Goal: Task Accomplishment & Management: Manage account settings

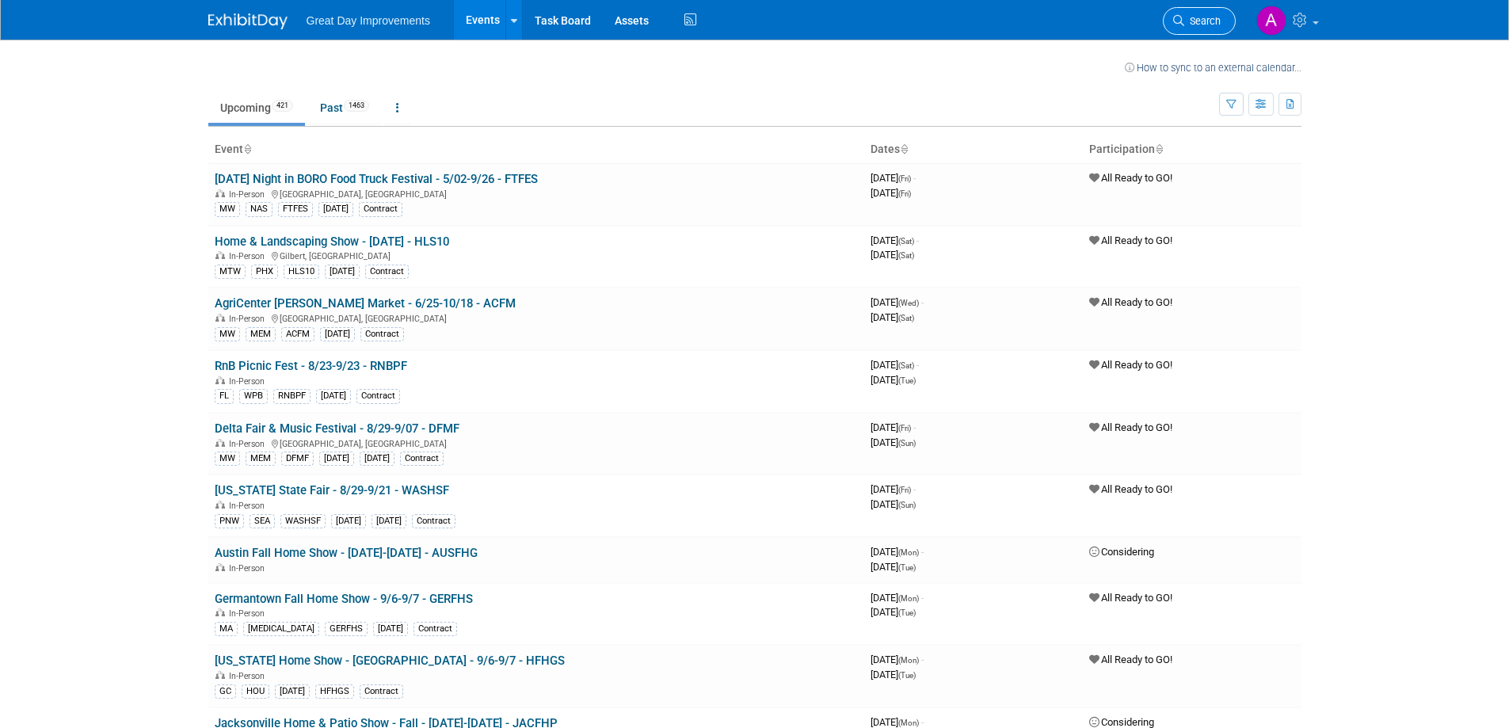
click at [1208, 18] on span "Search" at bounding box center [1203, 21] width 36 height 12
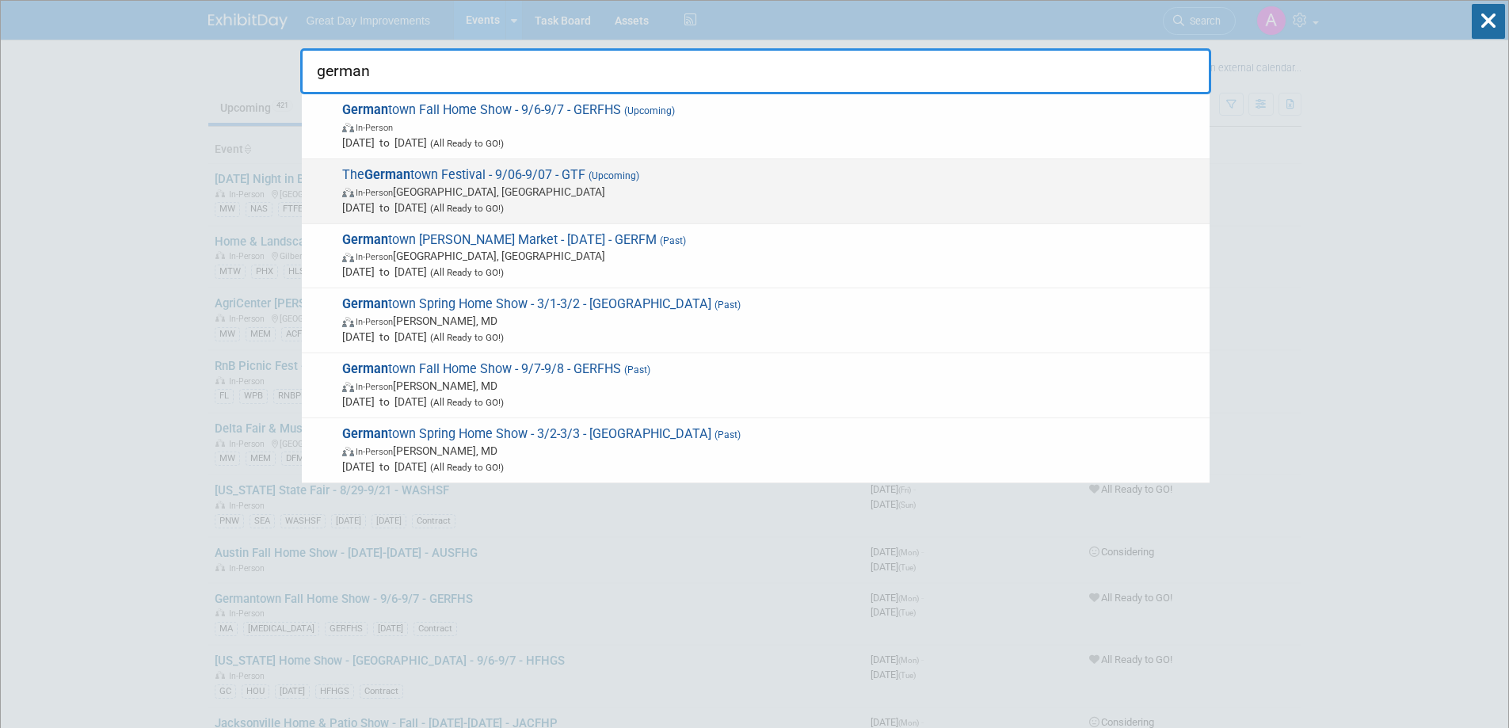
type input "german"
click at [780, 219] on div "The German town Festival - 9/06-9/07 - GTF (Upcoming) In-Person [GEOGRAPHIC_DAT…" at bounding box center [756, 191] width 908 height 65
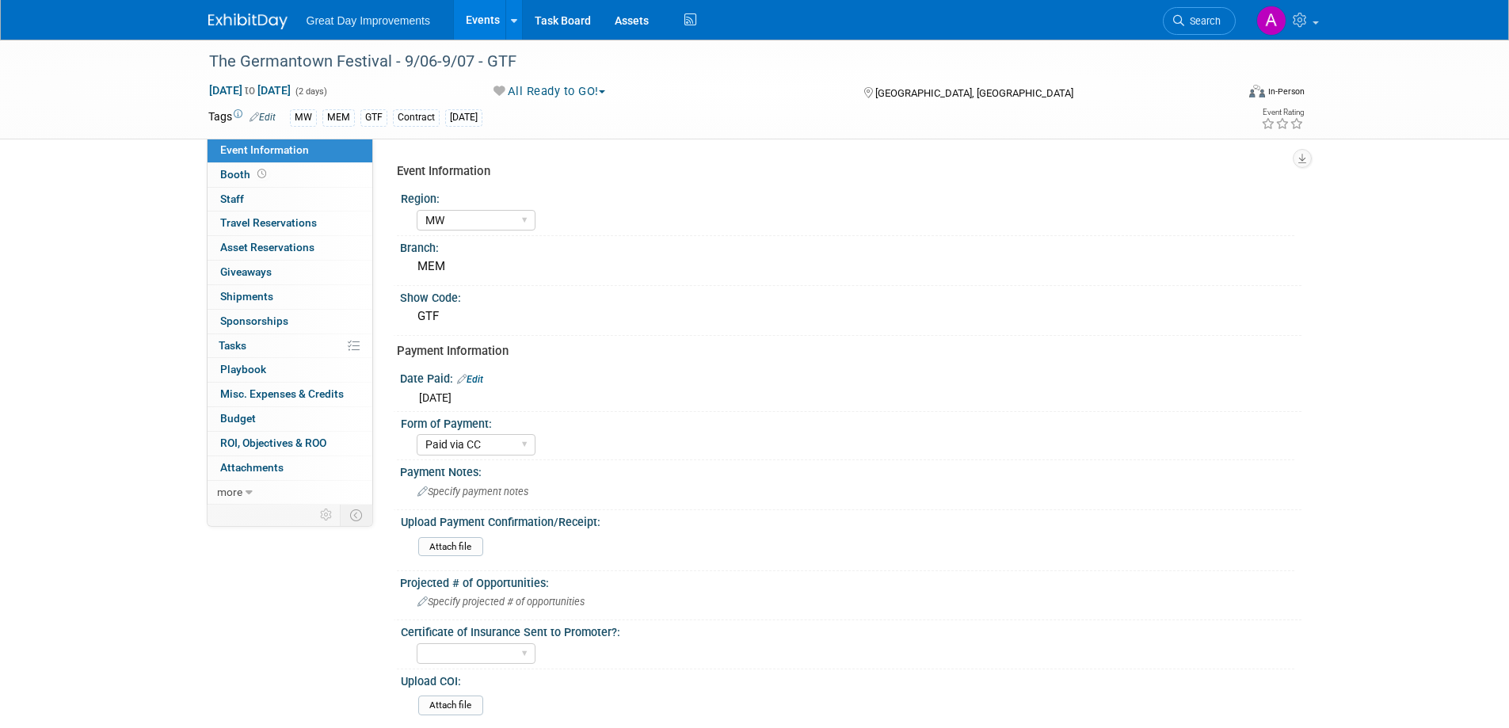
select select "MW"
select select "Paid via CC"
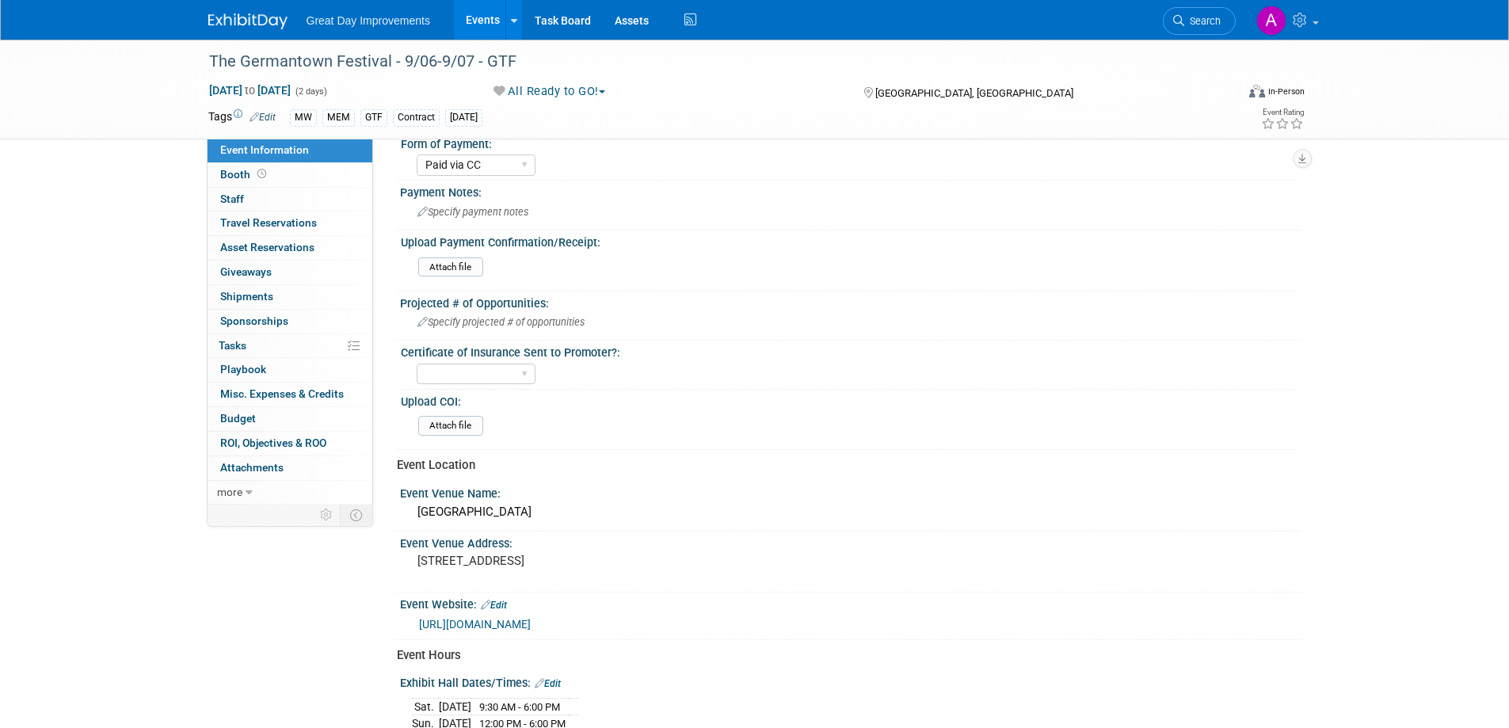
scroll to position [317, 0]
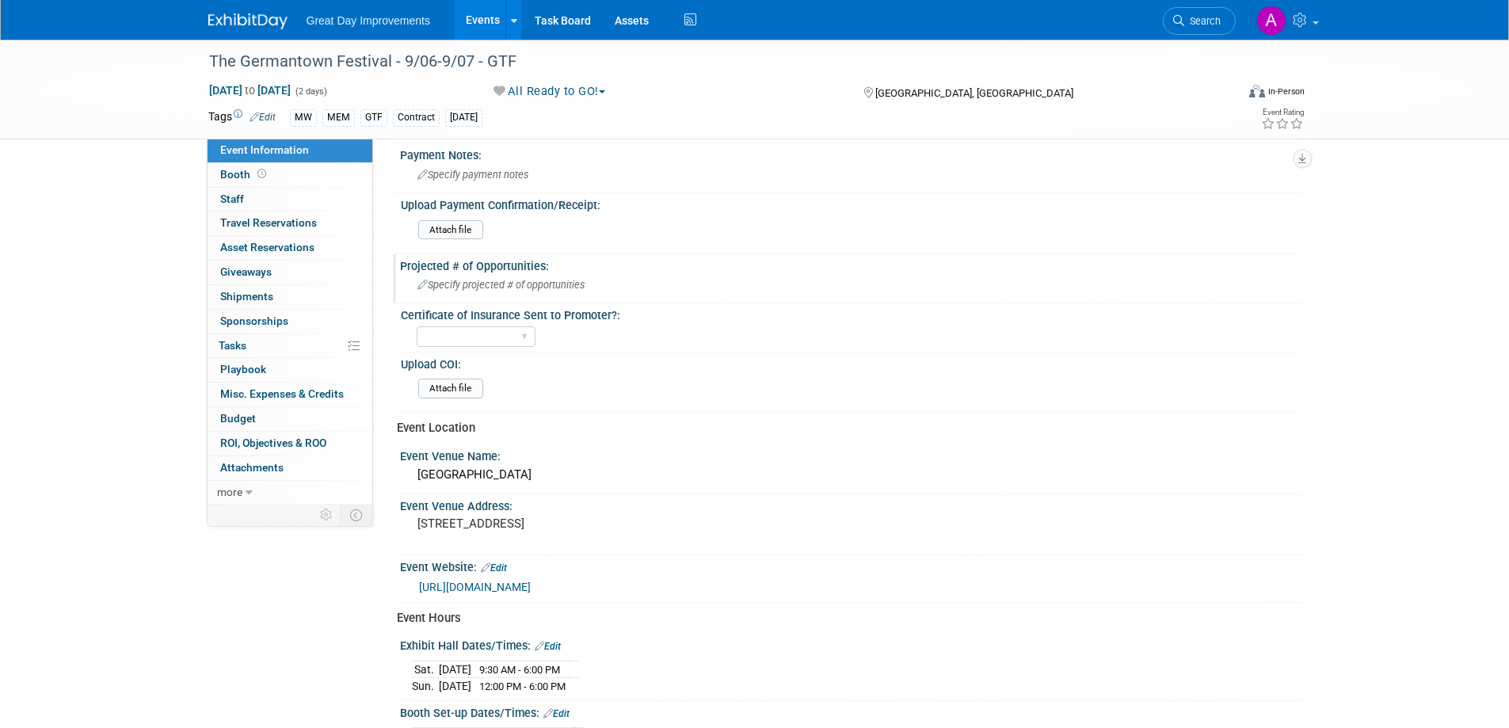
click at [499, 285] on span "Specify projected # of opportunities" at bounding box center [501, 285] width 167 height 12
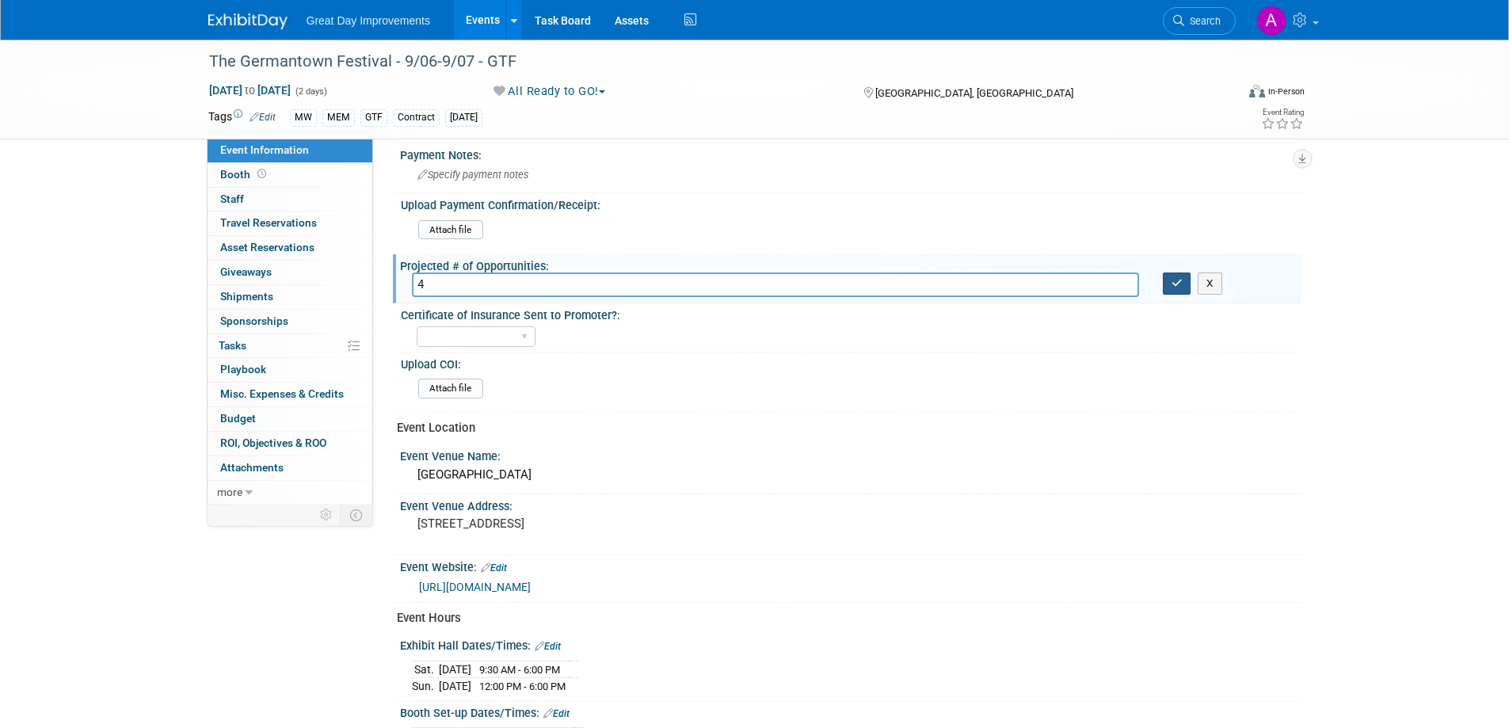
type input "4"
click at [1172, 280] on icon "button" at bounding box center [1177, 283] width 11 height 10
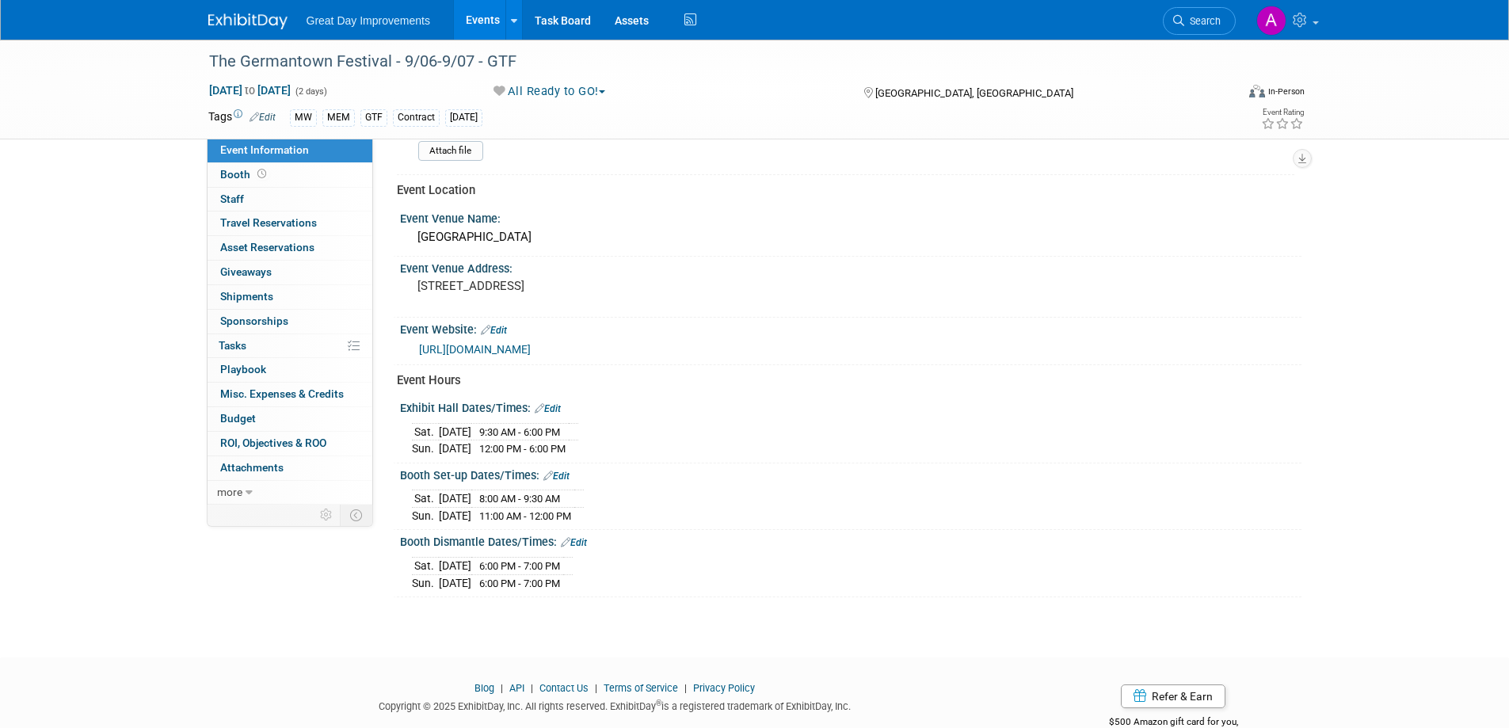
scroll to position [592, 0]
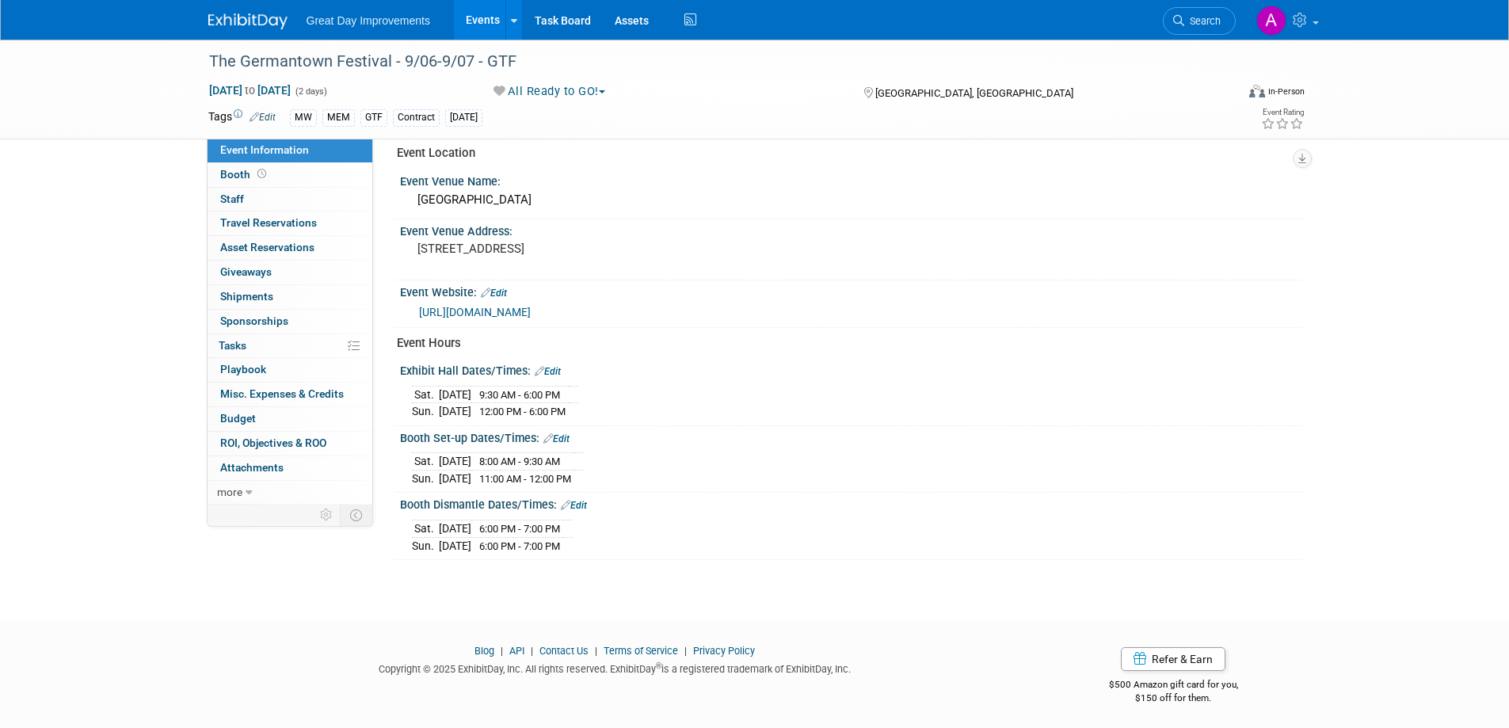
click at [566, 438] on link "Edit" at bounding box center [557, 438] width 26 height 11
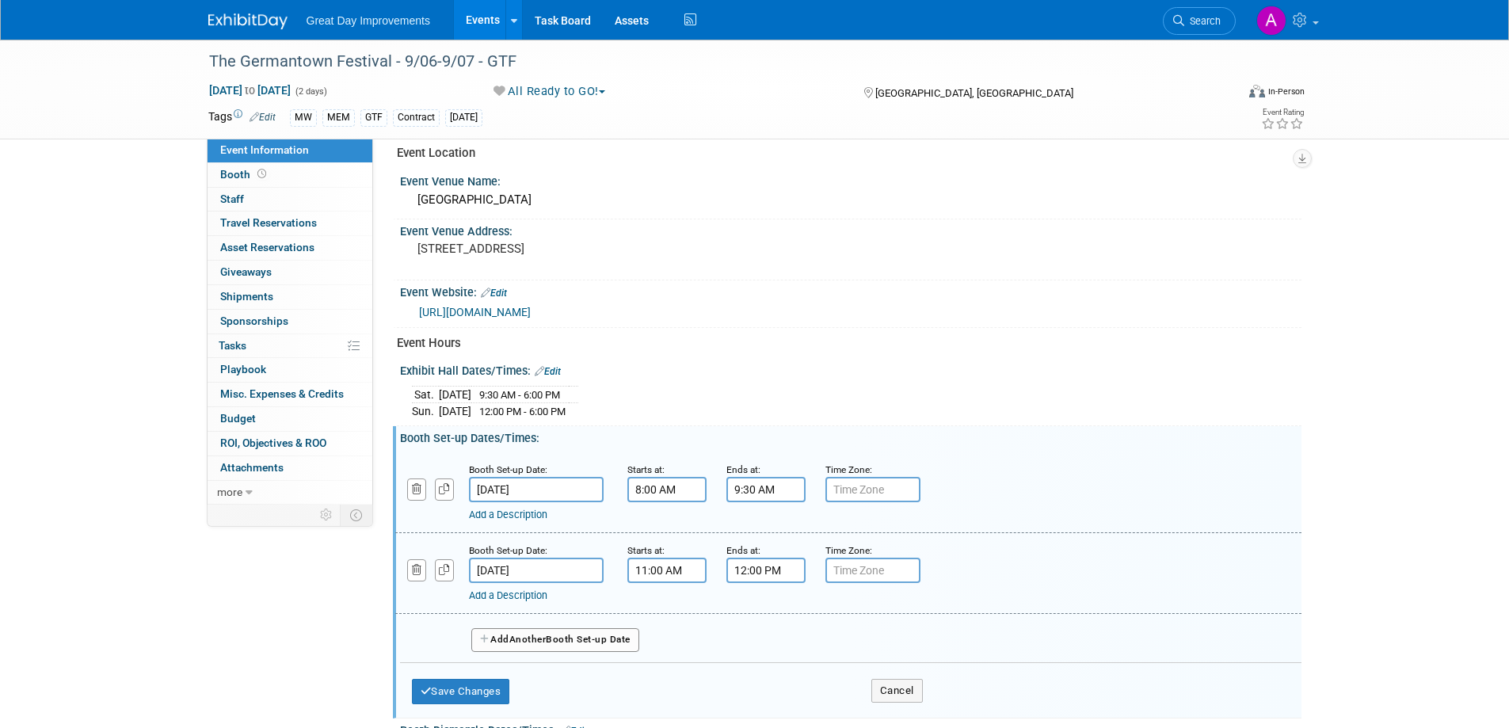
click at [499, 643] on button "Add Another Booth Set-up Date" at bounding box center [555, 640] width 168 height 24
select select "8"
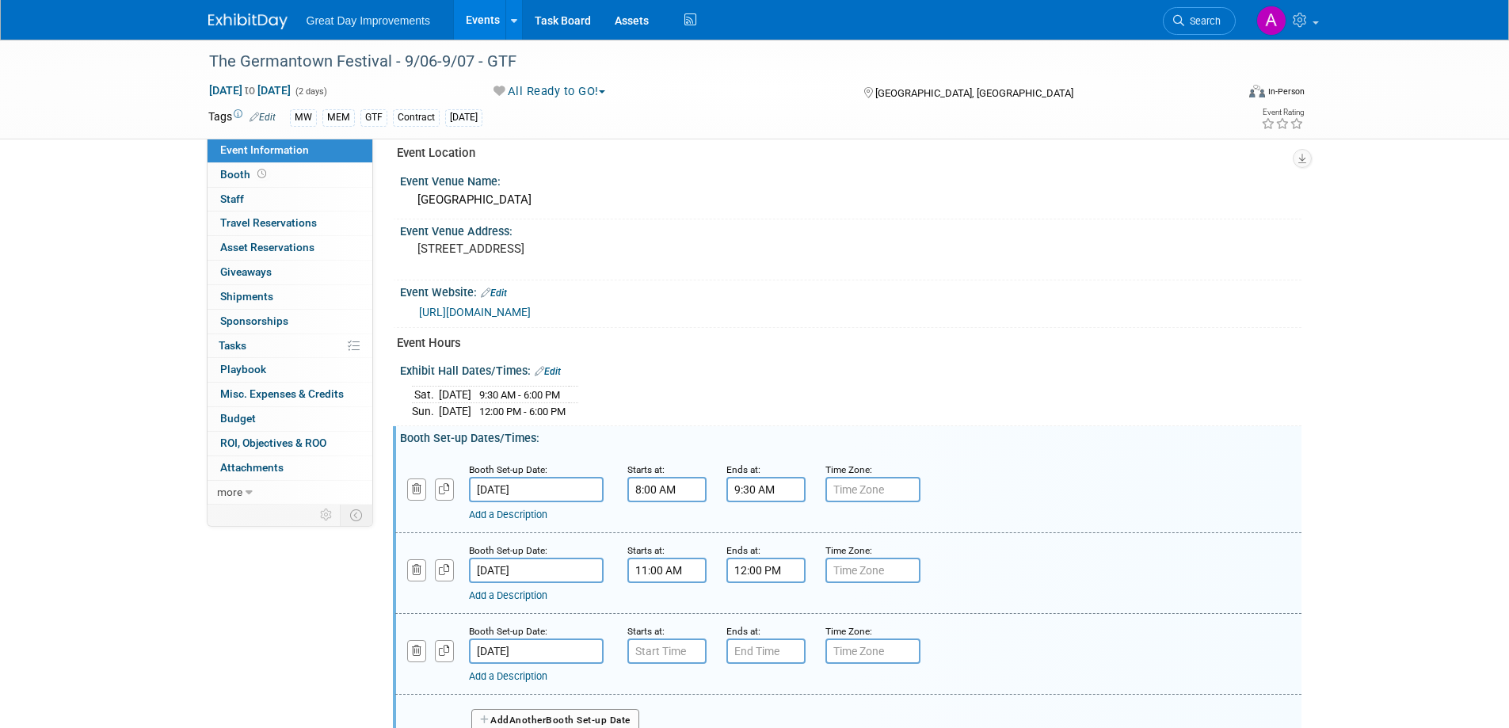
click at [540, 655] on input "Sep 8, 2025" at bounding box center [536, 651] width 135 height 25
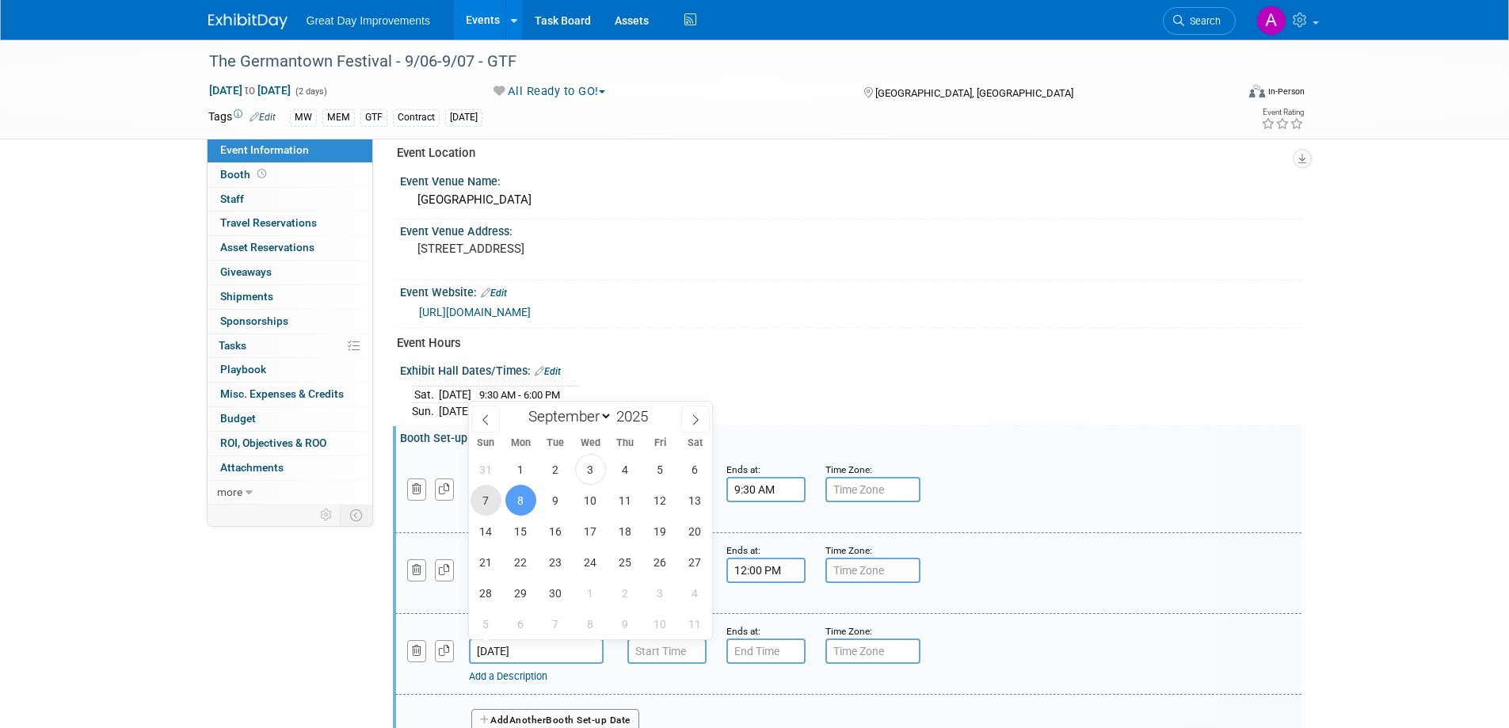
click at [483, 500] on span "7" at bounding box center [486, 500] width 31 height 31
type input "Sep 7, 2025"
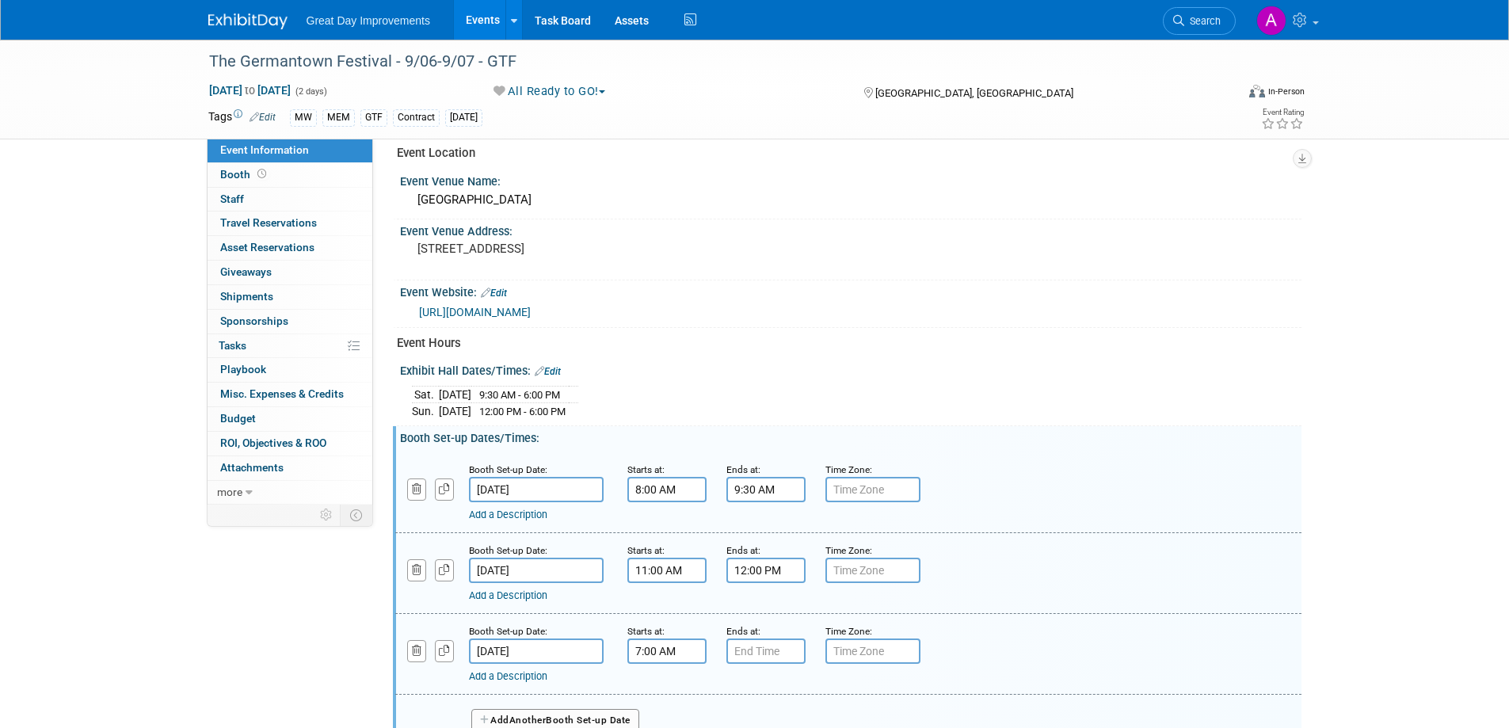
click at [662, 654] on input "7:00 AM" at bounding box center [667, 651] width 79 height 25
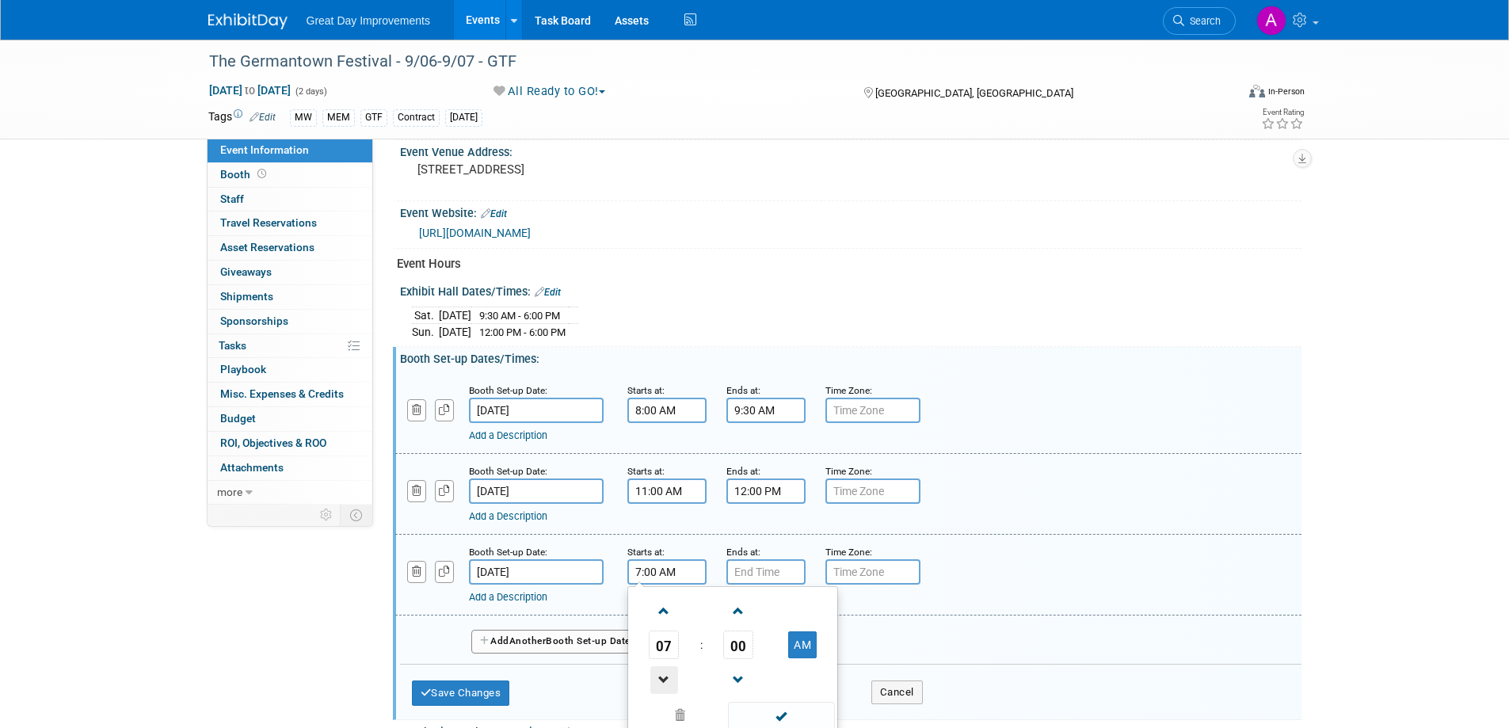
scroll to position [750, 0]
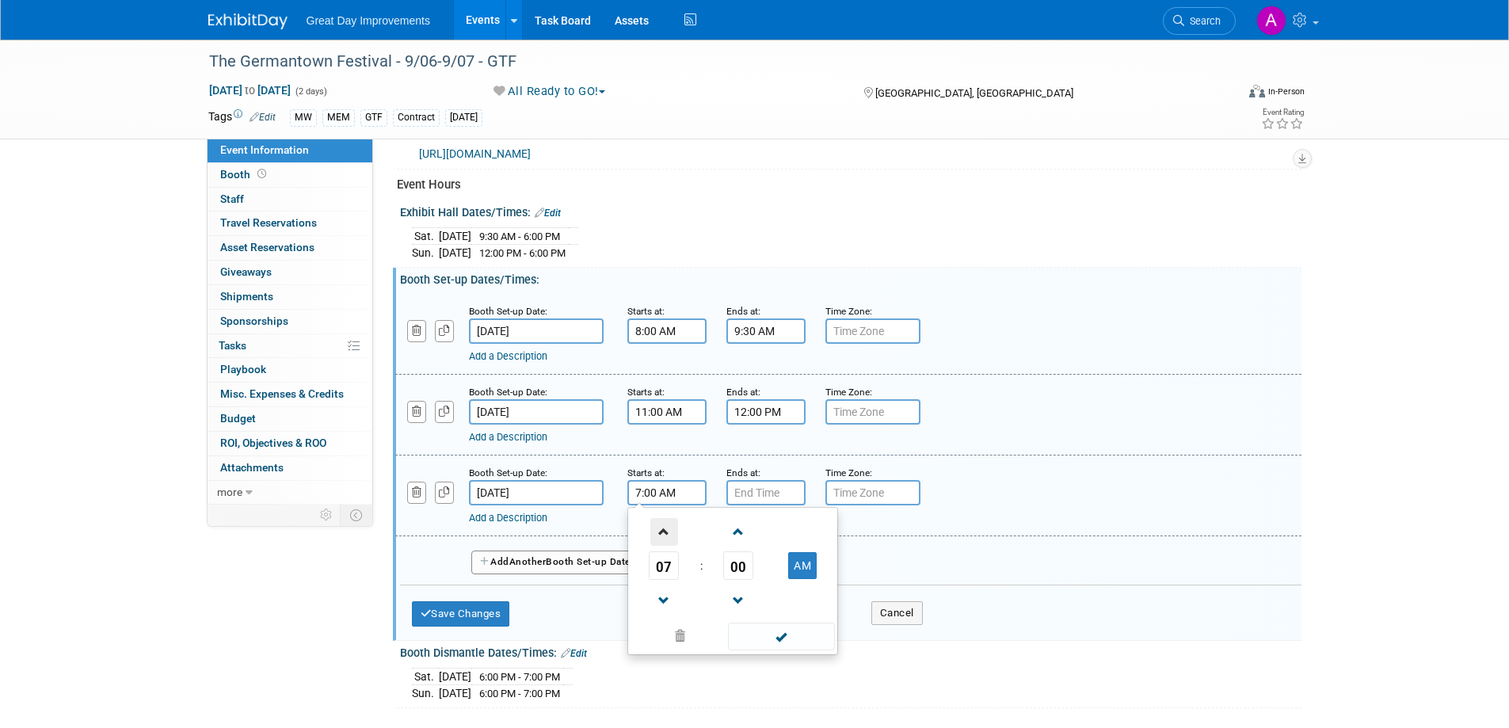
click at [665, 532] on span at bounding box center [665, 532] width 28 height 28
click at [663, 528] on span at bounding box center [665, 532] width 28 height 28
click at [663, 530] on span at bounding box center [665, 532] width 28 height 28
click at [662, 531] on span at bounding box center [665, 532] width 28 height 28
type input "11:00 AM"
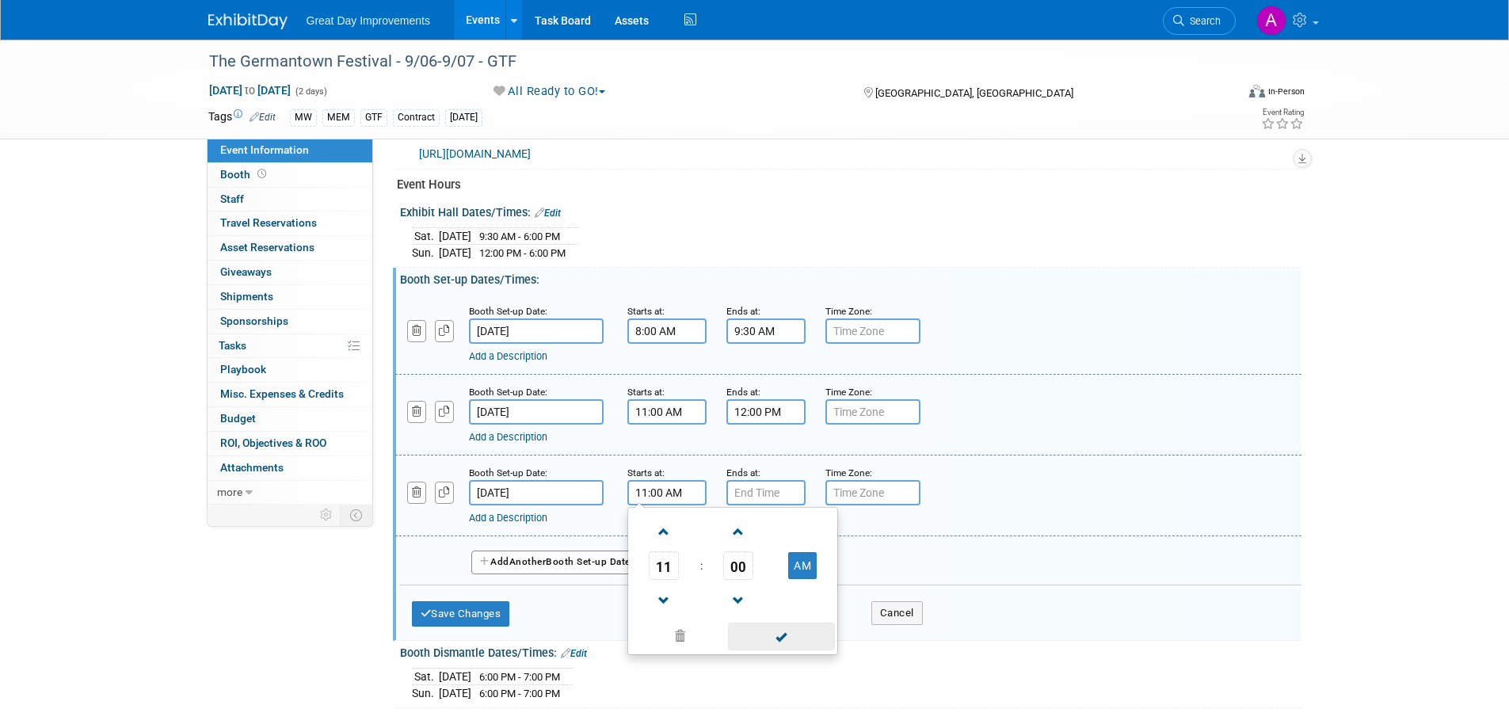
click at [775, 644] on span at bounding box center [781, 637] width 107 height 28
click at [776, 490] on input "7:00 PM" at bounding box center [766, 492] width 79 height 25
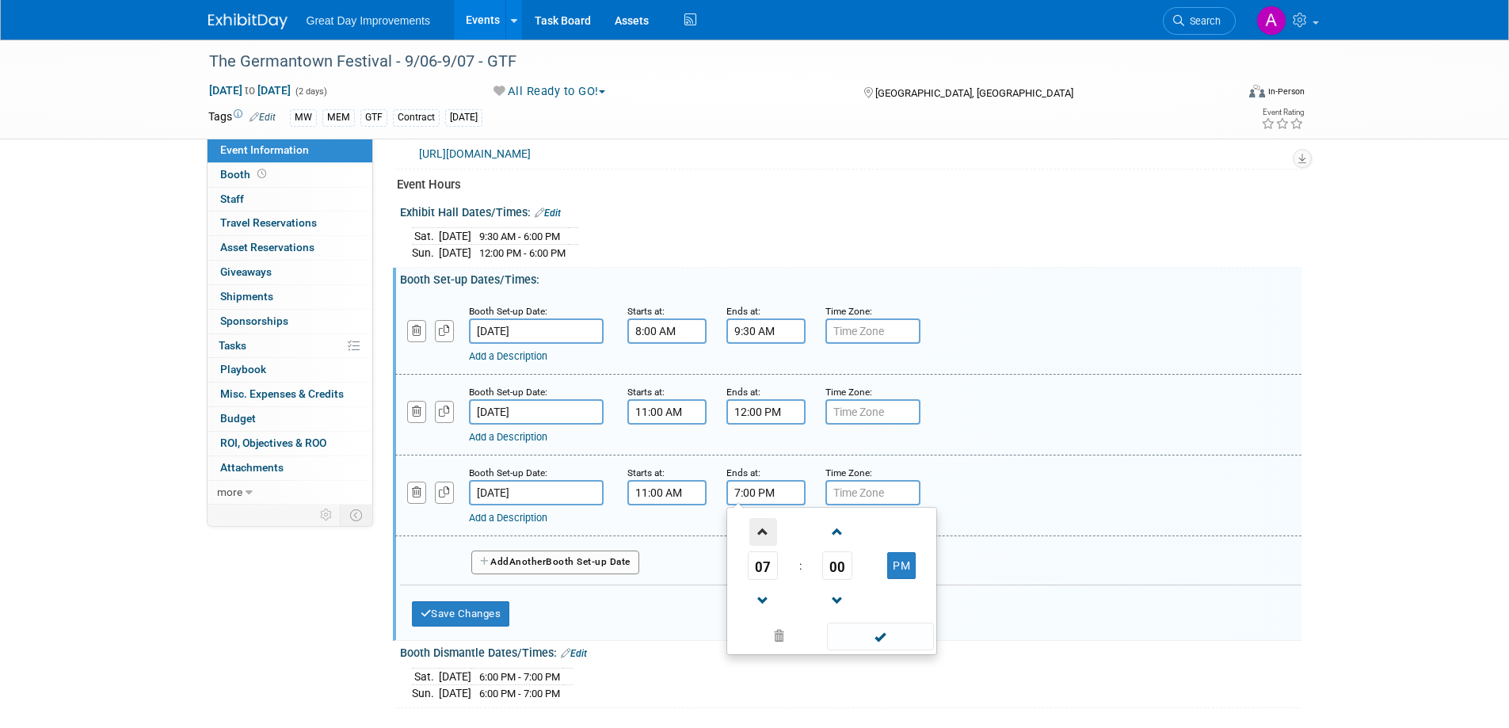
click at [752, 530] on span at bounding box center [764, 532] width 28 height 28
click at [752, 528] on span at bounding box center [764, 532] width 28 height 28
click at [754, 525] on span at bounding box center [764, 532] width 28 height 28
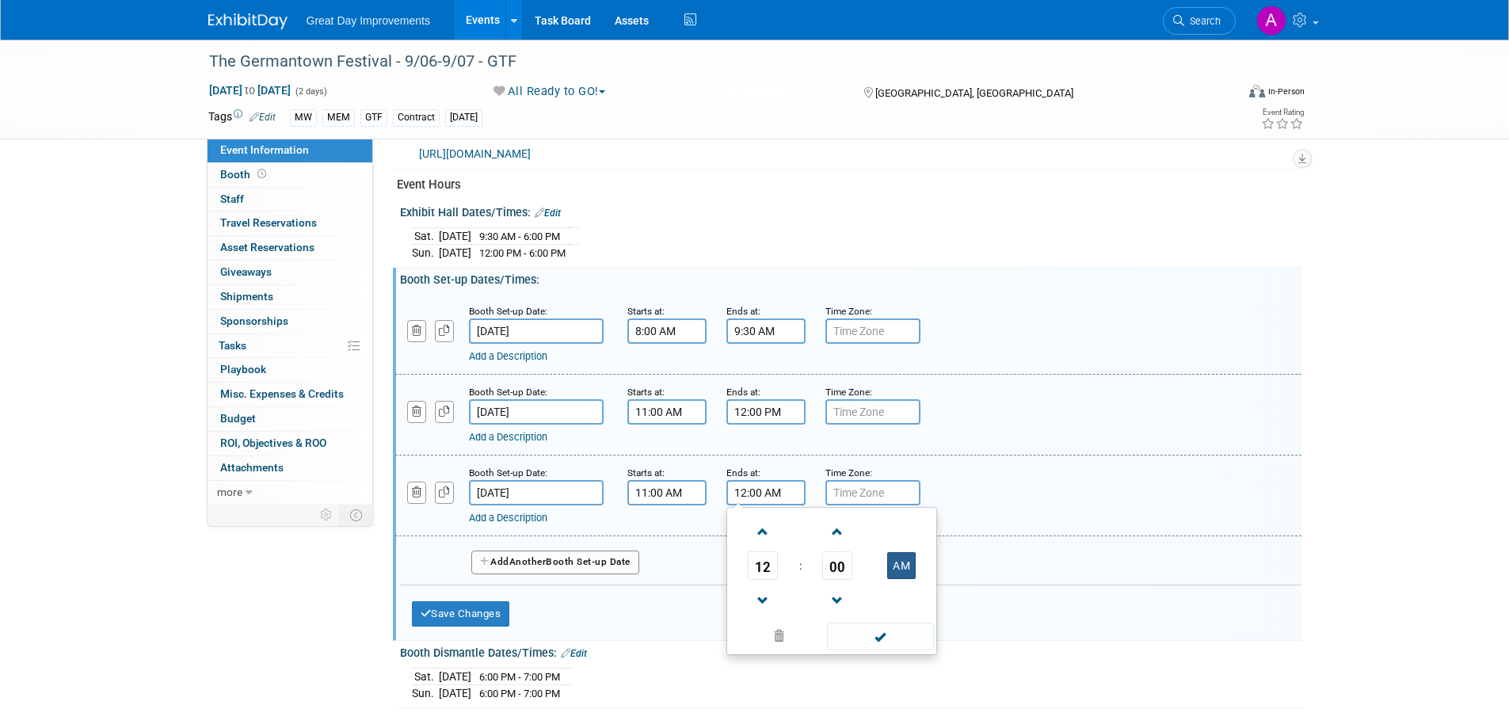
click at [911, 562] on button "AM" at bounding box center [901, 565] width 29 height 27
type input "12:00 PM"
click at [883, 638] on span at bounding box center [880, 637] width 107 height 28
click at [871, 494] on input "text" at bounding box center [873, 492] width 95 height 25
type input "CST"
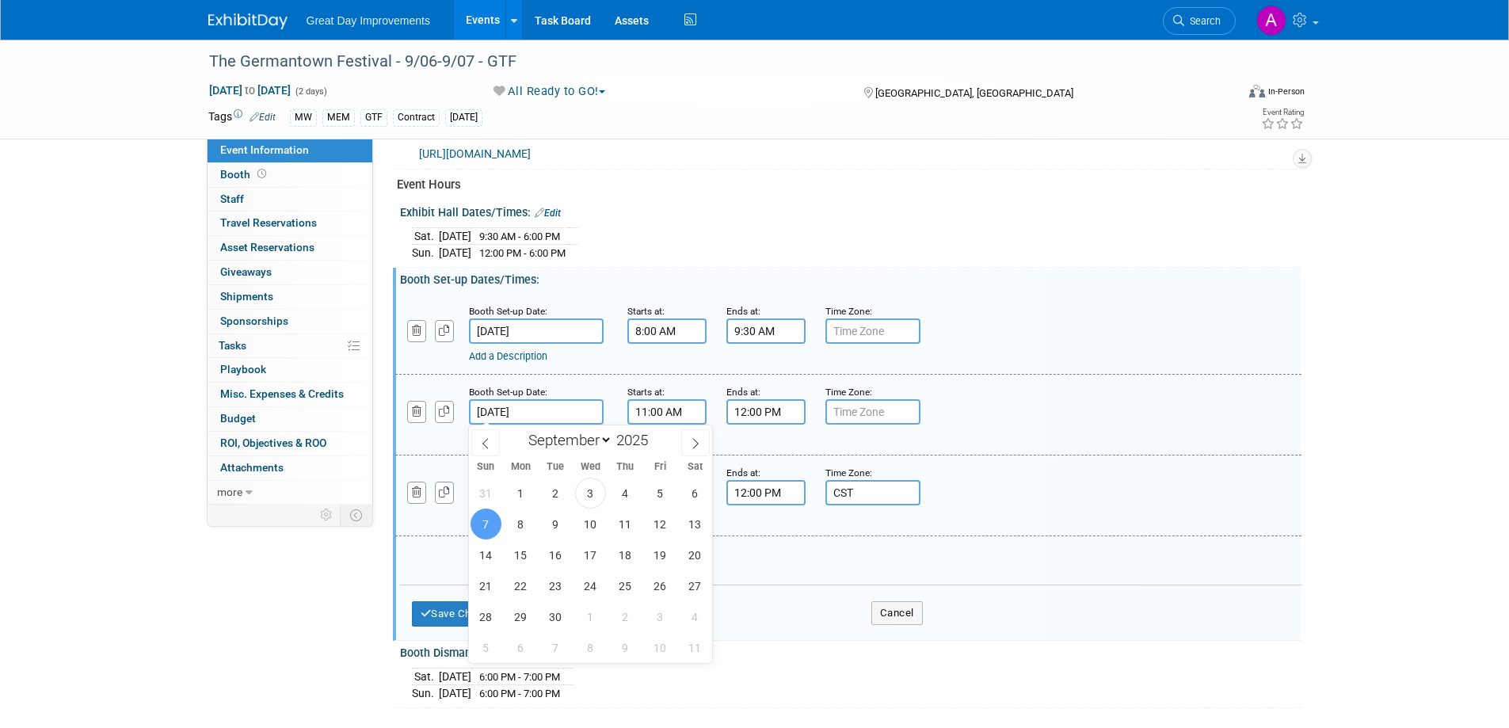
click at [566, 408] on input "[DATE]" at bounding box center [536, 411] width 135 height 25
click at [689, 497] on span "6" at bounding box center [695, 493] width 31 height 31
type input "[DATE]"
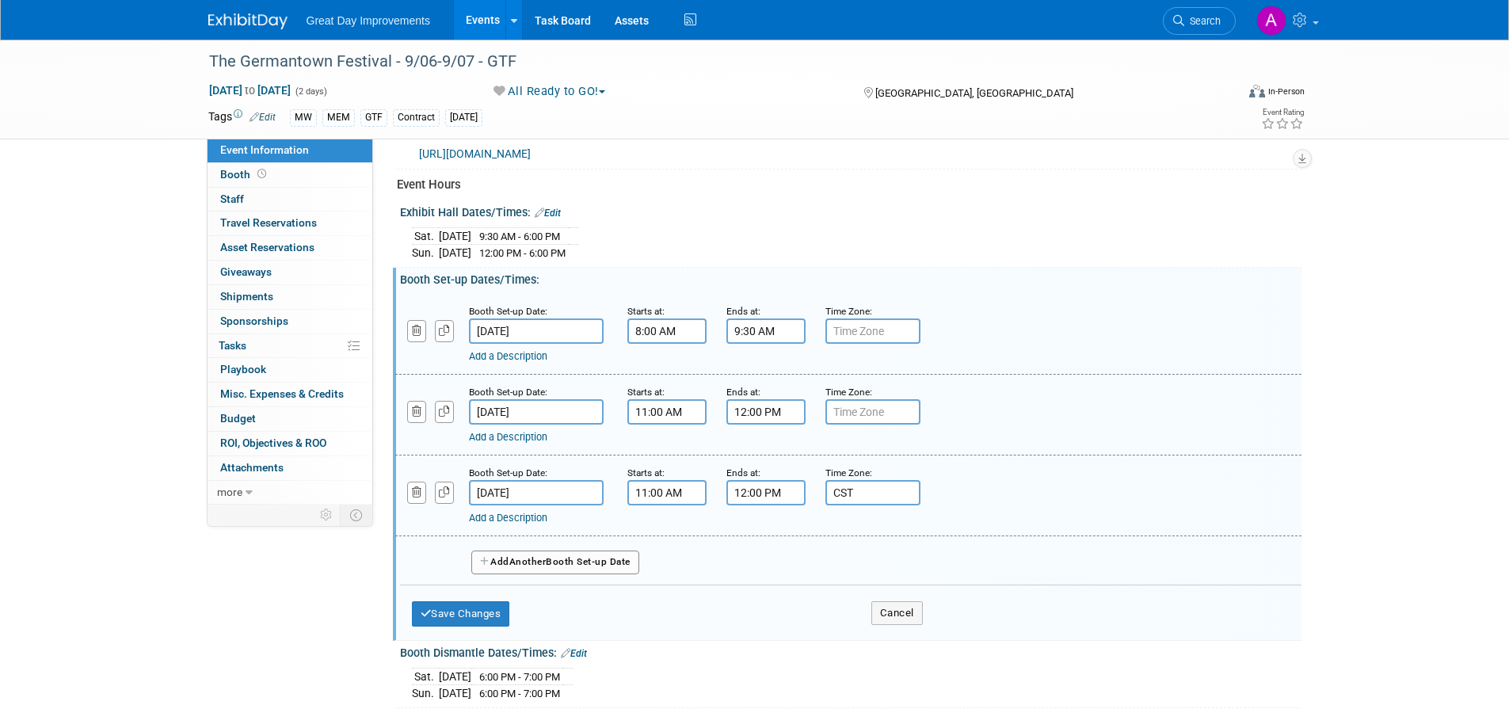
click at [689, 406] on input "11:00 AM" at bounding box center [667, 411] width 79 height 25
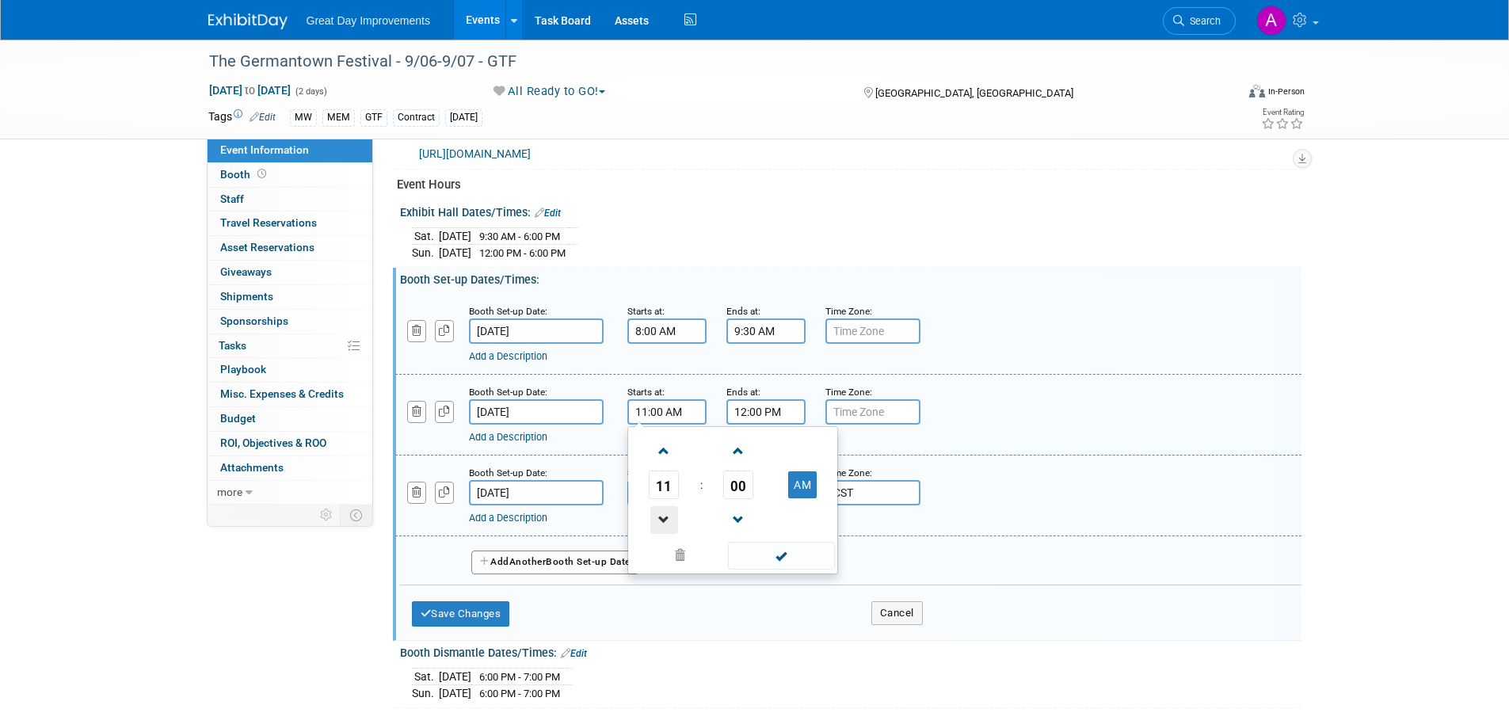
click at [671, 513] on span at bounding box center [665, 520] width 28 height 28
click at [670, 512] on span at bounding box center [665, 520] width 28 height 28
click at [670, 510] on span at bounding box center [665, 520] width 28 height 28
click at [670, 507] on span at bounding box center [665, 520] width 28 height 28
drag, startPoint x: 662, startPoint y: 449, endPoint x: 674, endPoint y: 444, distance: 13.8
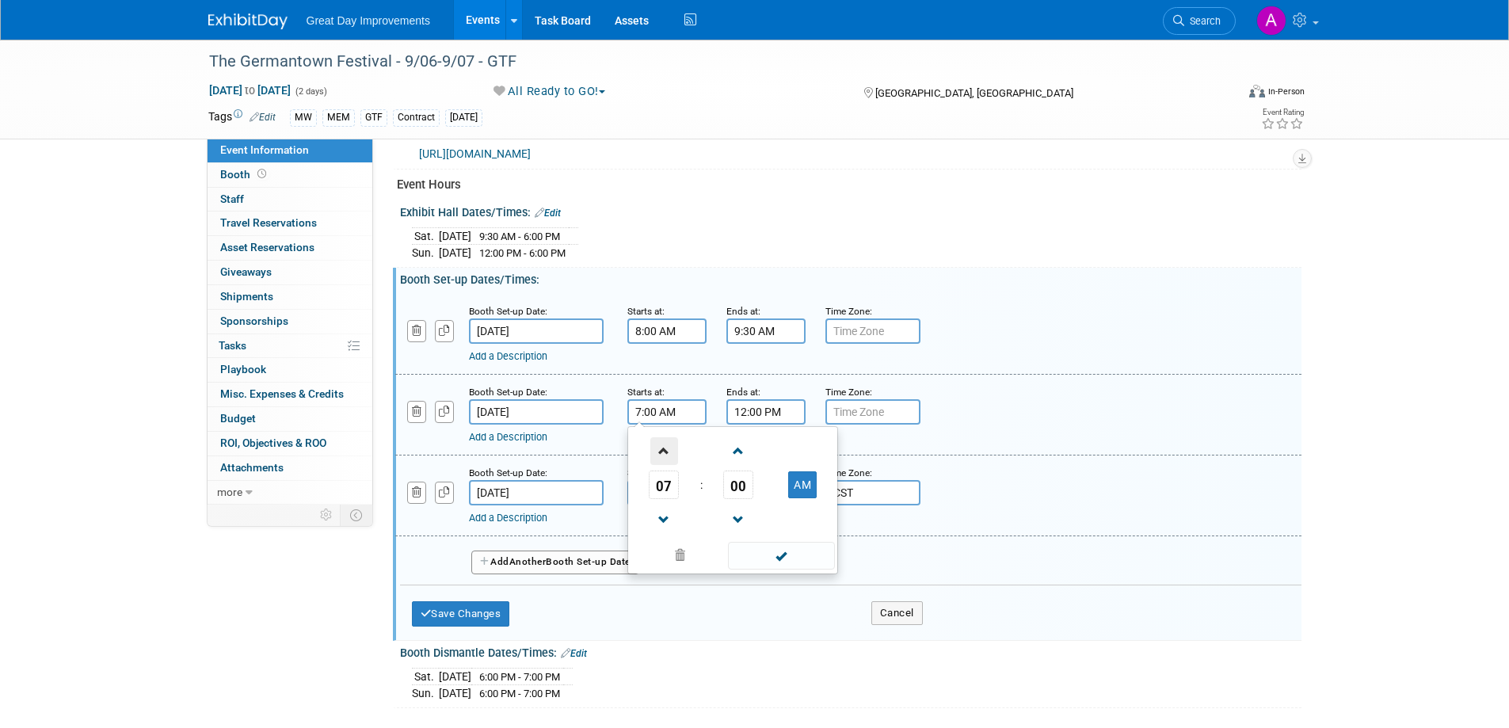
click at [665, 448] on span at bounding box center [665, 451] width 28 height 28
type input "8:00 AM"
click at [782, 560] on span at bounding box center [781, 556] width 107 height 28
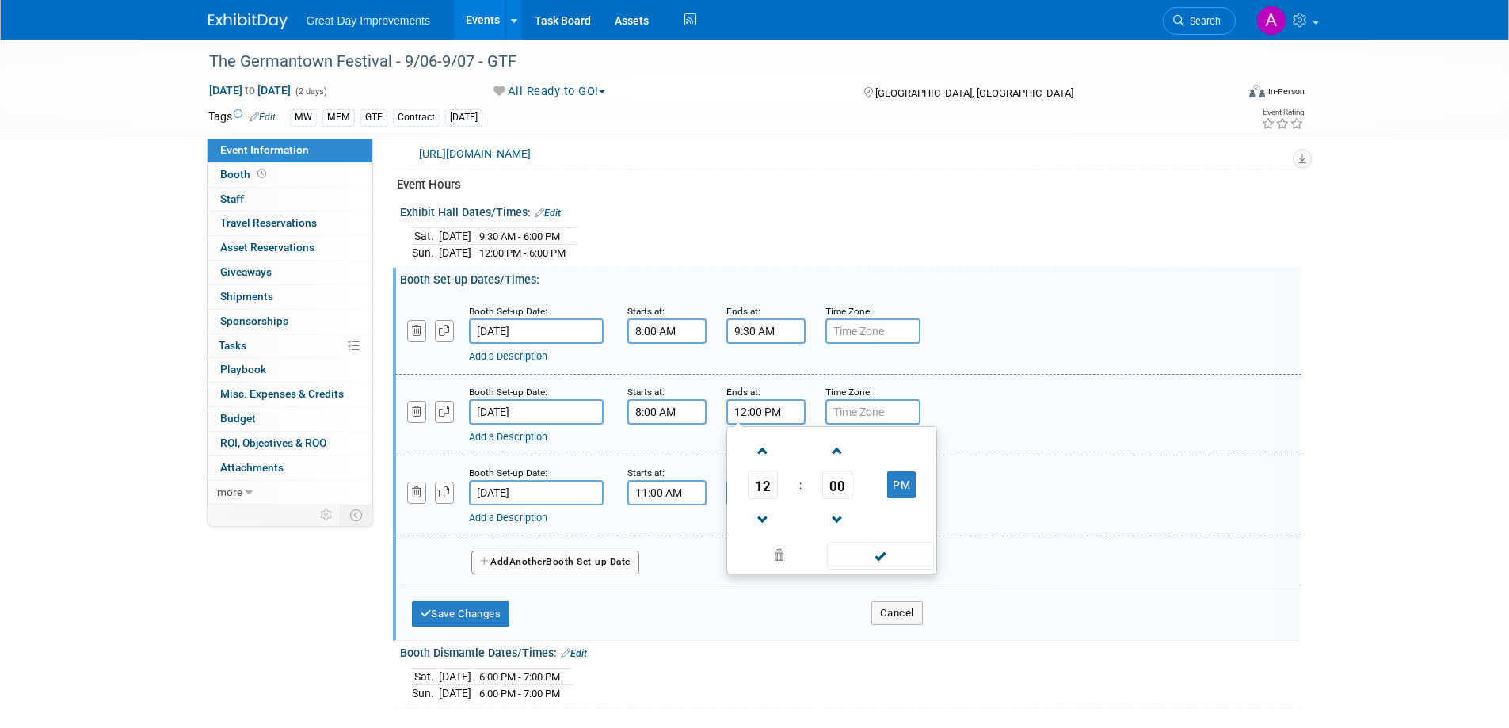
click at [805, 408] on input "12:00 PM" at bounding box center [766, 411] width 79 height 25
click at [764, 508] on span at bounding box center [764, 520] width 28 height 28
click at [763, 508] on span at bounding box center [764, 520] width 28 height 28
click at [763, 506] on span at bounding box center [764, 520] width 28 height 28
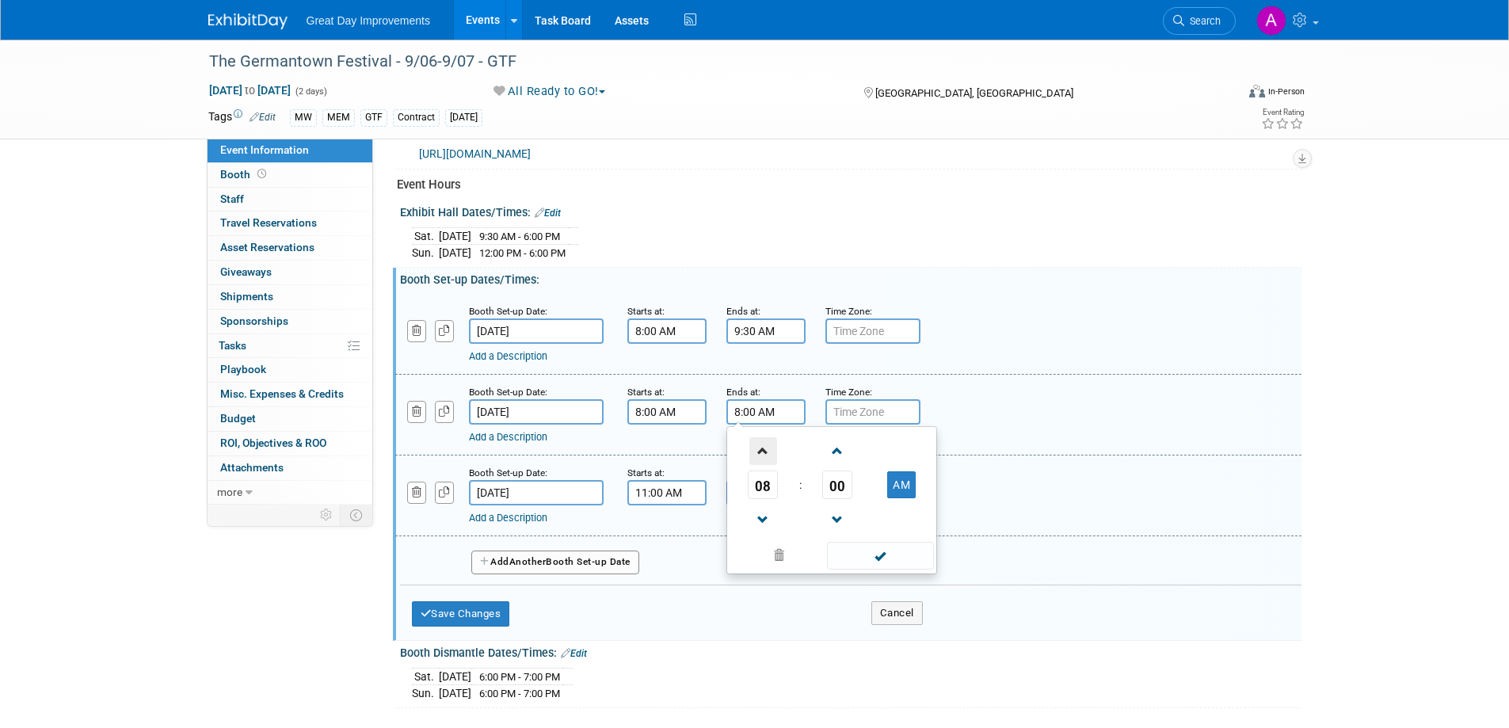
click at [757, 444] on span at bounding box center [764, 451] width 28 height 28
click at [836, 452] on span at bounding box center [838, 451] width 28 height 28
click at [837, 454] on span at bounding box center [838, 451] width 28 height 28
click at [837, 455] on span at bounding box center [838, 451] width 28 height 28
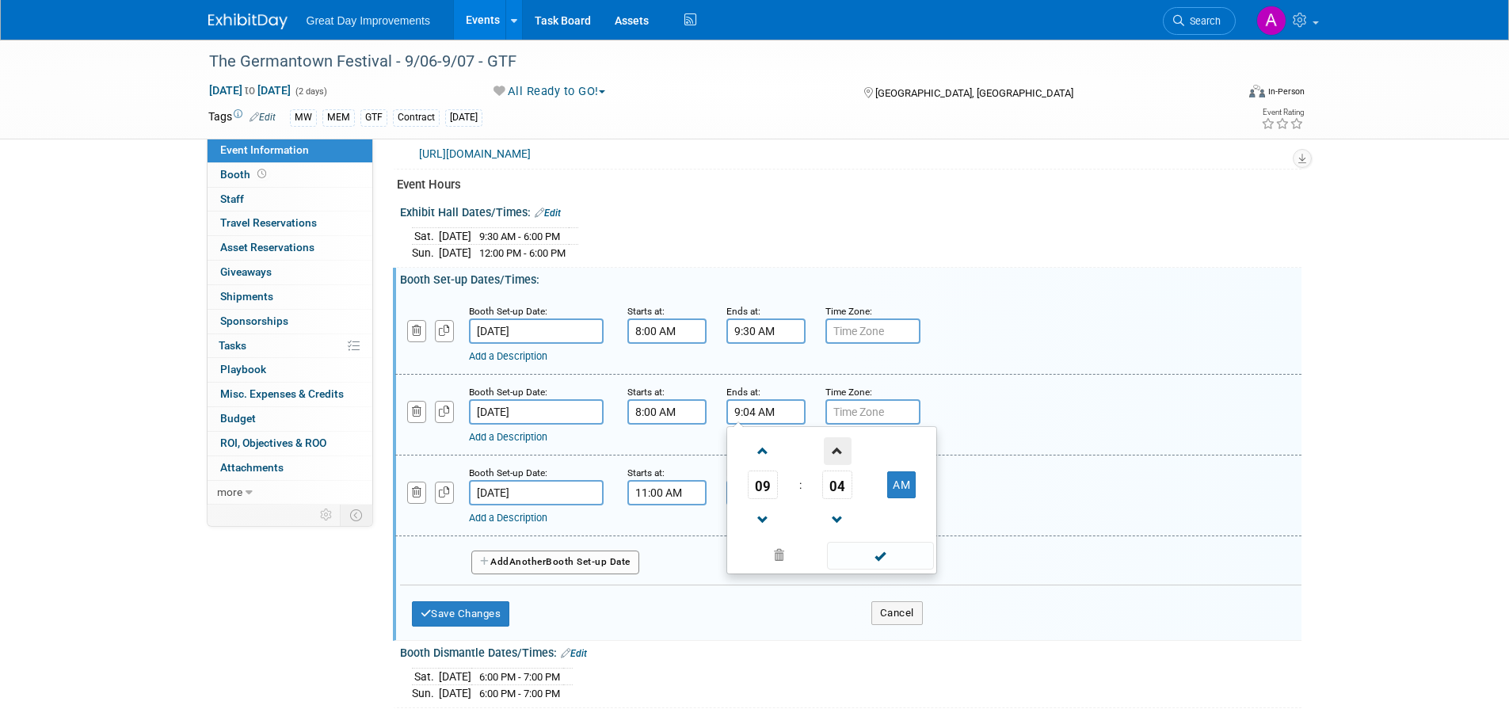
click at [837, 455] on span at bounding box center [838, 451] width 28 height 28
click at [837, 459] on span at bounding box center [838, 451] width 28 height 28
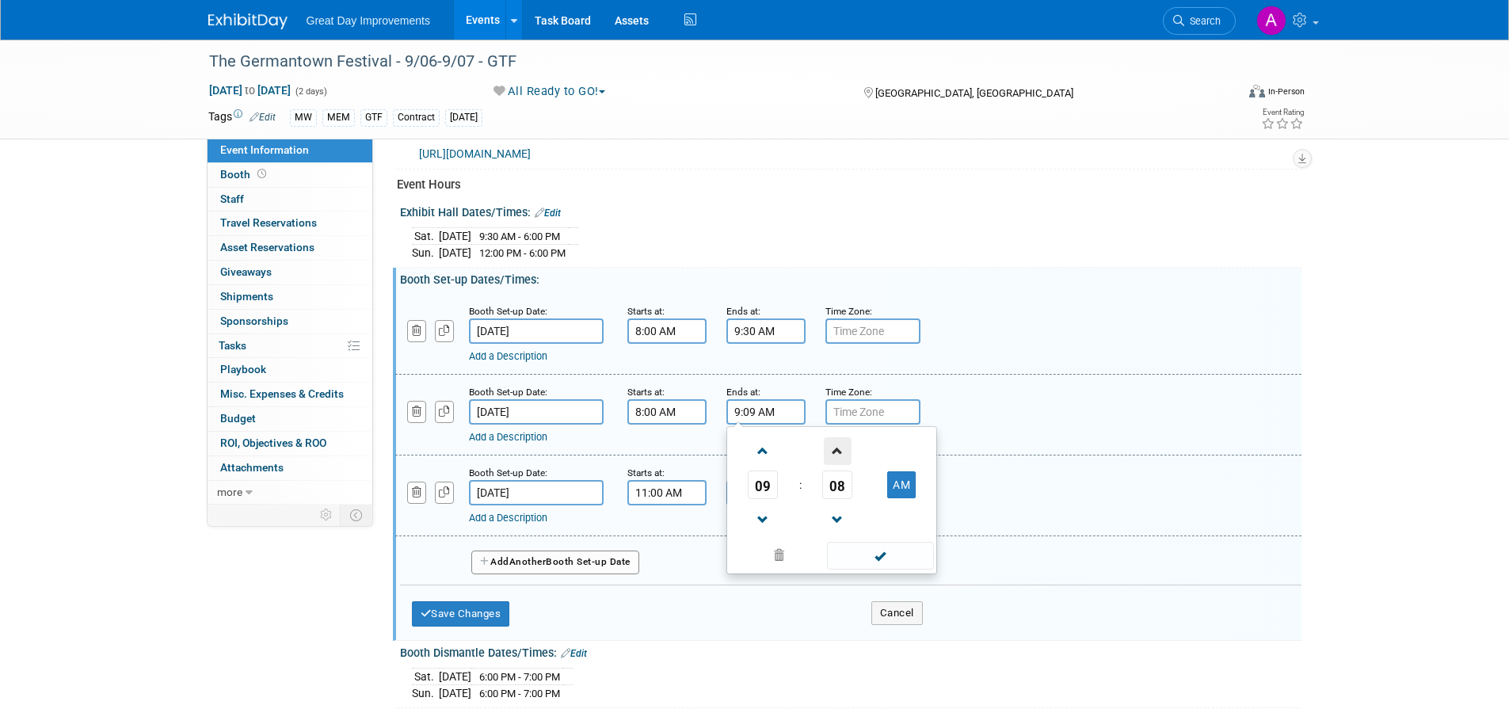
click at [837, 459] on span at bounding box center [838, 451] width 28 height 28
click at [837, 456] on span at bounding box center [838, 451] width 28 height 28
click at [836, 452] on span at bounding box center [838, 451] width 28 height 28
click at [836, 450] on span at bounding box center [838, 451] width 28 height 28
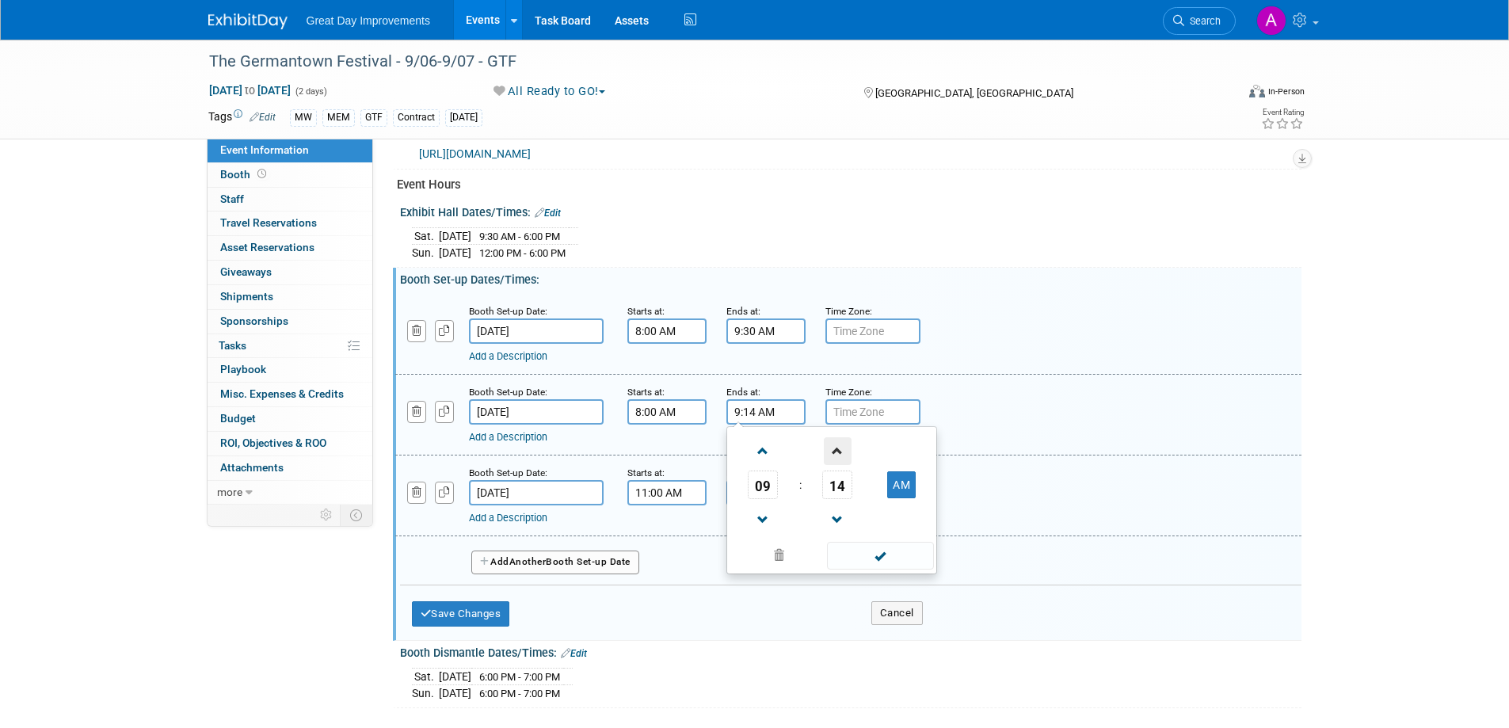
click at [836, 448] on span at bounding box center [838, 451] width 28 height 28
click at [835, 448] on span at bounding box center [838, 451] width 28 height 28
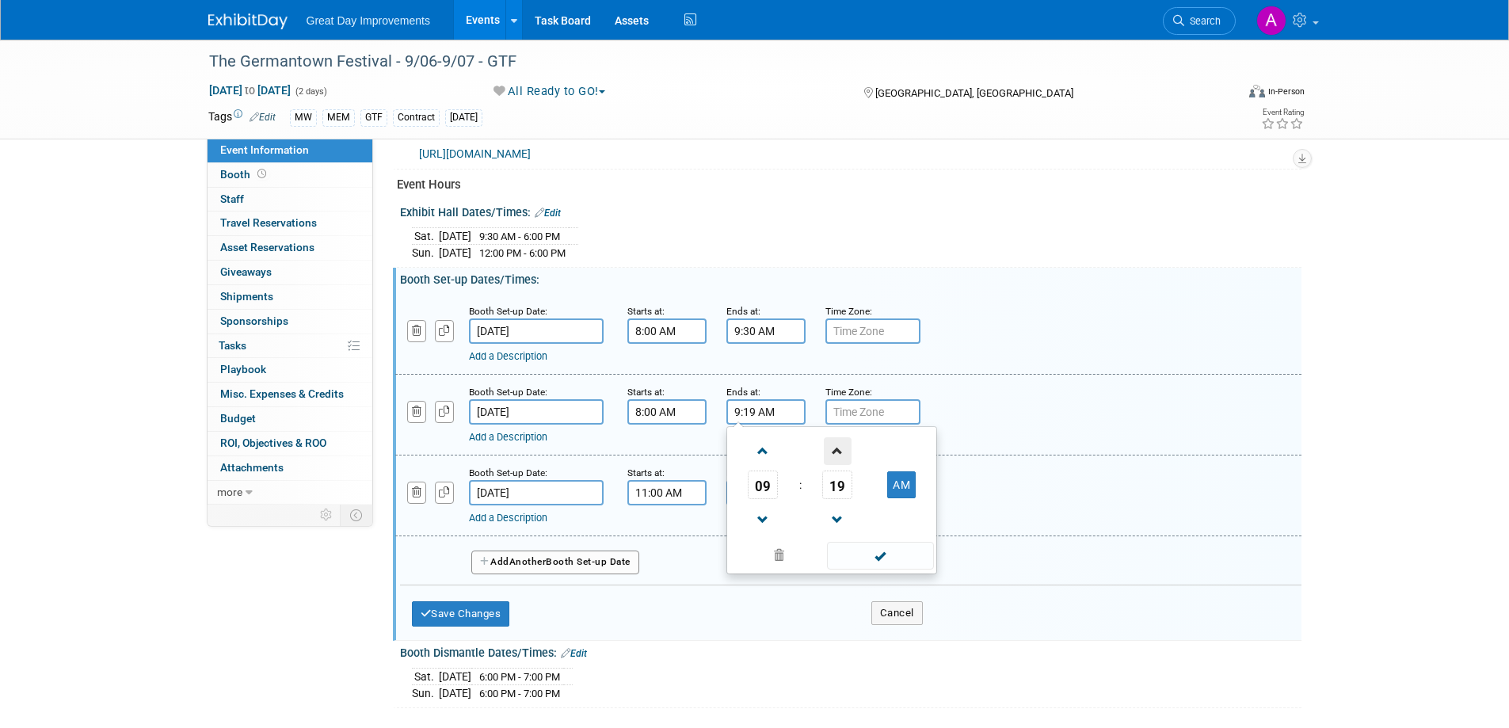
click at [834, 449] on span at bounding box center [838, 451] width 28 height 28
click at [832, 448] on span at bounding box center [838, 451] width 28 height 28
click at [831, 446] on span at bounding box center [838, 451] width 28 height 28
click at [830, 445] on span at bounding box center [838, 451] width 28 height 28
click at [830, 446] on span at bounding box center [838, 451] width 28 height 28
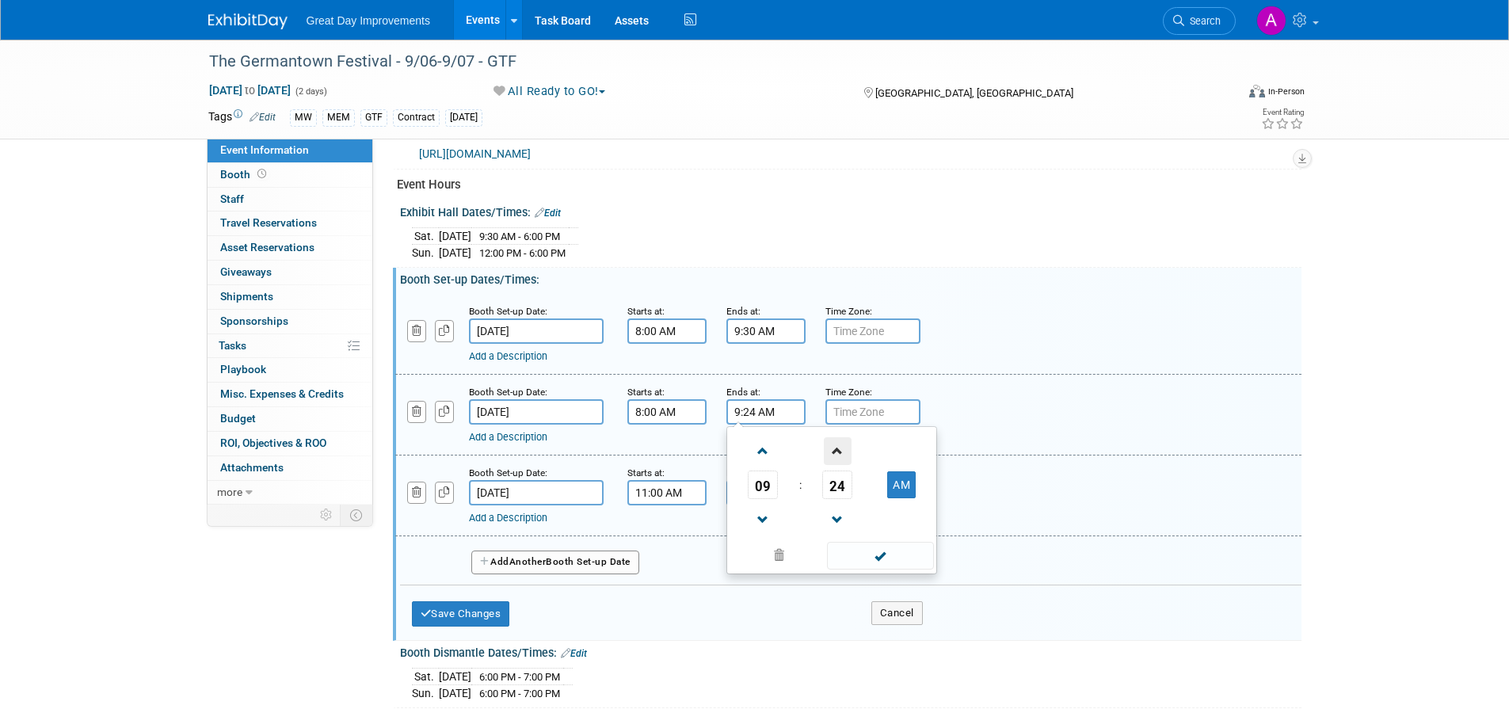
click at [830, 443] on span at bounding box center [838, 451] width 28 height 28
click at [830, 444] on span at bounding box center [838, 451] width 28 height 28
click at [830, 445] on span at bounding box center [838, 451] width 28 height 28
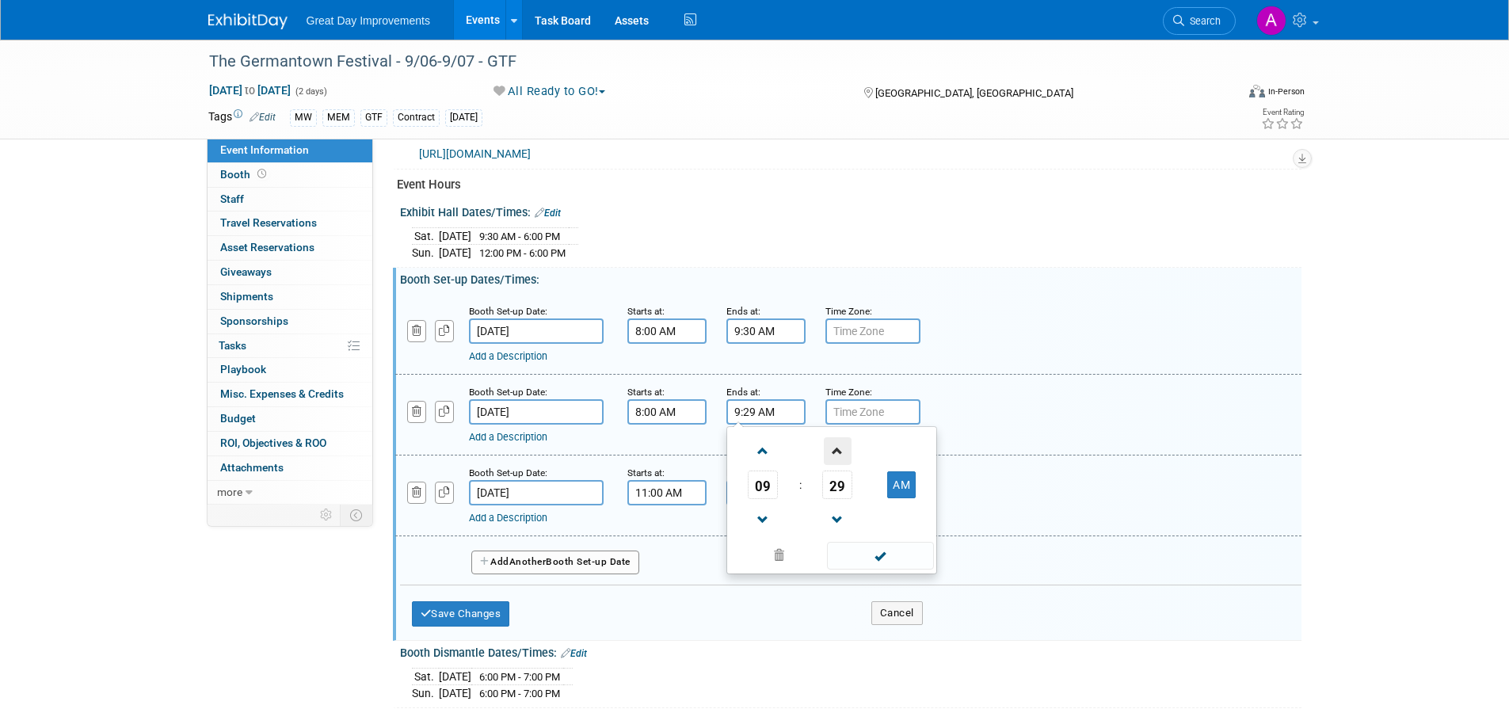
click at [830, 445] on span at bounding box center [838, 451] width 28 height 28
type input "9:30 AM"
click at [876, 556] on span at bounding box center [880, 556] width 107 height 28
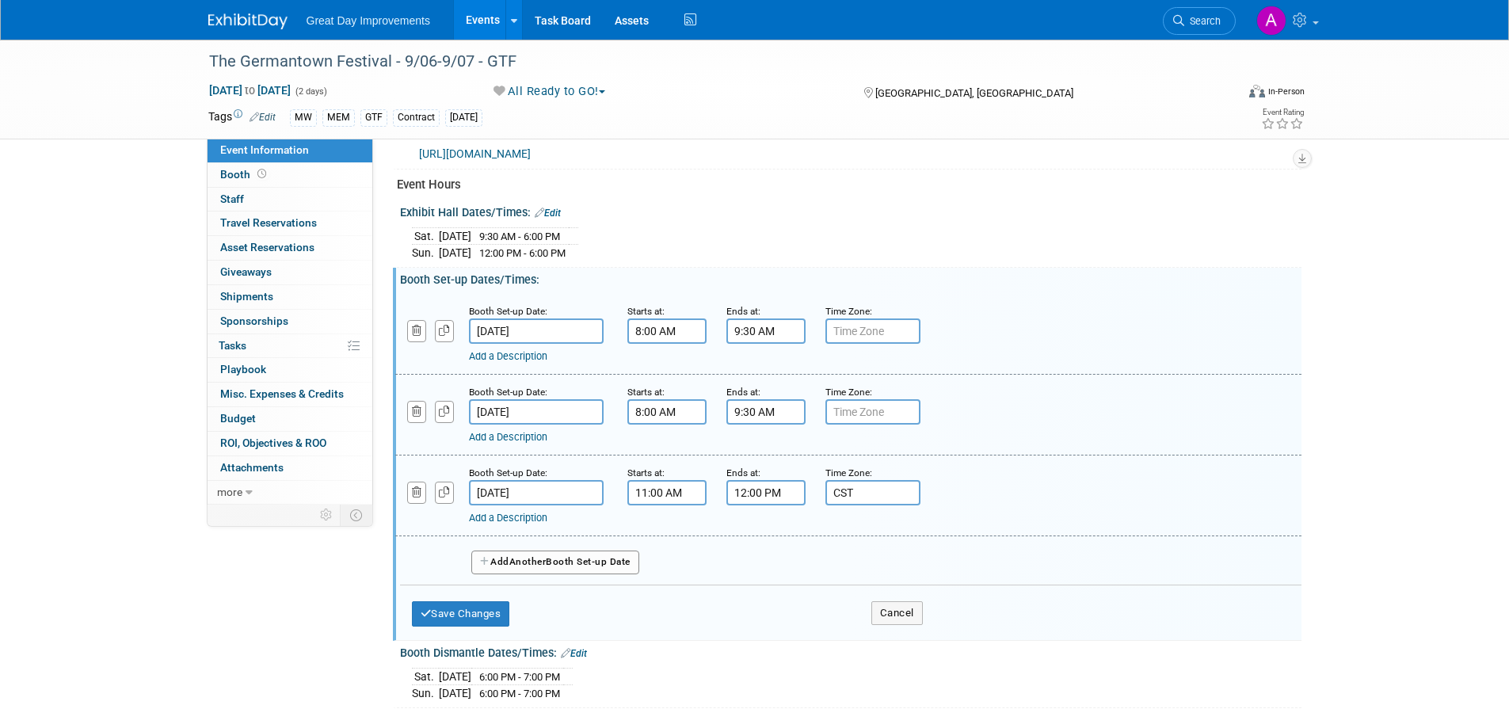
click at [861, 410] on input "text" at bounding box center [873, 411] width 95 height 25
type input "CST"
click at [563, 323] on input "[DATE]" at bounding box center [536, 331] width 135 height 25
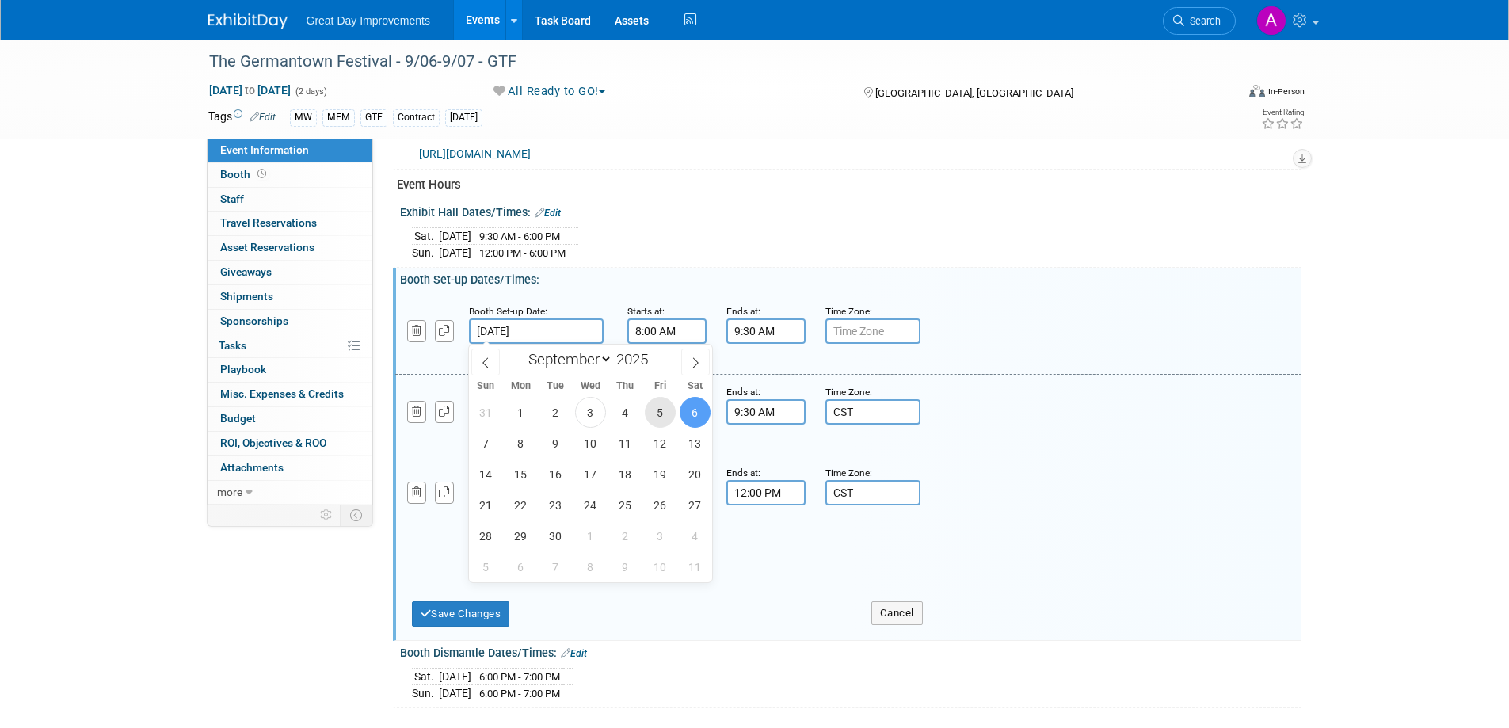
click at [646, 406] on span "5" at bounding box center [660, 412] width 31 height 31
type input "[DATE]"
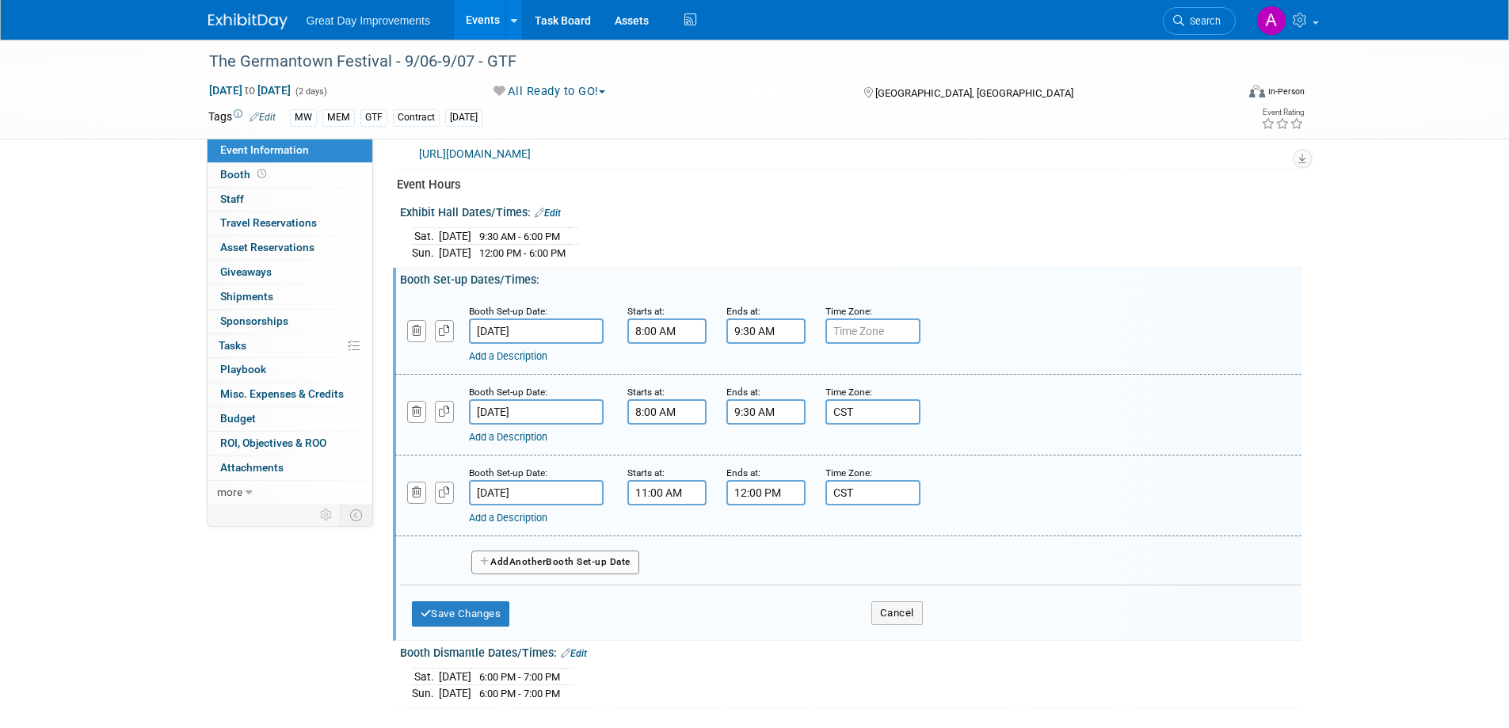
click at [687, 331] on input "8:00 AM" at bounding box center [667, 331] width 79 height 25
click at [903, 332] on input "text" at bounding box center [873, 331] width 95 height 25
type input "c"
type input "CST"
click at [1034, 258] on div "Sat. Sep 6, 2025 9:30 AM - 6:00 PM Sun. Sep 7, 2025 12:00 PM - 6:00 PM" at bounding box center [851, 242] width 878 height 38
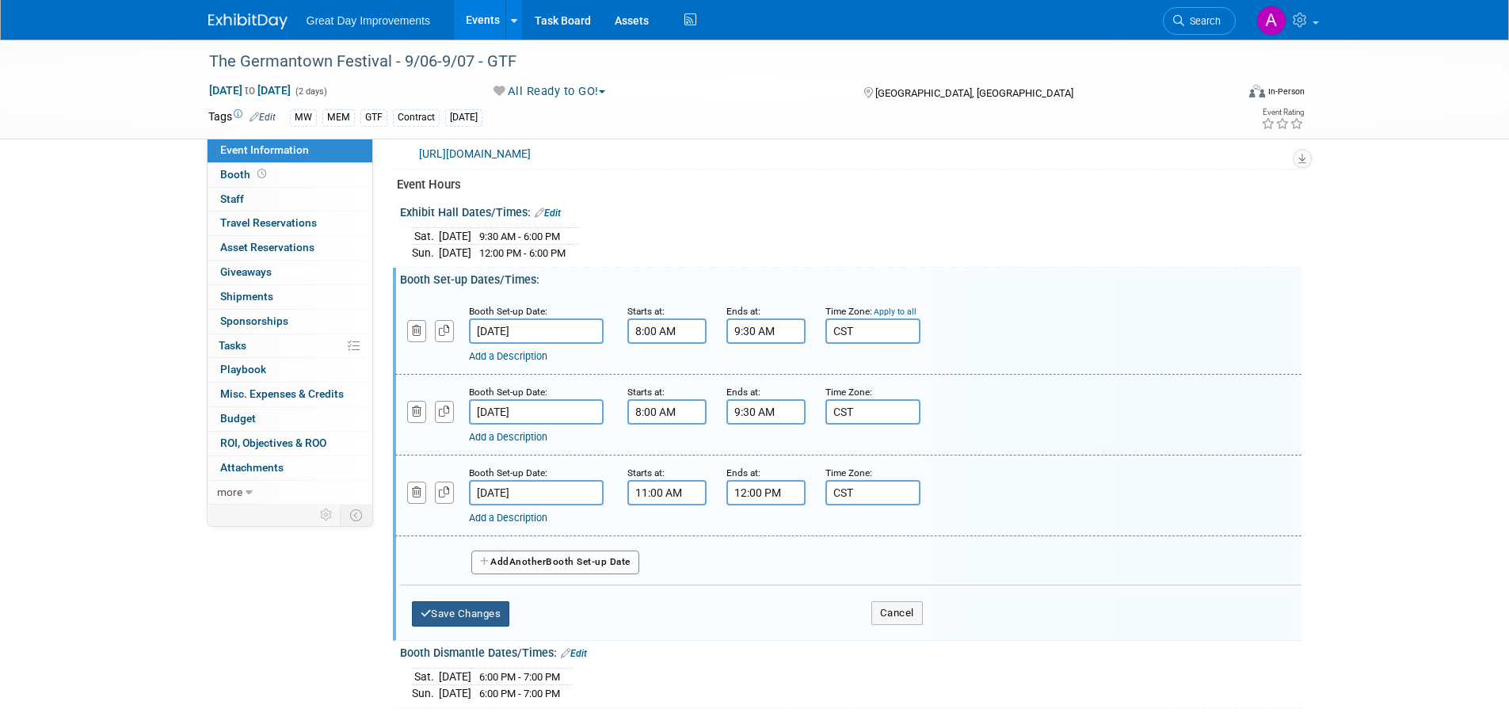
click at [467, 603] on button "Save Changes" at bounding box center [461, 613] width 98 height 25
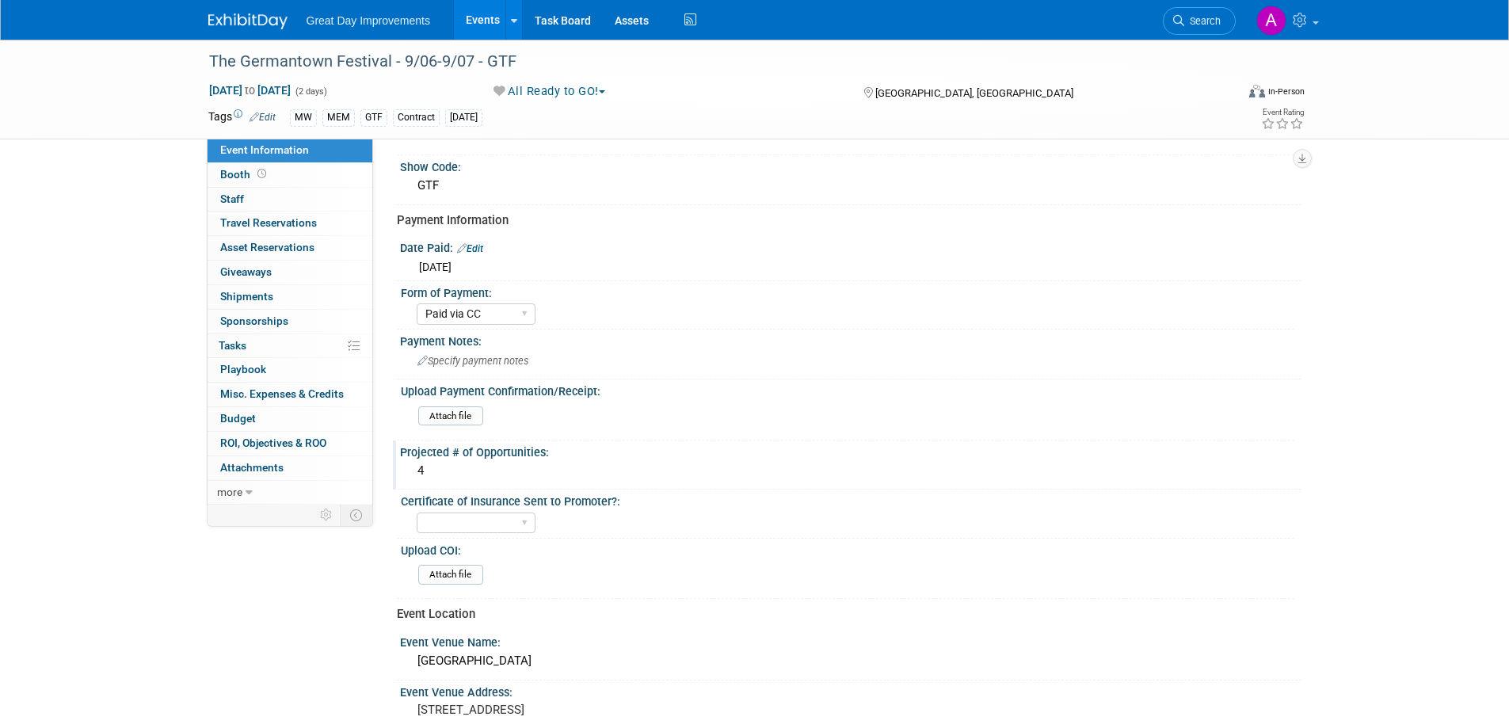
scroll to position [0, 0]
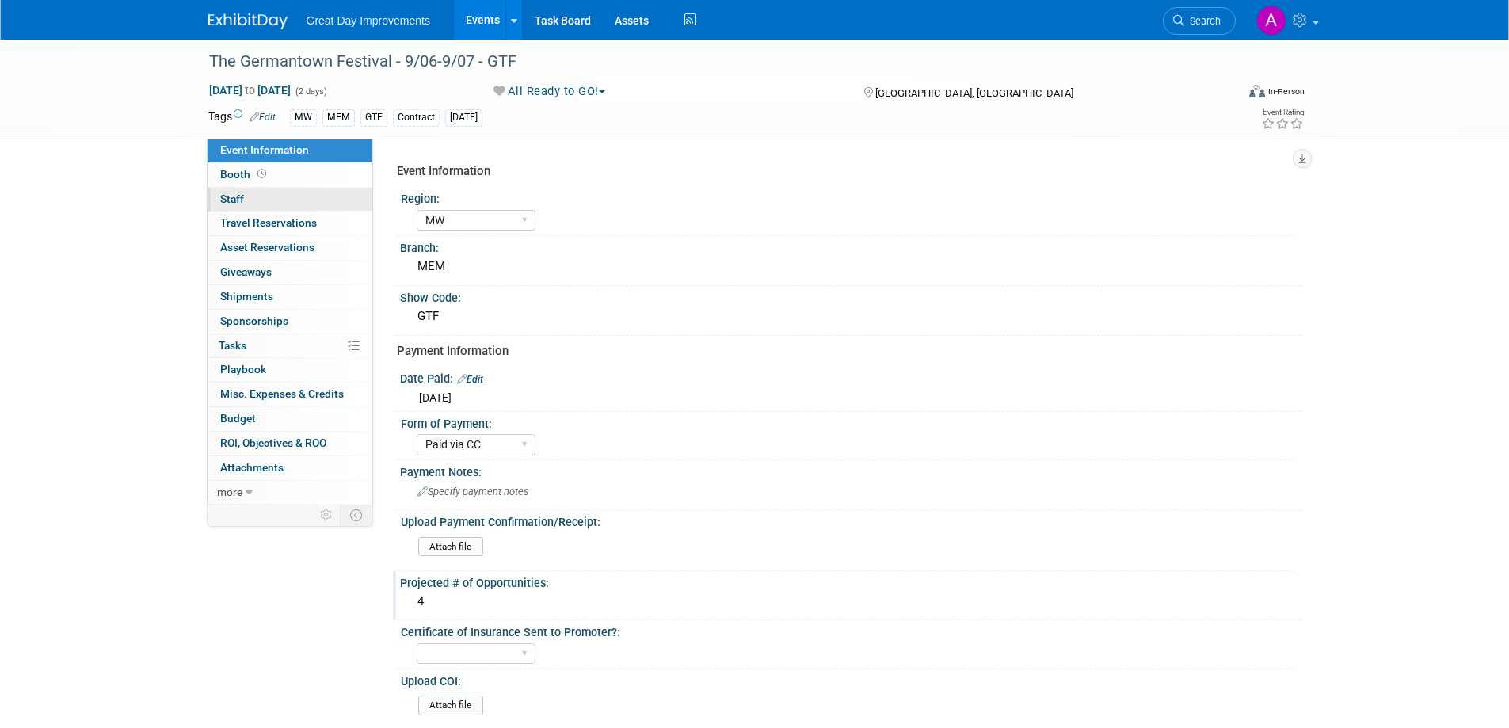
click at [299, 205] on link "0 Staff 0" at bounding box center [290, 200] width 165 height 24
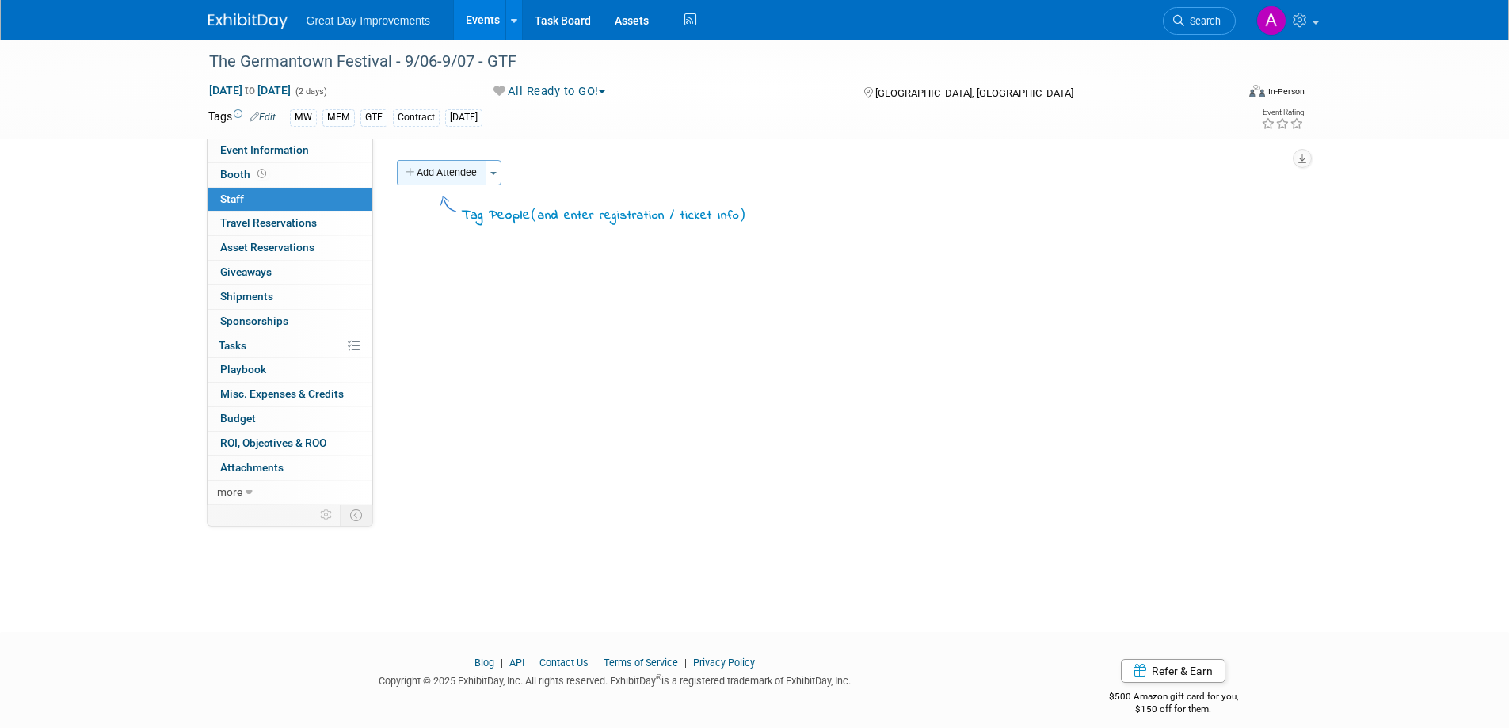
click at [456, 164] on button "Add Attendee" at bounding box center [442, 172] width 90 height 25
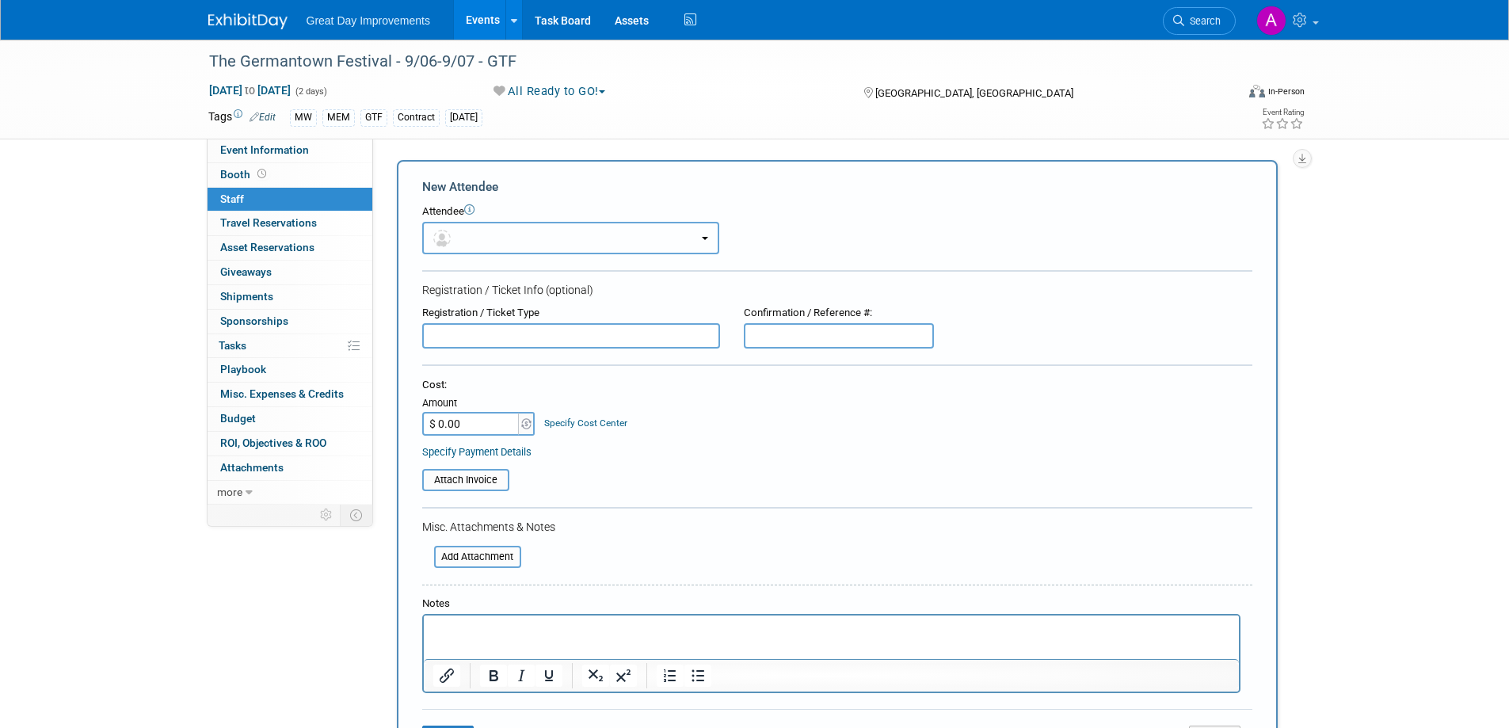
click at [533, 227] on button "button" at bounding box center [570, 238] width 297 height 32
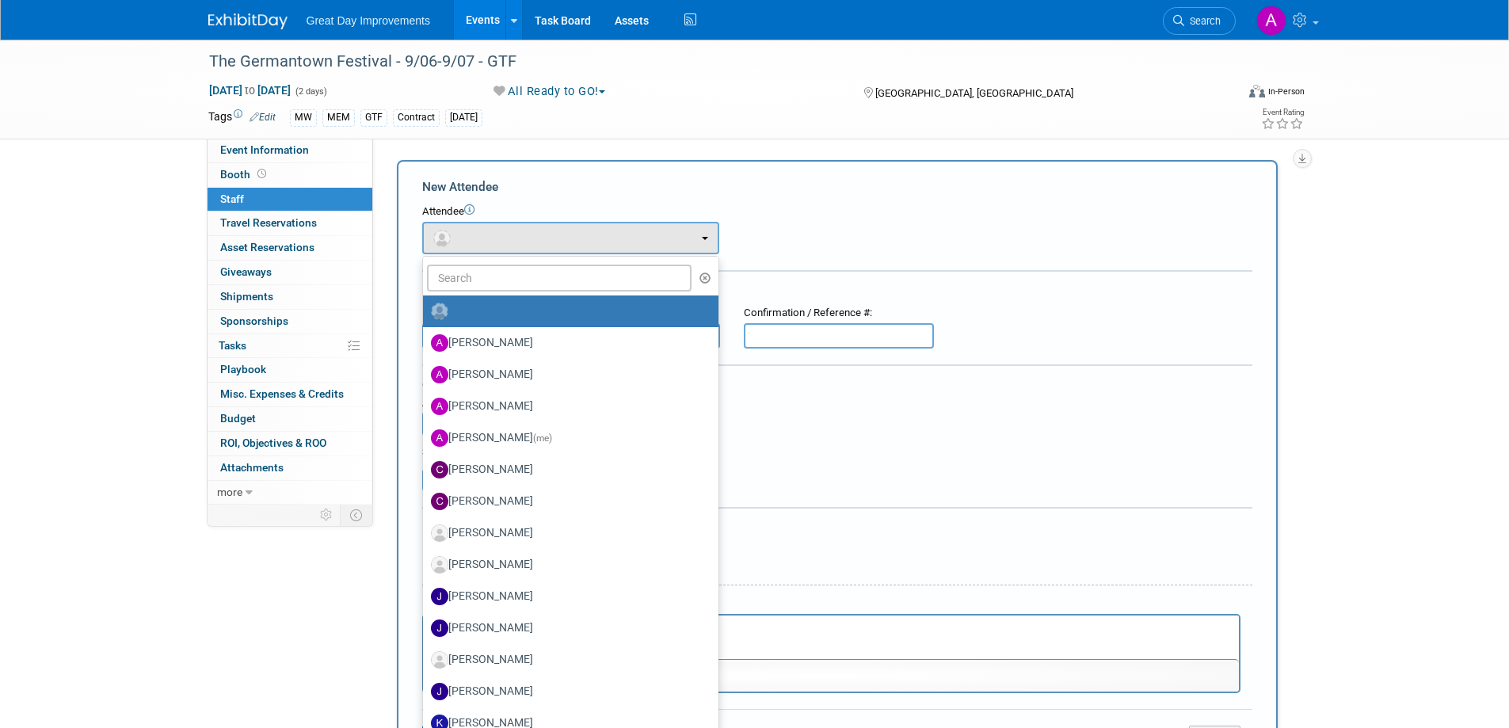
click at [868, 215] on div "Attendee" at bounding box center [837, 211] width 830 height 15
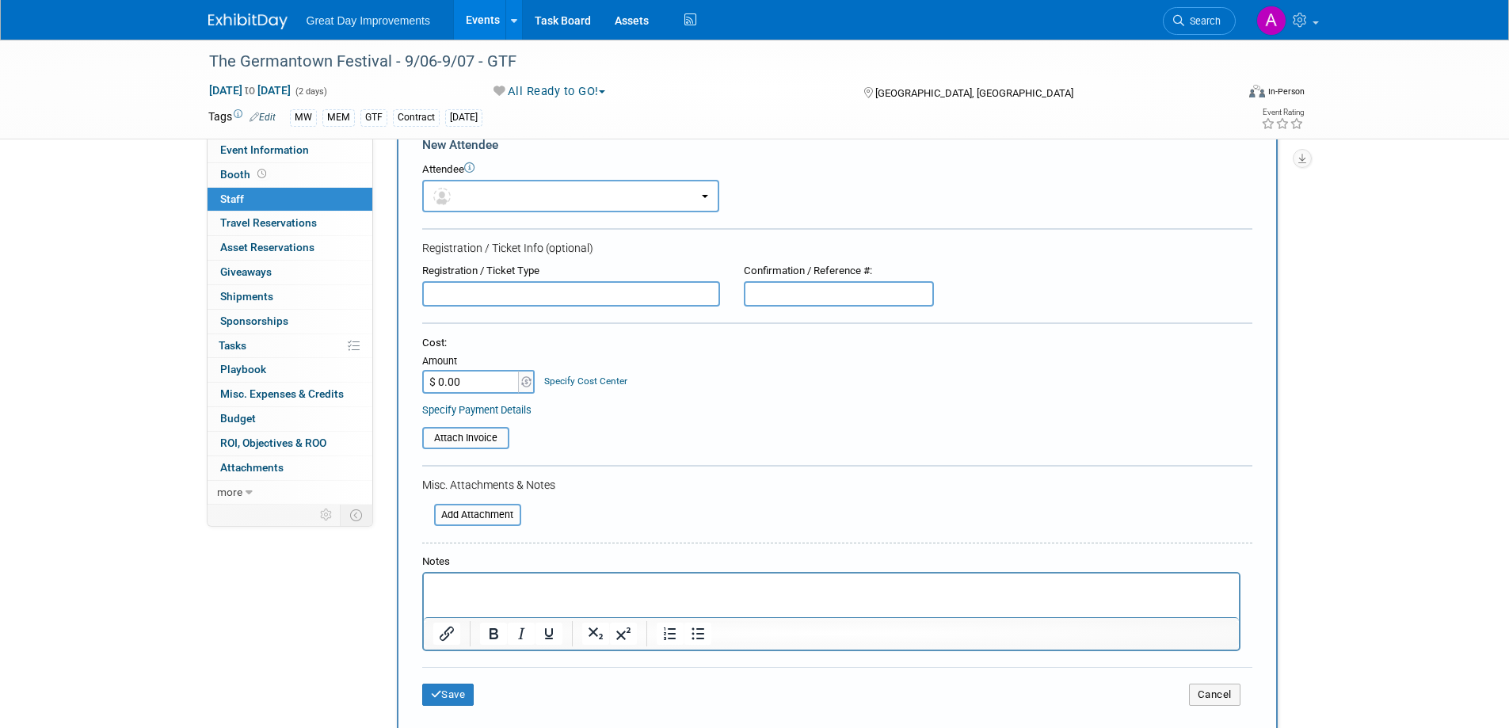
scroll to position [79, 0]
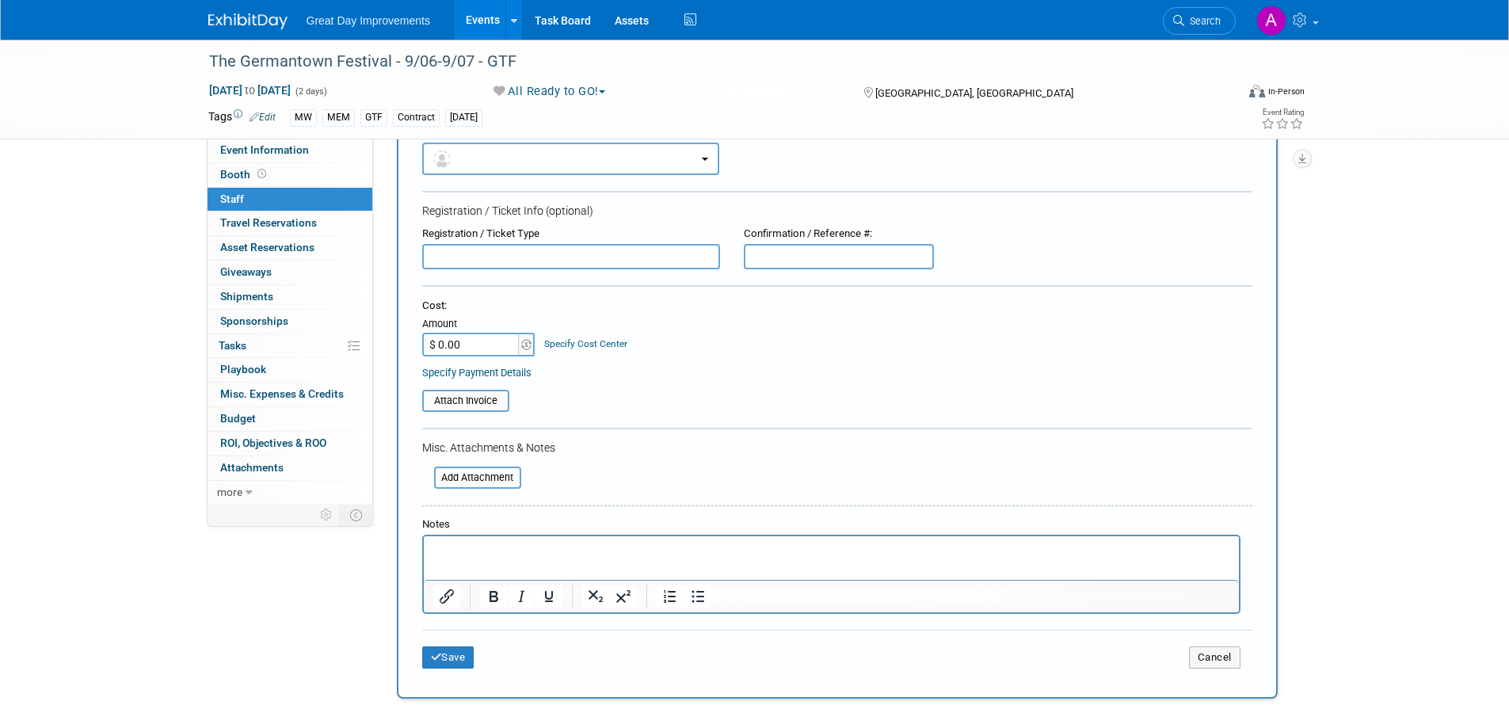
click at [466, 551] on p "Rich Text Area. Press ALT-0 for help." at bounding box center [831, 551] width 797 height 16
click at [463, 652] on button "Save" at bounding box center [448, 658] width 52 height 22
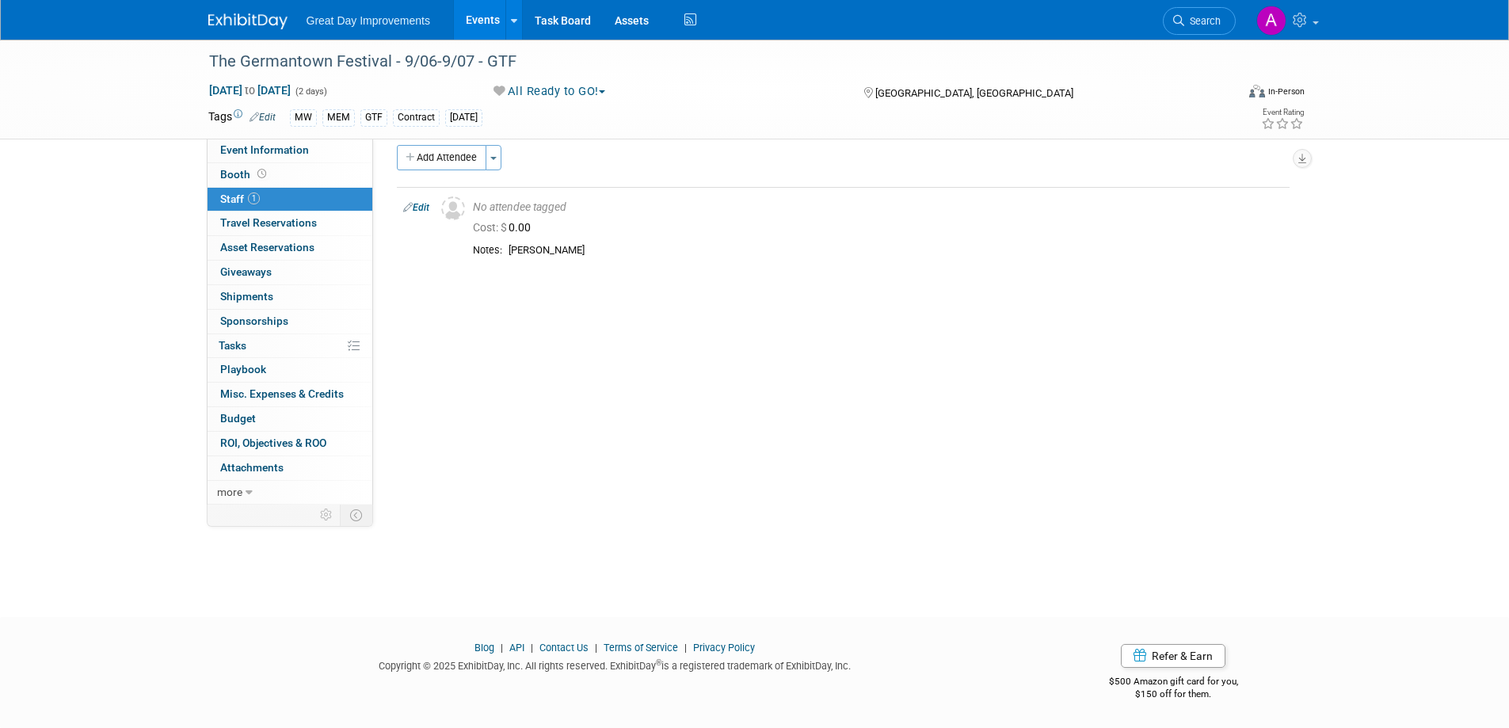
scroll to position [0, 0]
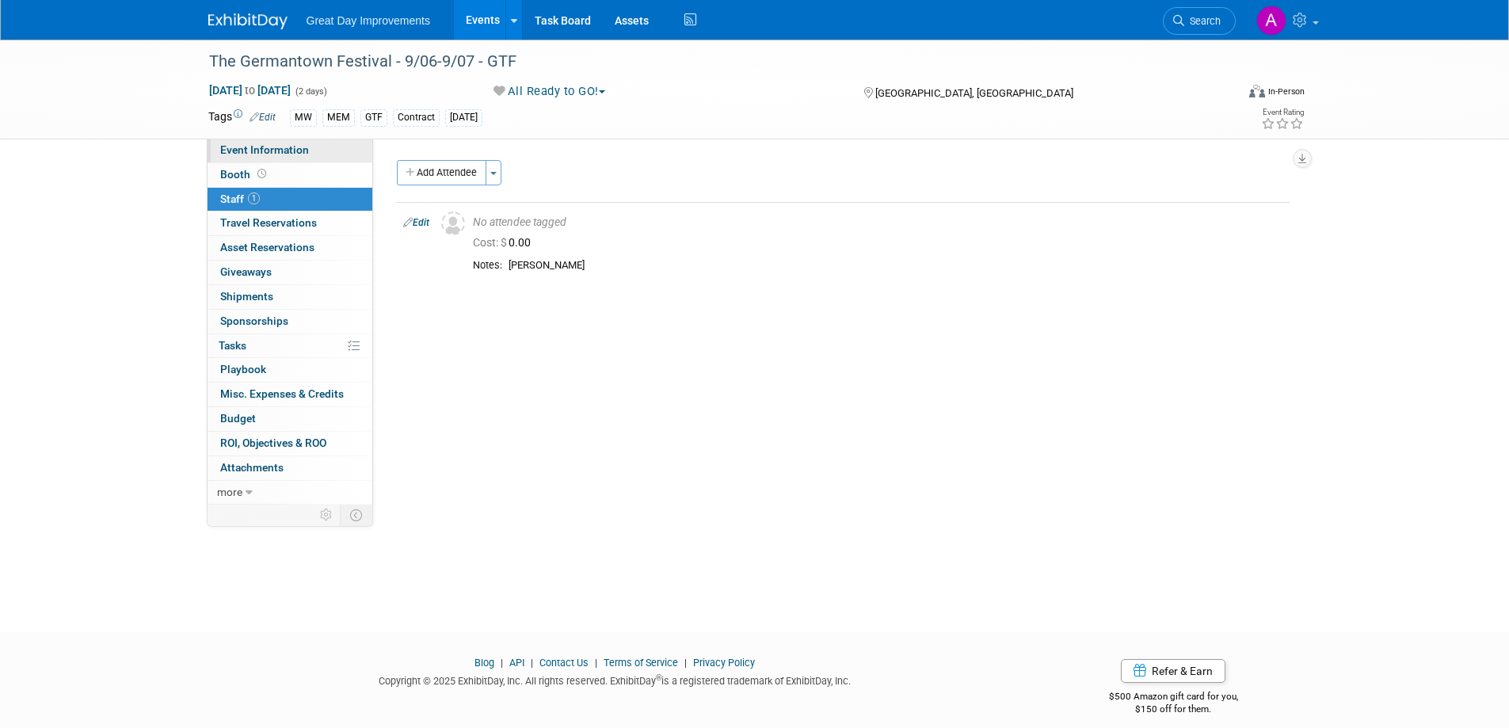
click at [314, 155] on link "Event Information" at bounding box center [290, 151] width 165 height 24
select select "MW"
select select "Paid via CC"
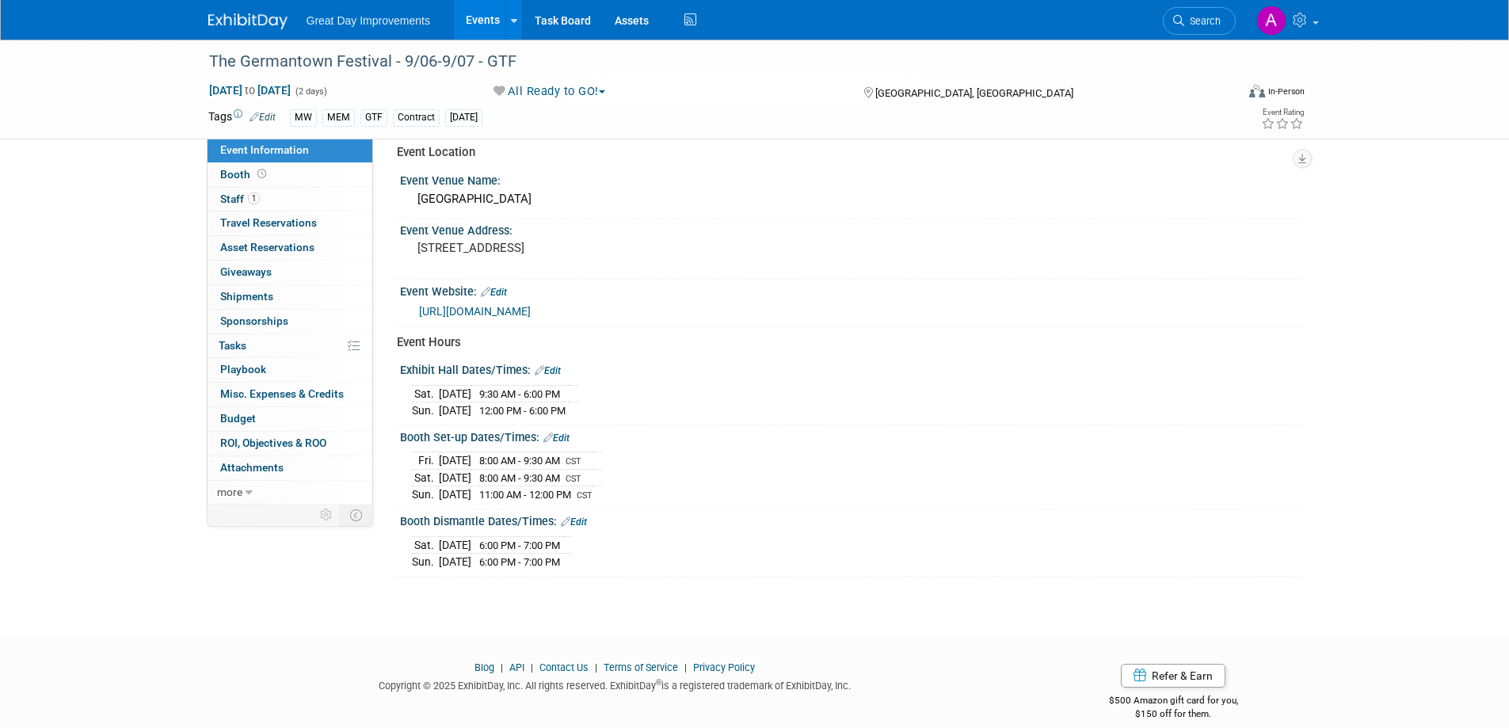
scroll to position [609, 0]
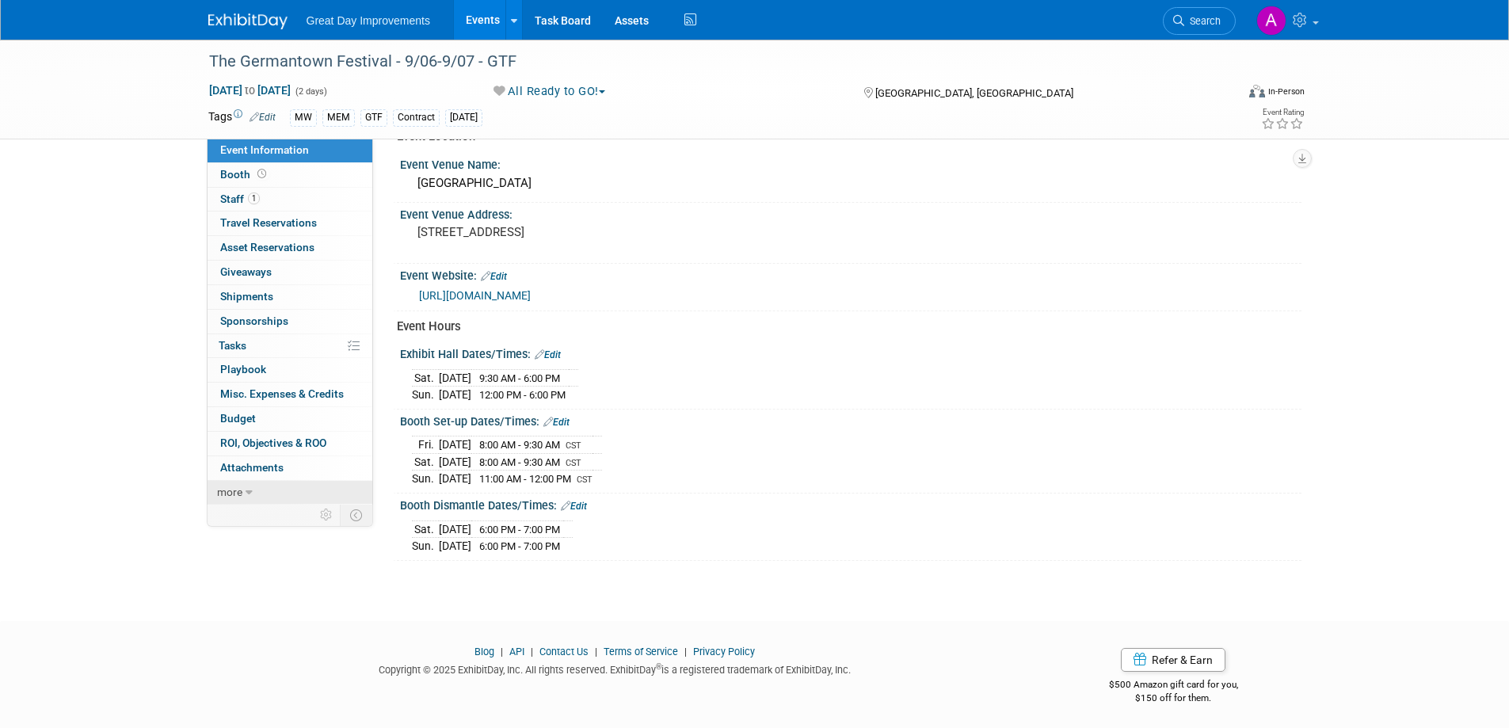
click at [219, 492] on span "more" at bounding box center [229, 492] width 25 height 13
click at [277, 517] on span "Event Binder (.pdf export)" at bounding box center [283, 515] width 127 height 13
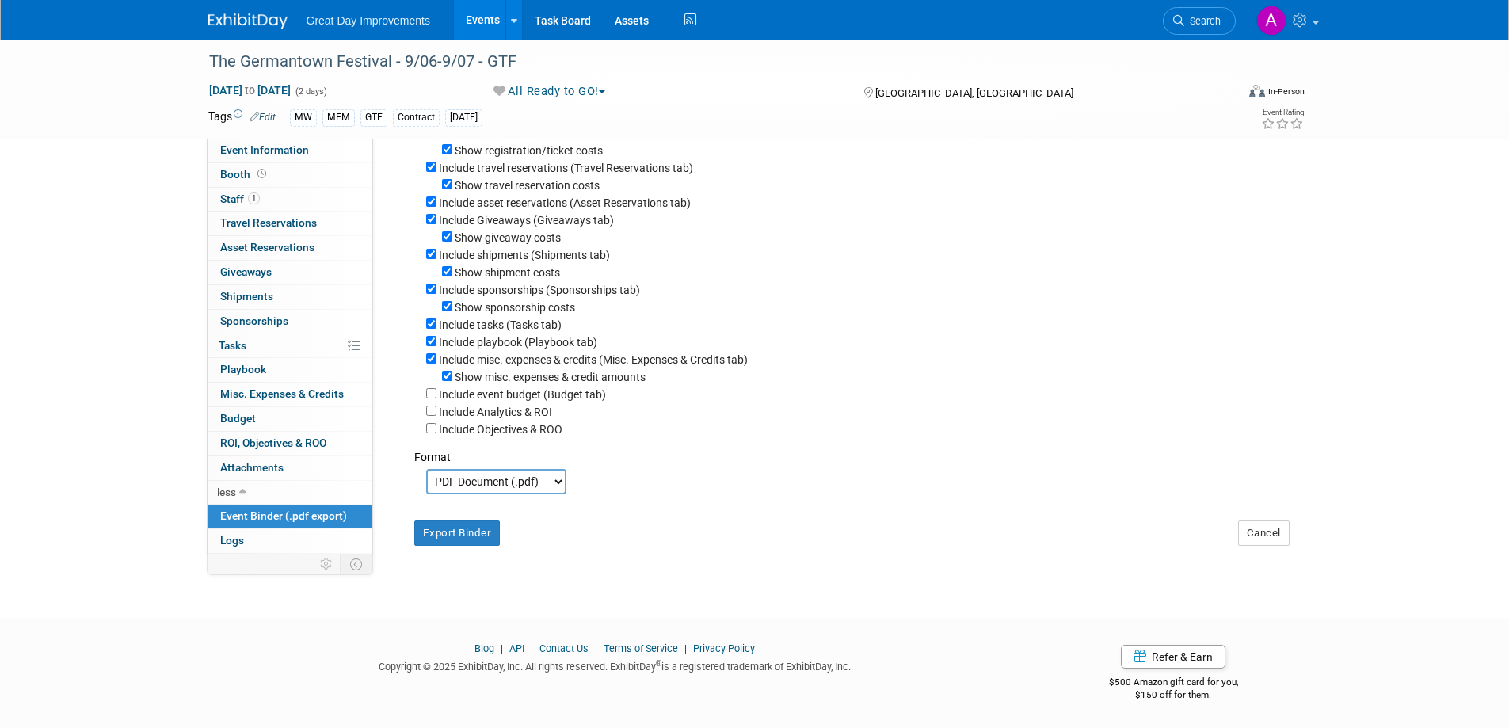
scroll to position [212, 0]
click at [467, 532] on button "Export Binder" at bounding box center [457, 532] width 86 height 25
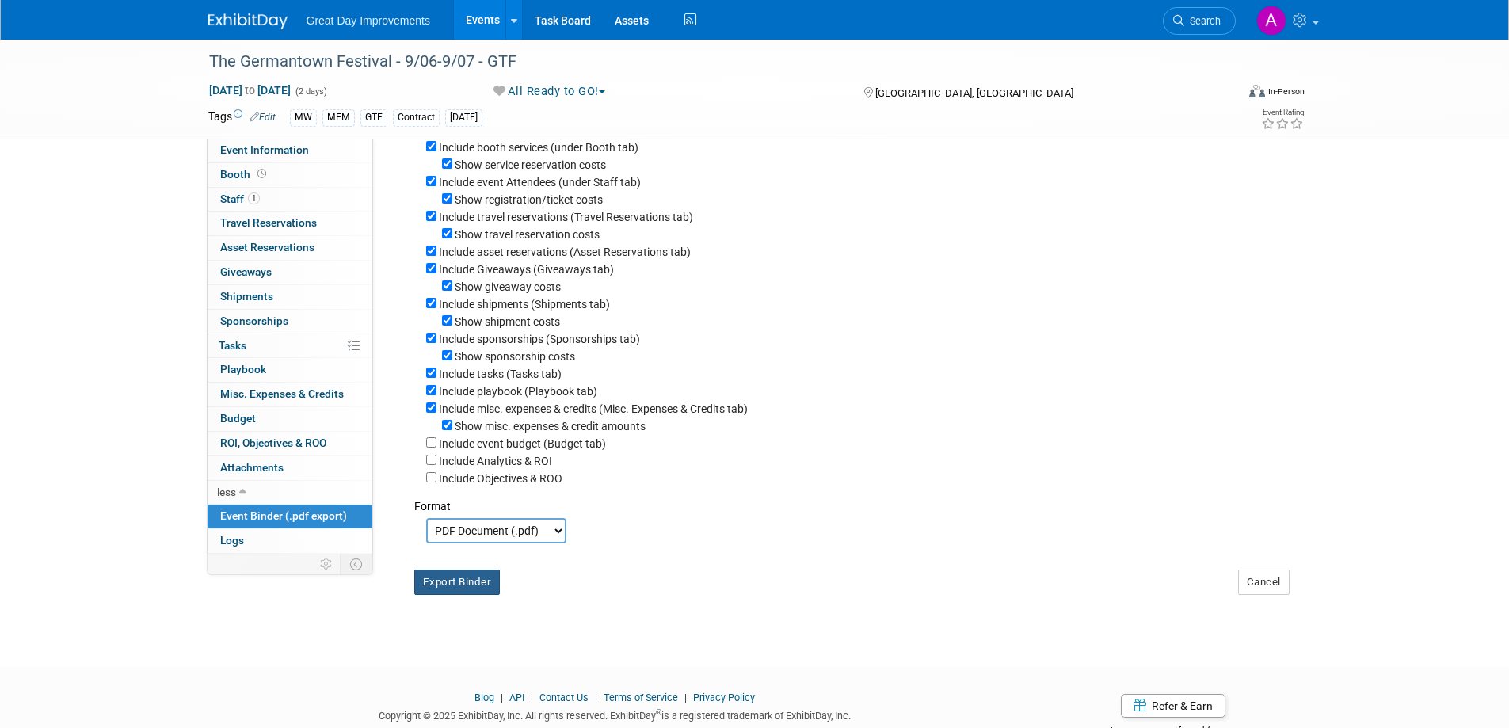
scroll to position [0, 0]
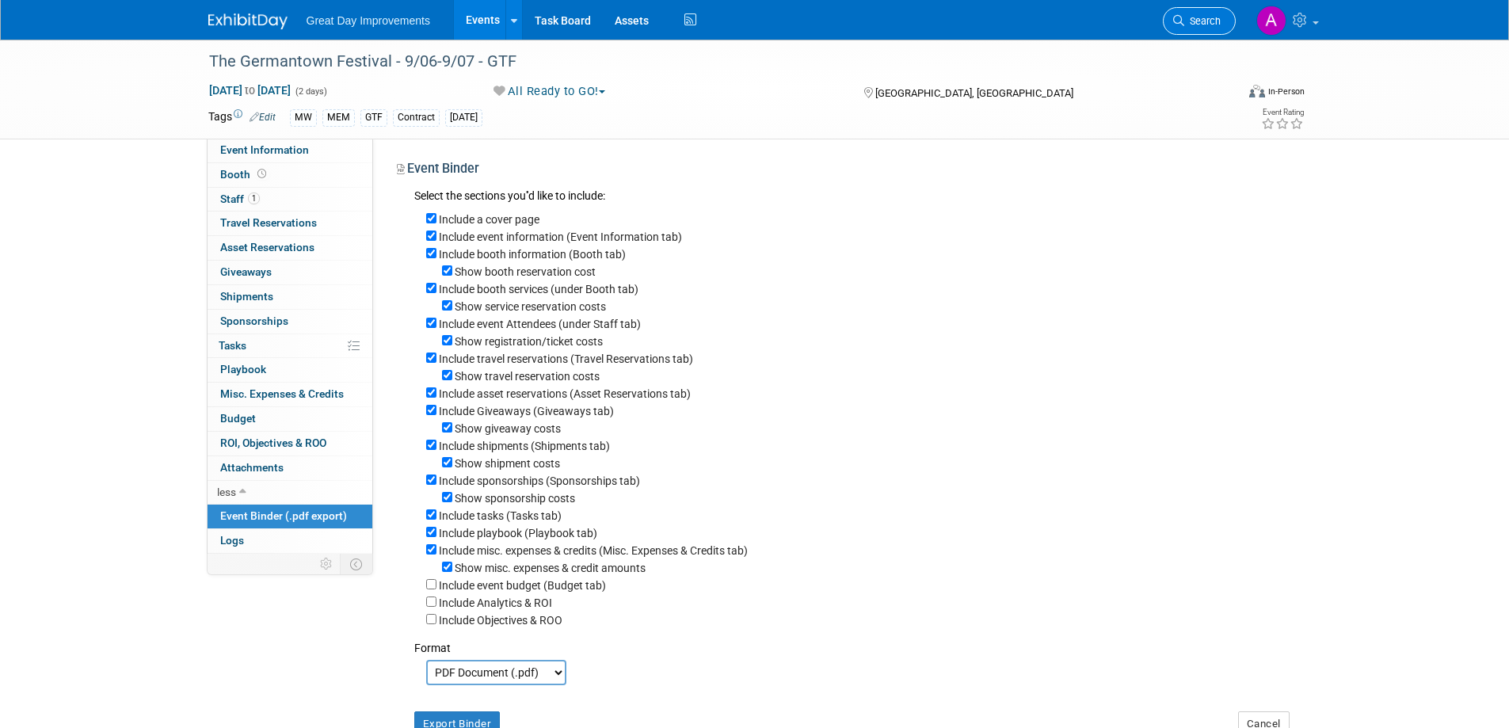
click at [1185, 16] on span "Search" at bounding box center [1203, 21] width 36 height 12
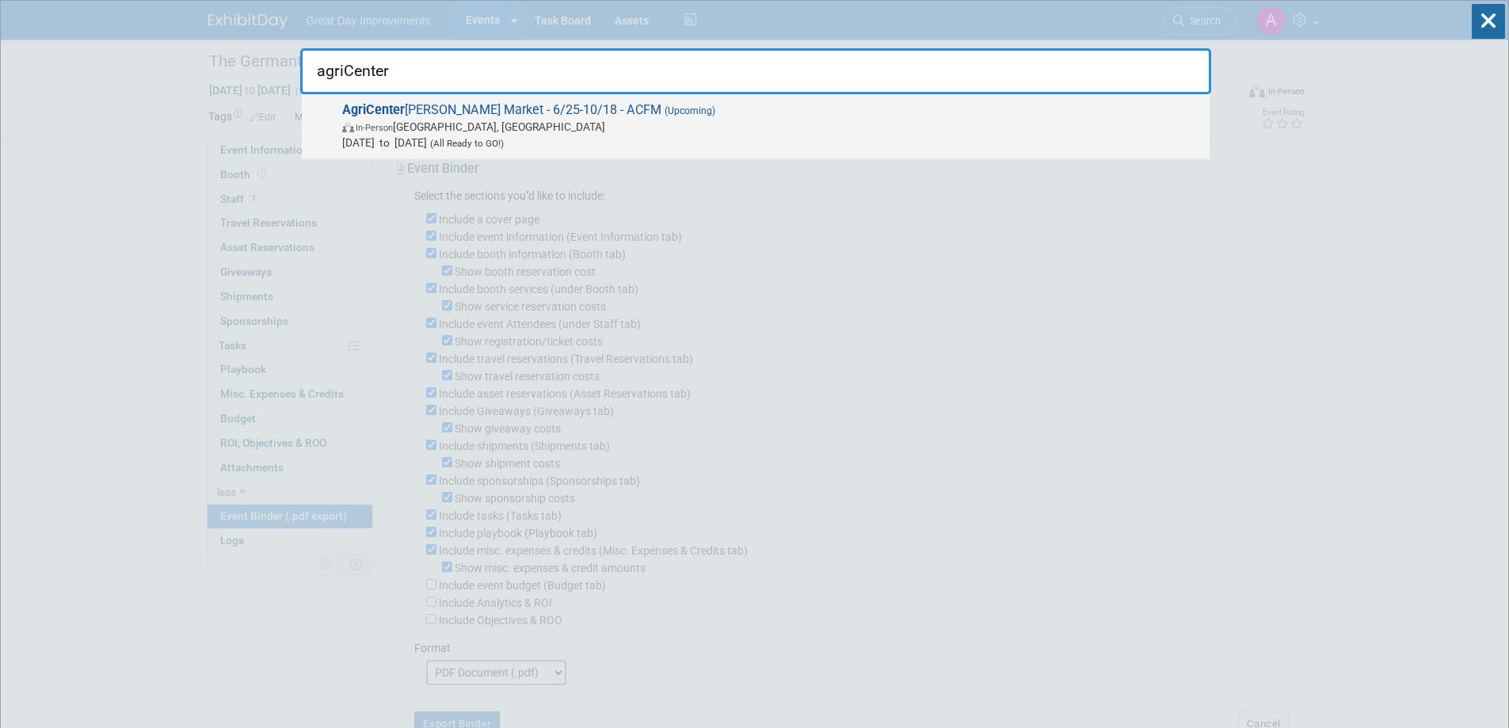
type input "agriCenter"
click at [827, 126] on span "In-Person Memphis, TN" at bounding box center [772, 127] width 860 height 16
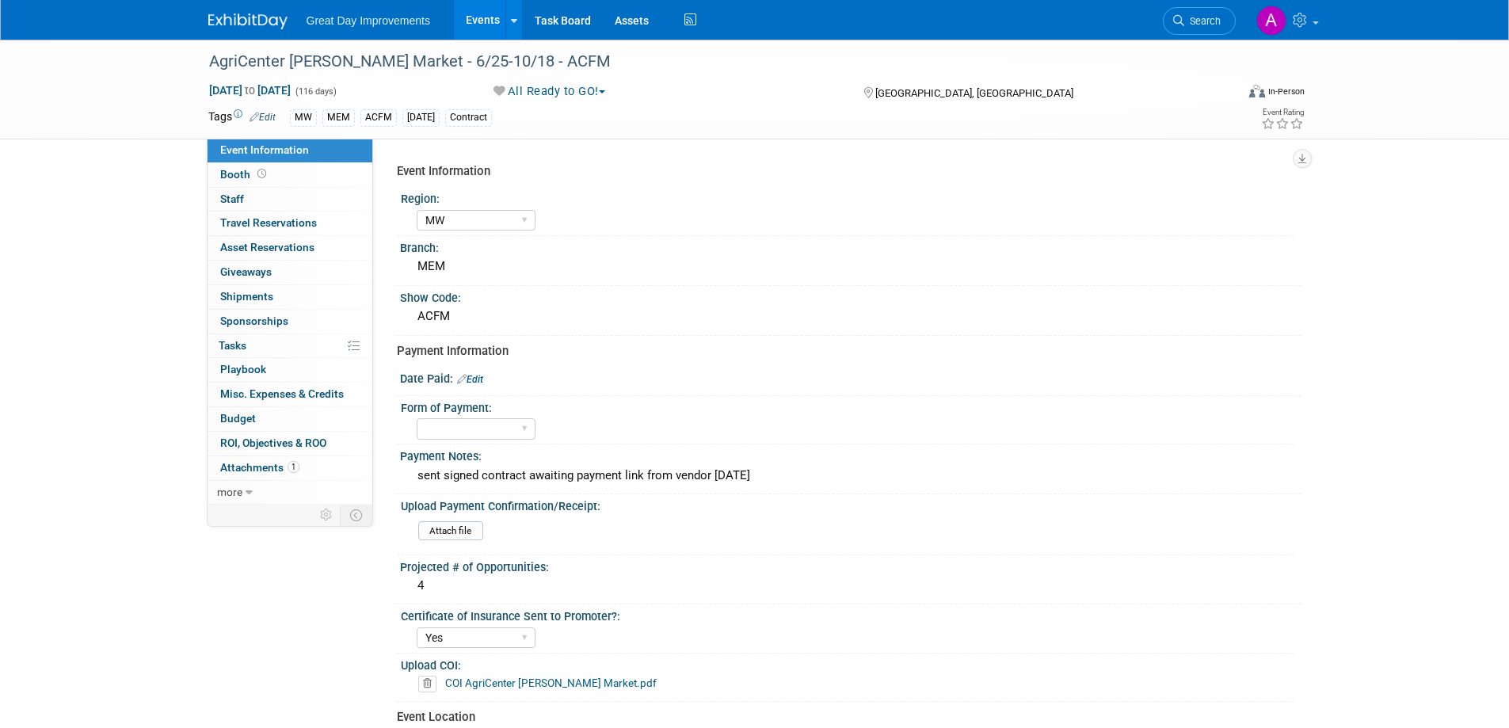
select select "MW"
select select "Yes"
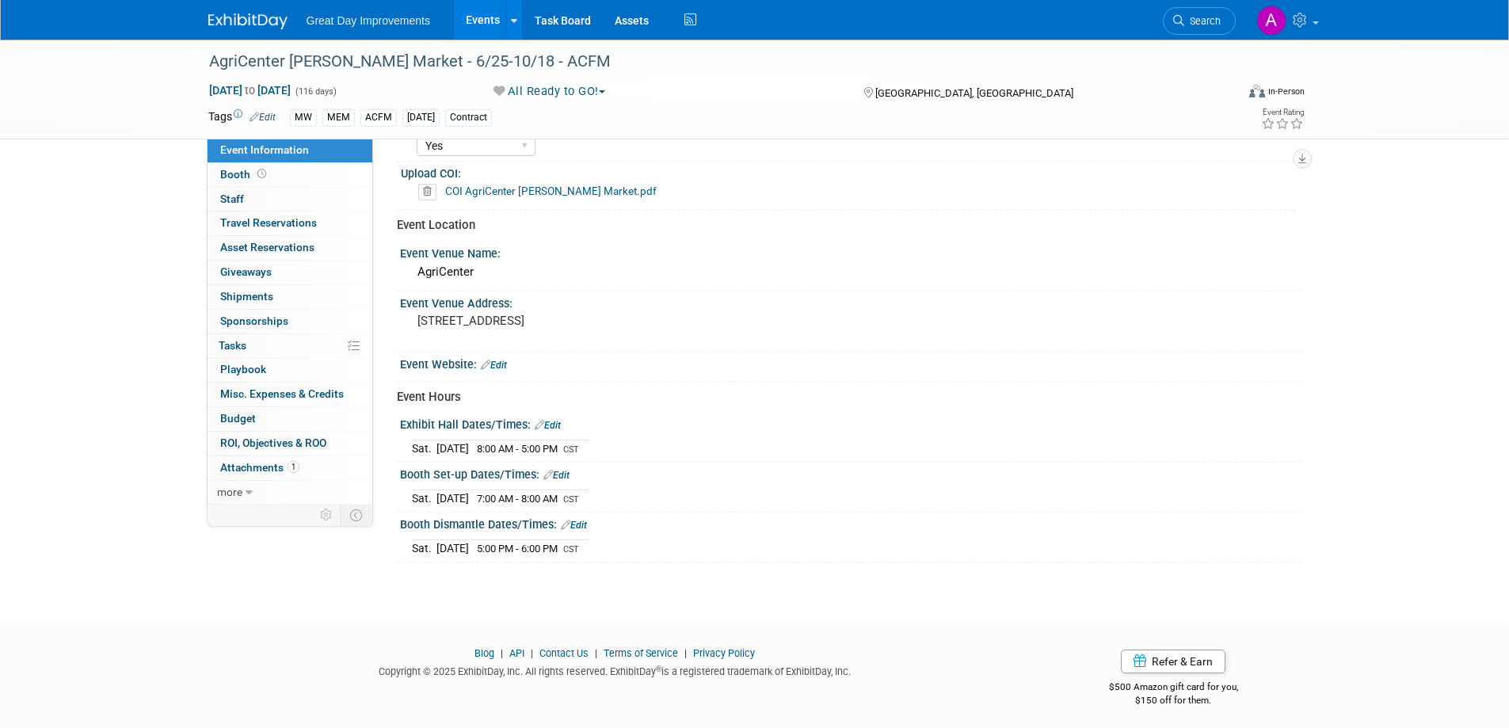
scroll to position [496, 0]
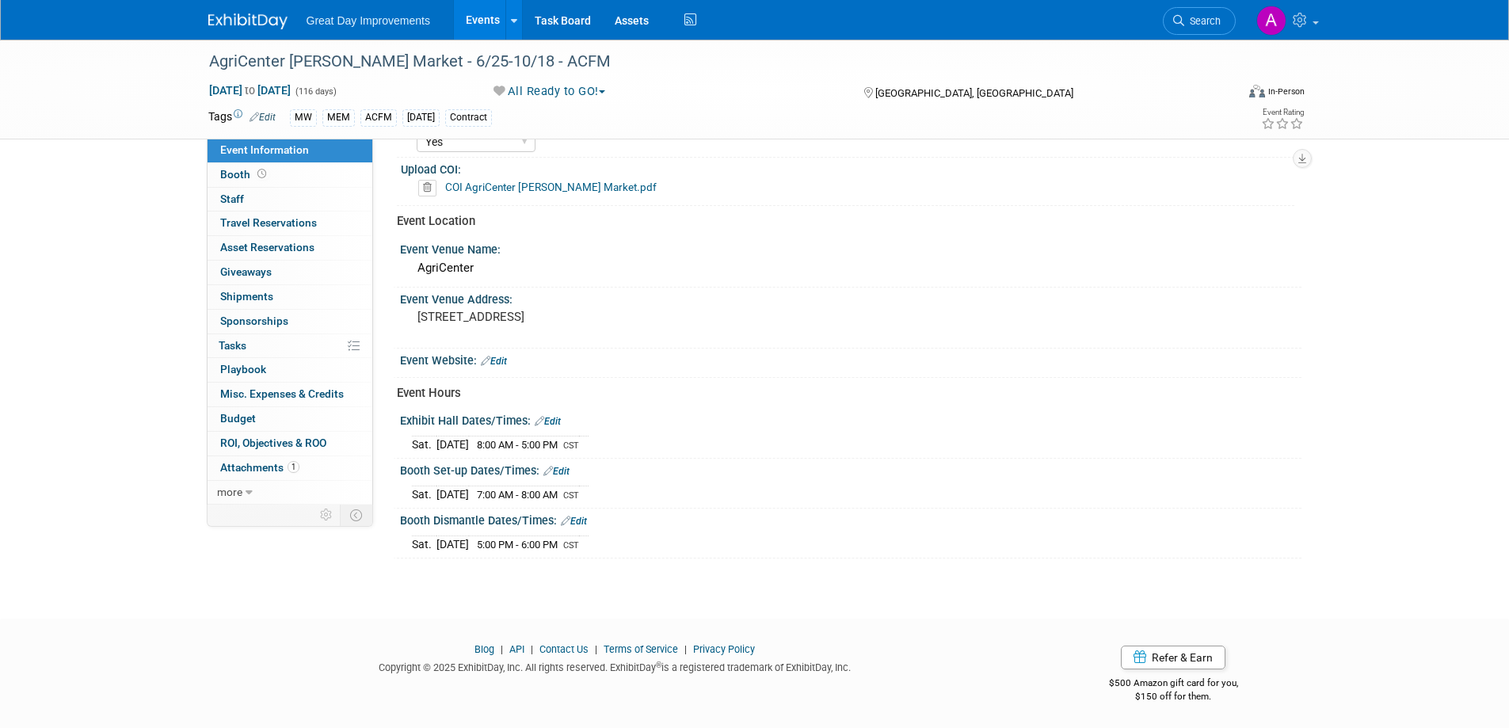
click at [551, 417] on link "Edit" at bounding box center [548, 421] width 26 height 11
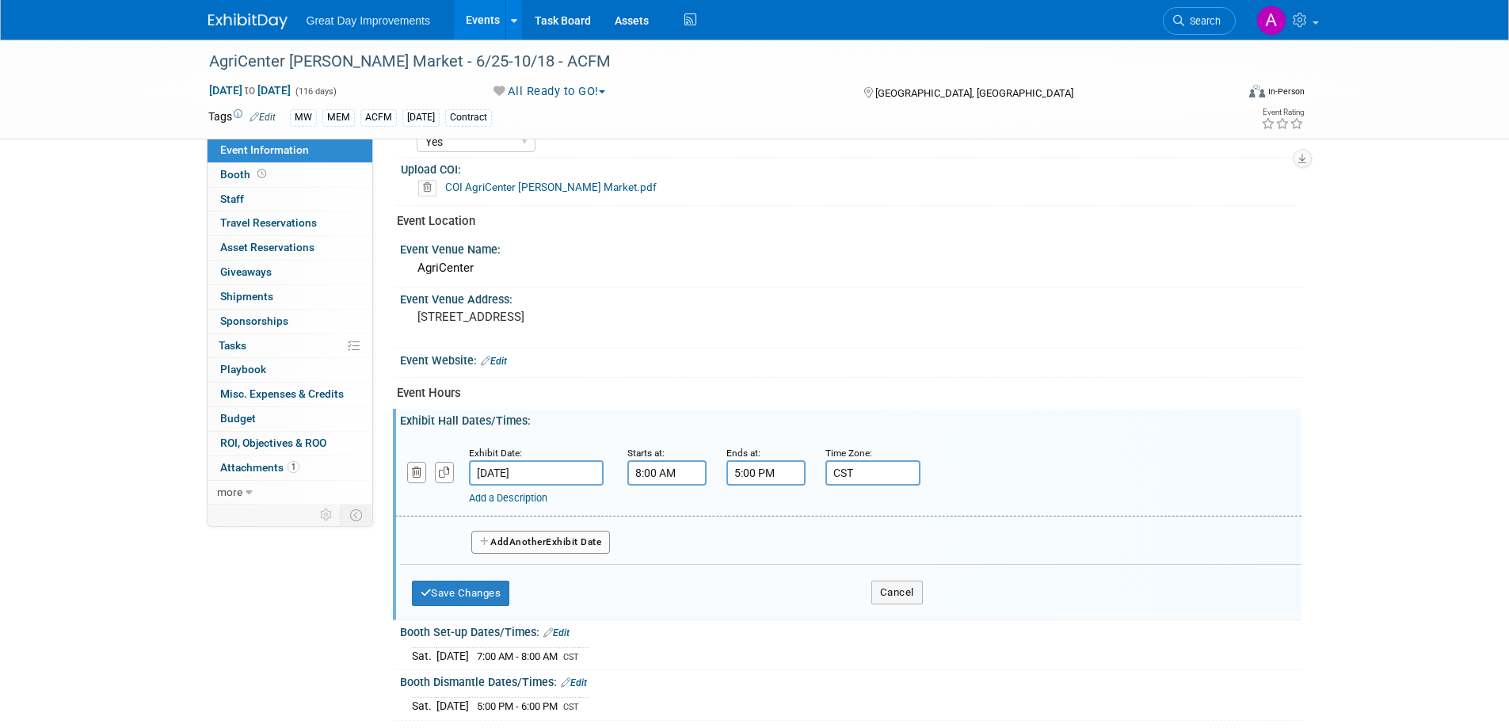
click at [544, 476] on input "Jul 5, 2025" at bounding box center [536, 472] width 135 height 25
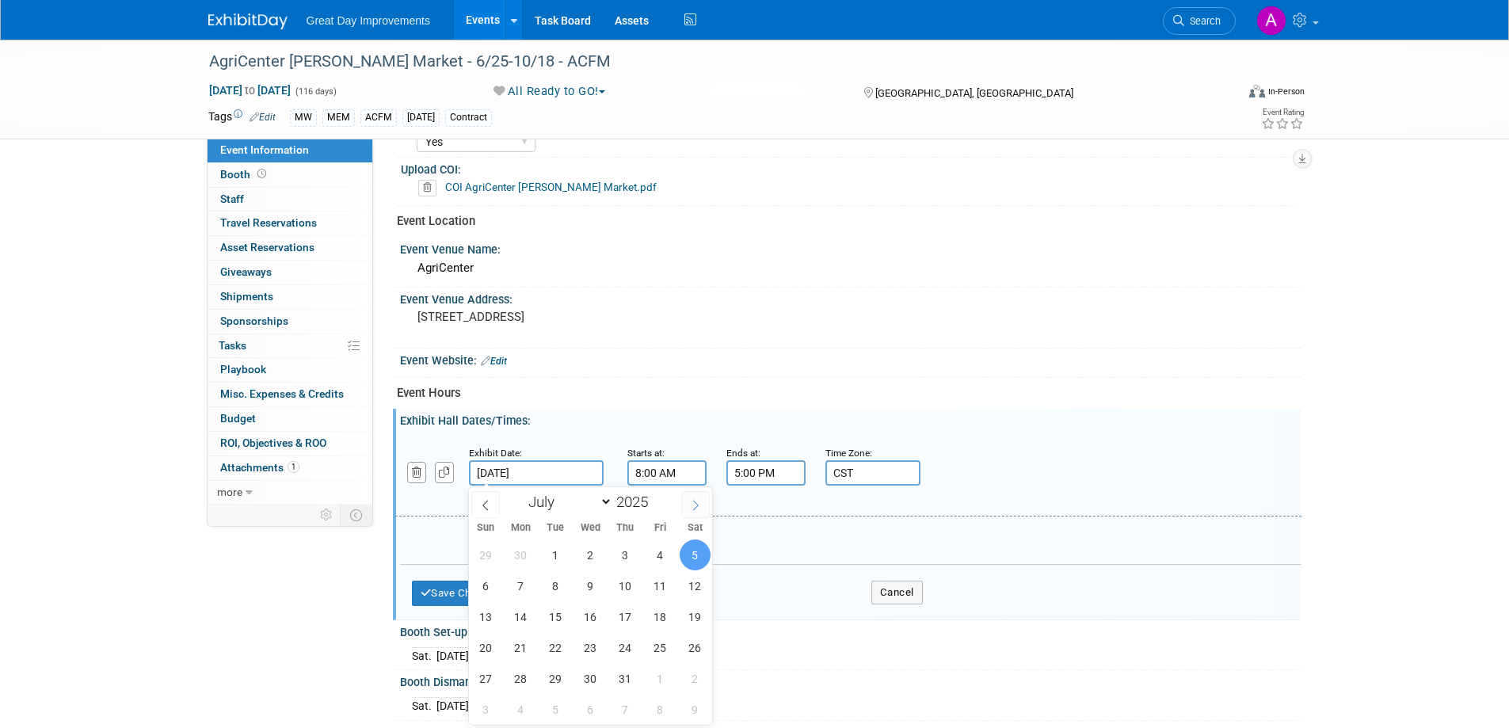
click at [701, 502] on icon at bounding box center [695, 505] width 11 height 11
click at [483, 503] on icon at bounding box center [485, 505] width 11 height 11
select select "8"
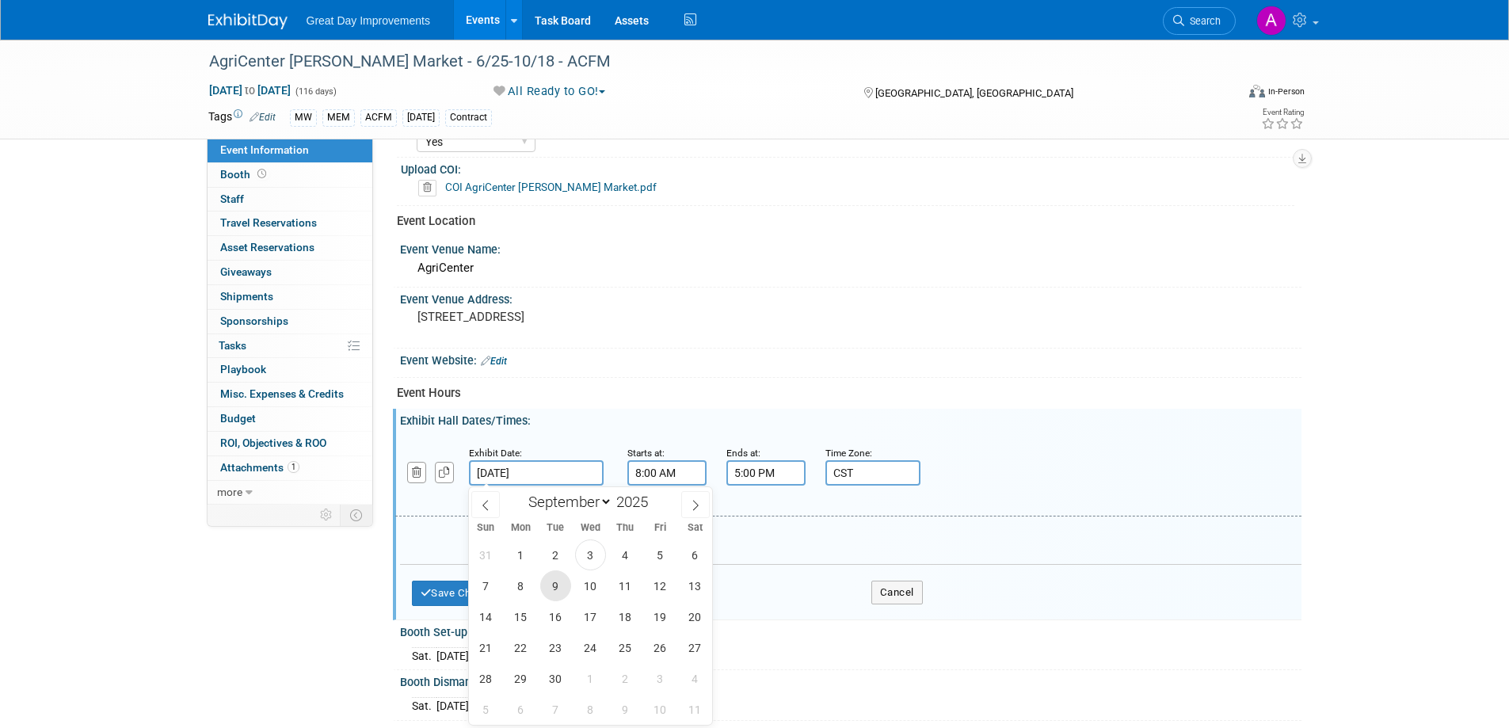
click at [558, 583] on span "9" at bounding box center [555, 585] width 31 height 31
type input "Sep 9, 2025"
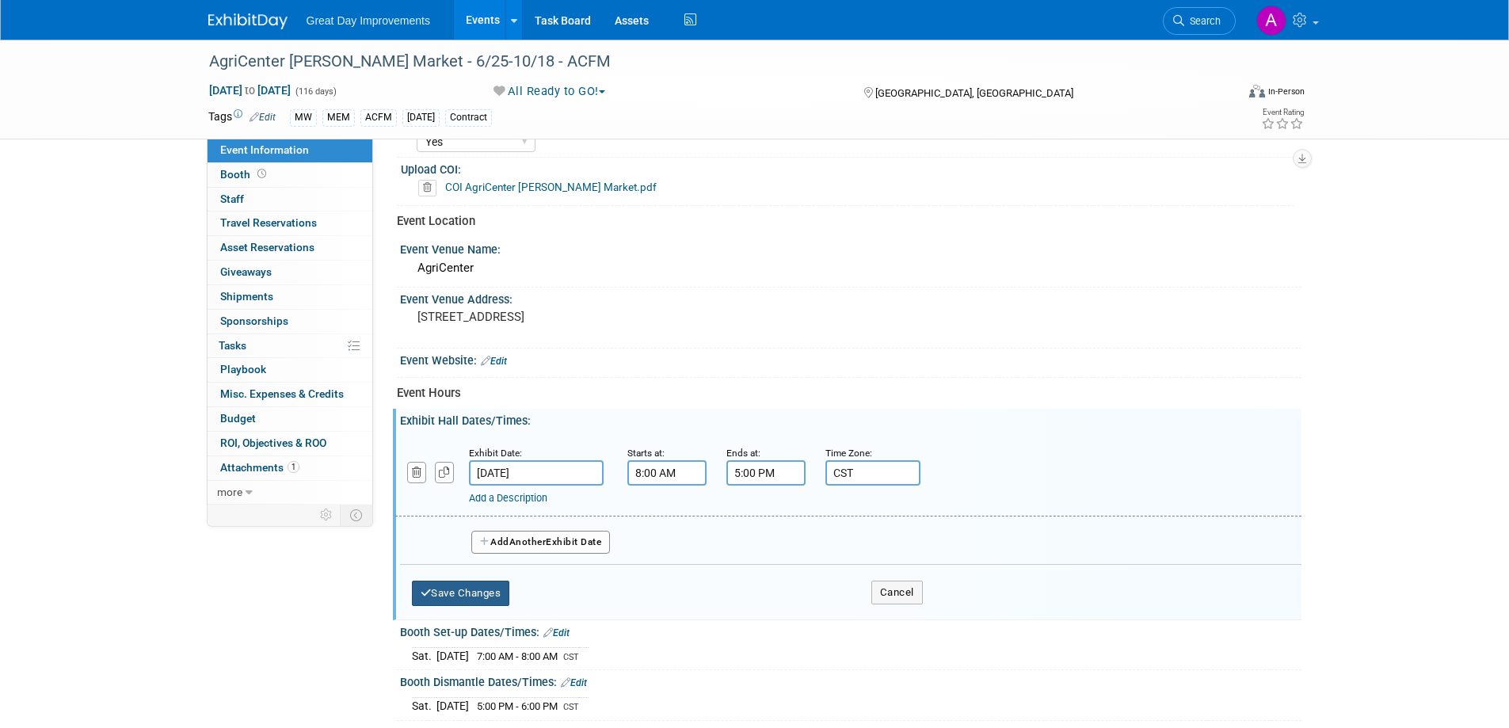
click at [456, 596] on button "Save Changes" at bounding box center [461, 593] width 98 height 25
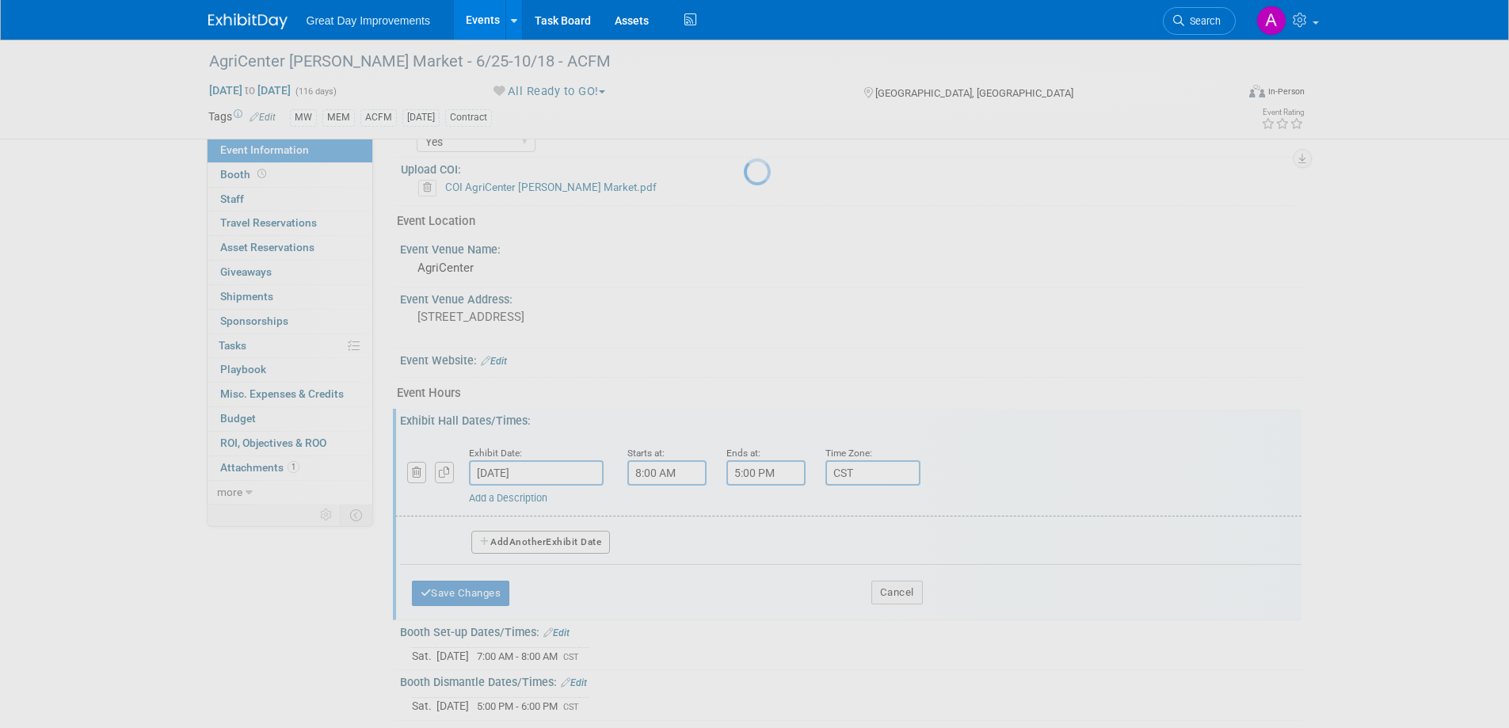
scroll to position [476, 0]
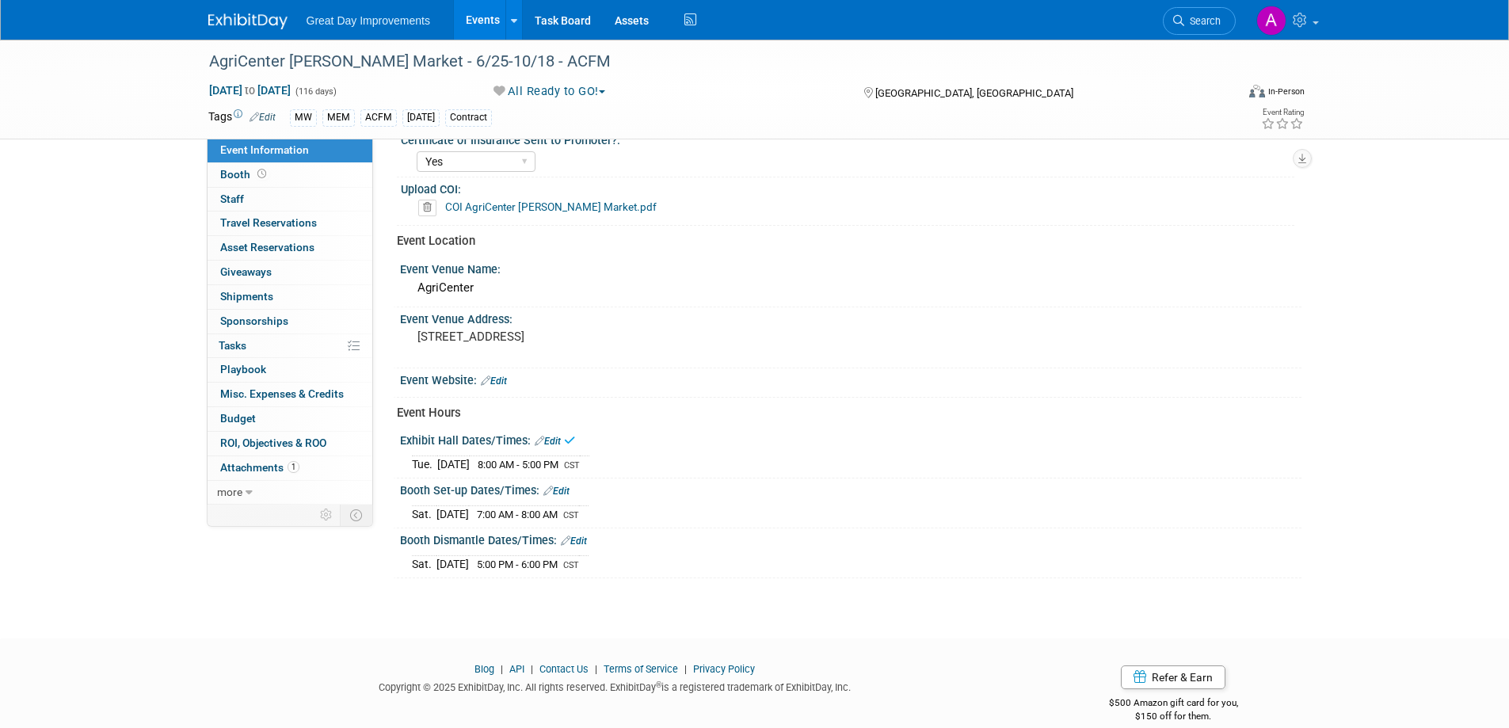
click at [563, 488] on link "Edit" at bounding box center [557, 491] width 26 height 11
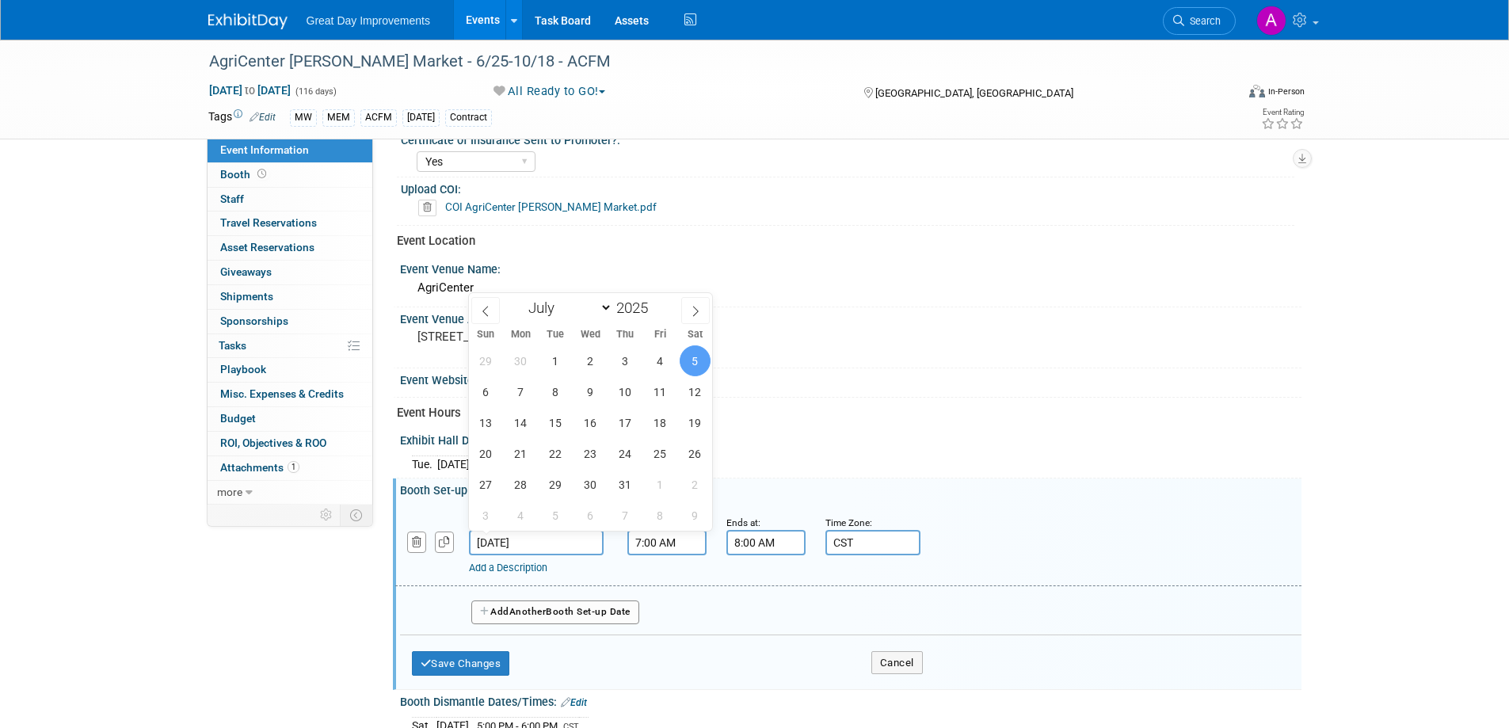
click at [540, 537] on input "Jul 5, 2025" at bounding box center [536, 542] width 135 height 25
click at [696, 314] on icon at bounding box center [695, 311] width 11 height 11
select select "8"
click at [559, 380] on span "9" at bounding box center [555, 391] width 31 height 31
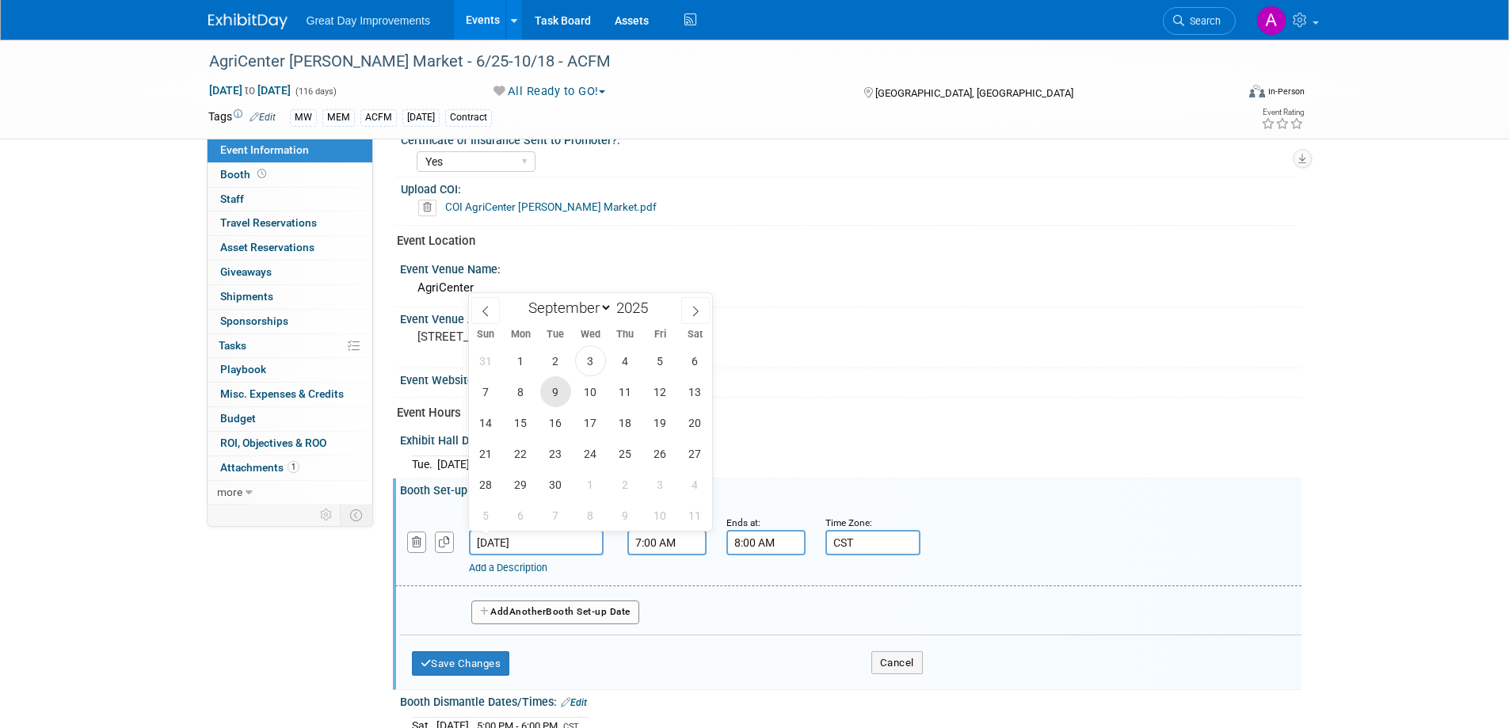
type input "Sep 9, 2025"
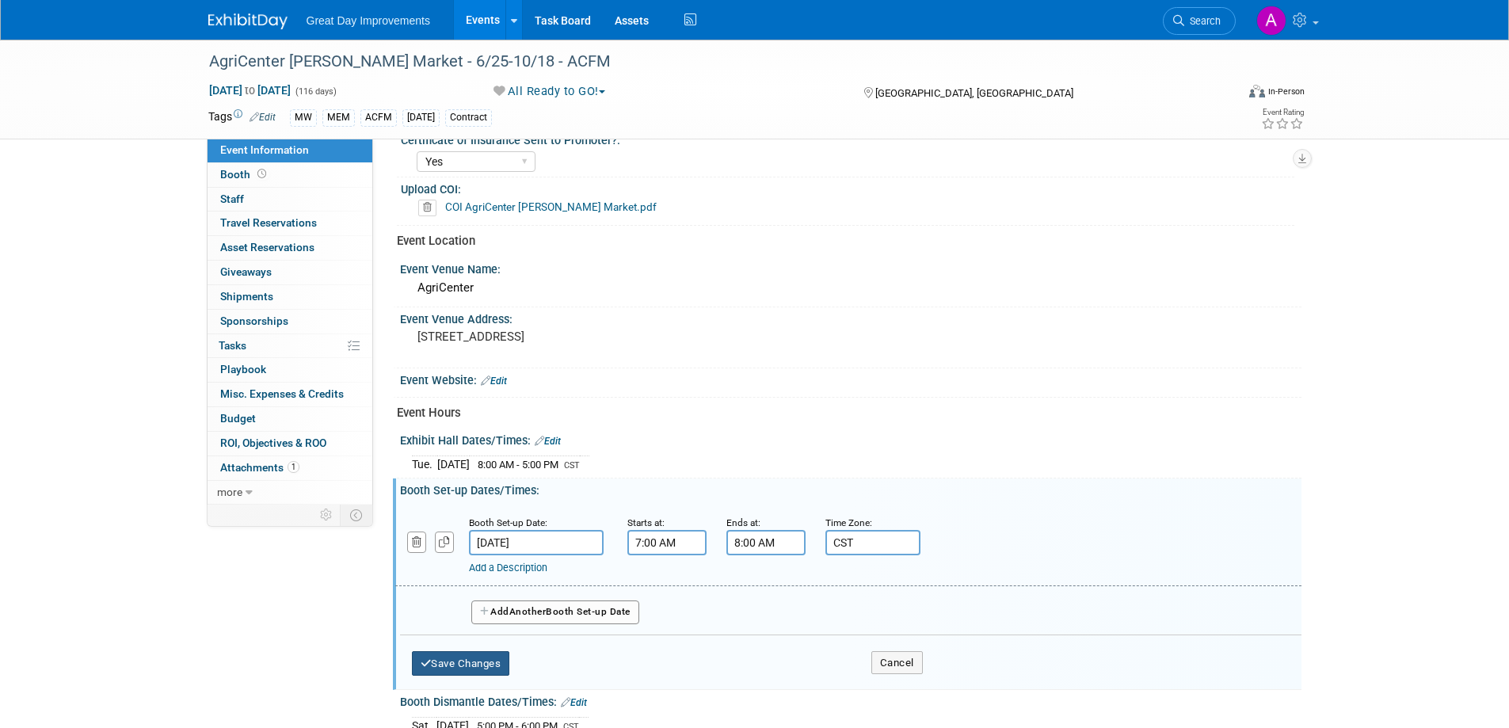
click at [428, 667] on icon "button" at bounding box center [426, 663] width 11 height 10
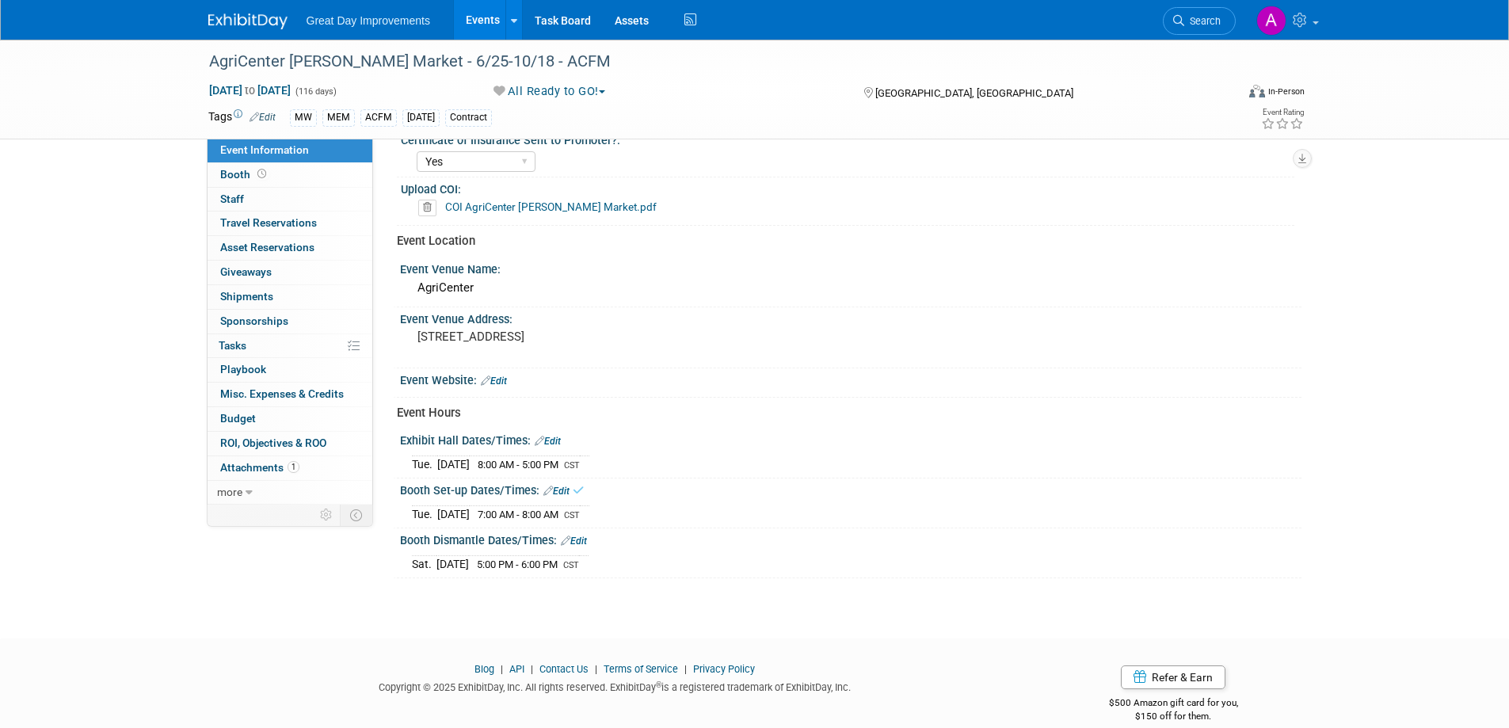
click at [578, 541] on link "Edit" at bounding box center [574, 541] width 26 height 11
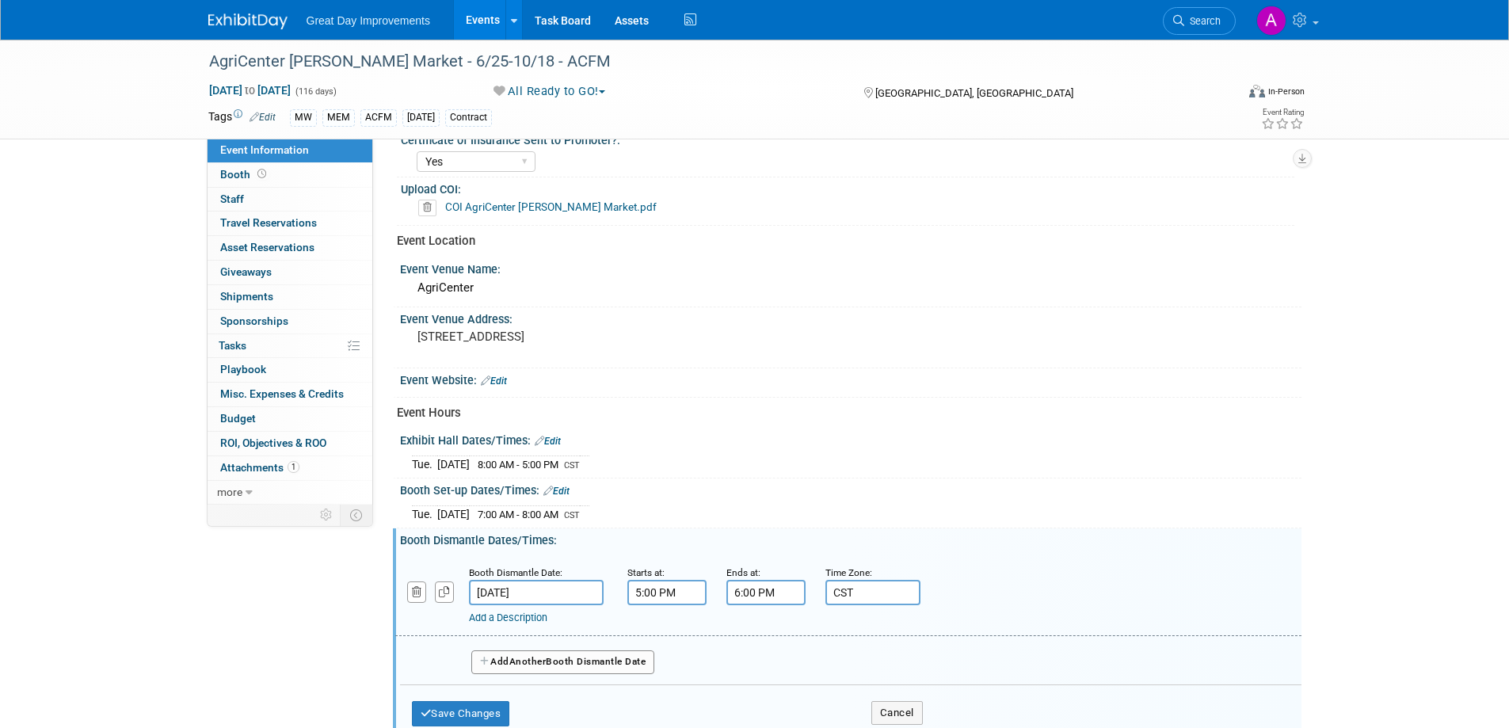
click at [556, 593] on input "Jul 5, 2025" at bounding box center [536, 592] width 135 height 25
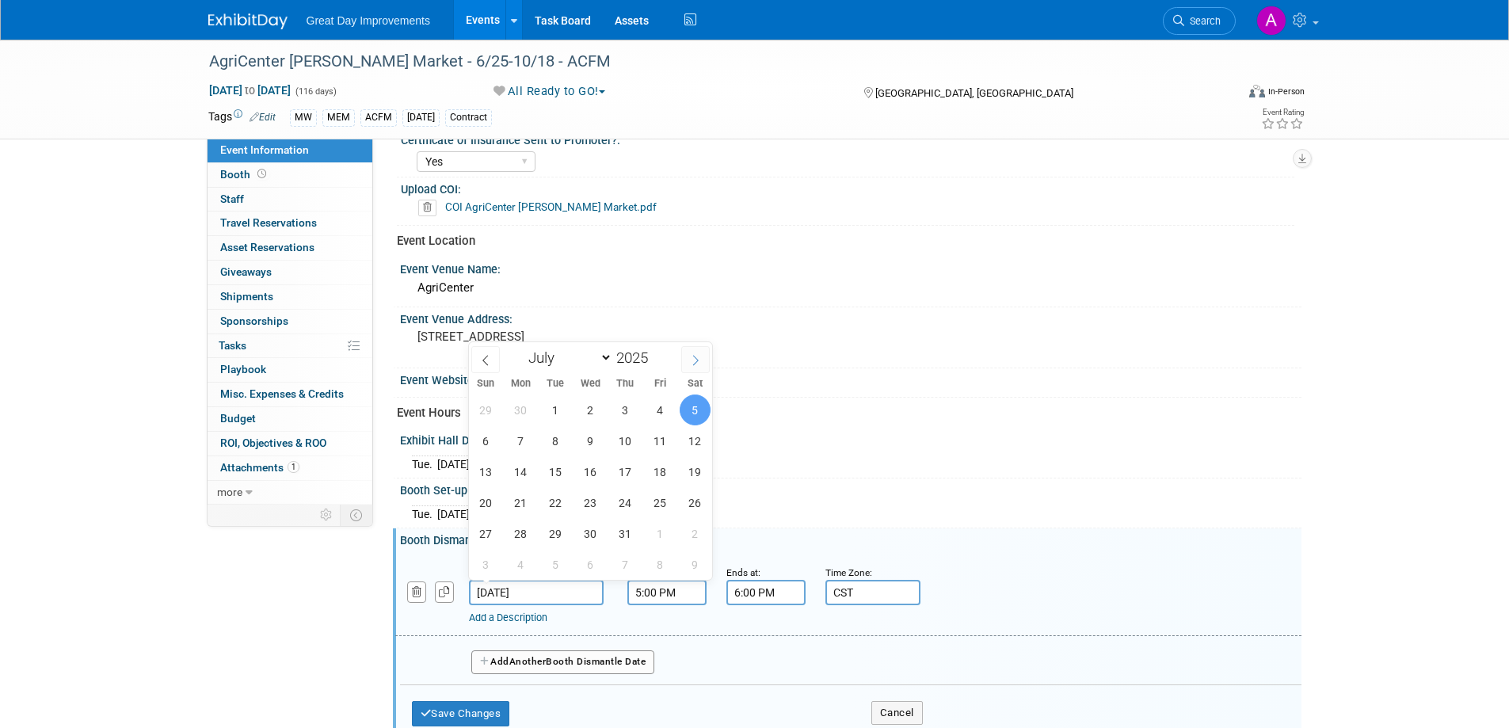
click at [689, 351] on span at bounding box center [695, 359] width 29 height 27
click at [693, 351] on span at bounding box center [695, 359] width 29 height 27
select select "8"
click at [562, 437] on span "9" at bounding box center [555, 440] width 31 height 31
type input "Sep 9, 2025"
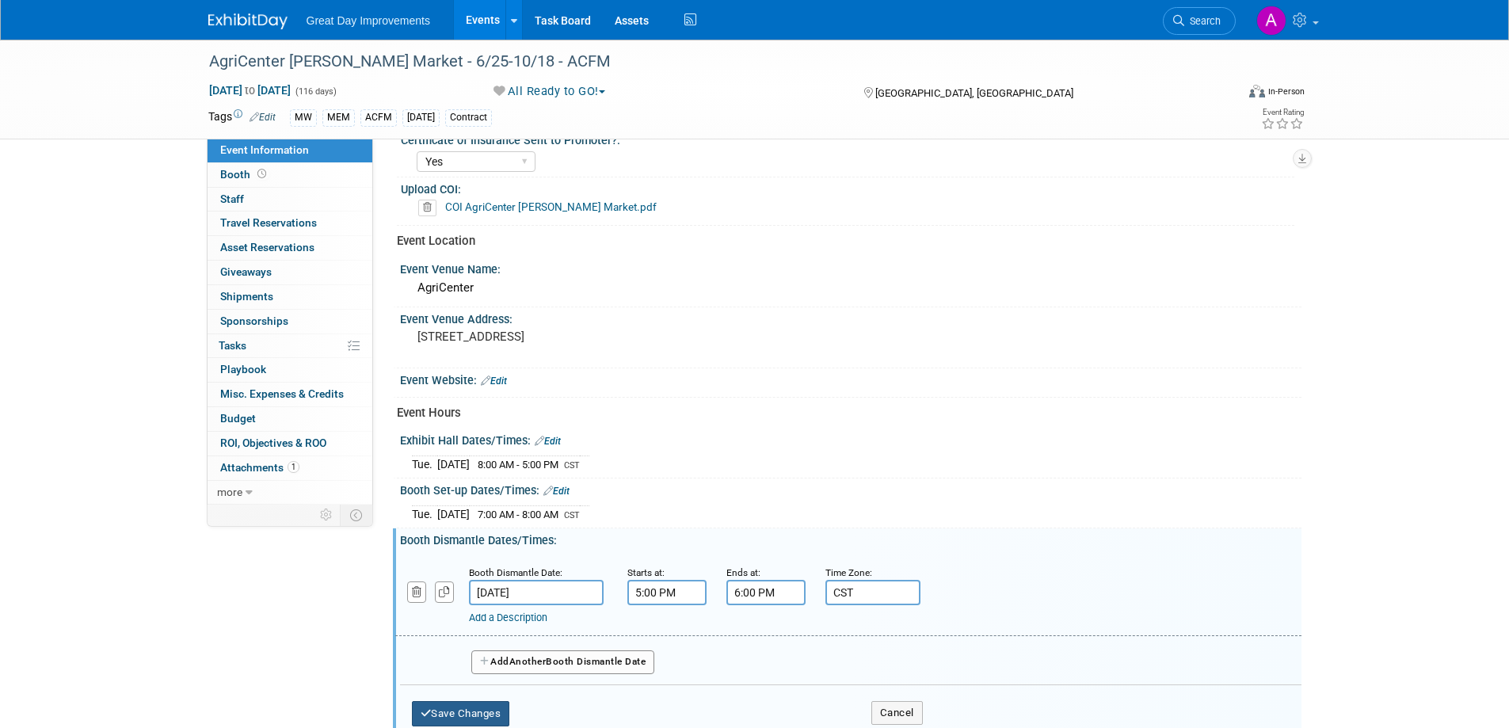
click at [479, 715] on button "Save Changes" at bounding box center [461, 713] width 98 height 25
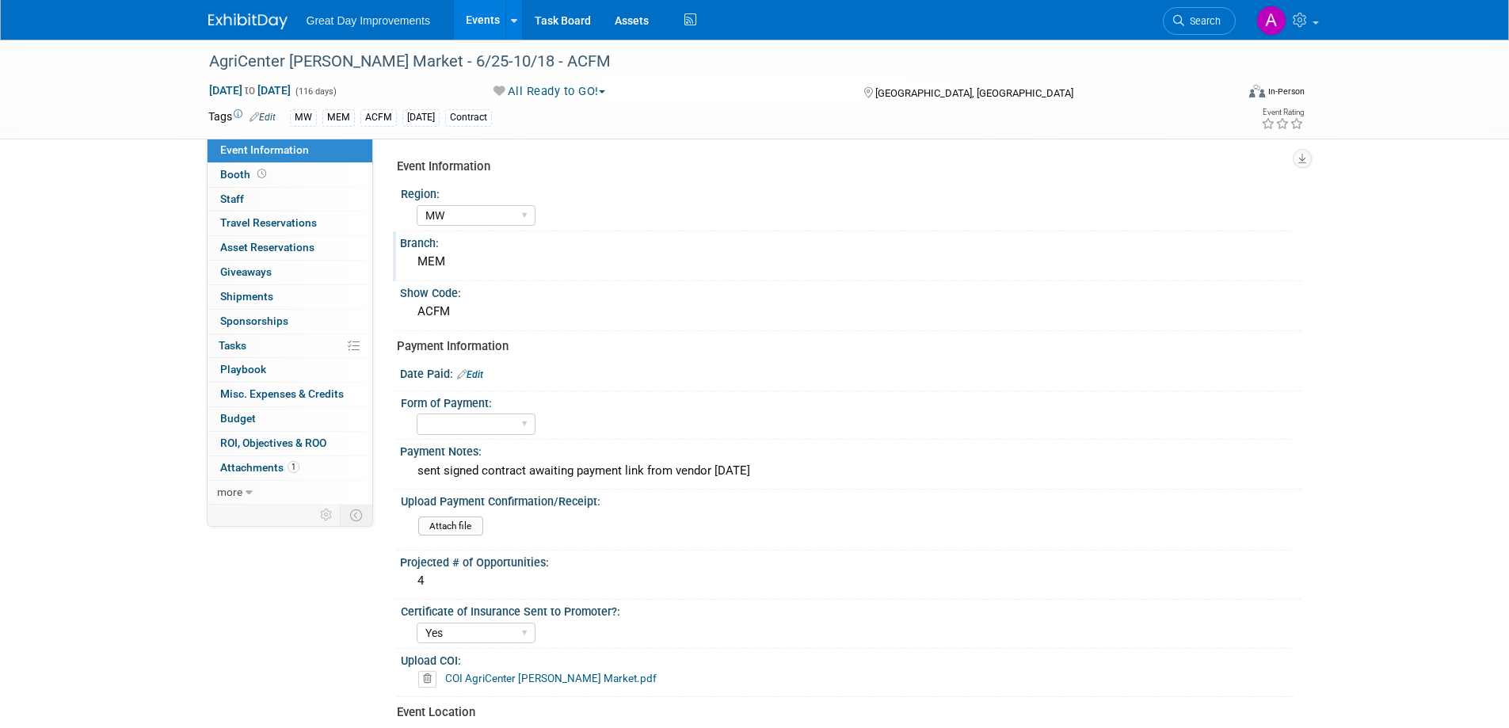
scroll to position [0, 0]
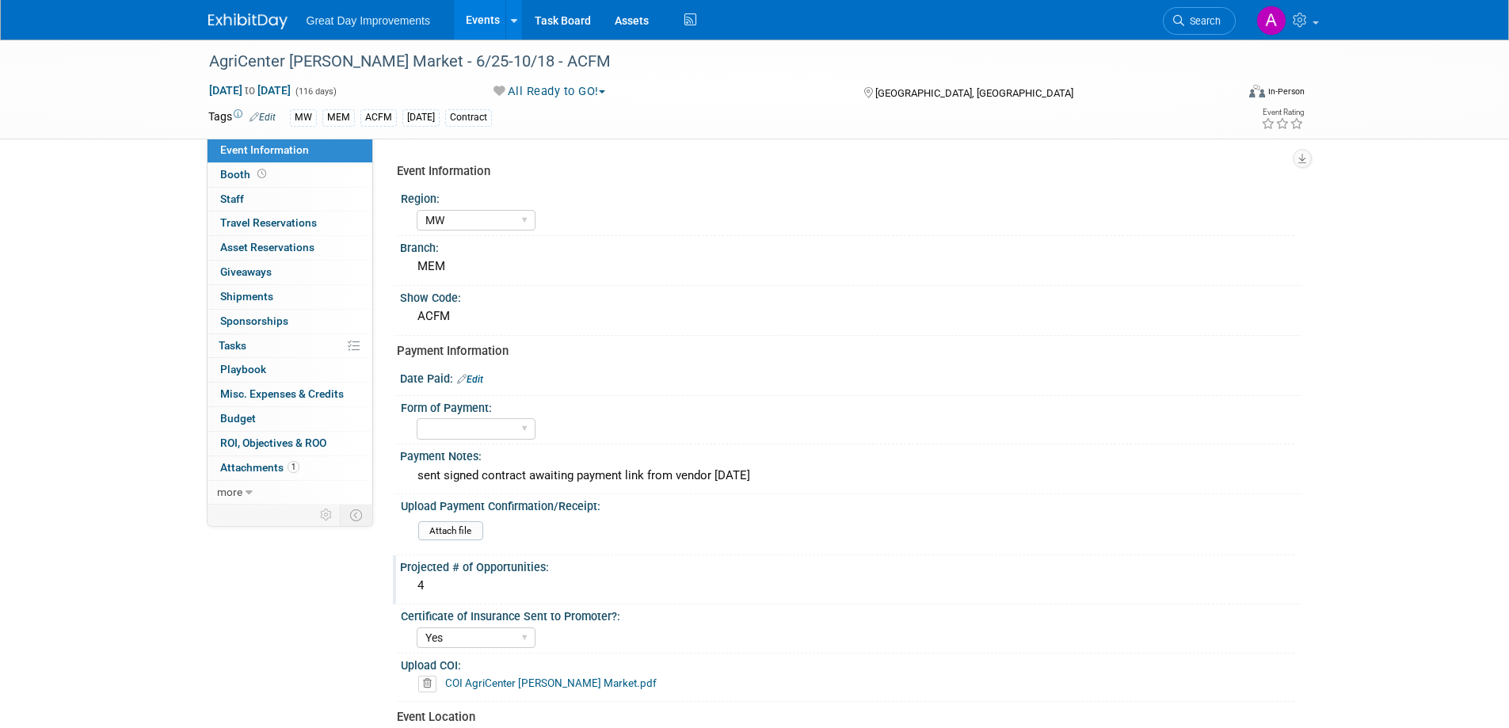
click at [521, 581] on div "4" at bounding box center [851, 586] width 878 height 25
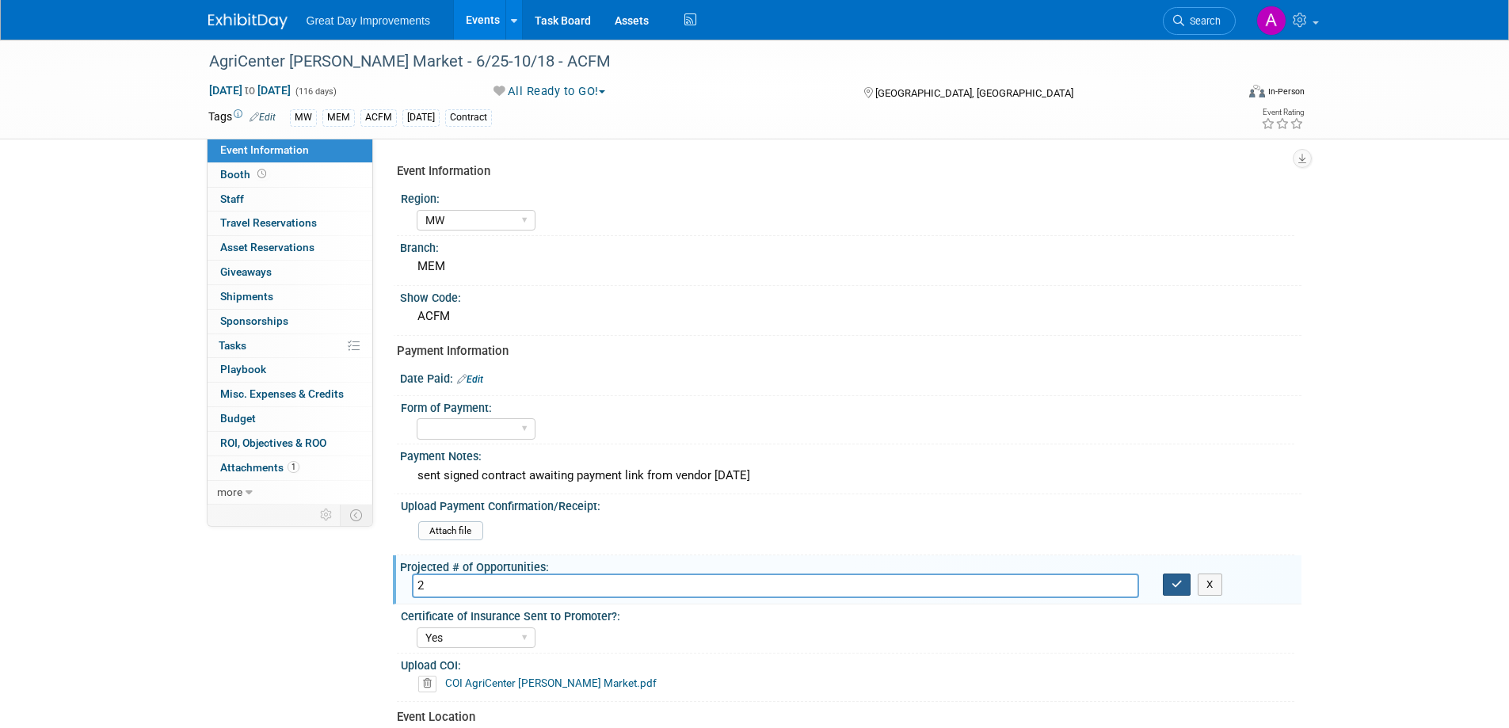
type input "2"
click at [1185, 589] on button "button" at bounding box center [1177, 585] width 29 height 22
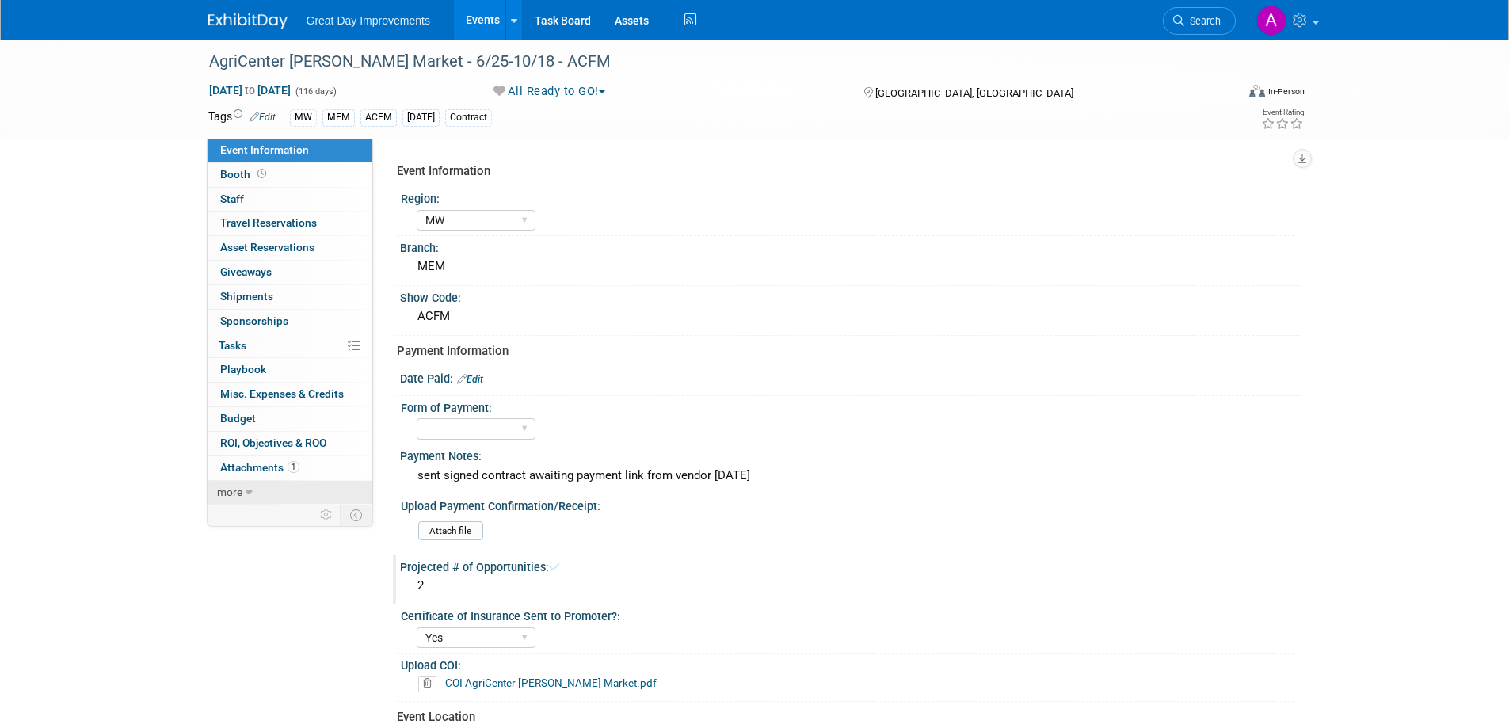
click at [227, 490] on span "more" at bounding box center [229, 492] width 25 height 13
click at [264, 514] on span "Event Binder (.pdf export)" at bounding box center [283, 515] width 127 height 13
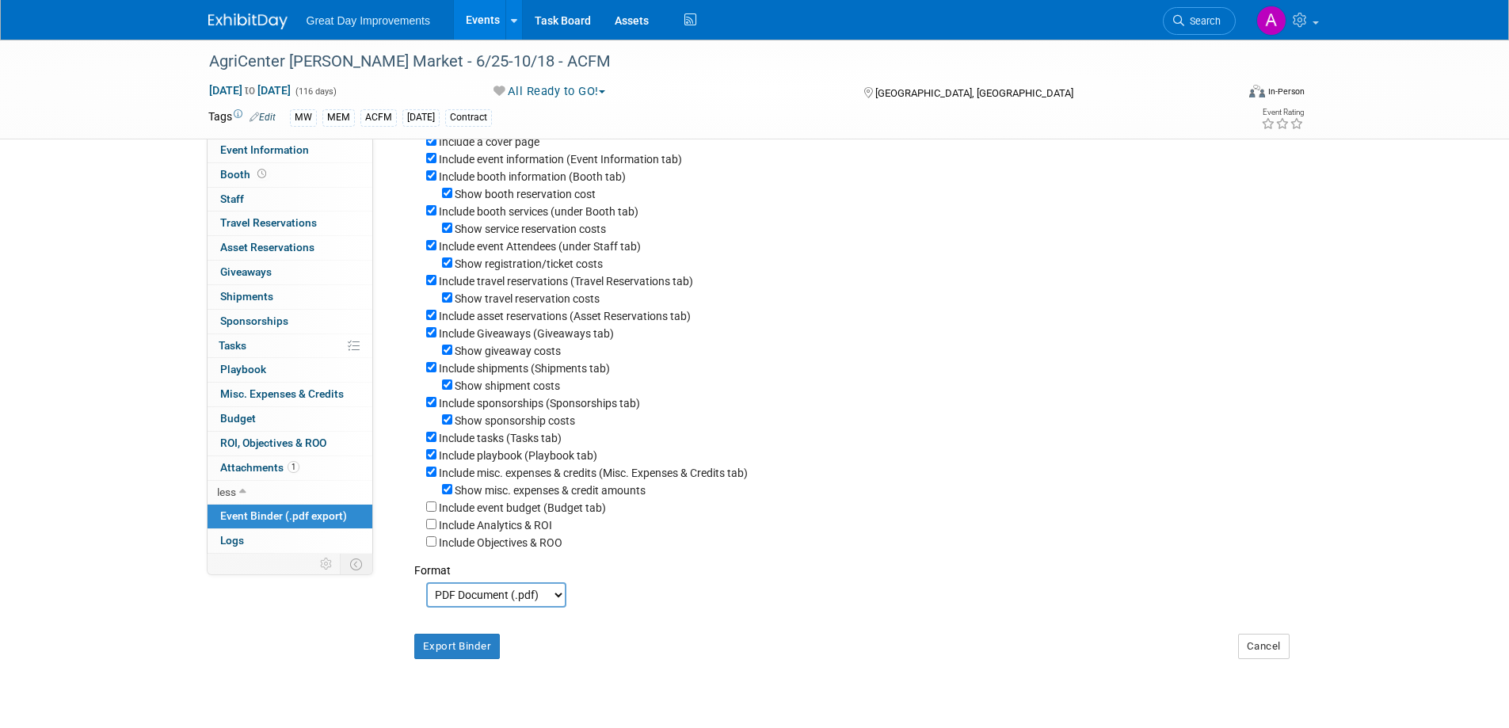
scroll to position [212, 0]
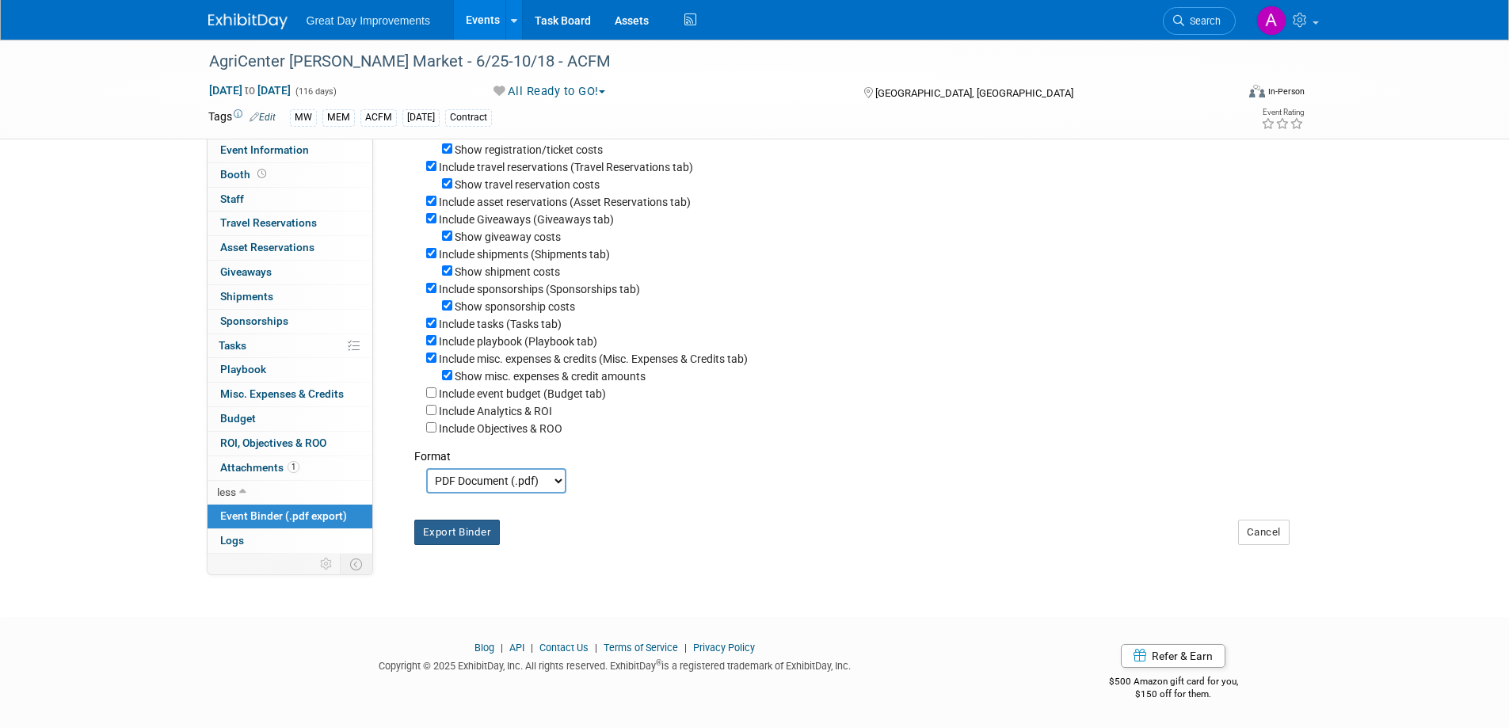
click at [433, 528] on button "Export Binder" at bounding box center [457, 532] width 86 height 25
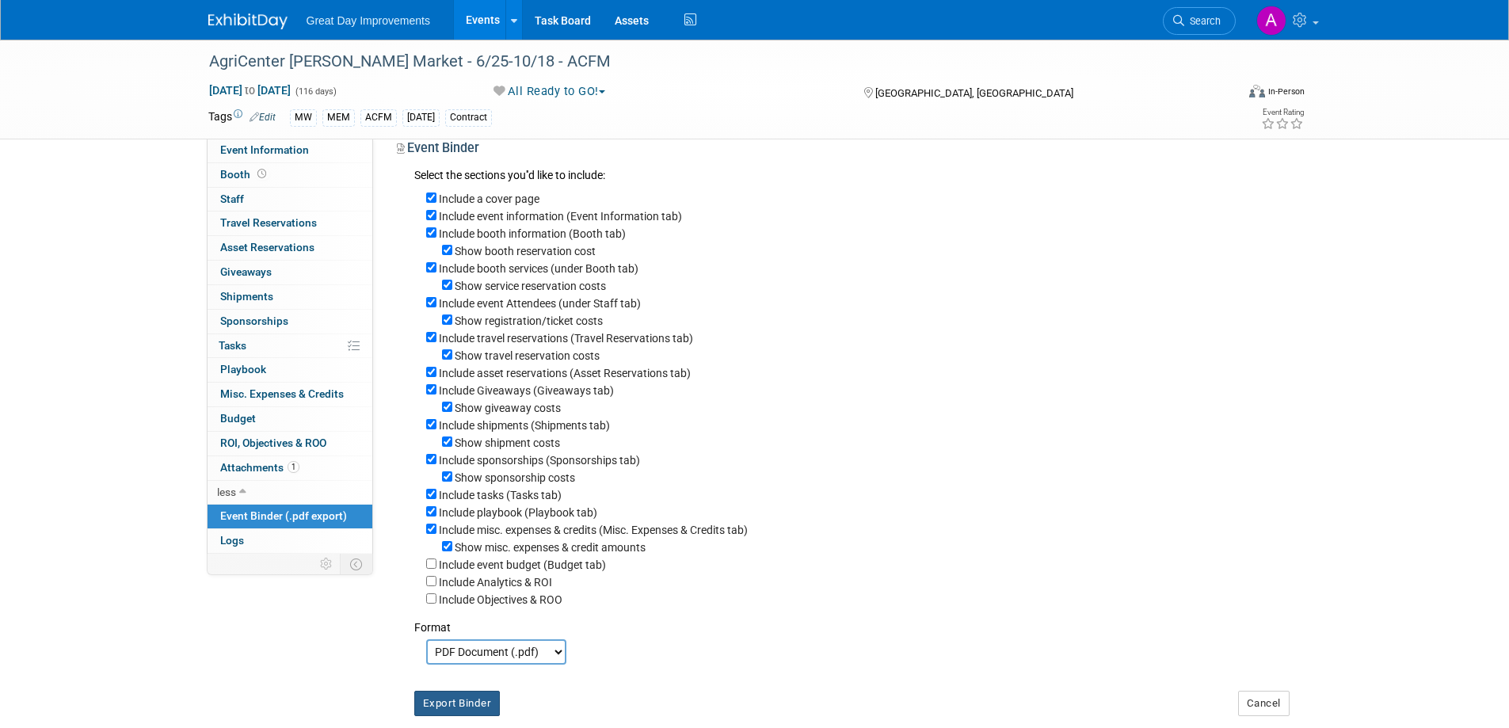
scroll to position [0, 0]
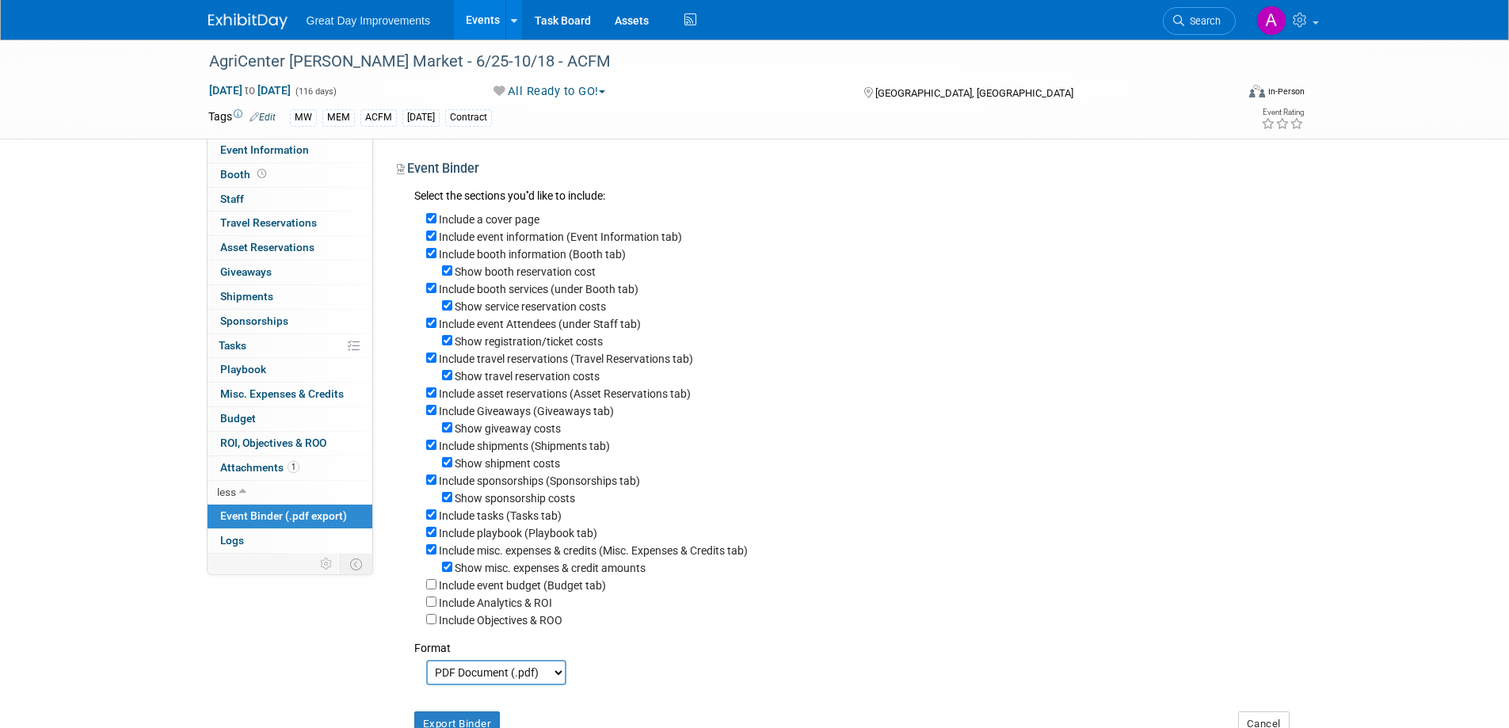
click at [1198, 17] on span "Search" at bounding box center [1203, 21] width 36 height 12
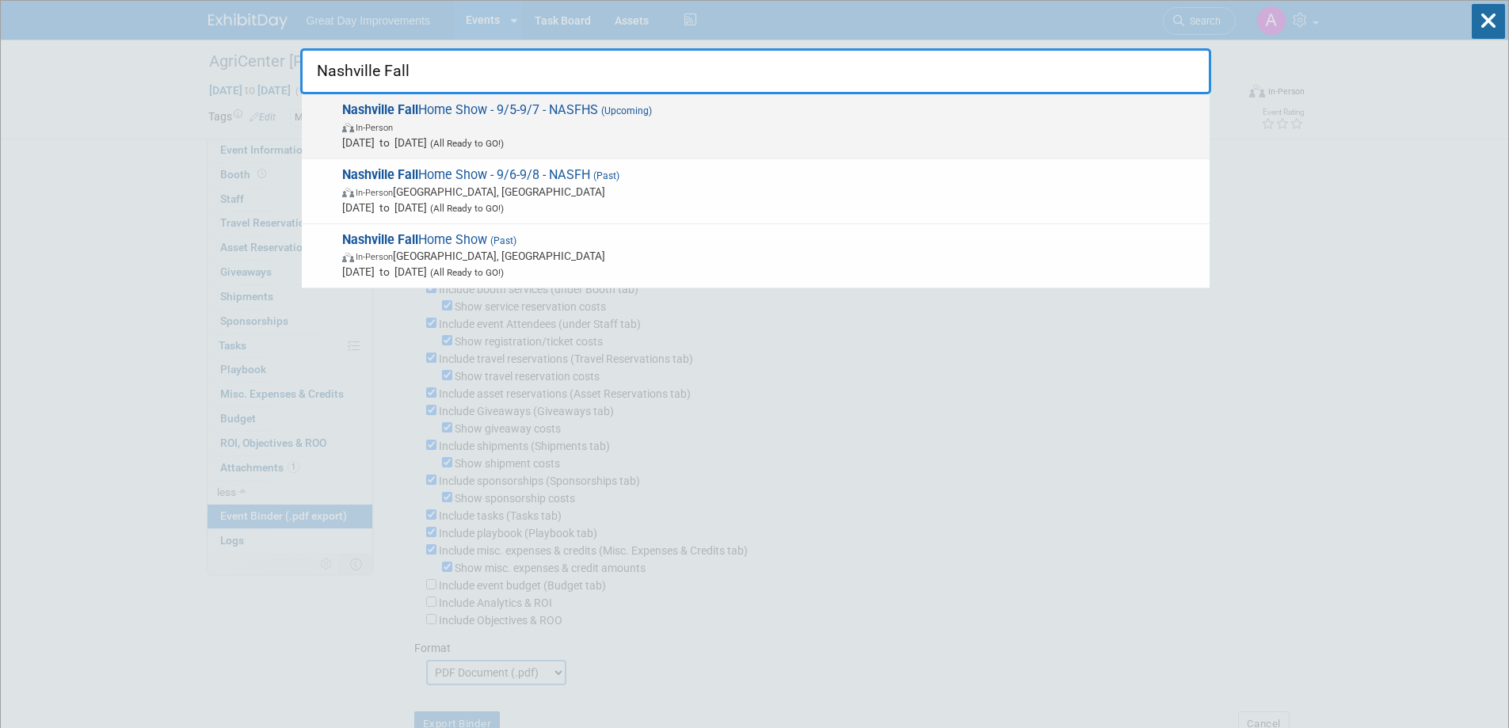
type input "Nashville Fall"
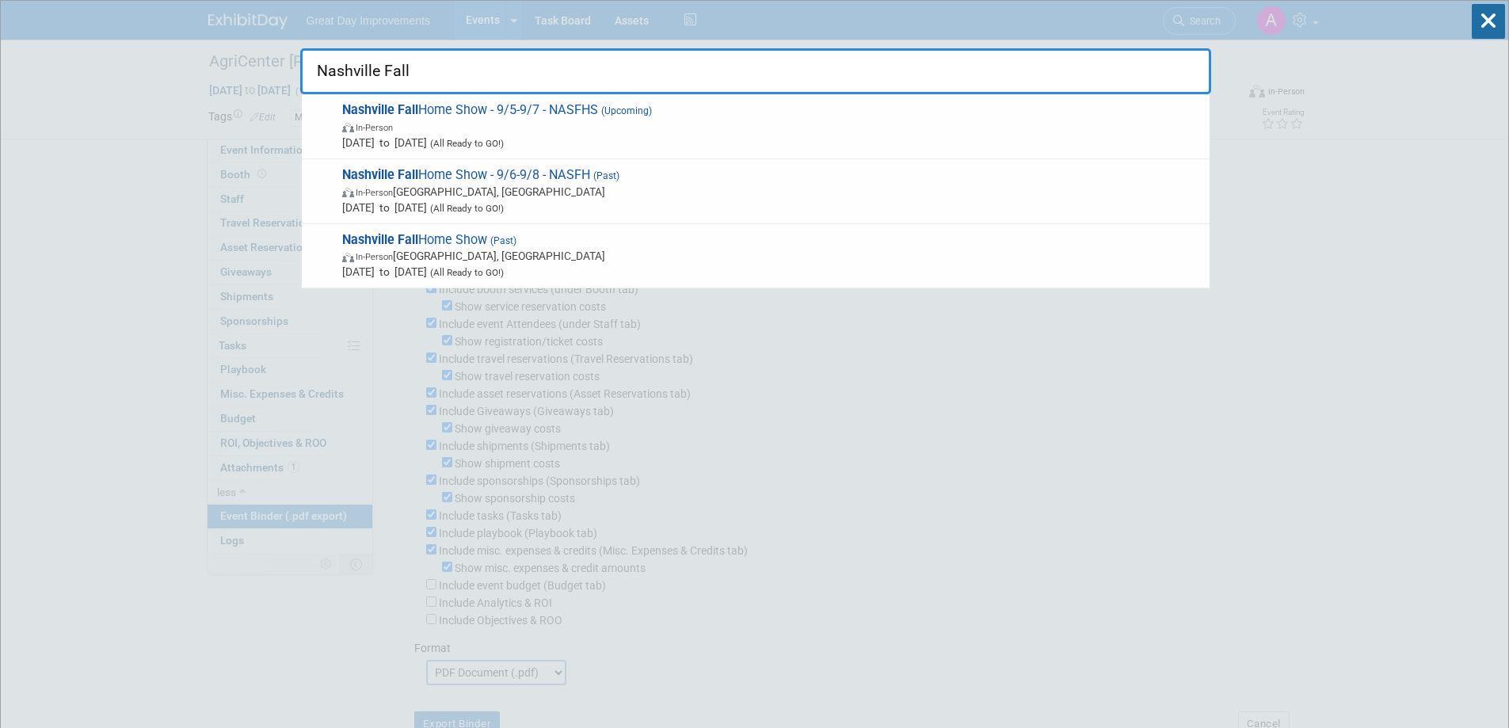
click at [897, 137] on span "Sep 1, 2025 to Sep 30, 2025 (All Ready to GO!)" at bounding box center [772, 143] width 860 height 16
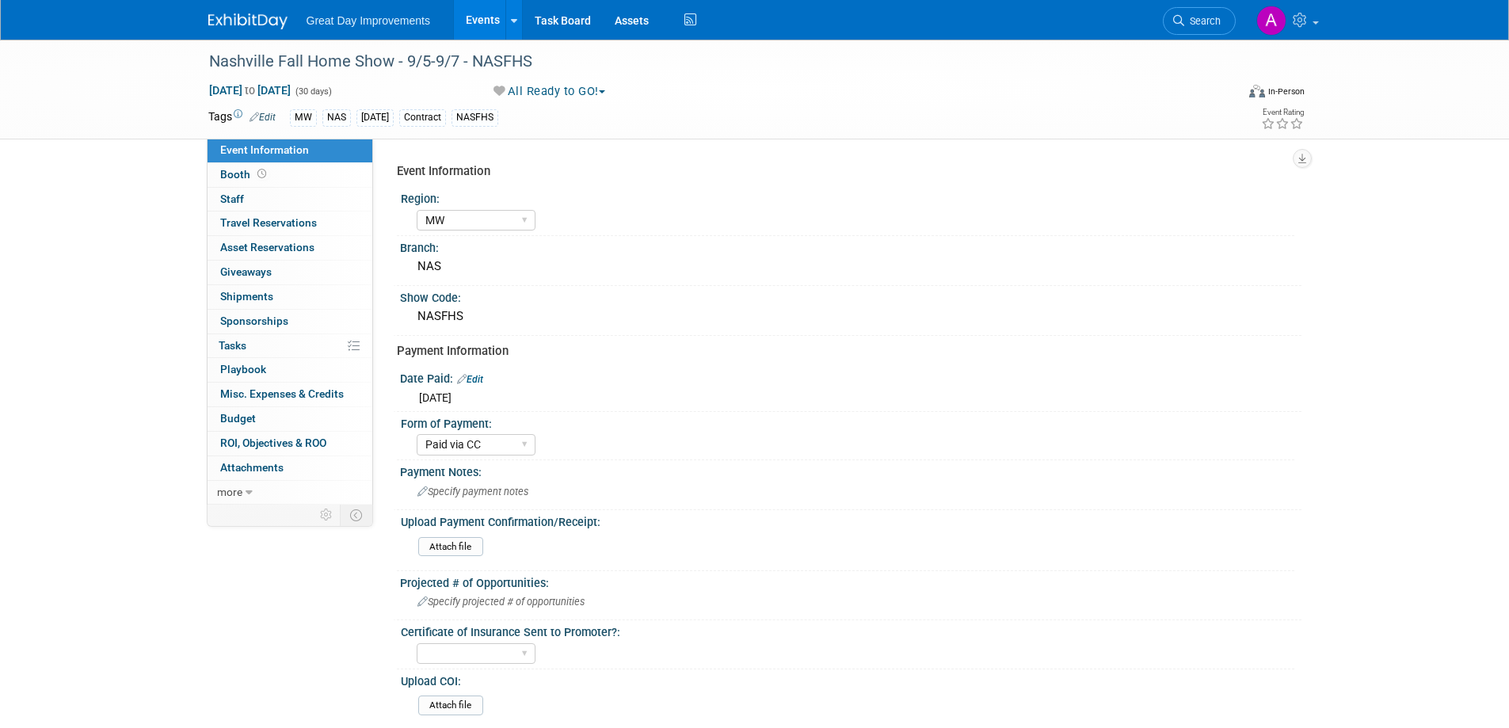
select select "MW"
select select "Paid via CC"
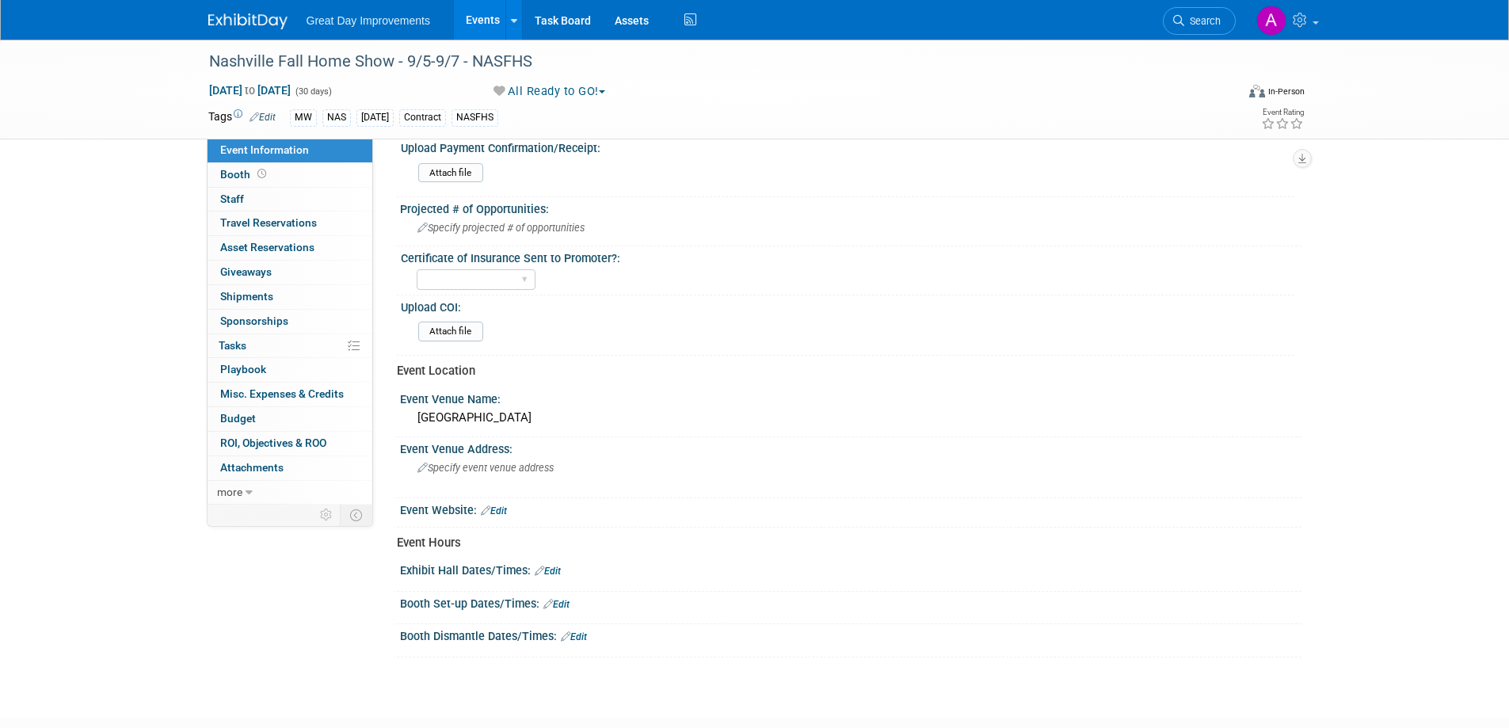
scroll to position [396, 0]
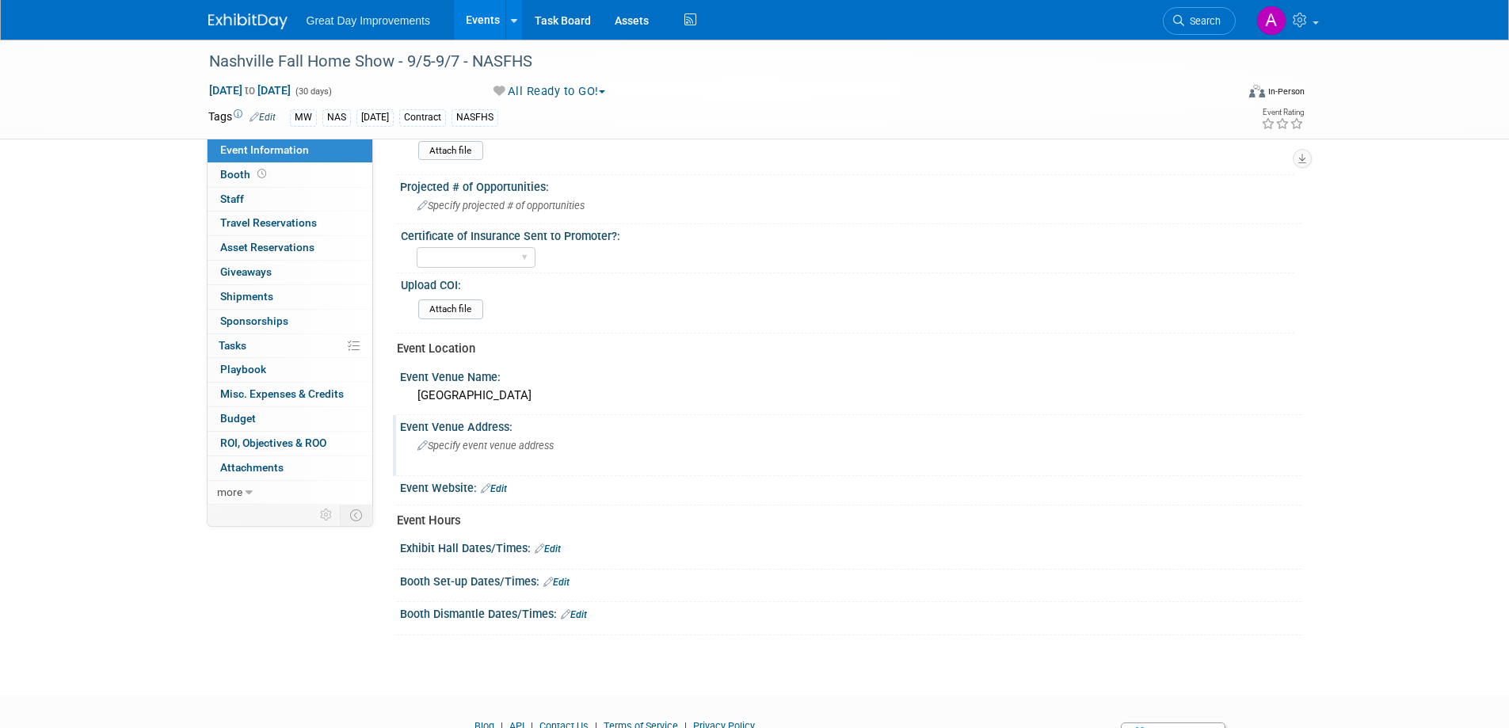
click at [456, 448] on span "Specify event venue address" at bounding box center [486, 446] width 136 height 12
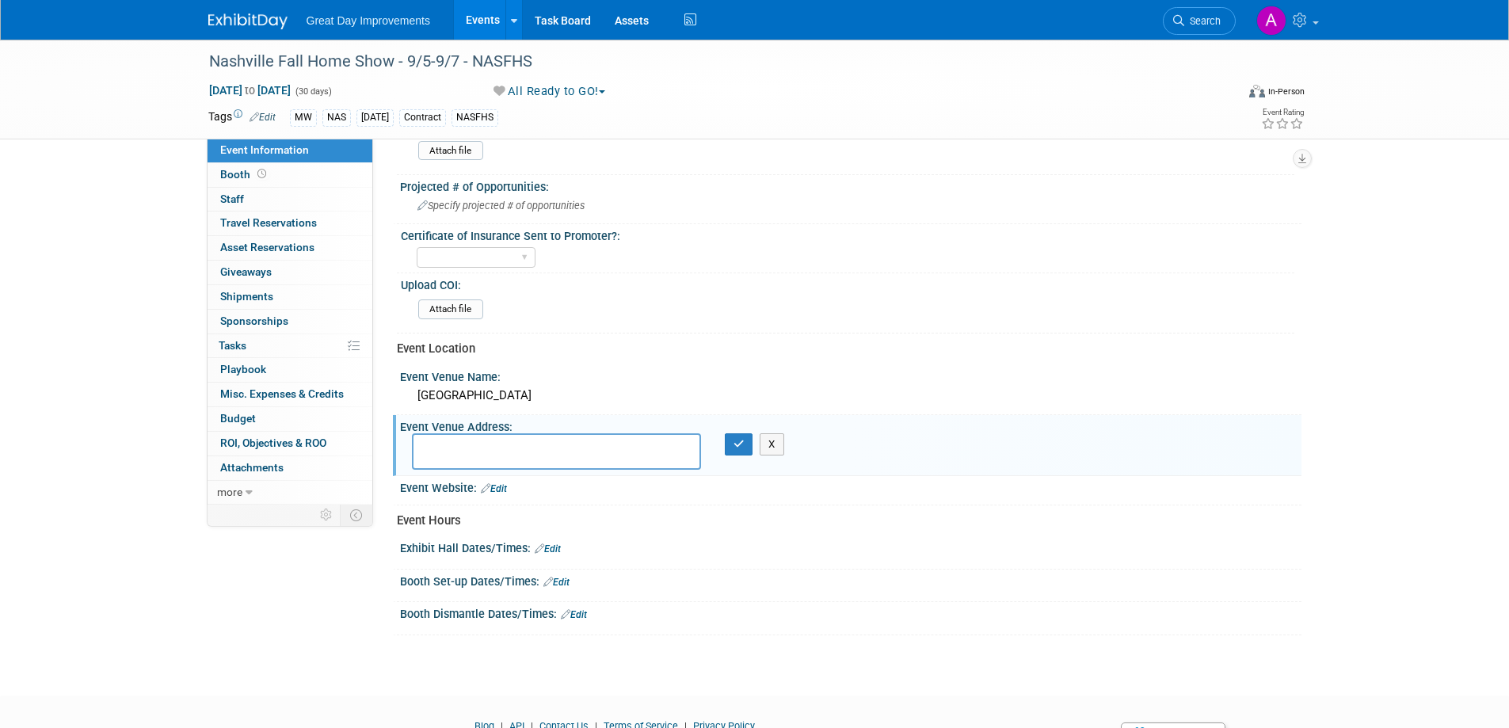
click at [558, 548] on link "Edit" at bounding box center [548, 549] width 26 height 11
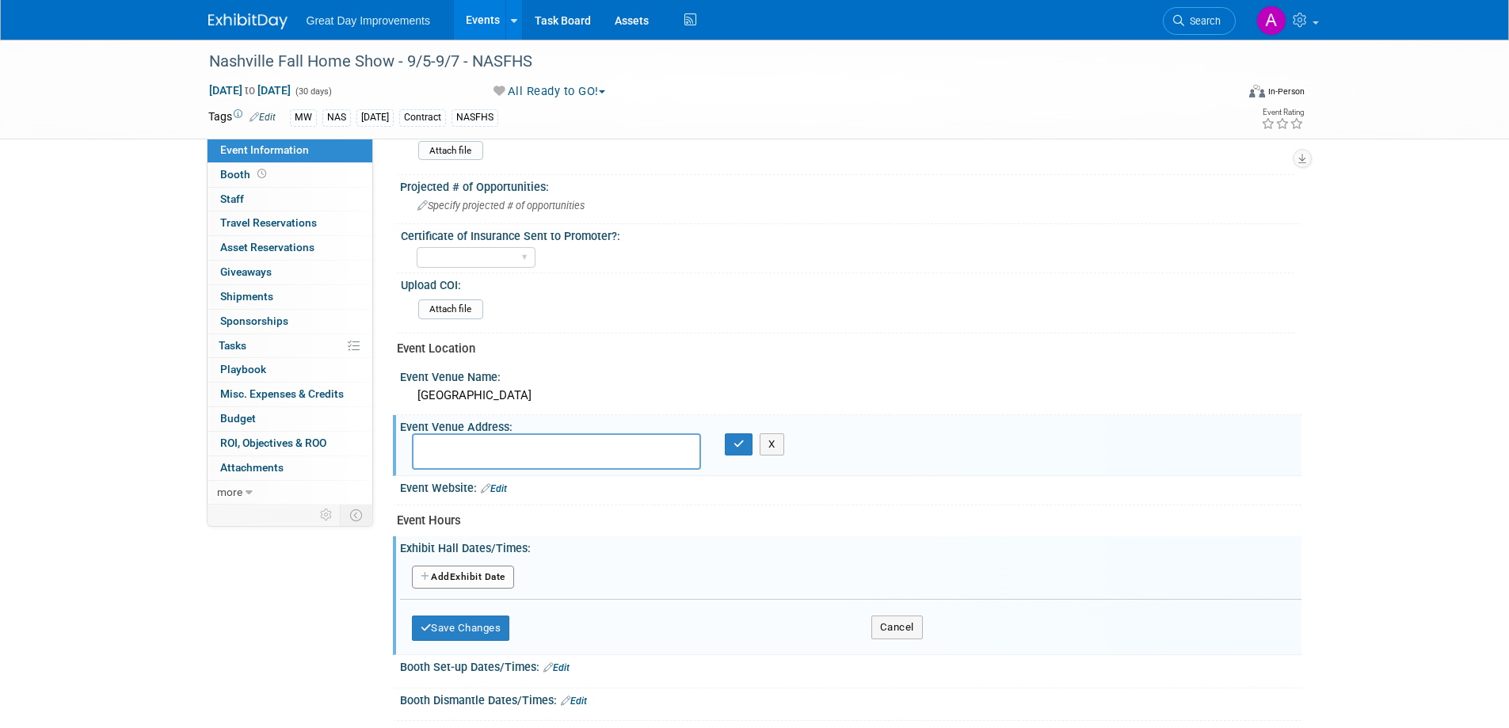
click at [486, 585] on button "Add Another Exhibit Date" at bounding box center [463, 578] width 102 height 24
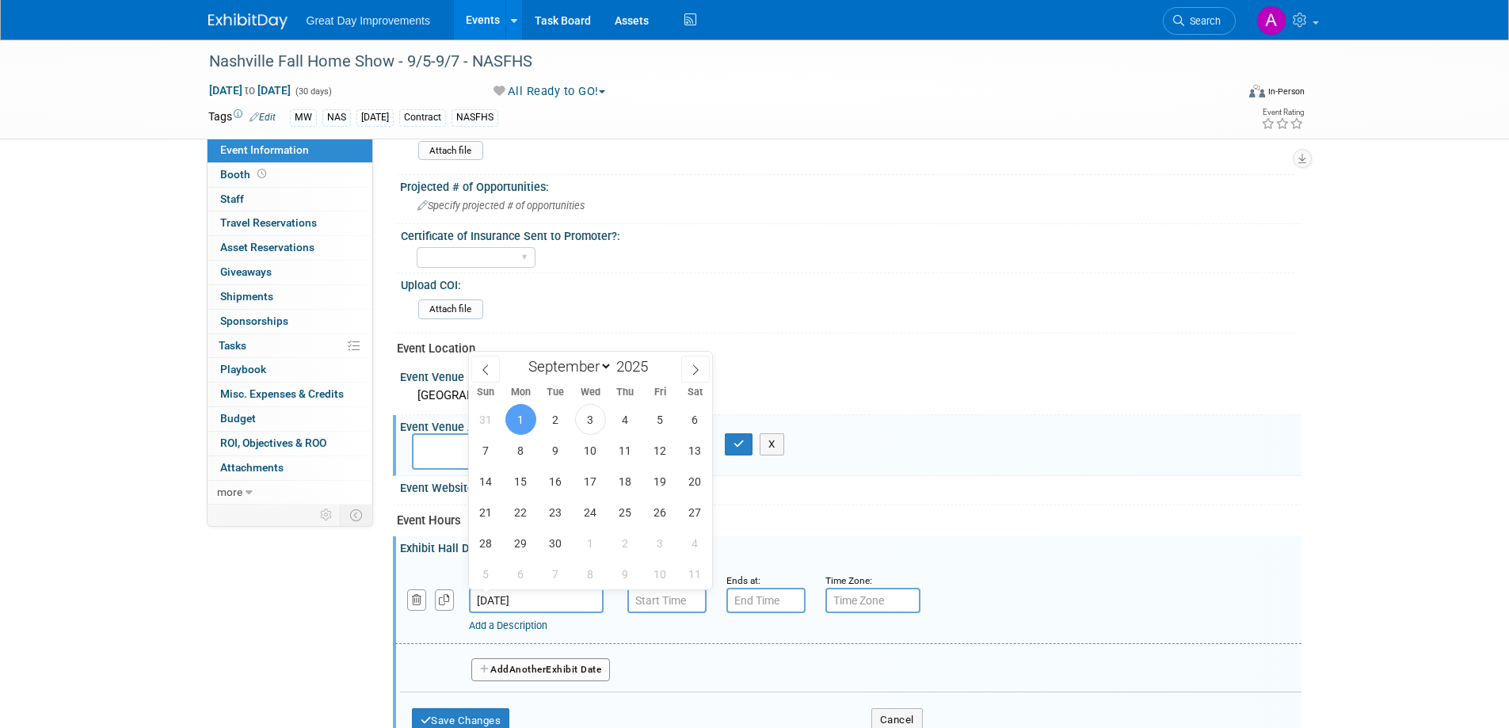
click at [556, 601] on input "Sep 1, 2025" at bounding box center [536, 600] width 135 height 25
drag, startPoint x: 662, startPoint y: 413, endPoint x: 670, endPoint y: 422, distance: 11.8
click at [663, 412] on span "5" at bounding box center [660, 419] width 31 height 31
type input "Sep 5, 2025"
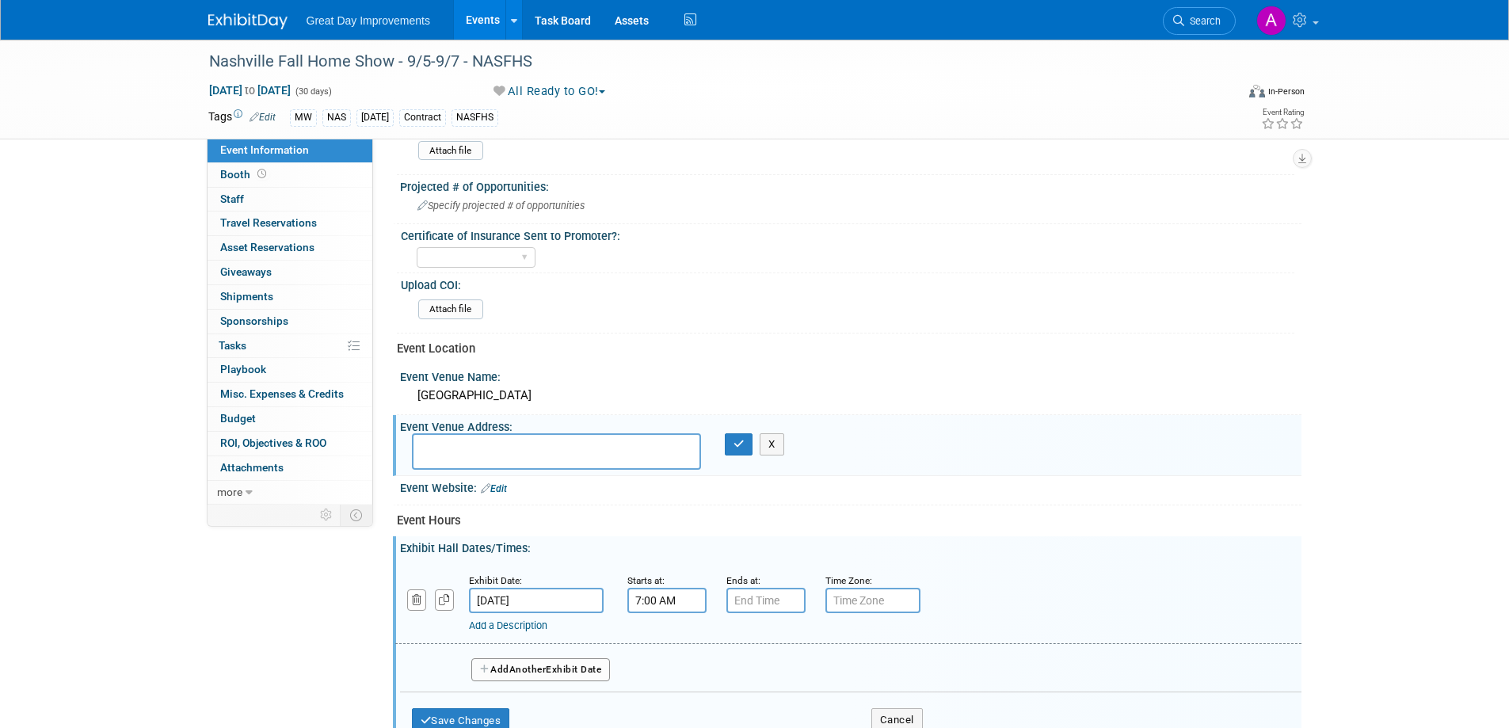
click at [672, 610] on input "7:00 AM" at bounding box center [667, 600] width 79 height 25
type input "7"
type input "10:00 AM"
click at [952, 560] on div "Exhibit Date: Sep 5, 2025 Starts at: 10:00 AM 07 : 00 AM 12 01 02 03 04 05 06 0…" at bounding box center [851, 649] width 902 height 189
type input "7:00 PM"
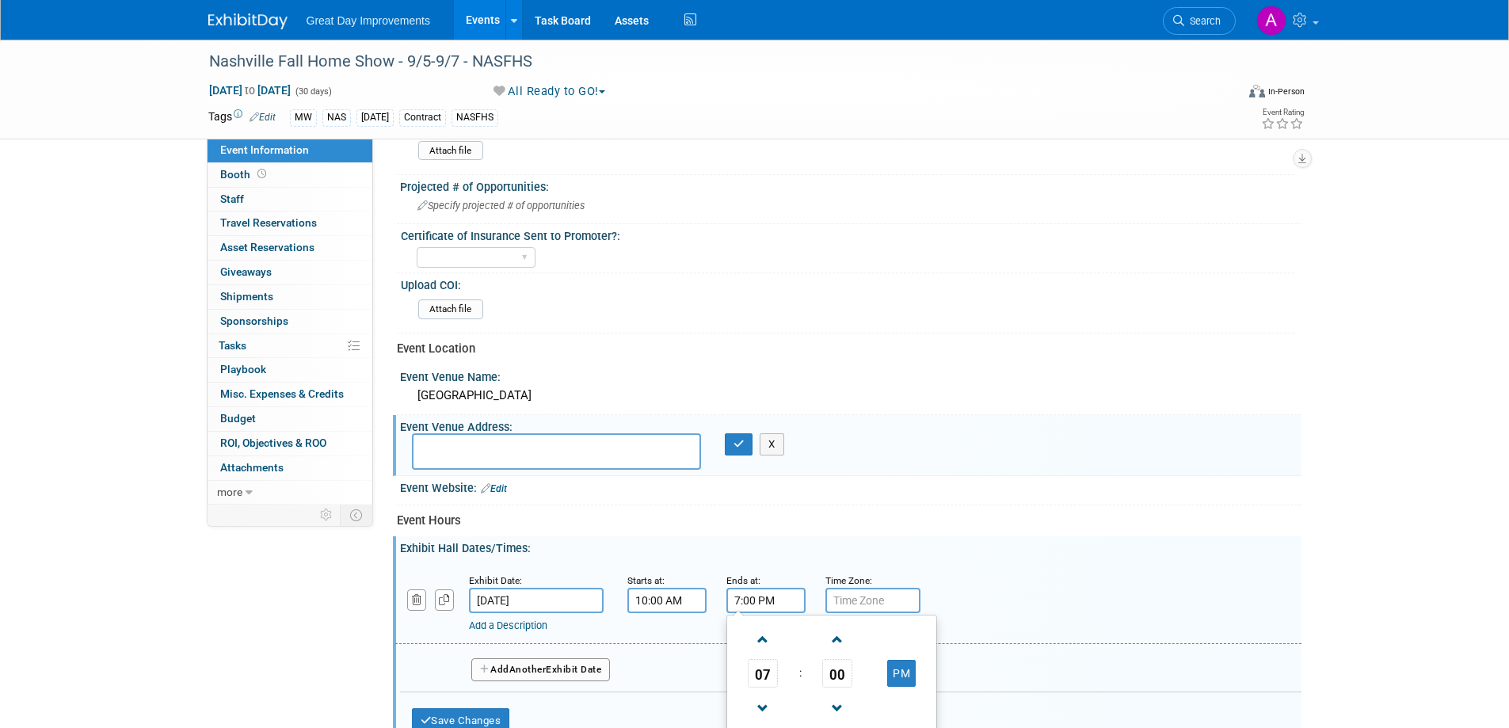
click at [761, 601] on input "7:00 PM" at bounding box center [766, 600] width 79 height 25
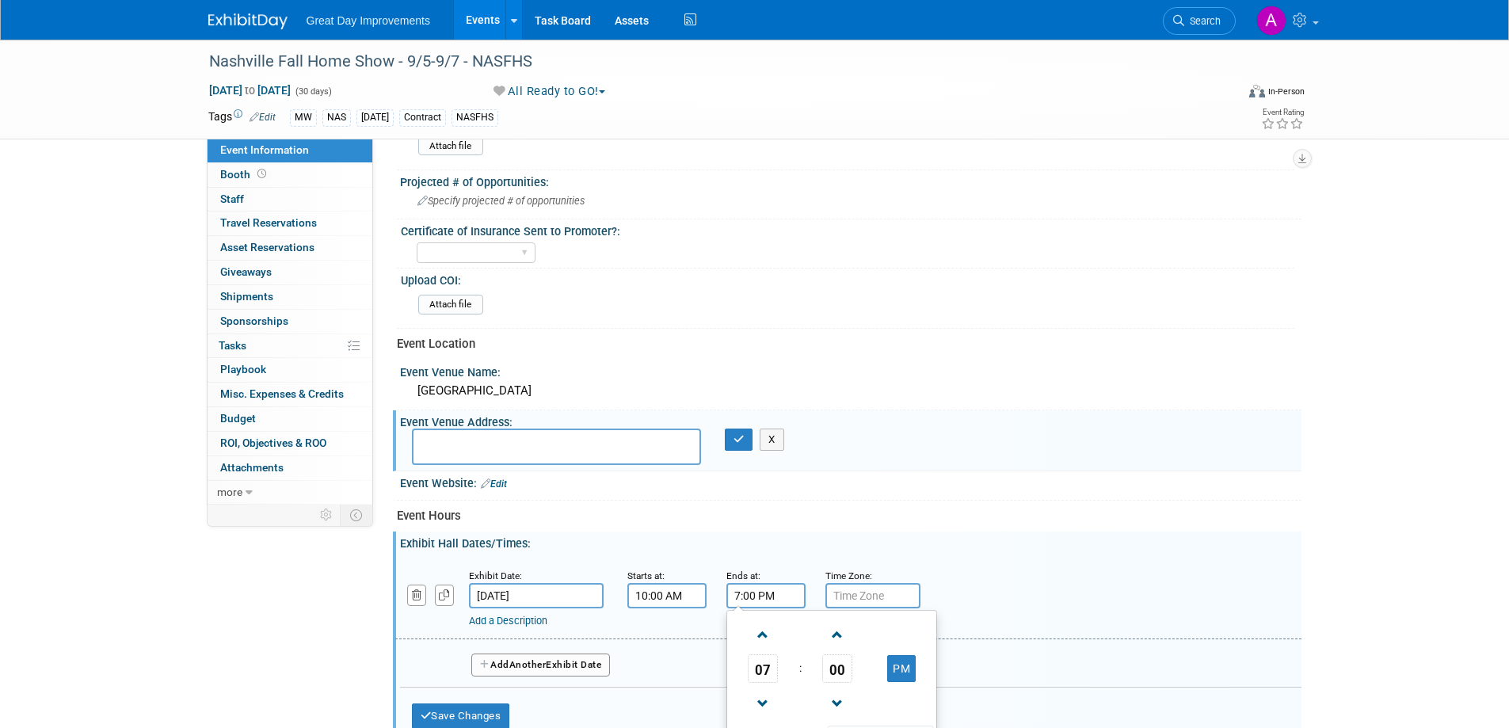
scroll to position [634, 0]
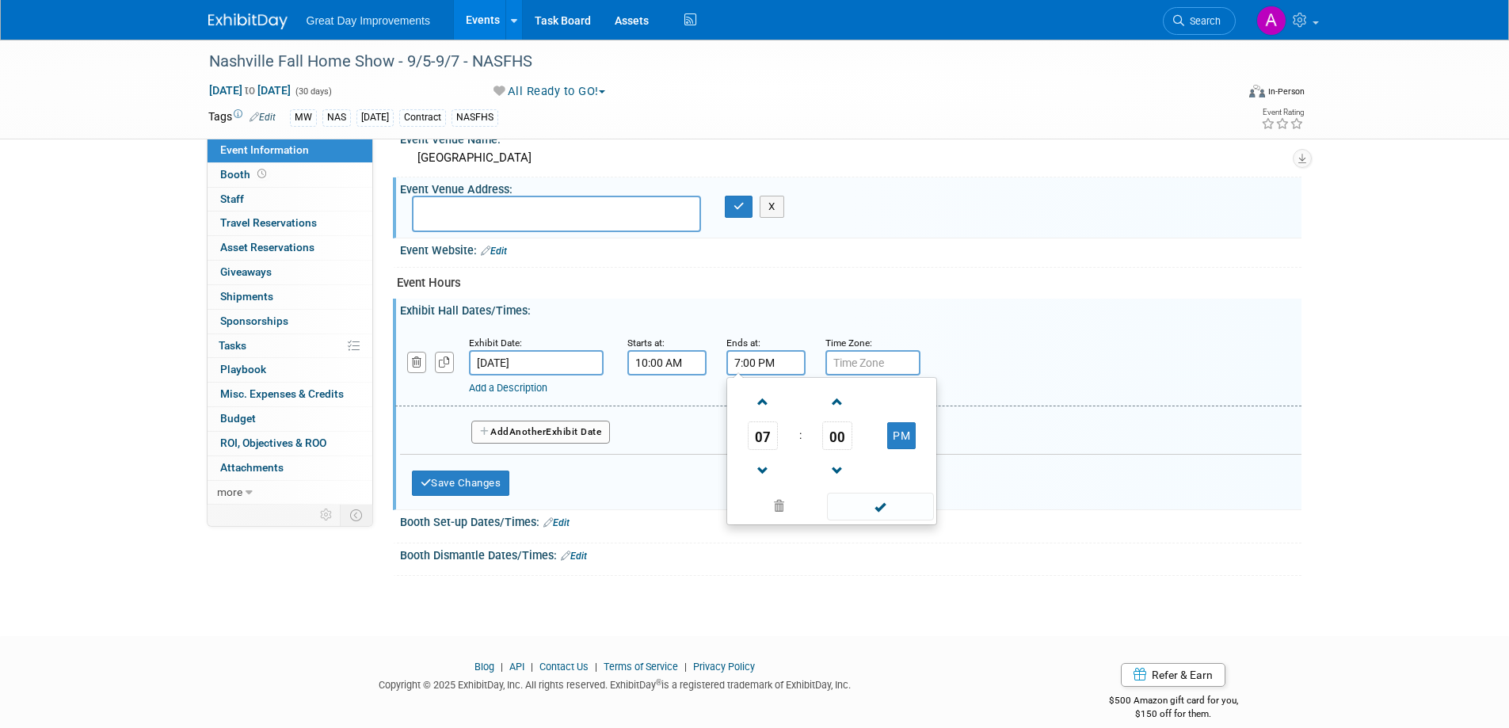
click at [876, 491] on td at bounding box center [879, 505] width 107 height 31
click at [892, 505] on span at bounding box center [880, 507] width 107 height 28
click at [875, 366] on input "text" at bounding box center [873, 362] width 95 height 25
type input "cst"
click at [531, 430] on span "Another" at bounding box center [527, 431] width 37 height 11
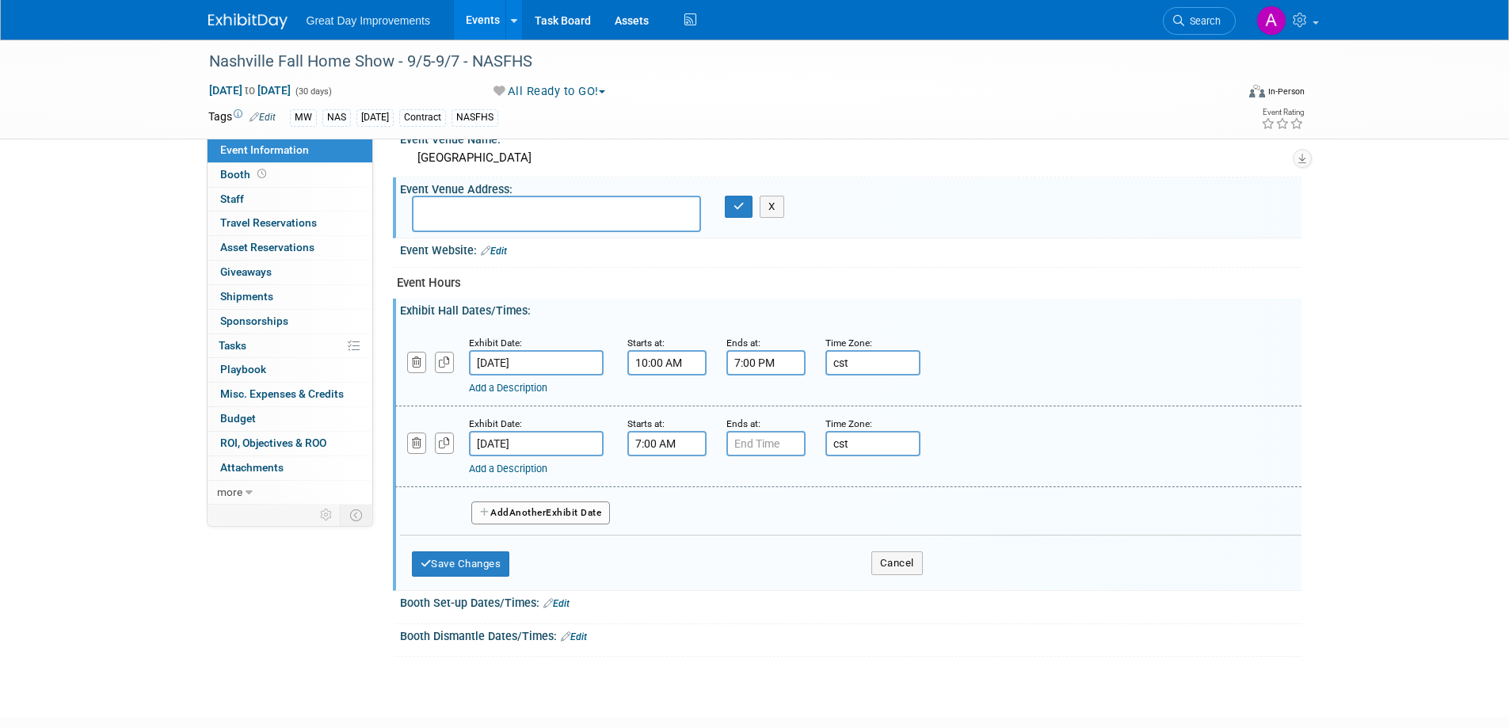
click at [674, 445] on input "7:00 AM" at bounding box center [667, 443] width 79 height 25
type input "7"
type input "10:00 AM"
click at [991, 448] on div "Add a Description Description:" at bounding box center [848, 445] width 930 height 61
type input "7:00 PM"
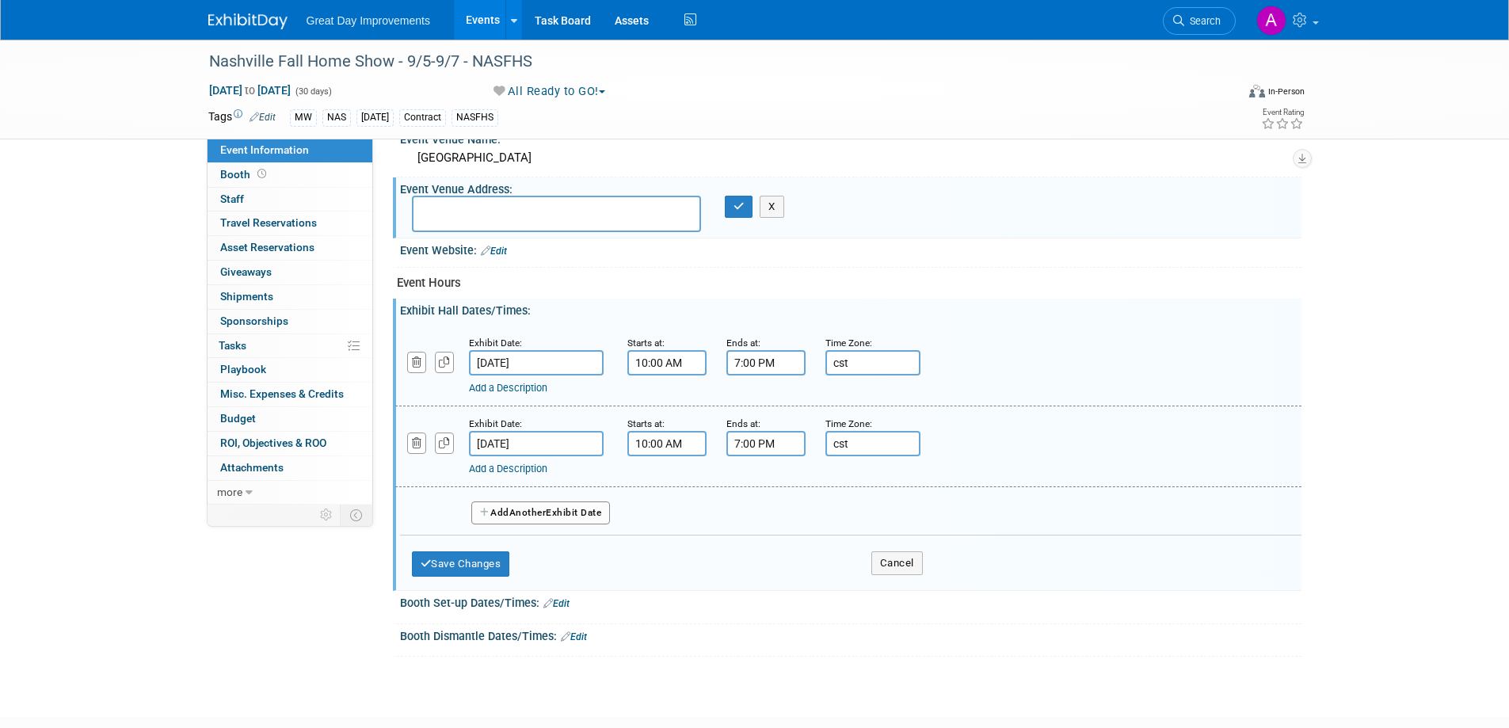
click at [791, 444] on input "7:00 PM" at bounding box center [766, 443] width 79 height 25
drag, startPoint x: 876, startPoint y: 588, endPoint x: 876, endPoint y: 579, distance: 8.8
click at [876, 586] on span at bounding box center [880, 588] width 107 height 28
click at [502, 511] on button "Add Another Exhibit Date" at bounding box center [540, 514] width 139 height 24
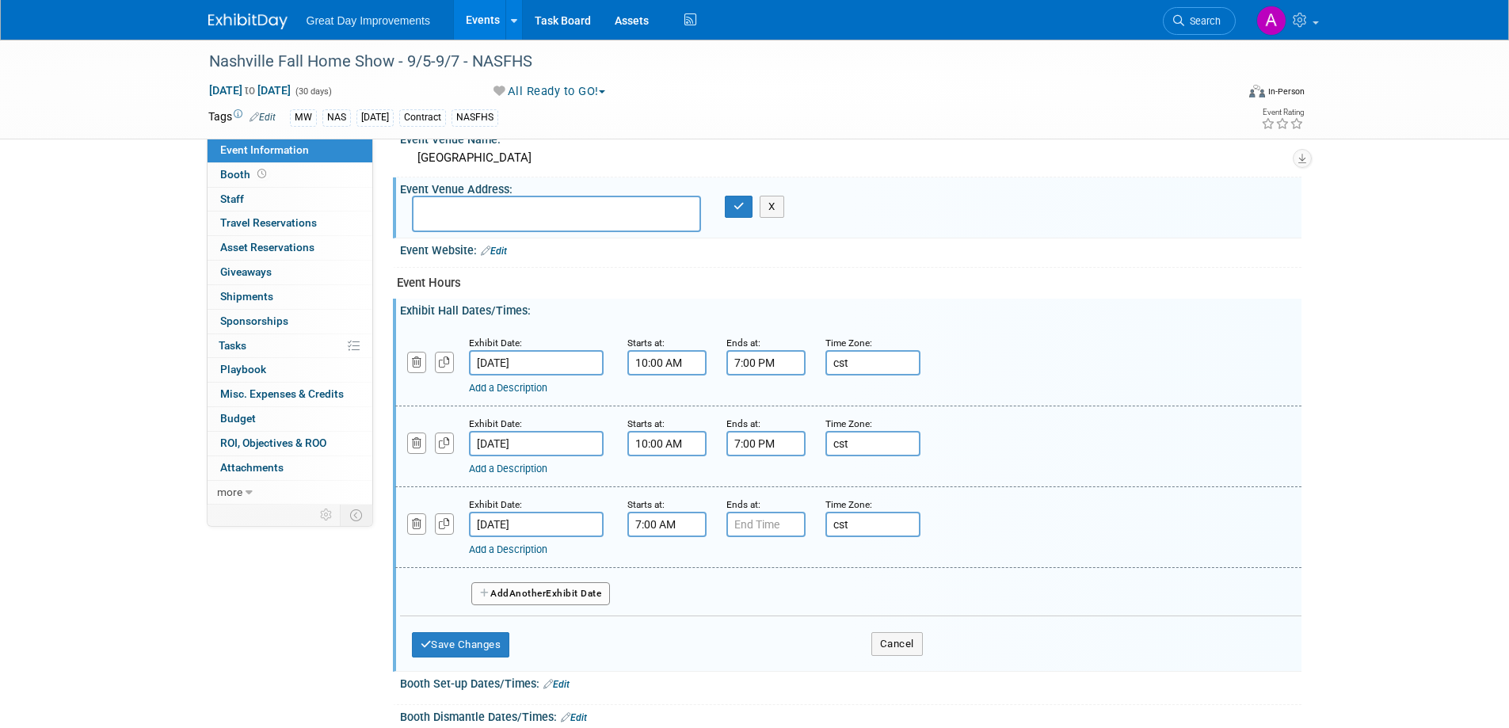
click at [702, 521] on input "7:00 AM" at bounding box center [667, 524] width 79 height 25
click at [665, 558] on span at bounding box center [665, 564] width 28 height 28
click at [665, 555] on span at bounding box center [665, 564] width 28 height 28
click at [663, 559] on span at bounding box center [665, 564] width 28 height 28
type input "10:00 AM"
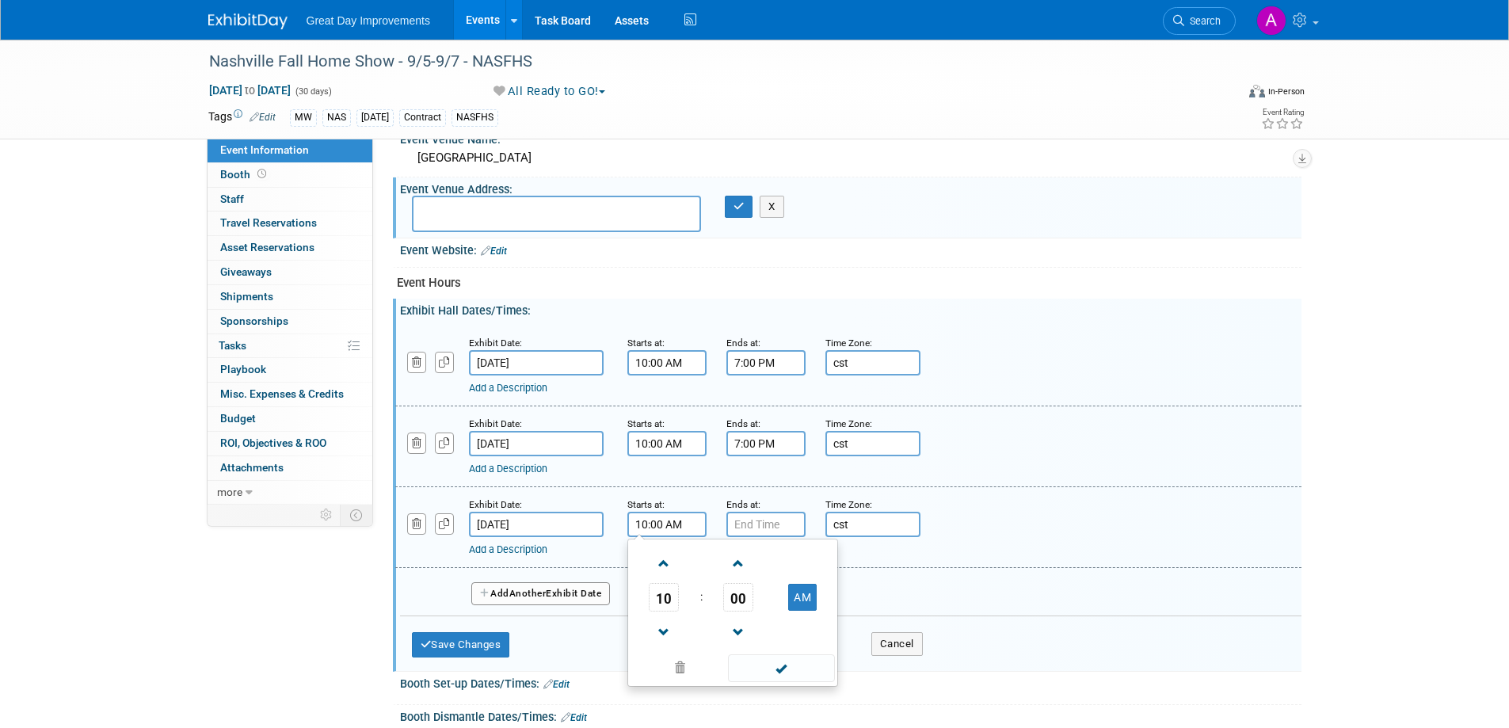
click at [786, 669] on span at bounding box center [781, 668] width 107 height 28
click at [780, 525] on input "7:00 PM" at bounding box center [766, 524] width 79 height 25
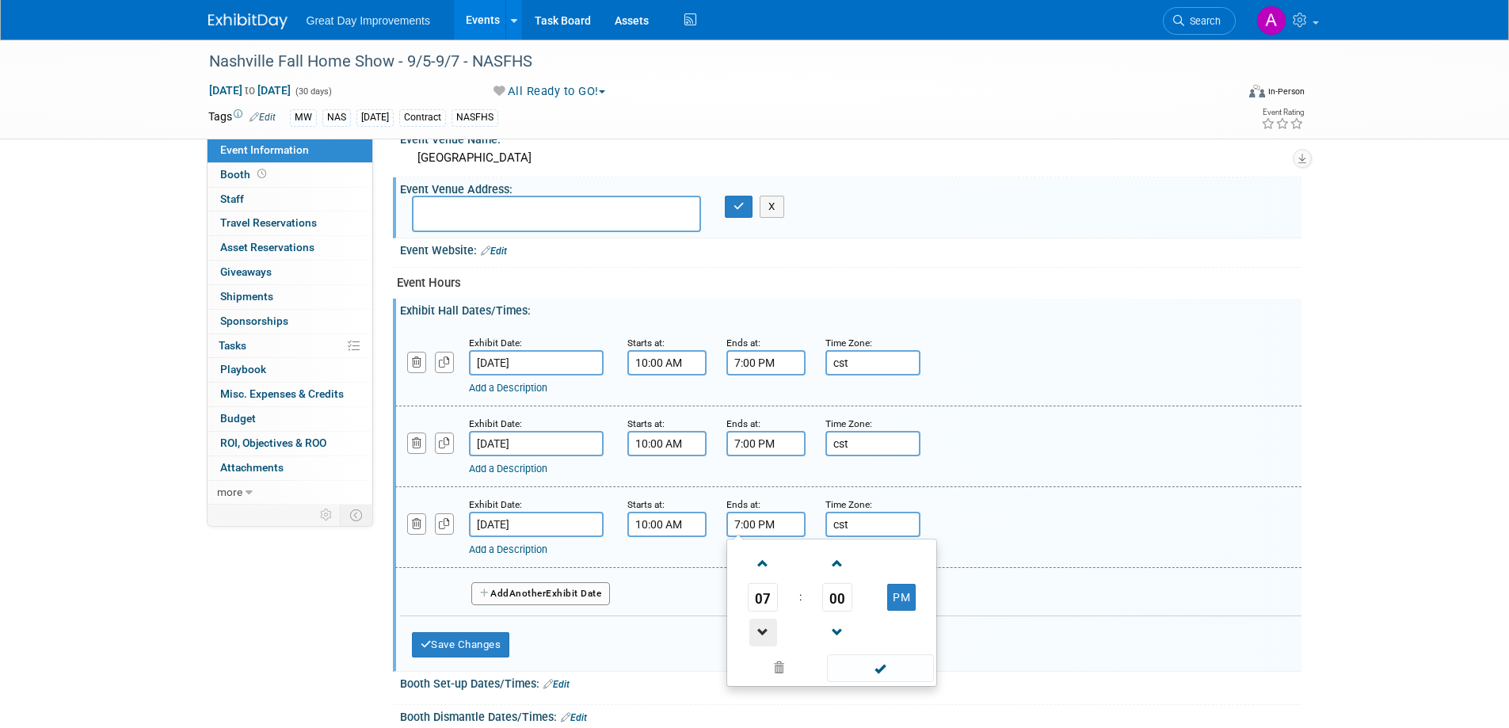
click at [764, 629] on span at bounding box center [764, 633] width 28 height 28
click at [763, 629] on span at bounding box center [764, 633] width 28 height 28
type input "5:00 PM"
click at [872, 681] on span at bounding box center [880, 668] width 107 height 28
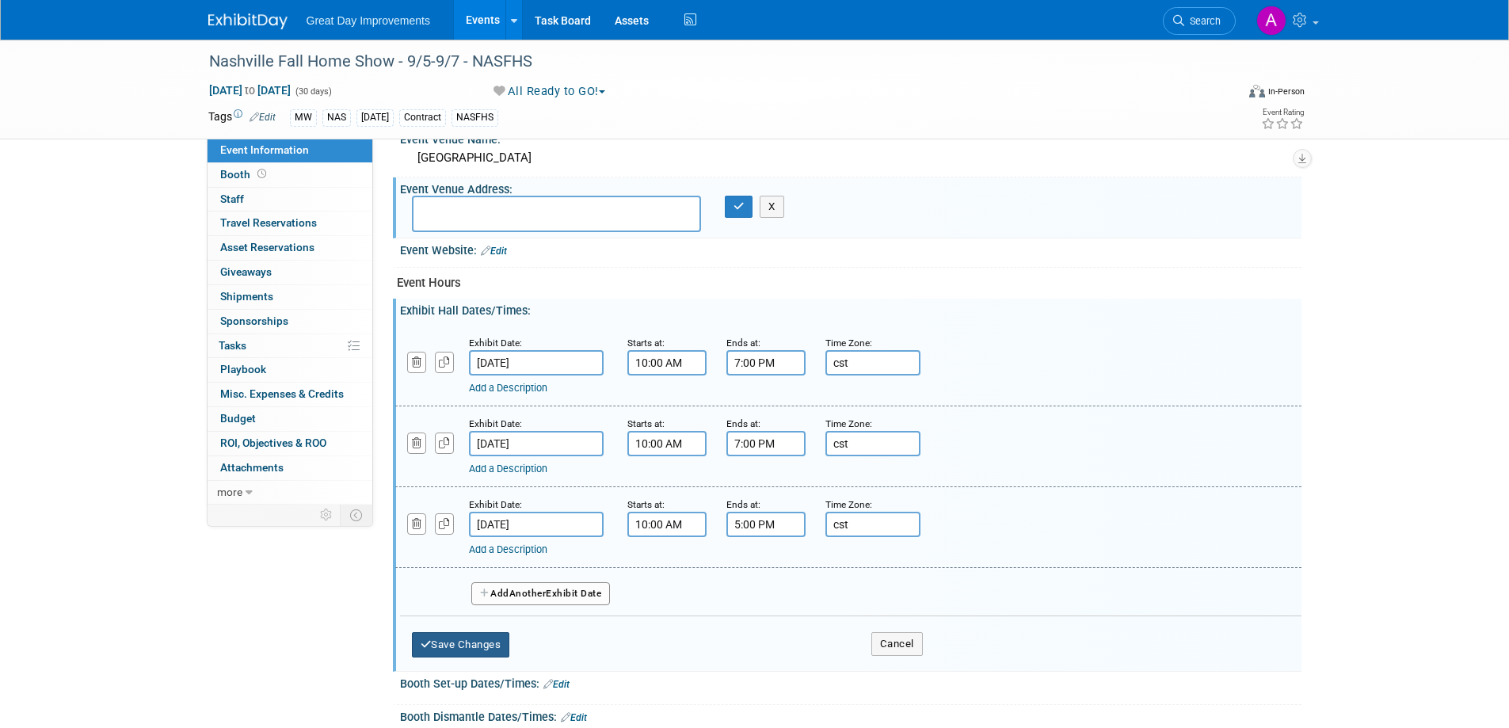
click at [472, 647] on button "Save Changes" at bounding box center [461, 644] width 98 height 25
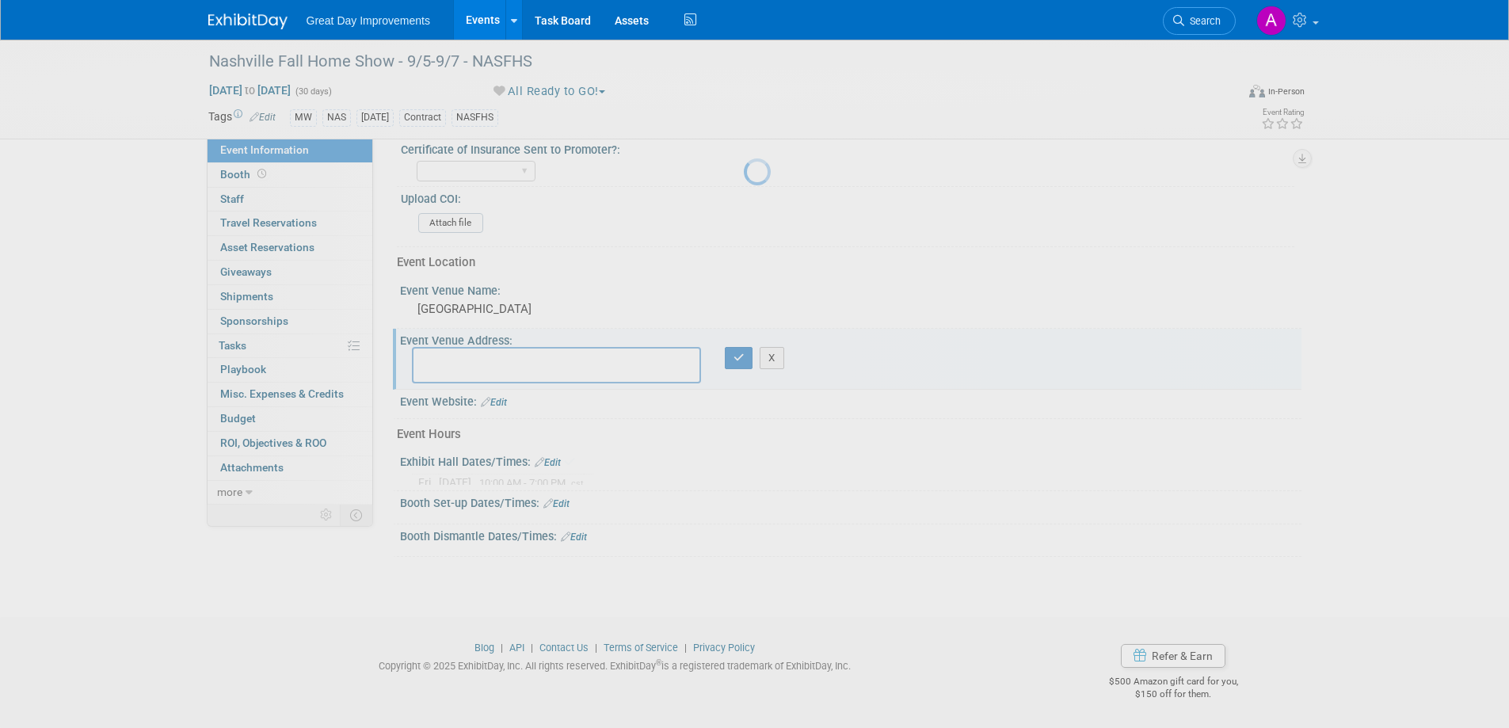
scroll to position [471, 0]
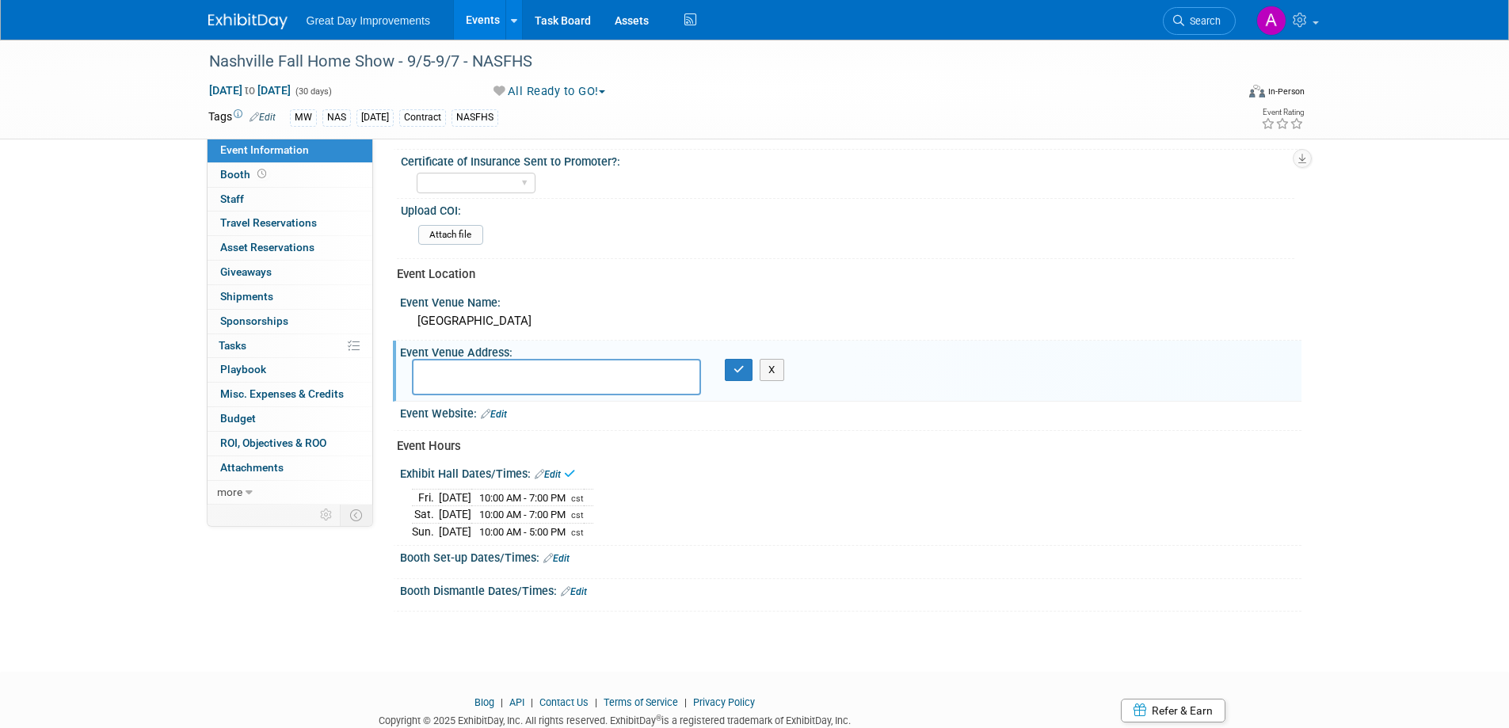
click at [563, 556] on link "Edit" at bounding box center [557, 558] width 26 height 11
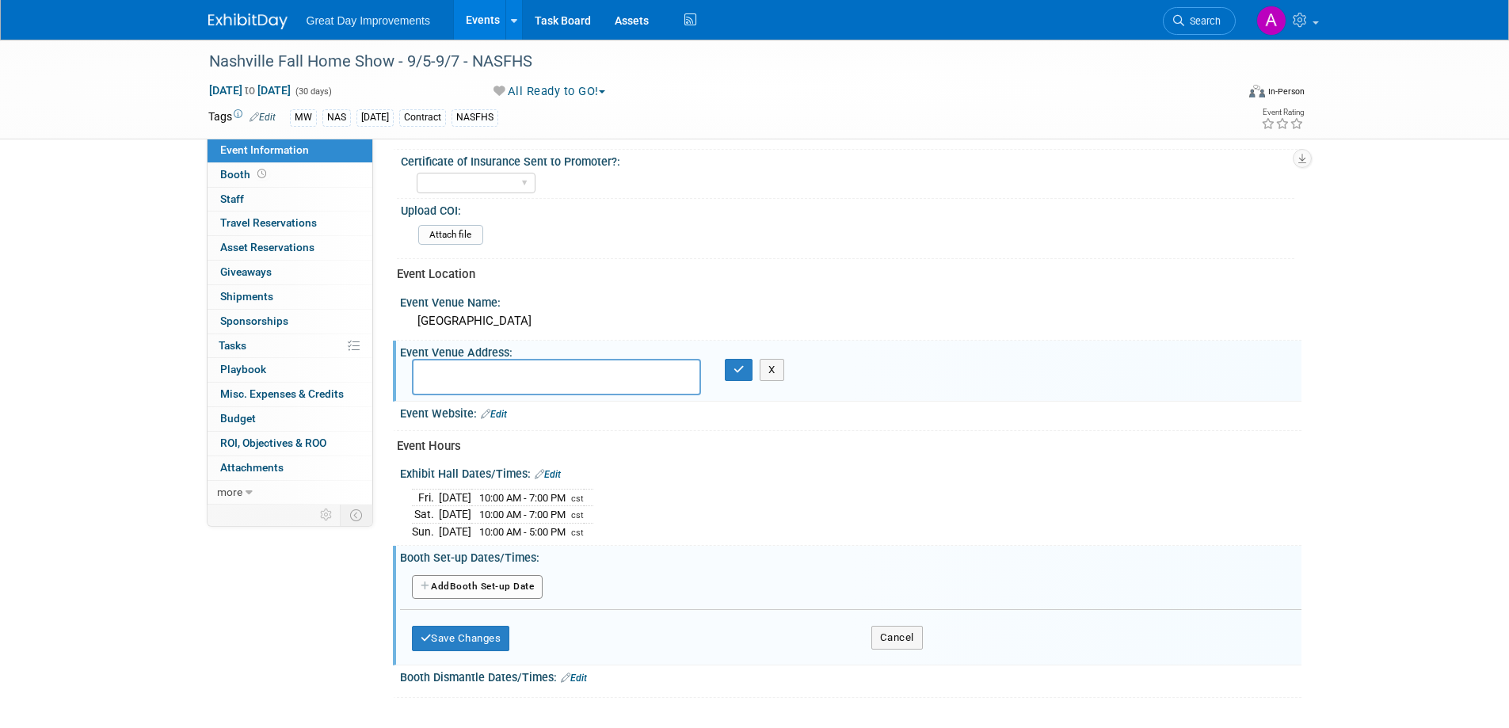
click at [457, 385] on textarea at bounding box center [556, 377] width 289 height 36
click at [597, 372] on textarea "201 Rep John Lewis Way S Nashville, TN 37203" at bounding box center [556, 377] width 289 height 36
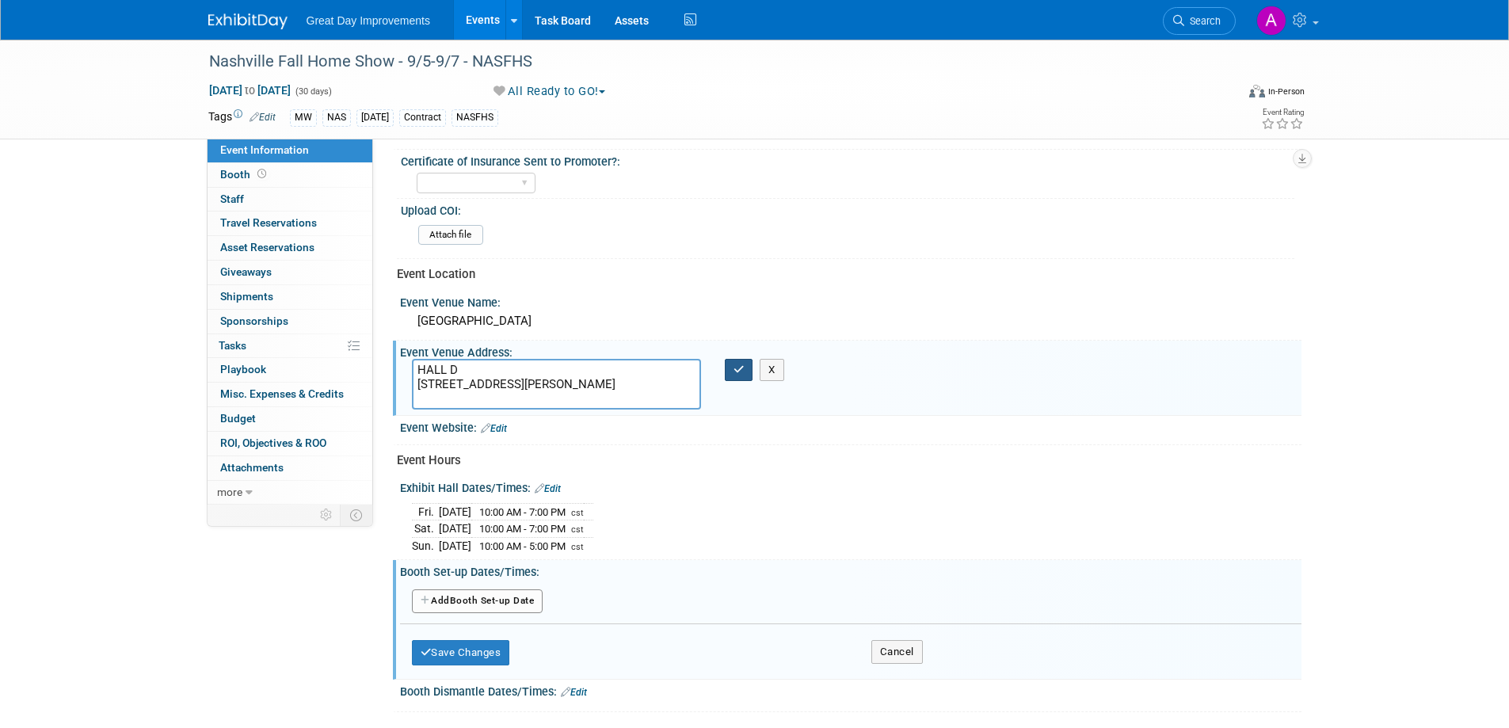
type textarea "HALL D 201 Rep John Lewis Way S Nashville, TN 37203"
click at [742, 368] on icon "button" at bounding box center [739, 369] width 11 height 10
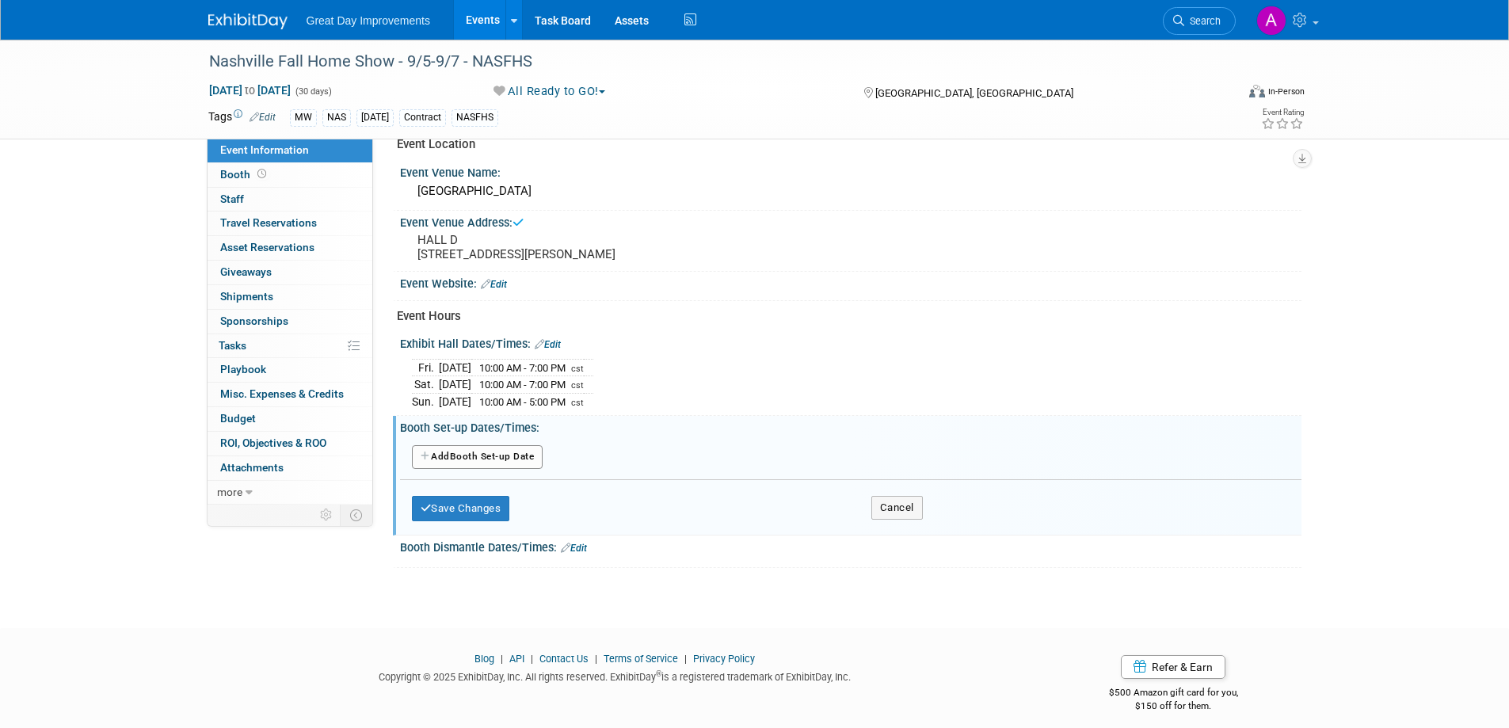
scroll to position [624, 0]
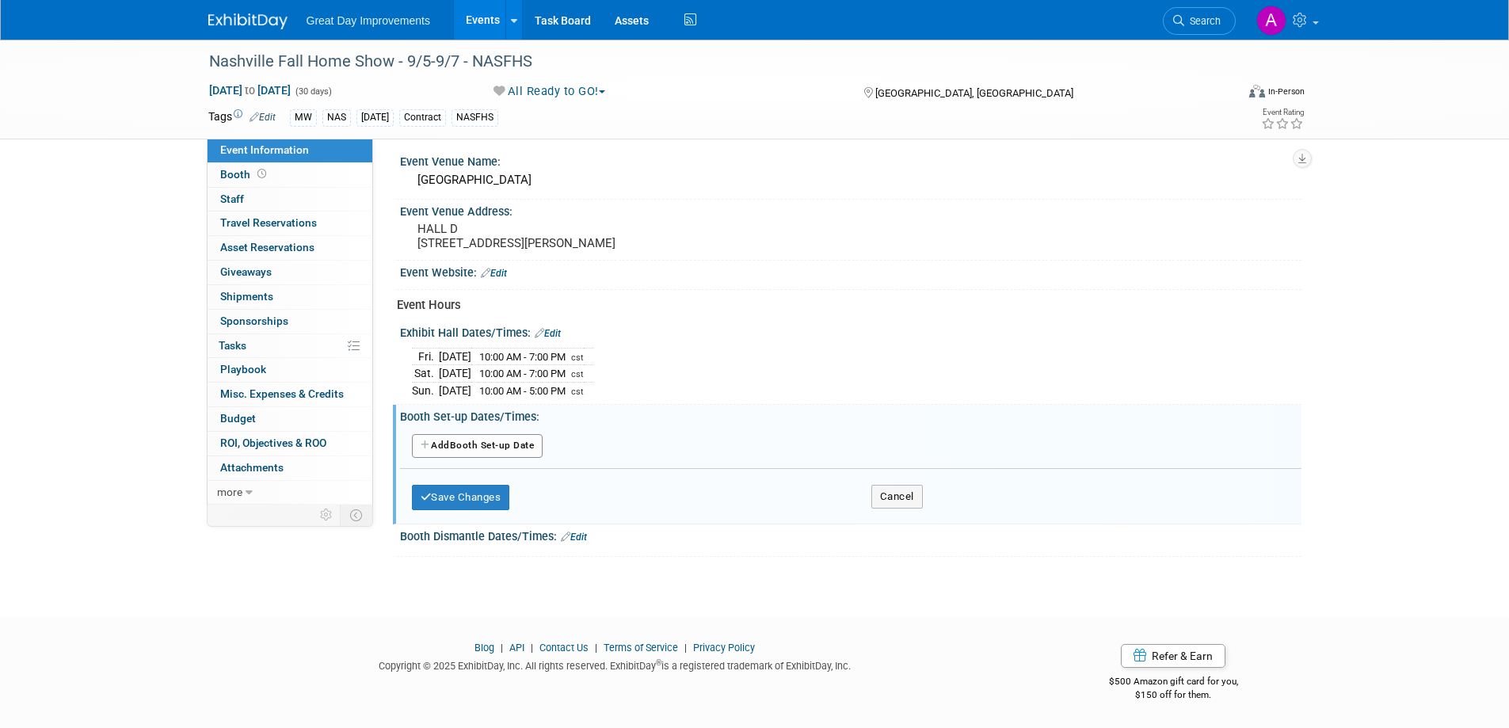
click at [487, 436] on button "Add Another Booth Set-up Date" at bounding box center [478, 446] width 132 height 24
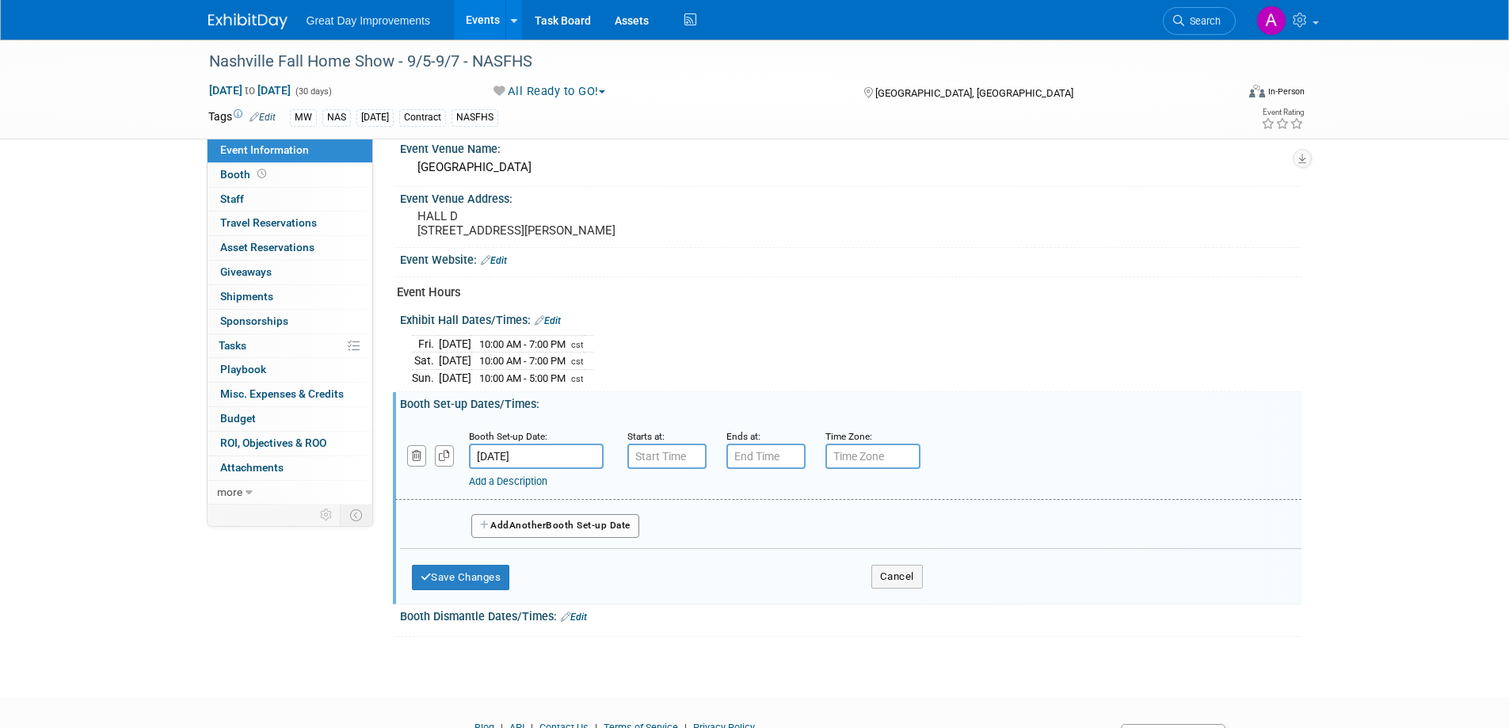
click at [555, 469] on input "Sep 1, 2025" at bounding box center [536, 456] width 135 height 25
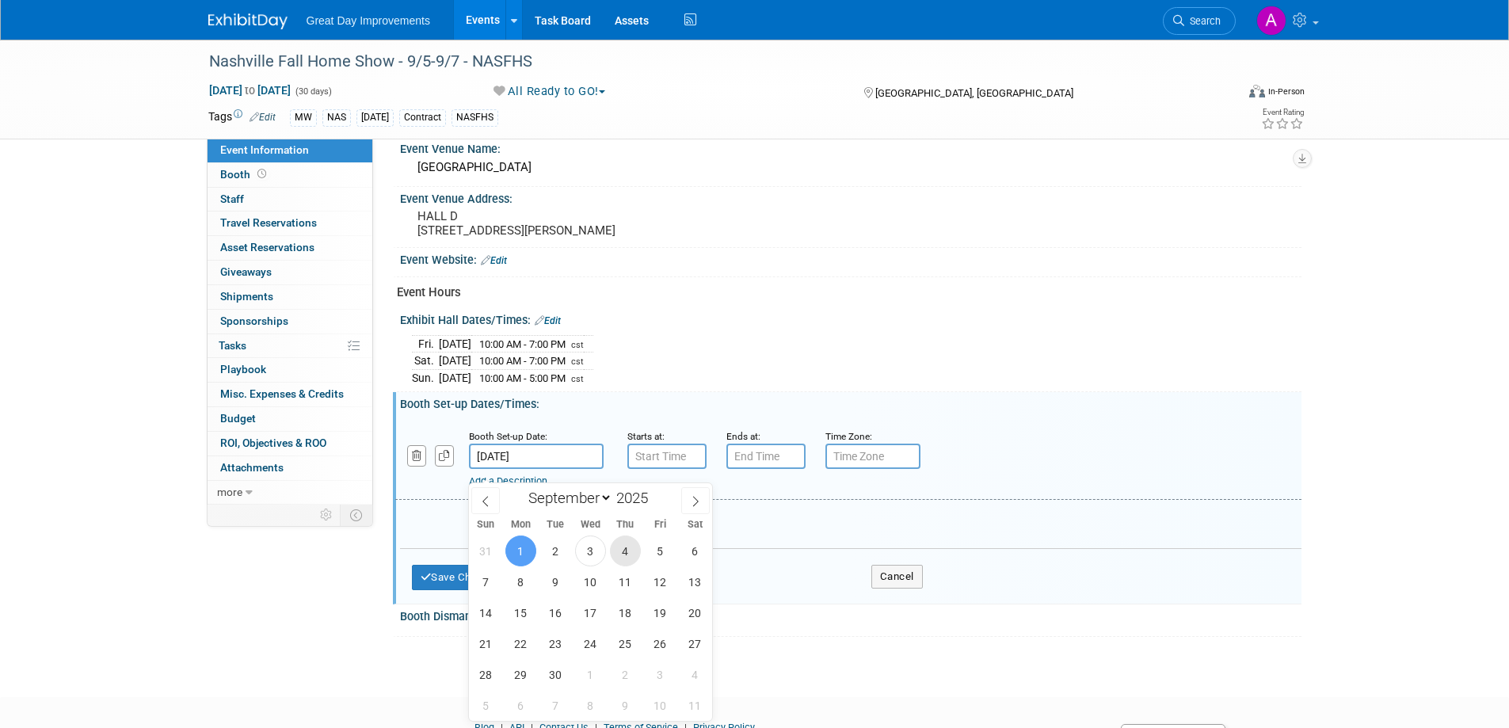
click at [628, 551] on span "4" at bounding box center [625, 551] width 31 height 31
type input "[DATE]"
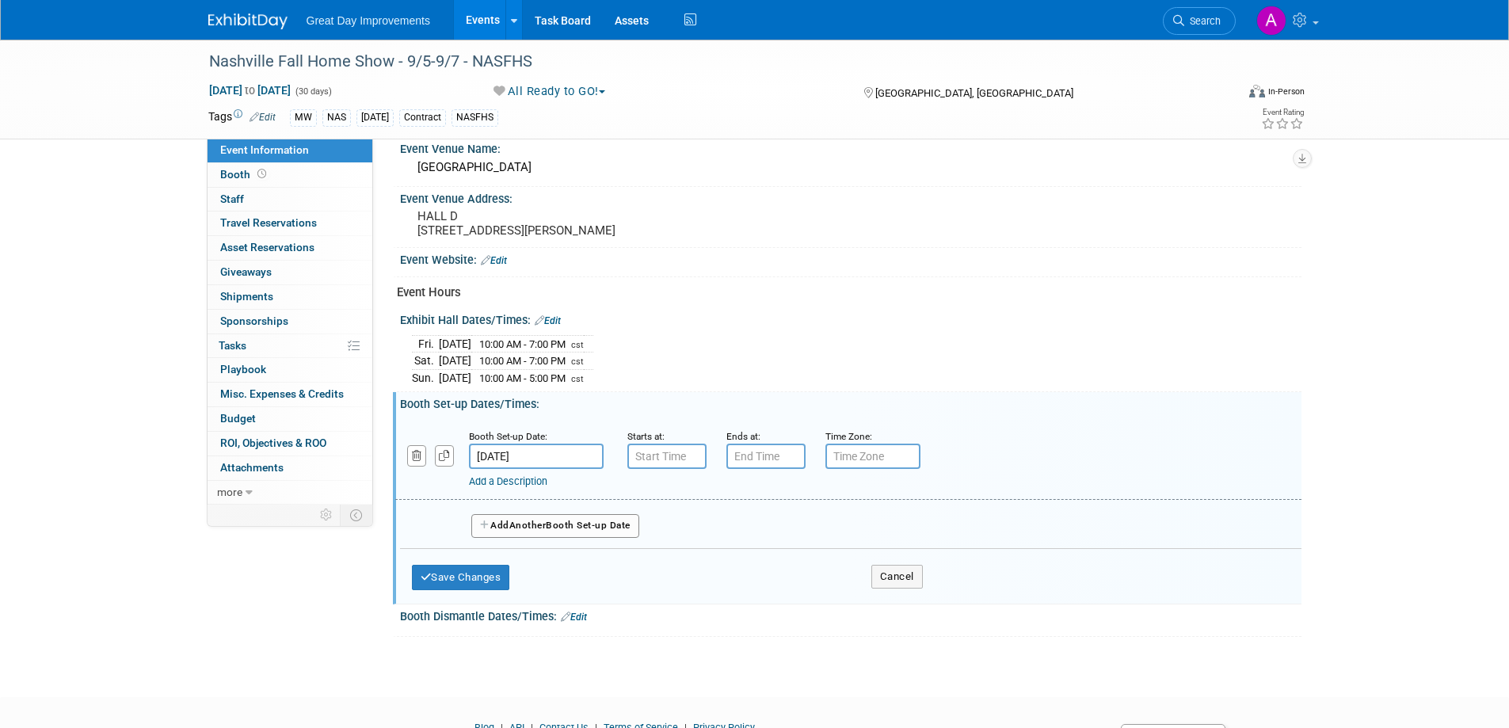
click at [673, 444] on div "Starts at:" at bounding box center [665, 436] width 75 height 16
click at [665, 467] on input "7:00 AM" at bounding box center [667, 456] width 79 height 25
click at [659, 509] on span at bounding box center [665, 496] width 28 height 28
type input "9:00 AM"
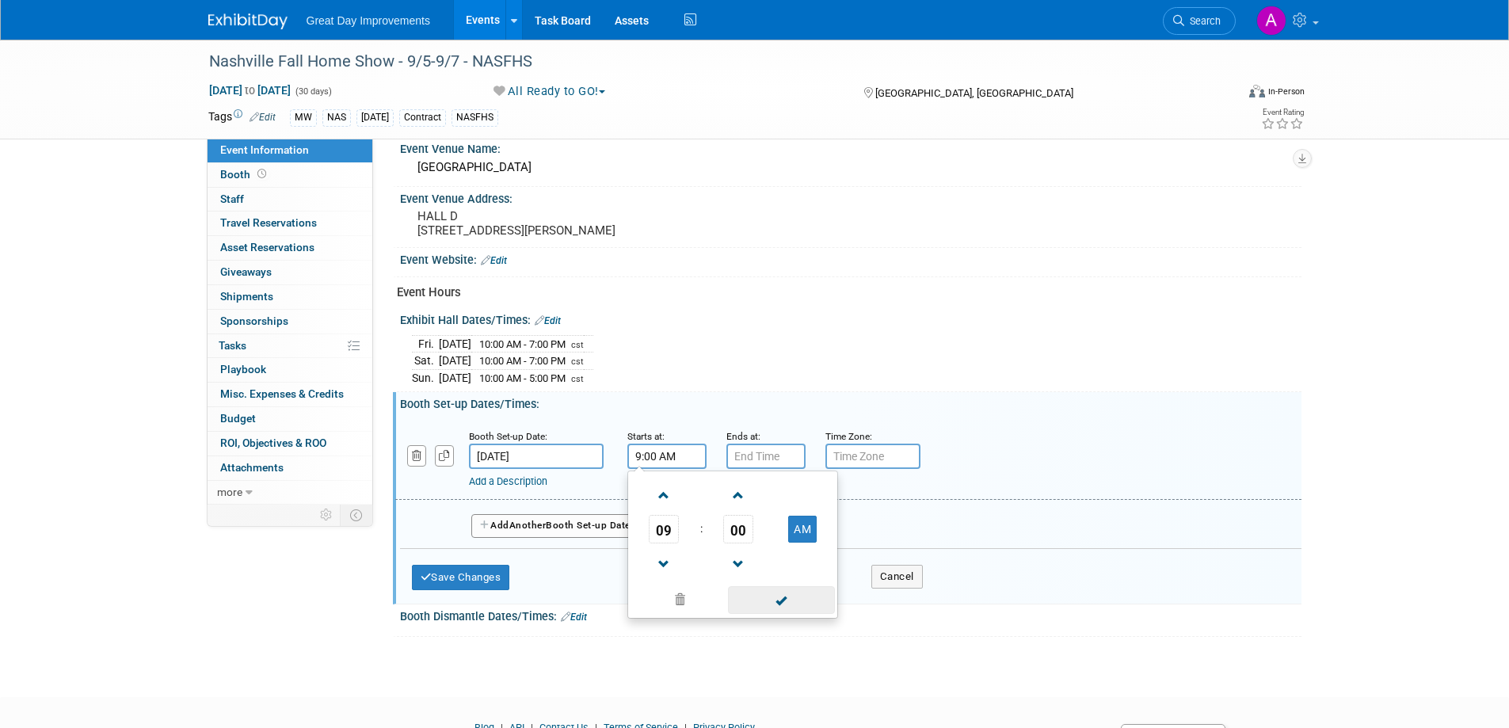
click at [757, 610] on span at bounding box center [781, 600] width 107 height 28
click at [762, 444] on div "Ends at:" at bounding box center [764, 436] width 75 height 16
type input "7:00 PM"
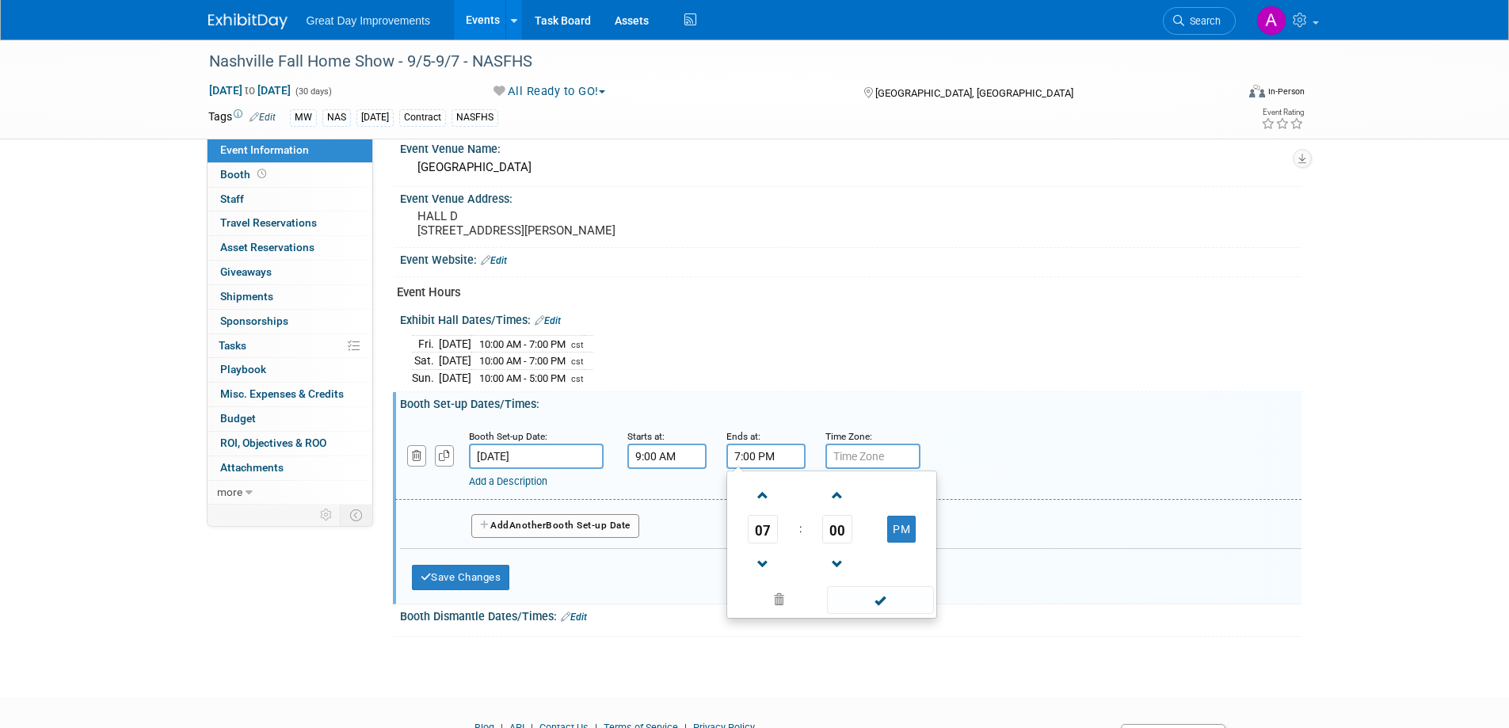
click at [762, 456] on input "7:00 PM" at bounding box center [766, 456] width 79 height 25
click at [887, 608] on span at bounding box center [880, 600] width 107 height 28
click at [894, 469] on input "text" at bounding box center [873, 456] width 95 height 25
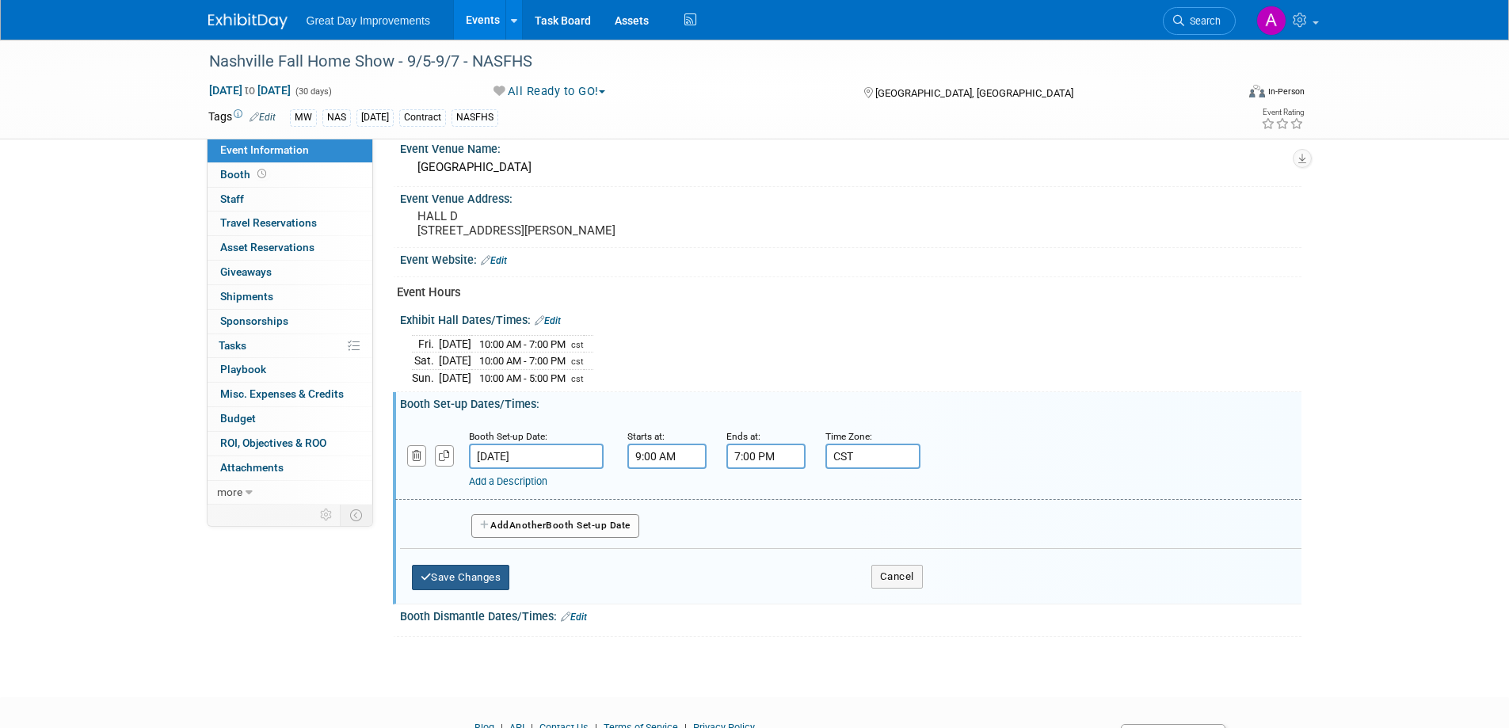
type input "CST"
click at [479, 590] on button "Save Changes" at bounding box center [461, 577] width 98 height 25
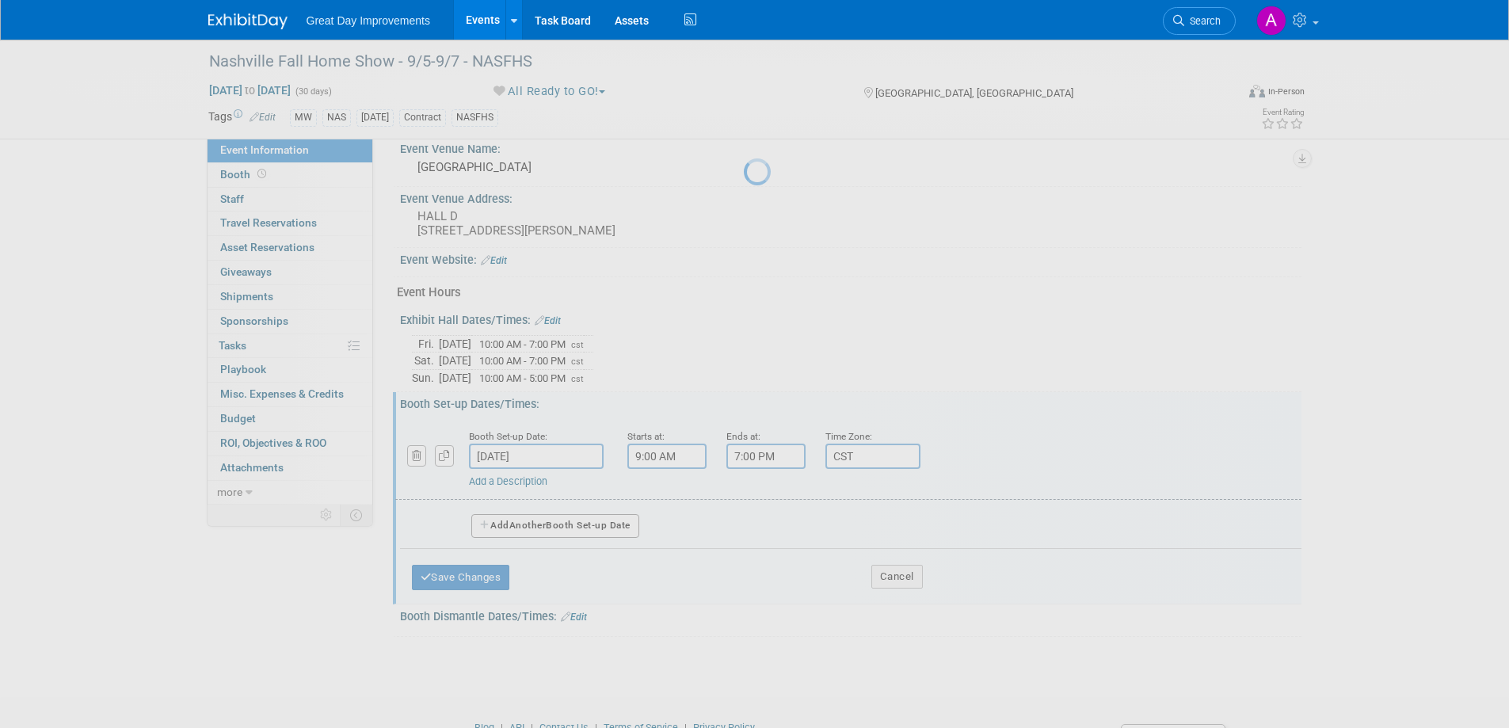
scroll to position [534, 0]
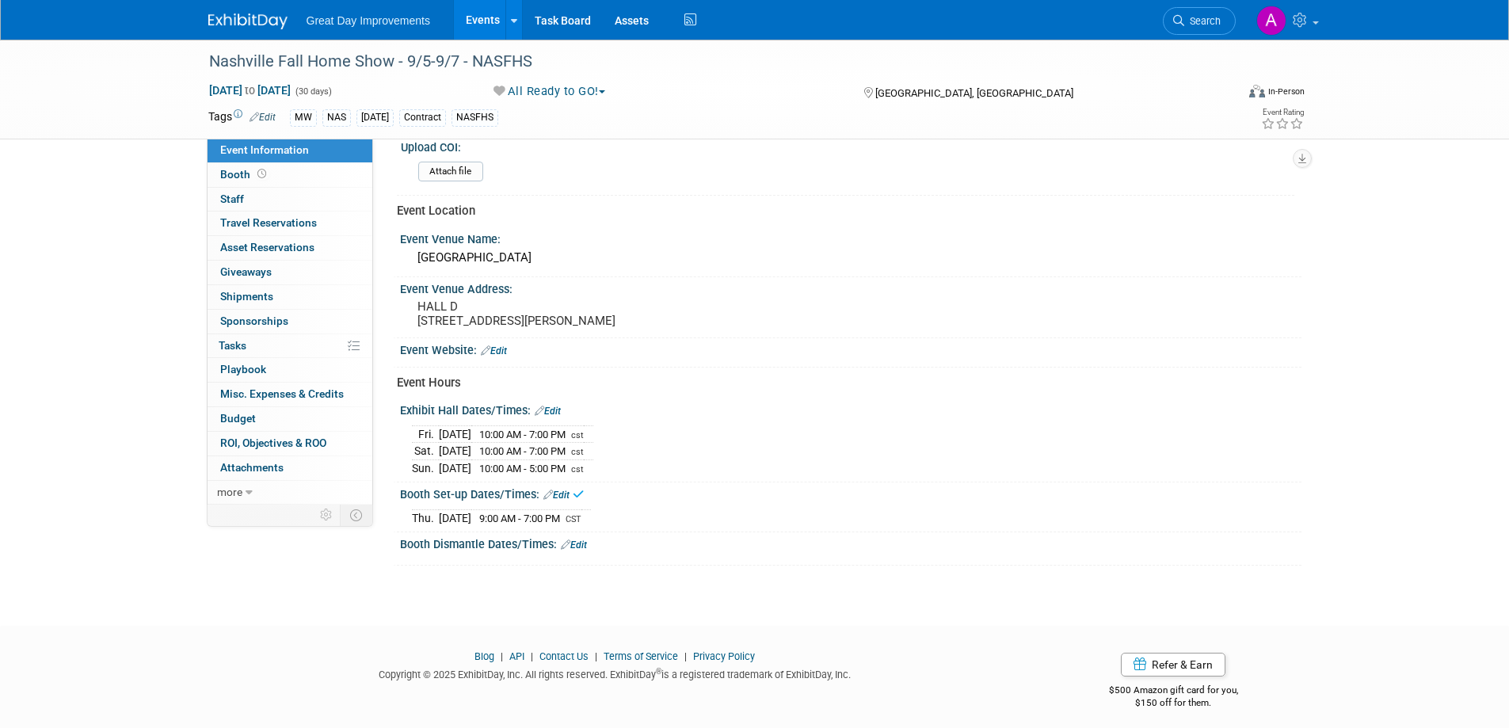
click at [583, 551] on link "Edit" at bounding box center [574, 545] width 26 height 11
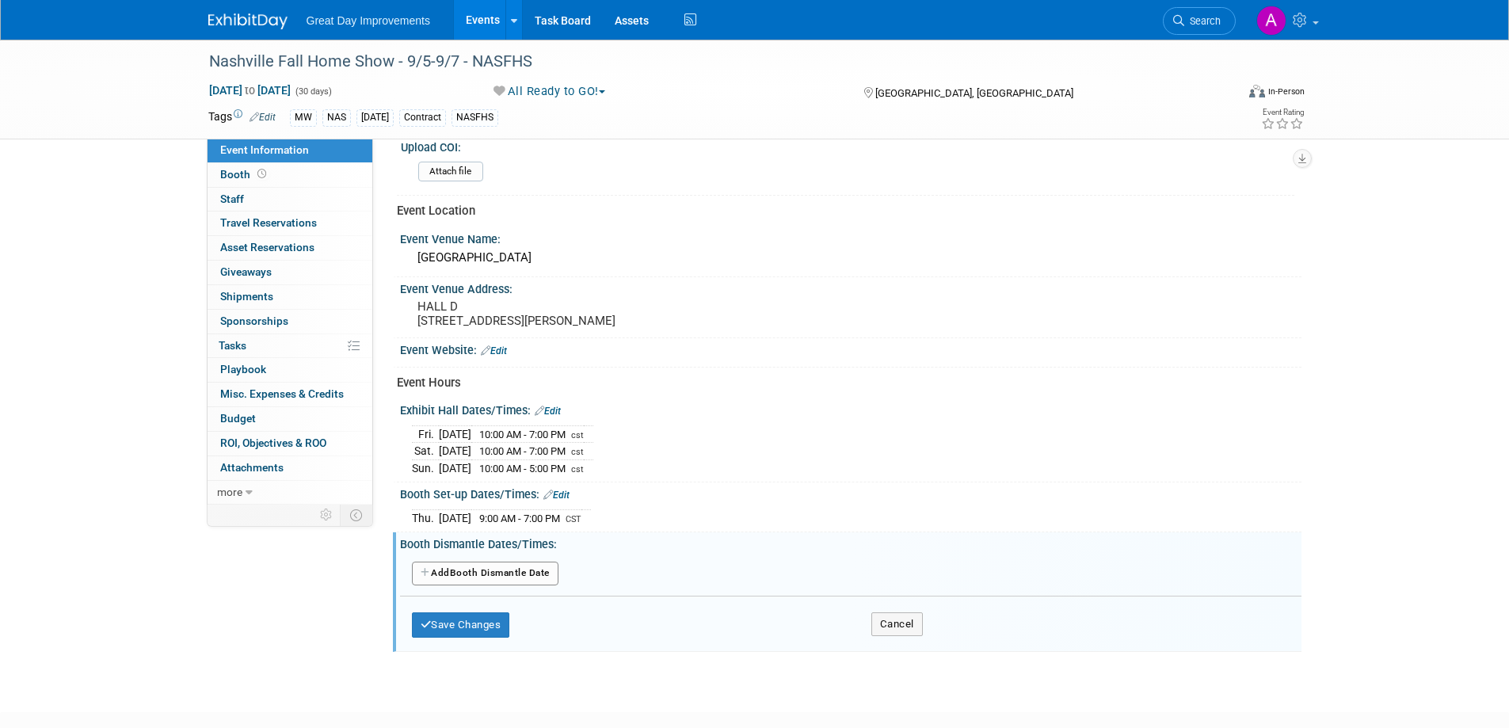
click at [531, 579] on button "Add Another Booth Dismantle Date" at bounding box center [485, 574] width 147 height 24
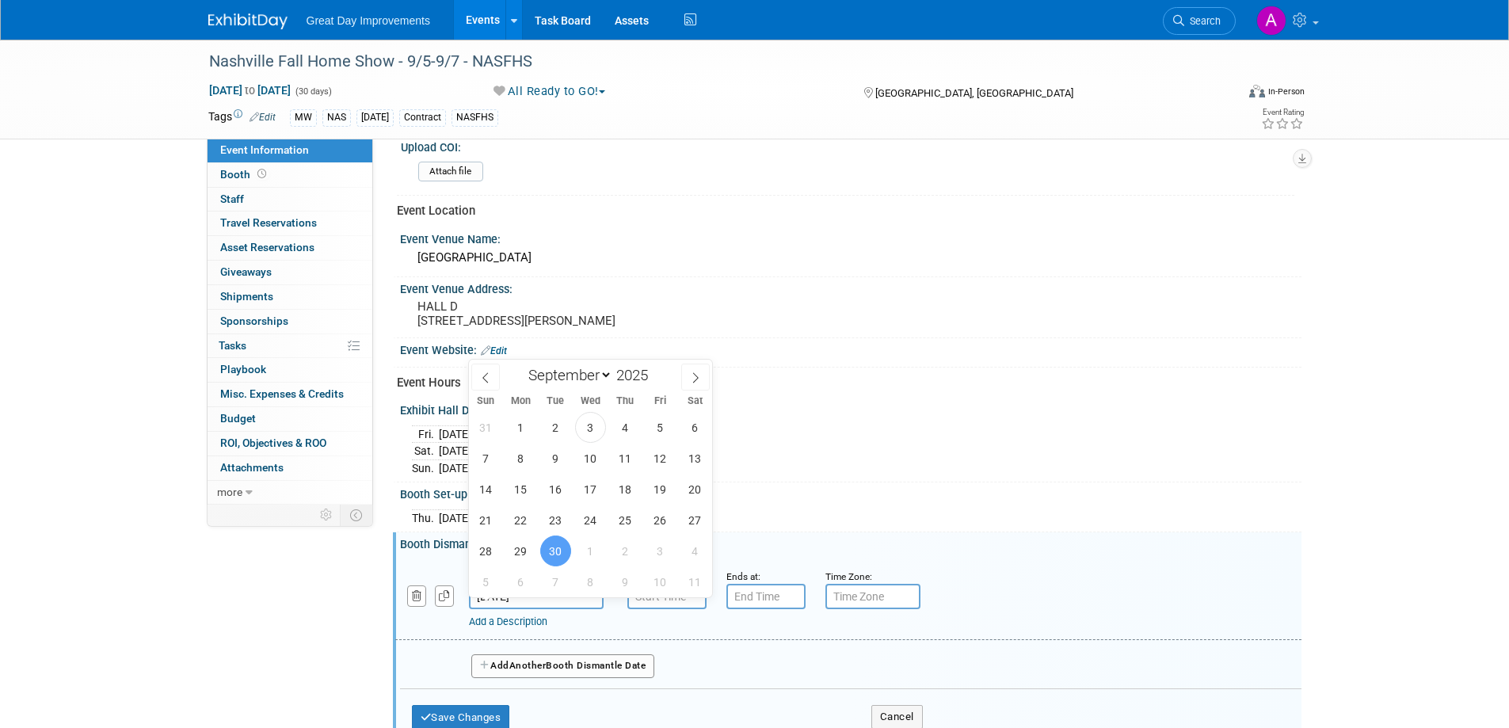
click at [569, 604] on input "Sep 30, 2025" at bounding box center [536, 596] width 135 height 25
click at [475, 459] on span "7" at bounding box center [486, 458] width 31 height 31
type input "Sep 7, 2025"
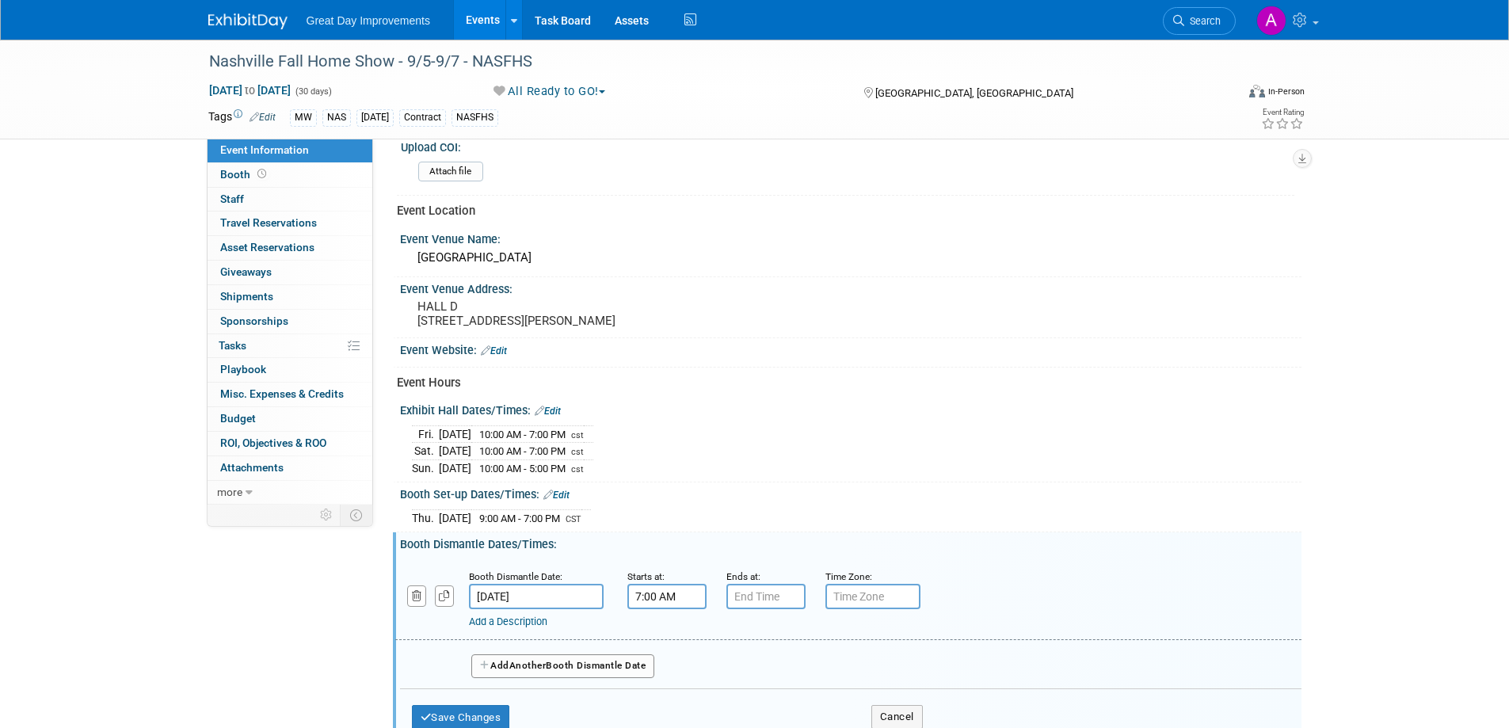
click at [681, 607] on input "7:00 AM" at bounding box center [667, 596] width 79 height 25
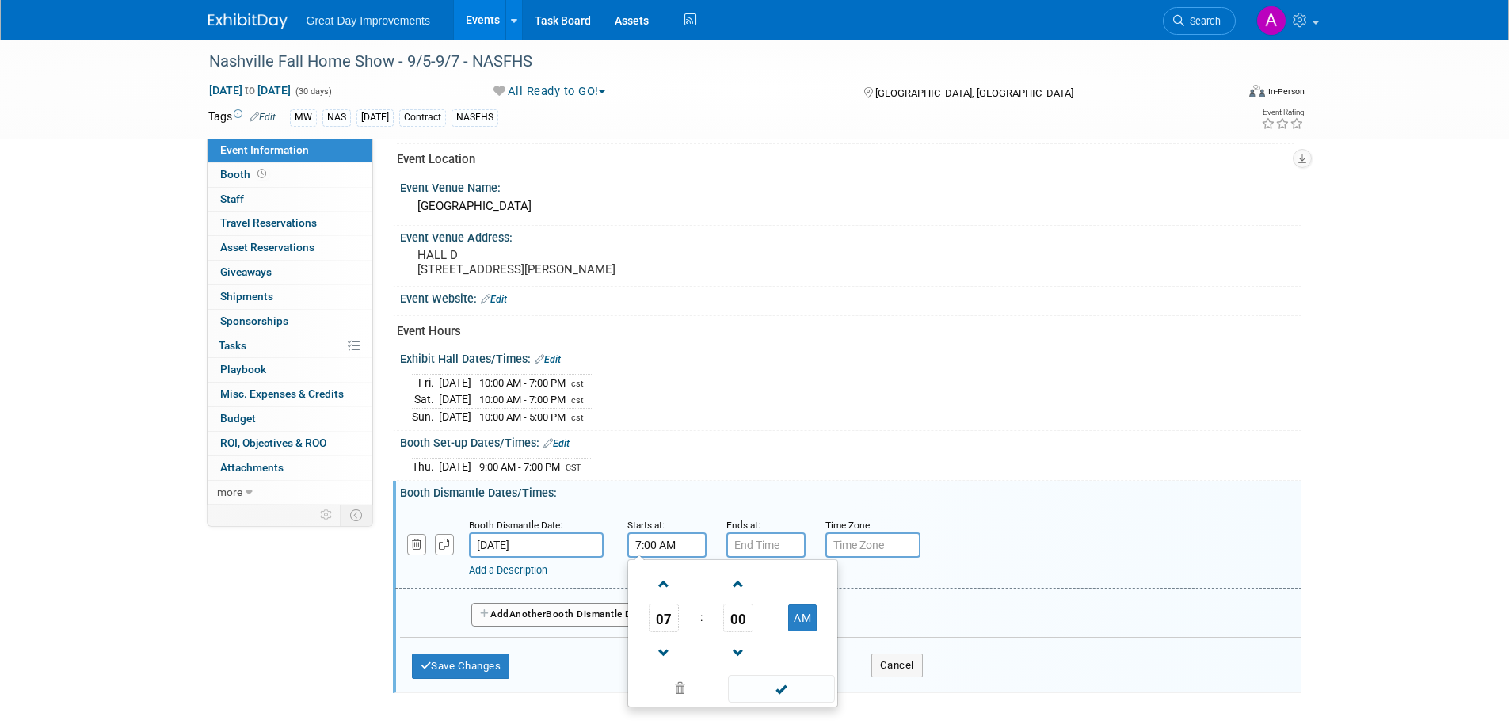
scroll to position [613, 0]
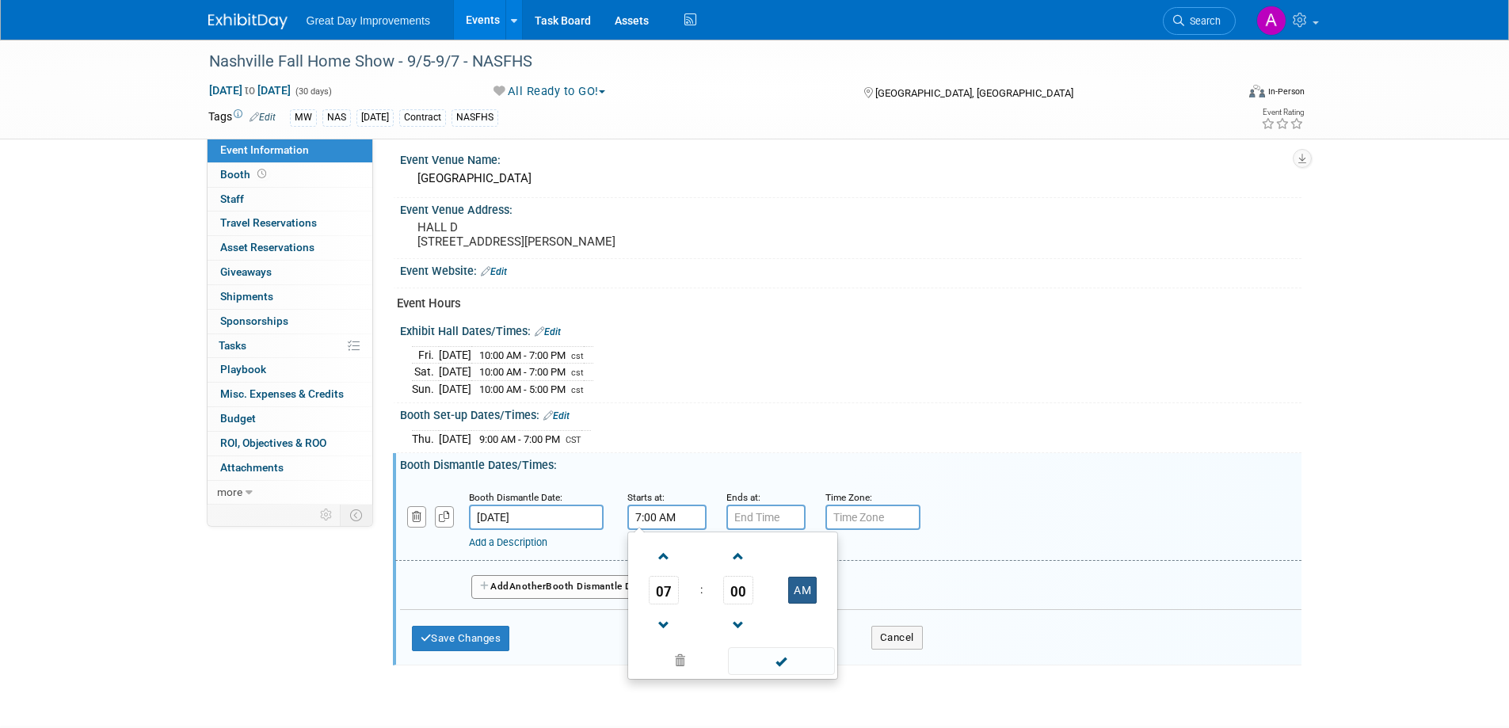
click at [803, 602] on button "AM" at bounding box center [802, 590] width 29 height 27
click at [662, 632] on span at bounding box center [665, 626] width 28 height 28
type input "5:00 PM"
drag, startPoint x: 764, startPoint y: 670, endPoint x: 770, endPoint y: 654, distance: 17.1
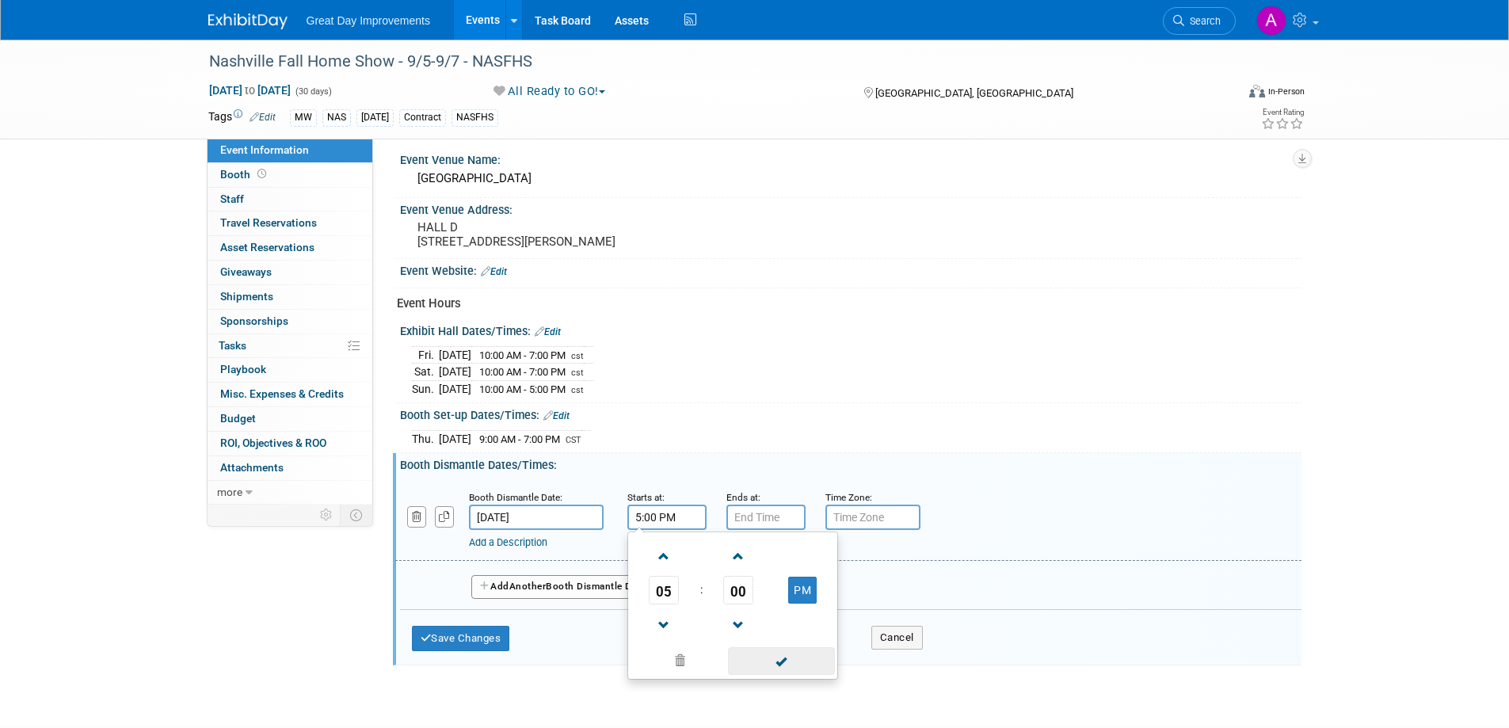
click at [764, 667] on span at bounding box center [781, 661] width 107 height 28
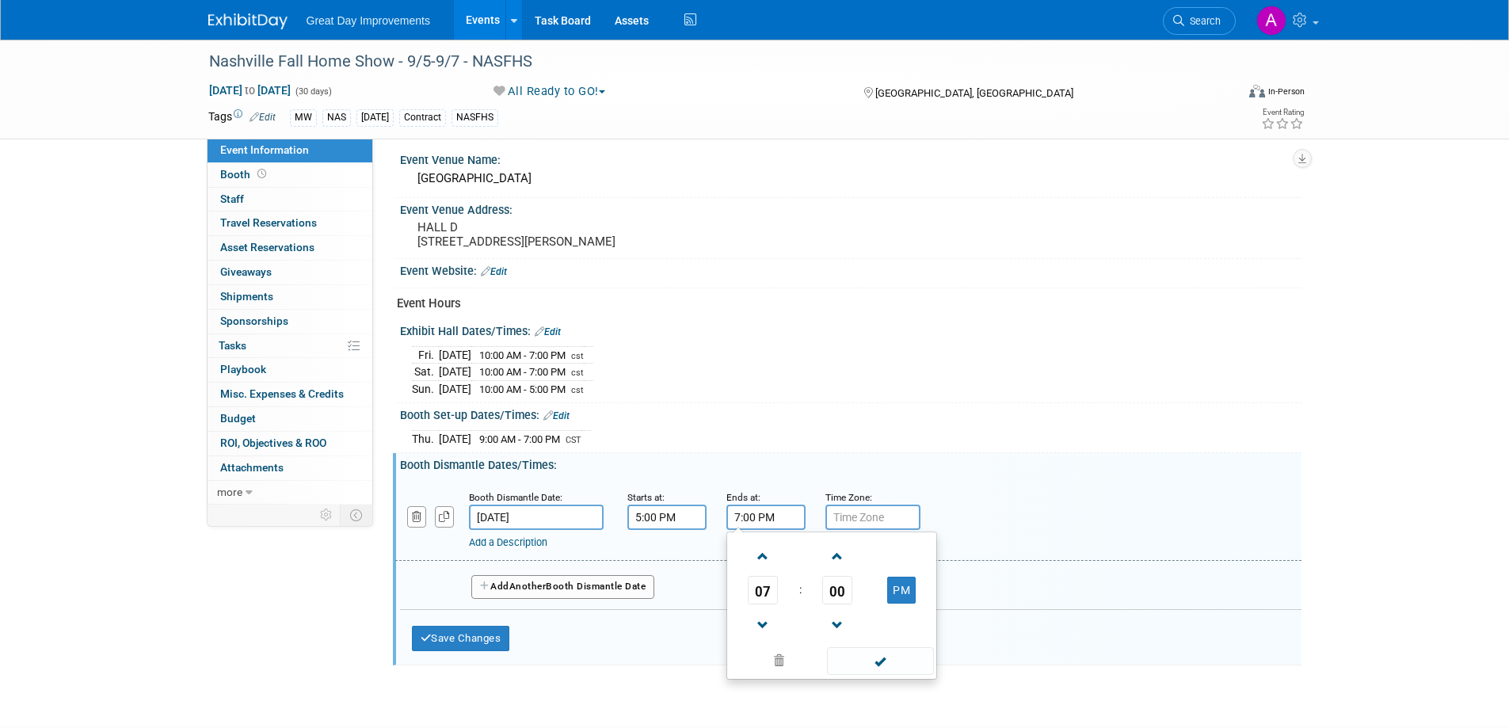
click at [771, 530] on input "7:00 PM" at bounding box center [766, 517] width 79 height 25
click at [773, 561] on span at bounding box center [764, 557] width 28 height 28
click at [769, 631] on span at bounding box center [764, 626] width 28 height 28
click at [765, 628] on span at bounding box center [764, 626] width 28 height 28
type input "6:00 PM"
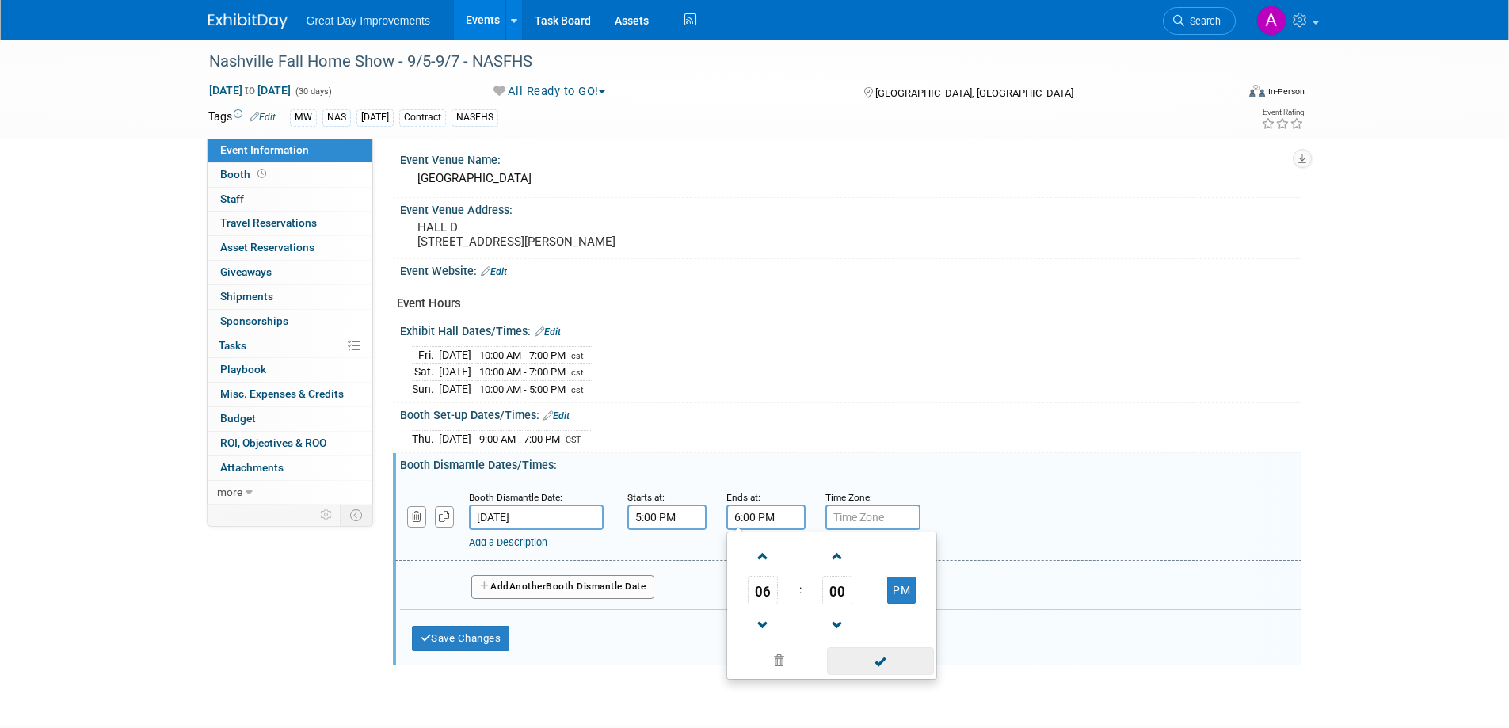
click at [864, 662] on span at bounding box center [880, 661] width 107 height 28
click at [884, 505] on div "Time Zone: Apply to all" at bounding box center [863, 497] width 75 height 16
click at [885, 525] on input "text" at bounding box center [873, 517] width 95 height 25
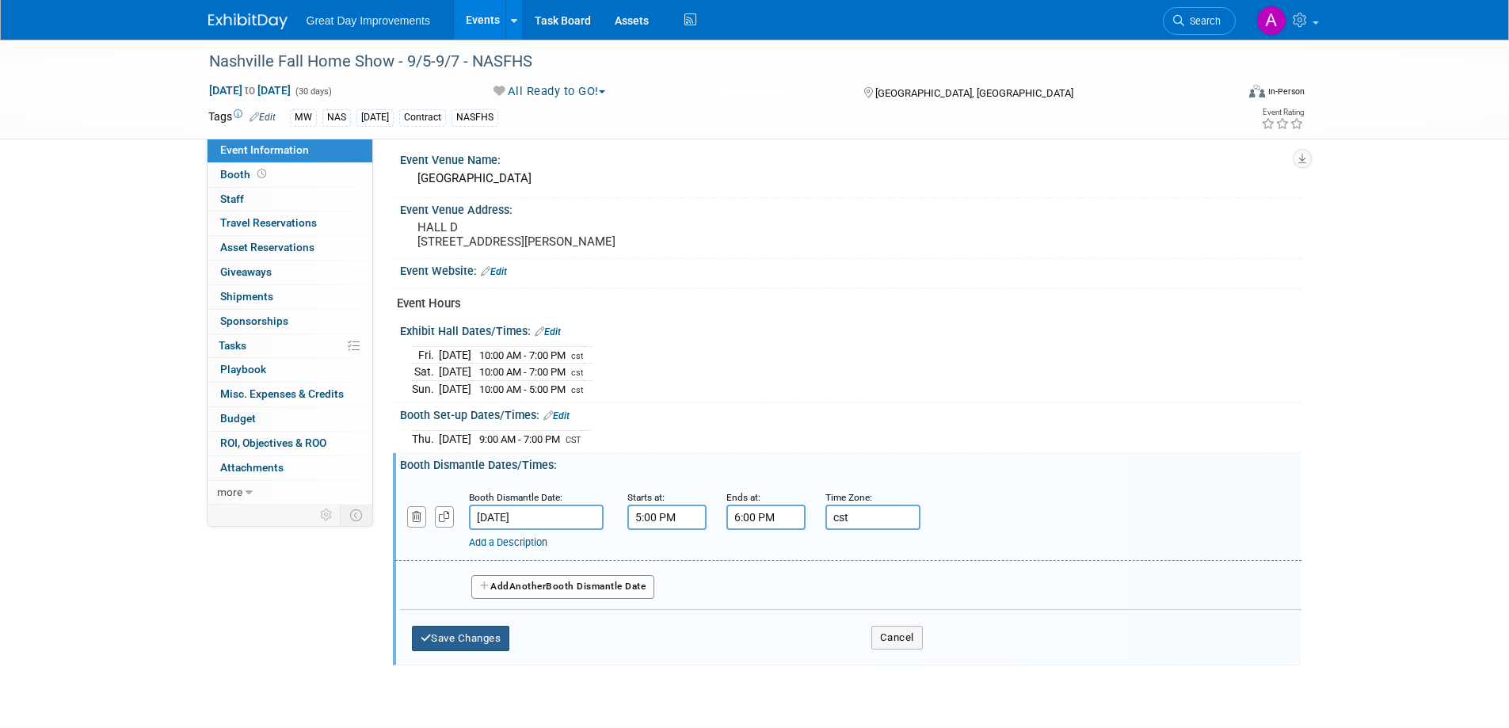
type input "cst"
click at [478, 643] on button "Save Changes" at bounding box center [461, 638] width 98 height 25
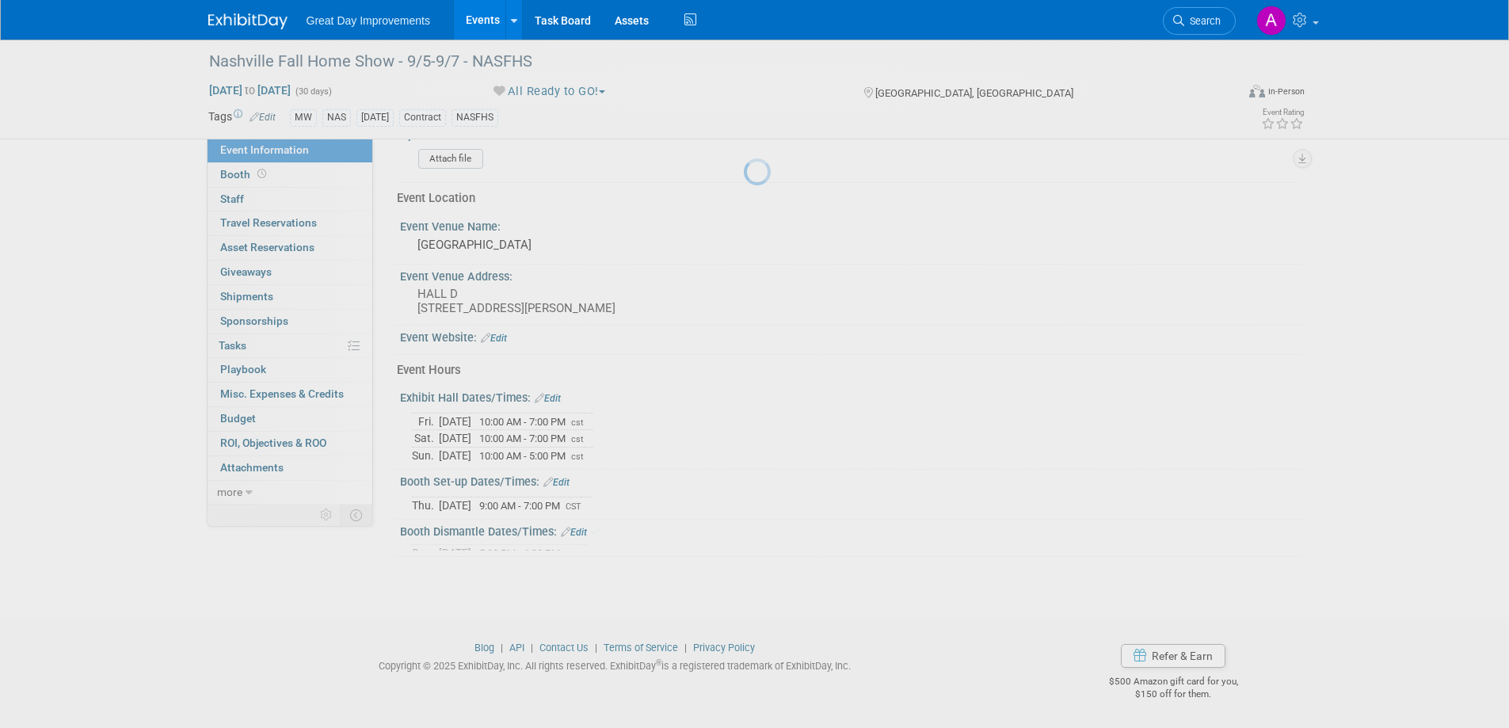
scroll to position [551, 0]
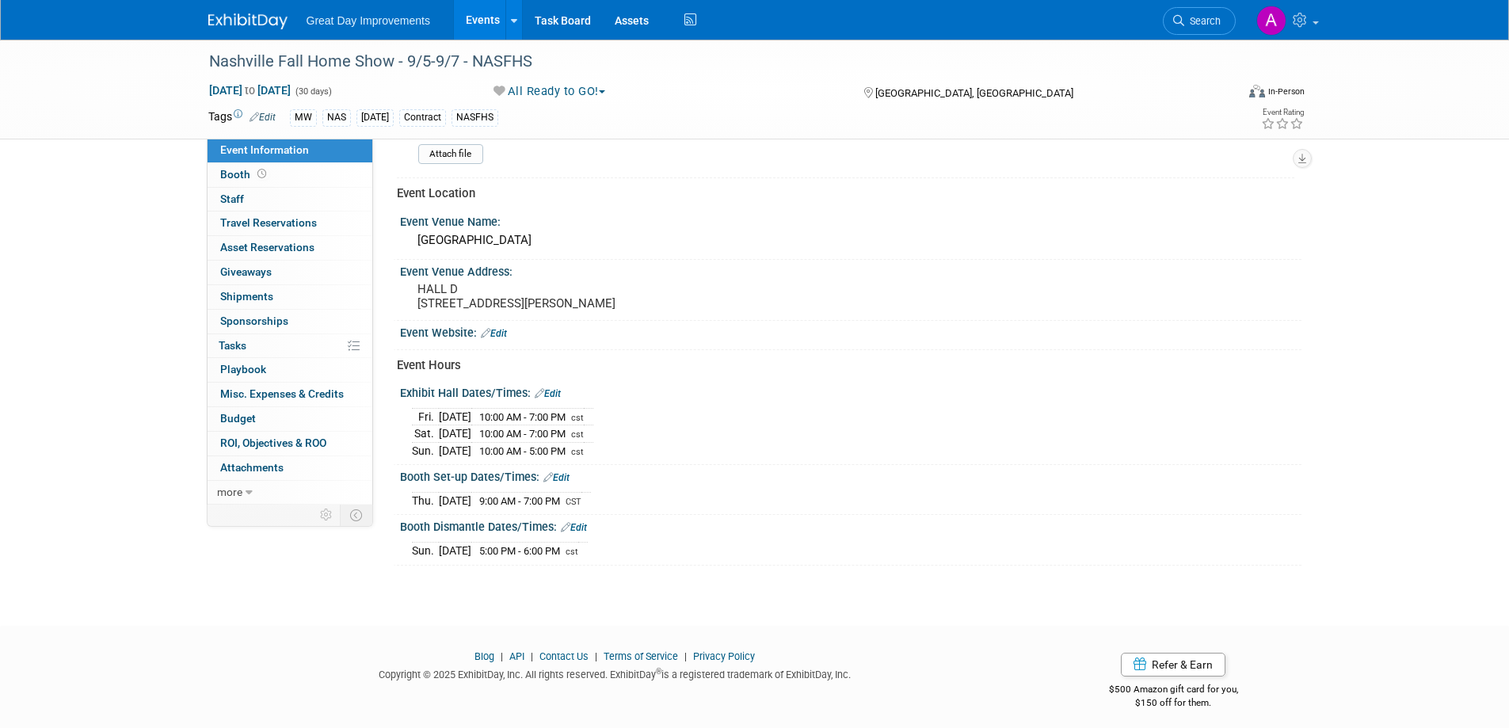
drag, startPoint x: 495, startPoint y: 345, endPoint x: 517, endPoint y: 353, distance: 23.6
click at [495, 339] on link "Edit" at bounding box center [494, 333] width 26 height 11
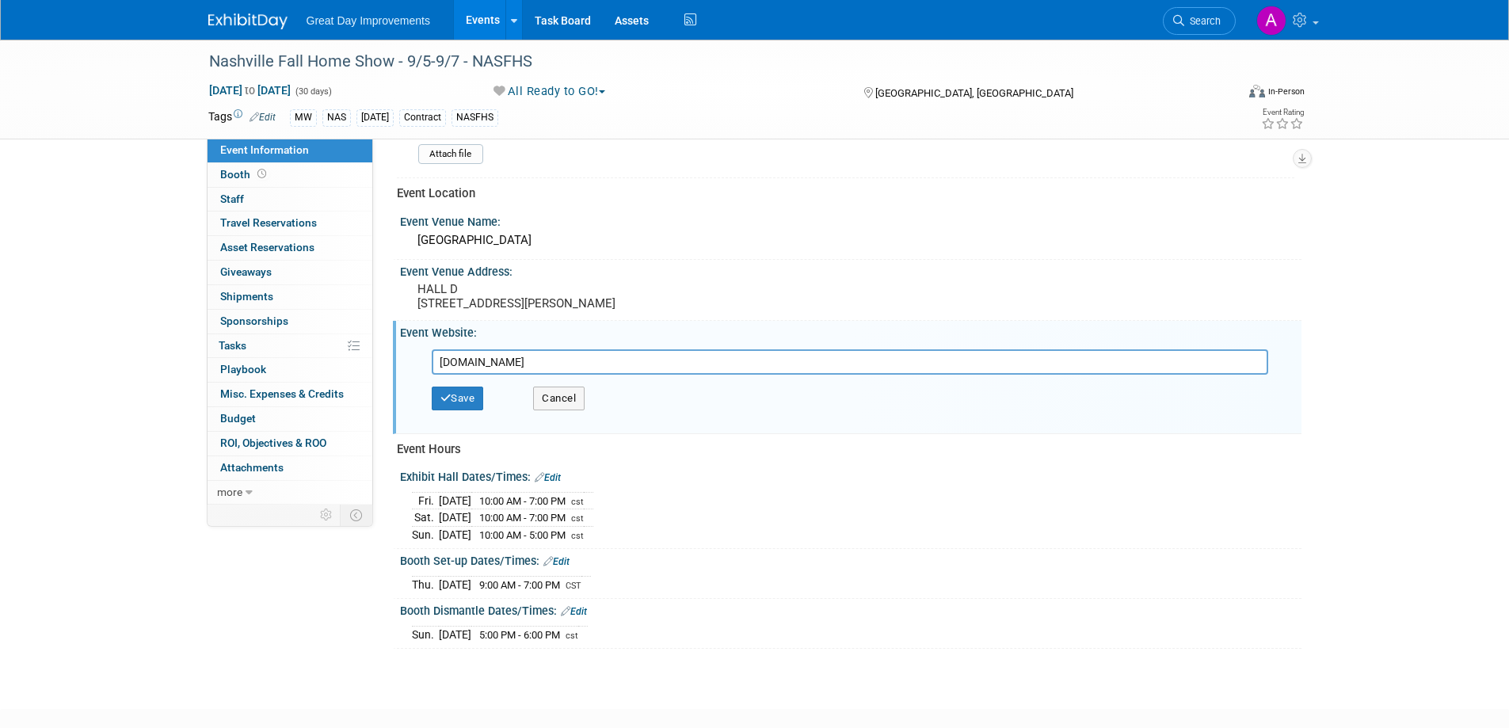
type input "www.nashvillehomeshow.com"
click at [438, 410] on button "Save" at bounding box center [458, 399] width 52 height 24
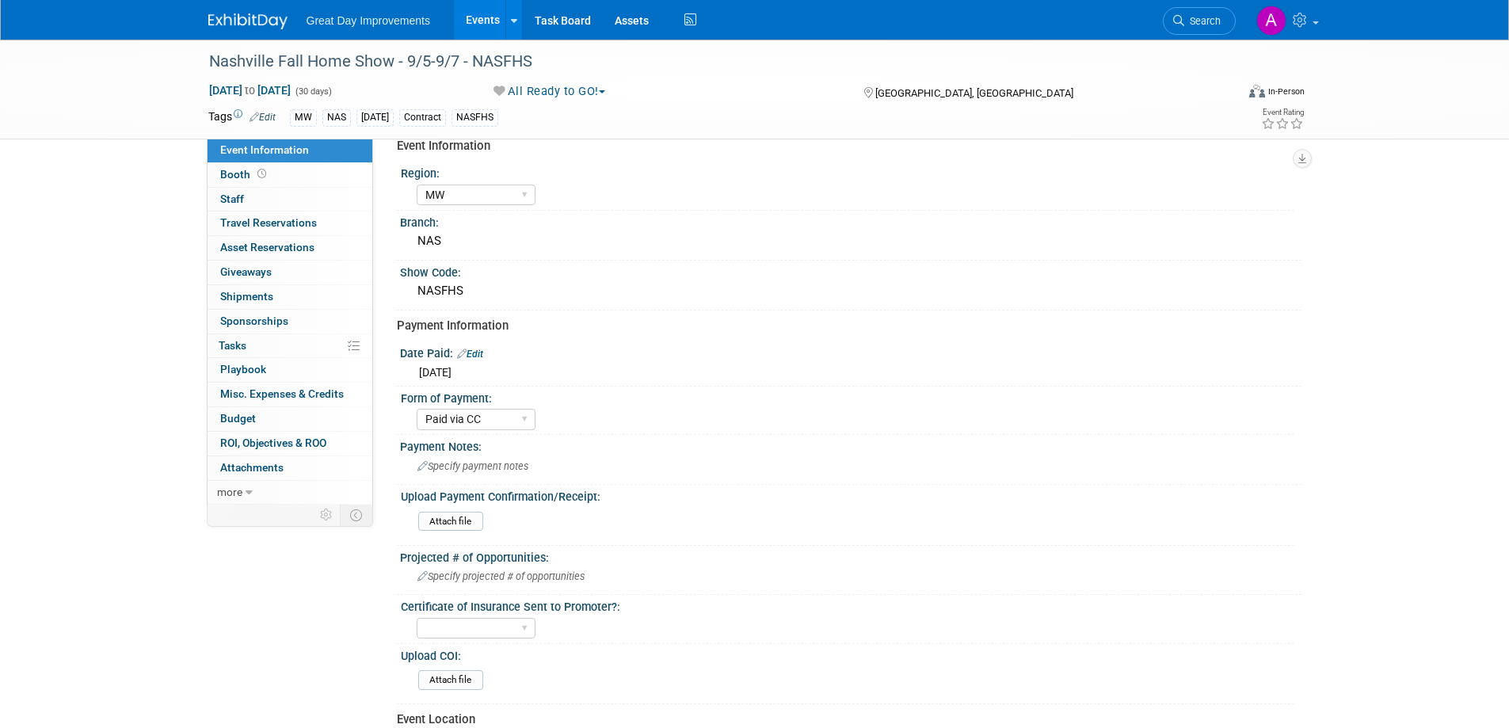
scroll to position [0, 0]
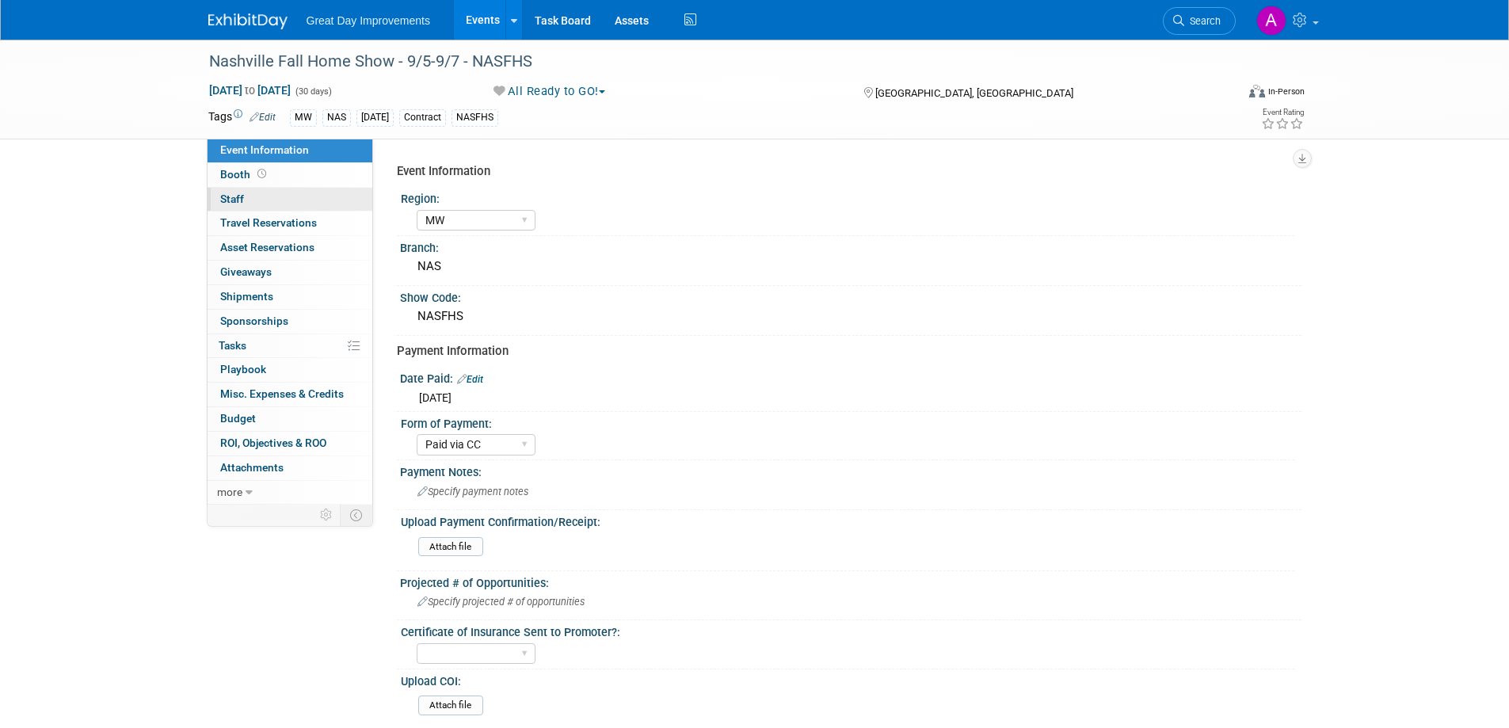
click at [242, 197] on span "Staff 0" at bounding box center [232, 199] width 24 height 13
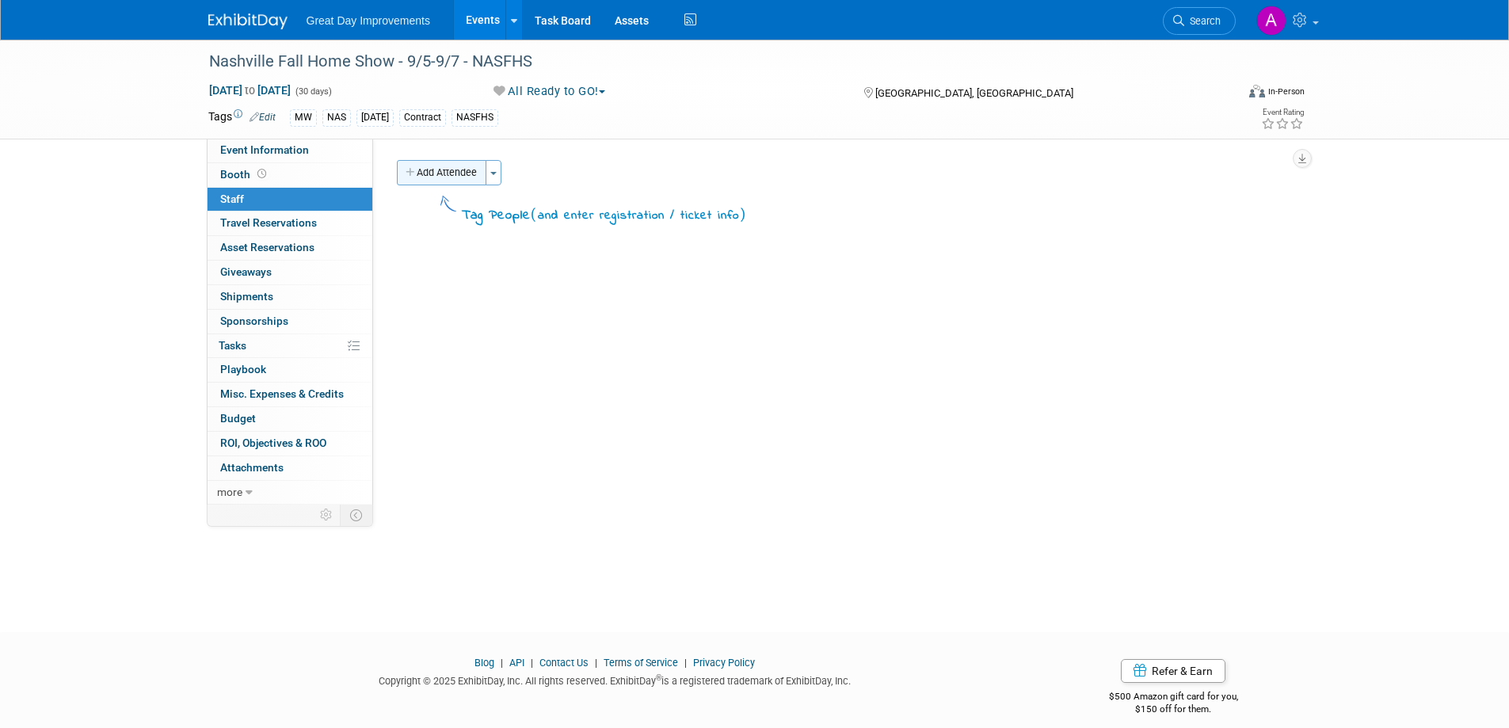
click at [453, 174] on button "Add Attendee" at bounding box center [442, 172] width 90 height 25
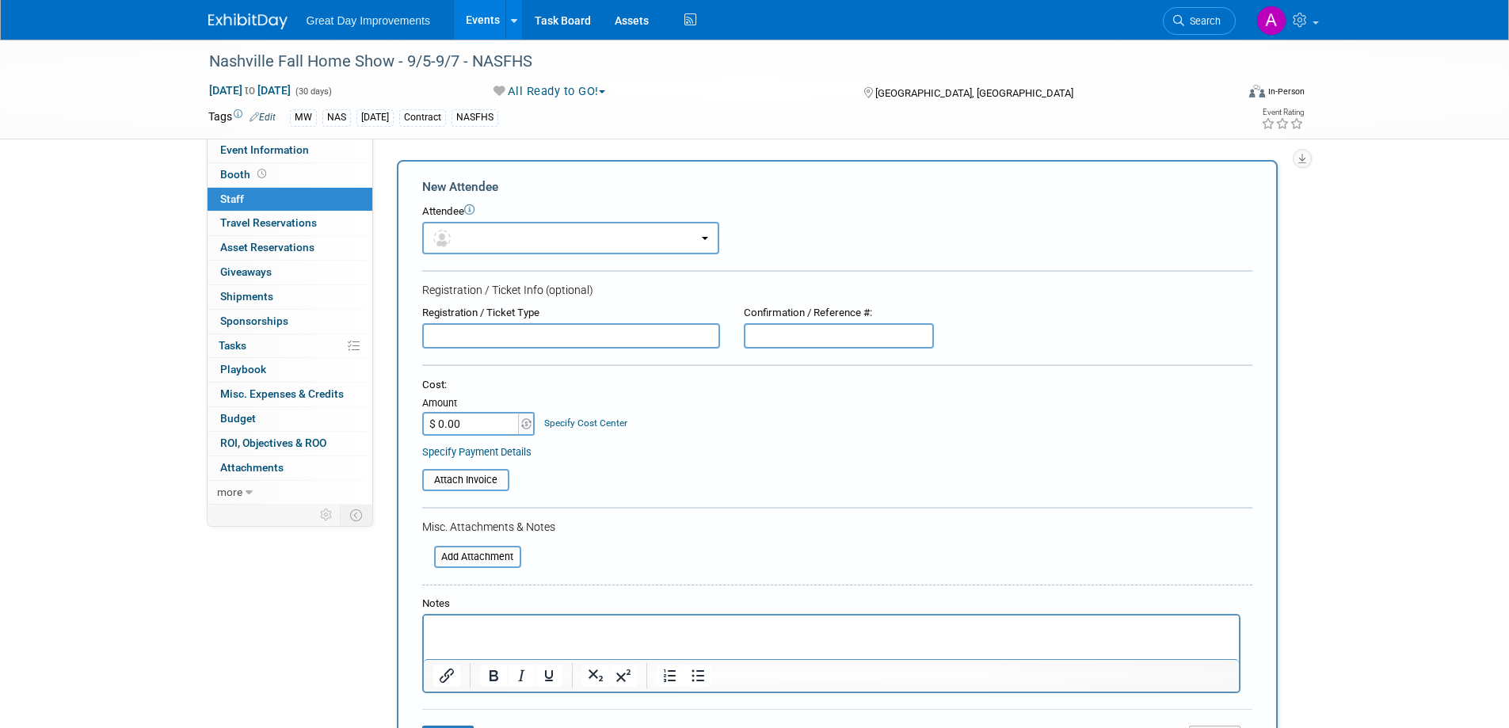
click at [522, 629] on p "Rich Text Area. Press ALT-0 for help." at bounding box center [831, 630] width 797 height 16
click at [447, 626] on p "SHawn Van Oster" at bounding box center [831, 630] width 797 height 16
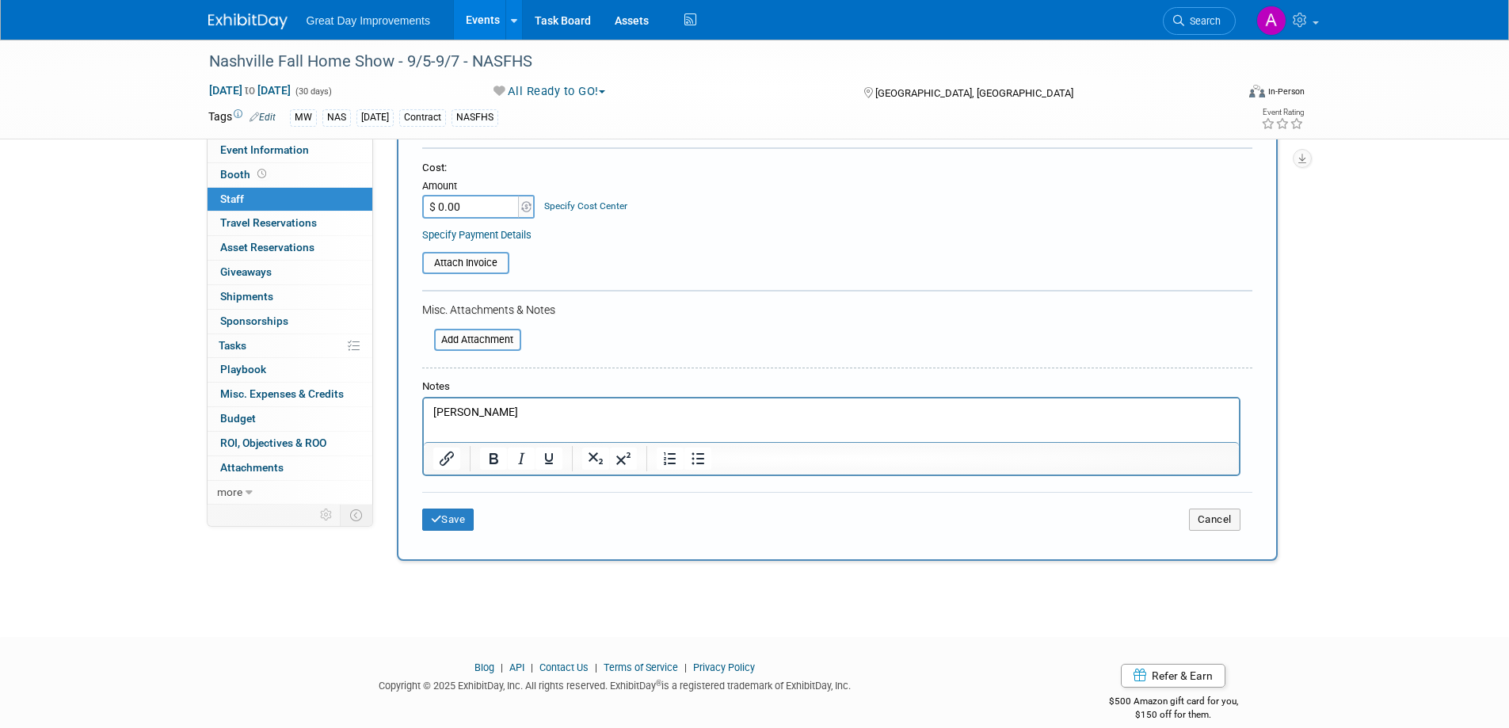
scroll to position [238, 0]
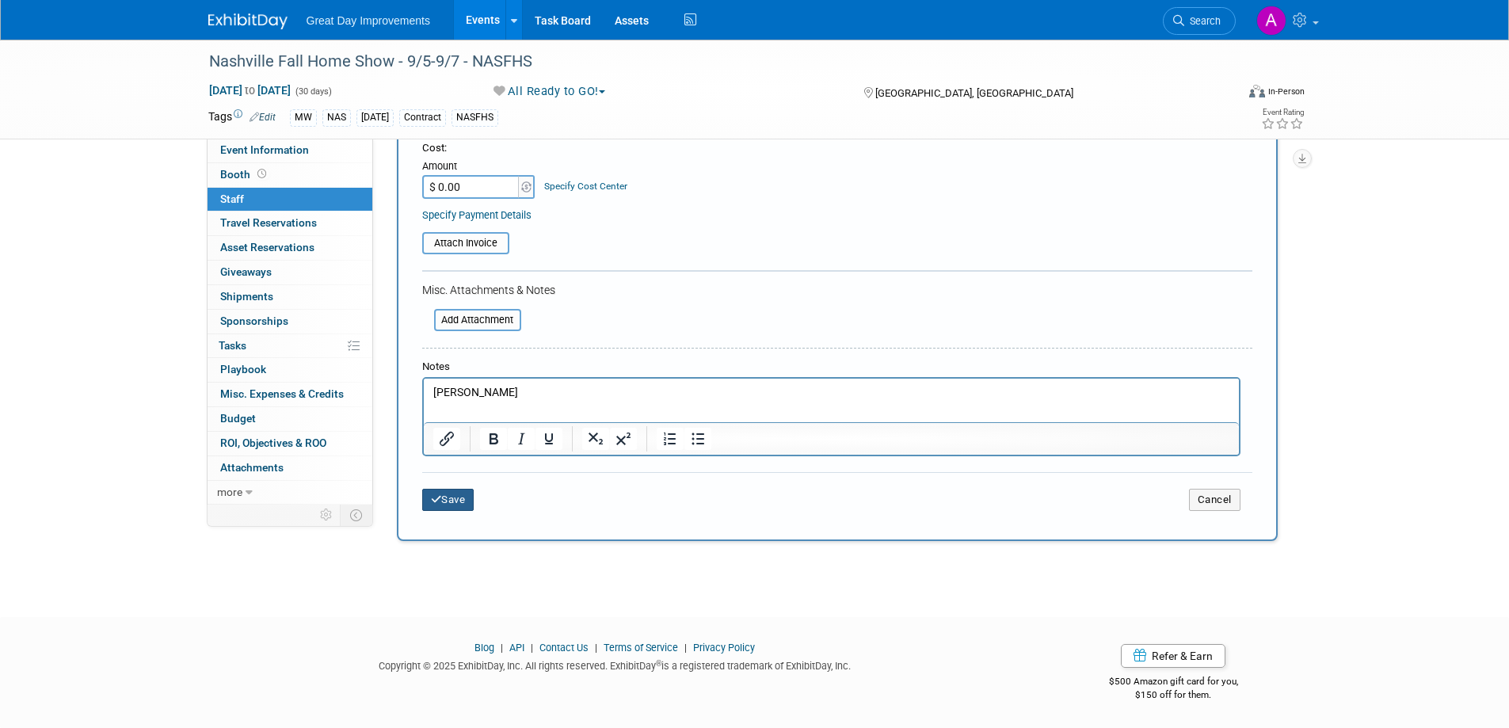
click at [456, 495] on button "Save" at bounding box center [448, 500] width 52 height 22
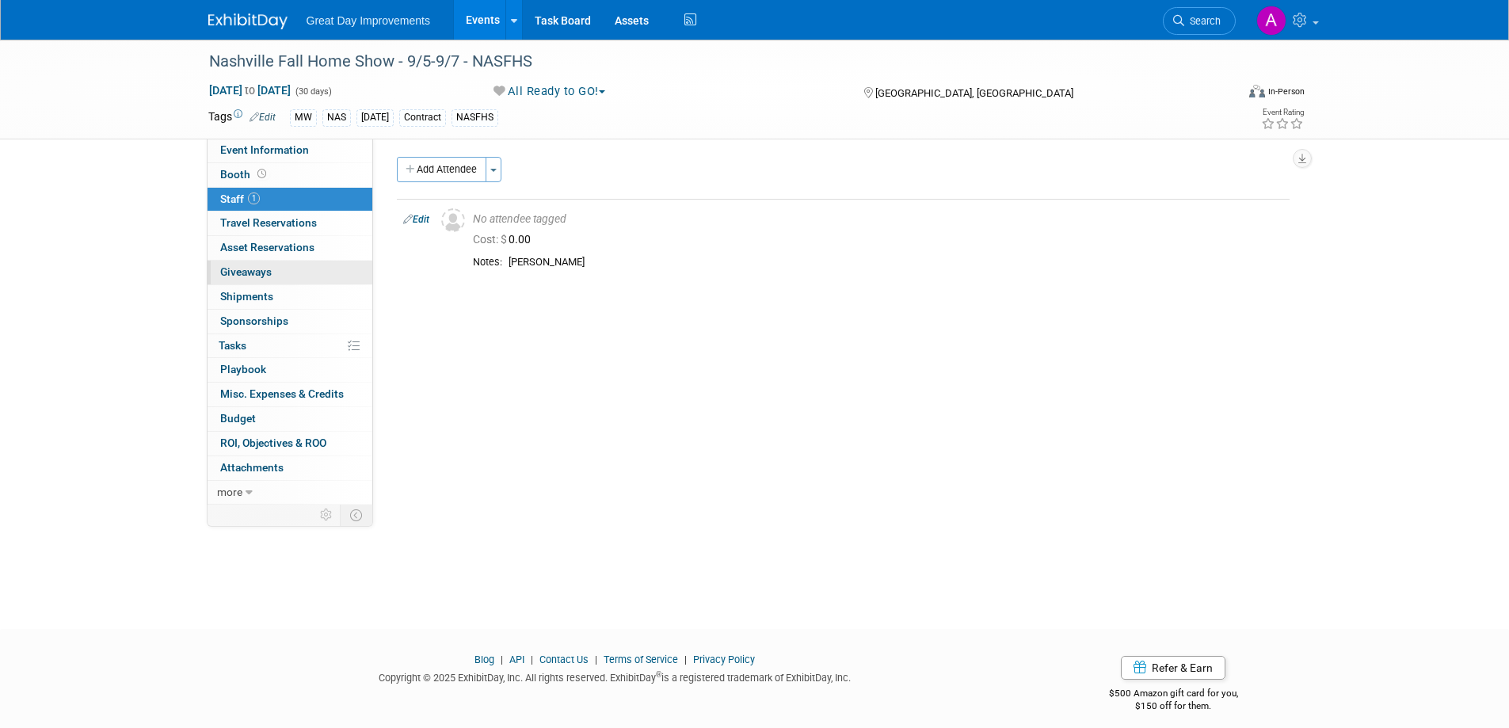
scroll to position [0, 0]
click at [261, 491] on link "more" at bounding box center [290, 493] width 165 height 24
click at [280, 518] on span "Event Binder (.pdf export)" at bounding box center [283, 515] width 127 height 13
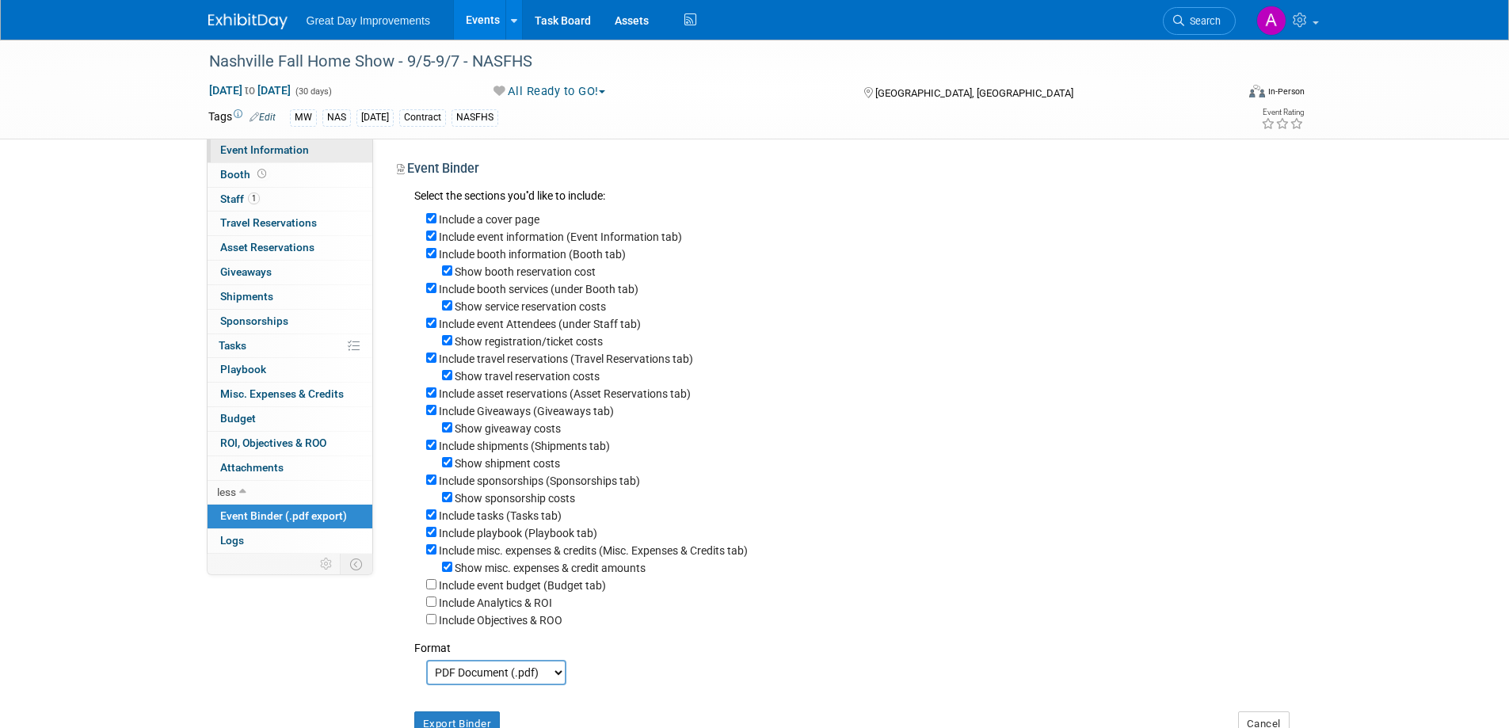
click at [318, 155] on link "Event Information" at bounding box center [290, 151] width 165 height 24
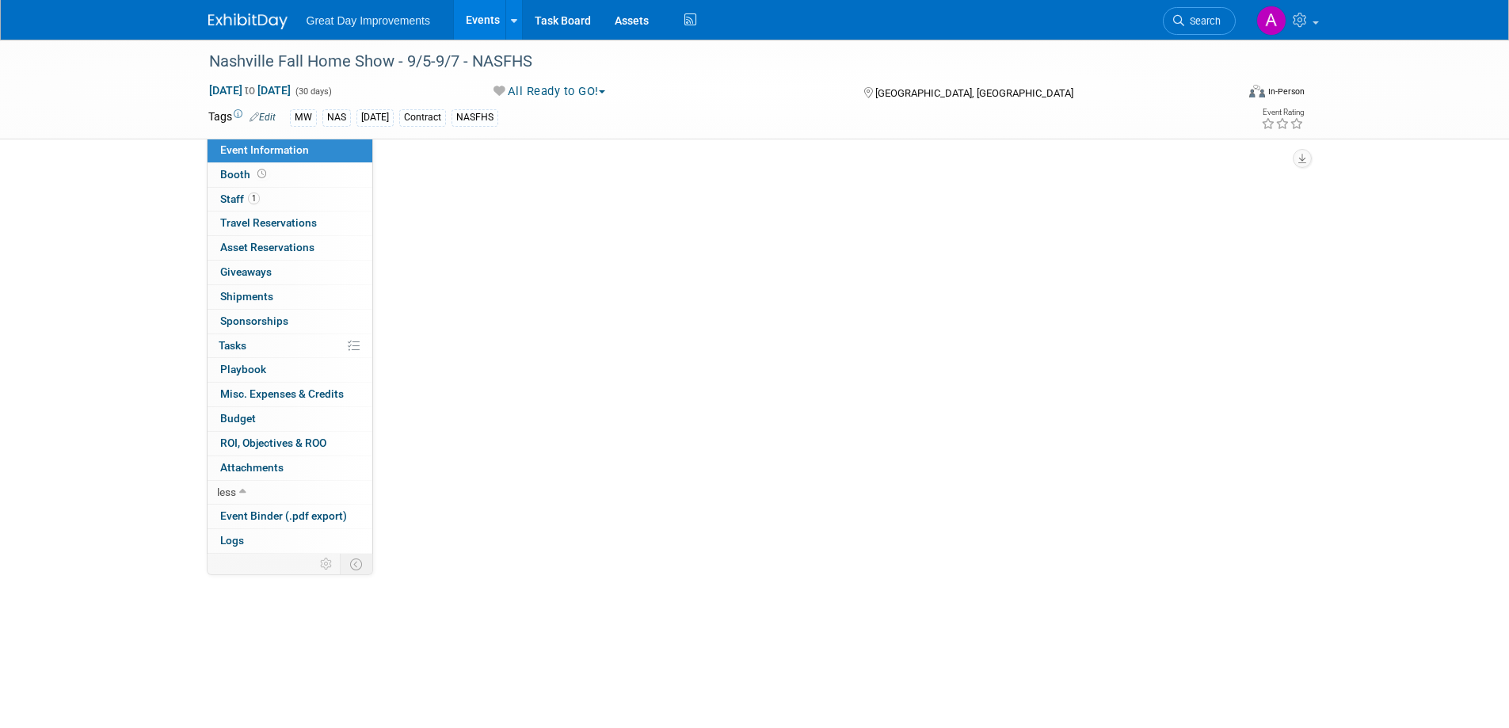
select select "MW"
select select "Paid via CC"
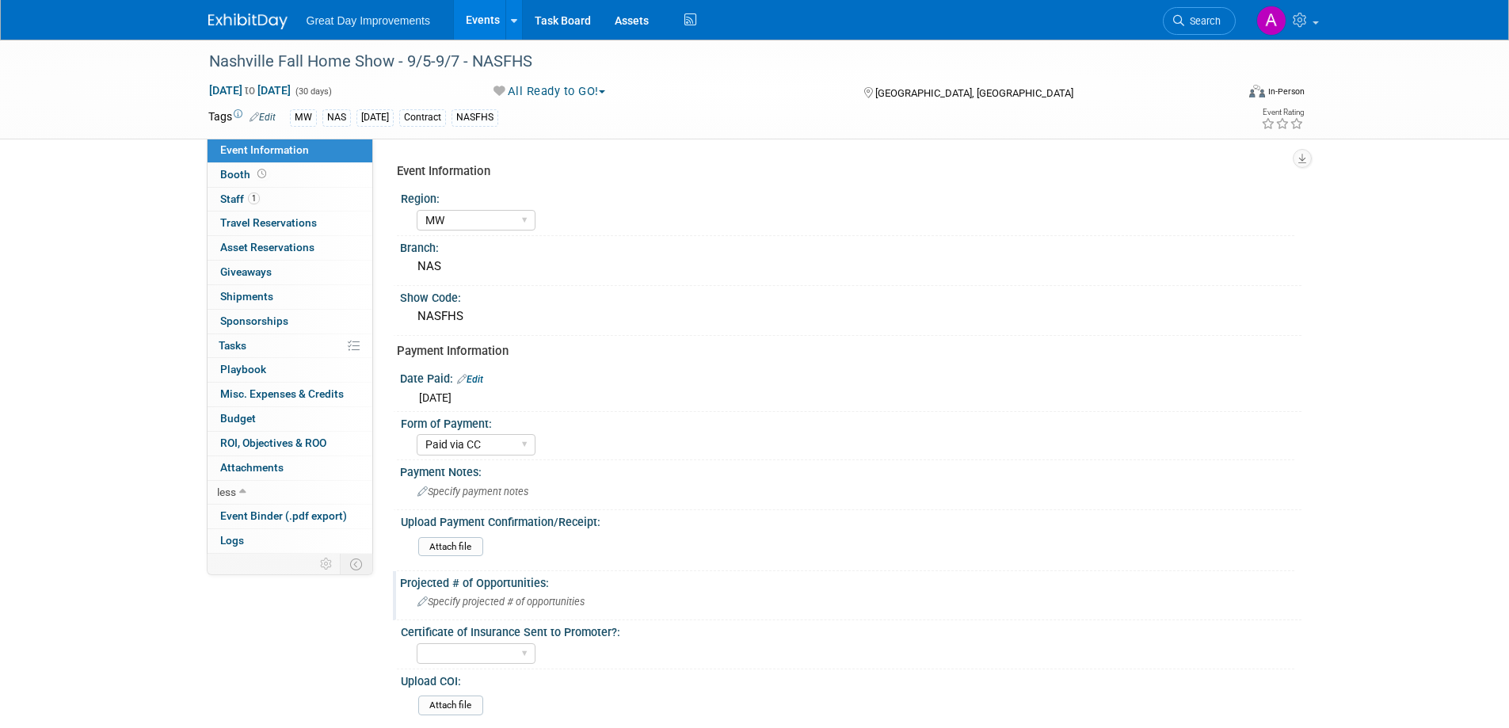
click at [509, 599] on span "Specify projected # of opportunities" at bounding box center [501, 602] width 167 height 12
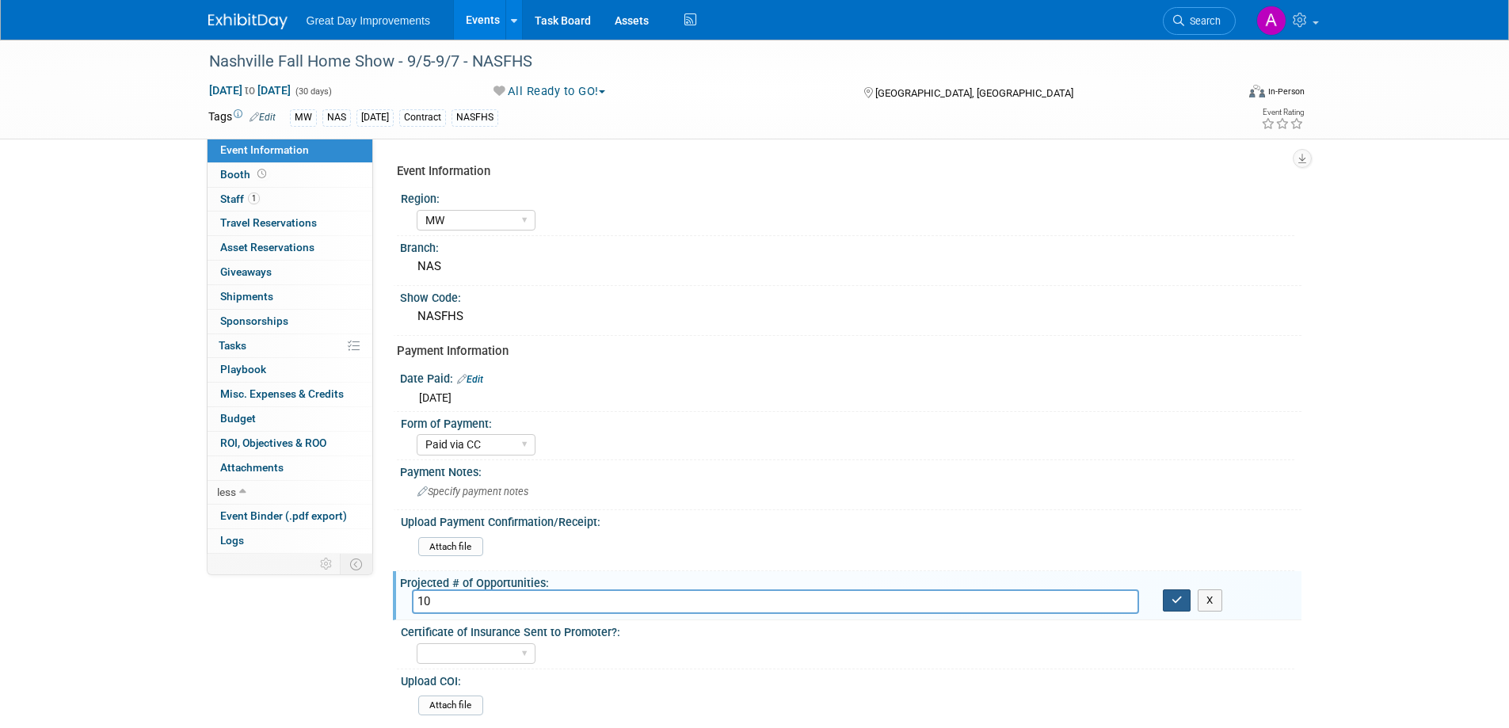
type input "10"
click at [1177, 603] on icon "button" at bounding box center [1177, 600] width 11 height 10
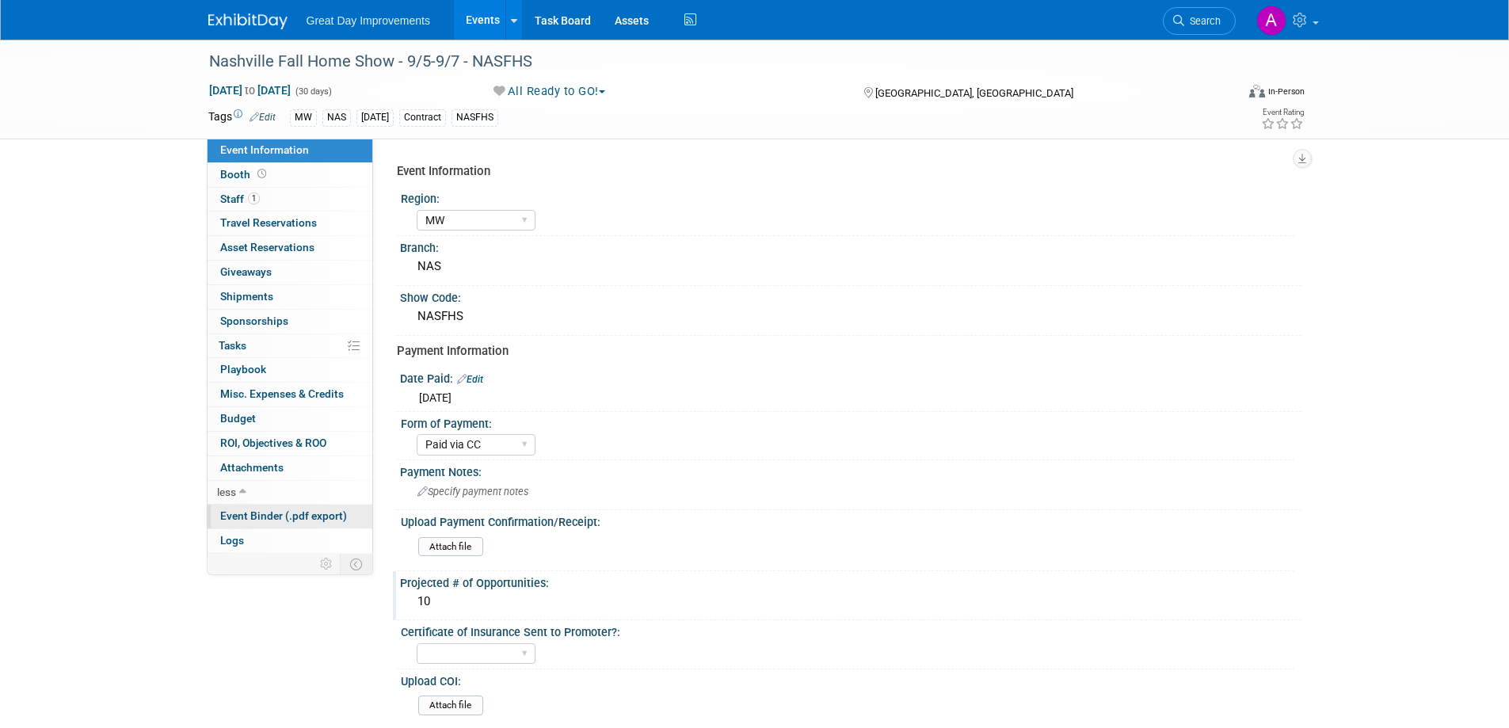
click at [277, 519] on span "Event Binder (.pdf export)" at bounding box center [283, 515] width 127 height 13
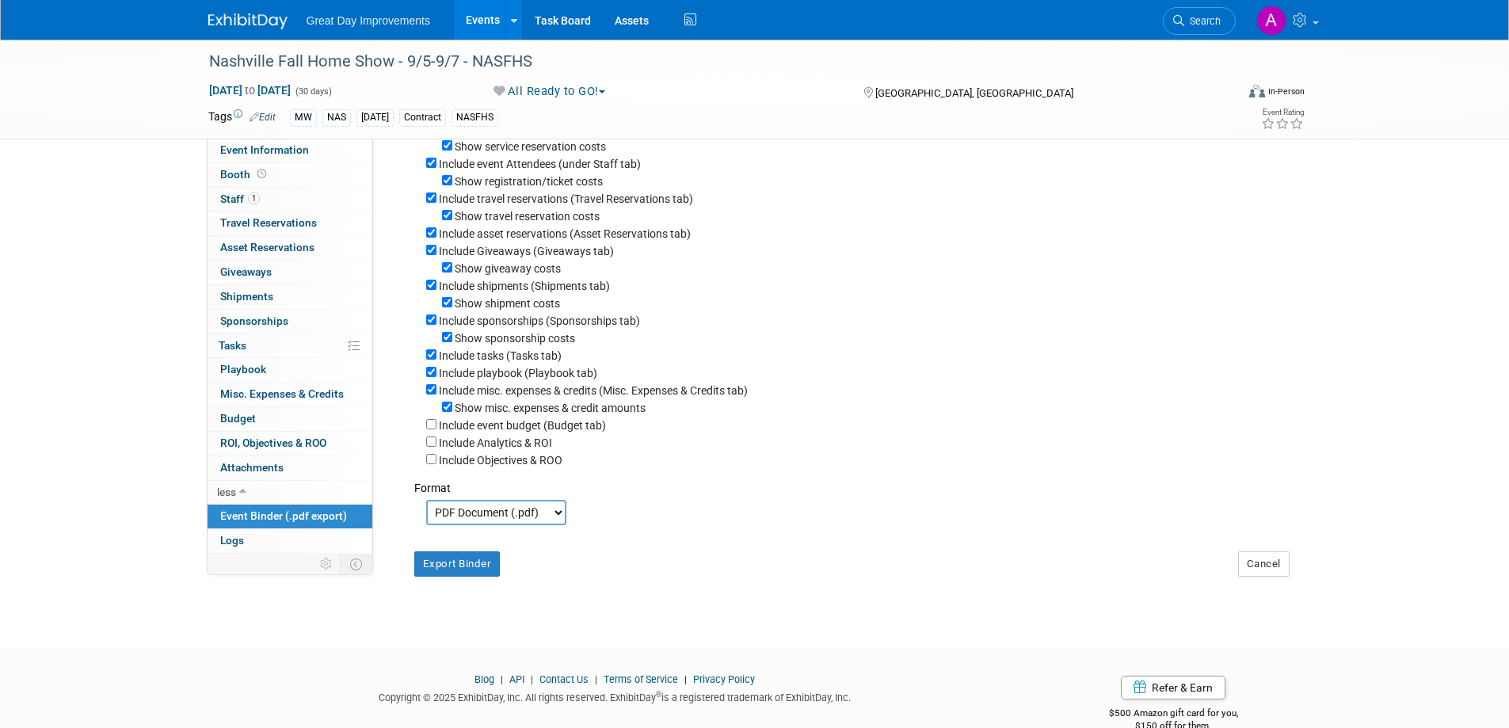
scroll to position [212, 0]
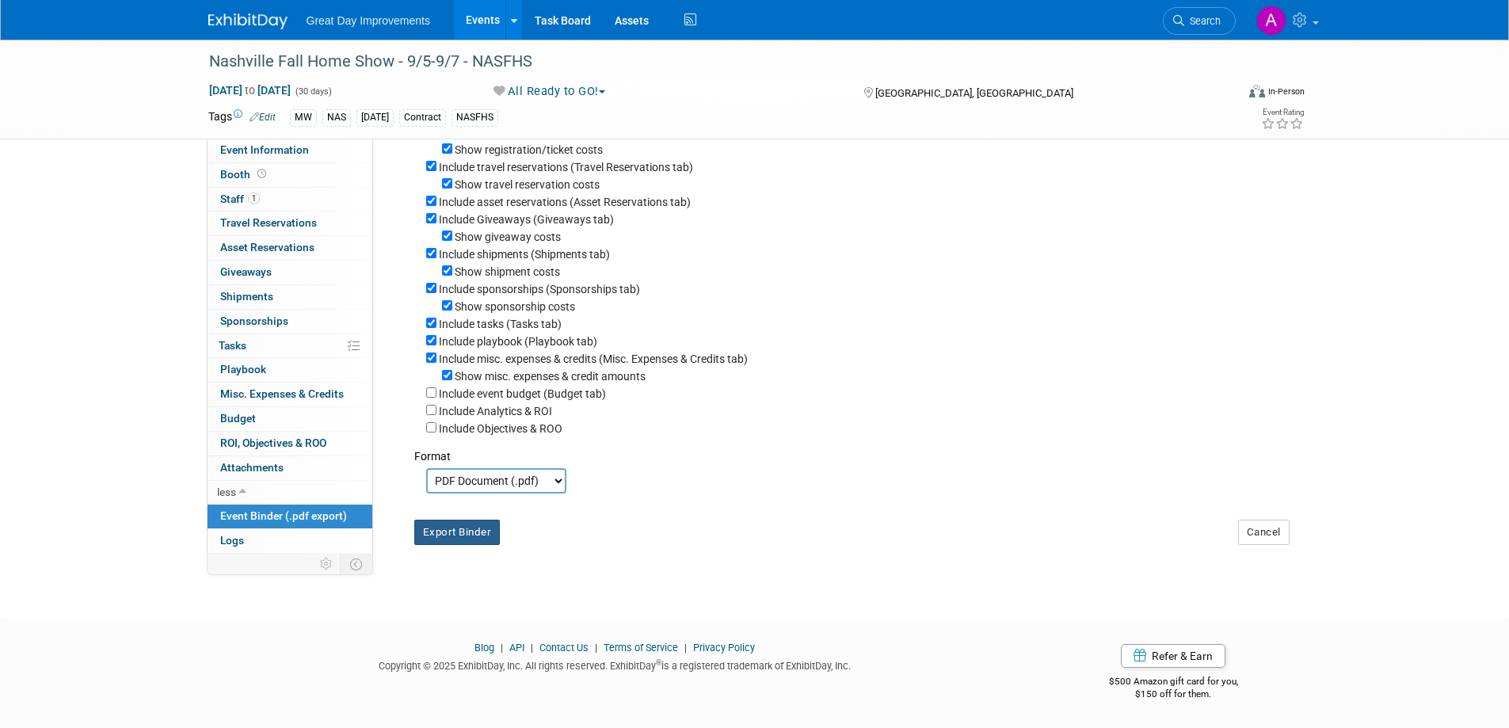
click at [462, 528] on button "Export Binder" at bounding box center [457, 532] width 86 height 25
click at [1192, 16] on span "Search" at bounding box center [1203, 21] width 36 height 12
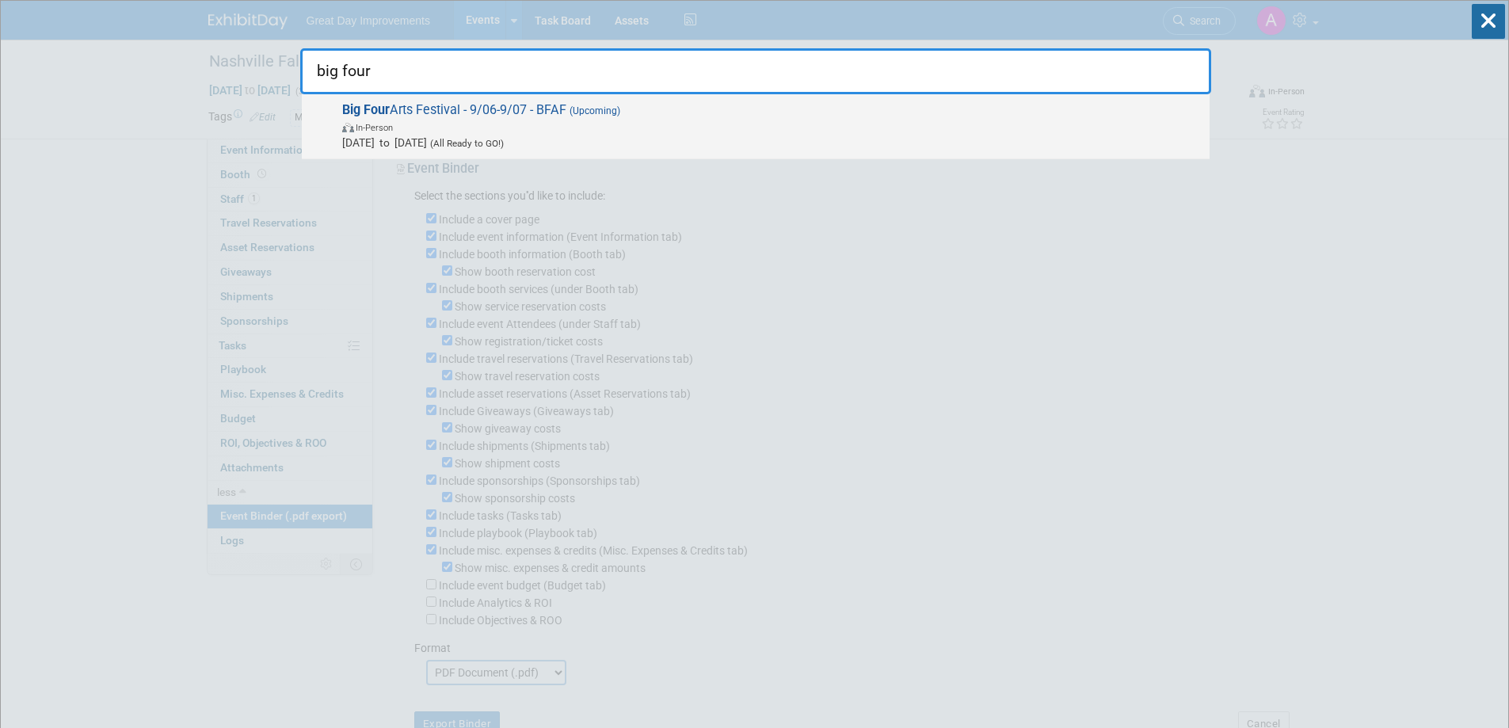
type input "big four"
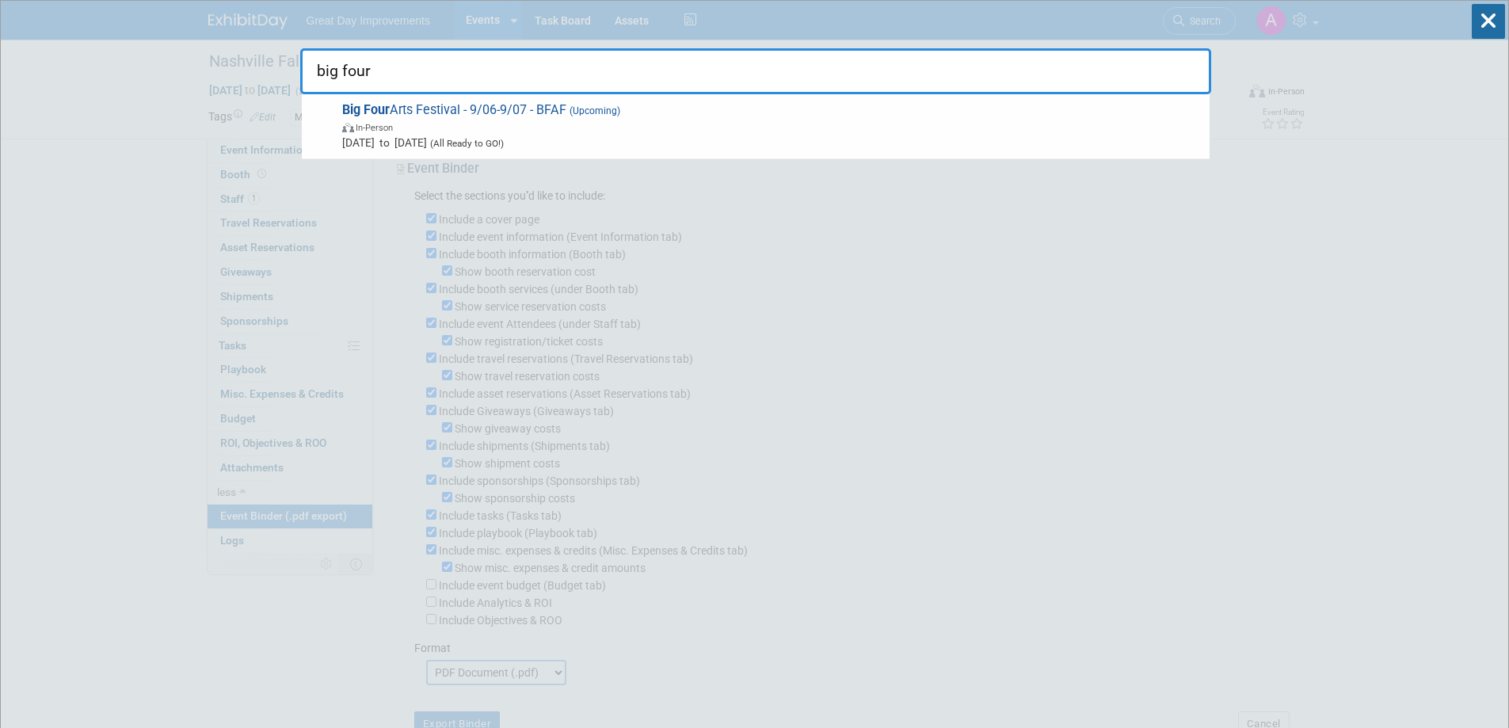
click at [774, 133] on span "In-Person" at bounding box center [772, 127] width 860 height 16
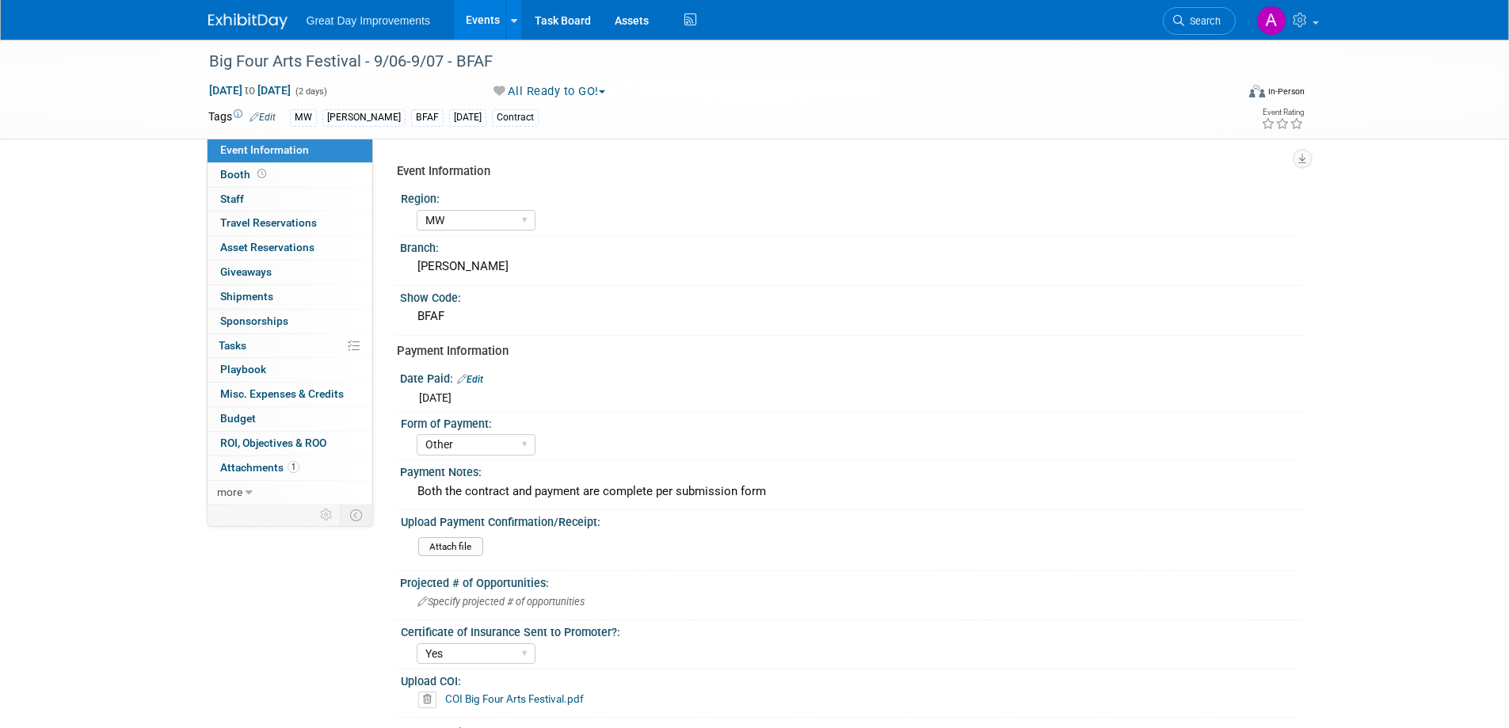
select select "MW"
select select "Other"
select select "Yes"
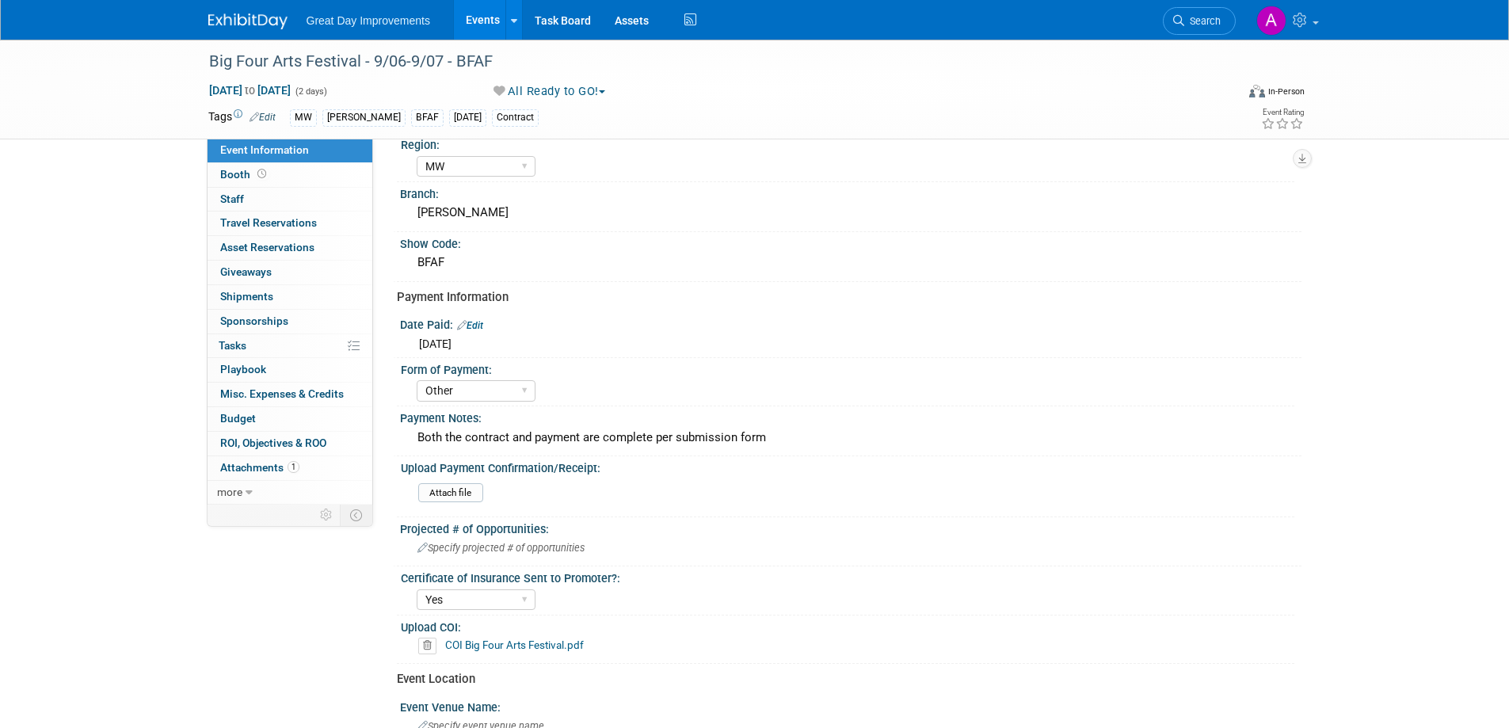
scroll to position [238, 0]
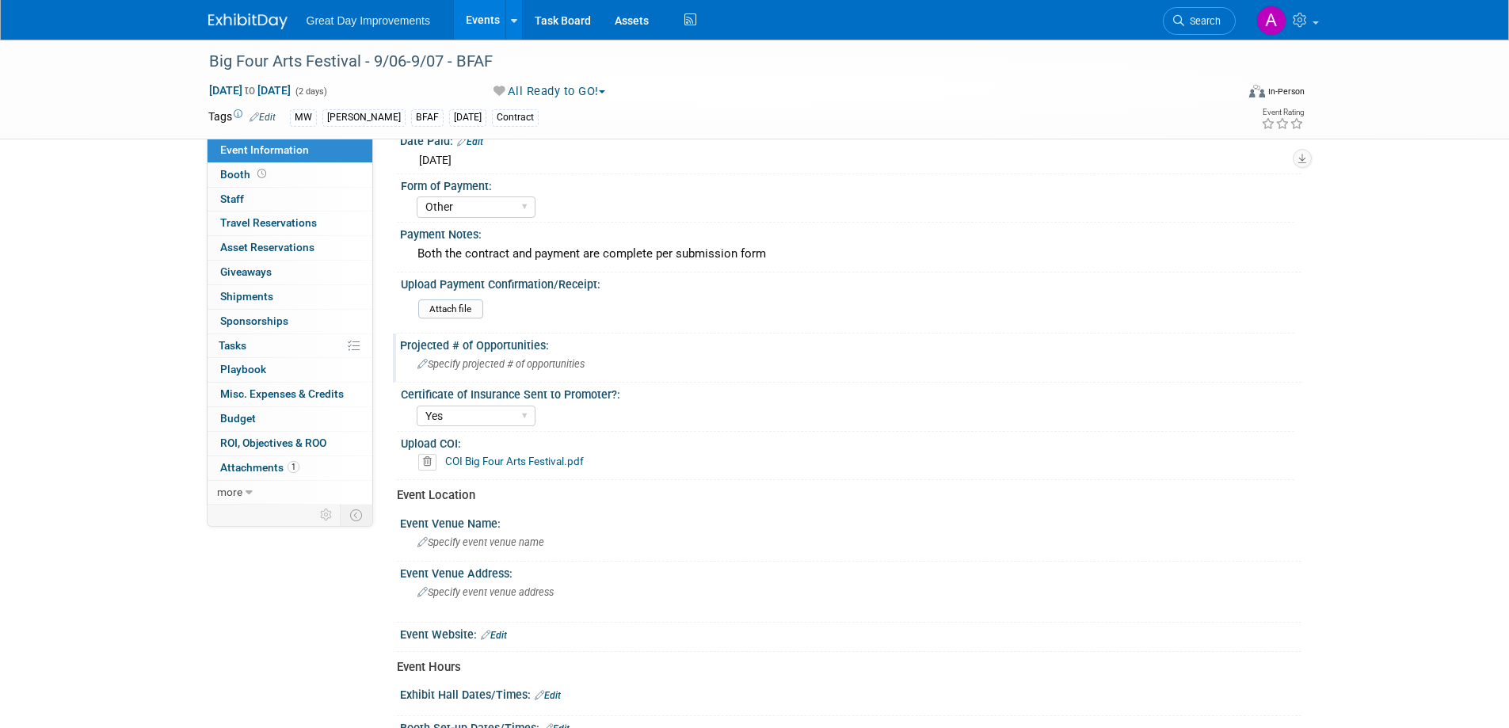
click at [519, 365] on span "Specify projected # of opportunities" at bounding box center [501, 364] width 167 height 12
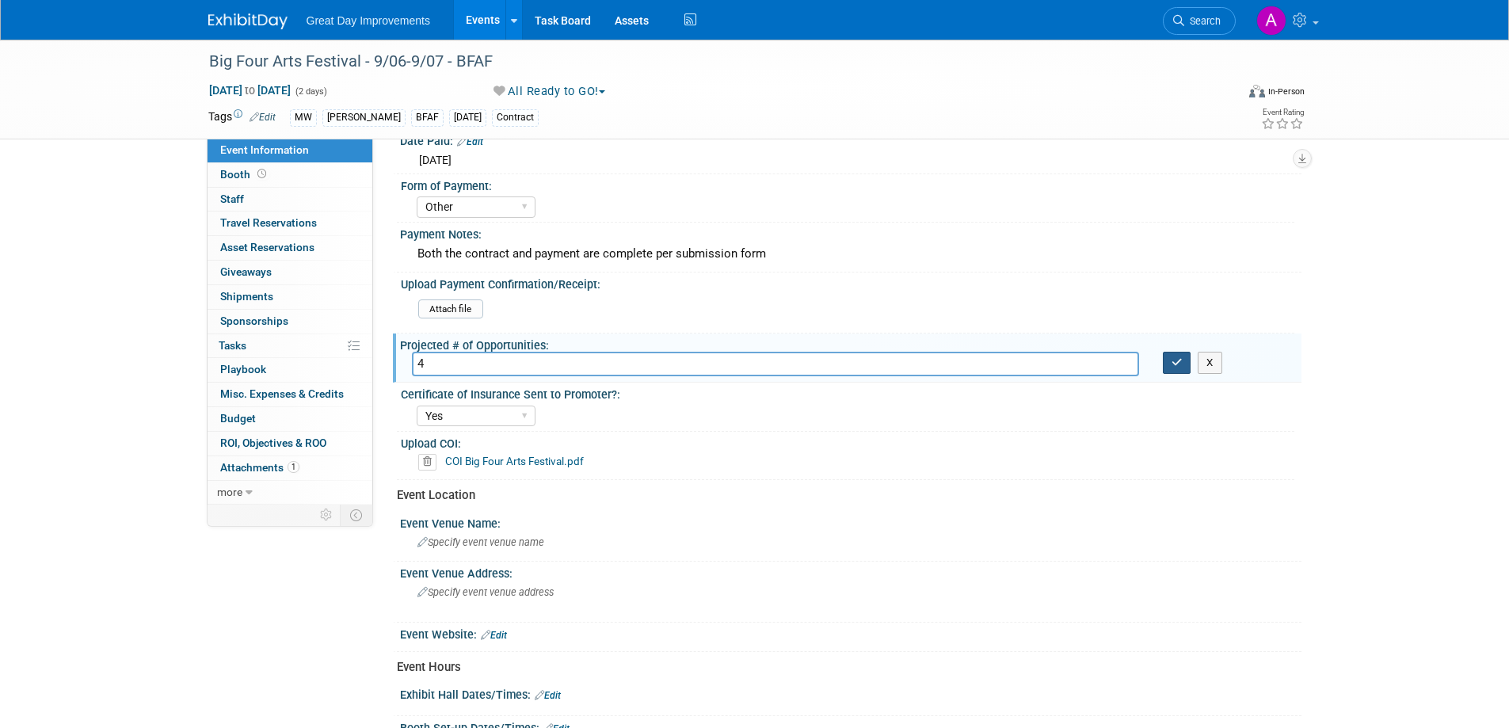
type input "4"
click at [1168, 370] on button "button" at bounding box center [1177, 363] width 29 height 22
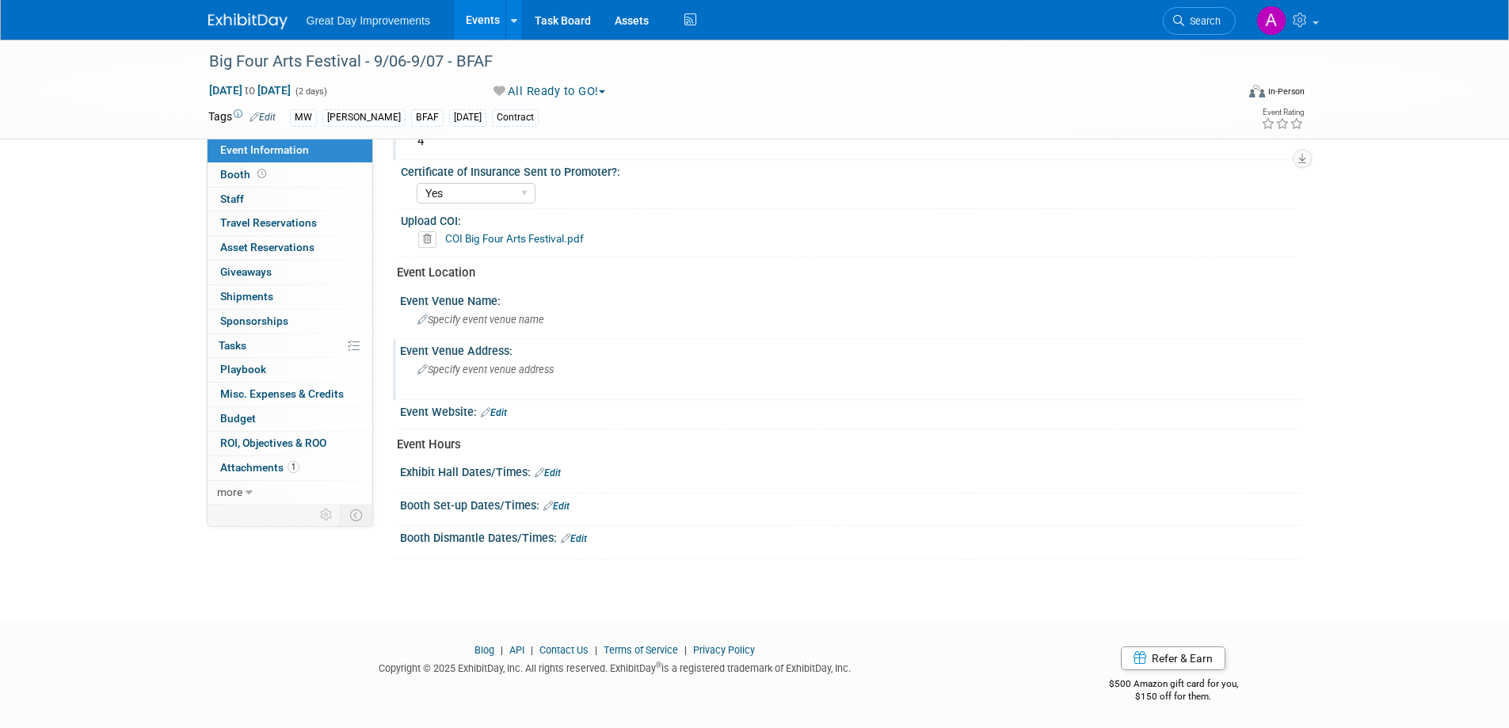
scroll to position [462, 0]
click at [456, 318] on span "Specify event venue name" at bounding box center [481, 318] width 127 height 12
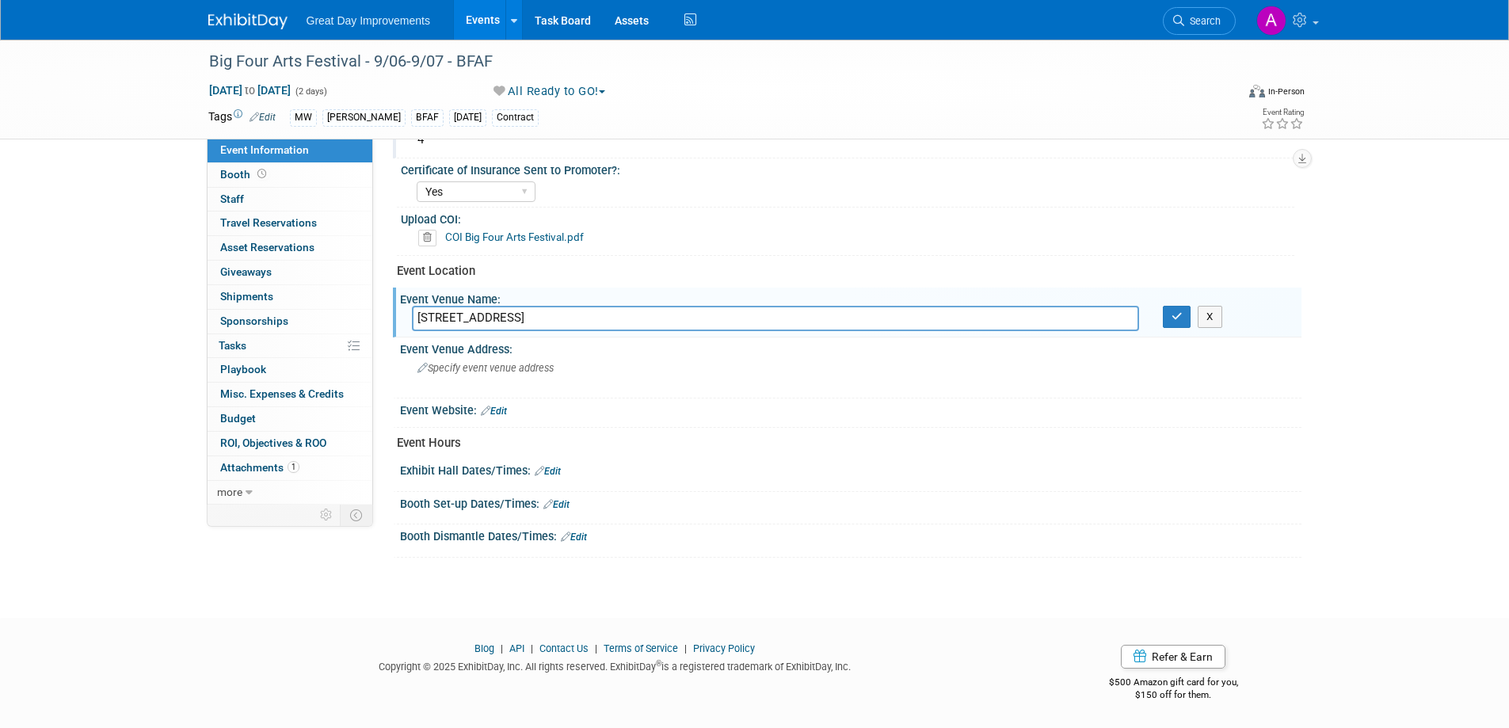
type input "[STREET_ADDRESS]"
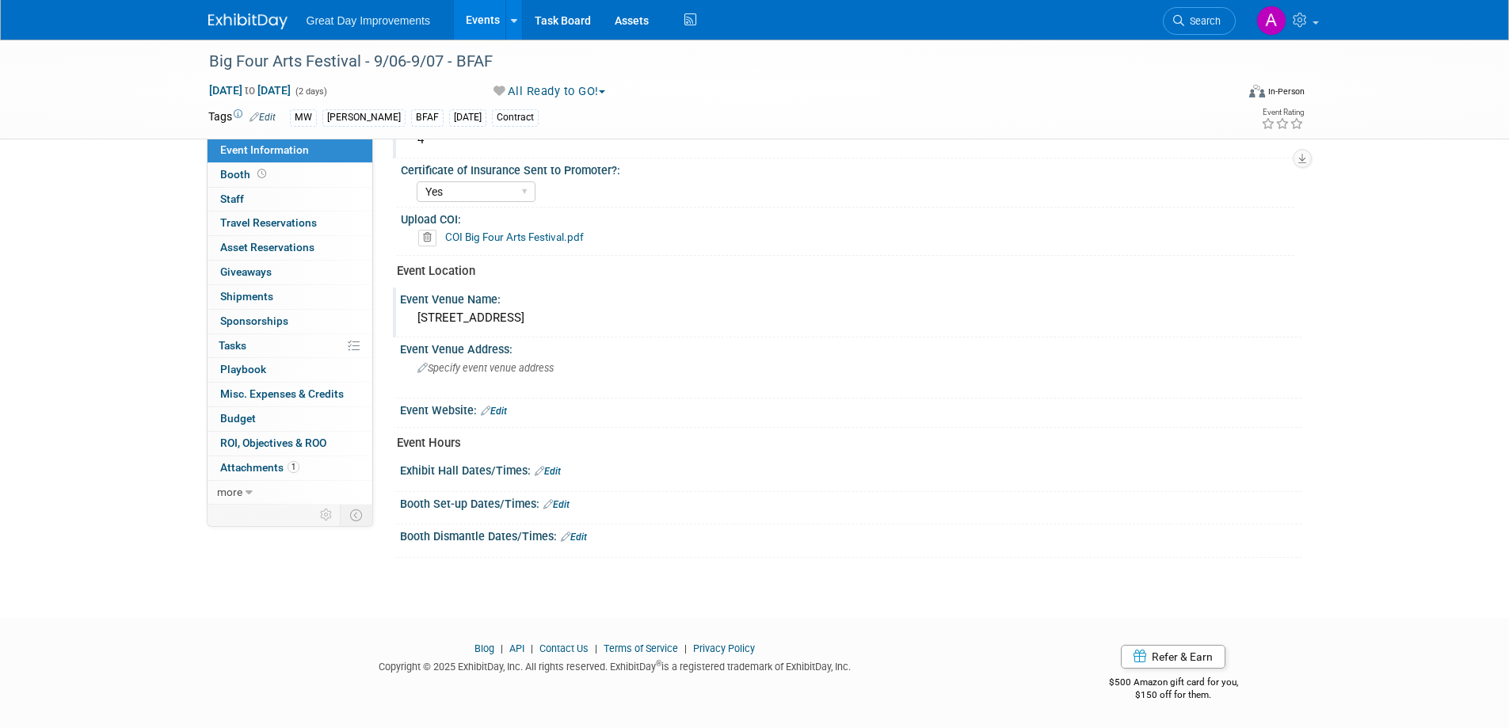
click at [601, 333] on div "Event Venue Name: [STREET_ADDRESS]" at bounding box center [847, 313] width 909 height 50
click at [523, 301] on div "Event Venue Name:" at bounding box center [851, 298] width 902 height 20
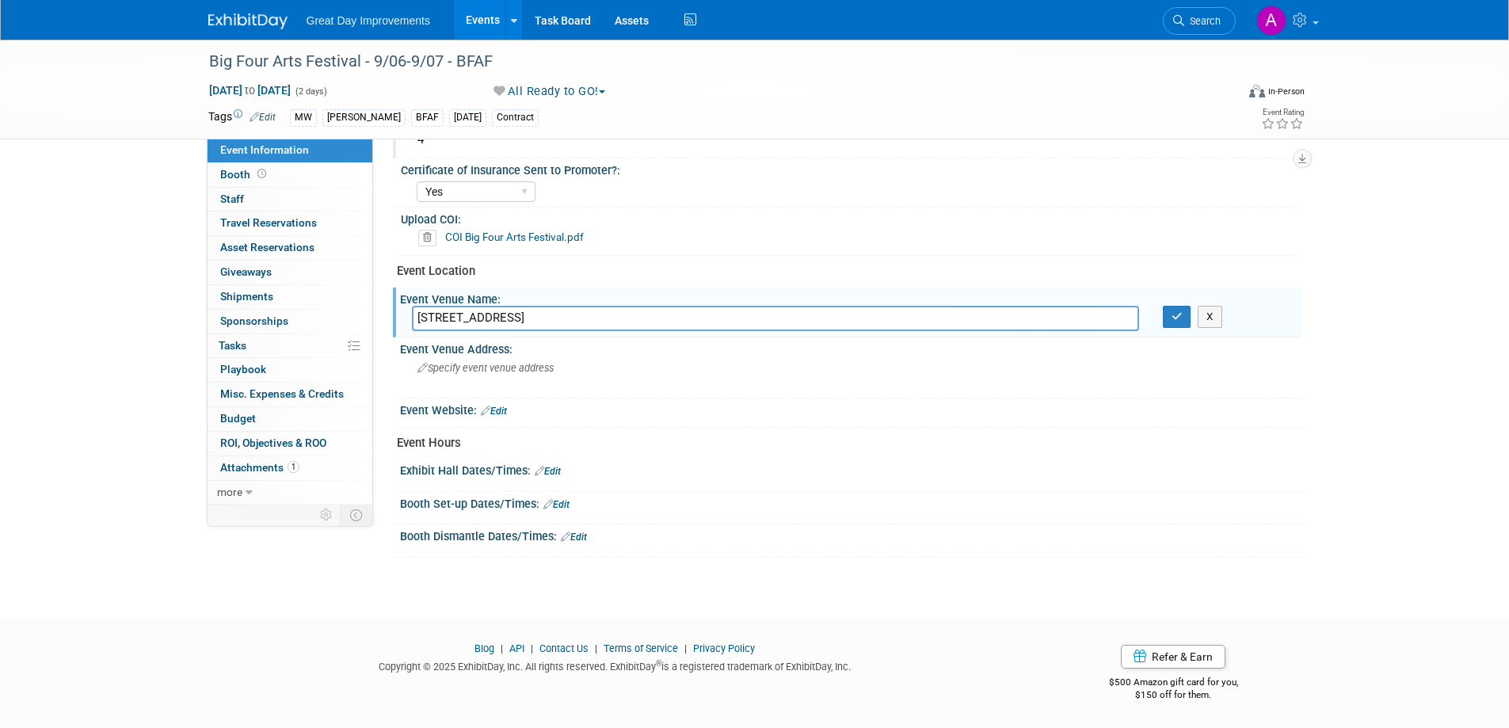
click at [552, 319] on input "[STREET_ADDRESS]" at bounding box center [775, 318] width 727 height 25
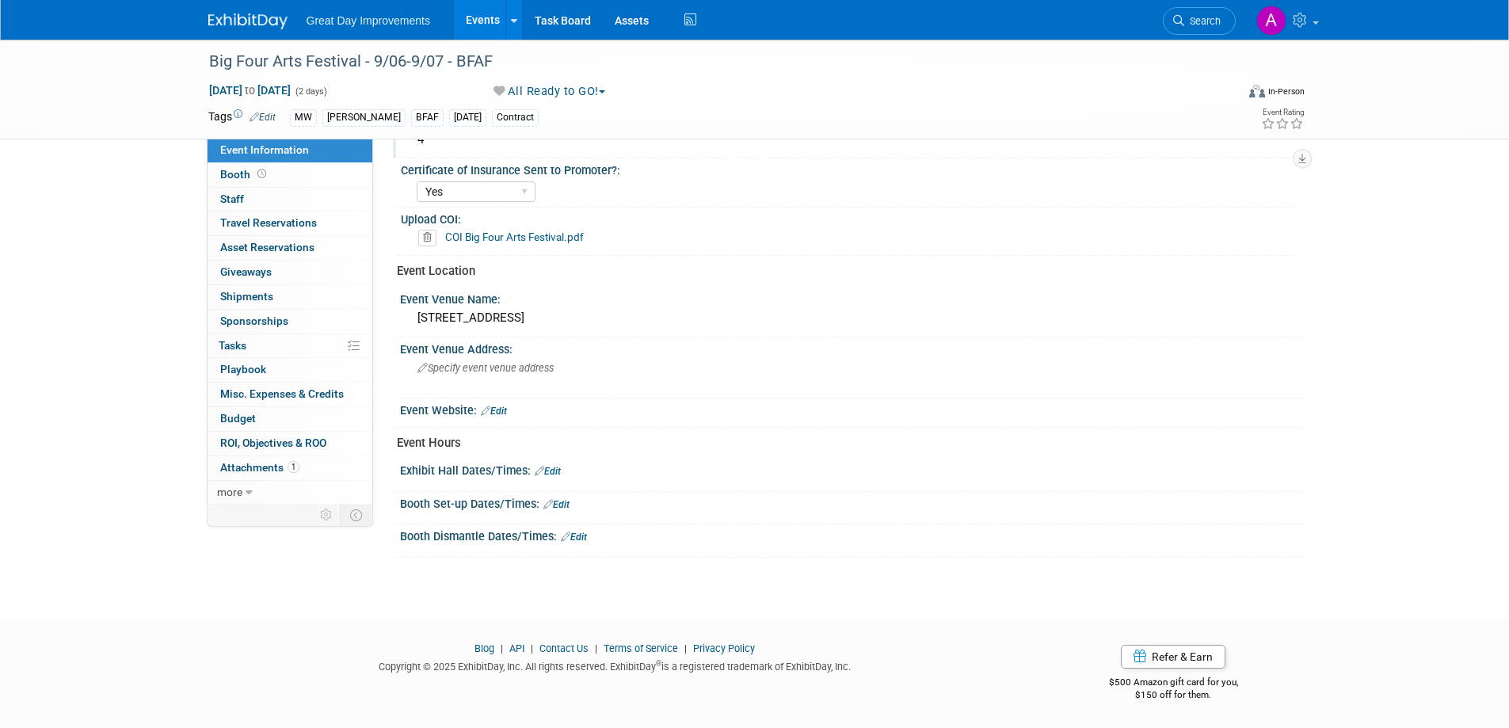
click at [540, 326] on div "[STREET_ADDRESS]" at bounding box center [851, 318] width 878 height 25
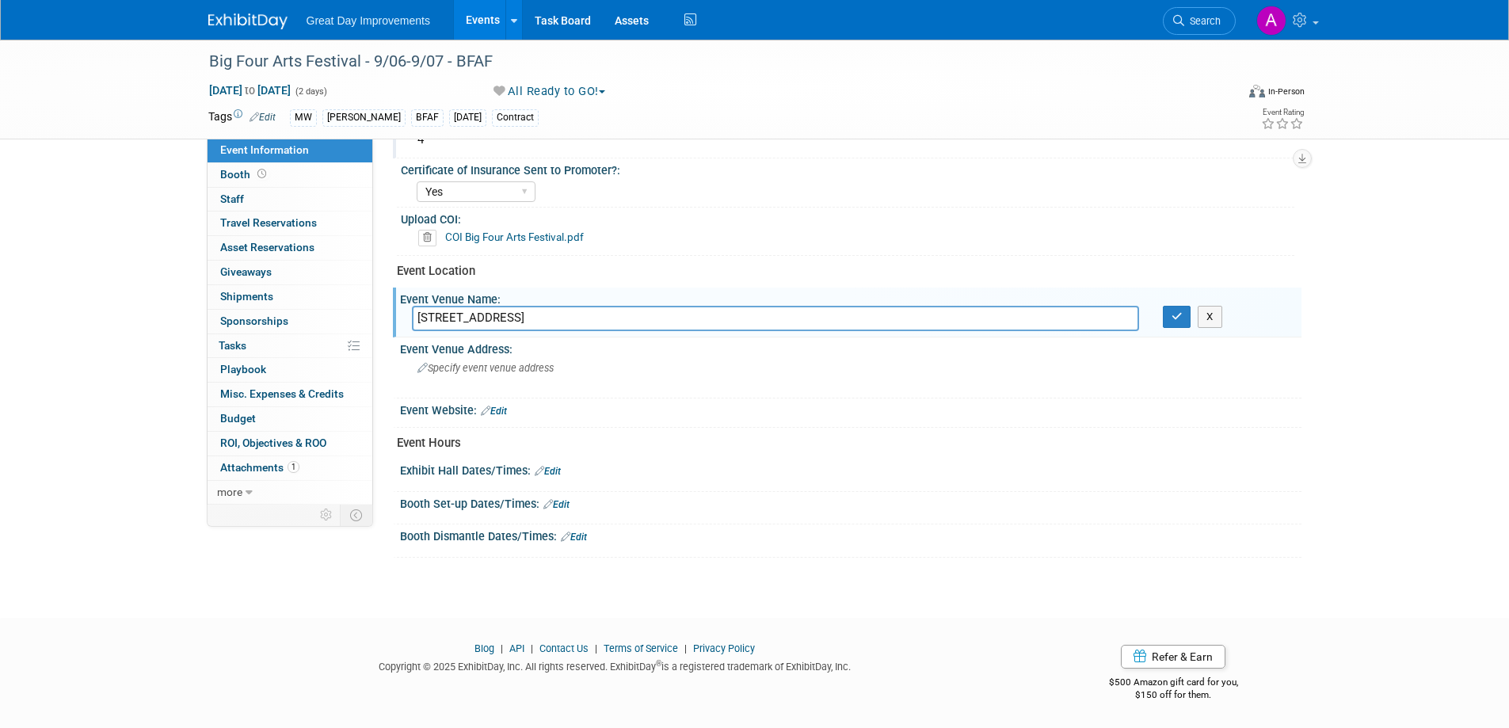
click at [413, 316] on div "[STREET_ADDRESS]" at bounding box center [775, 318] width 751 height 25
drag, startPoint x: 523, startPoint y: 319, endPoint x: 410, endPoint y: 311, distance: 112.8
click at [410, 311] on div "[STREET_ADDRESS]" at bounding box center [775, 318] width 751 height 25
type input "\"
click at [1178, 327] on button "button" at bounding box center [1177, 317] width 29 height 22
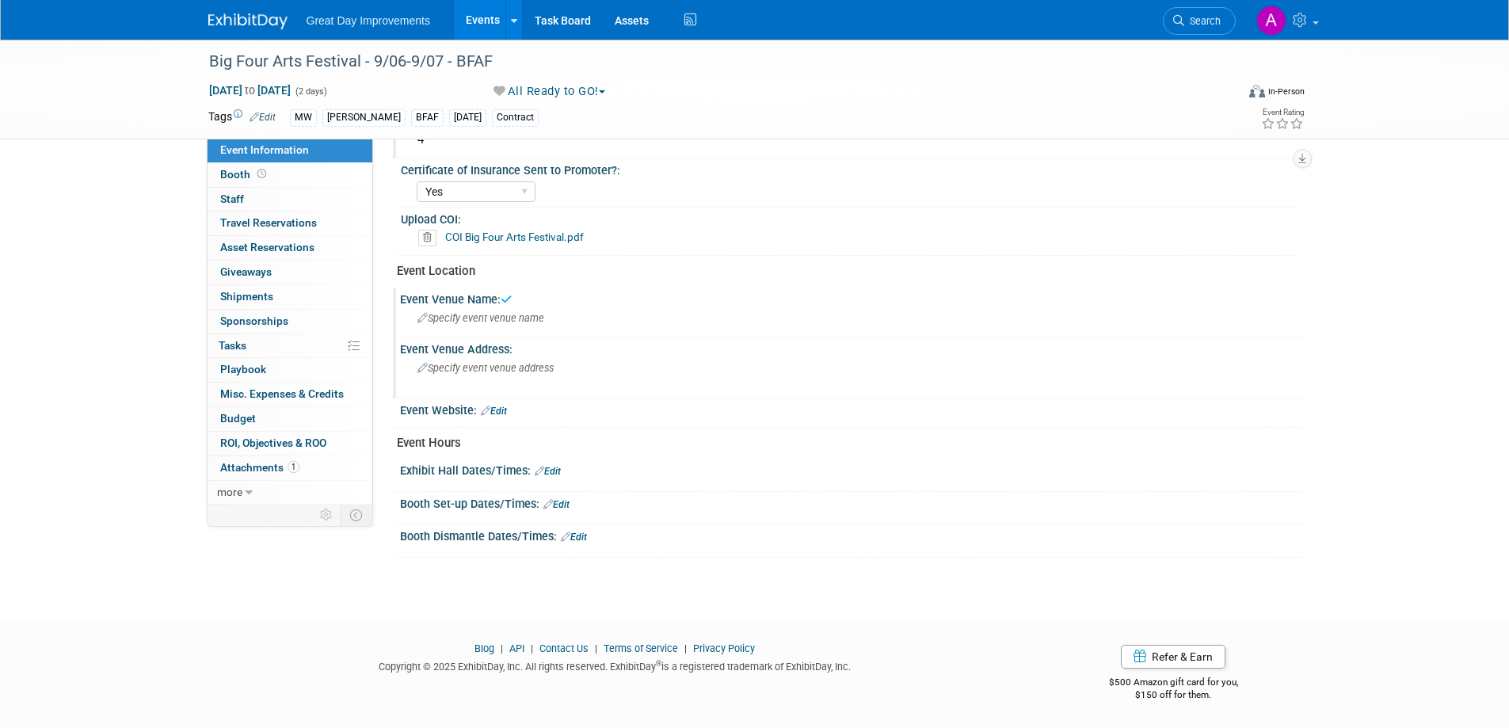
click at [571, 373] on div "Specify event venue address" at bounding box center [588, 374] width 352 height 36
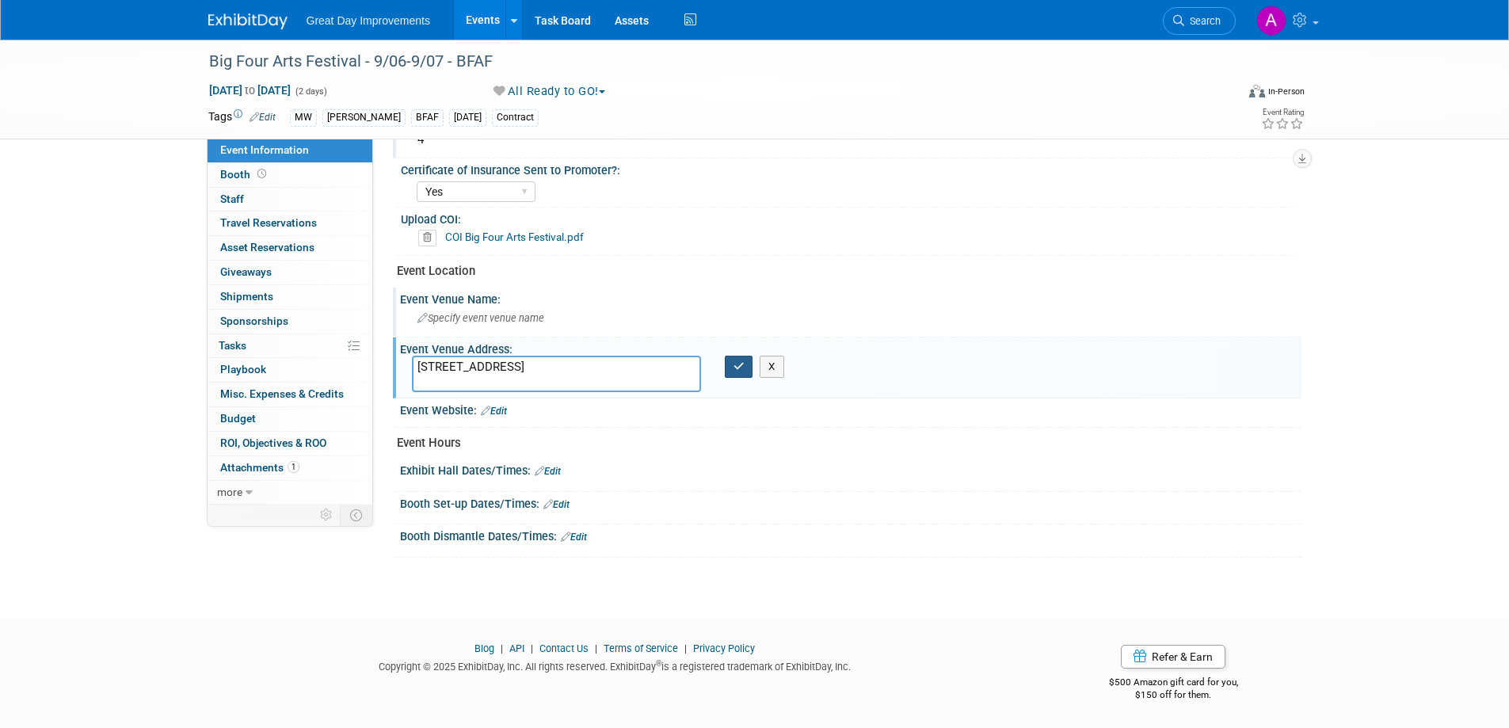
type textarea "[STREET_ADDRESS]"
click at [735, 364] on icon "button" at bounding box center [739, 366] width 11 height 10
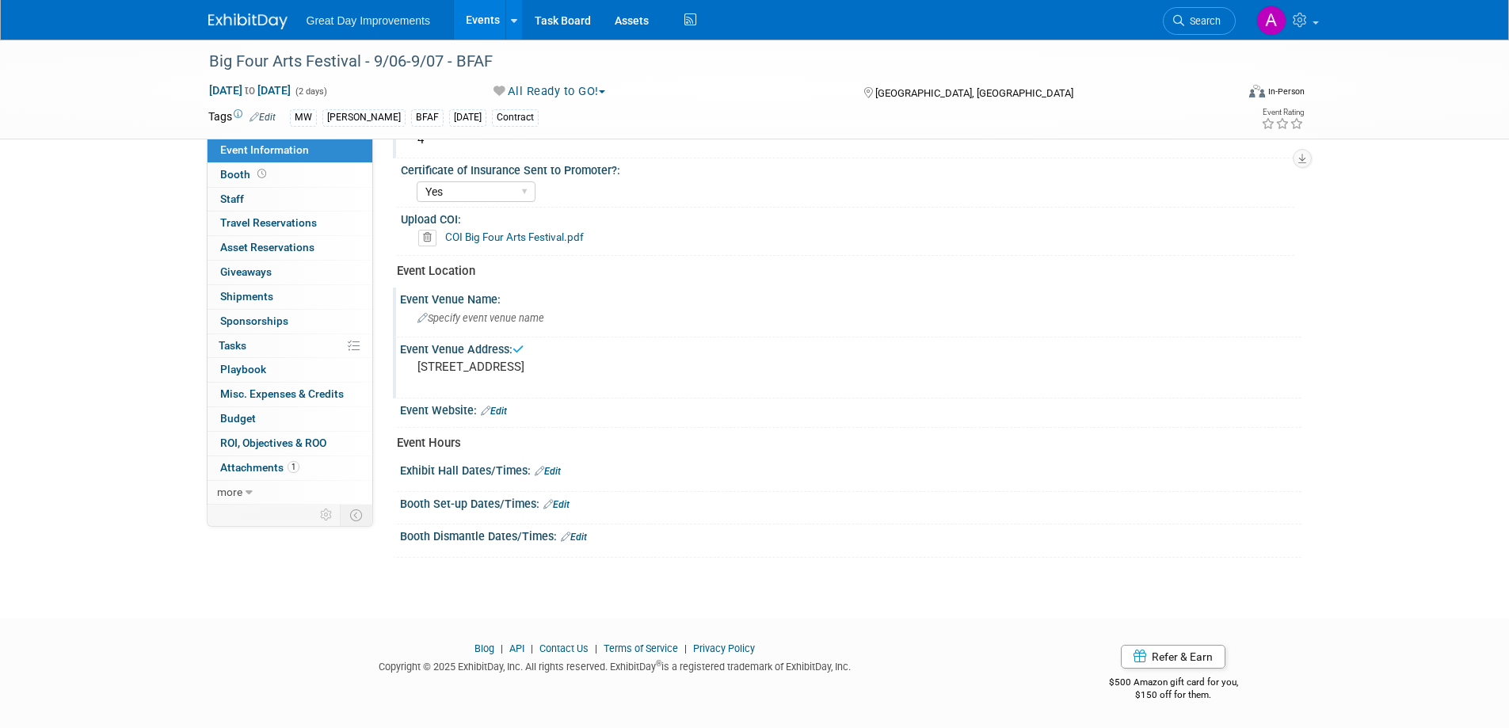
click at [527, 314] on span "Specify event venue name" at bounding box center [481, 318] width 127 height 12
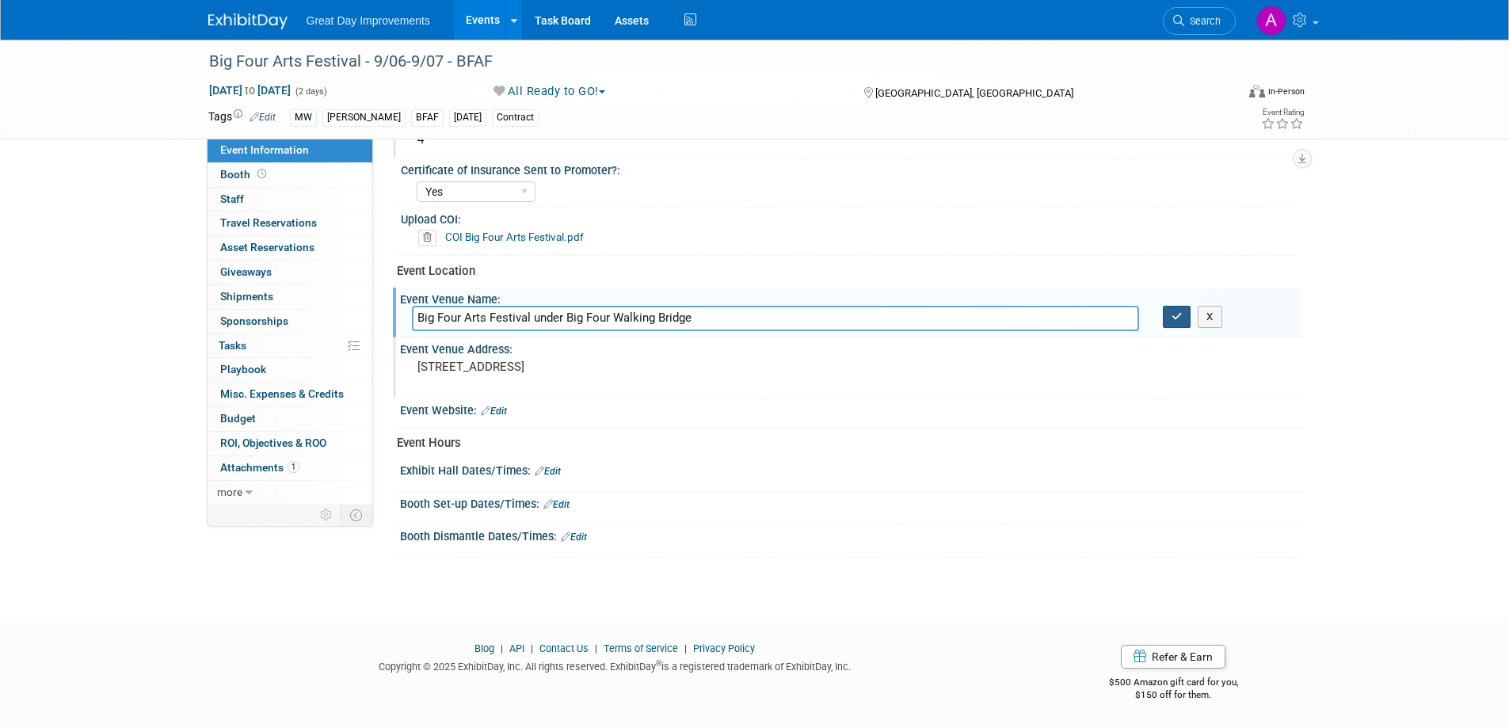
type input "Big Four Arts Festival under Big Four Walking Bridge"
click at [1176, 319] on icon "button" at bounding box center [1177, 316] width 11 height 10
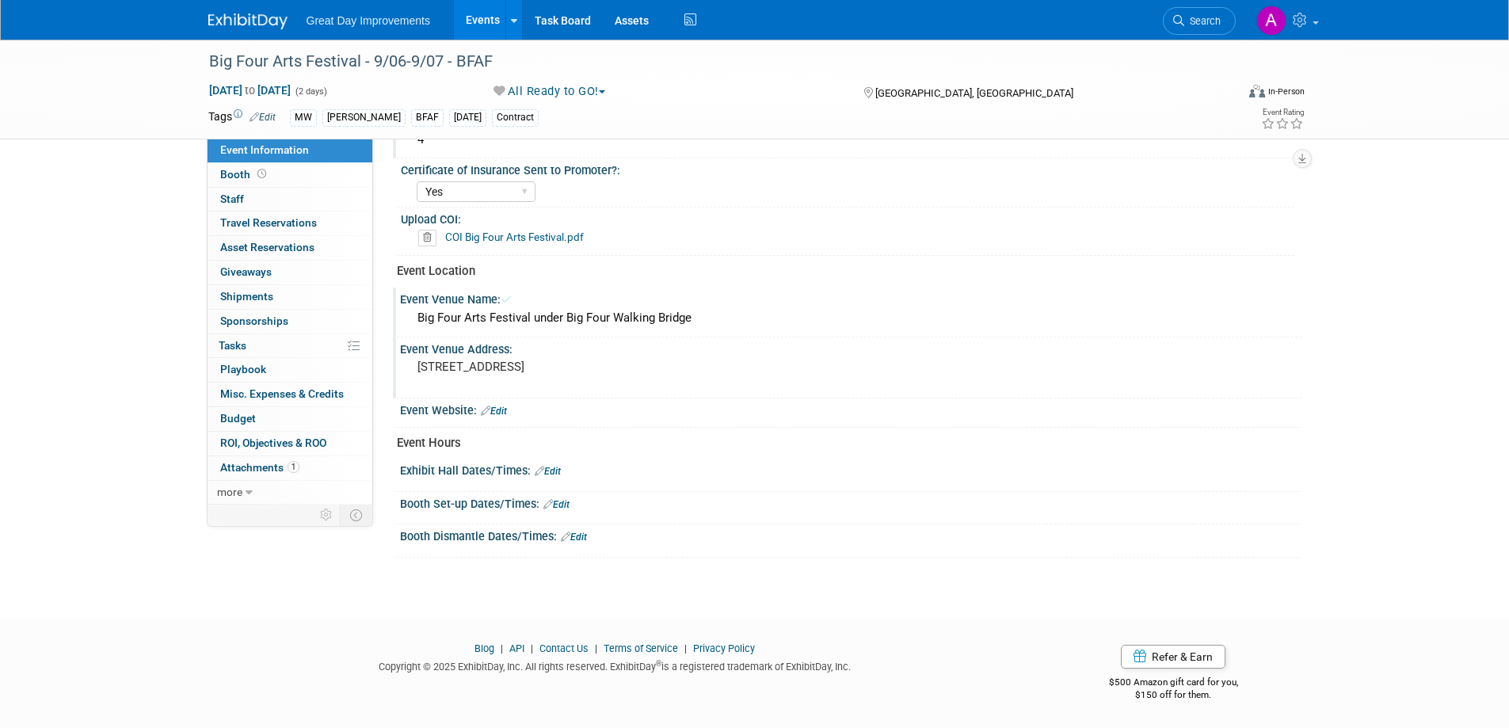
click at [502, 412] on link "Edit" at bounding box center [494, 411] width 26 height 11
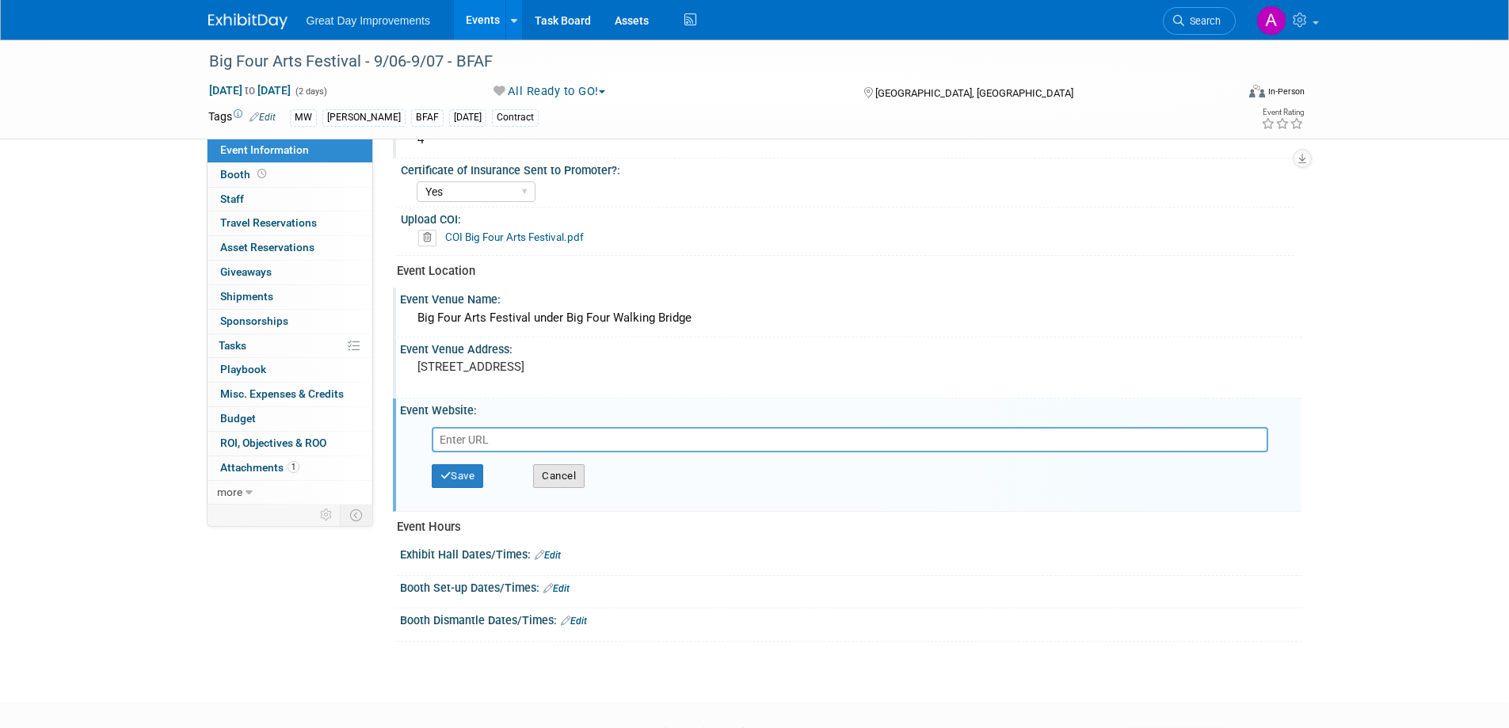
click at [562, 480] on button "Cancel" at bounding box center [559, 476] width 52 height 24
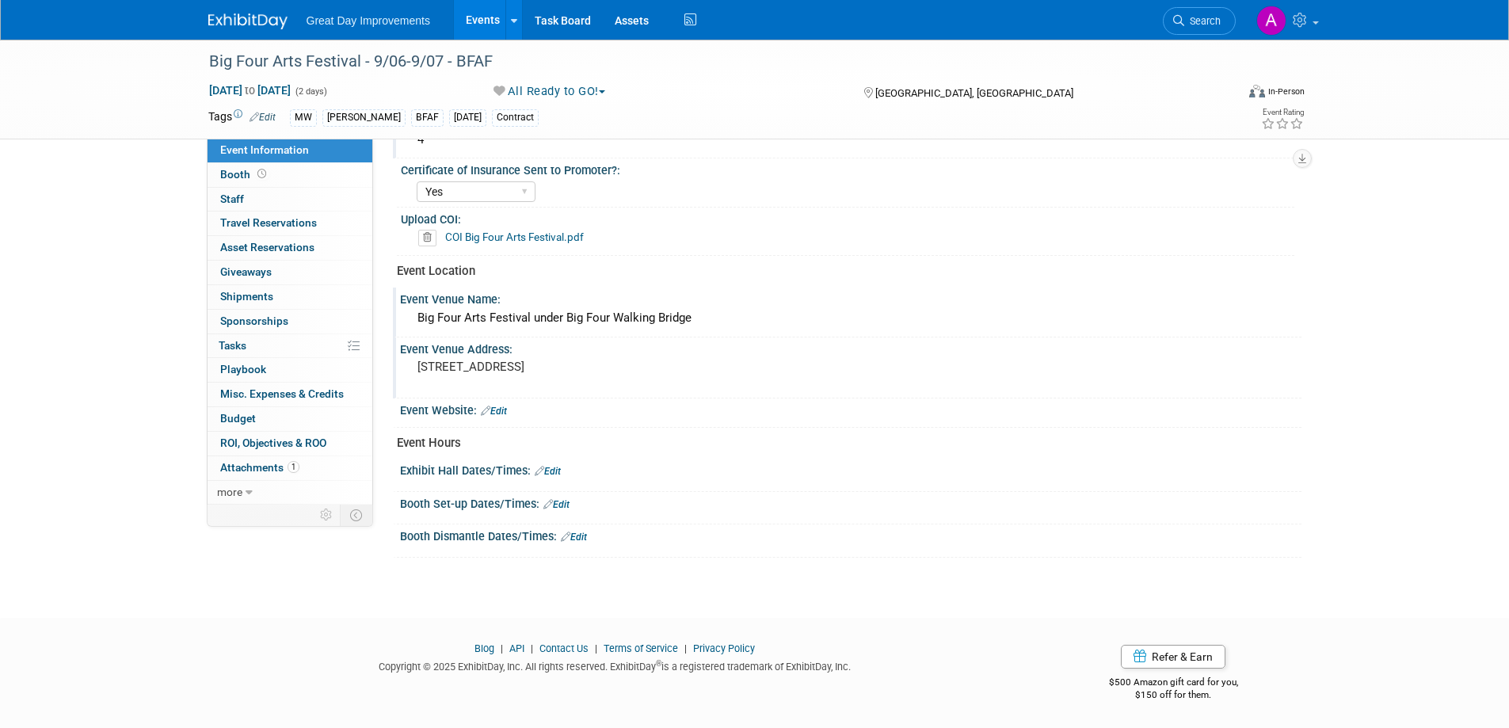
click at [559, 471] on link "Edit" at bounding box center [548, 471] width 26 height 11
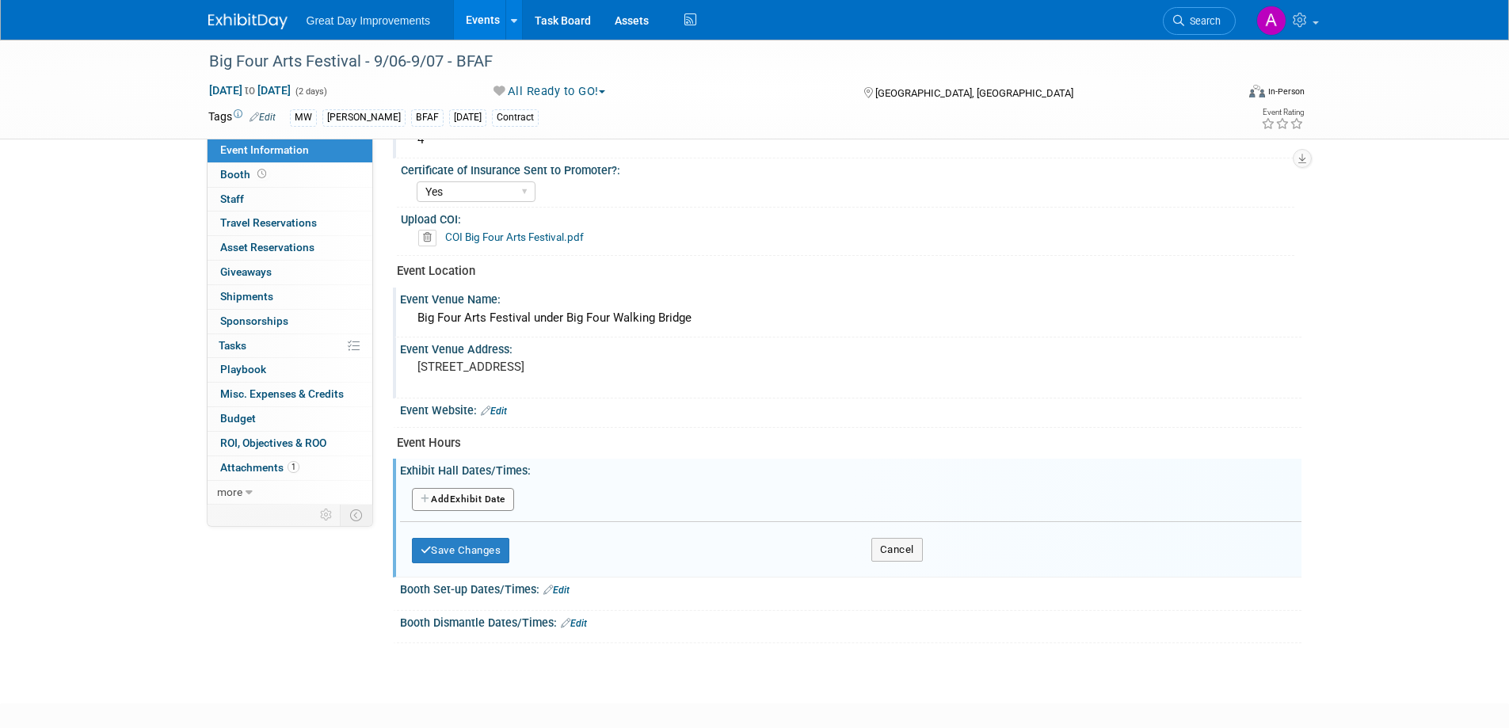
drag, startPoint x: 485, startPoint y: 496, endPoint x: 502, endPoint y: 492, distance: 17.1
click at [485, 495] on button "Add Another Exhibit Date" at bounding box center [463, 500] width 102 height 24
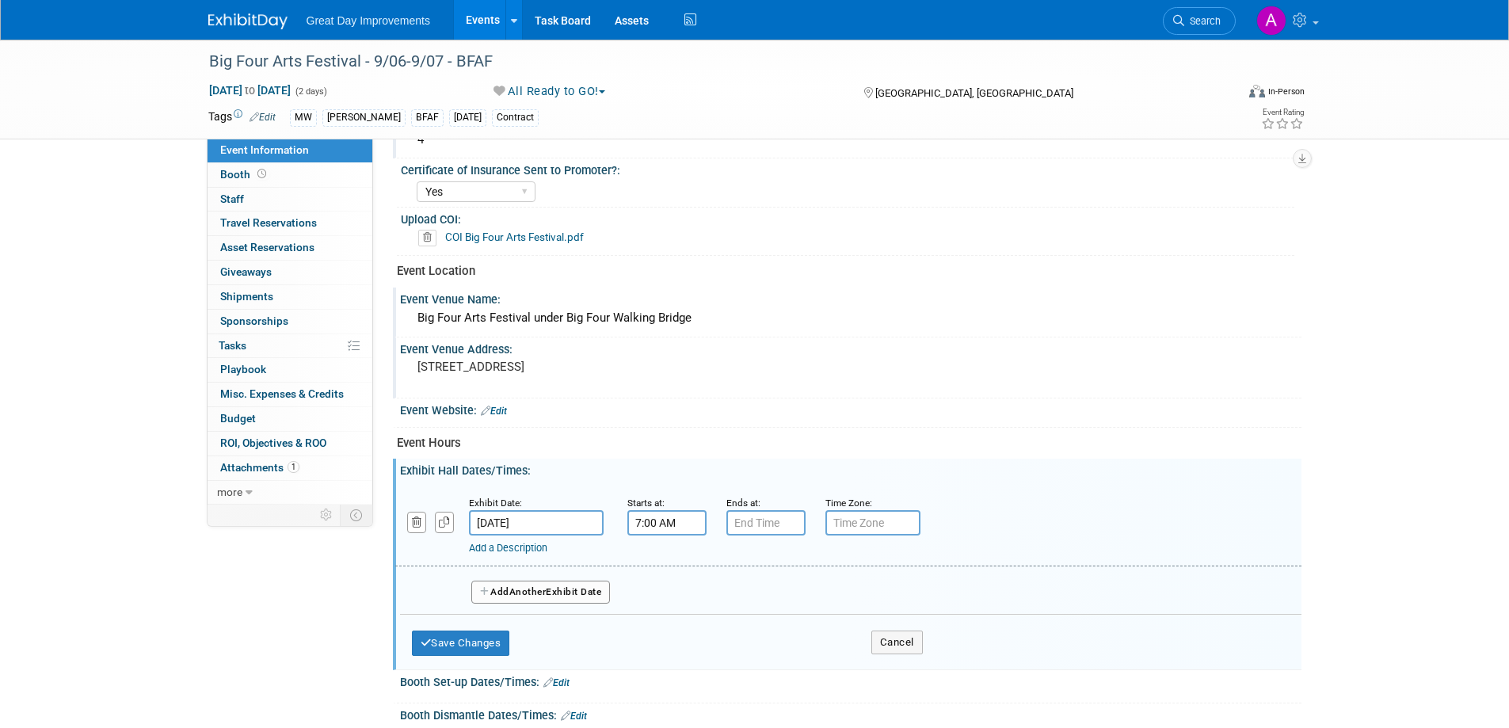
click at [658, 527] on input "7:00 AM" at bounding box center [667, 522] width 79 height 25
type input "10:00 AM"
click at [914, 469] on div "Exhibit Hall Dates/Times: Edit" at bounding box center [851, 469] width 902 height 20
type input "7:00 PM"
click at [788, 517] on input "7:00 PM" at bounding box center [766, 522] width 79 height 25
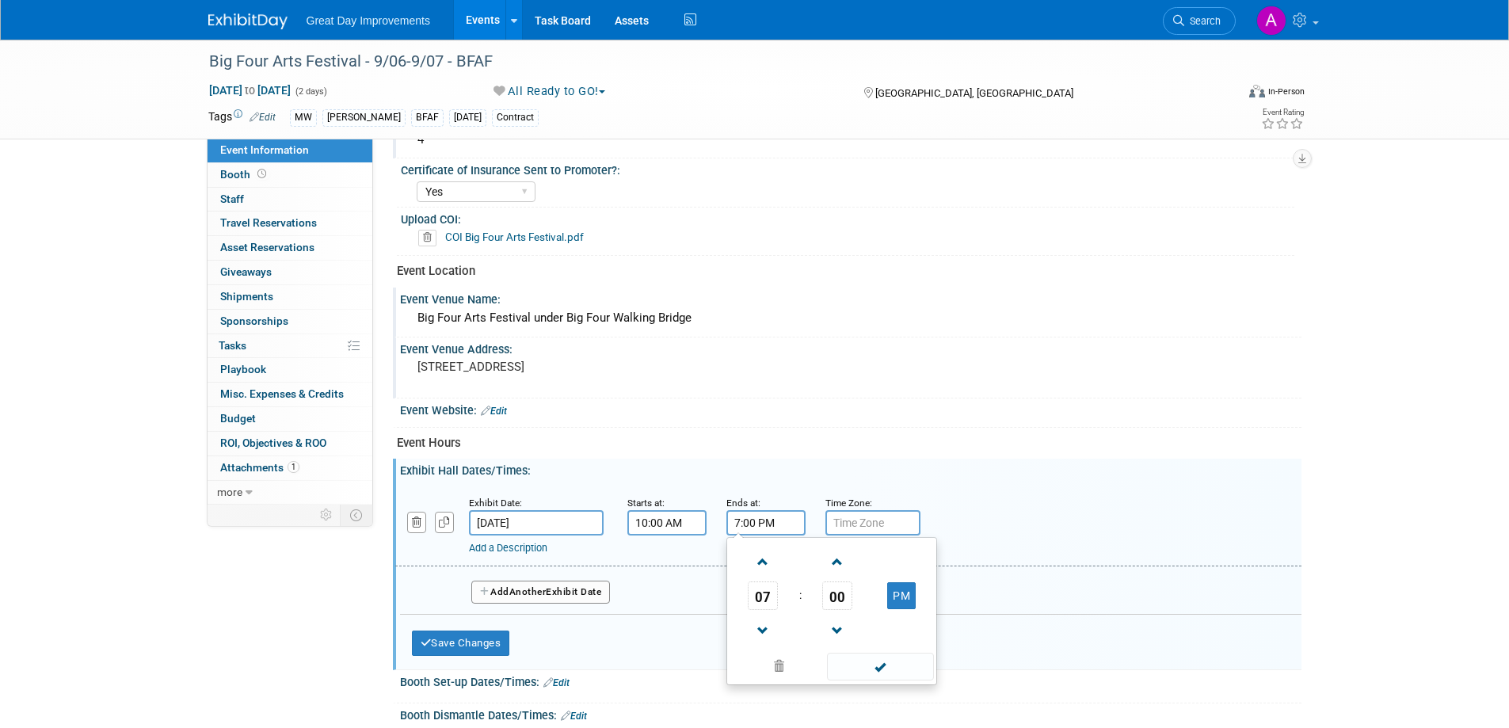
click at [894, 651] on td at bounding box center [879, 666] width 107 height 31
click at [896, 669] on span at bounding box center [880, 667] width 107 height 28
click at [857, 517] on input "text" at bounding box center [873, 522] width 95 height 25
type input "EST"
click at [517, 589] on span "Another" at bounding box center [527, 591] width 37 height 11
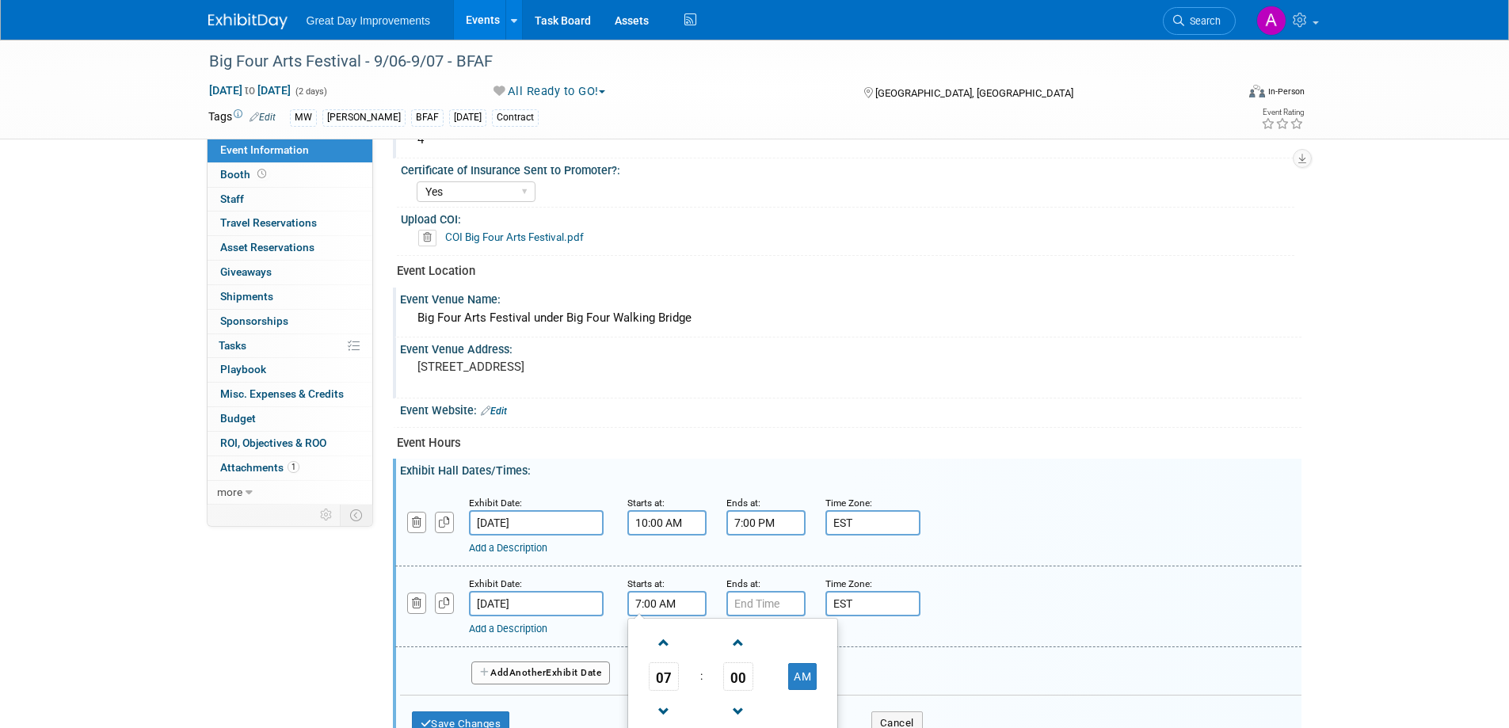
click at [700, 609] on input "7:00 AM" at bounding box center [667, 603] width 79 height 25
click at [662, 643] on span at bounding box center [665, 643] width 28 height 28
type input "10:00 AM"
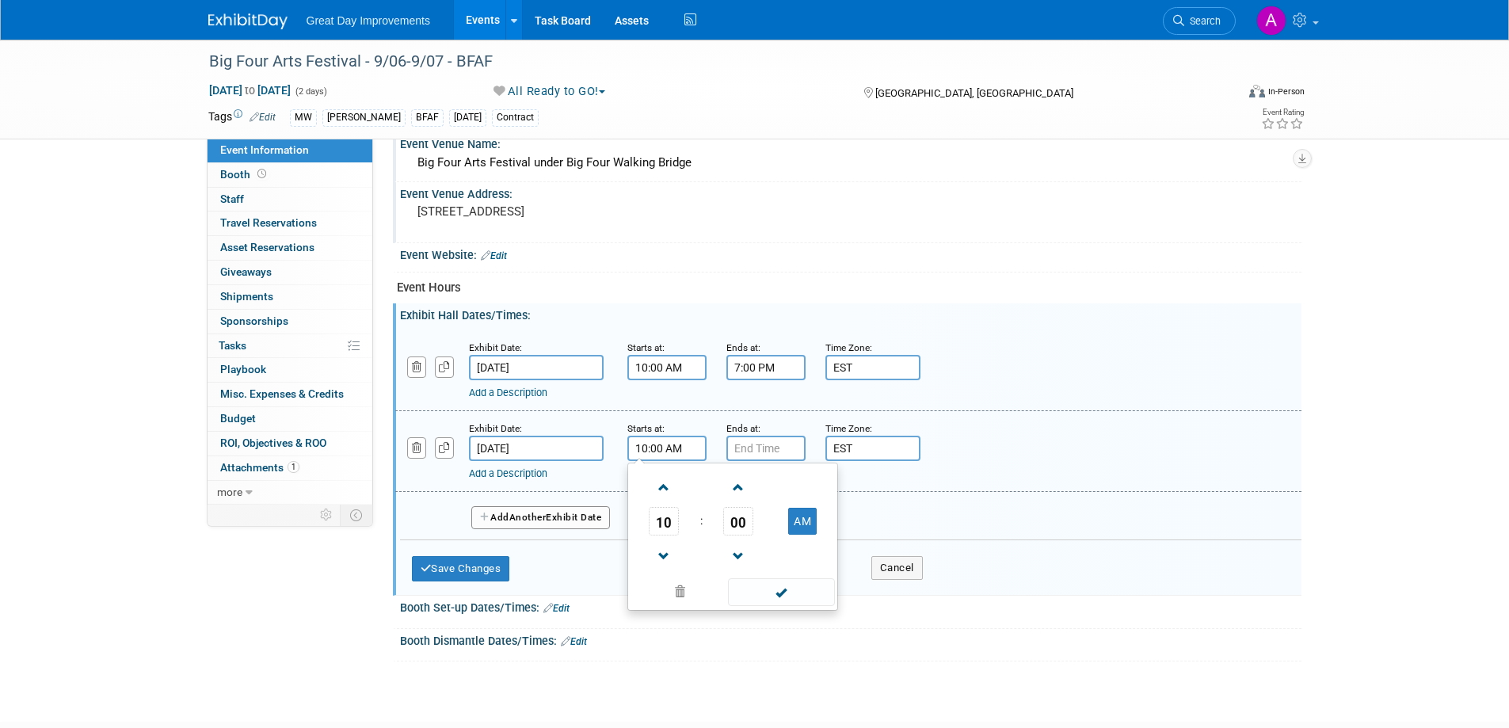
scroll to position [620, 0]
drag, startPoint x: 788, startPoint y: 590, endPoint x: 788, endPoint y: 575, distance: 14.3
click at [788, 586] on span at bounding box center [781, 589] width 107 height 28
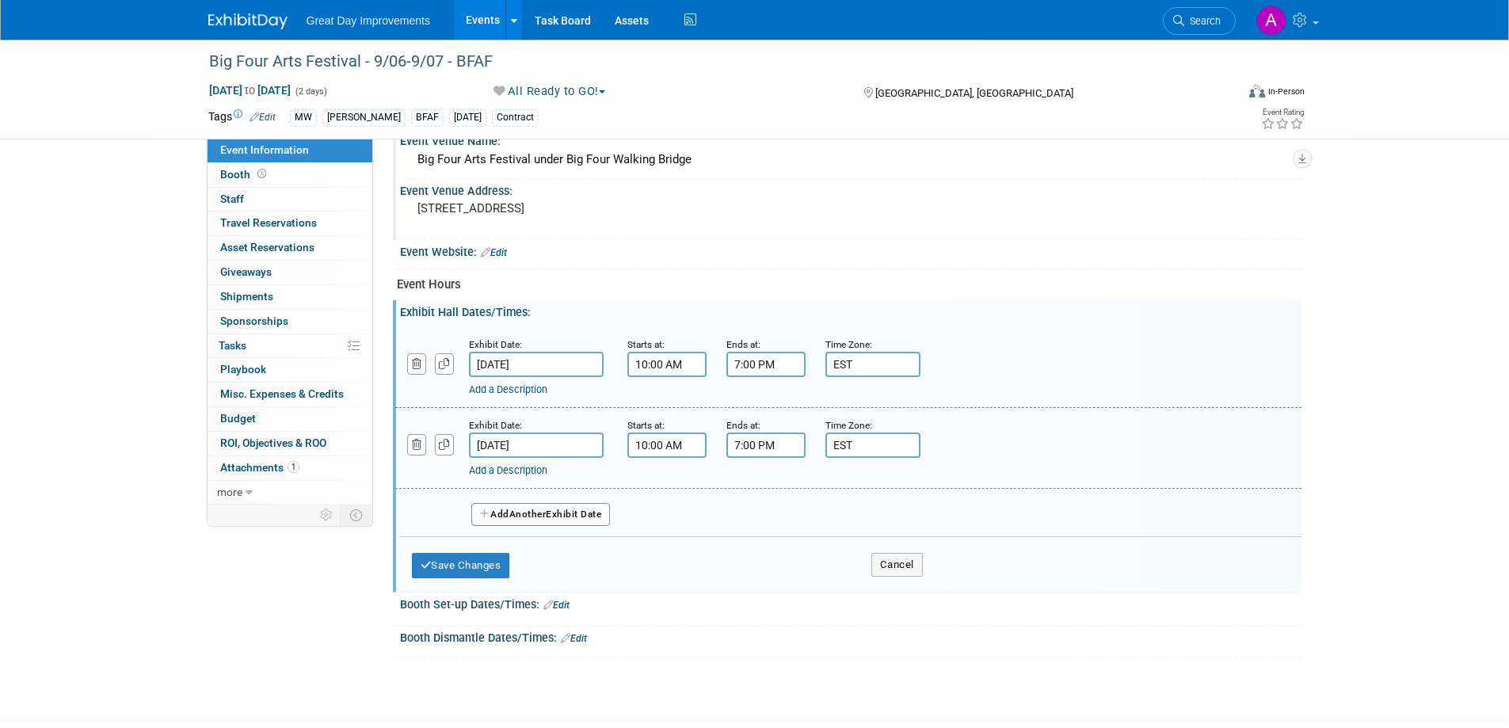
click at [771, 448] on input "7:00 PM" at bounding box center [766, 445] width 79 height 25
click at [764, 551] on span at bounding box center [764, 554] width 28 height 28
click at [761, 550] on span at bounding box center [764, 554] width 28 height 28
type input "5:00 PM"
click at [873, 594] on span at bounding box center [880, 589] width 107 height 28
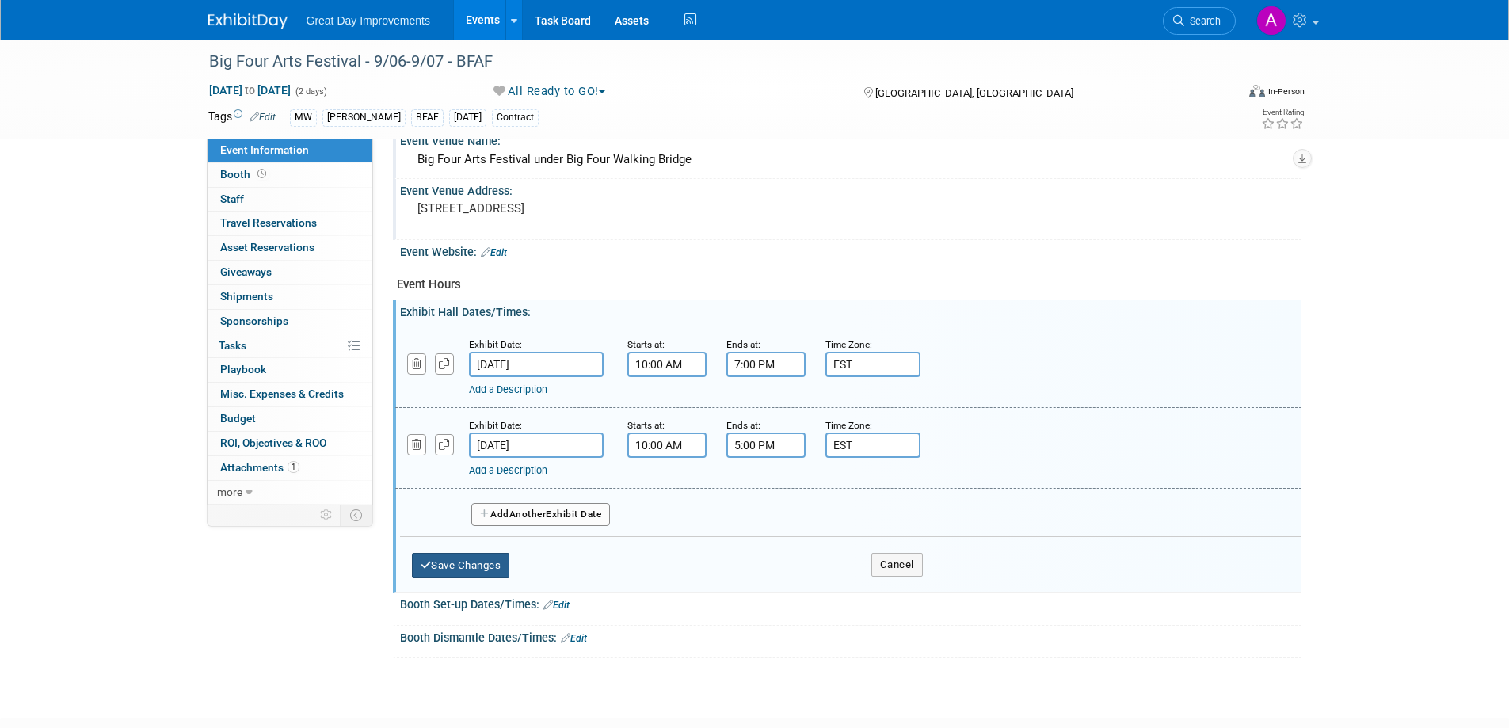
click at [450, 565] on button "Save Changes" at bounding box center [461, 565] width 98 height 25
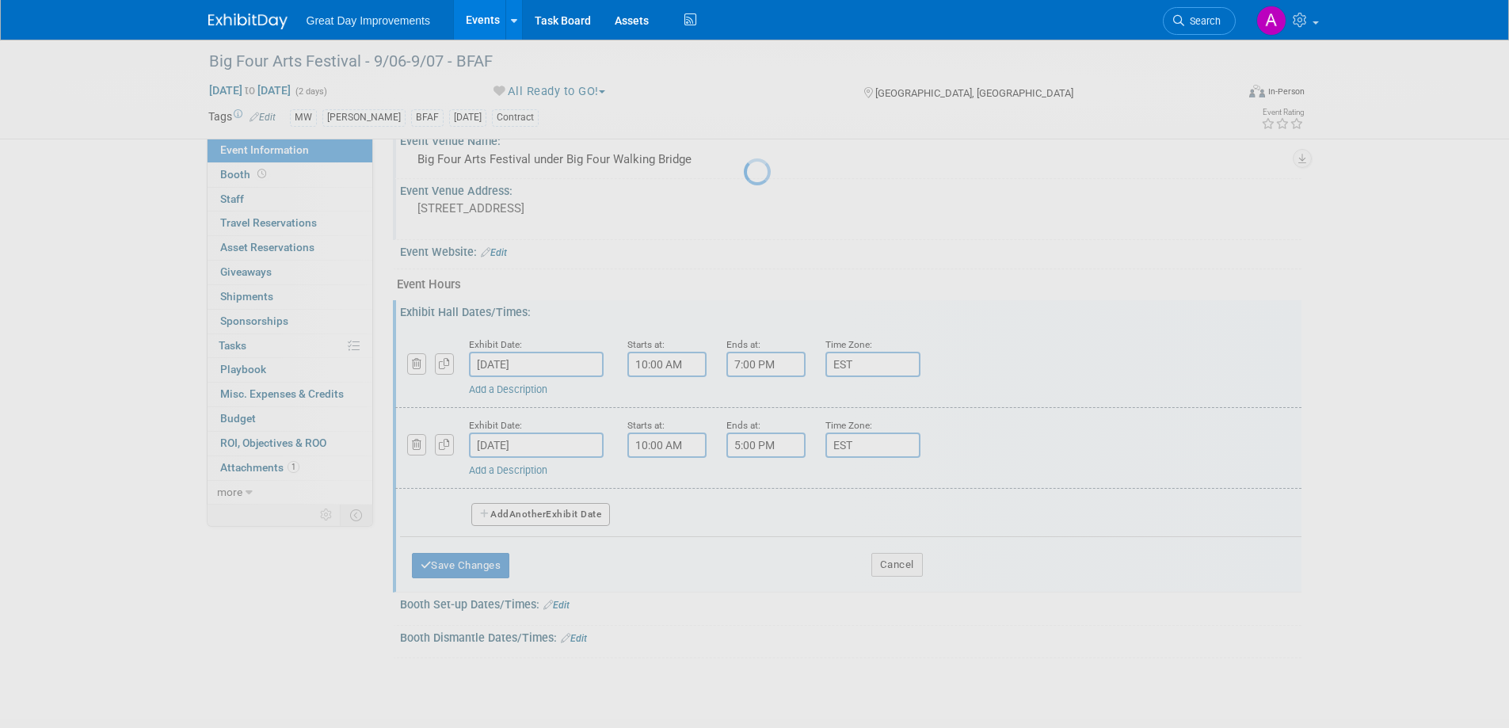
scroll to position [459, 0]
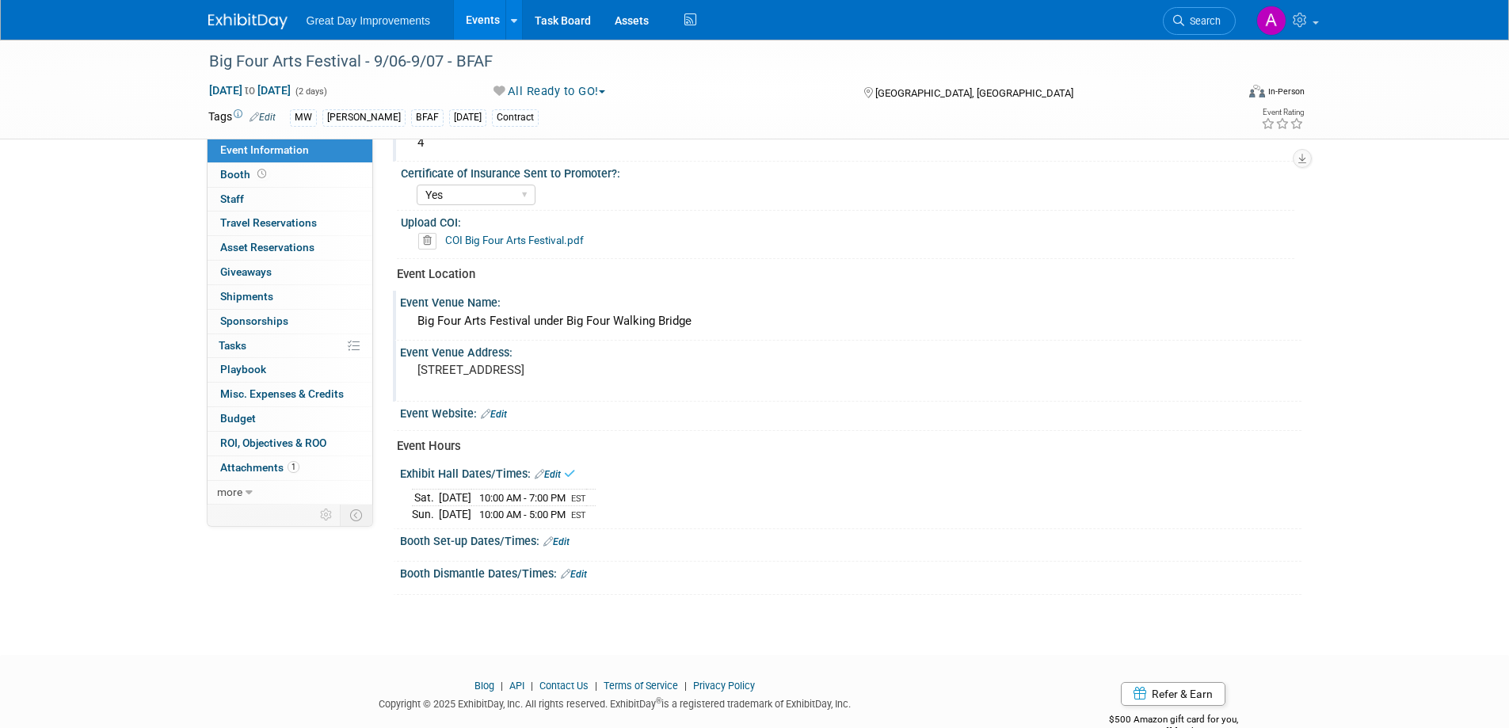
click at [568, 540] on link "Edit" at bounding box center [557, 541] width 26 height 11
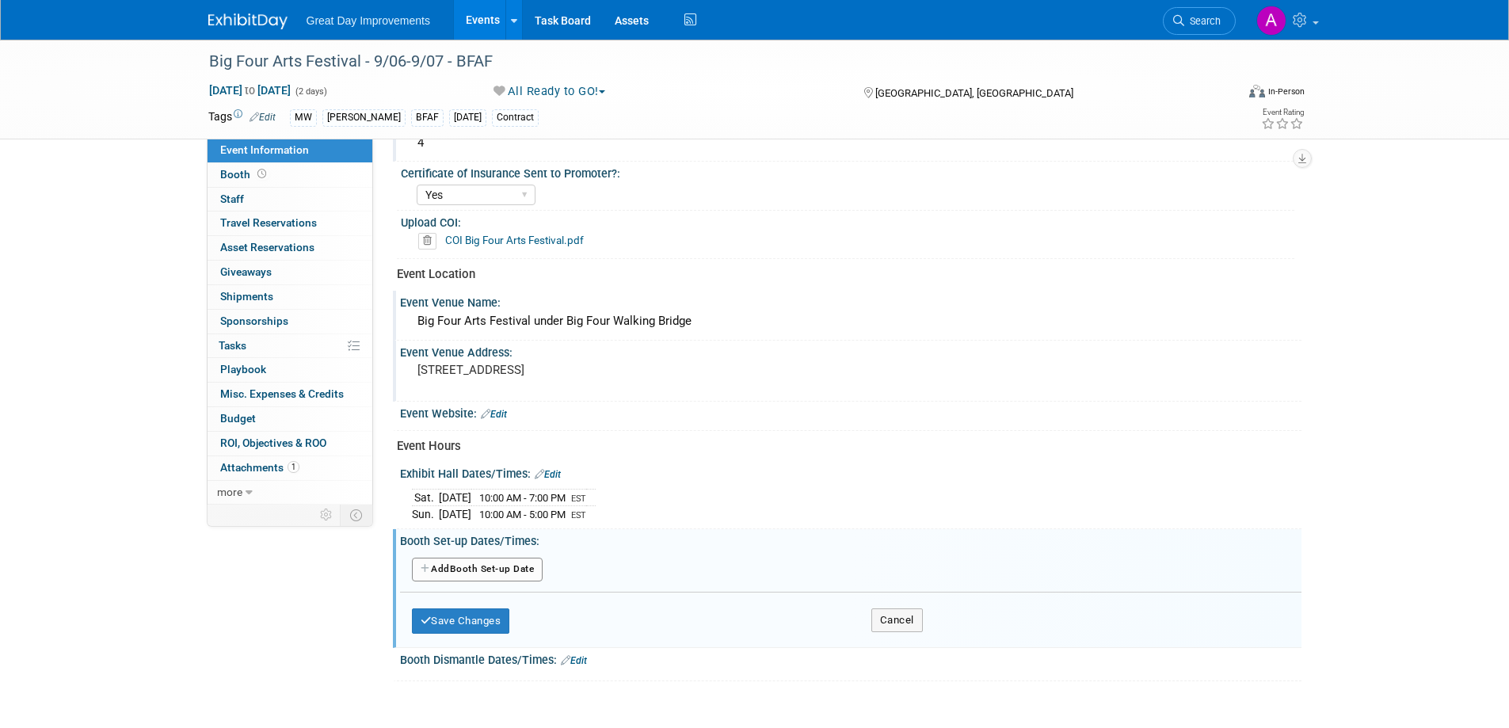
click at [483, 566] on button "Add Another Booth Set-up Date" at bounding box center [478, 570] width 132 height 24
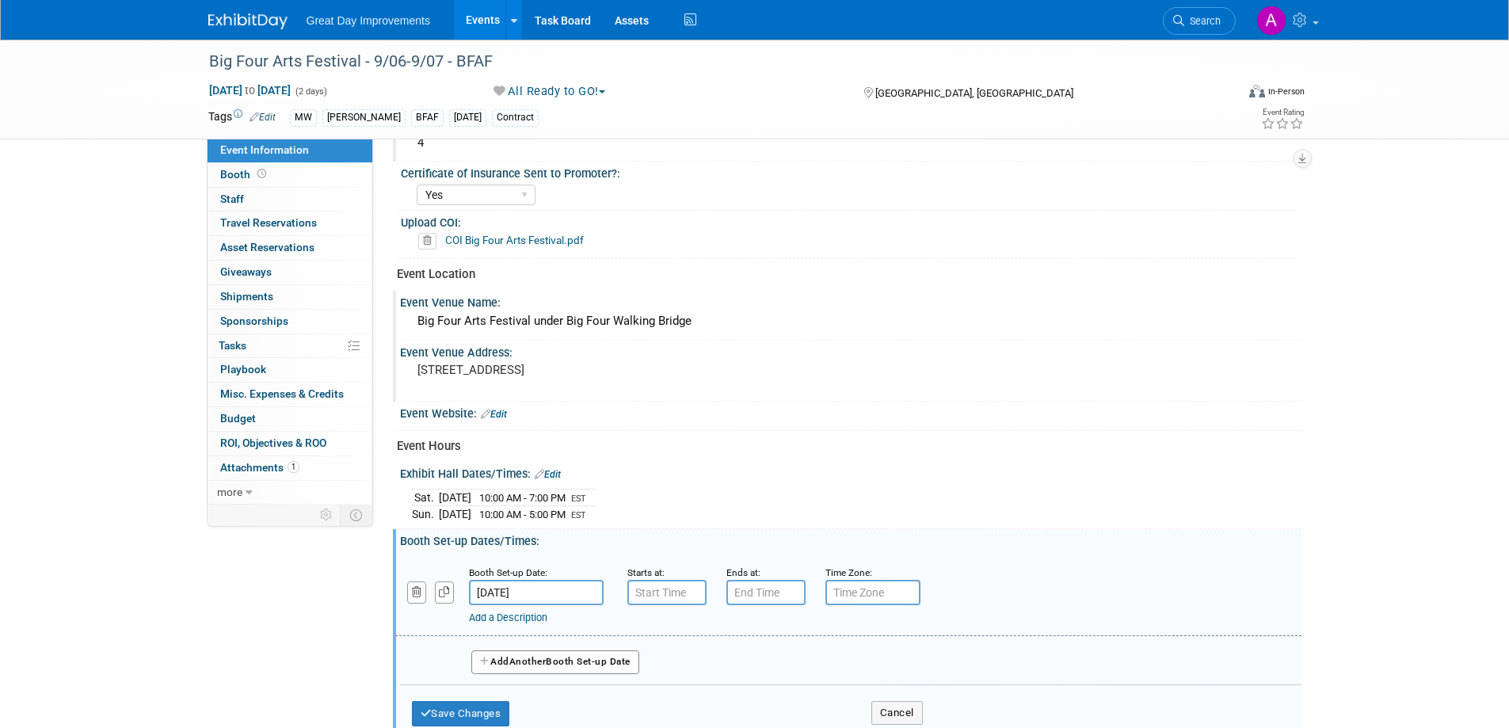
type input "7:00 AM"
click at [682, 592] on input "7:00 AM" at bounding box center [667, 592] width 79 height 25
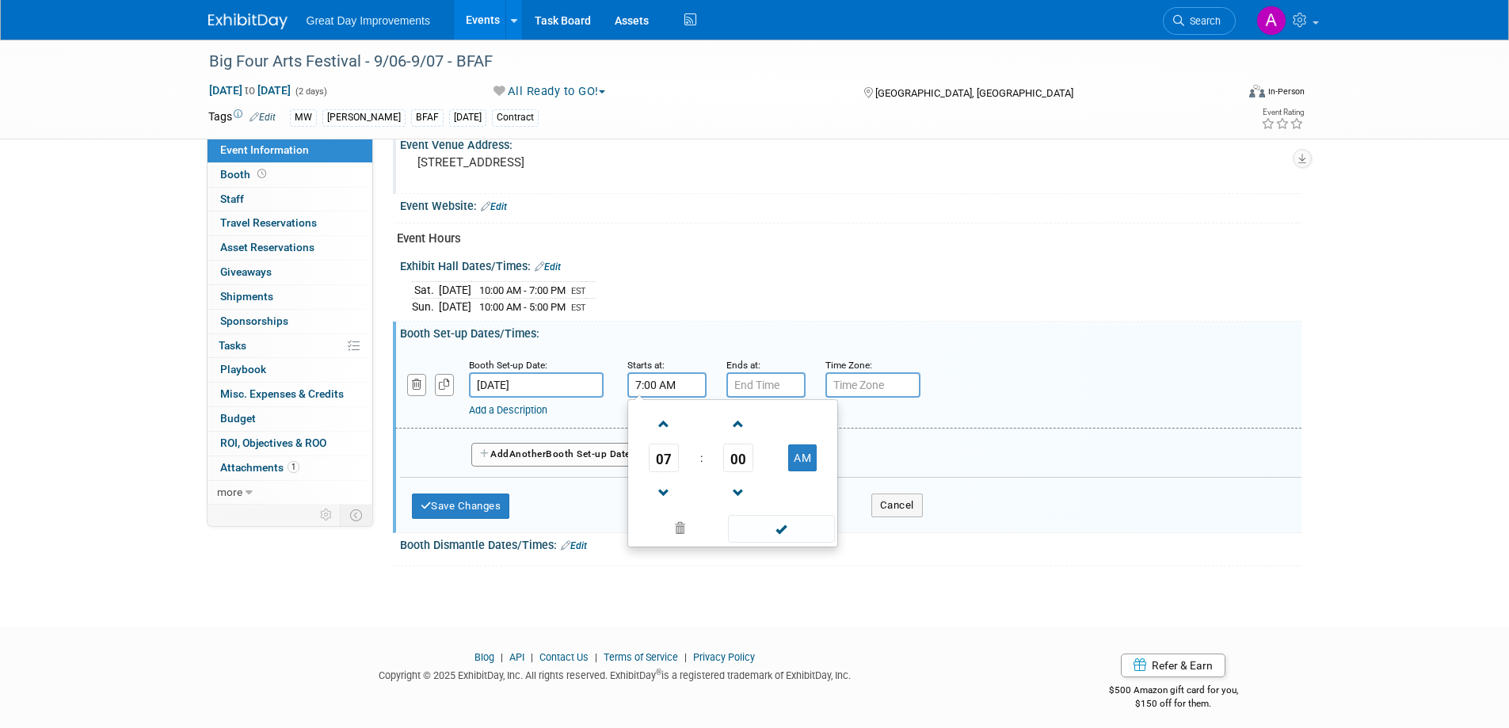
scroll to position [674, 0]
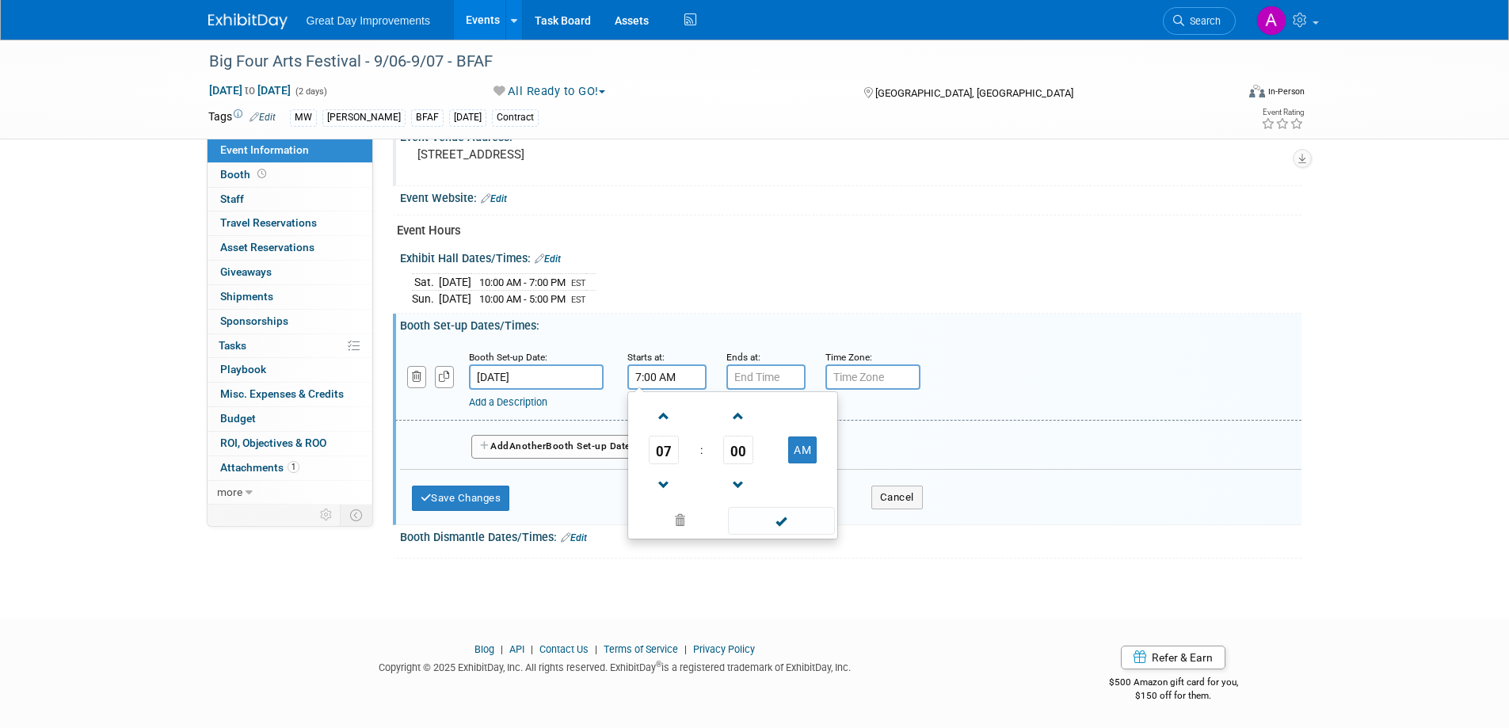
click at [798, 517] on span at bounding box center [781, 521] width 107 height 28
click at [782, 383] on input "7:00 PM" at bounding box center [766, 376] width 79 height 25
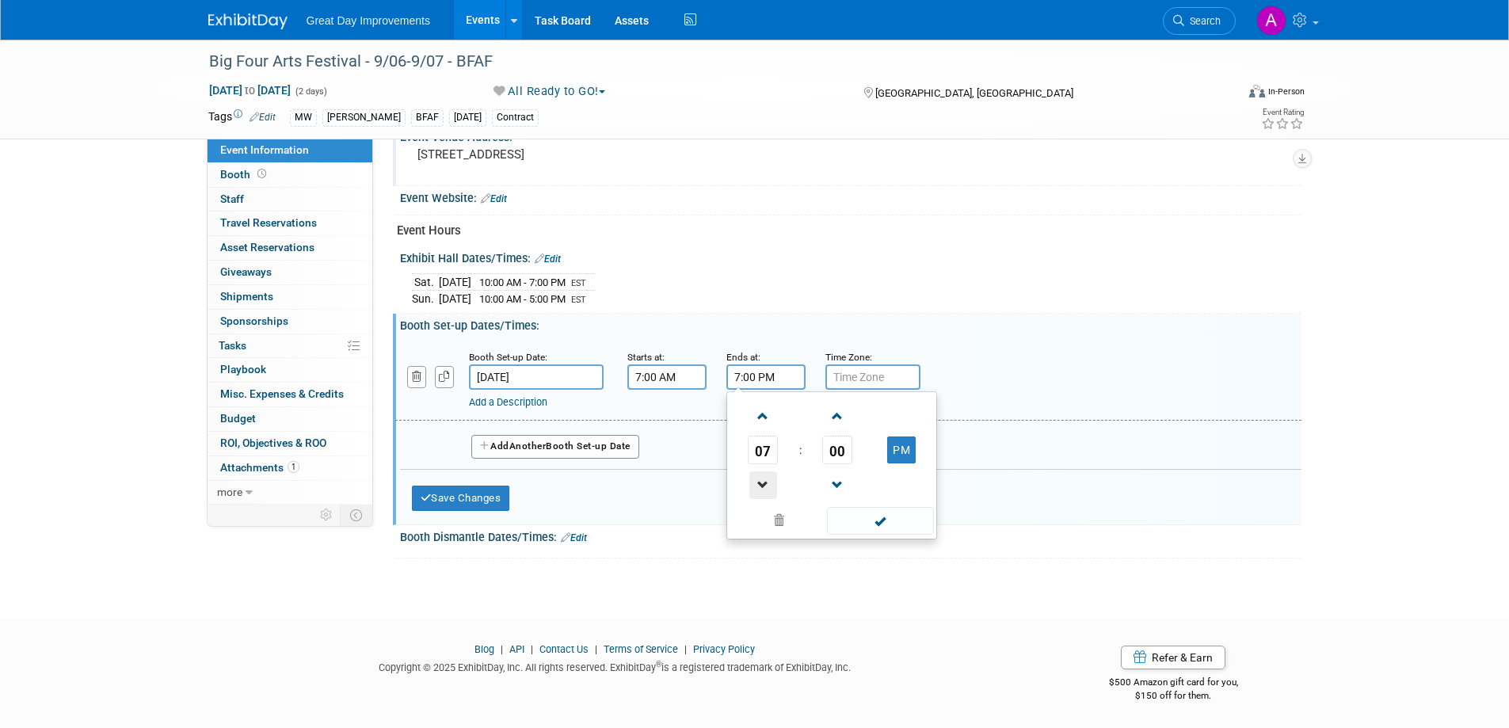
click at [761, 473] on span at bounding box center [764, 485] width 28 height 28
click at [759, 474] on span at bounding box center [764, 485] width 28 height 28
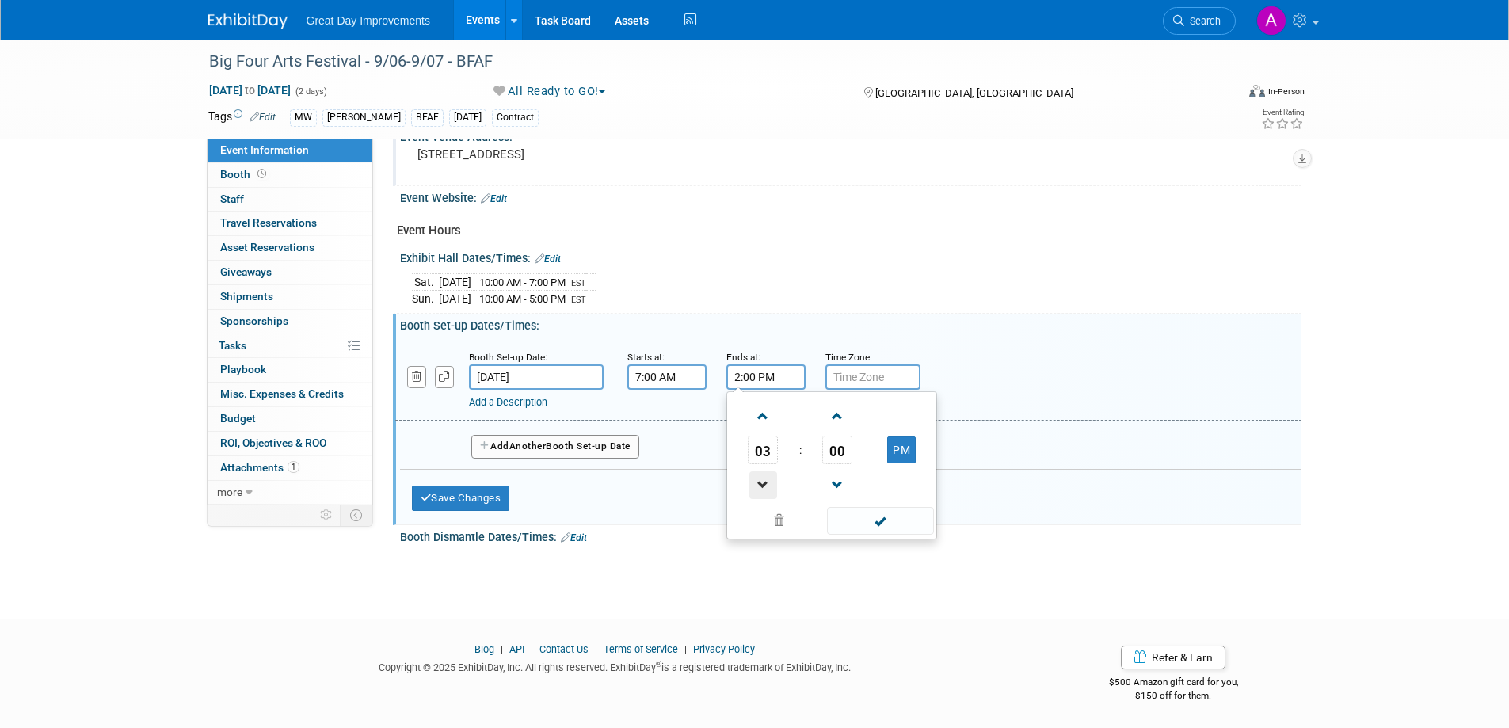
click at [759, 474] on span at bounding box center [764, 485] width 28 height 28
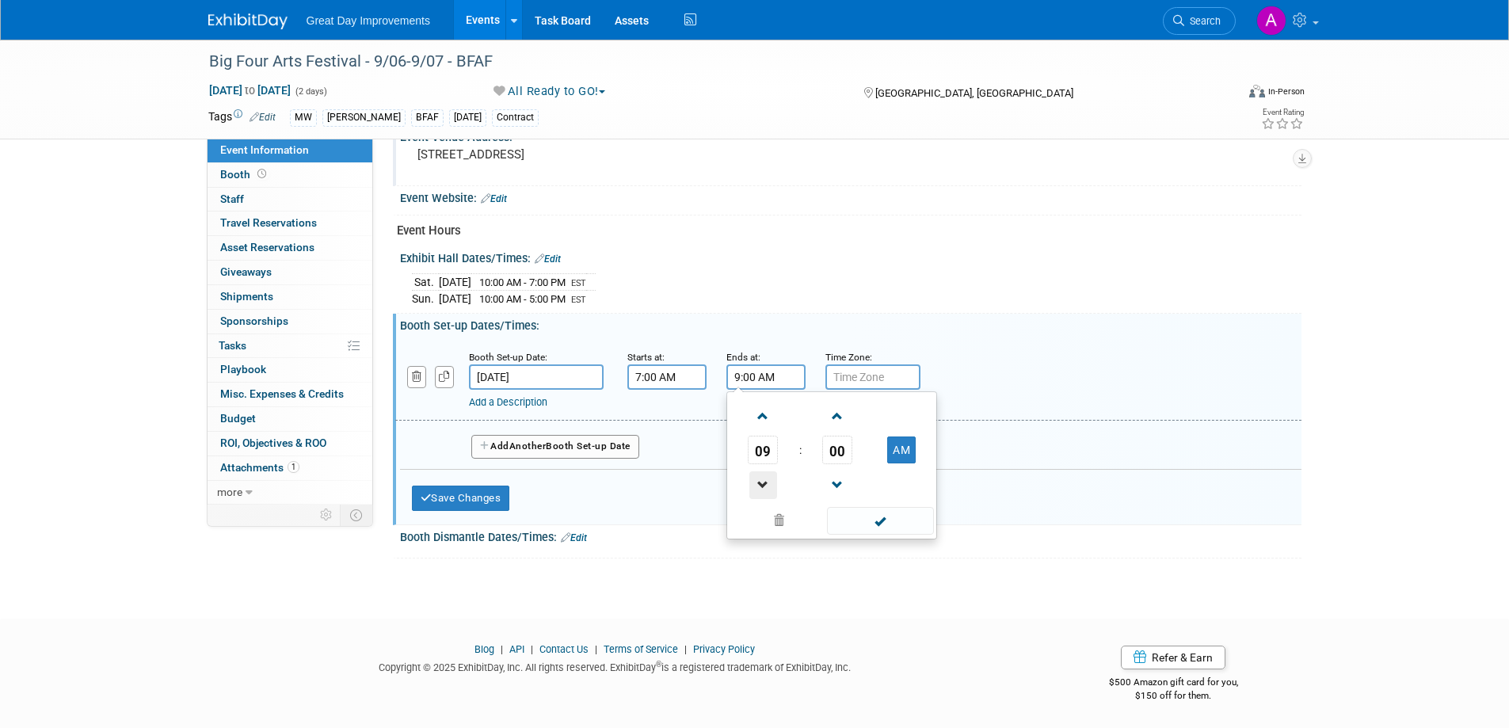
click at [759, 474] on span at bounding box center [764, 485] width 28 height 28
click at [759, 409] on span at bounding box center [764, 417] width 28 height 28
click at [758, 411] on span at bounding box center [764, 417] width 28 height 28
click at [845, 478] on span at bounding box center [838, 485] width 28 height 28
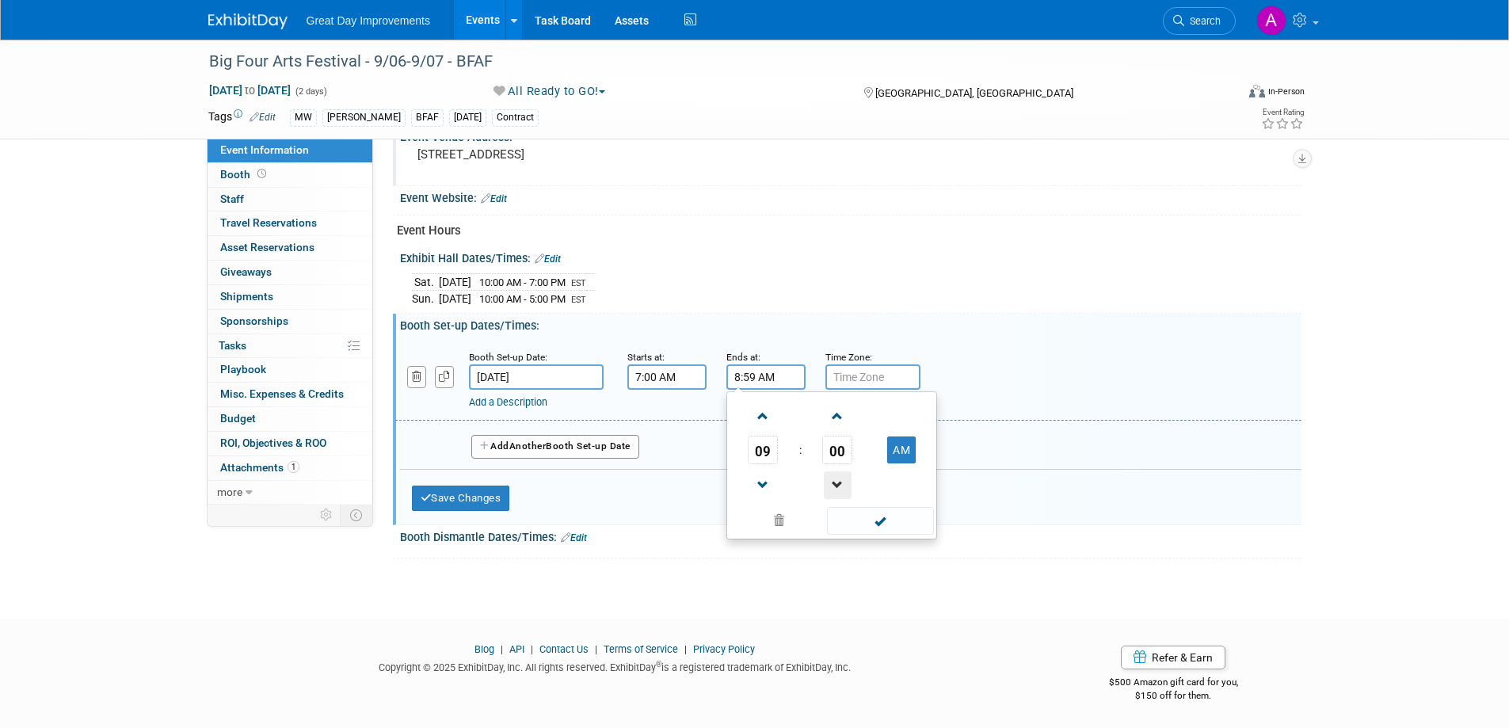
click at [844, 478] on span at bounding box center [838, 485] width 28 height 28
click at [843, 478] on span at bounding box center [838, 485] width 28 height 28
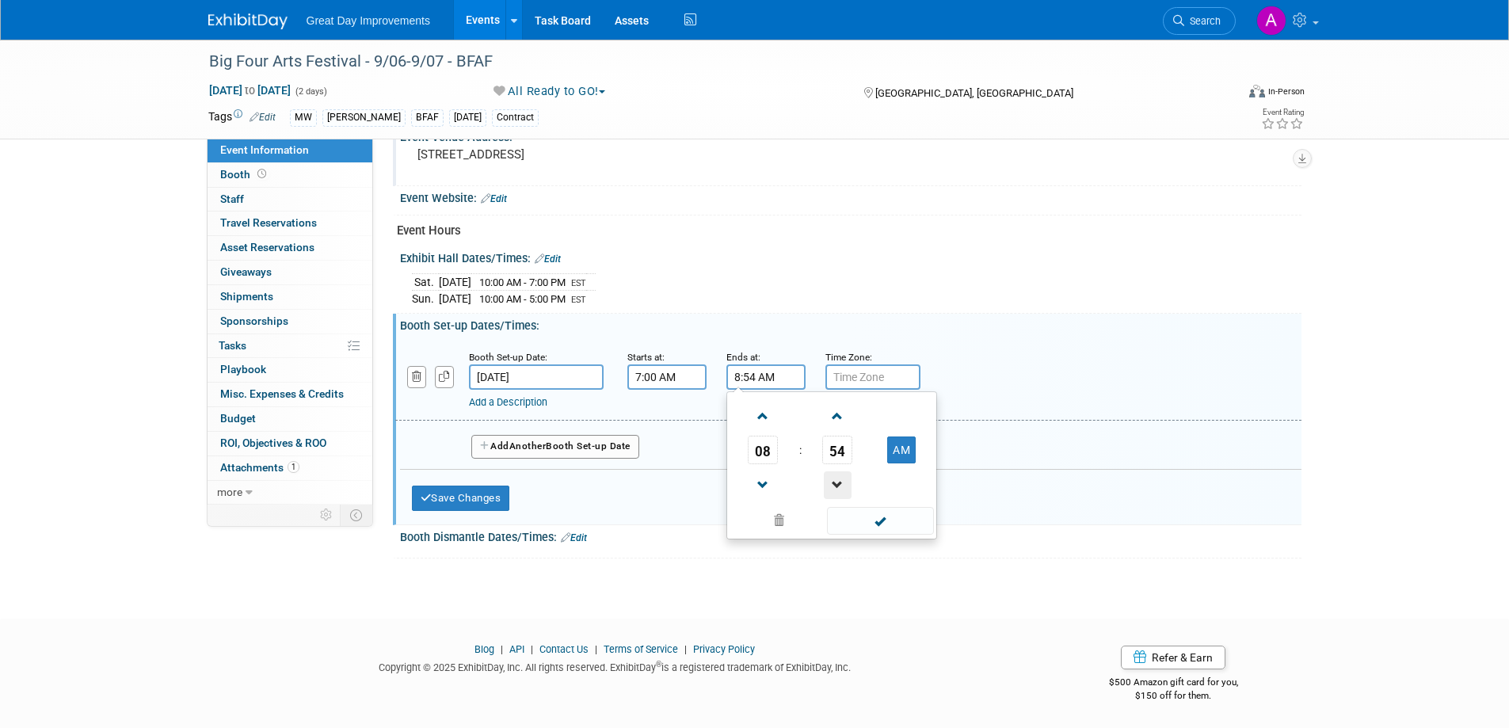
click at [843, 478] on span at bounding box center [838, 485] width 28 height 28
click at [842, 478] on span at bounding box center [838, 485] width 28 height 28
click at [841, 476] on span at bounding box center [838, 485] width 28 height 28
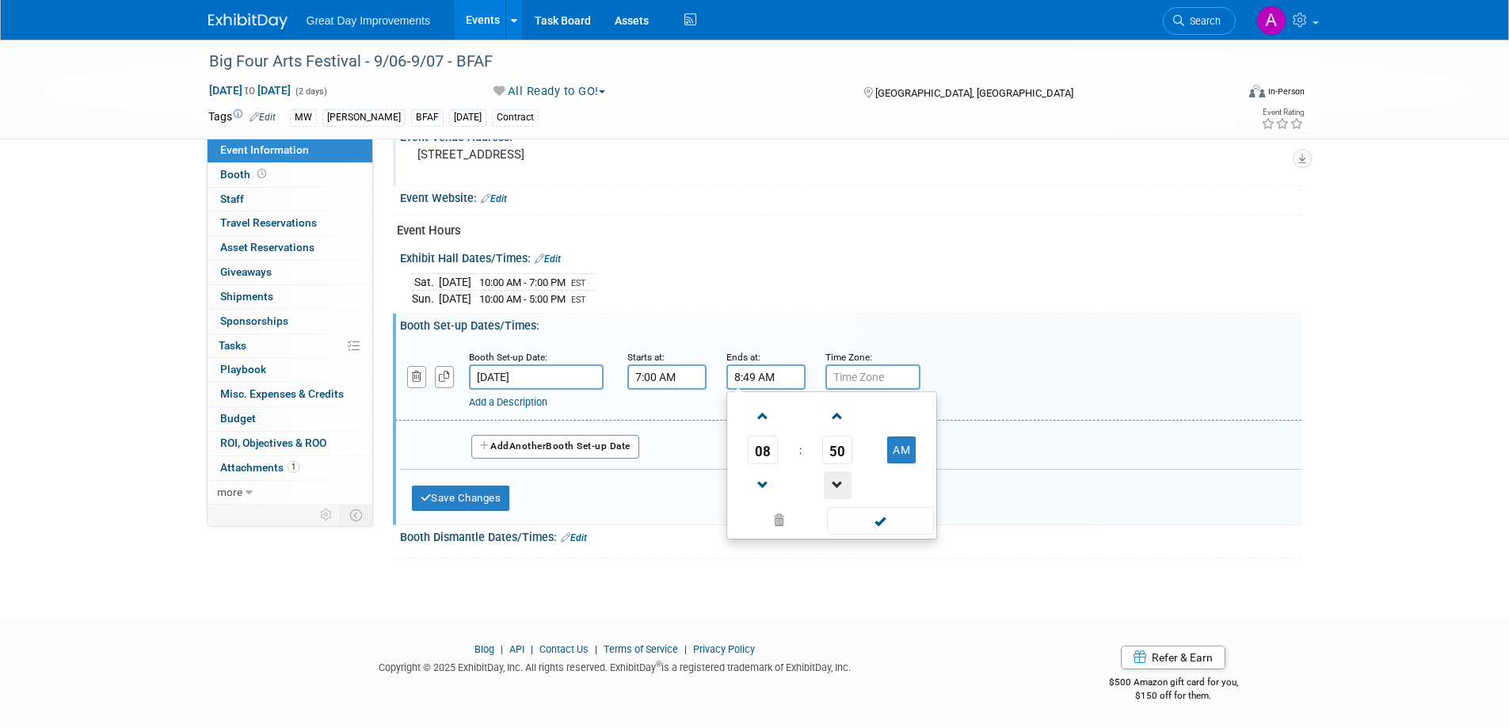
click at [840, 475] on span at bounding box center [838, 485] width 28 height 28
click at [839, 474] on span at bounding box center [838, 485] width 28 height 28
click at [839, 475] on span at bounding box center [838, 485] width 28 height 28
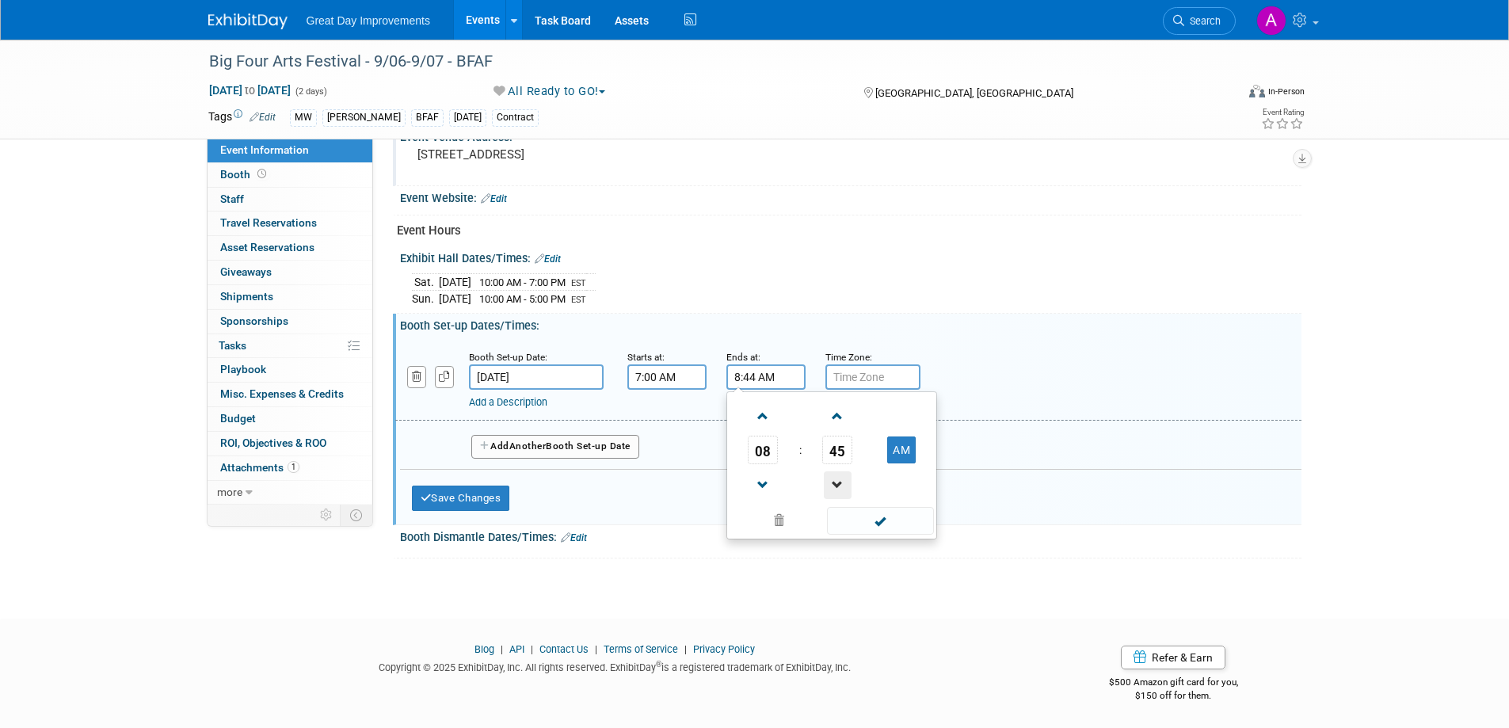
click at [839, 475] on span at bounding box center [838, 485] width 28 height 28
click at [838, 475] on span at bounding box center [838, 485] width 28 height 28
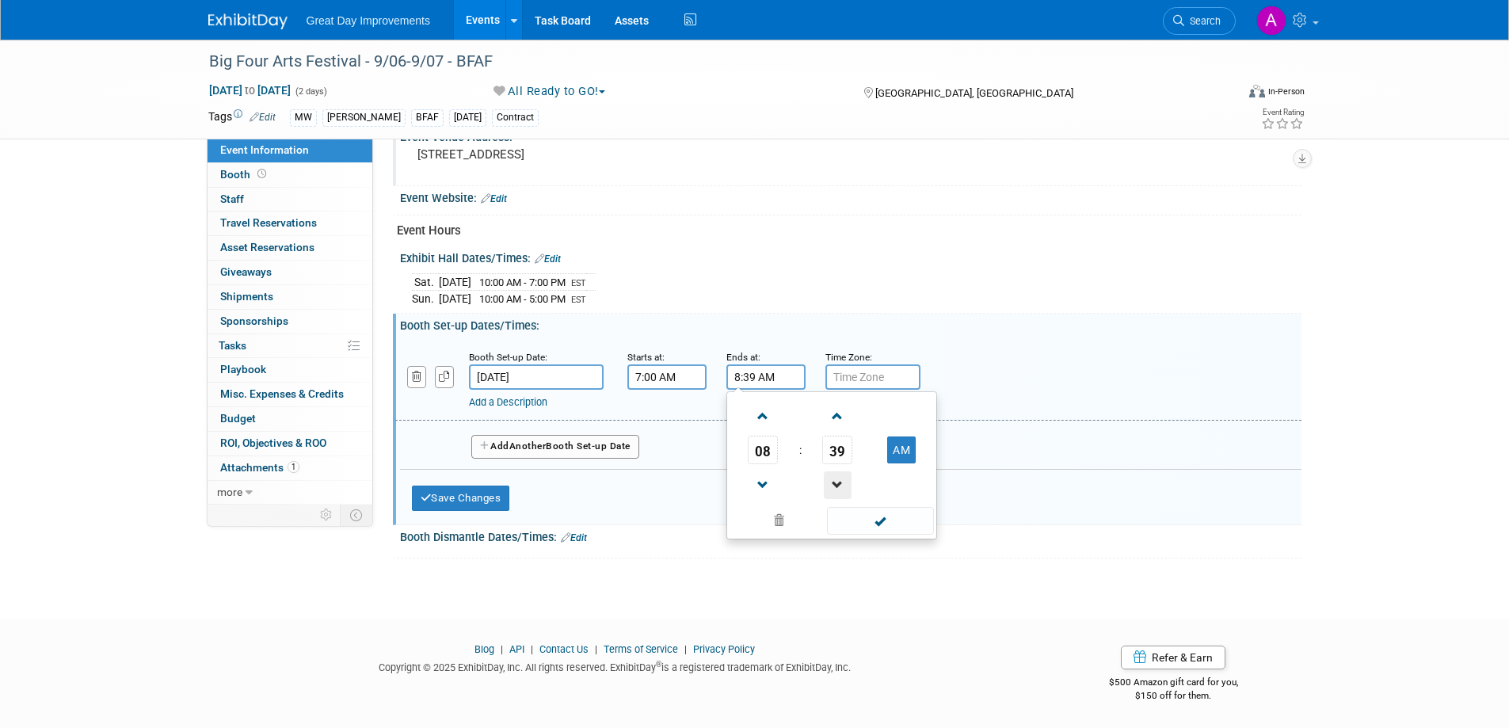
click at [838, 475] on span at bounding box center [838, 485] width 28 height 28
click at [841, 427] on span at bounding box center [838, 417] width 28 height 28
click at [835, 484] on span at bounding box center [838, 485] width 28 height 28
click at [834, 483] on span at bounding box center [838, 485] width 28 height 28
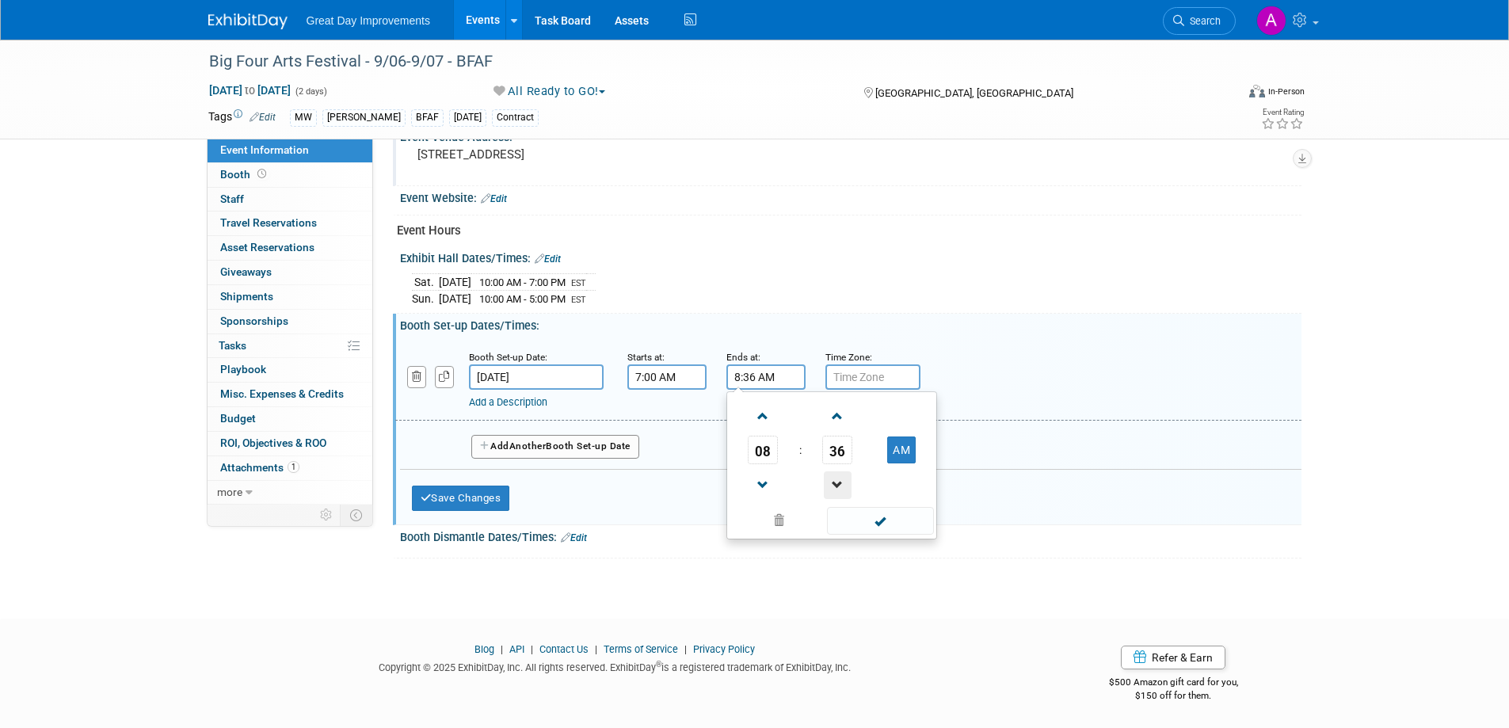
click at [833, 479] on span at bounding box center [838, 485] width 28 height 28
click at [833, 478] on span at bounding box center [838, 485] width 28 height 28
click at [831, 477] on span at bounding box center [838, 485] width 28 height 28
click at [839, 479] on span at bounding box center [838, 485] width 28 height 28
click at [839, 480] on span at bounding box center [838, 485] width 28 height 28
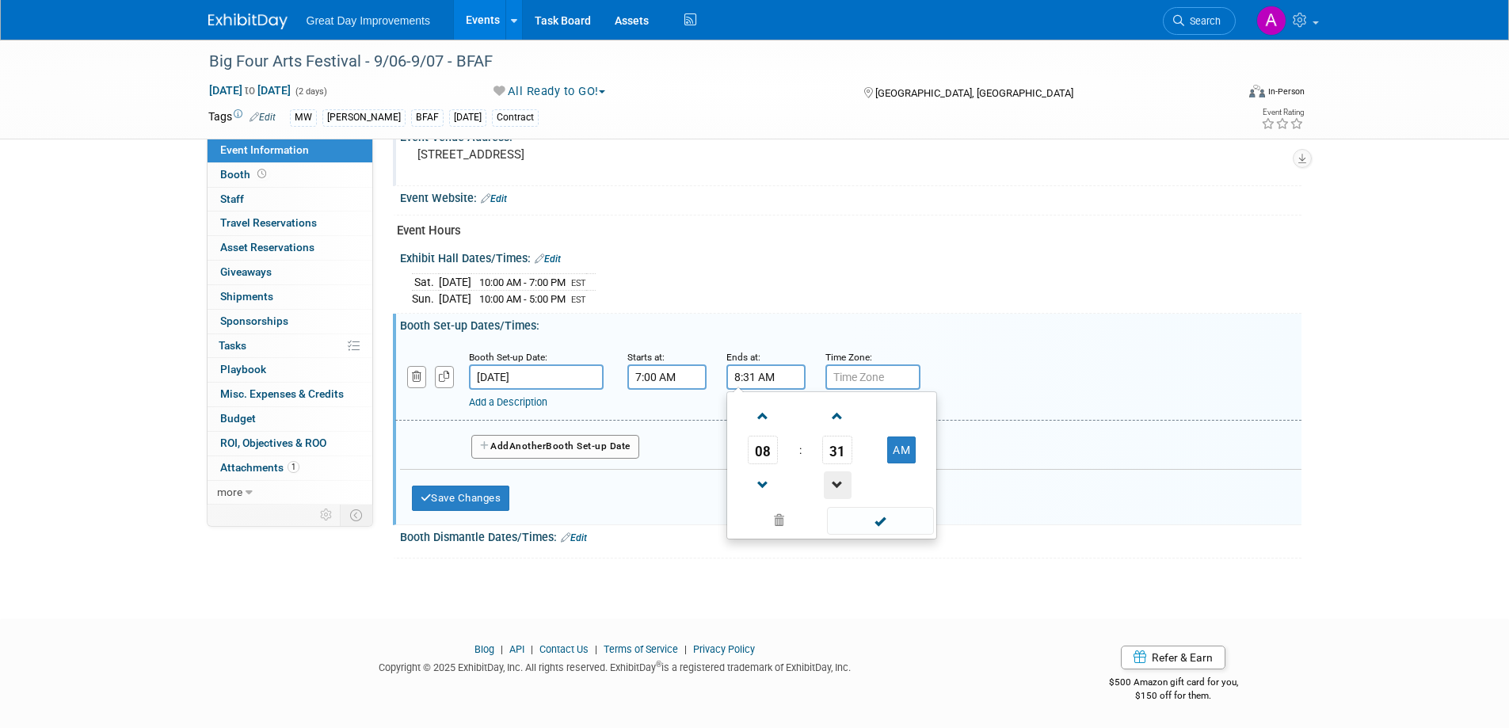
click at [838, 480] on span at bounding box center [838, 485] width 28 height 28
click at [769, 479] on span at bounding box center [764, 485] width 28 height 28
click at [771, 411] on span at bounding box center [764, 417] width 28 height 28
click at [768, 414] on span at bounding box center [764, 417] width 28 height 28
type input "9:30 AM"
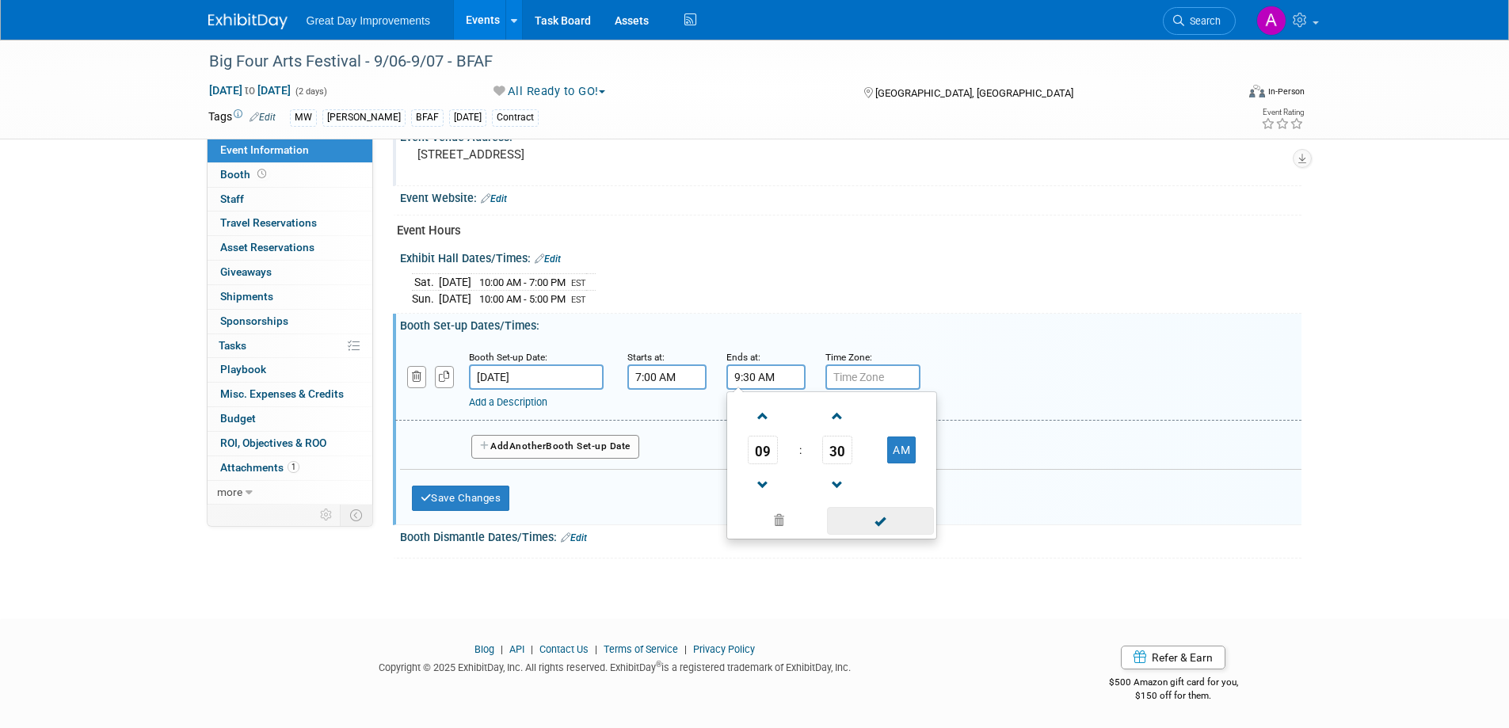
click at [899, 517] on span at bounding box center [880, 521] width 107 height 28
click at [876, 385] on input "text" at bounding box center [873, 376] width 95 height 25
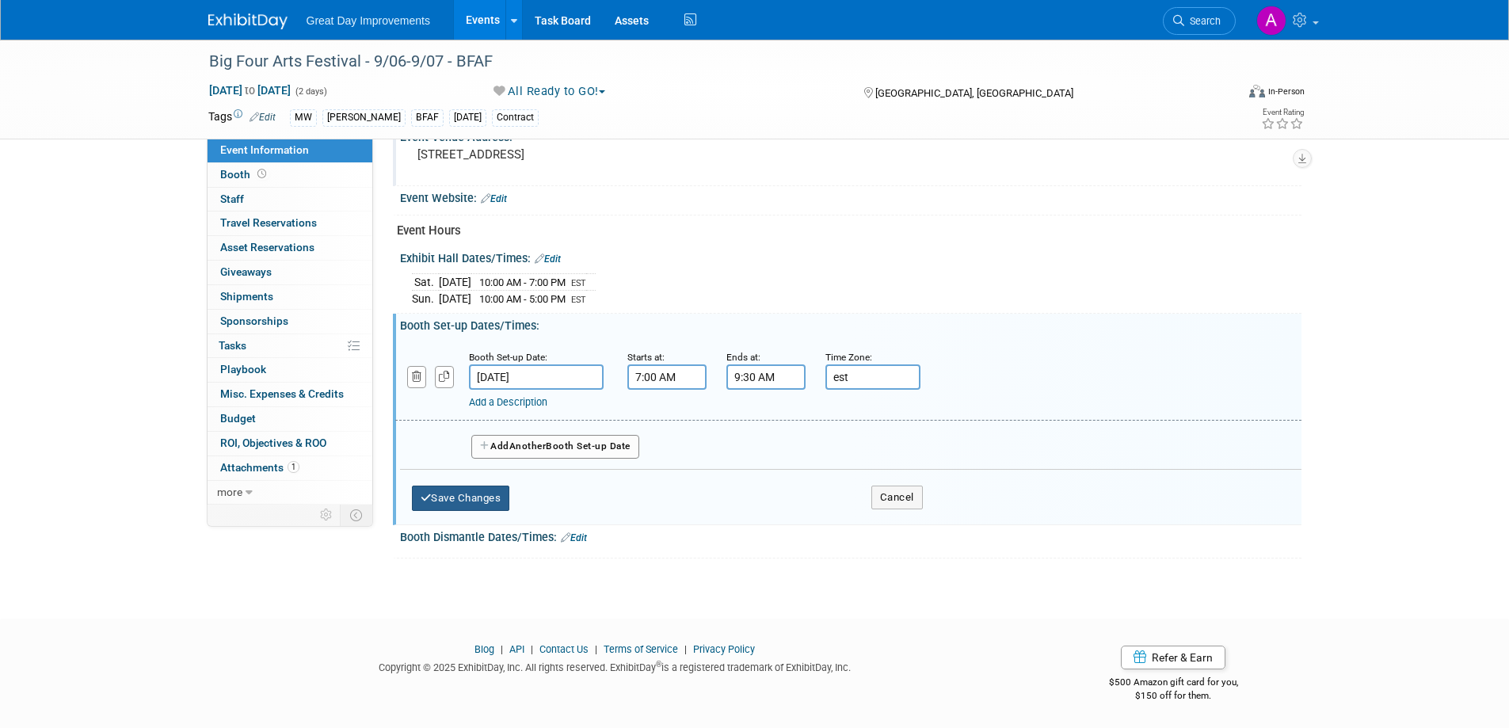
type input "est"
click at [475, 491] on button "Save Changes" at bounding box center [461, 498] width 98 height 25
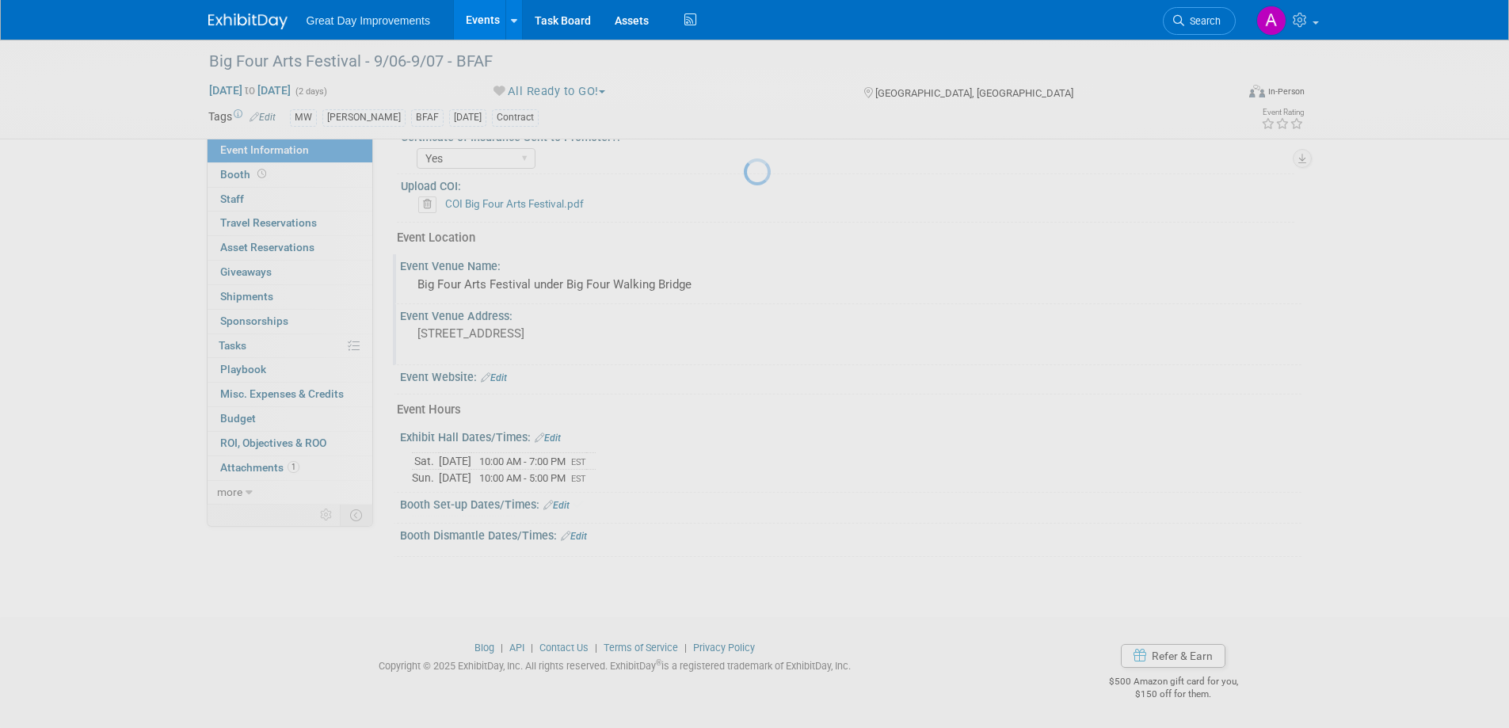
scroll to position [491, 0]
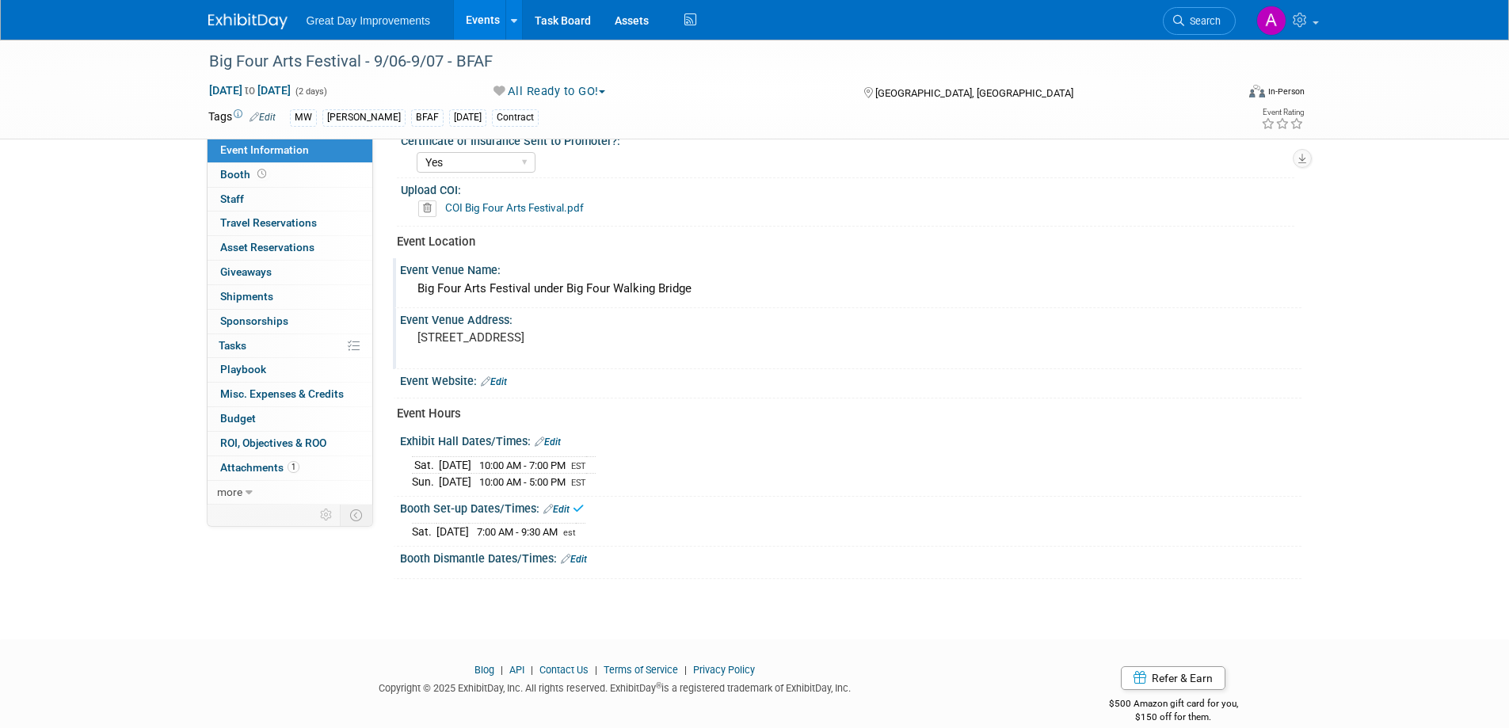
click at [580, 556] on link "Edit" at bounding box center [574, 559] width 26 height 11
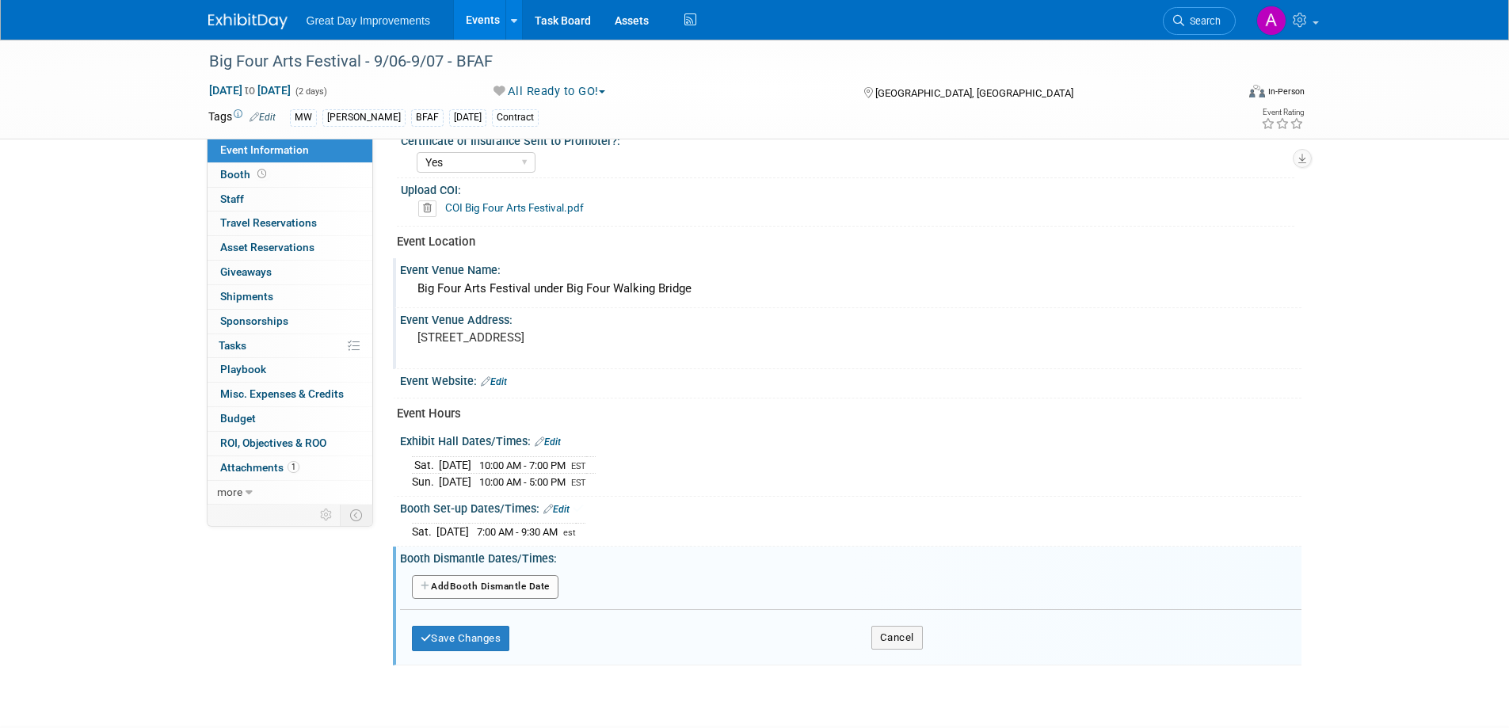
click at [493, 593] on button "Add Another Booth Dismantle Date" at bounding box center [485, 587] width 147 height 24
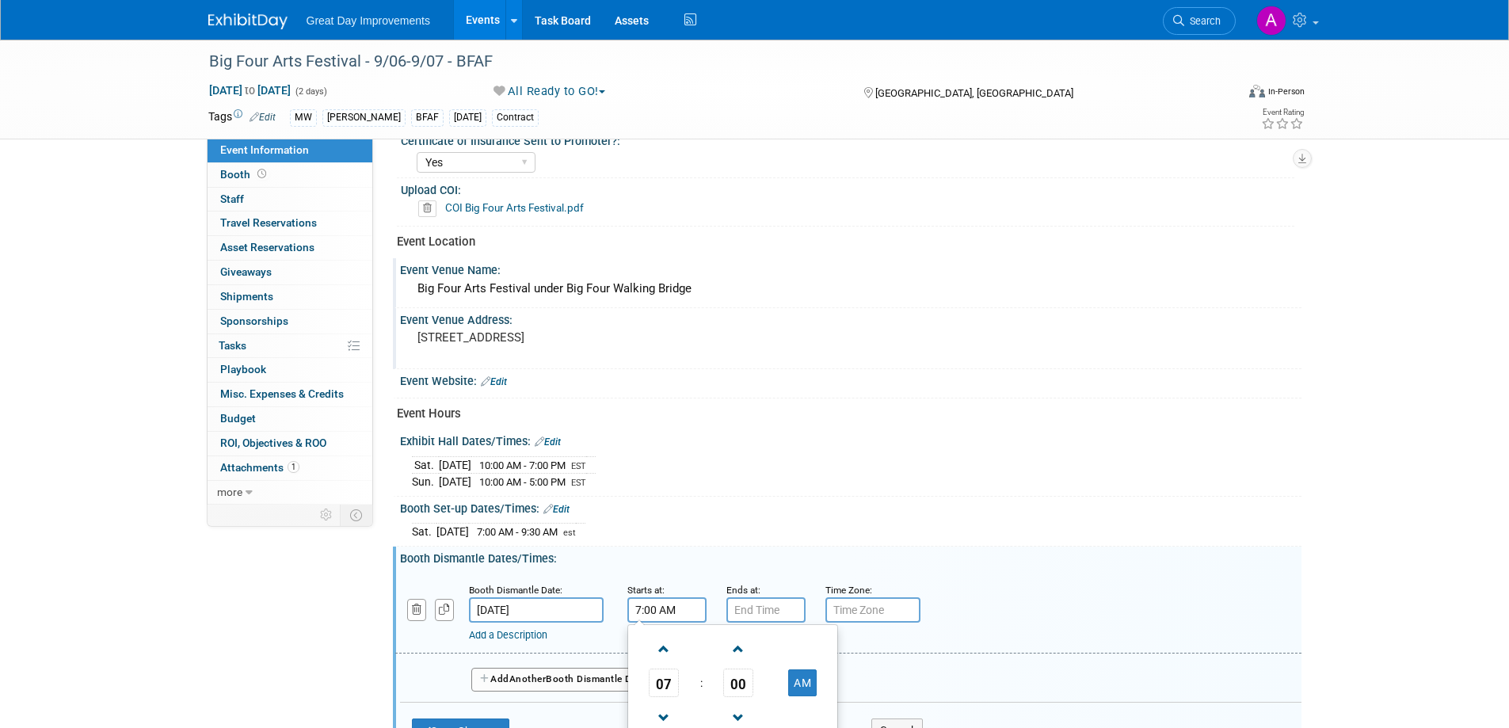
click at [670, 613] on input "7:00 AM" at bounding box center [667, 609] width 79 height 25
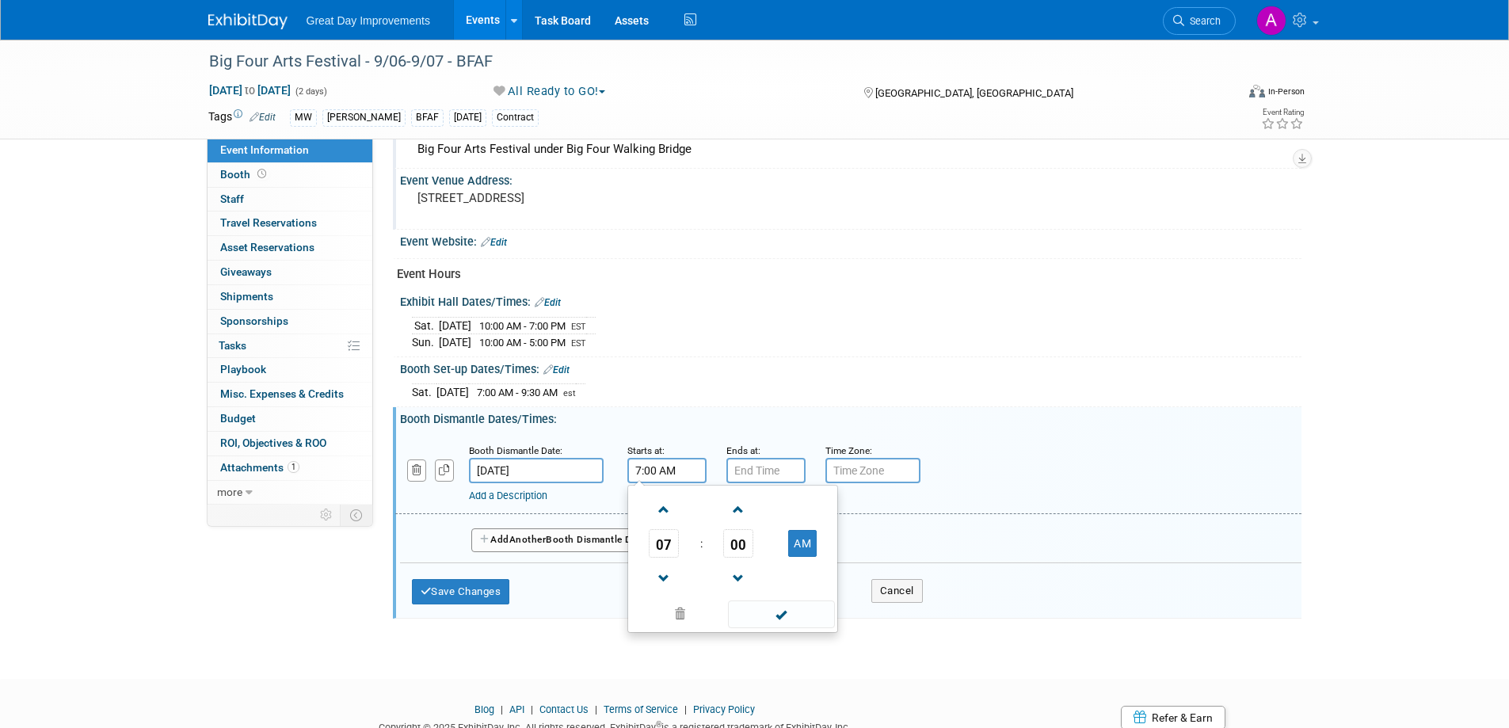
scroll to position [650, 0]
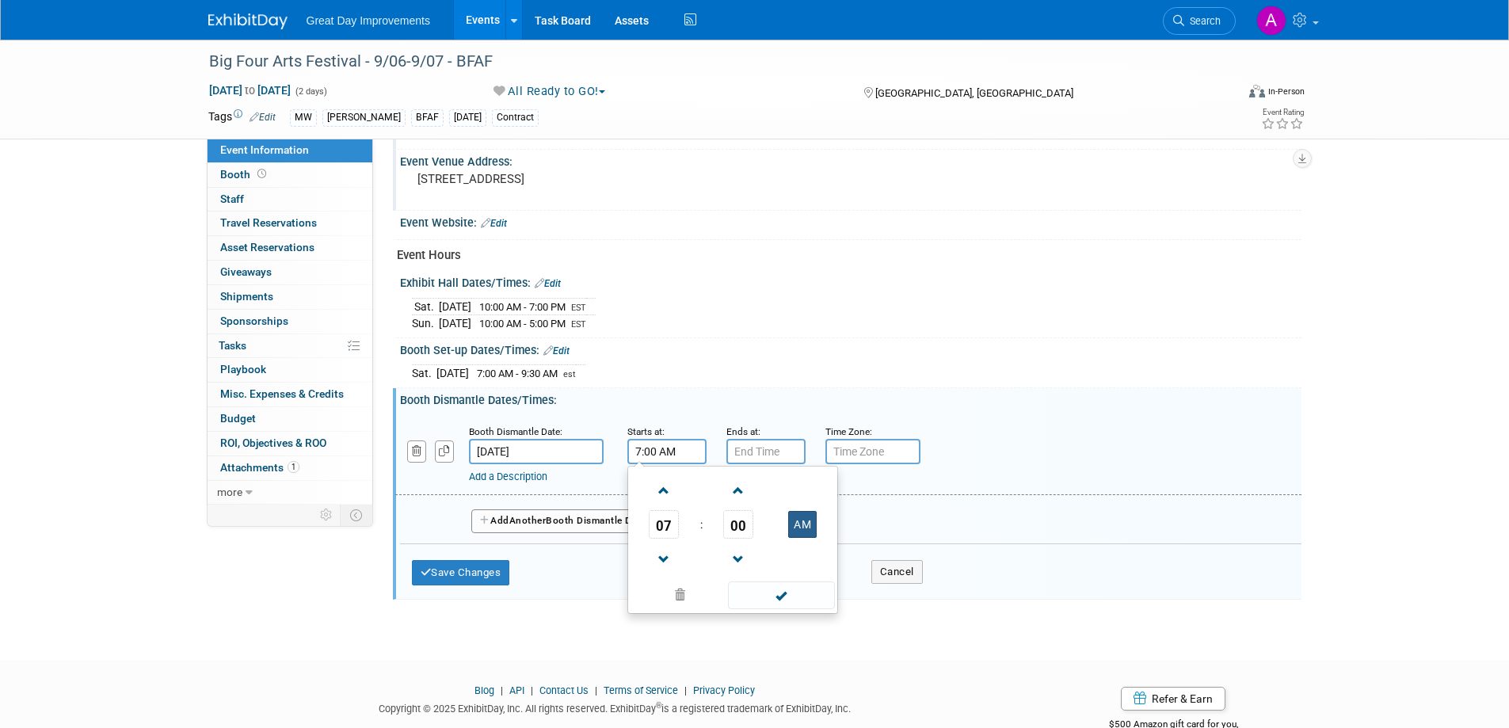
click at [807, 522] on button "AM" at bounding box center [802, 524] width 29 height 27
click at [669, 559] on span at bounding box center [665, 560] width 28 height 28
click at [669, 558] on span at bounding box center [665, 560] width 28 height 28
type input "5:00 PM"
click at [791, 605] on span at bounding box center [781, 596] width 107 height 28
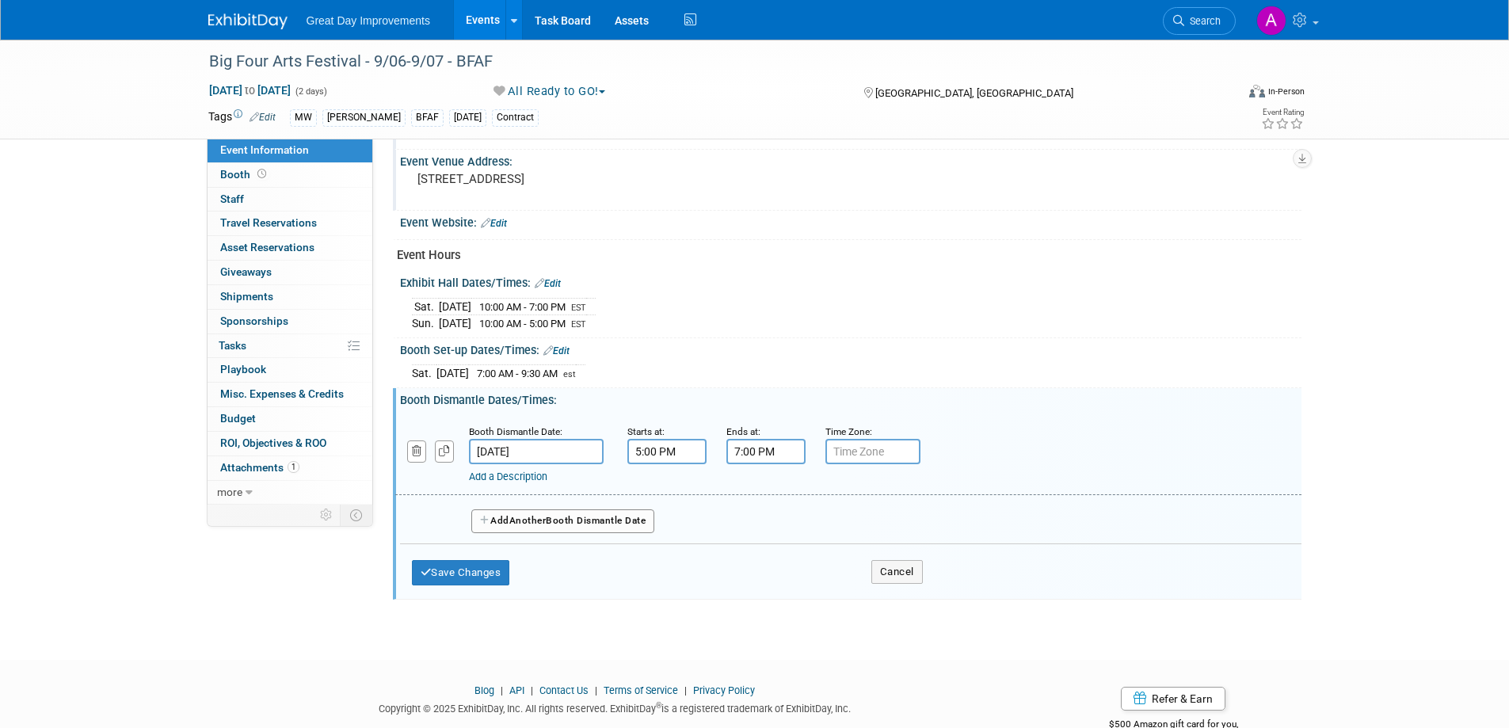
click at [765, 444] on input "7:00 PM" at bounding box center [766, 451] width 79 height 25
click at [756, 555] on span at bounding box center [764, 560] width 28 height 28
type input "6:00 PM"
click at [907, 593] on span at bounding box center [880, 596] width 107 height 28
click at [890, 449] on input "text" at bounding box center [873, 451] width 95 height 25
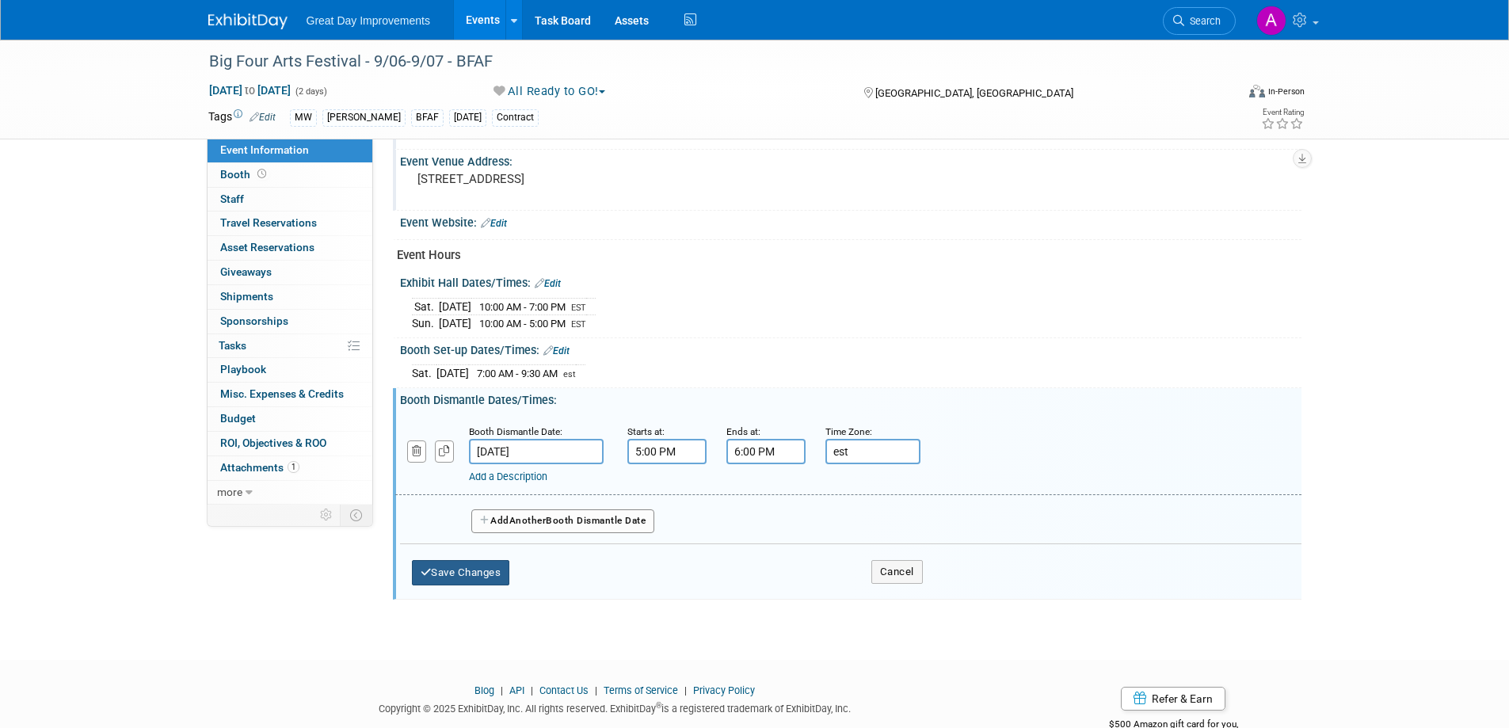
type input "est"
click at [452, 569] on button "Save Changes" at bounding box center [461, 572] width 98 height 25
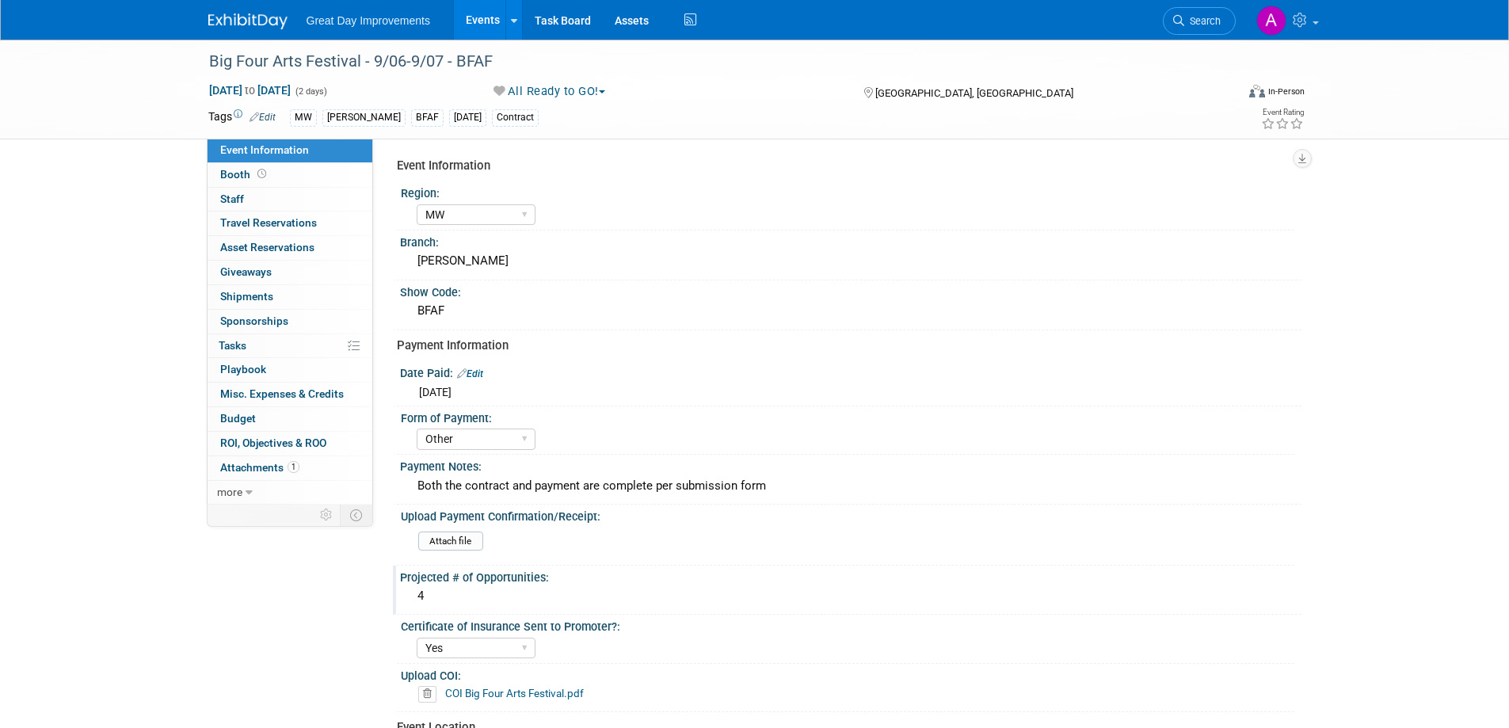
scroll to position [0, 0]
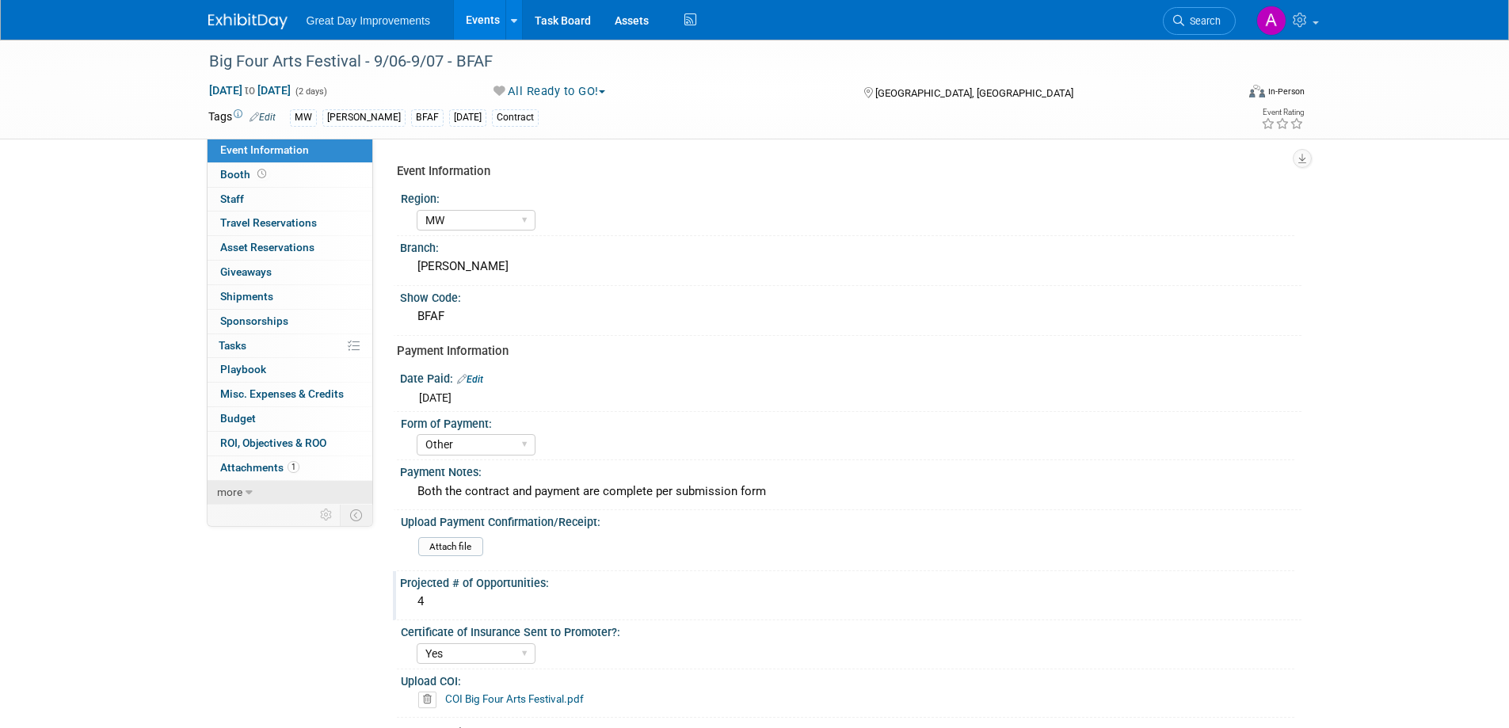
click at [246, 488] on icon at bounding box center [249, 492] width 7 height 11
click at [257, 188] on link "0 Staff 0" at bounding box center [290, 200] width 165 height 24
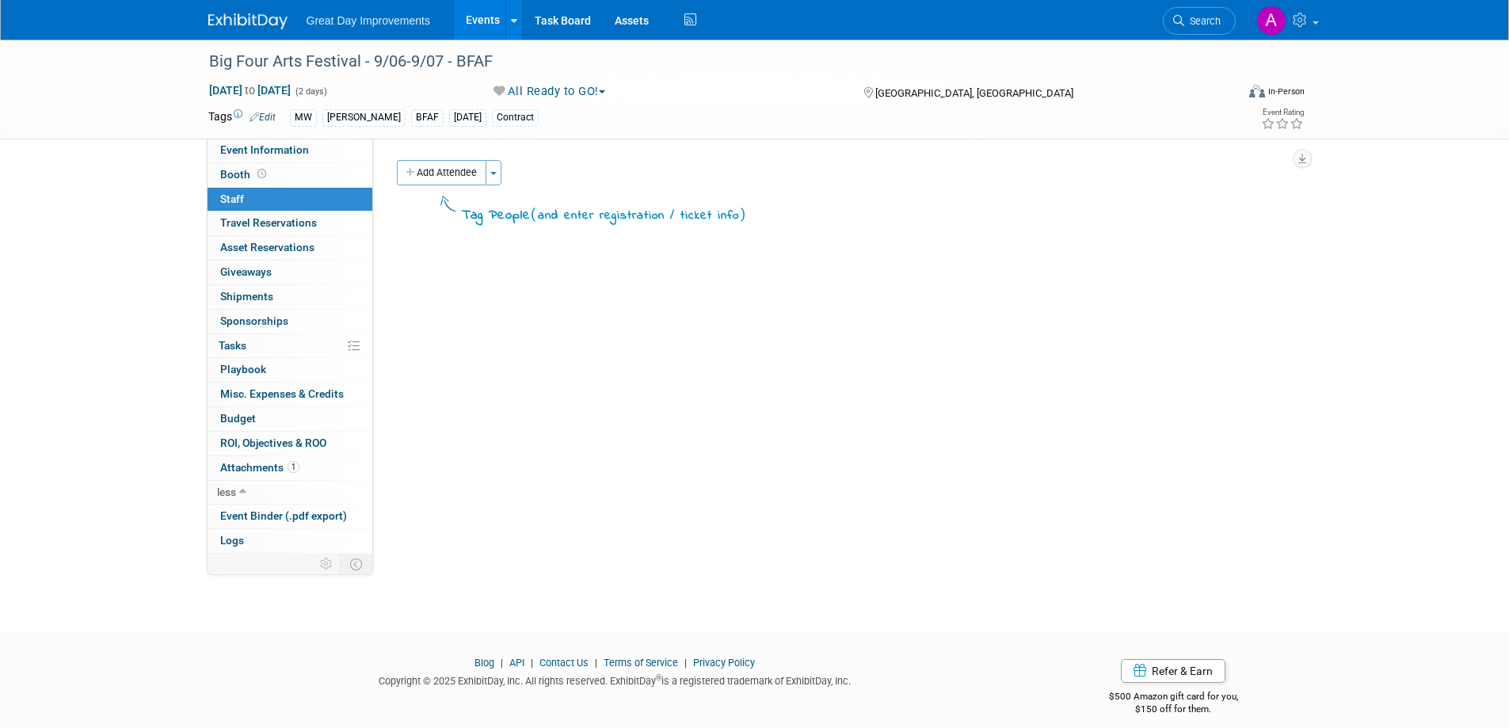
click at [410, 155] on div "Event Information Region: GC MA MW MTW NE NEW OV PL PNW SA SE SC UMW FL Branch:…" at bounding box center [837, 346] width 929 height 415
click at [433, 174] on button "Add Attendee" at bounding box center [442, 172] width 90 height 25
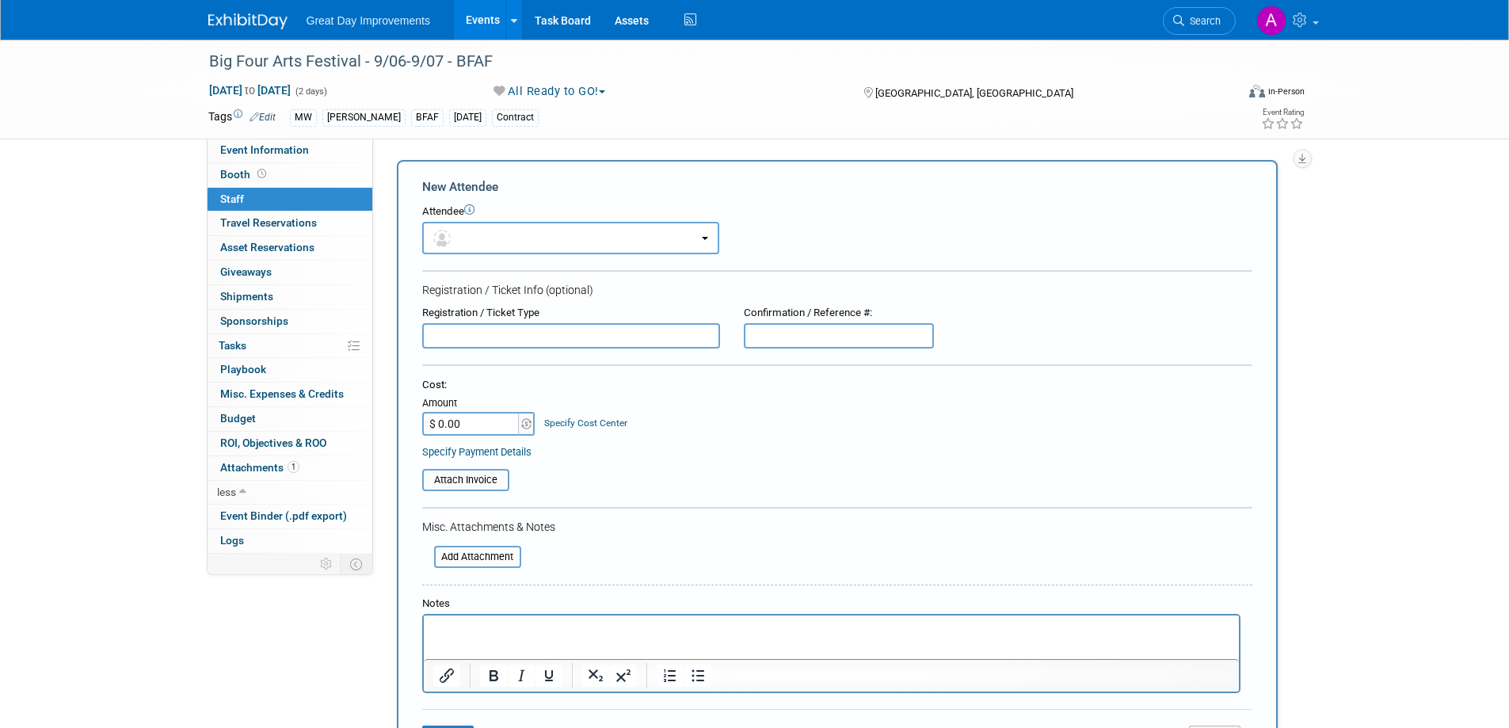
click at [563, 620] on html at bounding box center [830, 627] width 815 height 22
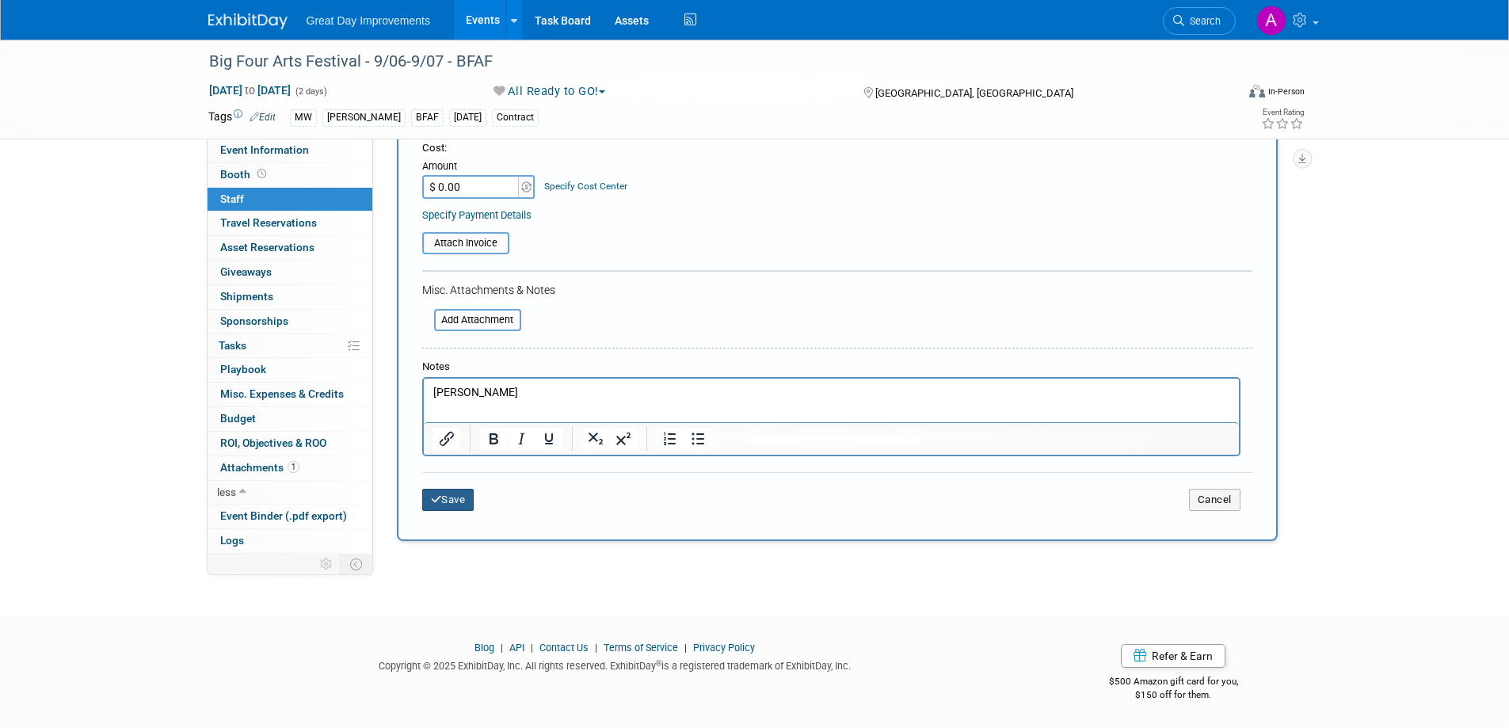
click at [439, 495] on icon "submit" at bounding box center [436, 499] width 11 height 10
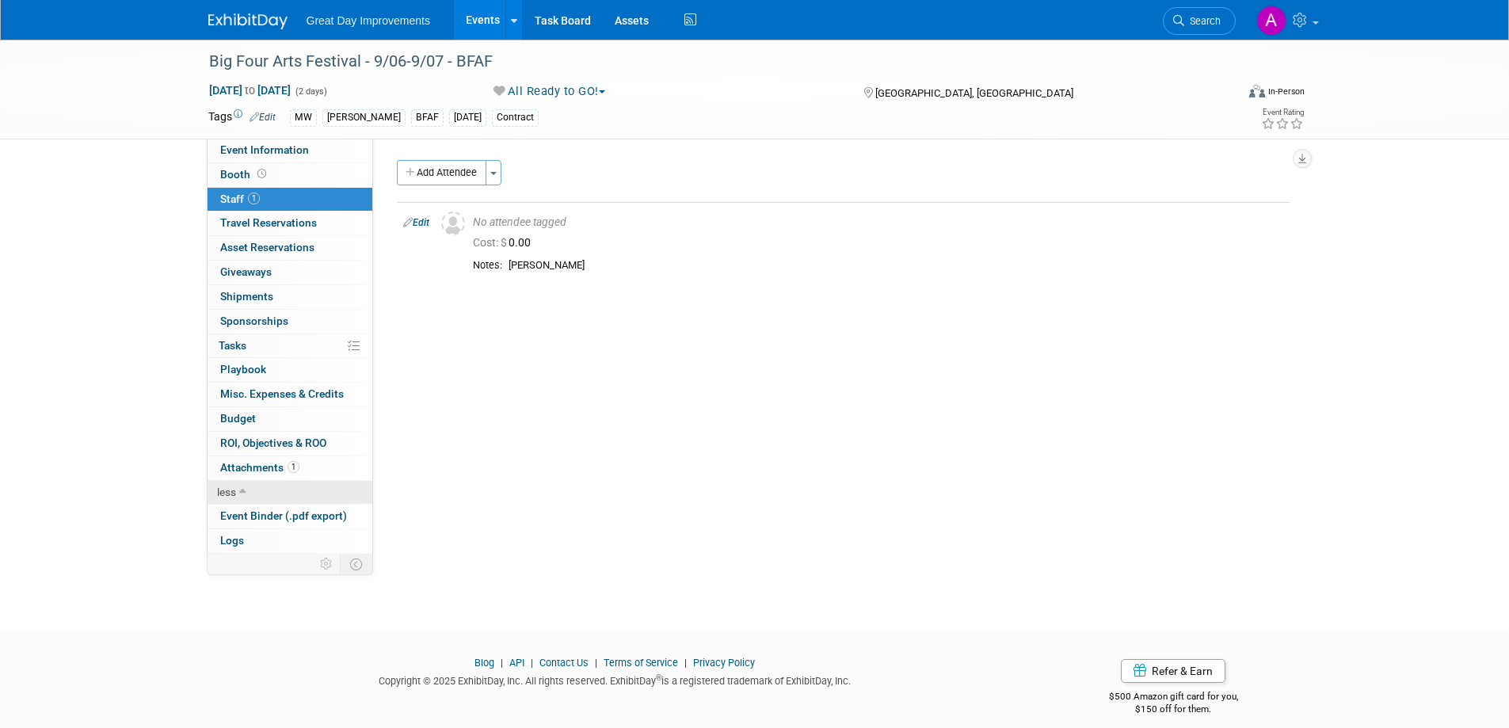
click at [326, 502] on link "less" at bounding box center [290, 493] width 165 height 24
click at [249, 498] on icon at bounding box center [249, 492] width 7 height 11
click at [272, 520] on span "Event Binder (.pdf export)" at bounding box center [283, 515] width 127 height 13
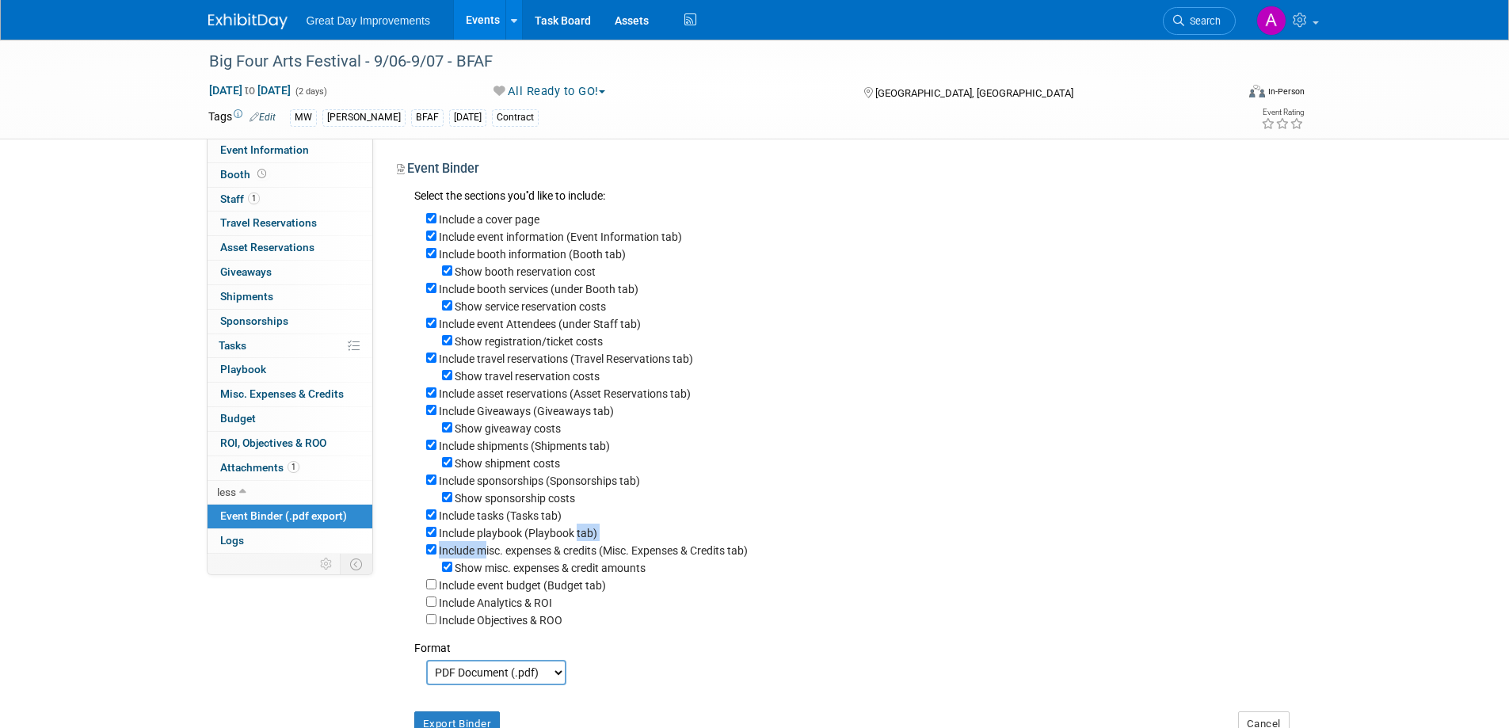
click at [628, 550] on div "Include a cover page Include event information (Event Information tab) Include …" at bounding box center [852, 417] width 876 height 422
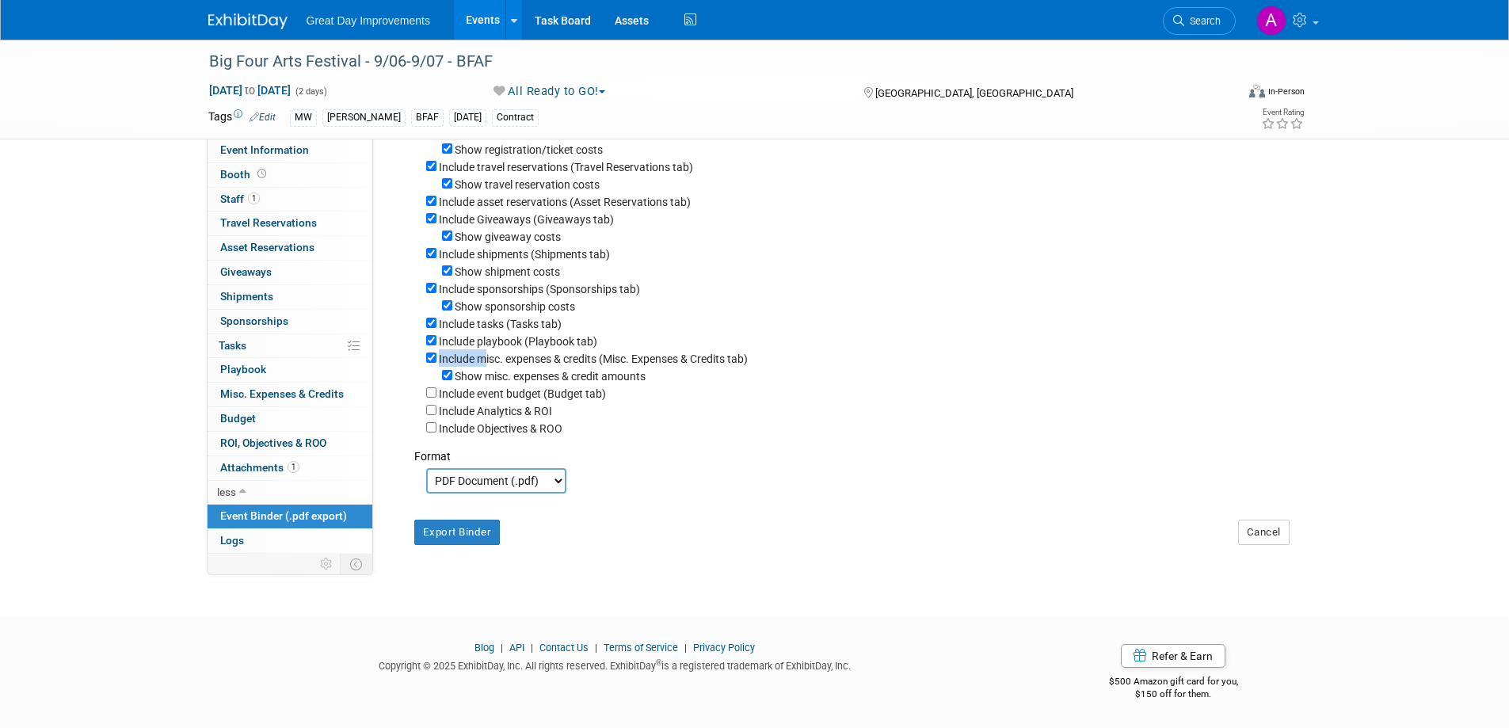
scroll to position [212, 0]
drag, startPoint x: 458, startPoint y: 532, endPoint x: 666, endPoint y: 469, distance: 217.8
click at [459, 532] on button "Export Binder" at bounding box center [457, 532] width 86 height 25
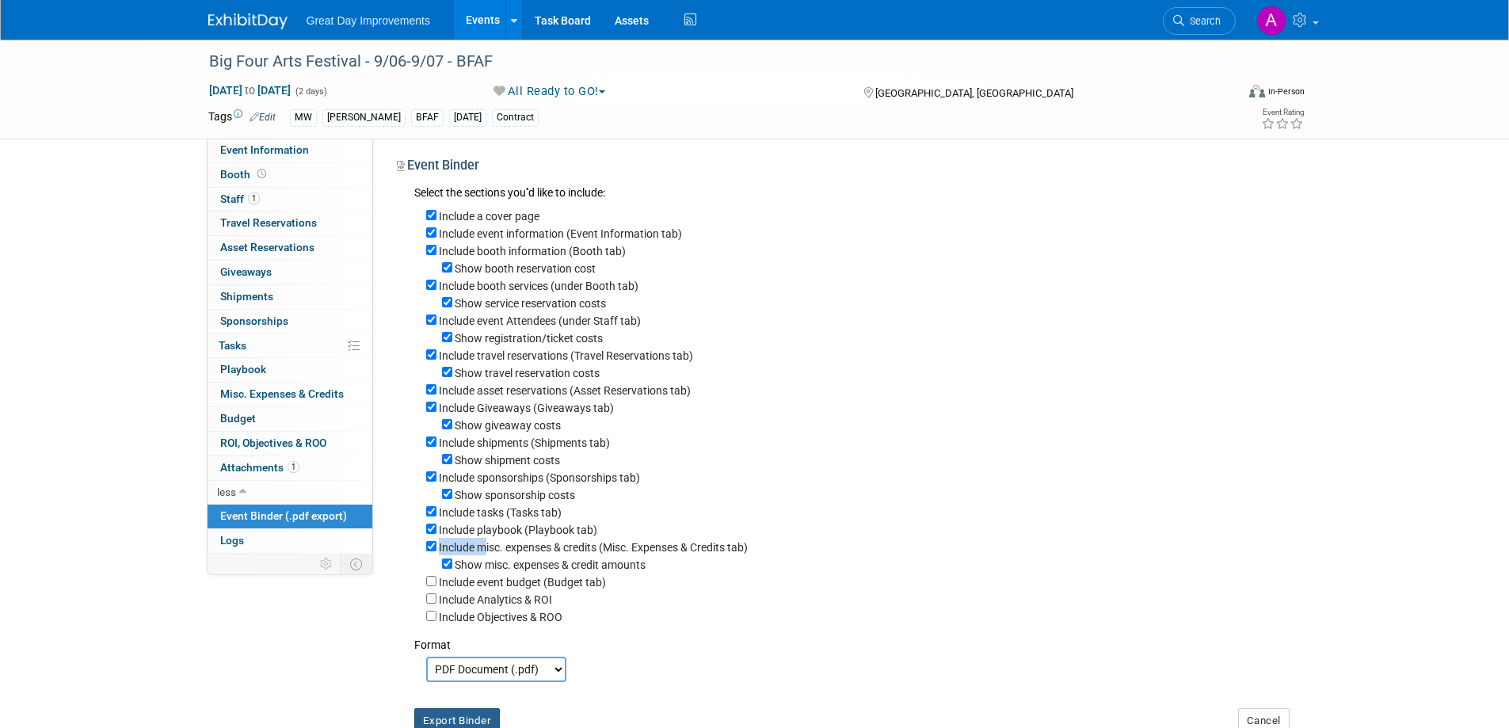
scroll to position [0, 0]
click at [1209, 22] on span "Search" at bounding box center [1203, 21] width 36 height 12
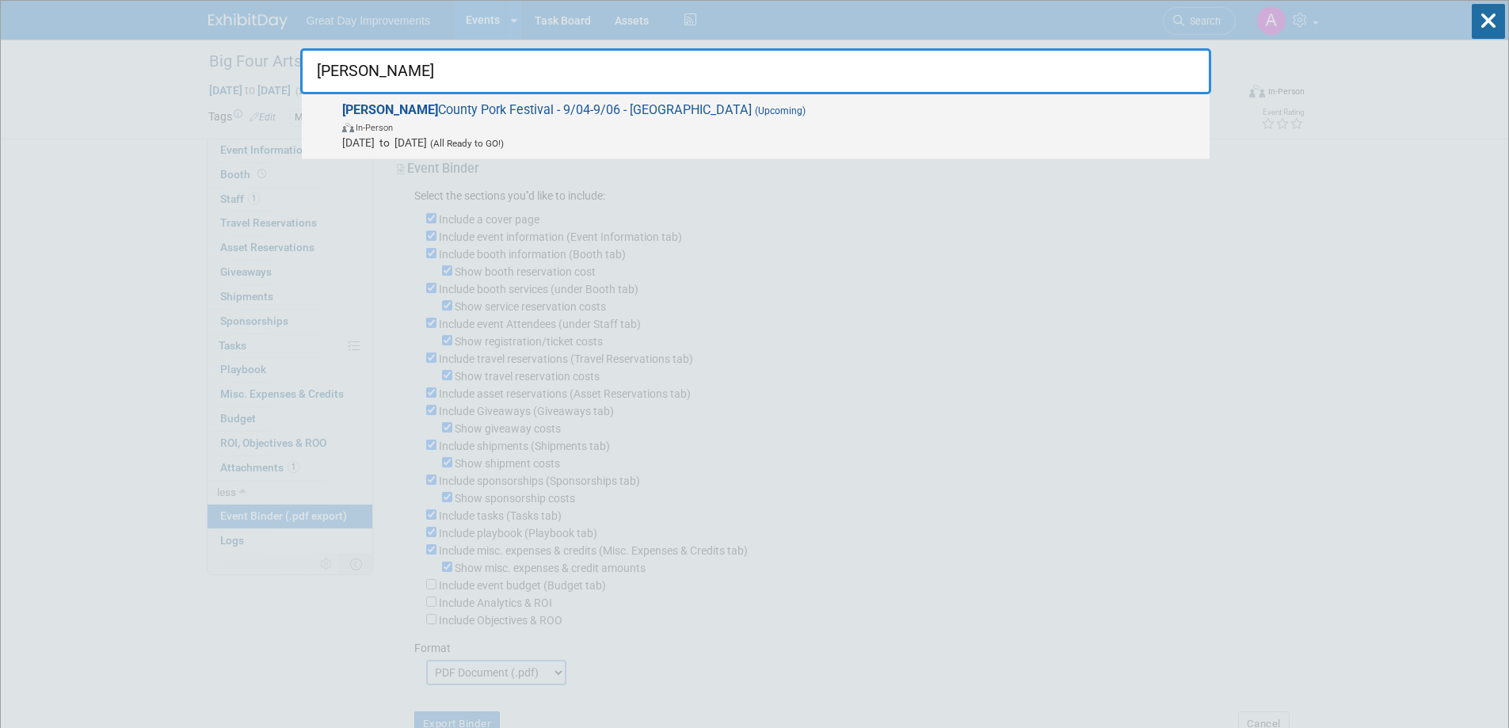
type input "tipton"
click at [752, 109] on span "(Upcoming)" at bounding box center [779, 110] width 54 height 11
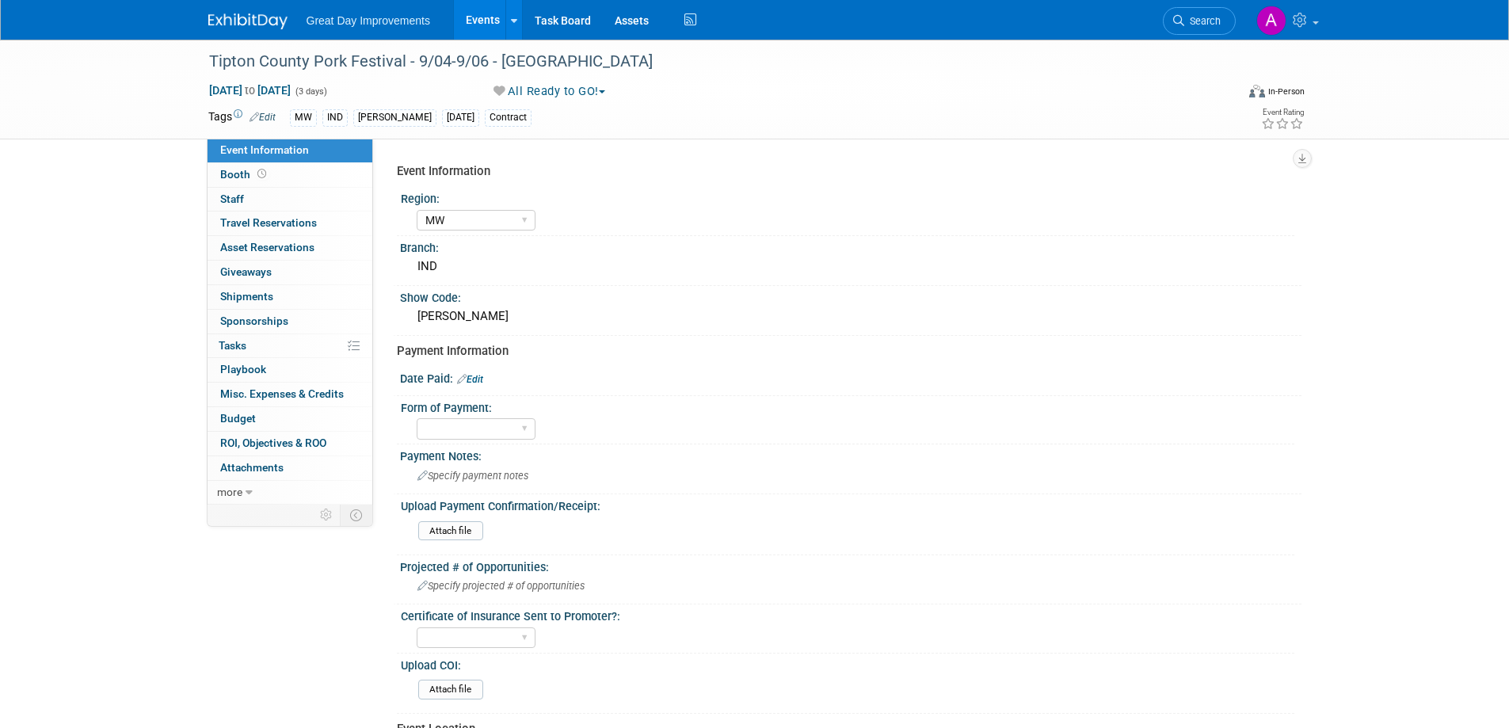
select select "MW"
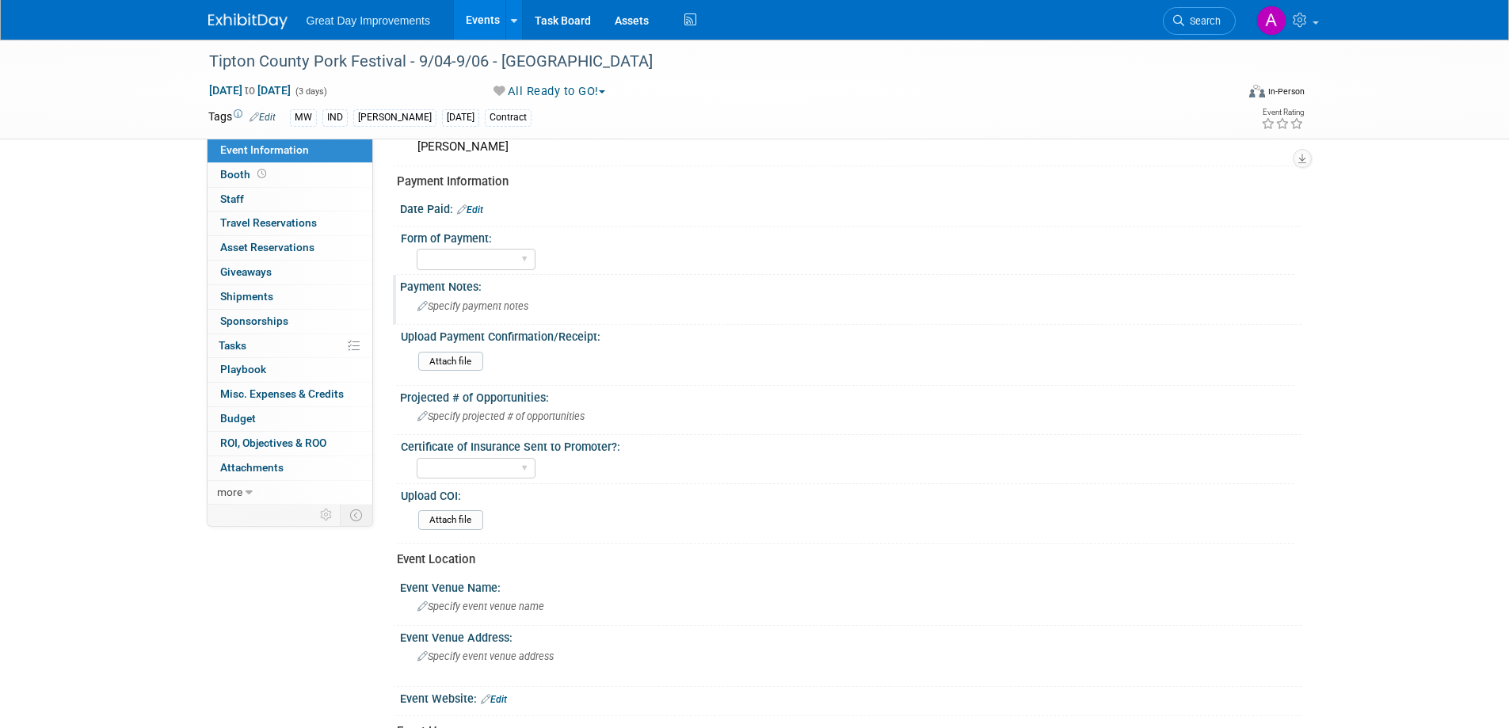
scroll to position [158, 0]
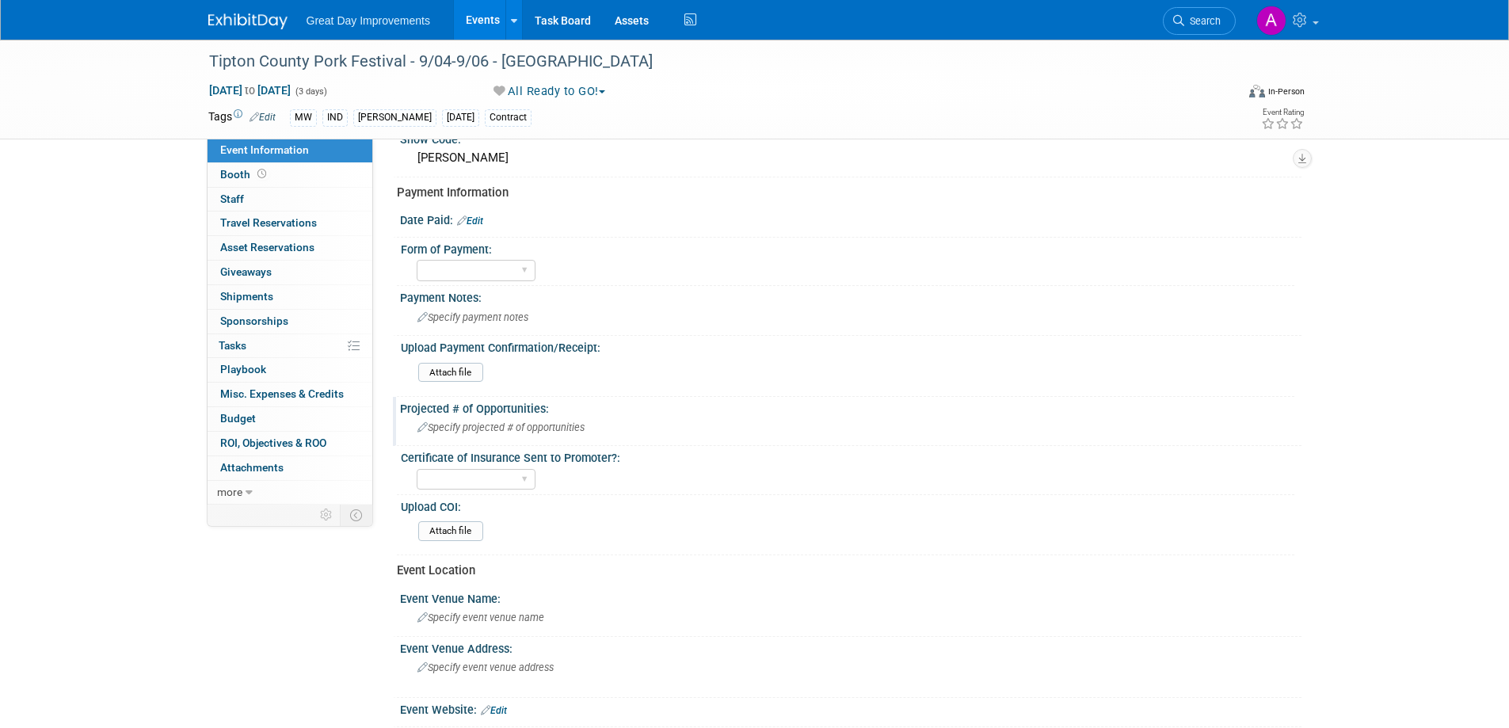
click at [474, 433] on div "Specify projected # of opportunities" at bounding box center [851, 427] width 878 height 25
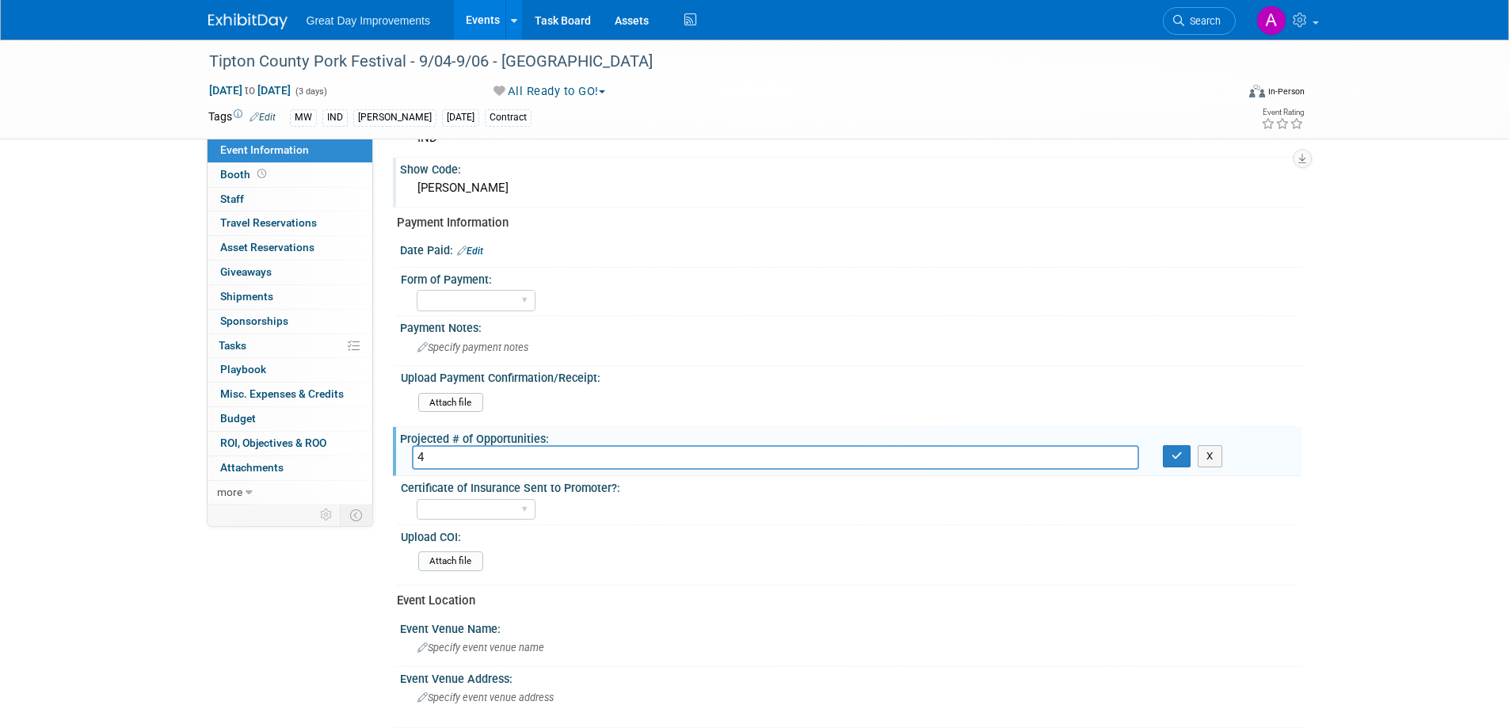
scroll to position [79, 0]
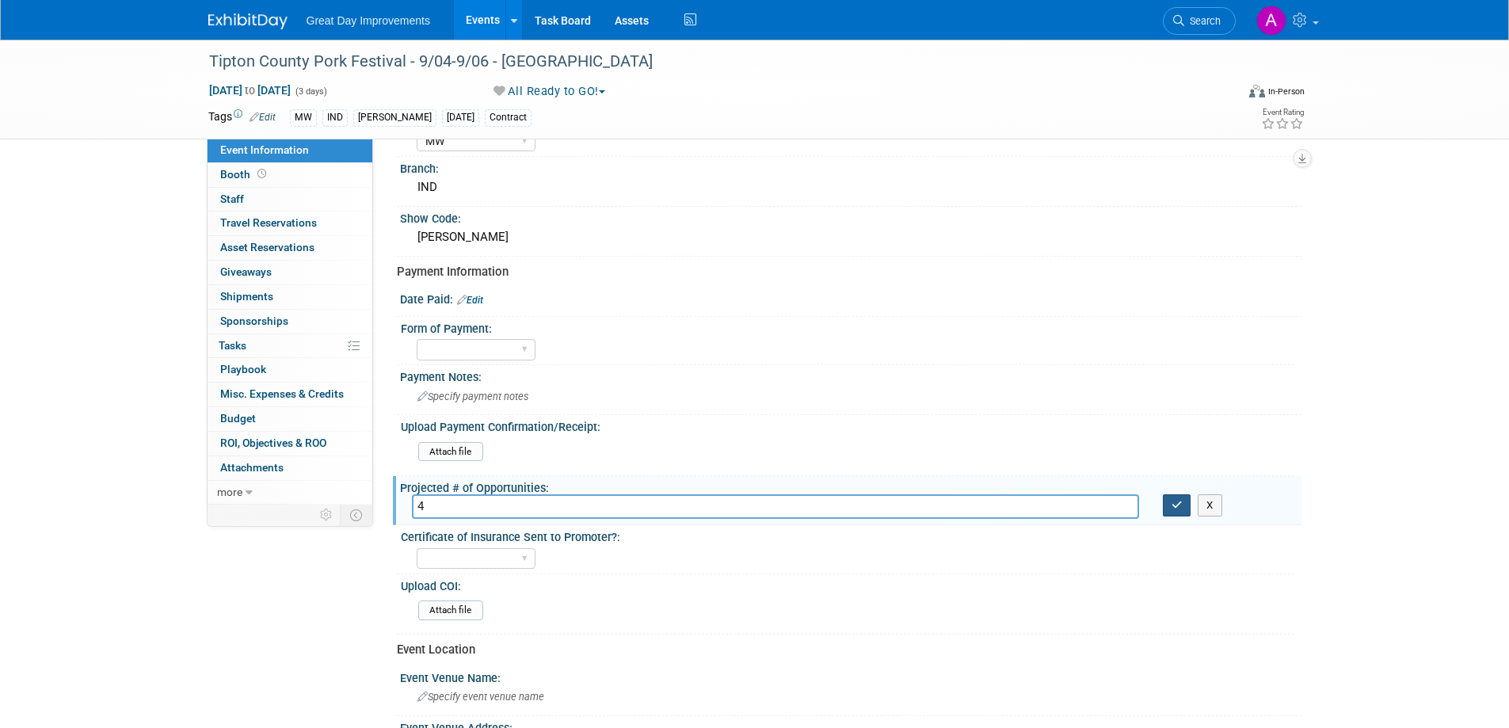
type input "4"
click at [1177, 513] on button "button" at bounding box center [1177, 505] width 29 height 22
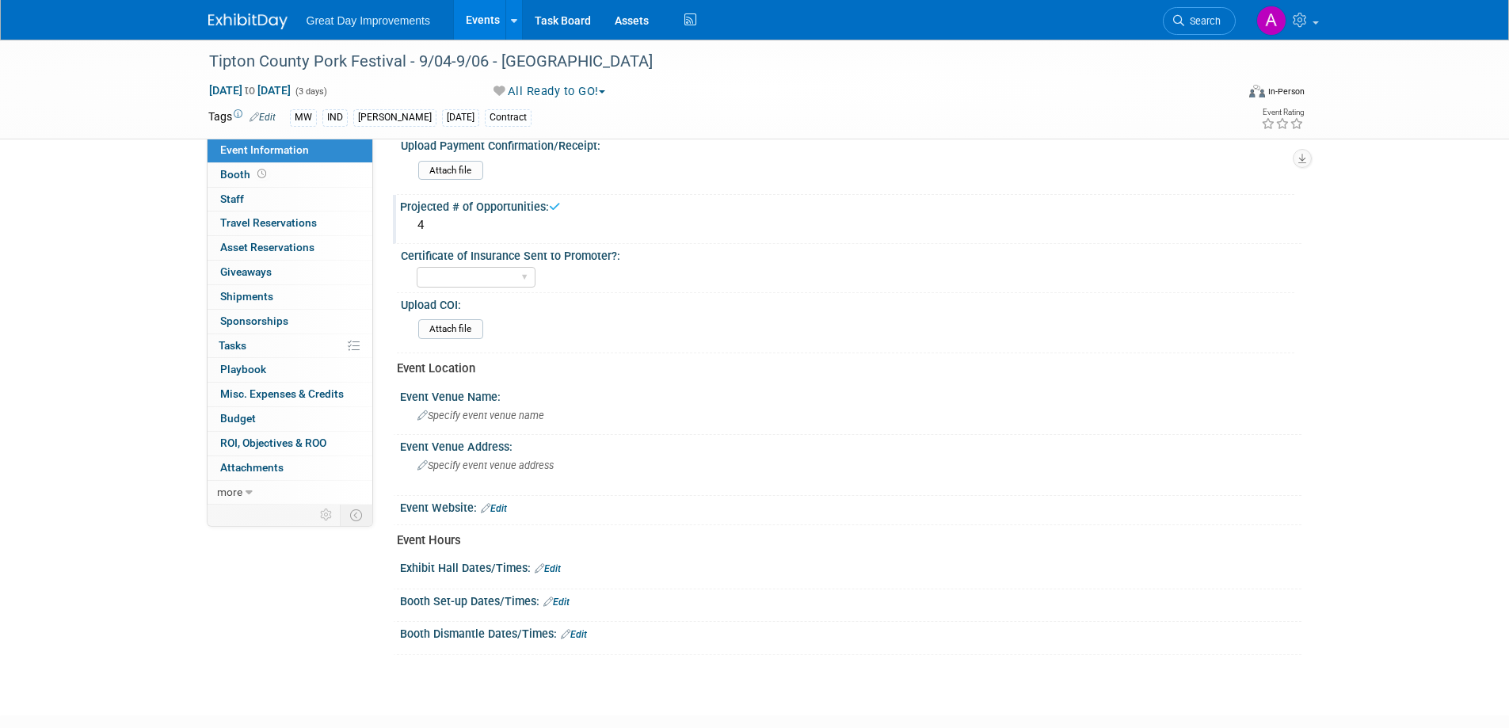
scroll to position [396, 0]
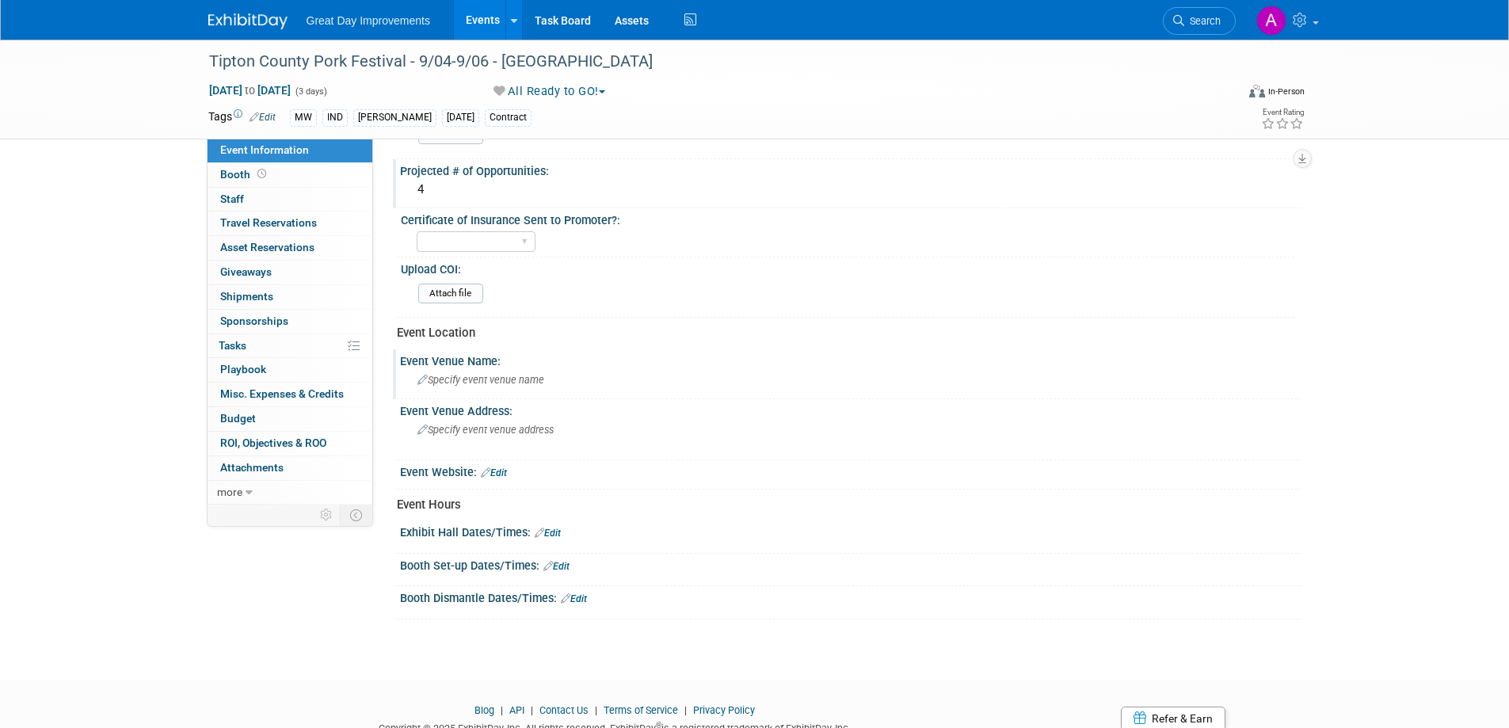
click at [475, 386] on div "Specify event venue name" at bounding box center [851, 380] width 878 height 25
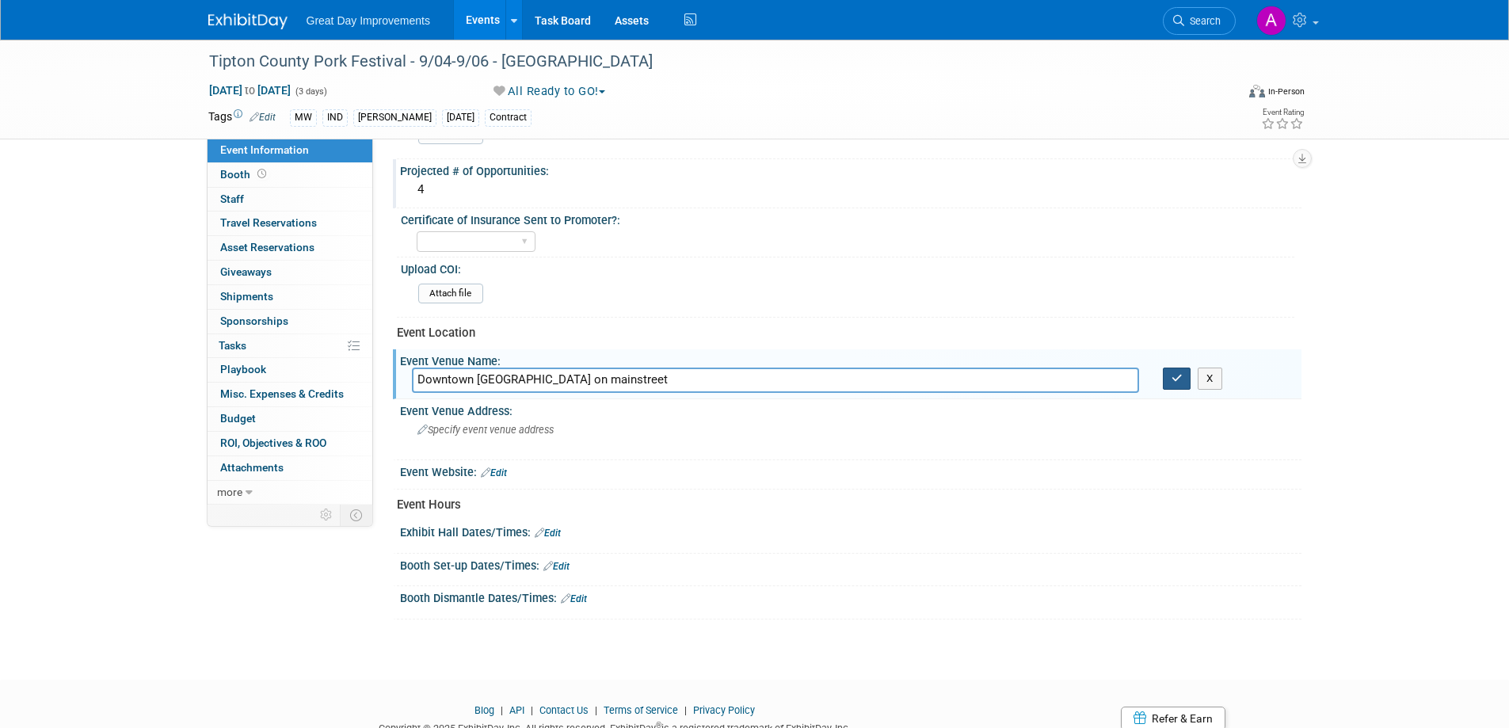
type input "Downtown [GEOGRAPHIC_DATA] on mainstreet"
click at [1180, 373] on icon "button" at bounding box center [1177, 378] width 11 height 10
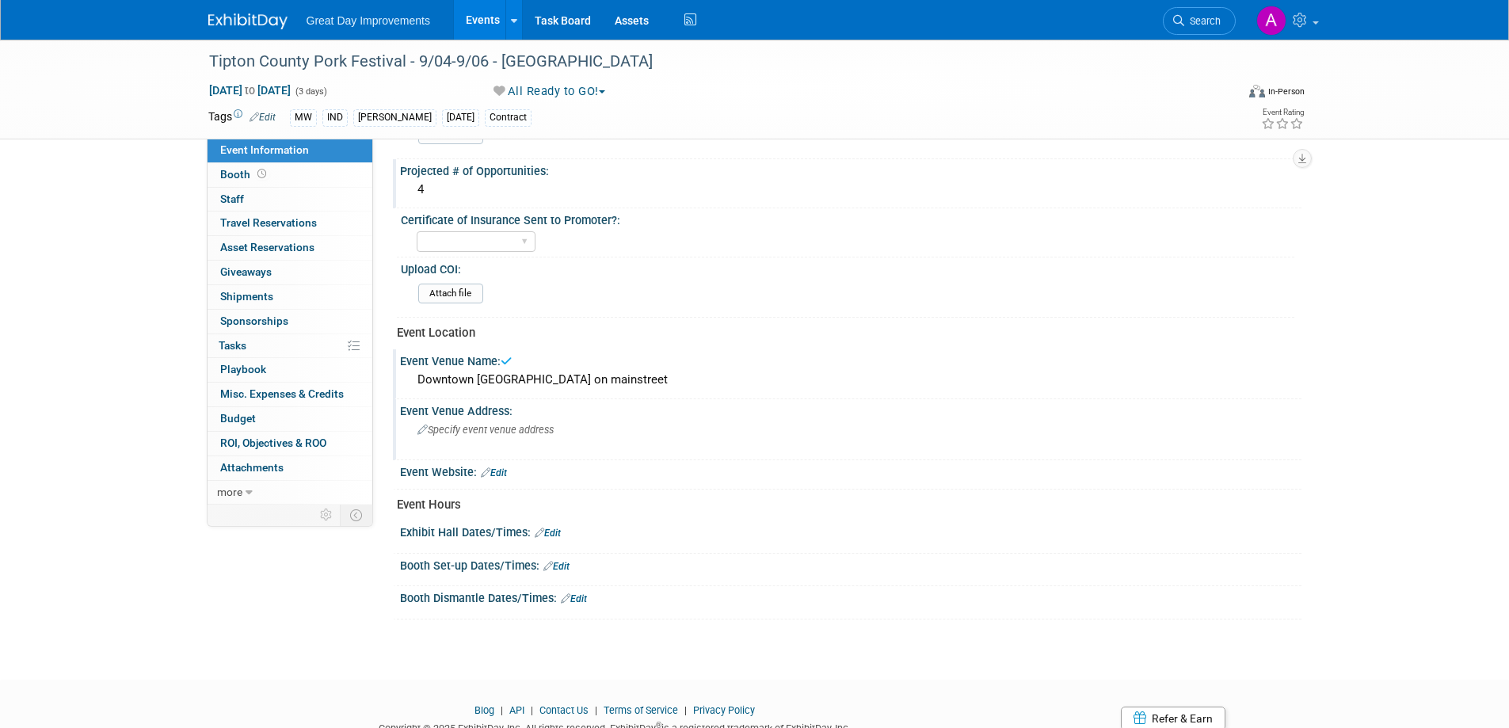
click at [531, 437] on div "Specify event venue address" at bounding box center [588, 436] width 352 height 36
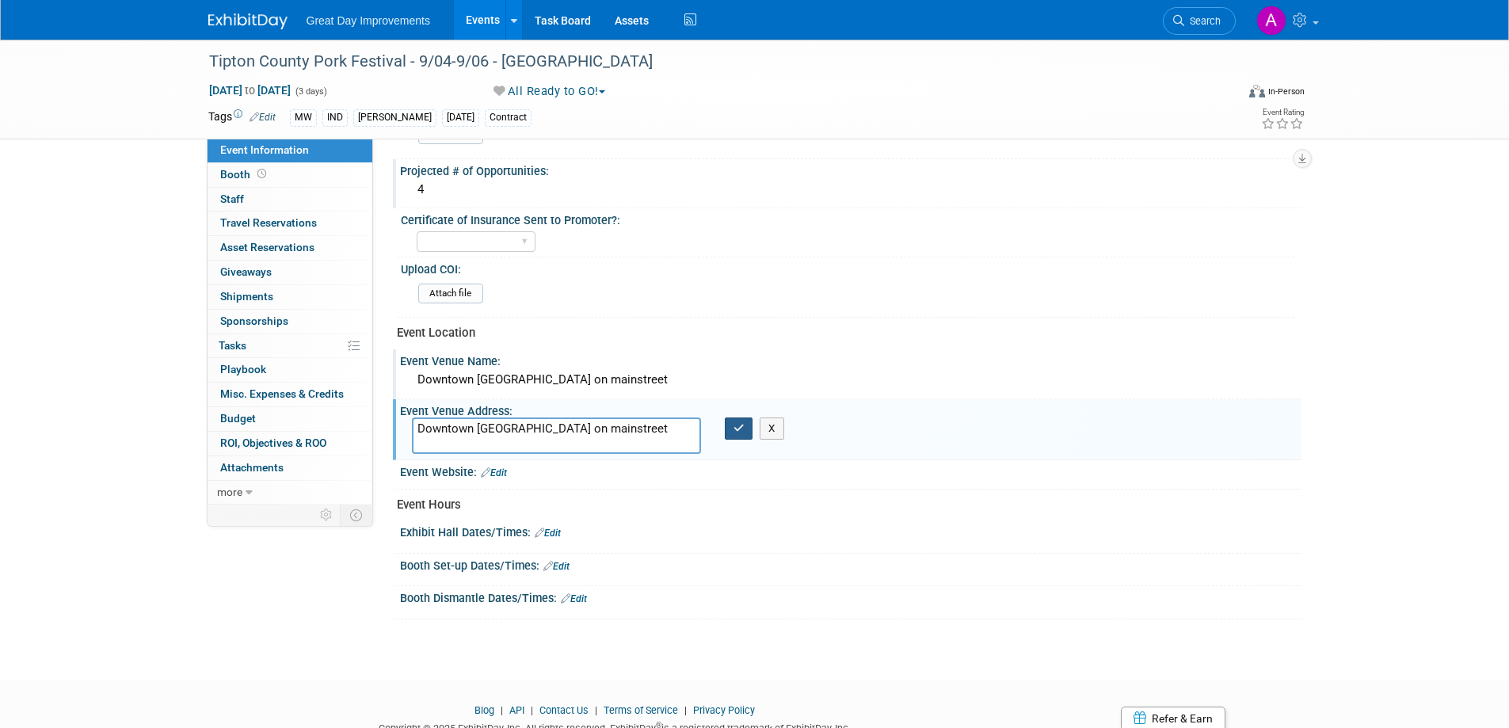
type textarea "Downtown [GEOGRAPHIC_DATA] on mainstreet"
click at [741, 428] on icon "button" at bounding box center [739, 428] width 11 height 10
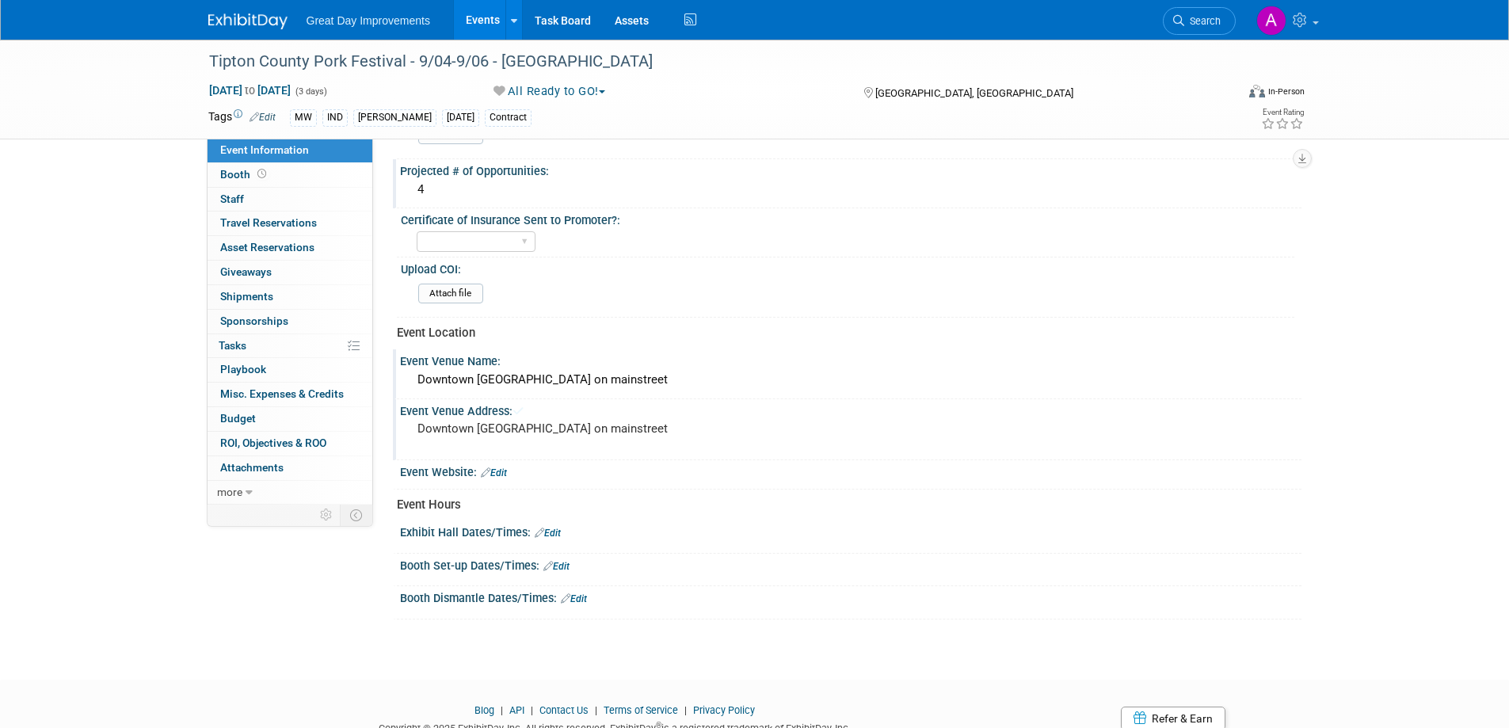
click at [559, 534] on link "Edit" at bounding box center [548, 533] width 26 height 11
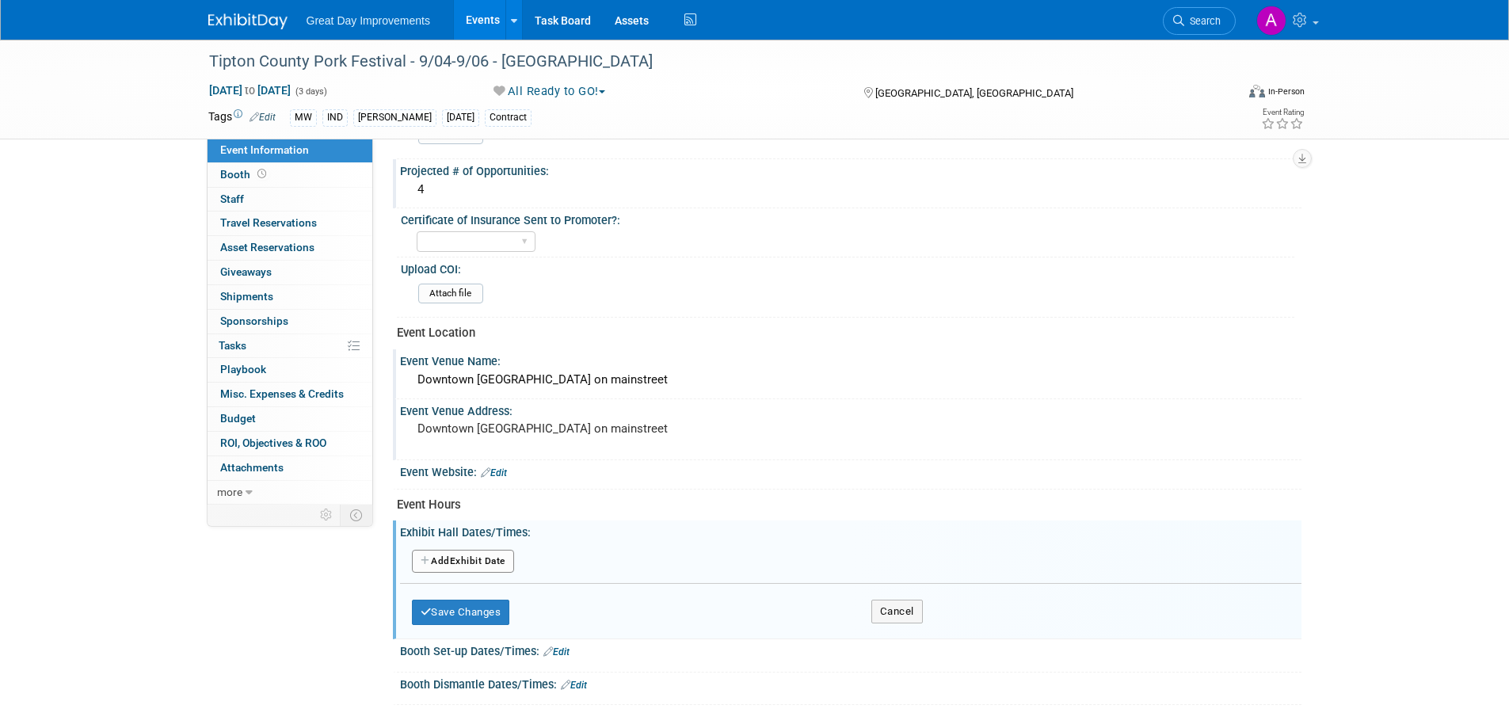
click at [477, 564] on button "Add Another Exhibit Date" at bounding box center [463, 562] width 102 height 24
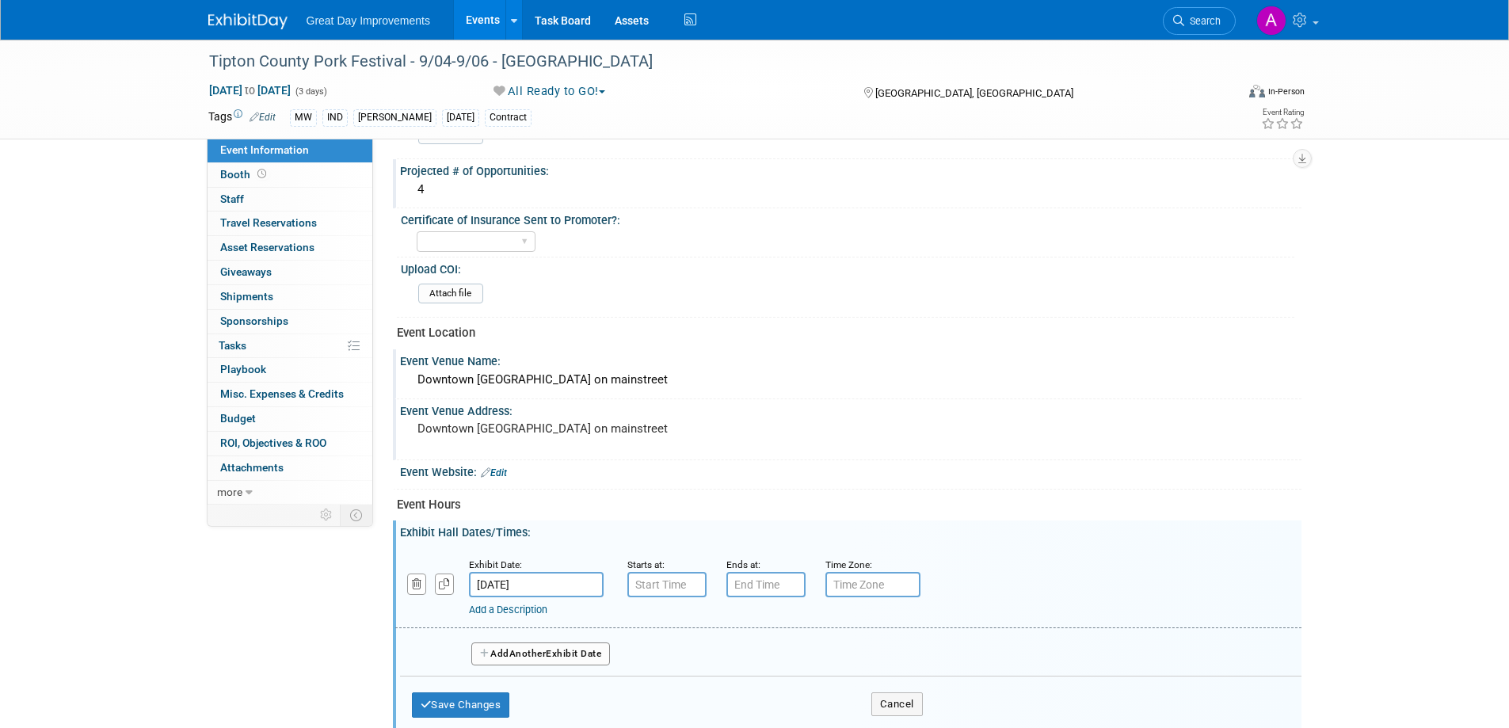
click at [585, 589] on input "[DATE]" at bounding box center [536, 584] width 135 height 25
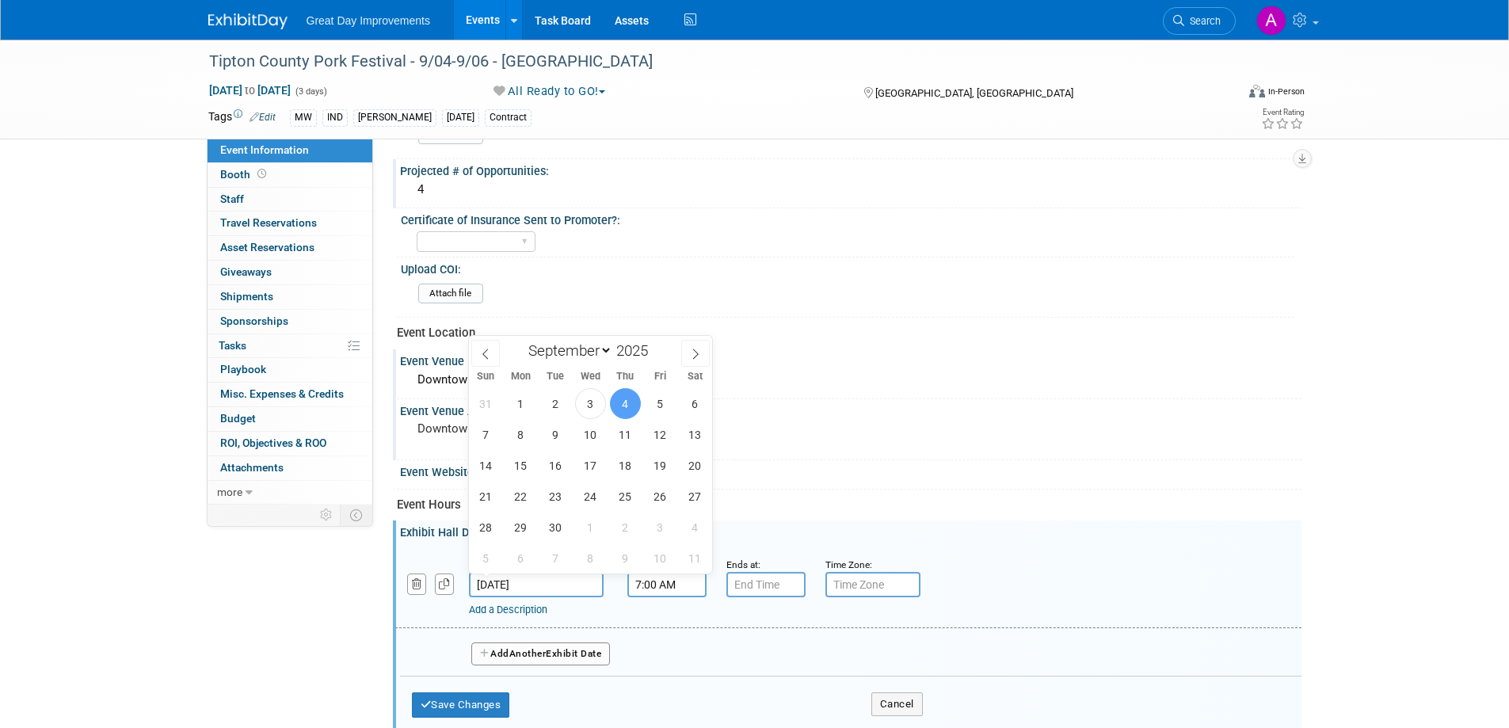
click at [659, 586] on input "7:00 AM" at bounding box center [667, 584] width 79 height 25
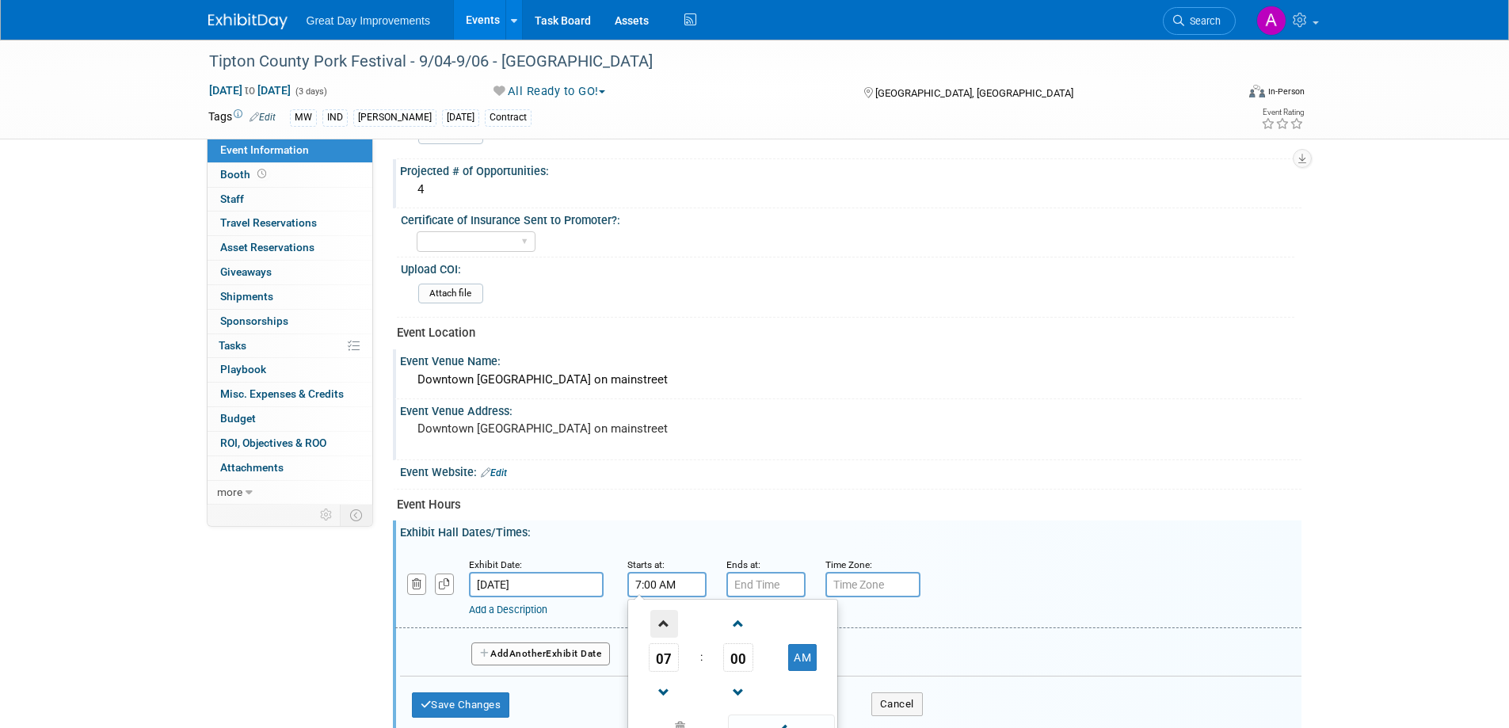
click at [661, 622] on span at bounding box center [665, 624] width 28 height 28
click at [659, 622] on span at bounding box center [665, 624] width 28 height 28
click at [659, 621] on span at bounding box center [665, 624] width 28 height 28
click at [656, 624] on span at bounding box center [665, 624] width 28 height 28
type input "11:00 AM"
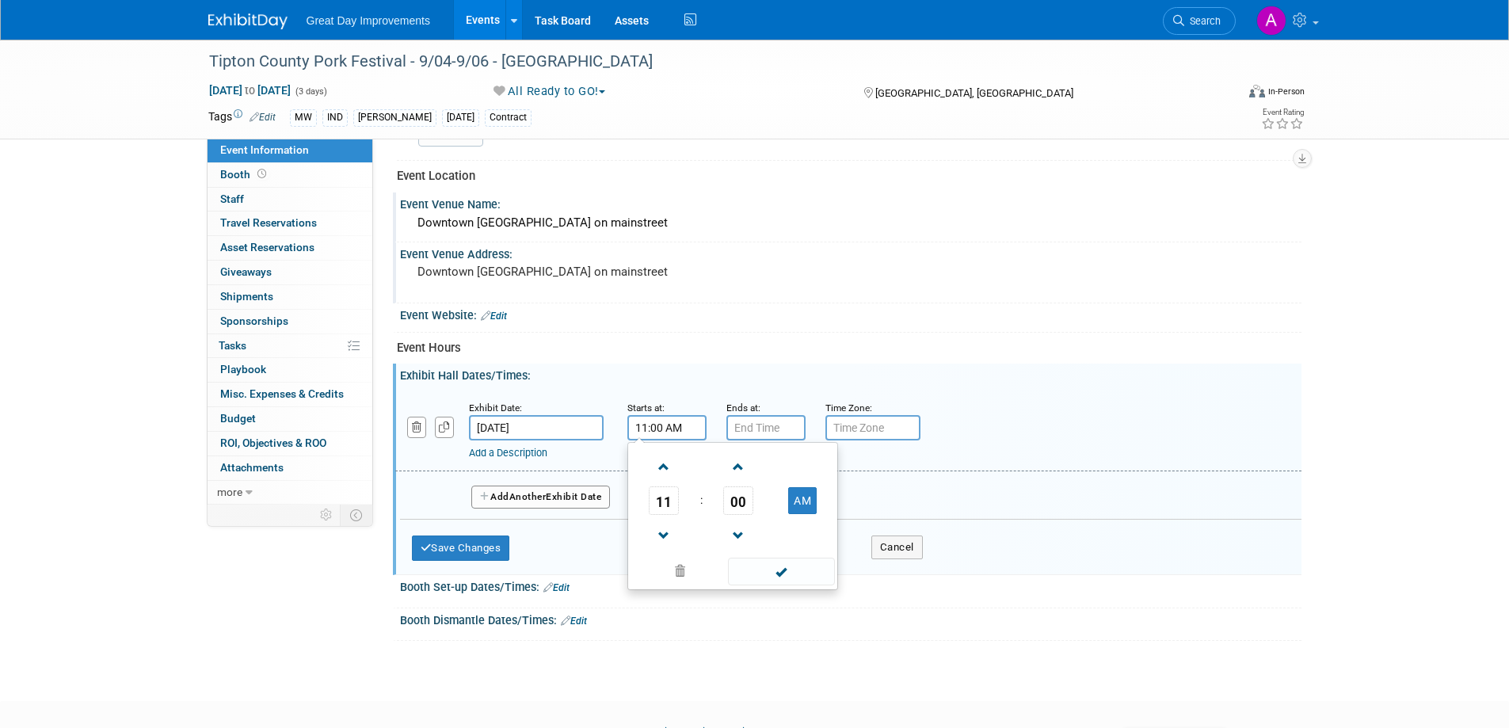
scroll to position [555, 0]
drag, startPoint x: 791, startPoint y: 574, endPoint x: 779, endPoint y: 527, distance: 49.0
click at [791, 574] on span at bounding box center [781, 570] width 107 height 28
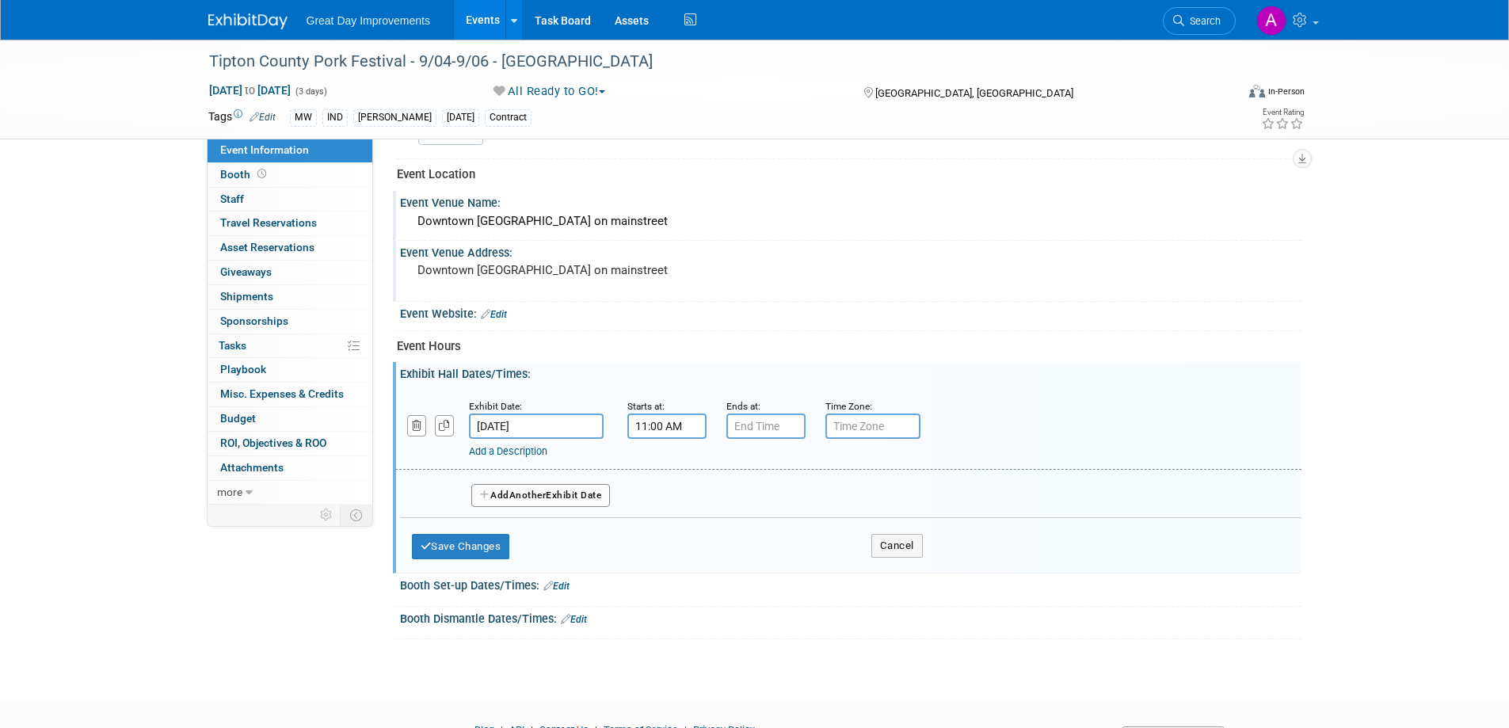
click at [757, 412] on div "Ends at:" at bounding box center [764, 406] width 75 height 16
click at [754, 425] on input "7:00 PM" at bounding box center [766, 426] width 79 height 25
click at [764, 467] on span at bounding box center [764, 466] width 28 height 28
click at [765, 463] on span at bounding box center [764, 466] width 28 height 28
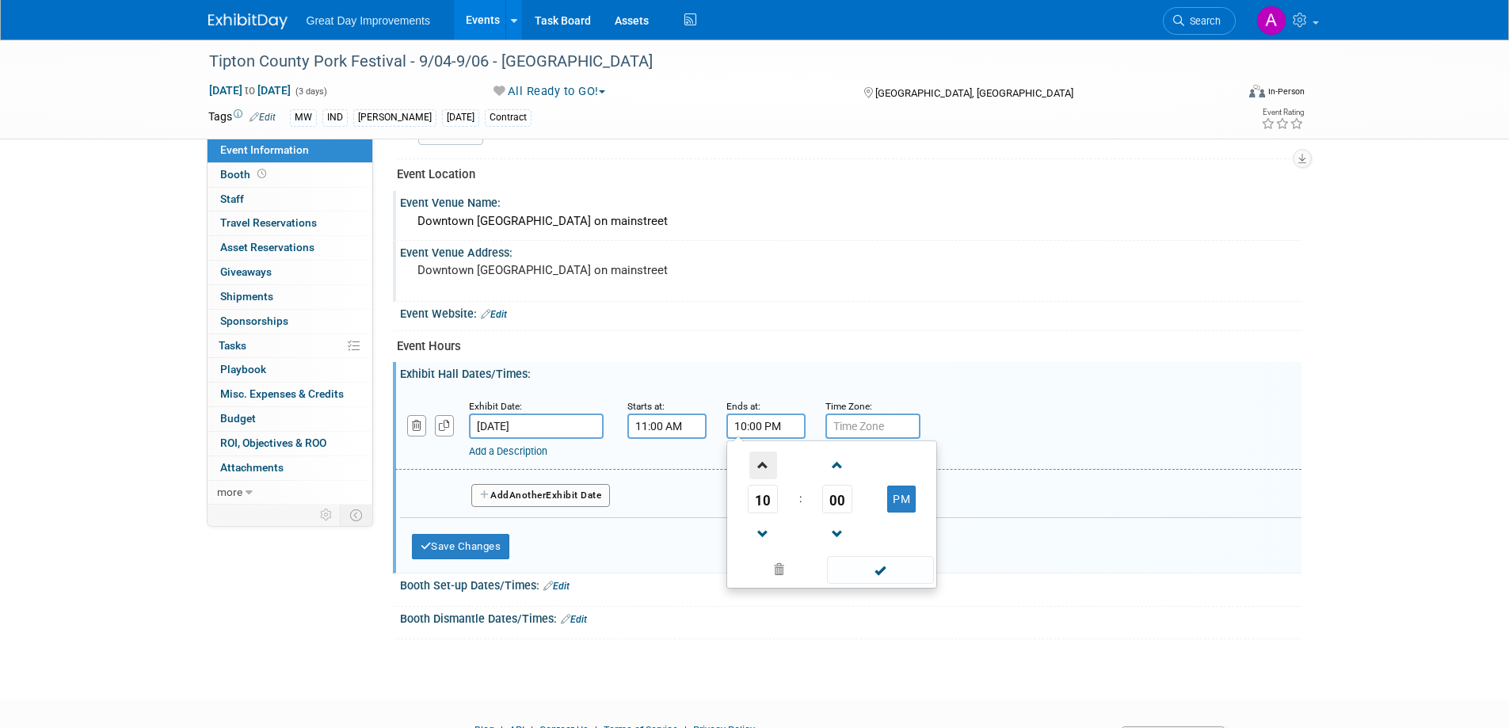
click at [765, 461] on span at bounding box center [764, 466] width 28 height 28
click at [763, 532] on span at bounding box center [764, 535] width 28 height 28
type input "10:00 PM"
click at [858, 567] on span at bounding box center [880, 570] width 107 height 28
click at [860, 425] on input "text" at bounding box center [873, 426] width 95 height 25
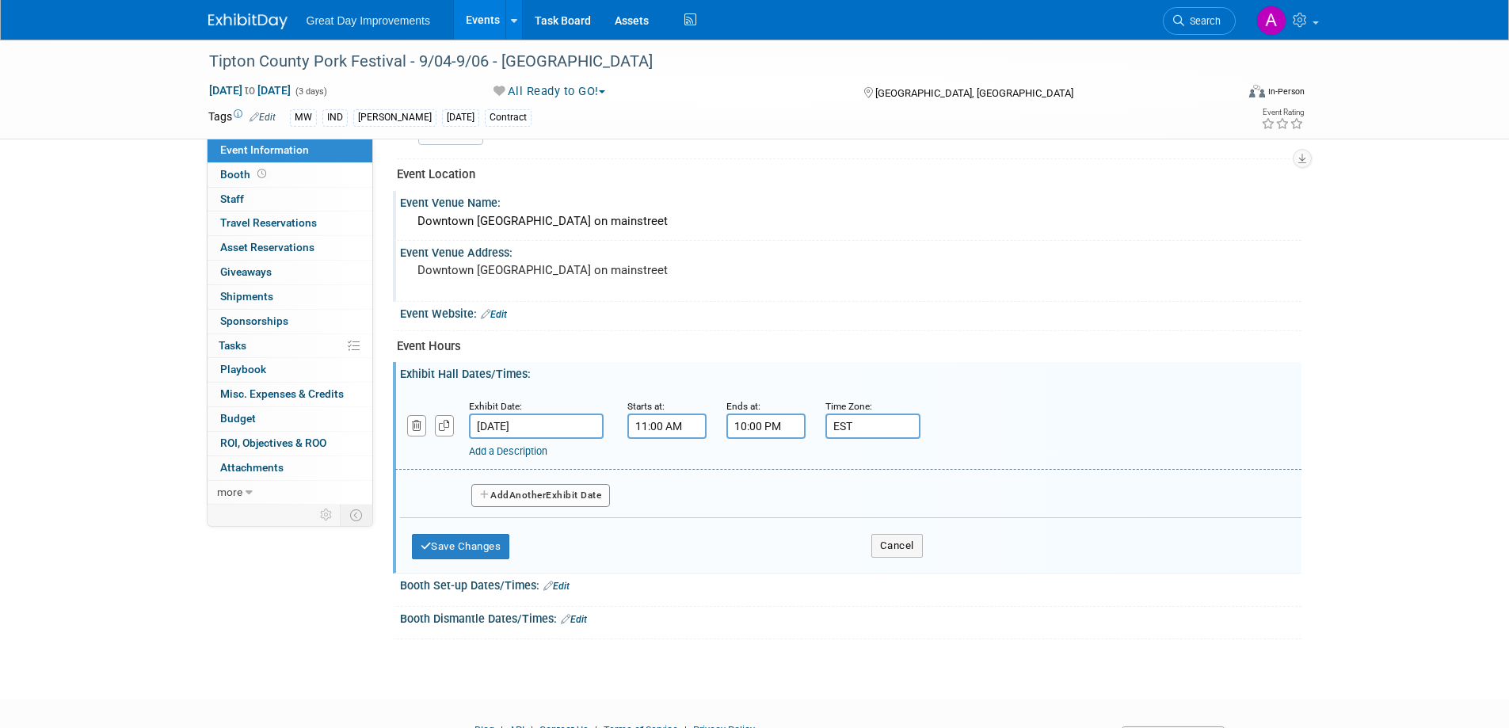
type input "EST"
click at [551, 484] on button "Add Another Exhibit Date" at bounding box center [540, 496] width 139 height 24
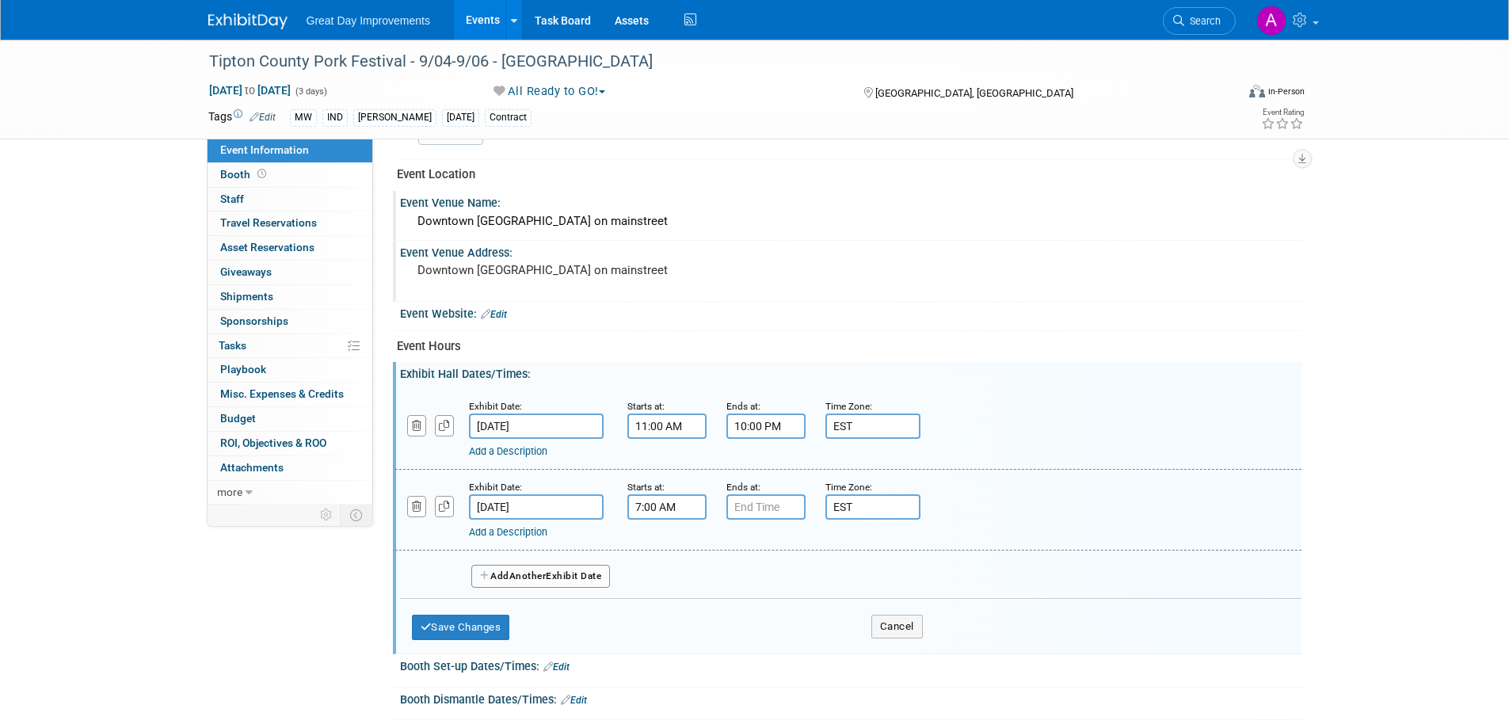
click at [668, 505] on input "7:00 AM" at bounding box center [667, 506] width 79 height 25
click at [659, 556] on span at bounding box center [665, 546] width 28 height 28
click at [659, 555] on span at bounding box center [665, 546] width 28 height 28
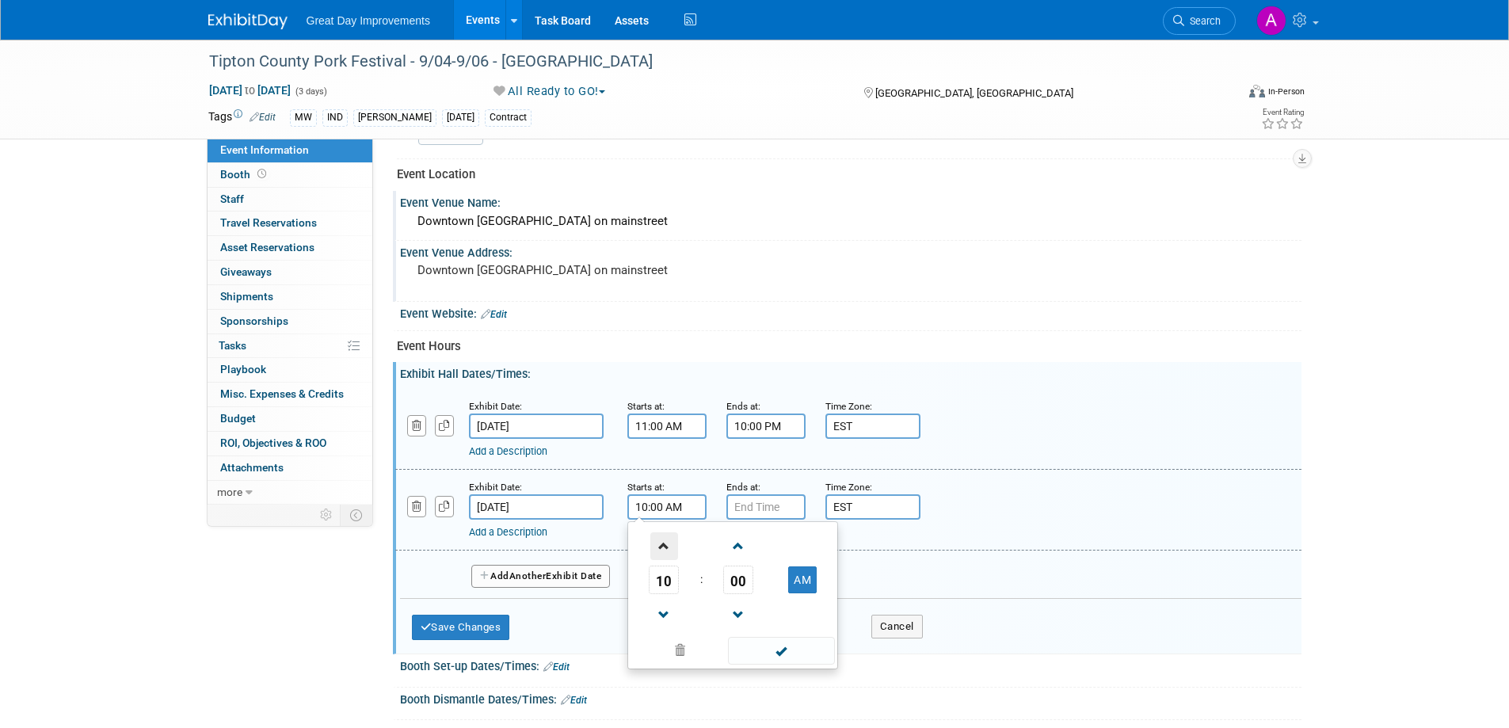
type input "11:00 AM"
click at [792, 657] on span at bounding box center [781, 651] width 107 height 28
click at [775, 511] on input "7:00 PM" at bounding box center [766, 506] width 79 height 25
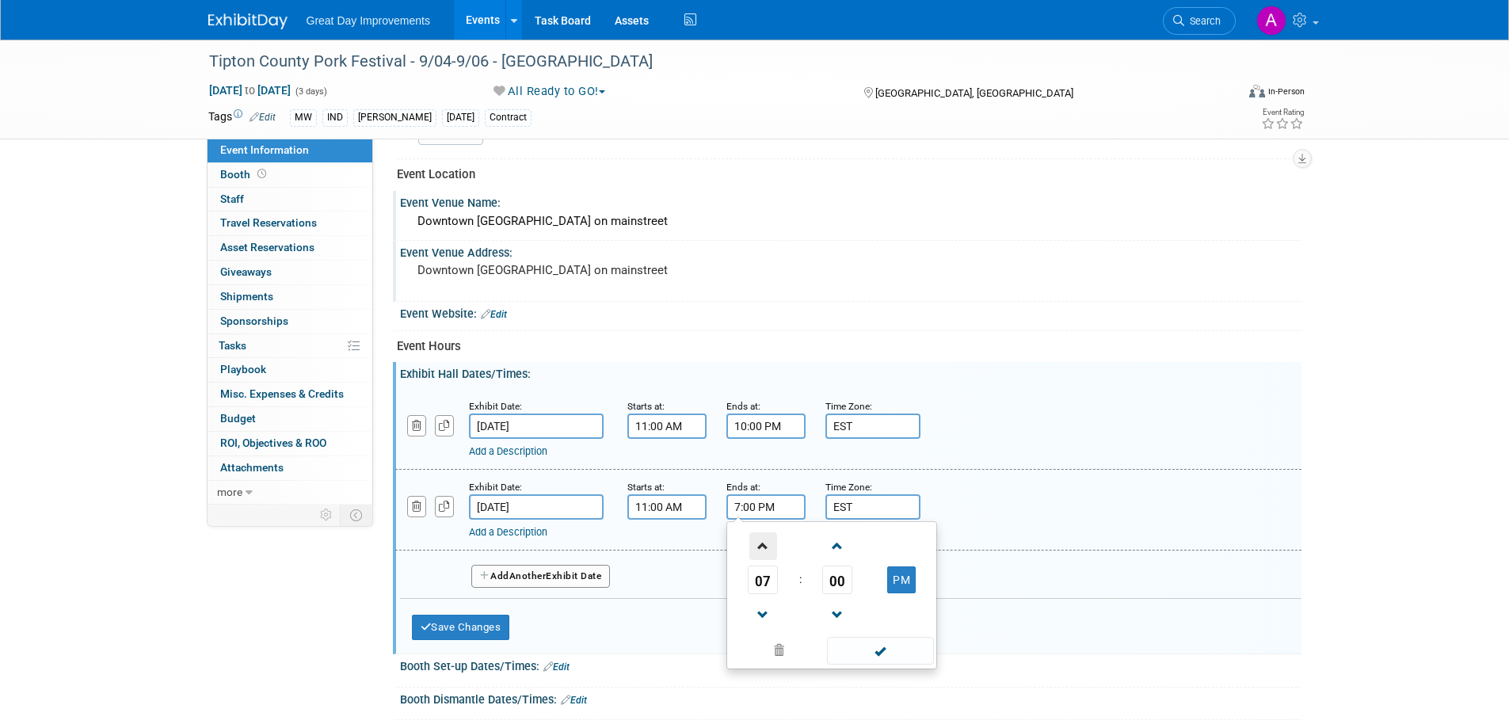
click at [755, 546] on span at bounding box center [764, 546] width 28 height 28
click at [756, 545] on span at bounding box center [764, 546] width 28 height 28
click at [757, 547] on span at bounding box center [764, 546] width 28 height 28
type input "10:00 PM"
click at [872, 641] on span at bounding box center [880, 651] width 107 height 28
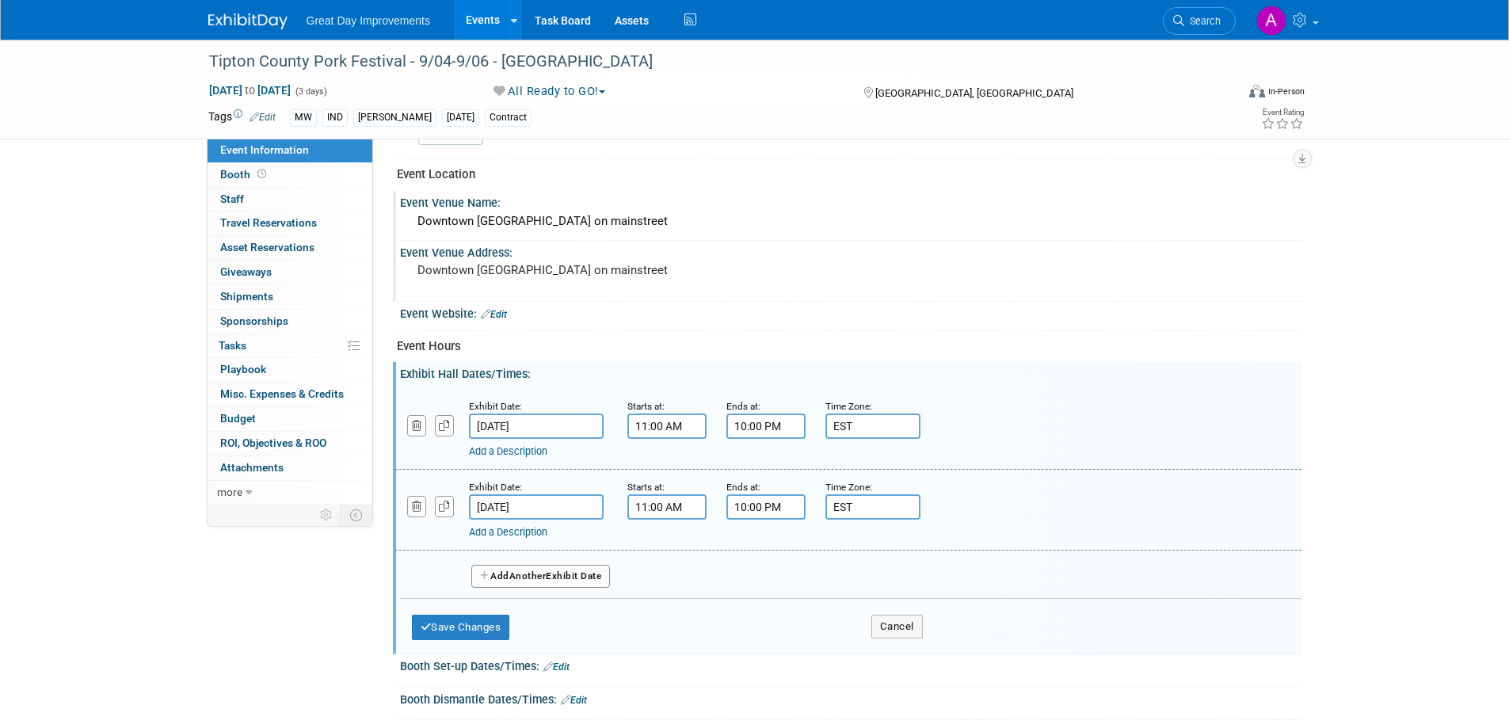
click at [530, 581] on span "Another" at bounding box center [527, 575] width 37 height 11
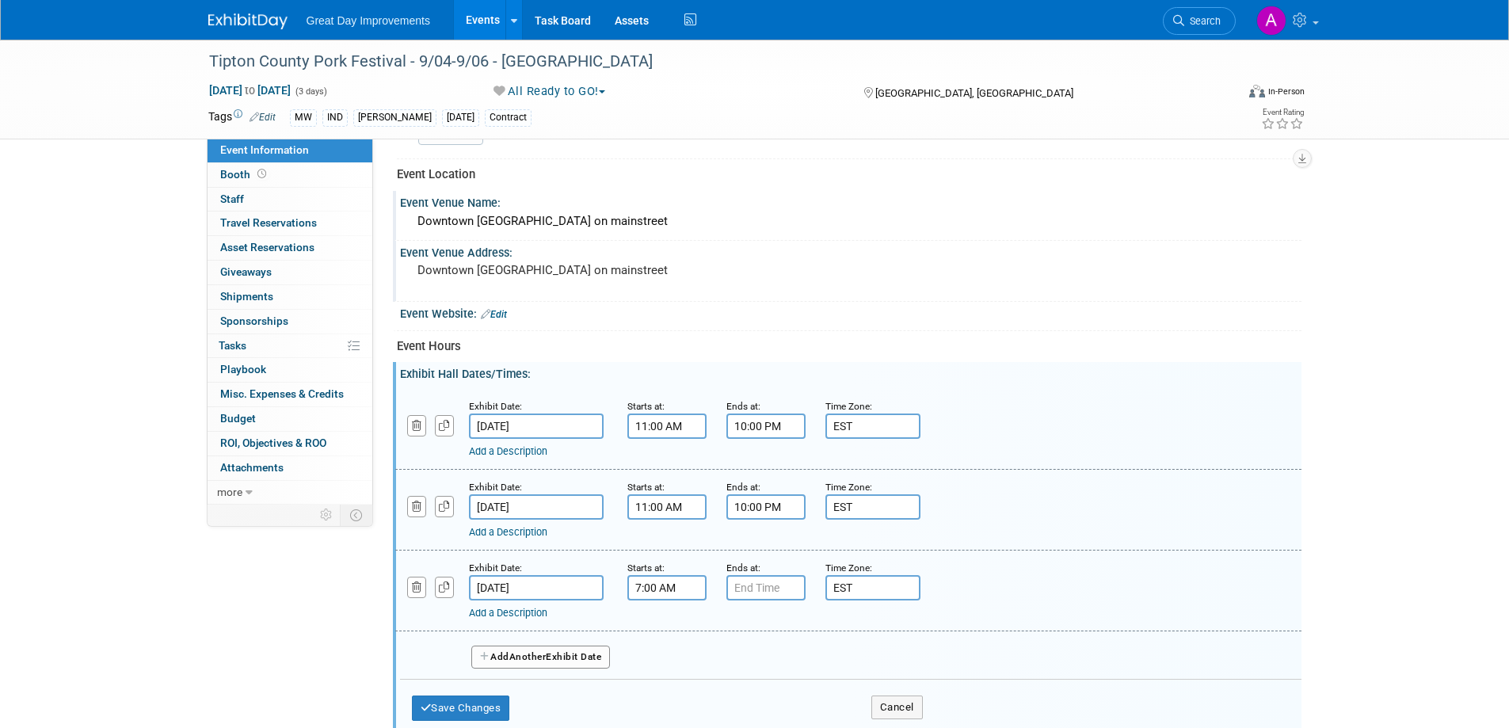
click at [699, 593] on input "7:00 AM" at bounding box center [667, 587] width 79 height 25
click at [666, 628] on span at bounding box center [665, 627] width 28 height 28
click at [665, 624] on span at bounding box center [665, 627] width 28 height 28
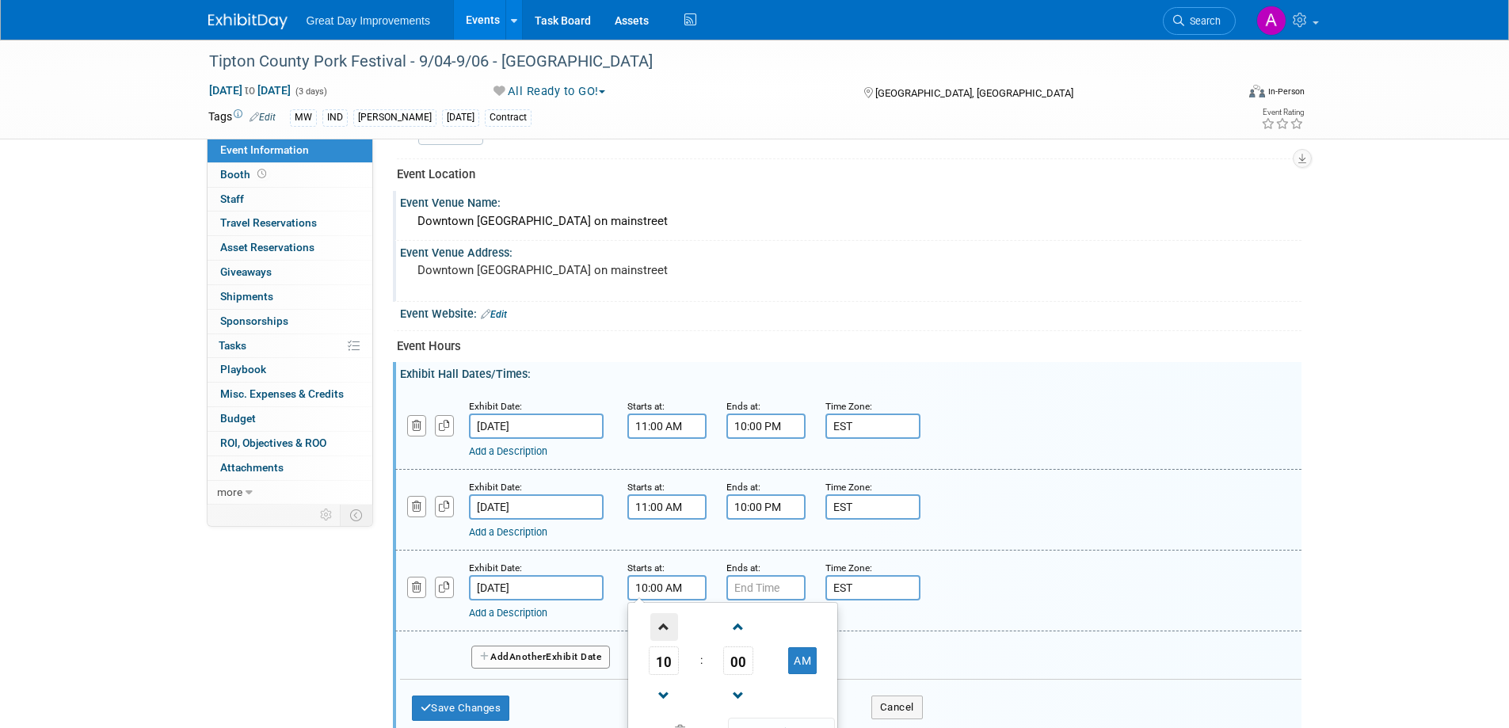
type input "11:00 AM"
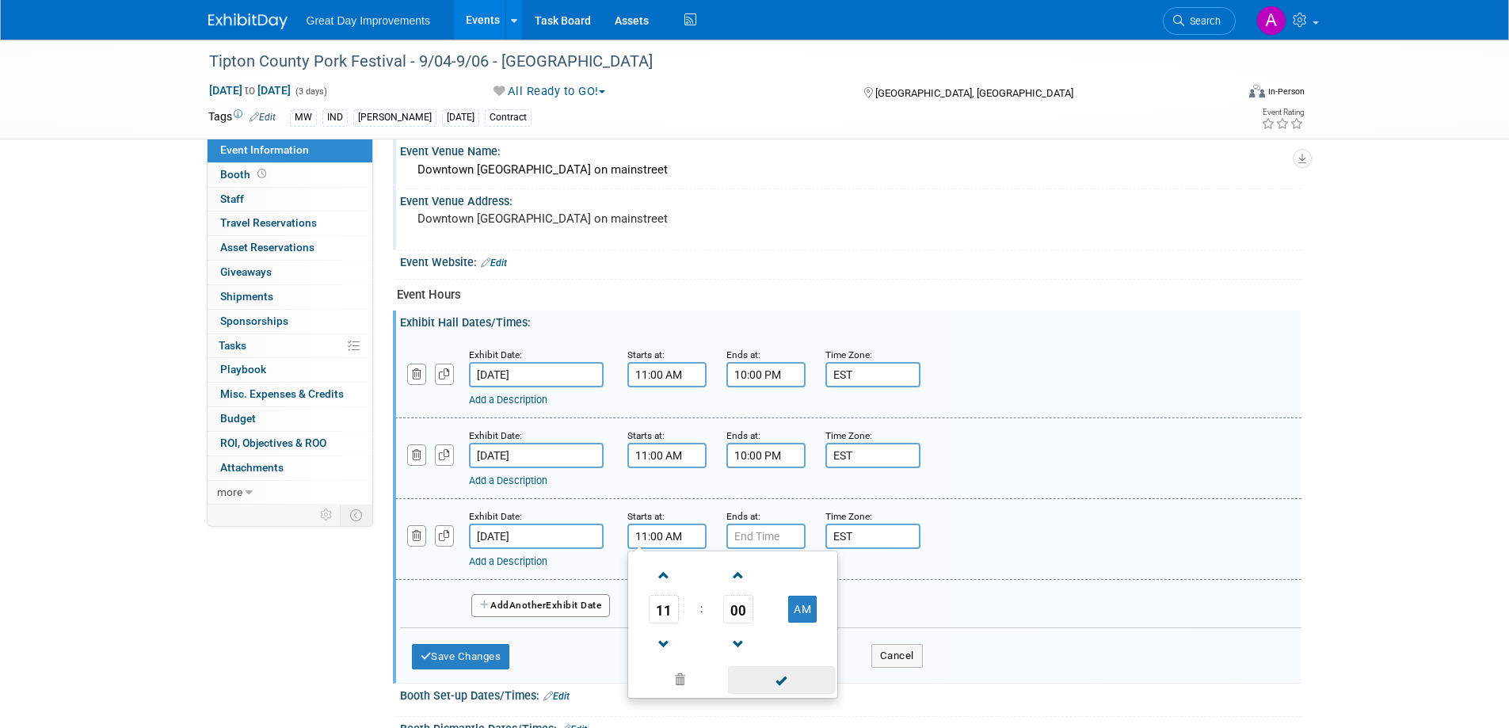
scroll to position [634, 0]
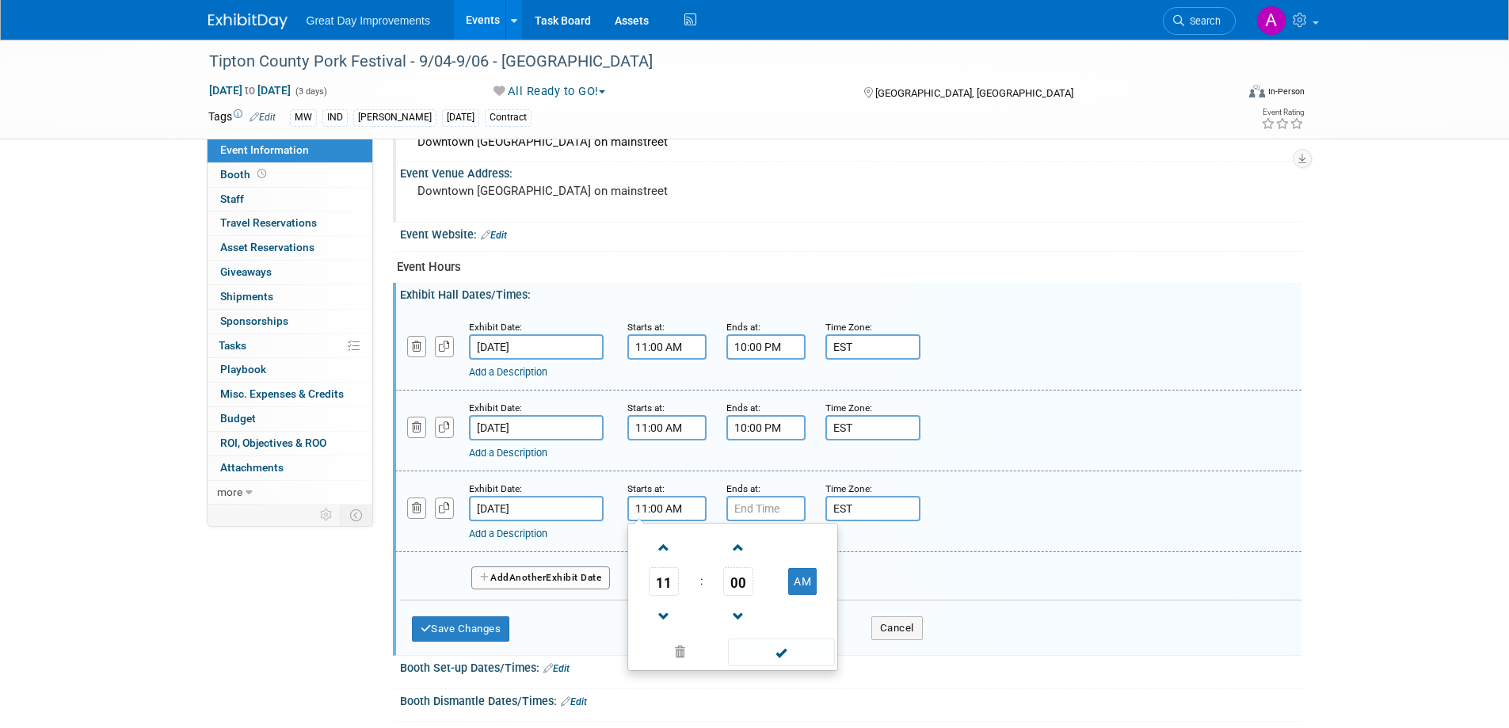
drag, startPoint x: 778, startPoint y: 644, endPoint x: 785, endPoint y: 630, distance: 15.9
click at [779, 644] on span at bounding box center [781, 653] width 107 height 28
click at [779, 502] on input "7:00 PM" at bounding box center [766, 508] width 79 height 25
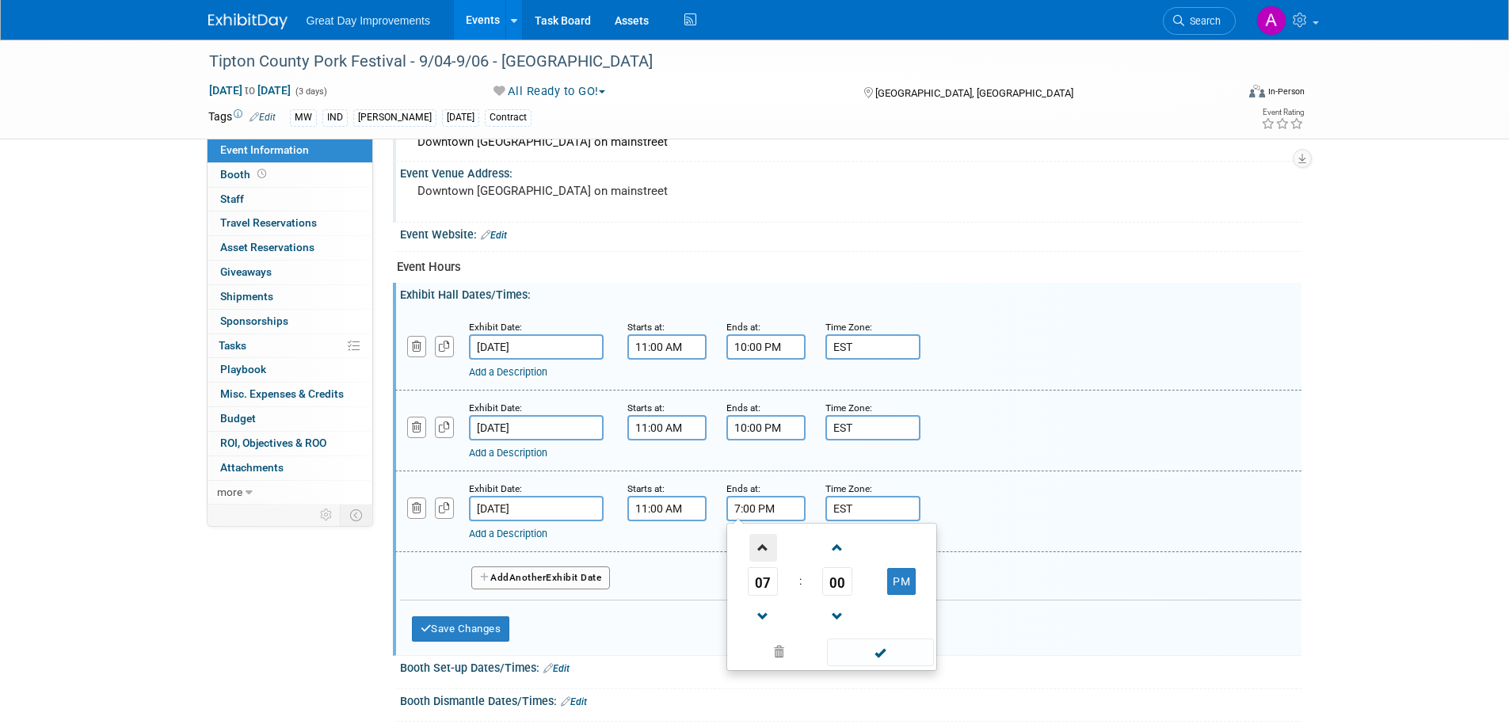
click at [765, 541] on span at bounding box center [764, 548] width 28 height 28
click at [763, 541] on span at bounding box center [764, 548] width 28 height 28
click at [762, 540] on span at bounding box center [764, 548] width 28 height 28
type input "10:00 PM"
click at [857, 654] on span at bounding box center [880, 653] width 107 height 28
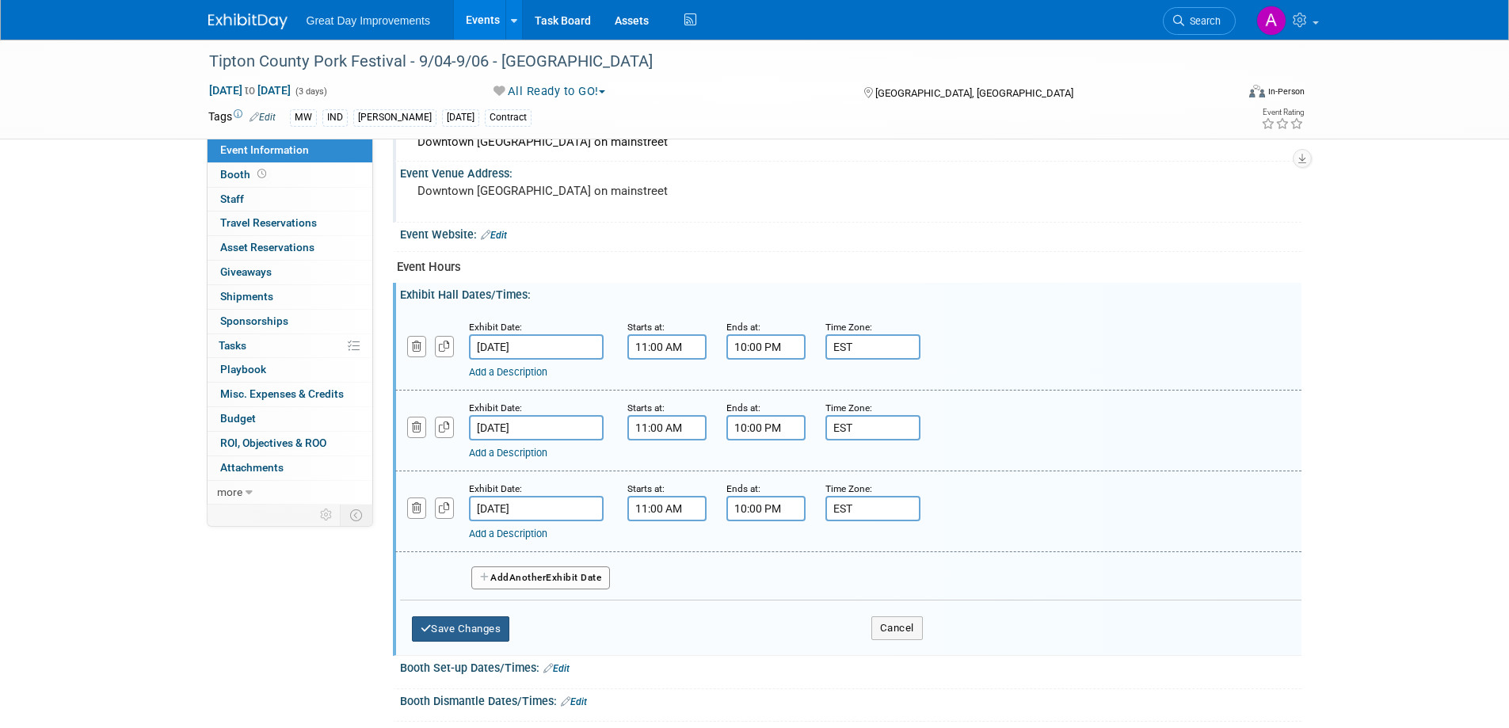
click at [475, 629] on button "Save Changes" at bounding box center [461, 628] width 98 height 25
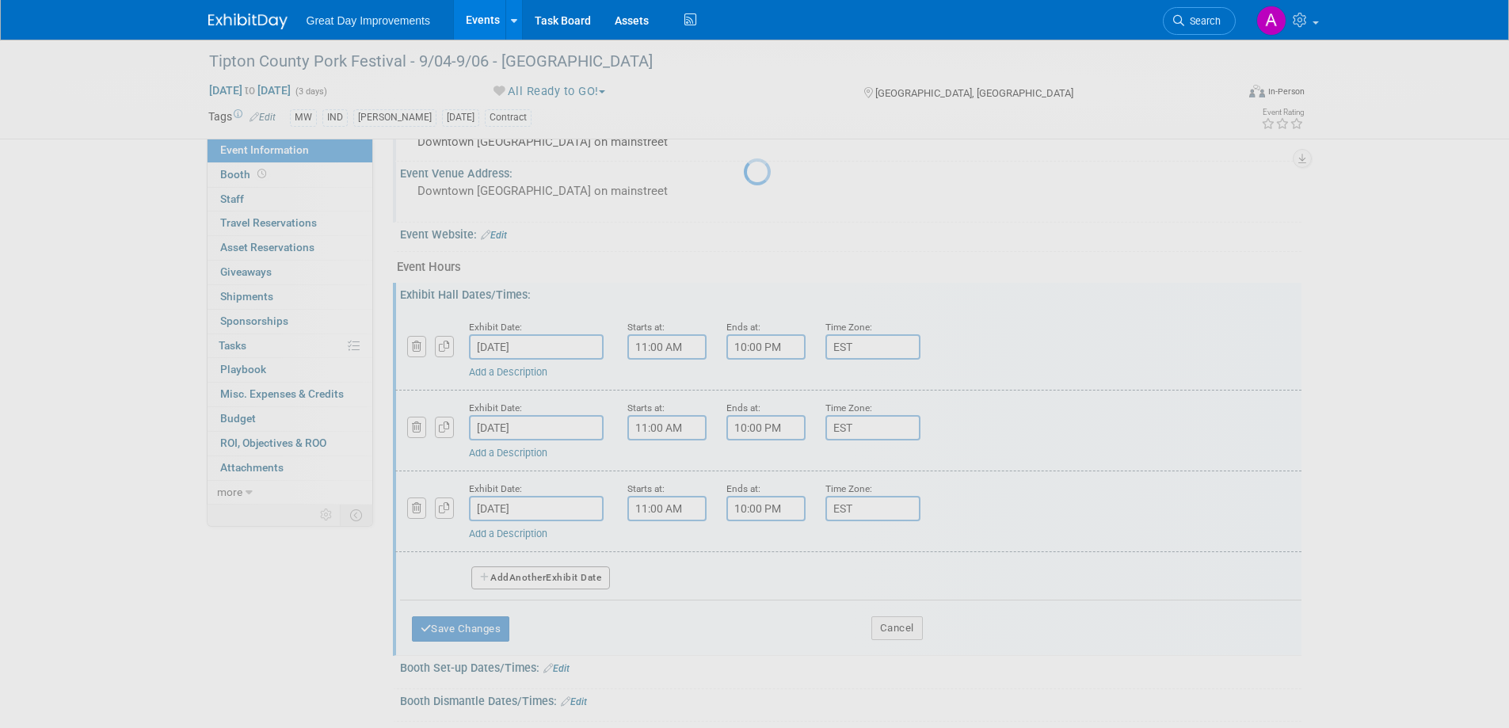
scroll to position [455, 0]
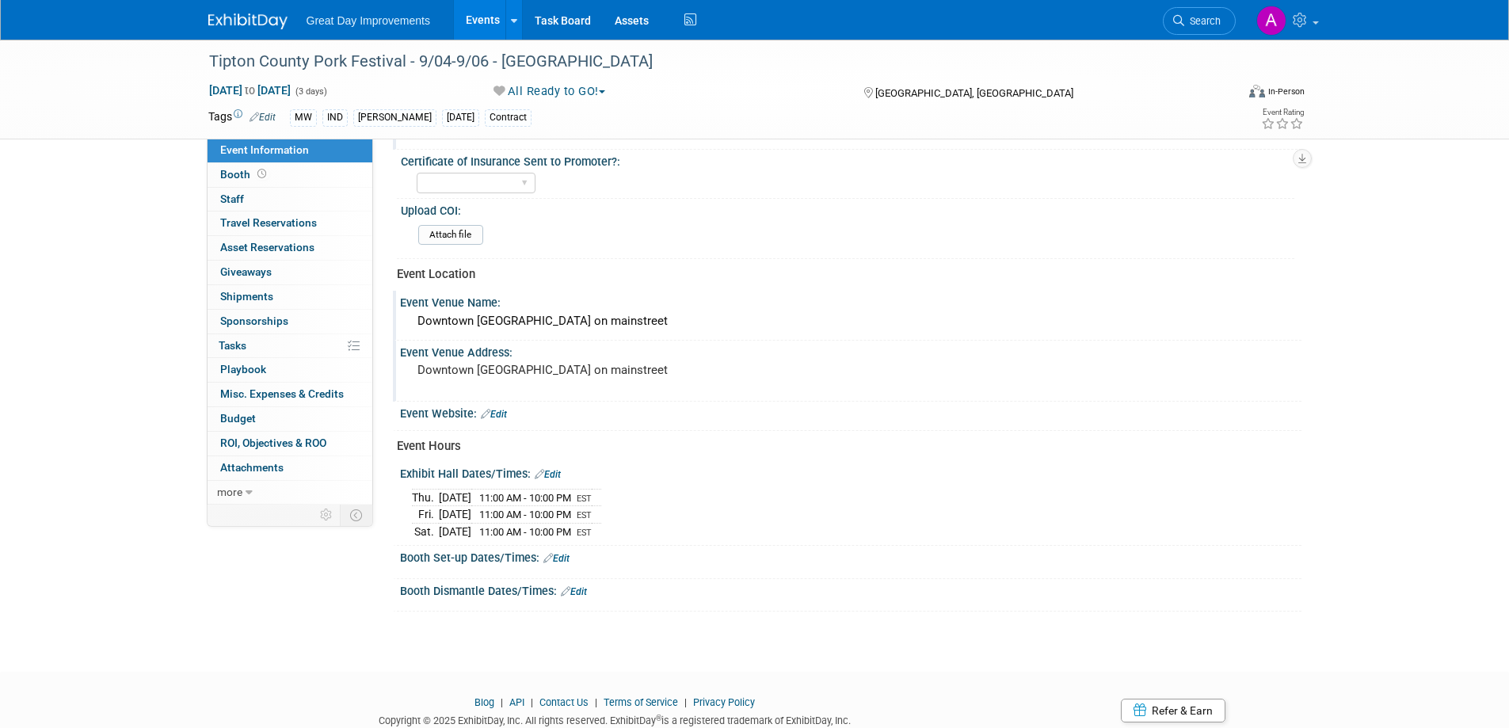
click at [562, 558] on link "Edit" at bounding box center [557, 558] width 26 height 11
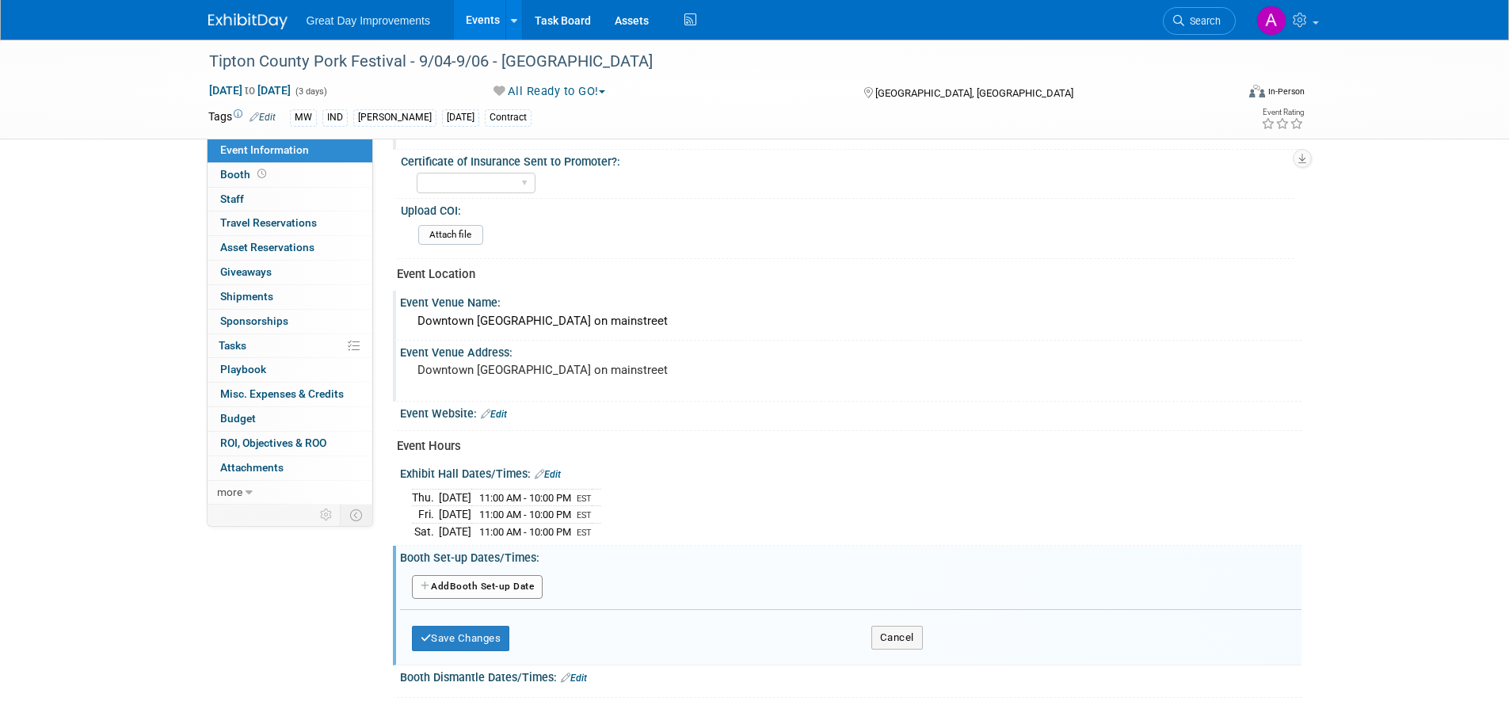
click at [475, 583] on button "Add Another Booth Set-up Date" at bounding box center [478, 587] width 132 height 24
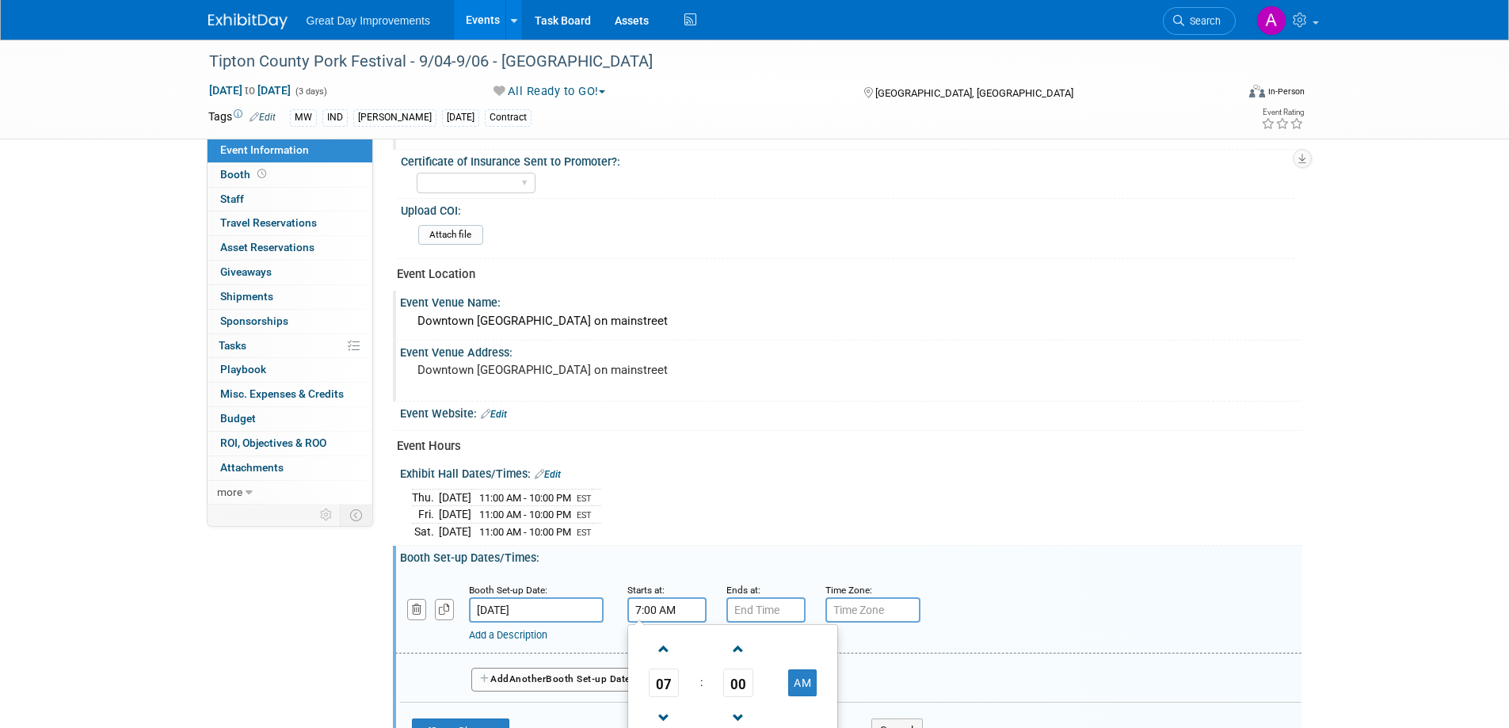
click at [678, 609] on input "7:00 AM" at bounding box center [667, 609] width 79 height 25
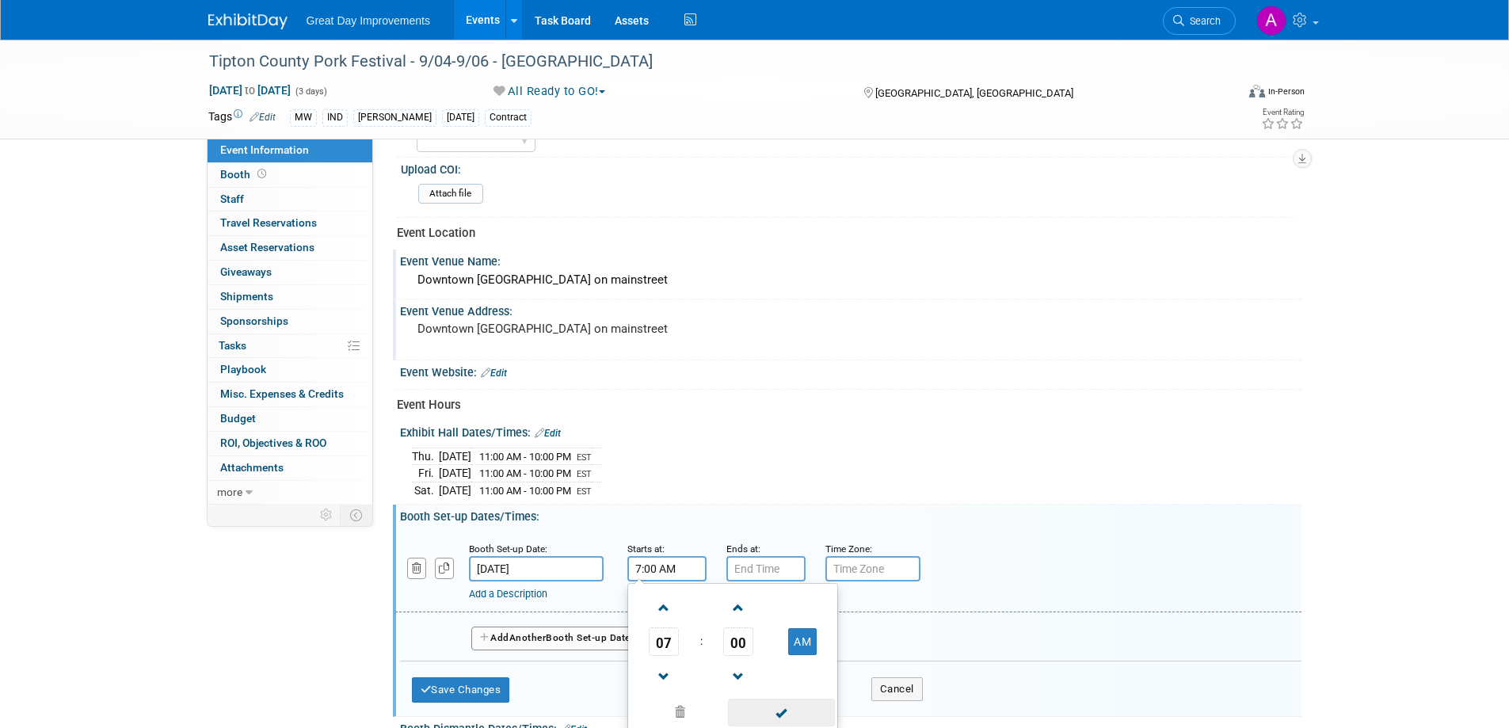
scroll to position [534, 0]
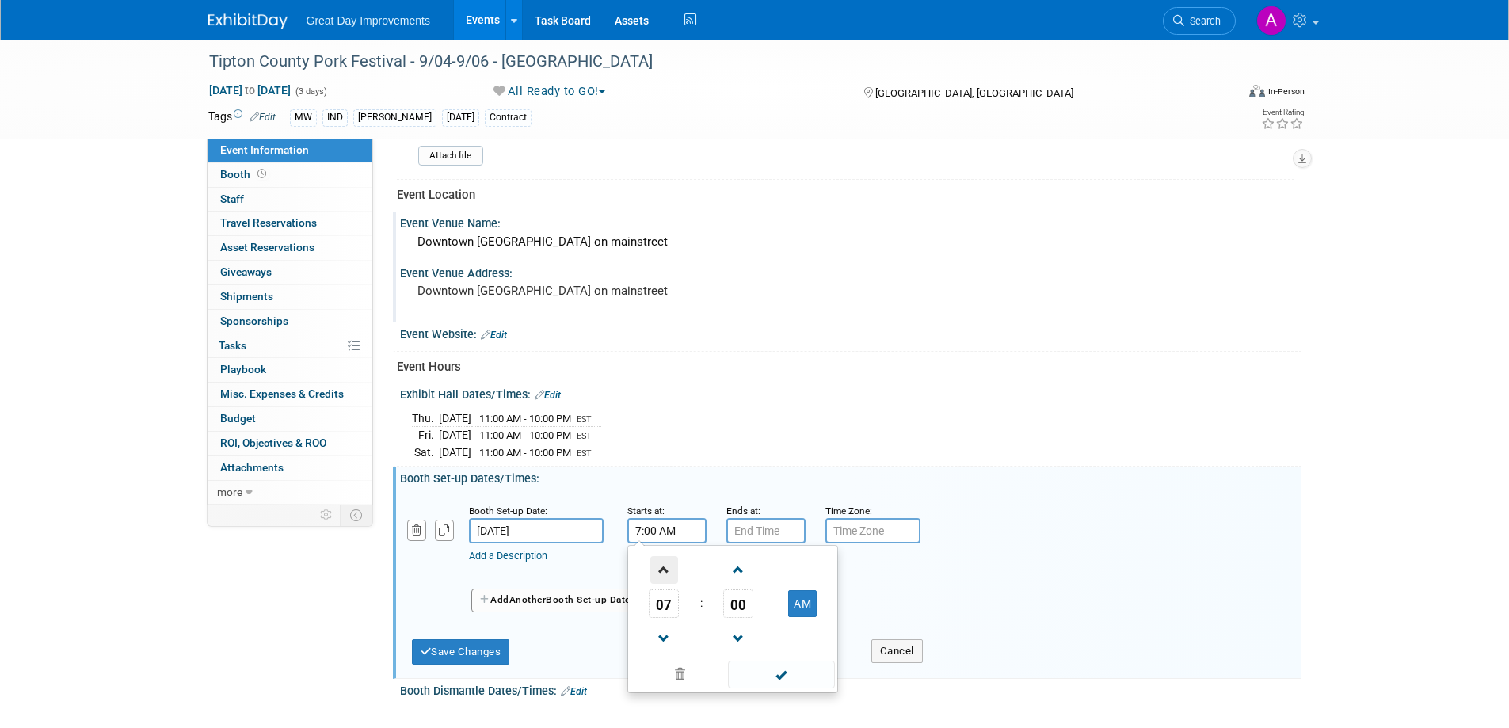
click at [659, 556] on span at bounding box center [665, 570] width 28 height 28
type input "8:00 AM"
click at [805, 684] on span at bounding box center [781, 675] width 107 height 28
click at [750, 528] on input "7:00 PM" at bounding box center [766, 530] width 79 height 25
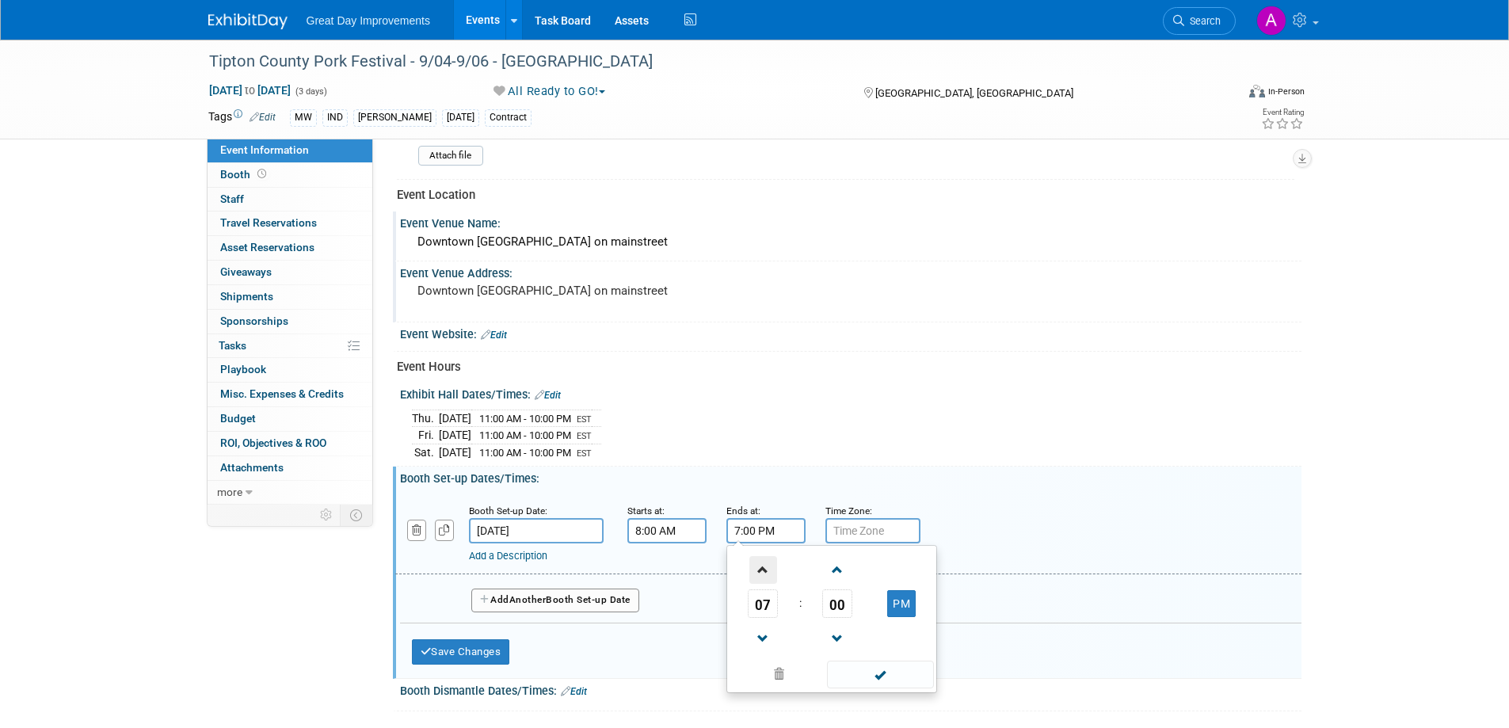
click at [763, 565] on span at bounding box center [764, 570] width 28 height 28
click at [763, 563] on span at bounding box center [764, 570] width 28 height 28
click at [763, 562] on span at bounding box center [764, 570] width 28 height 28
click at [899, 598] on button "PM" at bounding box center [901, 603] width 29 height 27
type input "10:00 AM"
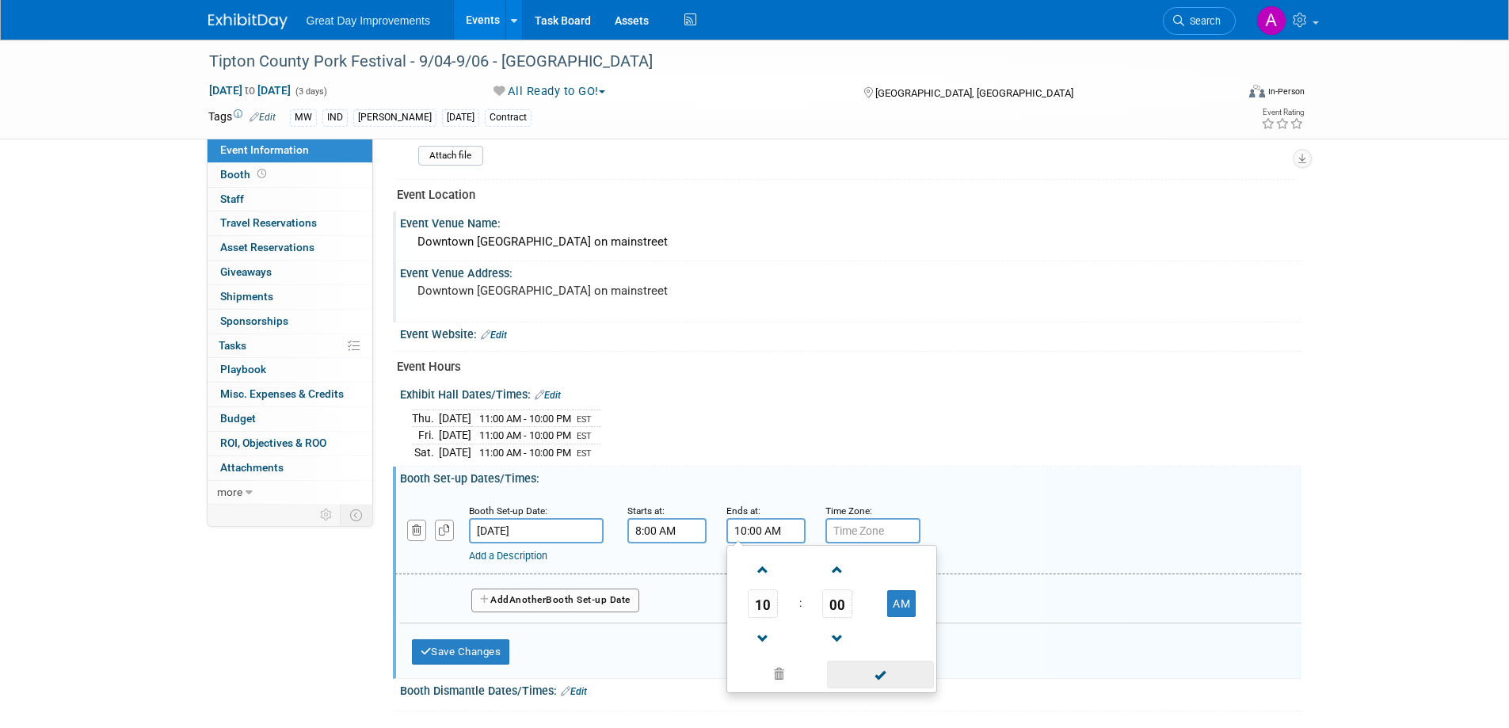
drag, startPoint x: 887, startPoint y: 670, endPoint x: 887, endPoint y: 659, distance: 11.1
click at [887, 670] on span at bounding box center [880, 675] width 107 height 28
click at [875, 537] on input "text" at bounding box center [873, 530] width 95 height 25
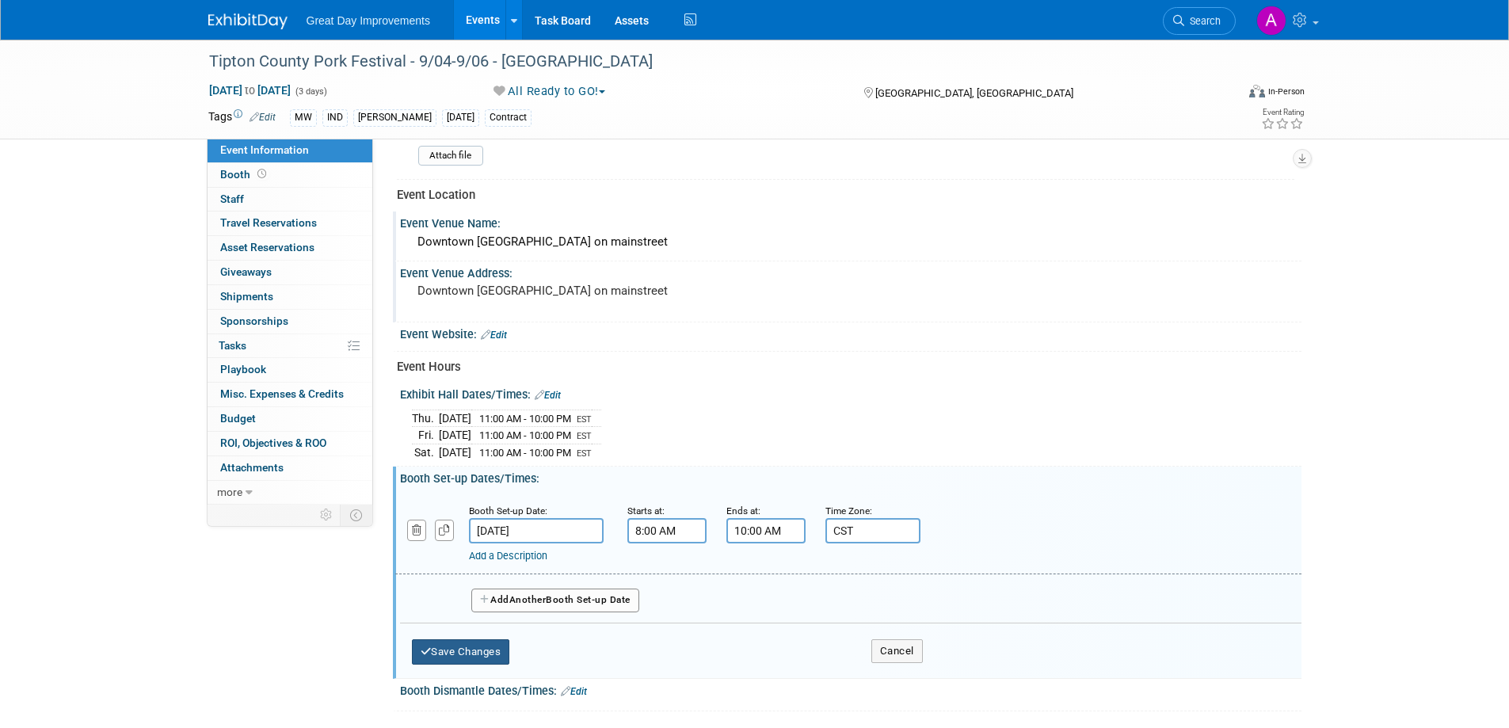
type input "CST"
click at [464, 651] on button "Save Changes" at bounding box center [461, 651] width 98 height 25
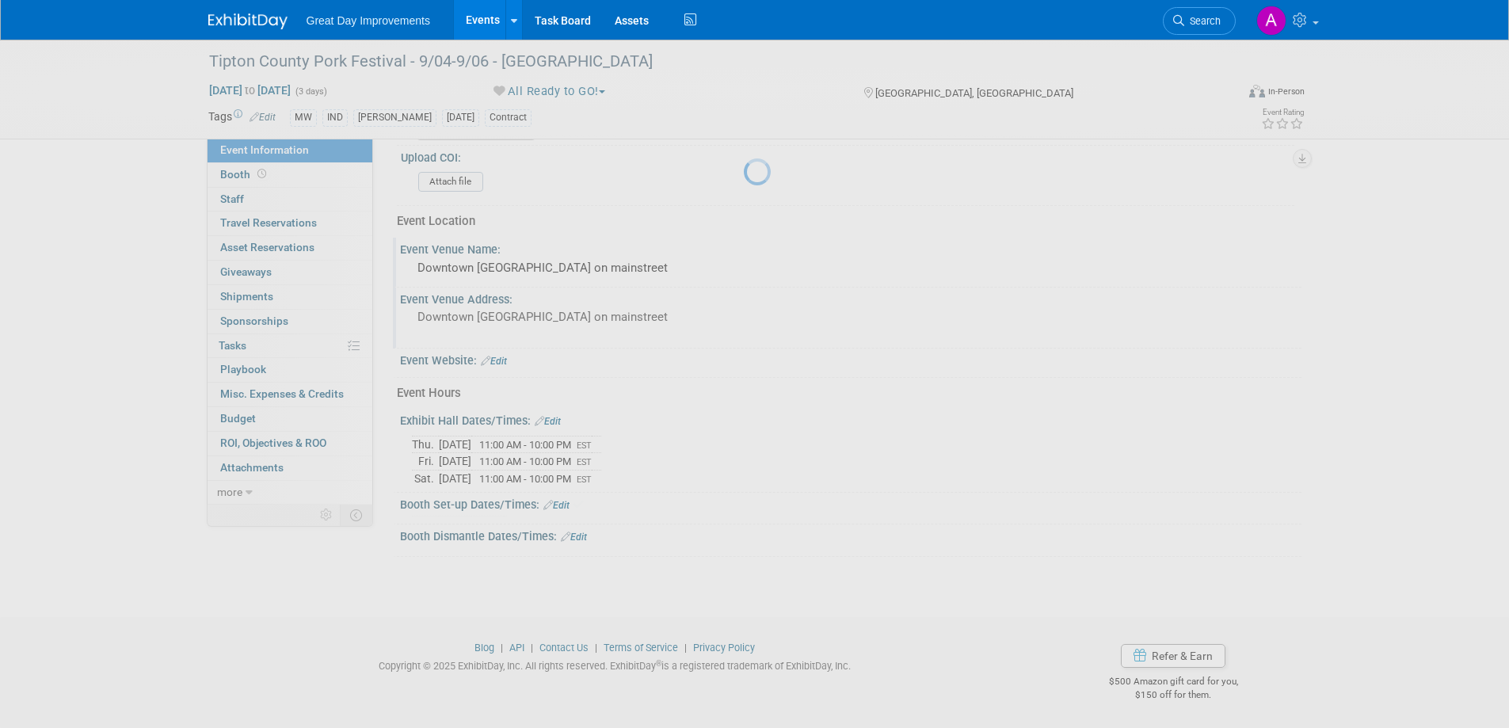
scroll to position [504, 0]
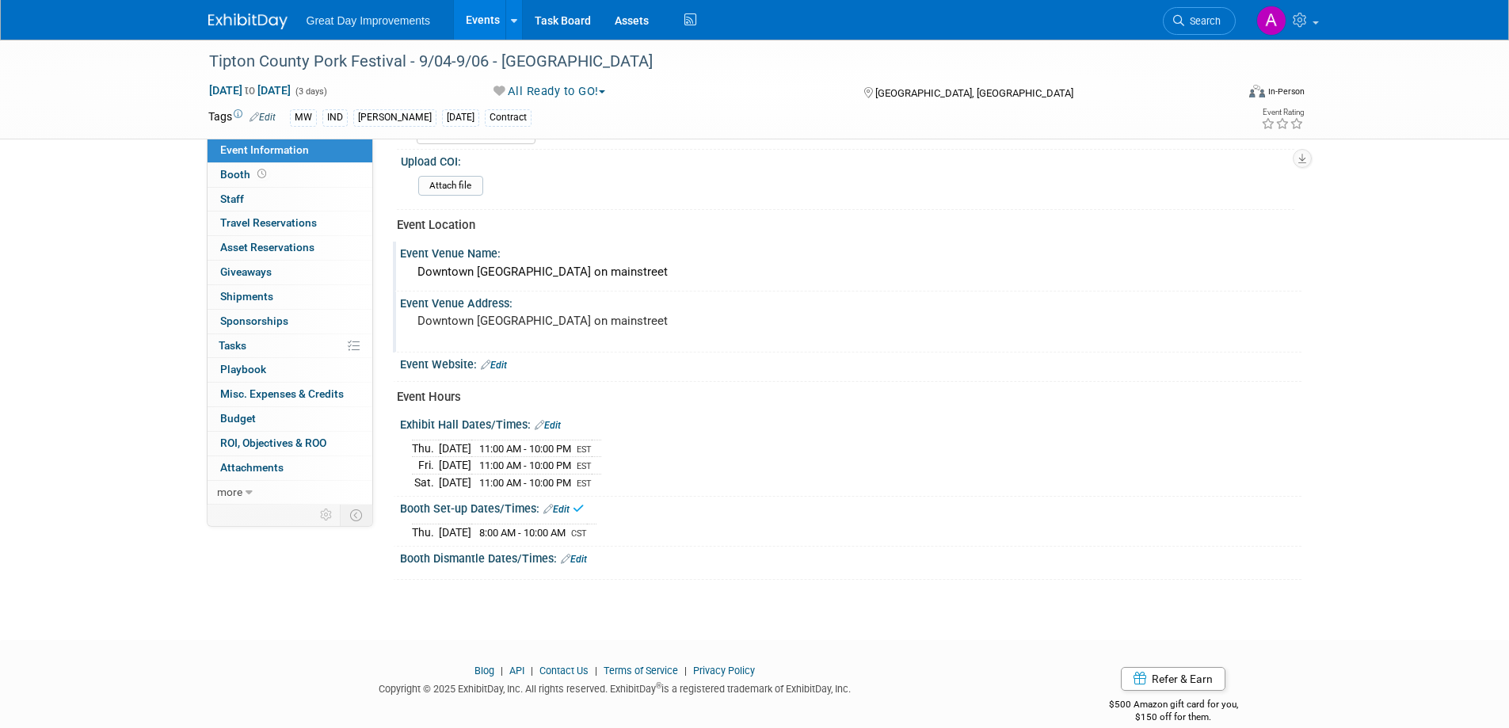
click at [578, 554] on link "Edit" at bounding box center [574, 559] width 26 height 11
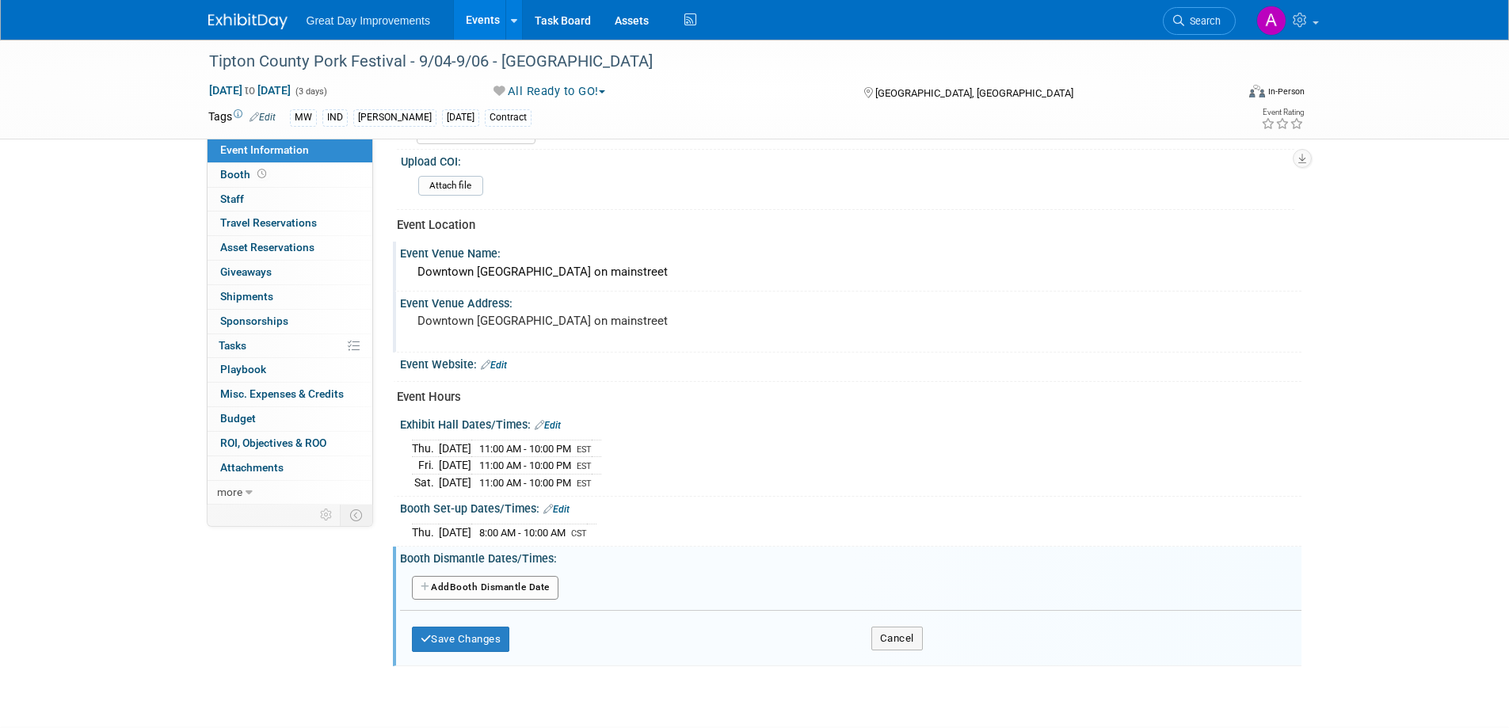
click at [467, 584] on button "Add Another Booth Dismantle Date" at bounding box center [485, 588] width 147 height 24
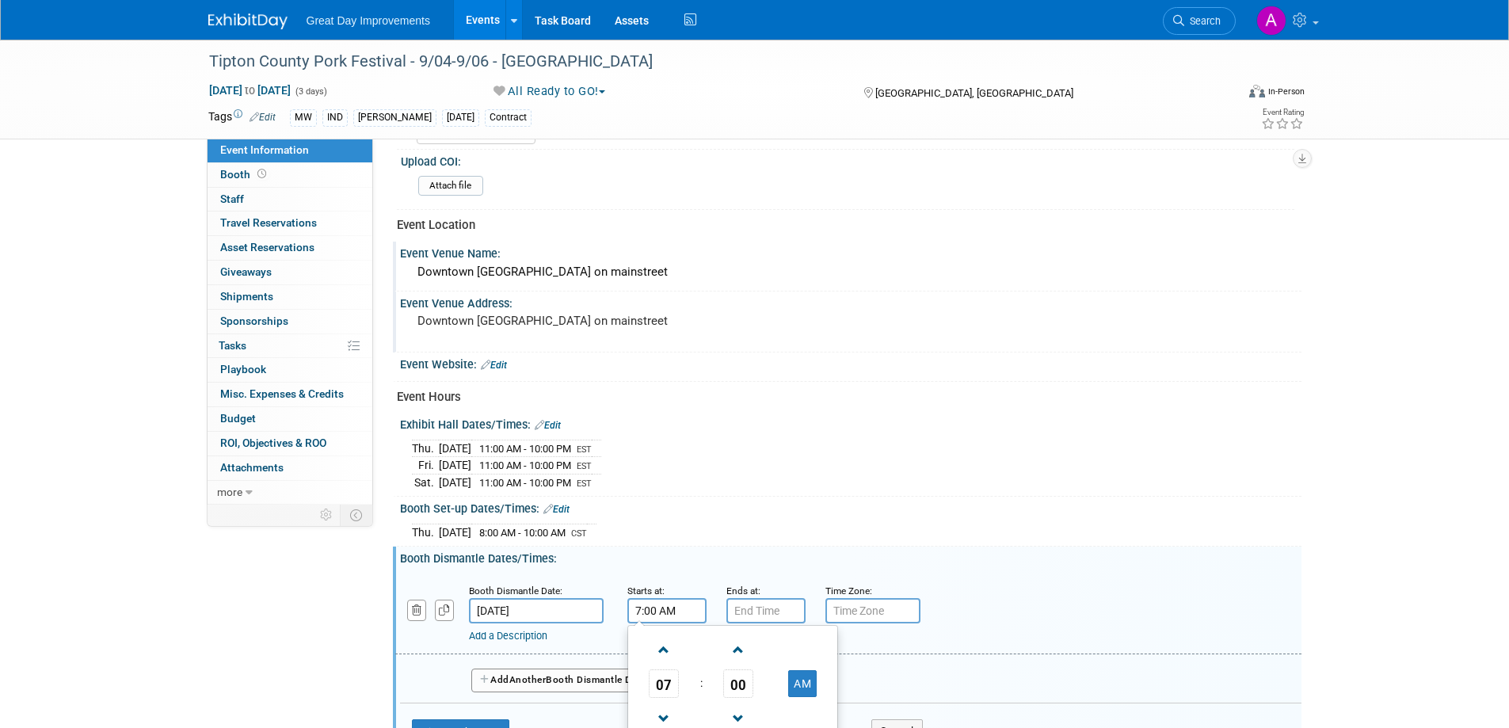
click at [674, 604] on input "7:00 AM" at bounding box center [667, 610] width 79 height 25
click at [665, 644] on span at bounding box center [665, 650] width 28 height 28
click at [665, 640] on span at bounding box center [665, 650] width 28 height 28
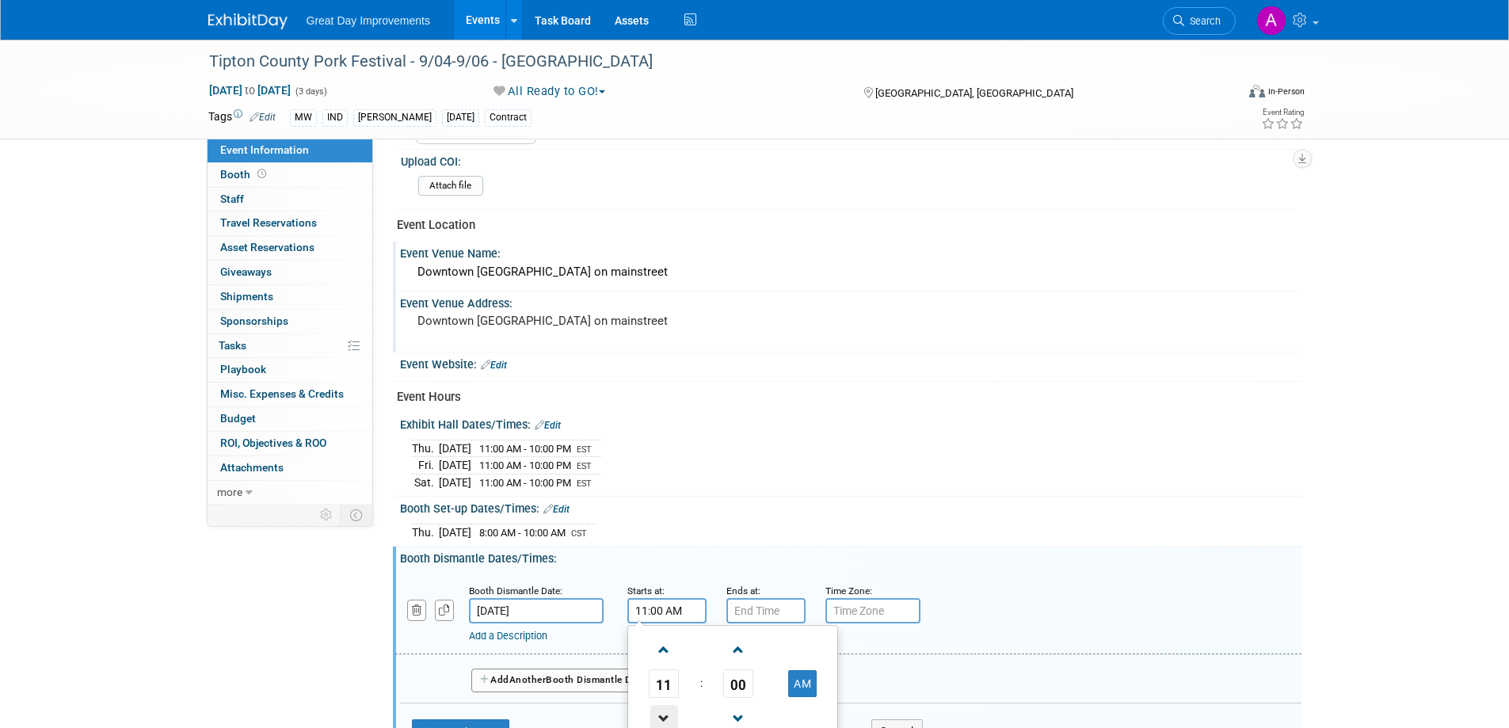
click at [657, 705] on span at bounding box center [665, 719] width 28 height 28
click at [813, 681] on button "AM" at bounding box center [802, 683] width 29 height 27
type input "10:00 PM"
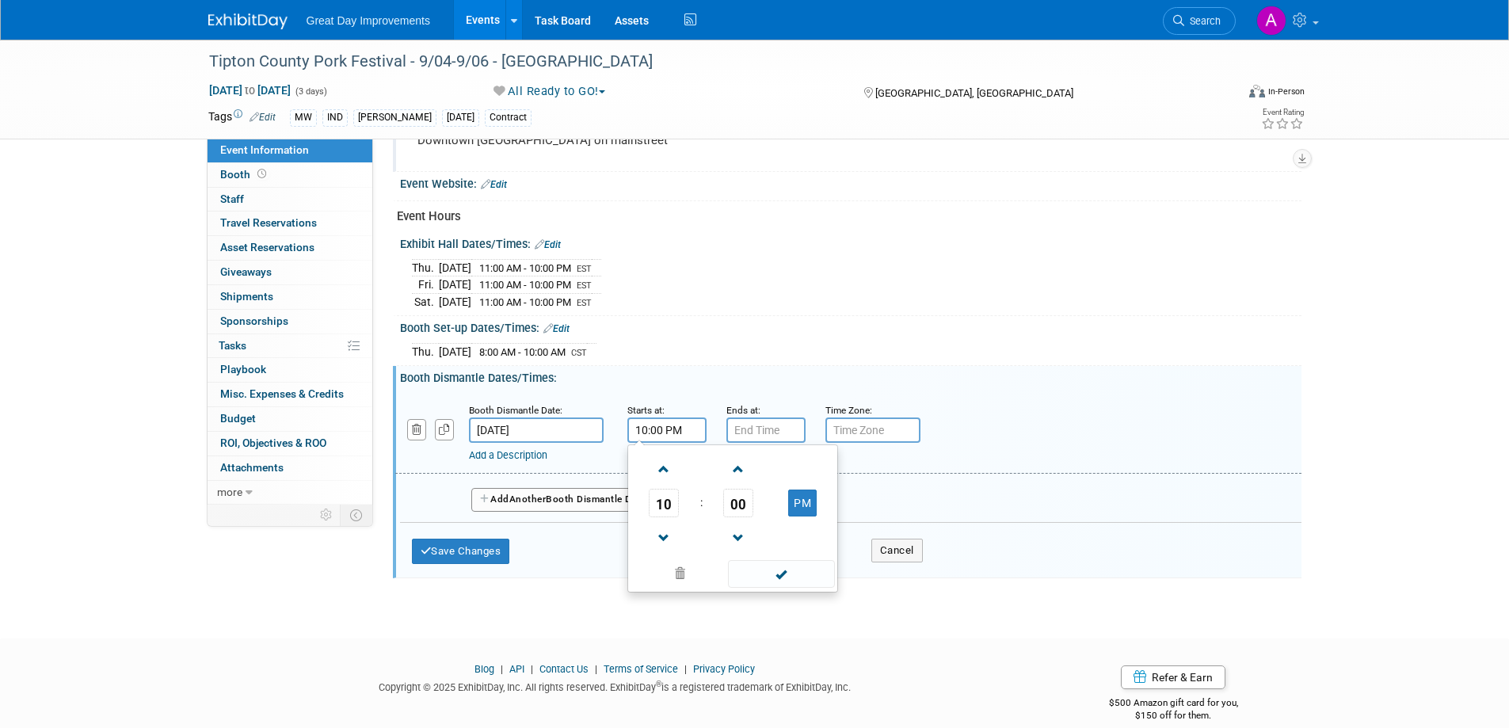
scroll to position [704, 0]
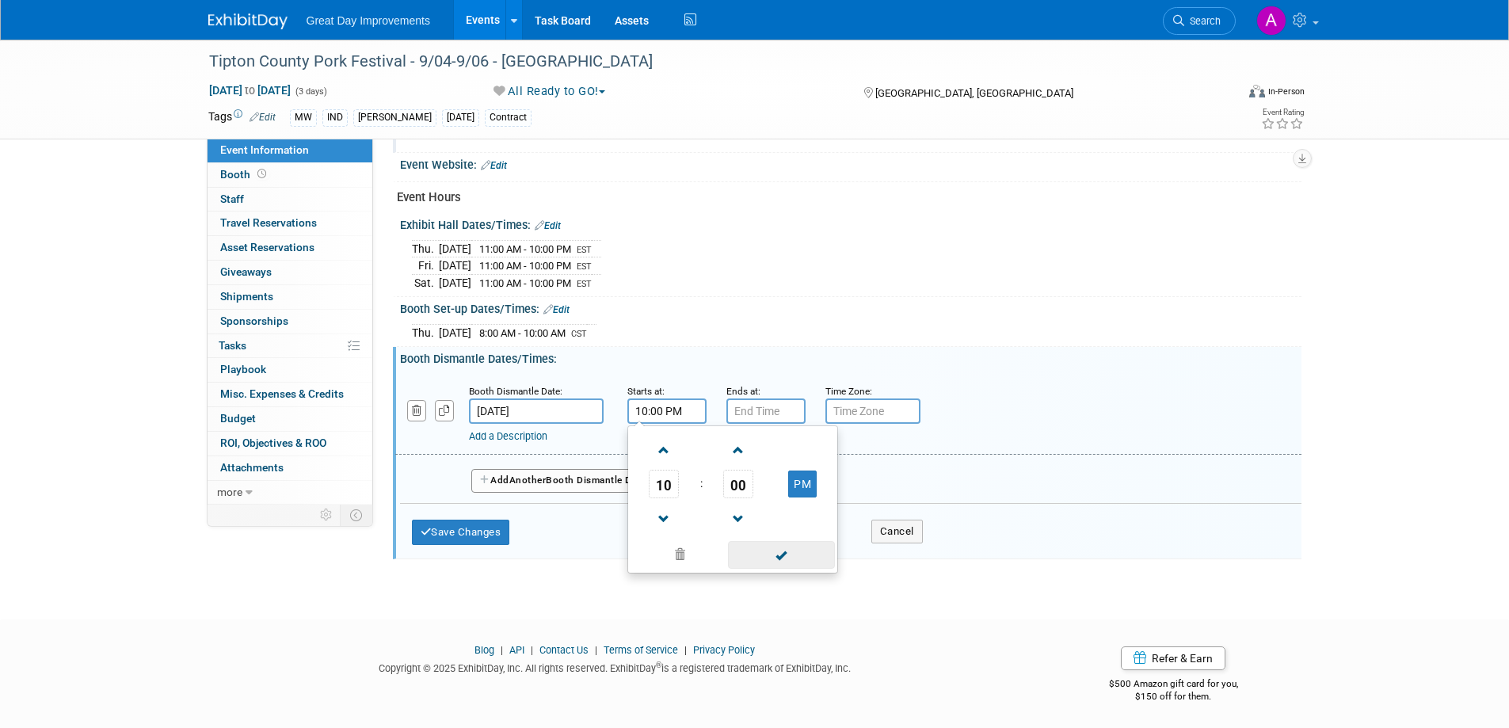
click at [792, 551] on span at bounding box center [781, 555] width 107 height 28
click at [765, 412] on input "7:00 PM" at bounding box center [766, 411] width 79 height 25
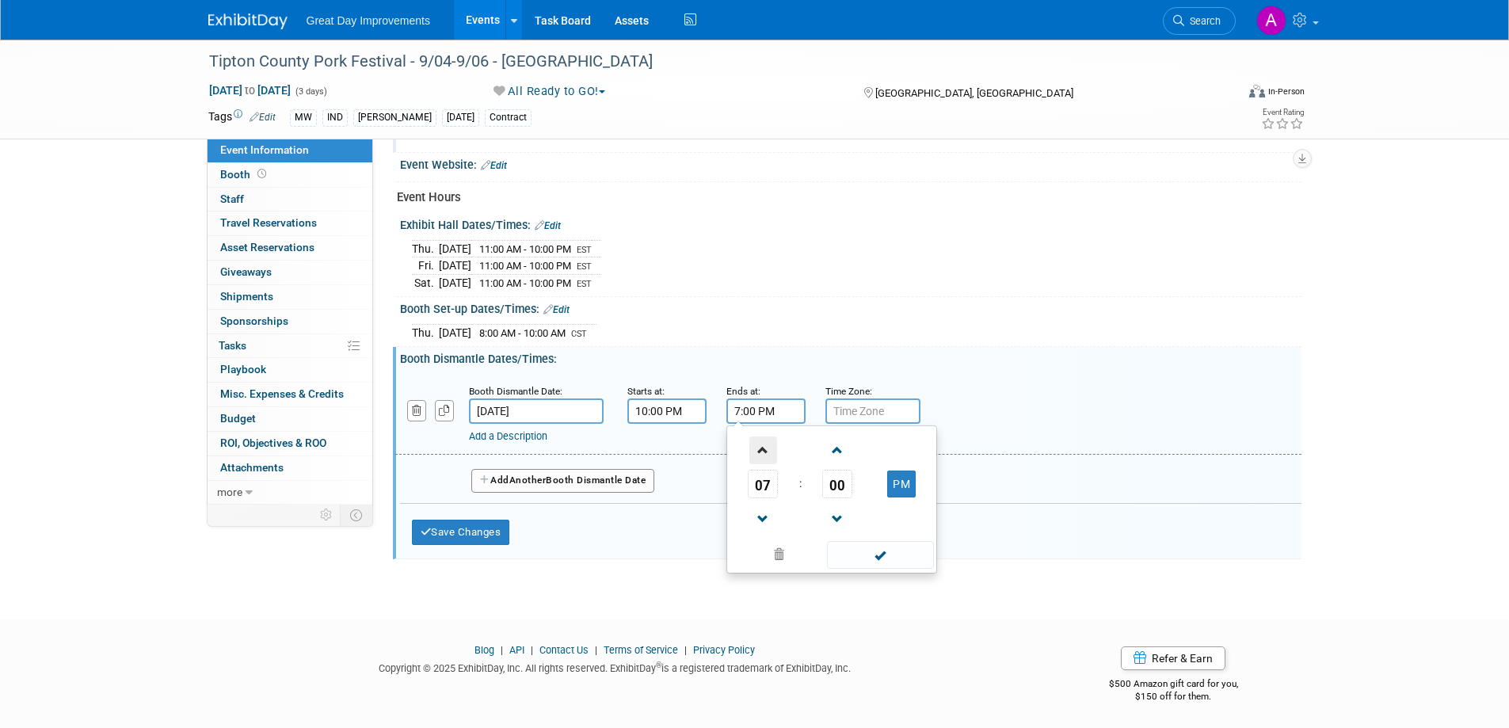
click at [757, 448] on span at bounding box center [764, 451] width 28 height 28
click at [757, 447] on span at bounding box center [764, 451] width 28 height 28
type input "11:00 PM"
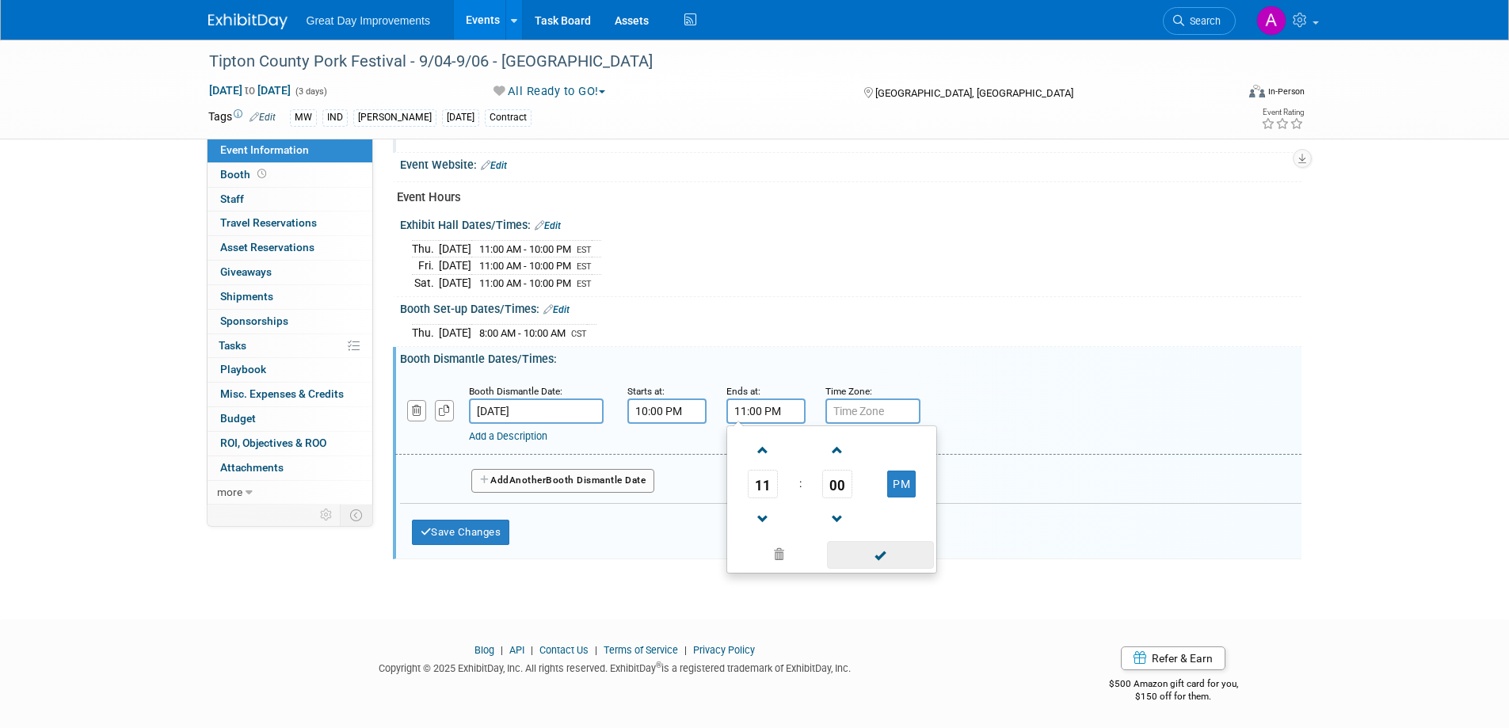
click at [910, 555] on span at bounding box center [880, 555] width 107 height 28
click at [876, 410] on input "text" at bounding box center [873, 411] width 95 height 25
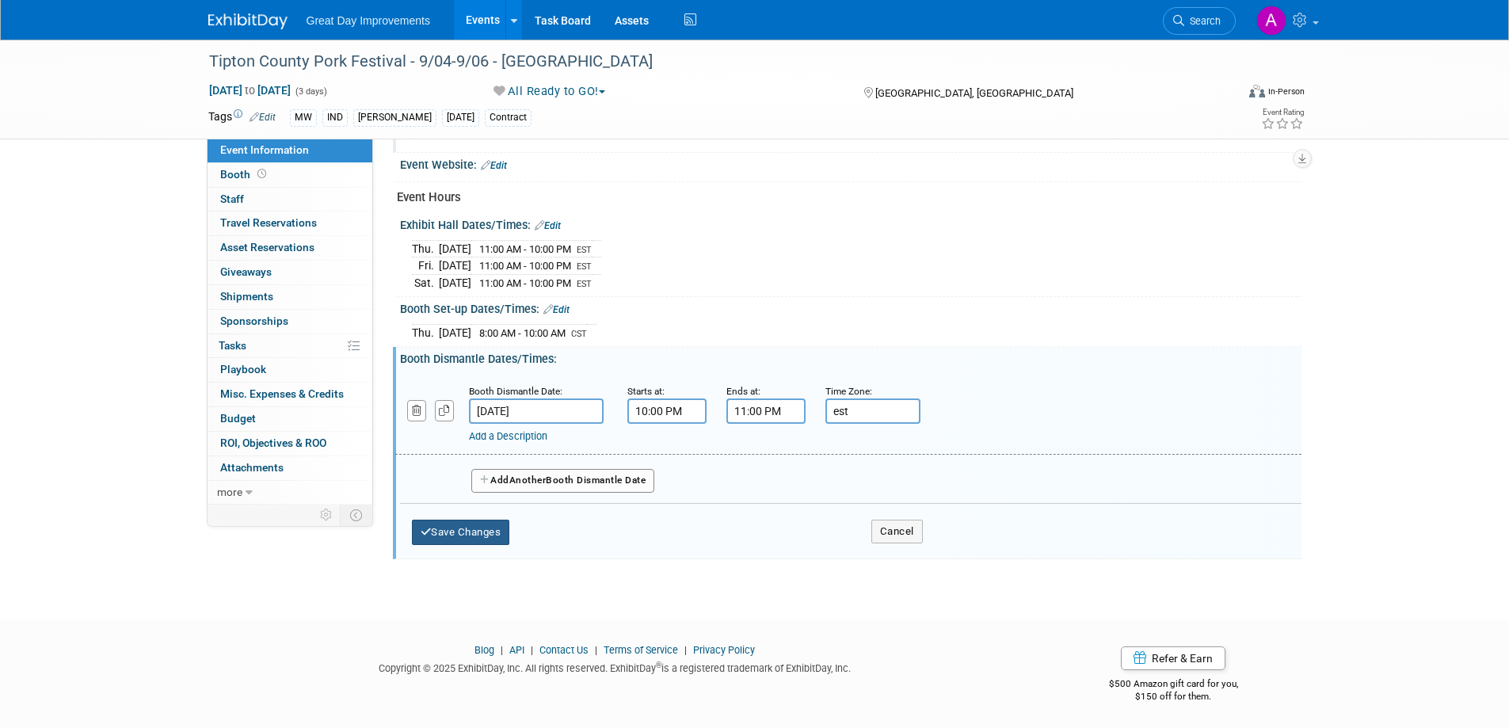
type input "est"
click at [485, 522] on button "Save Changes" at bounding box center [461, 532] width 98 height 25
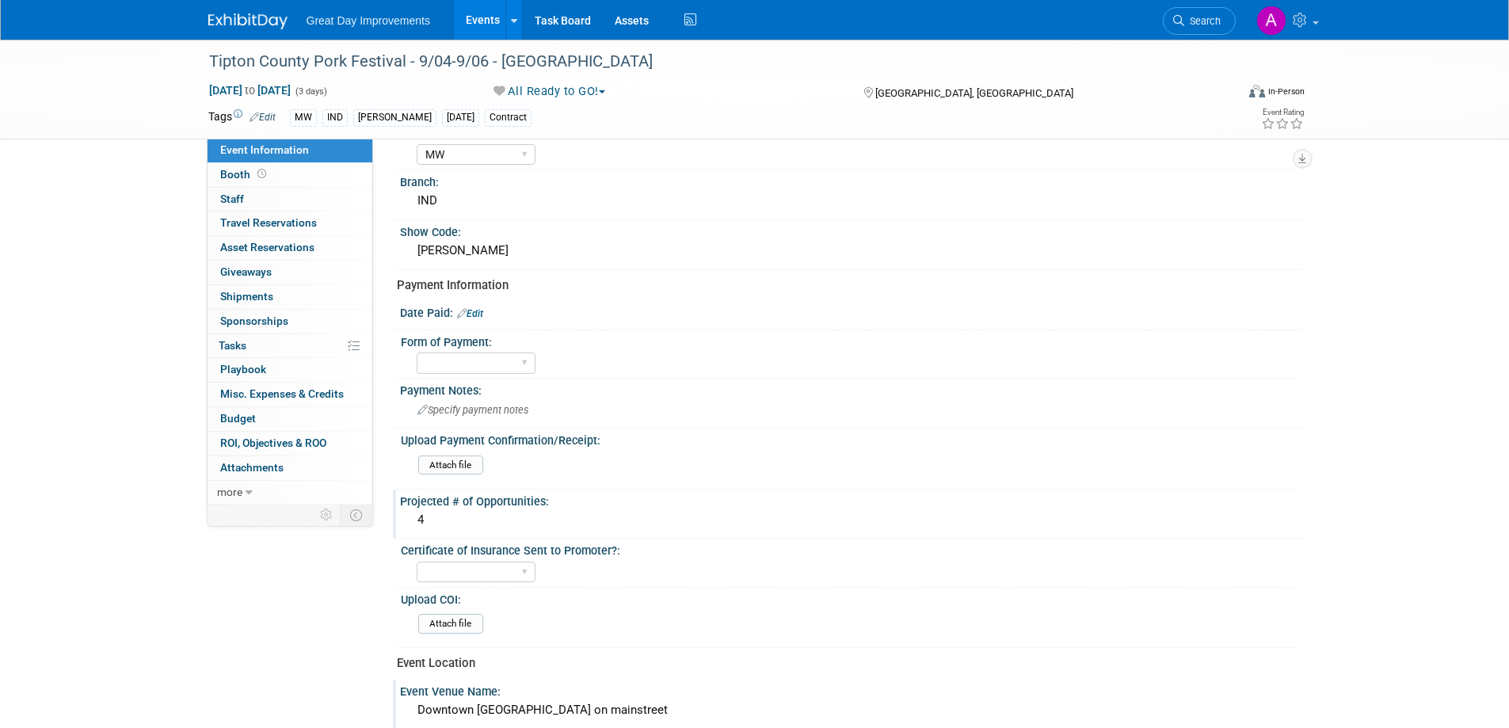
scroll to position [46, 0]
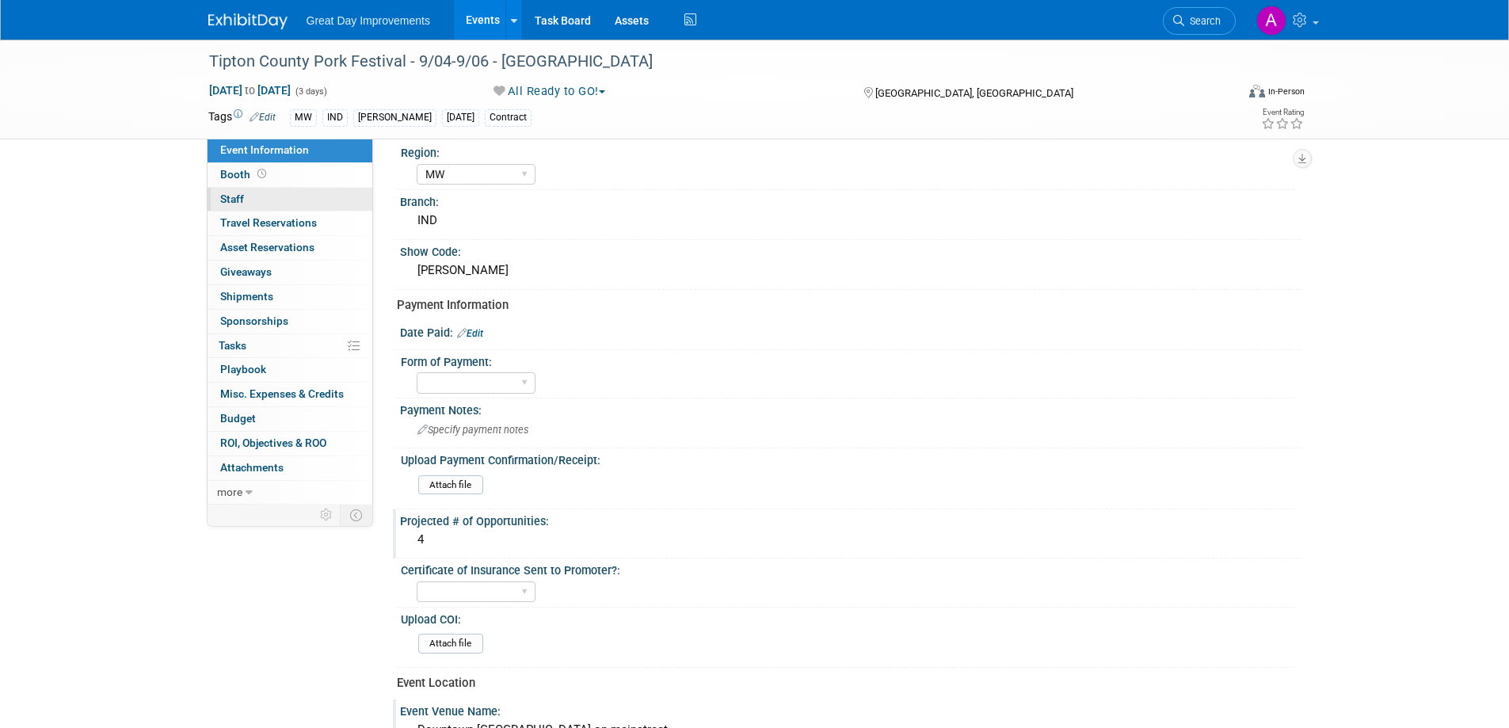
click at [238, 197] on span "Staff 0" at bounding box center [232, 199] width 24 height 13
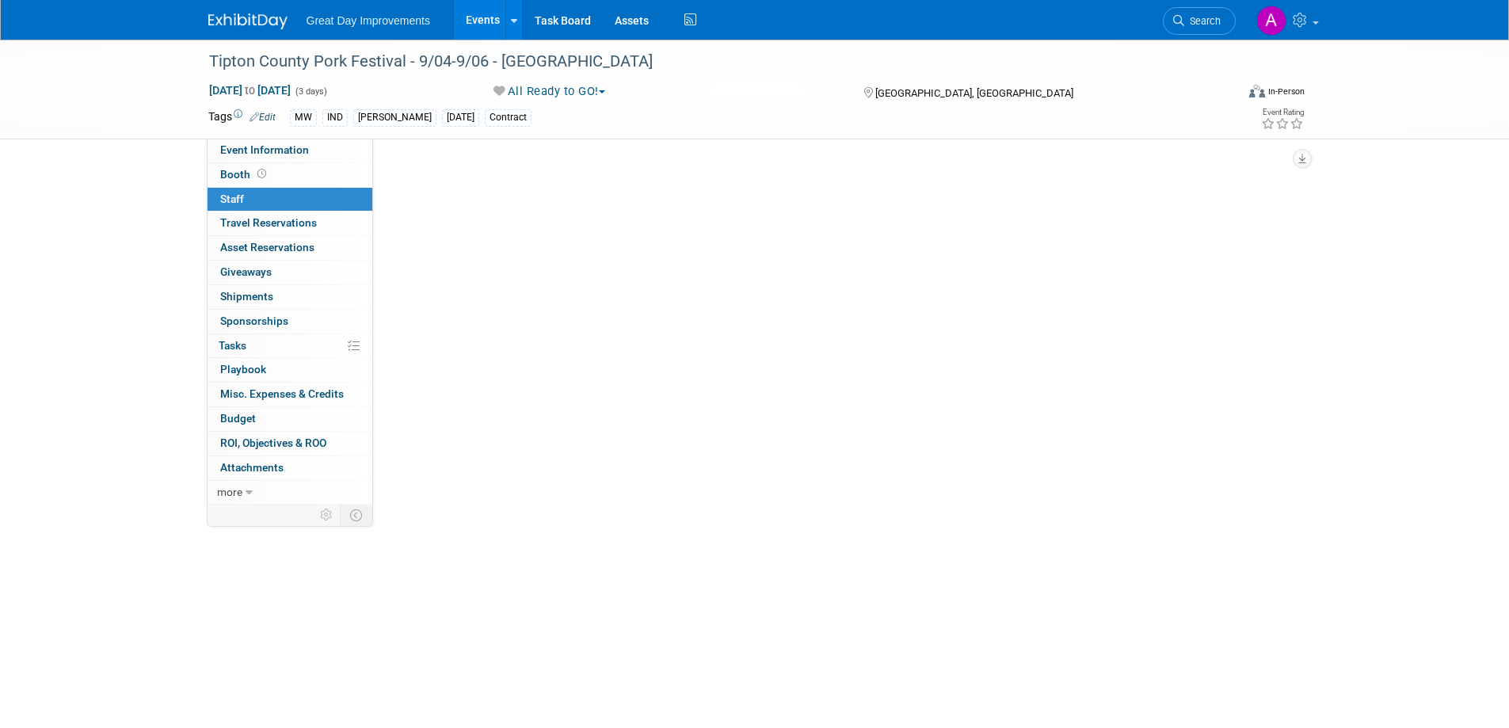
scroll to position [0, 0]
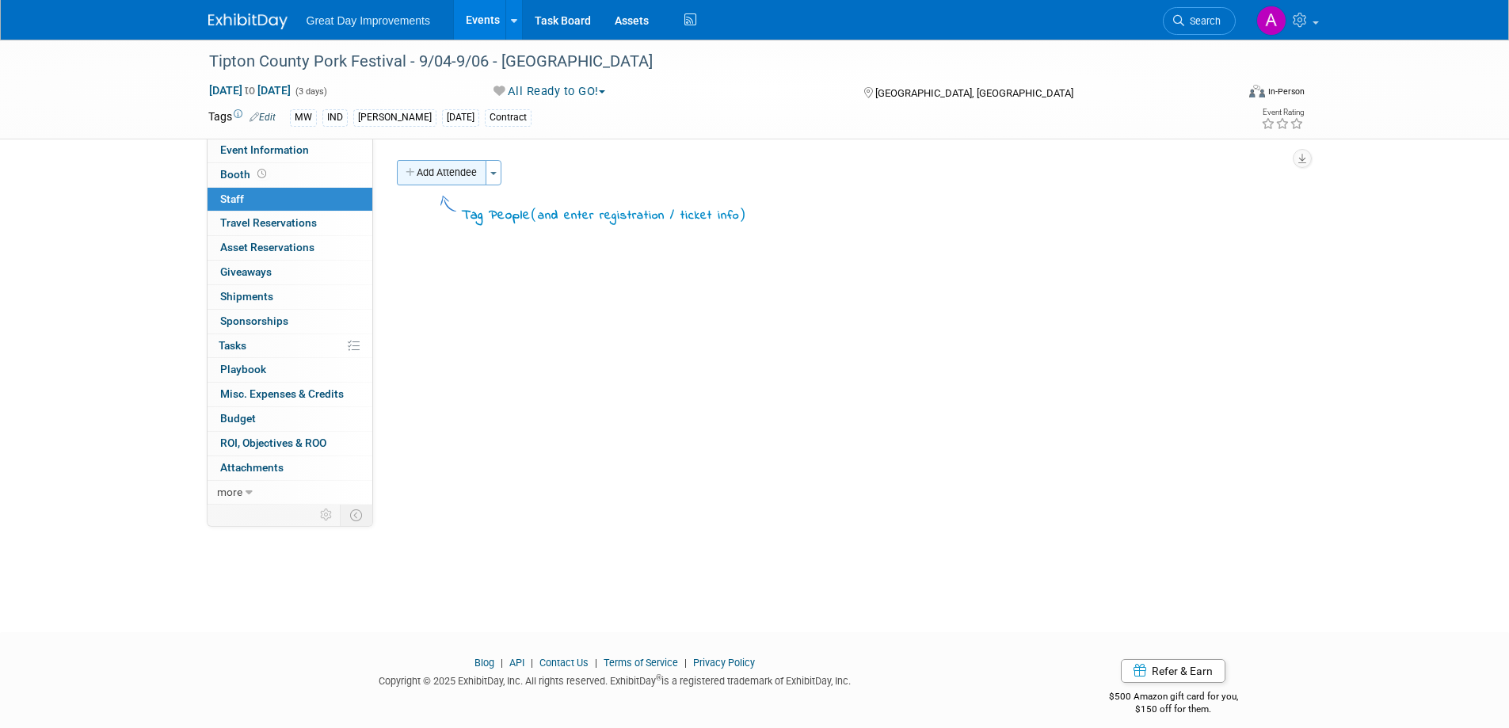
click at [435, 172] on button "Add Attendee" at bounding box center [442, 172] width 90 height 25
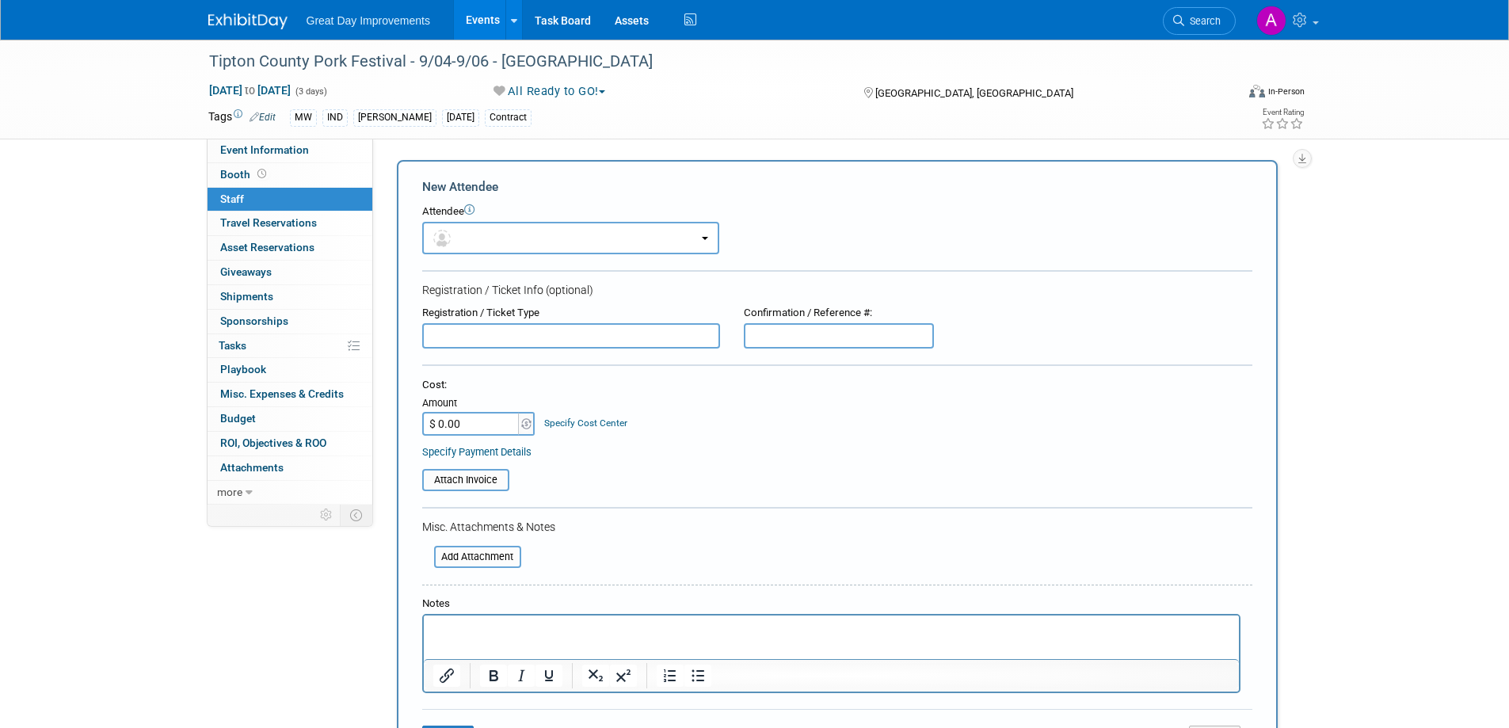
drag, startPoint x: 589, startPoint y: 647, endPoint x: 590, endPoint y: 638, distance: 8.9
click at [589, 638] on html at bounding box center [830, 627] width 815 height 22
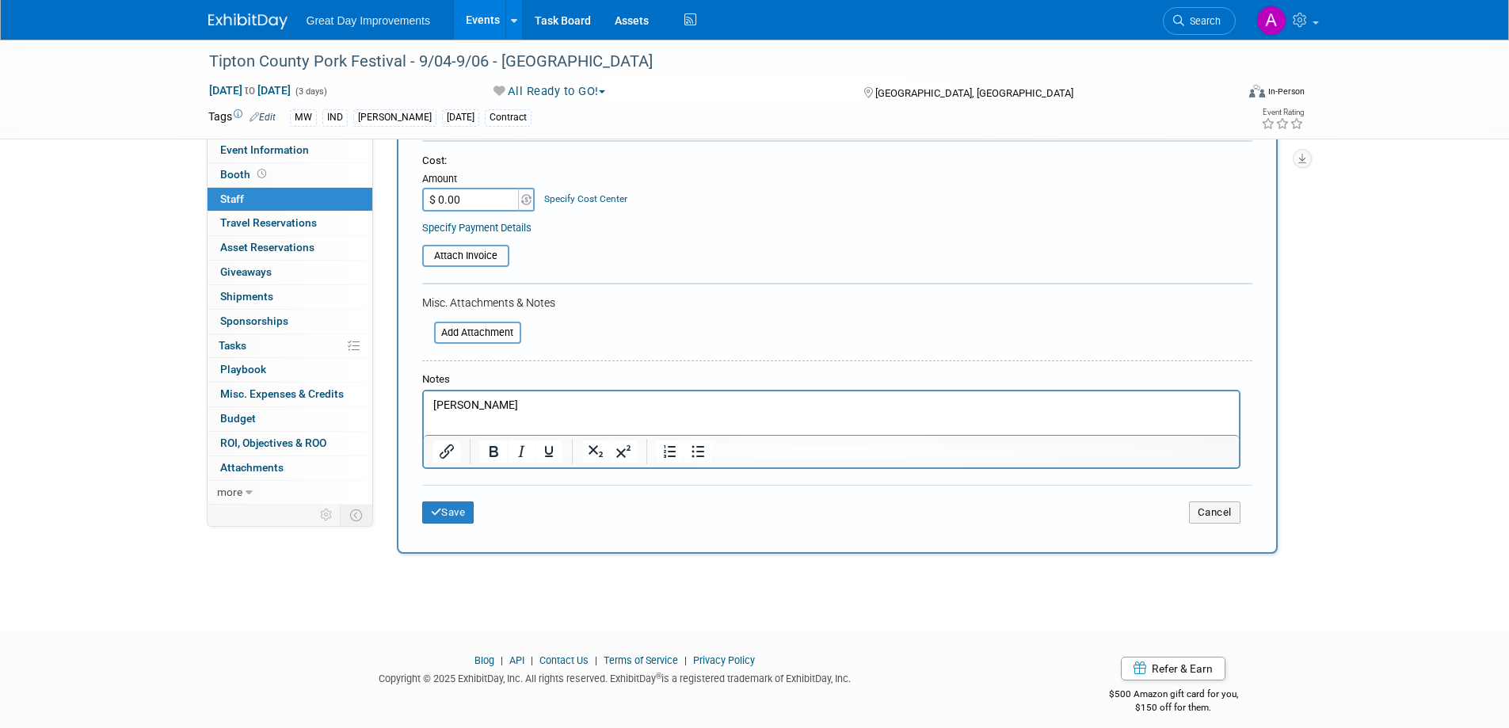
scroll to position [238, 0]
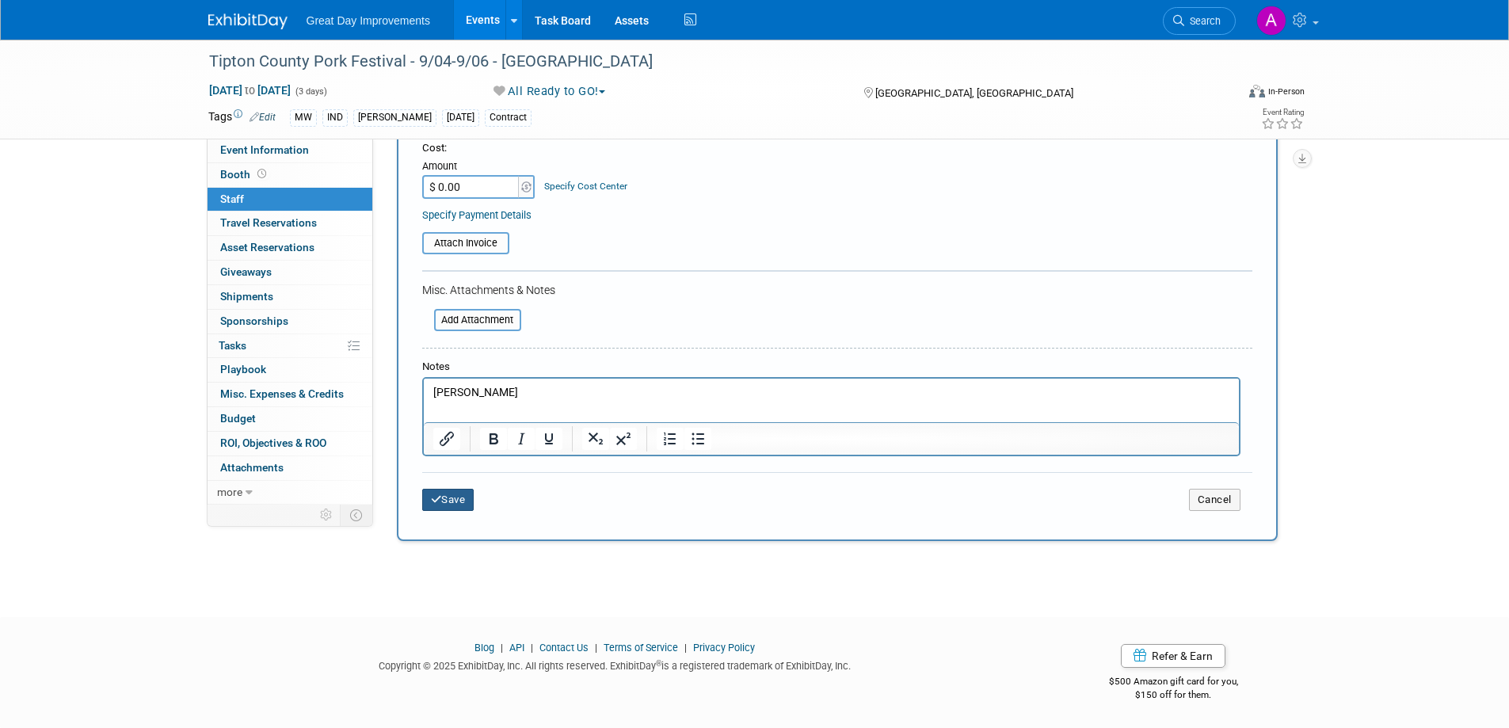
click at [446, 501] on button "Save" at bounding box center [448, 500] width 52 height 22
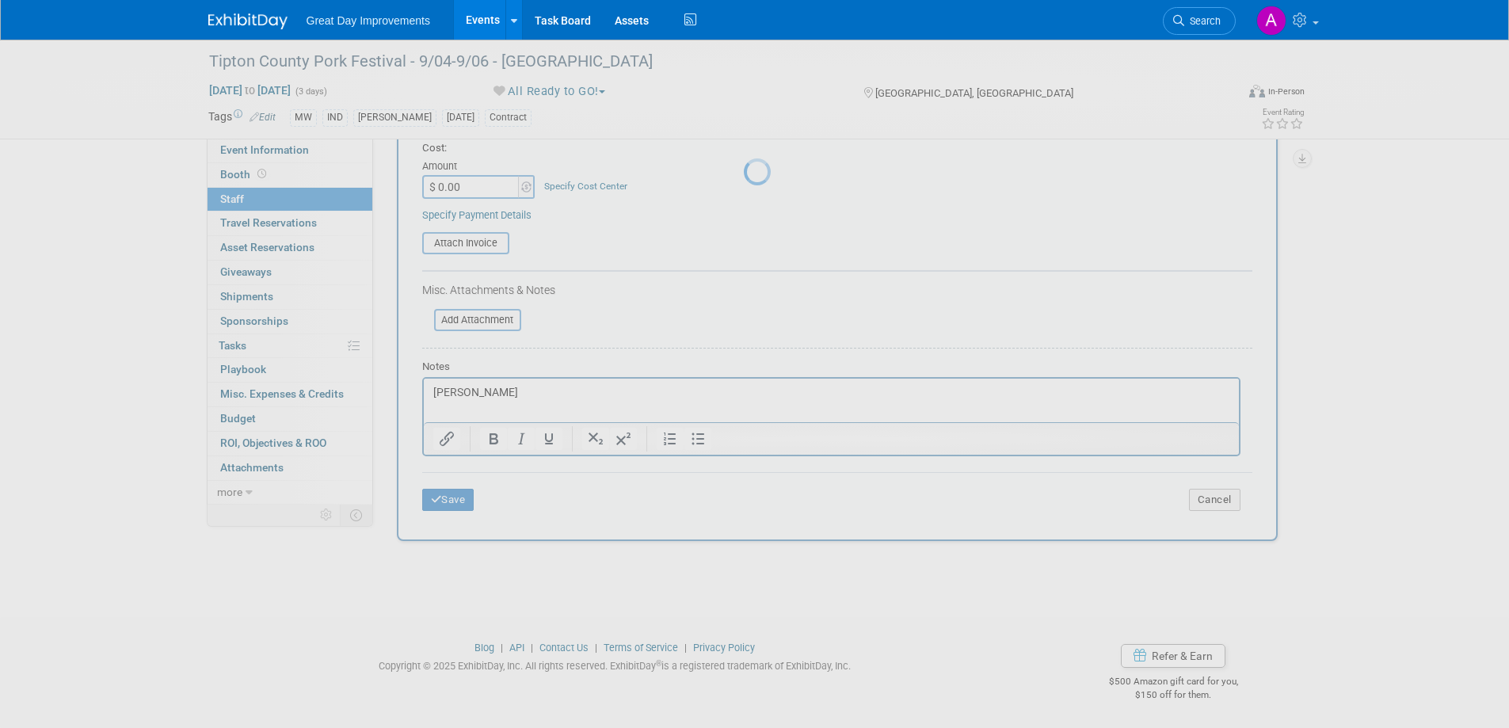
scroll to position [15, 0]
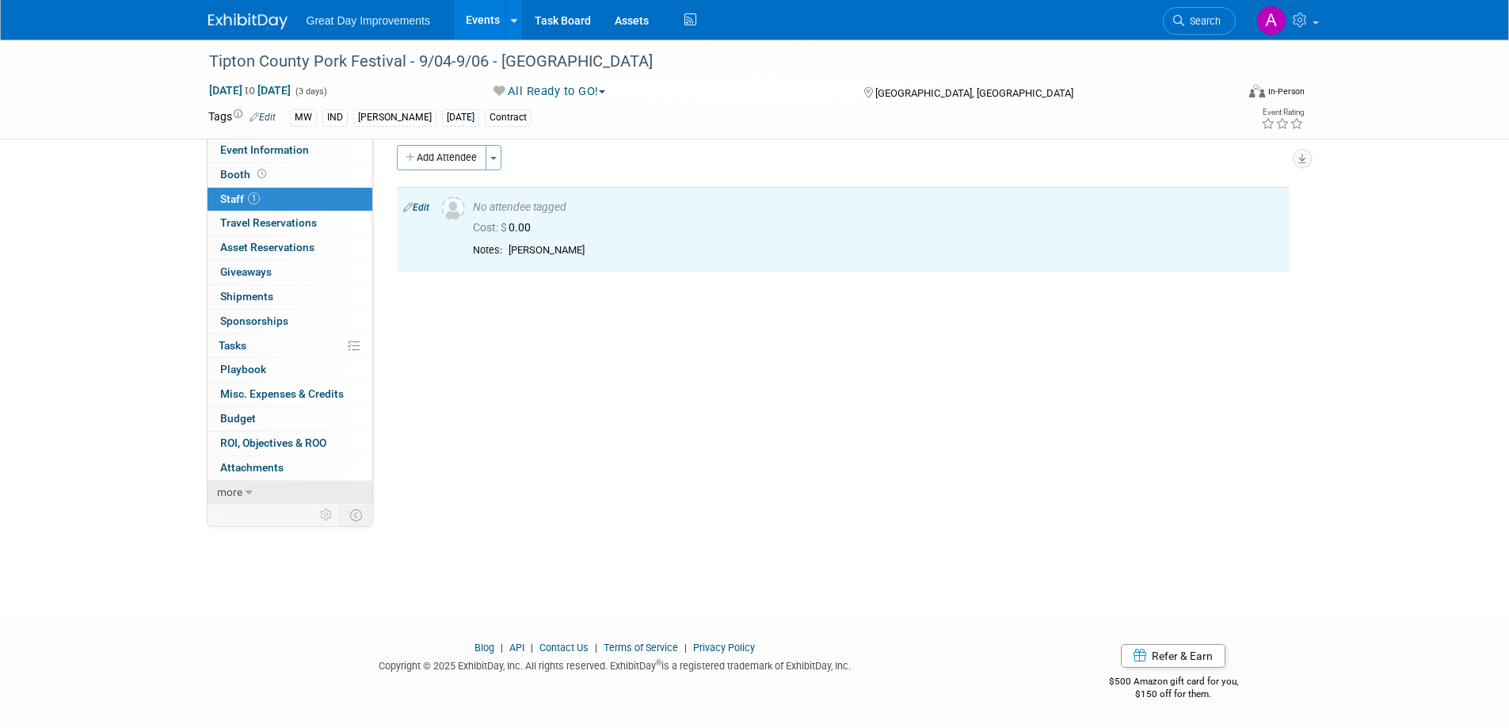
click at [259, 488] on link "more" at bounding box center [290, 493] width 165 height 24
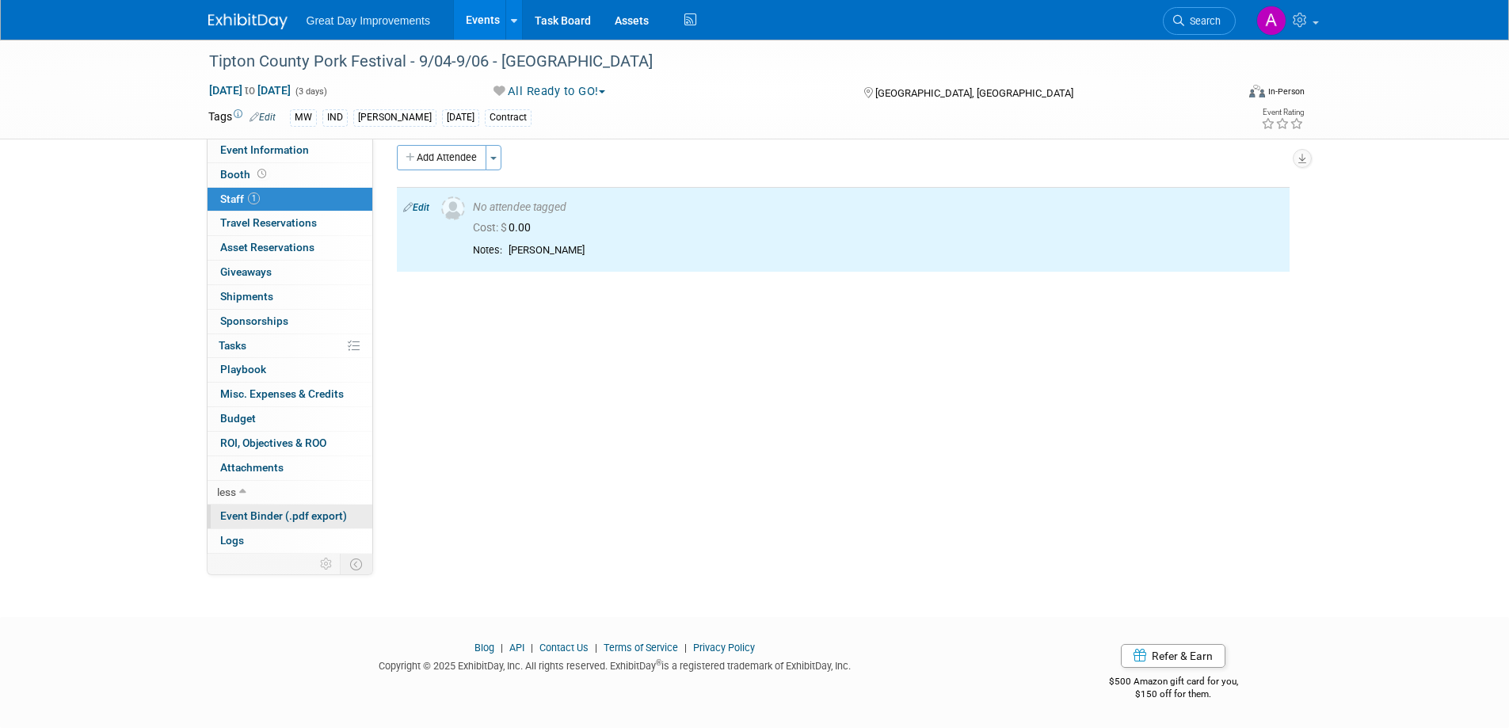
click at [255, 512] on span "Event Binder (.pdf export)" at bounding box center [283, 515] width 127 height 13
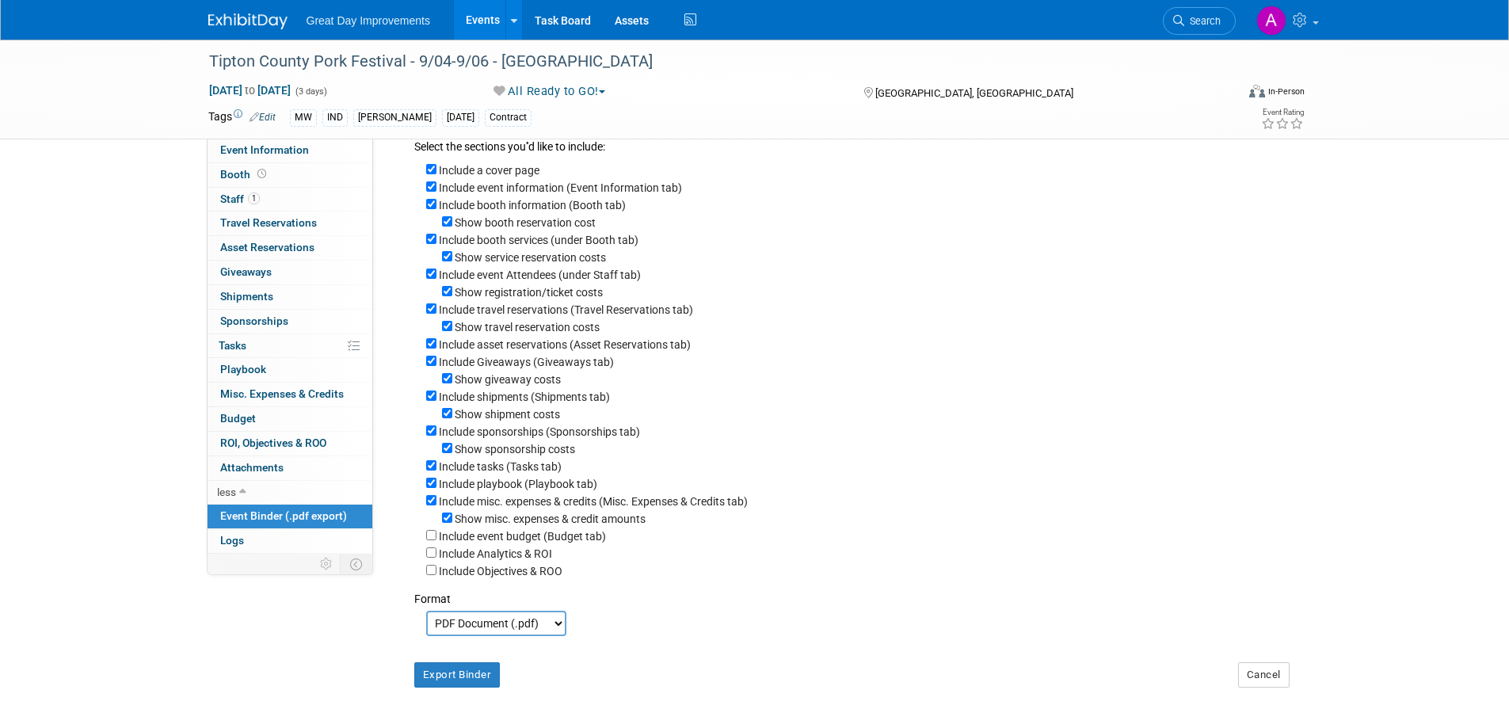
scroll to position [158, 0]
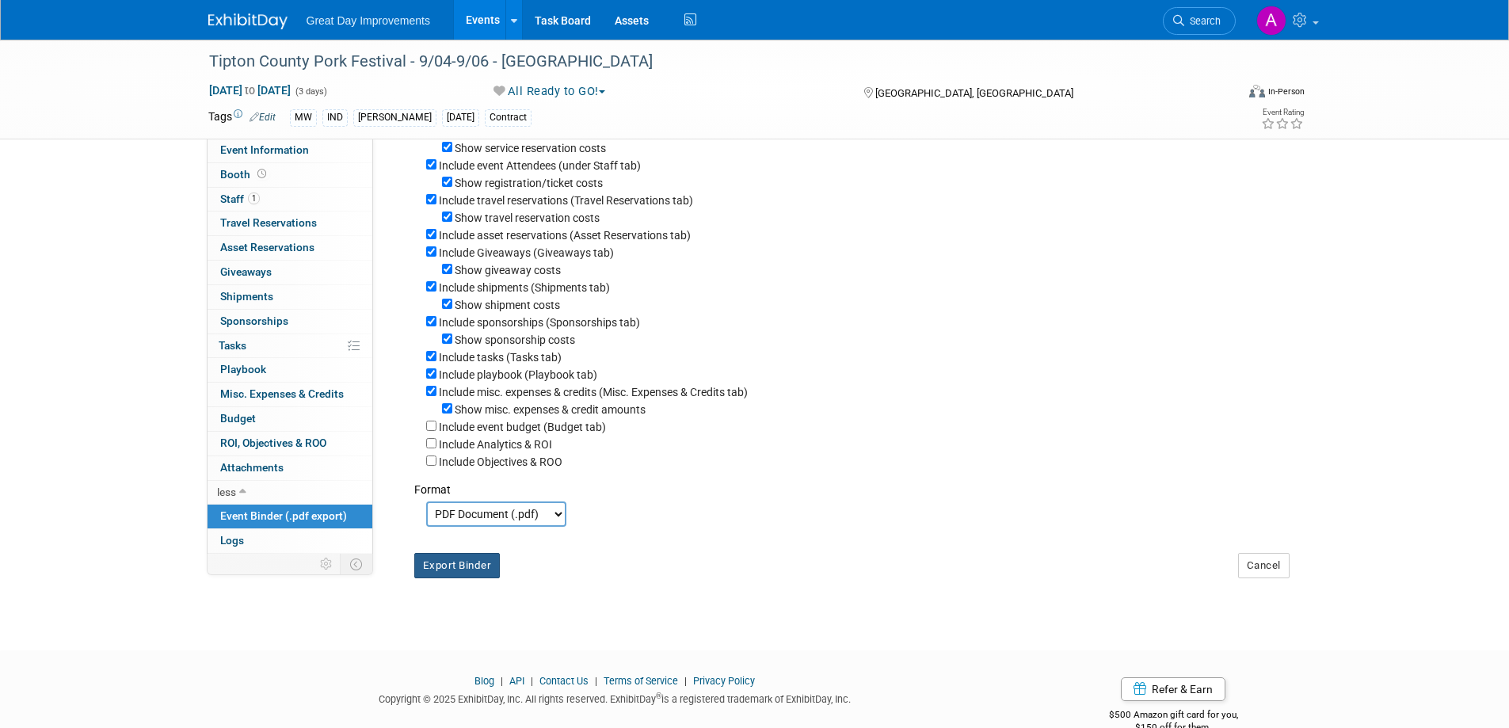
drag, startPoint x: 462, startPoint y: 592, endPoint x: 471, endPoint y: 584, distance: 12.4
click at [463, 578] on button "Export Binder" at bounding box center [457, 565] width 86 height 25
click at [1200, 21] on span "Search" at bounding box center [1203, 21] width 36 height 12
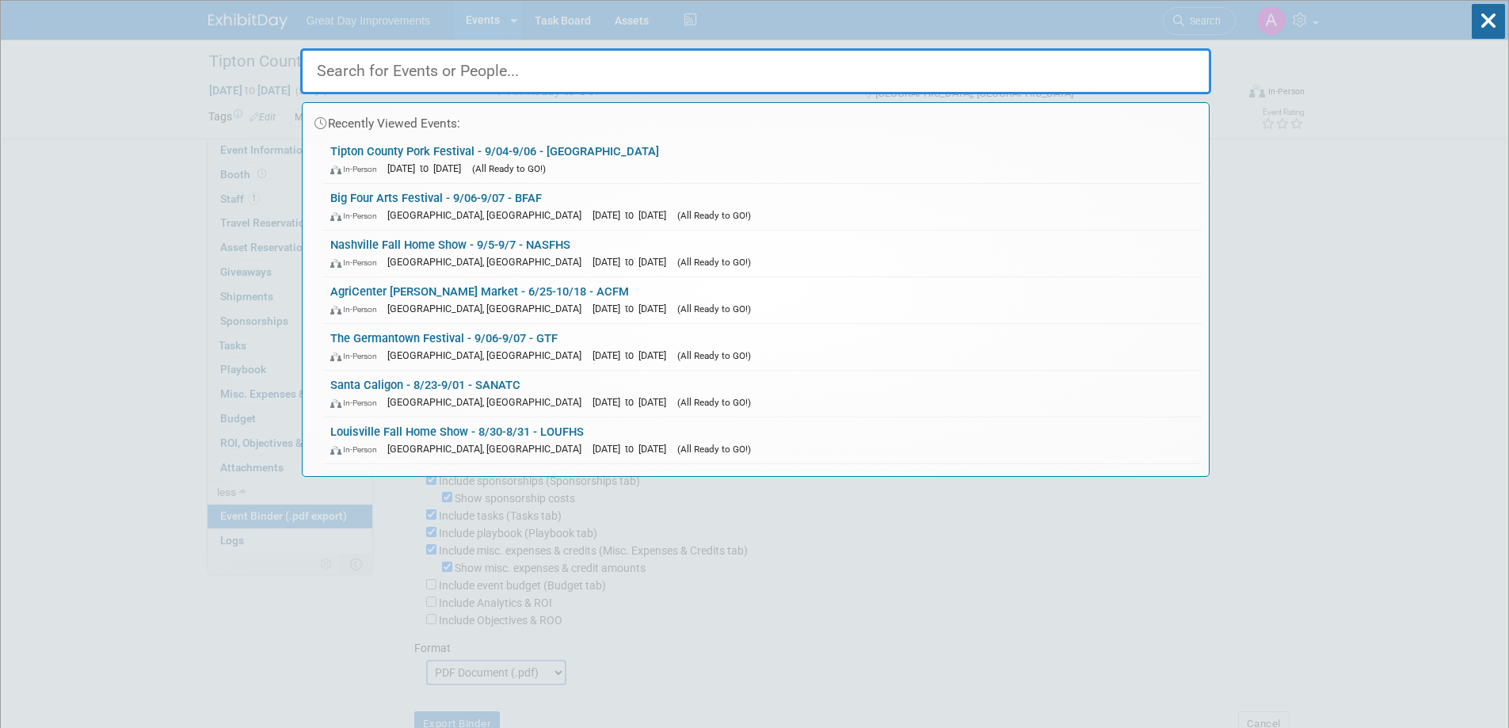
click at [562, 81] on input "text" at bounding box center [755, 71] width 911 height 46
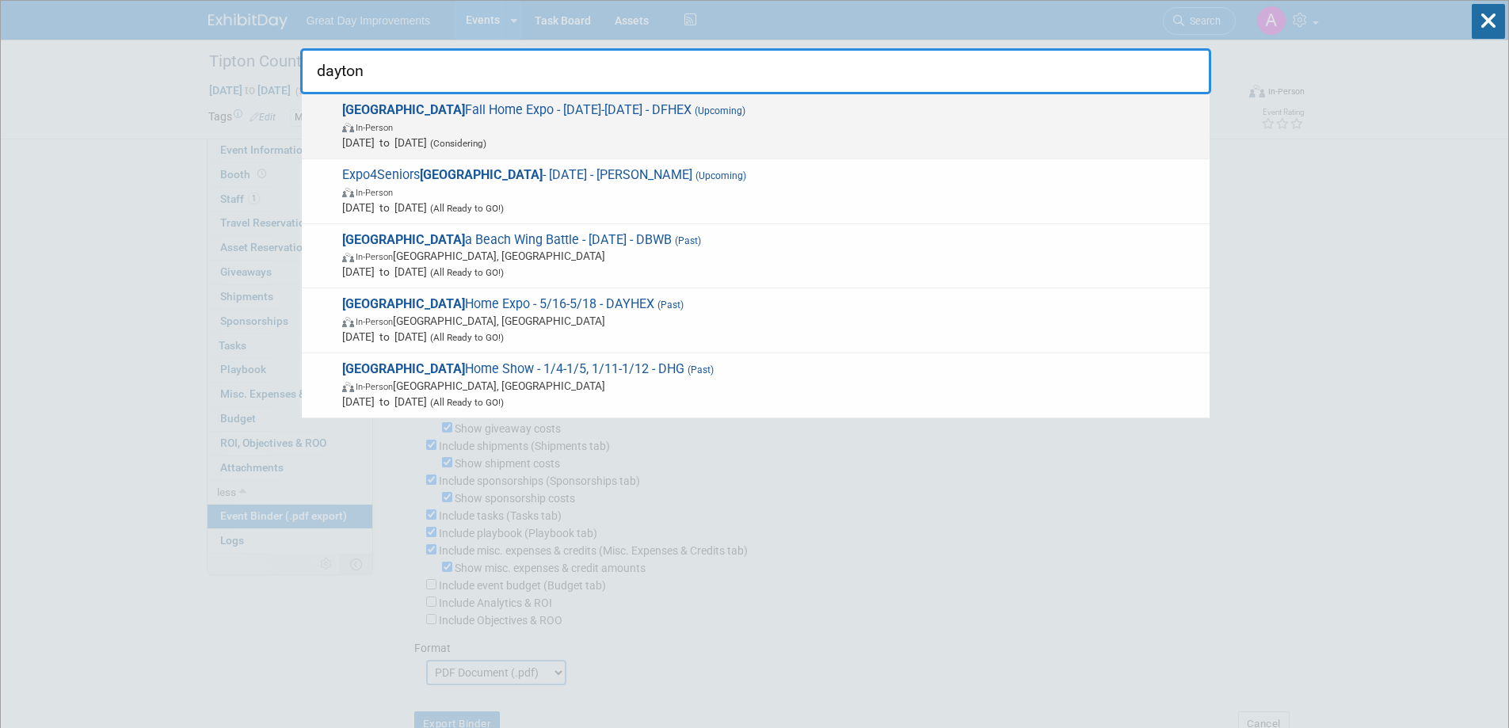
type input "dayton"
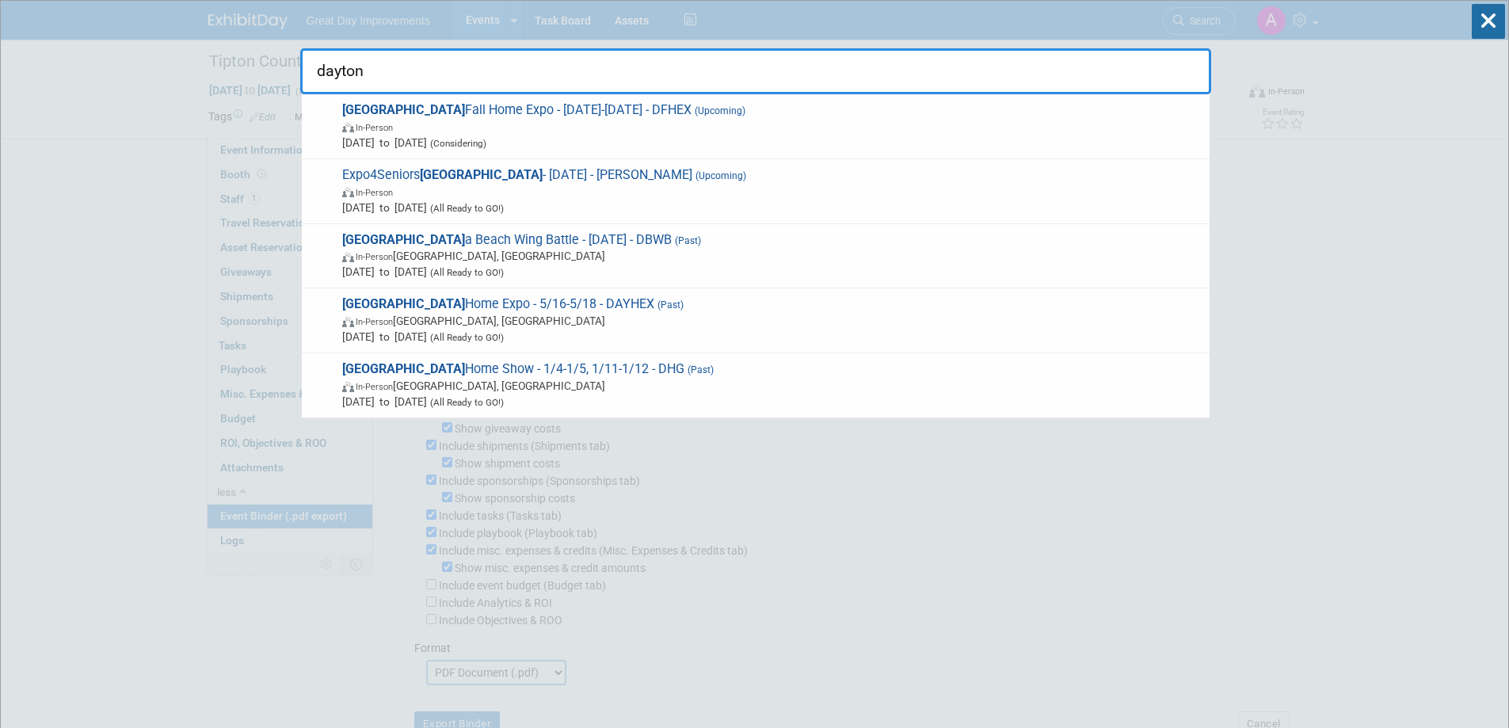
click at [692, 113] on span "(Upcoming)" at bounding box center [719, 110] width 54 height 11
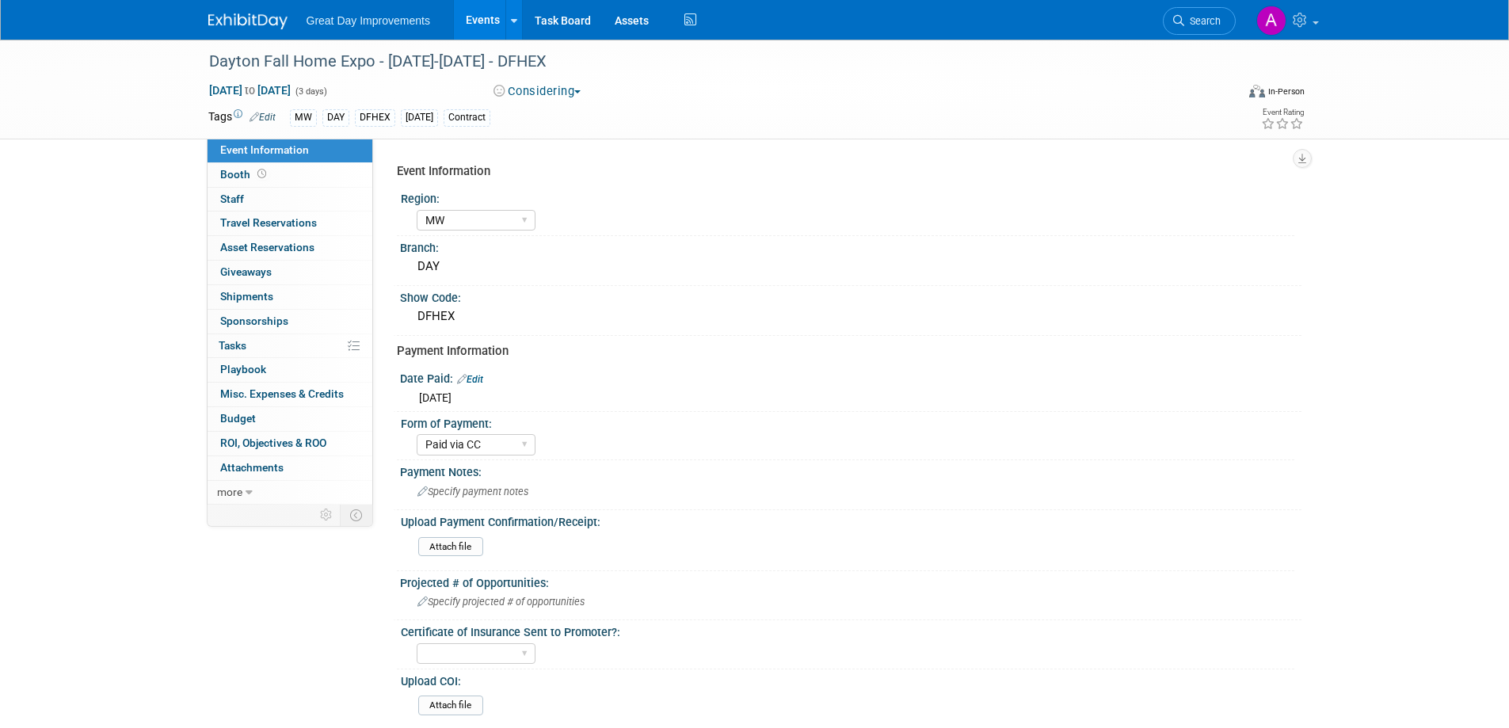
select select "MW"
select select "Paid via CC"
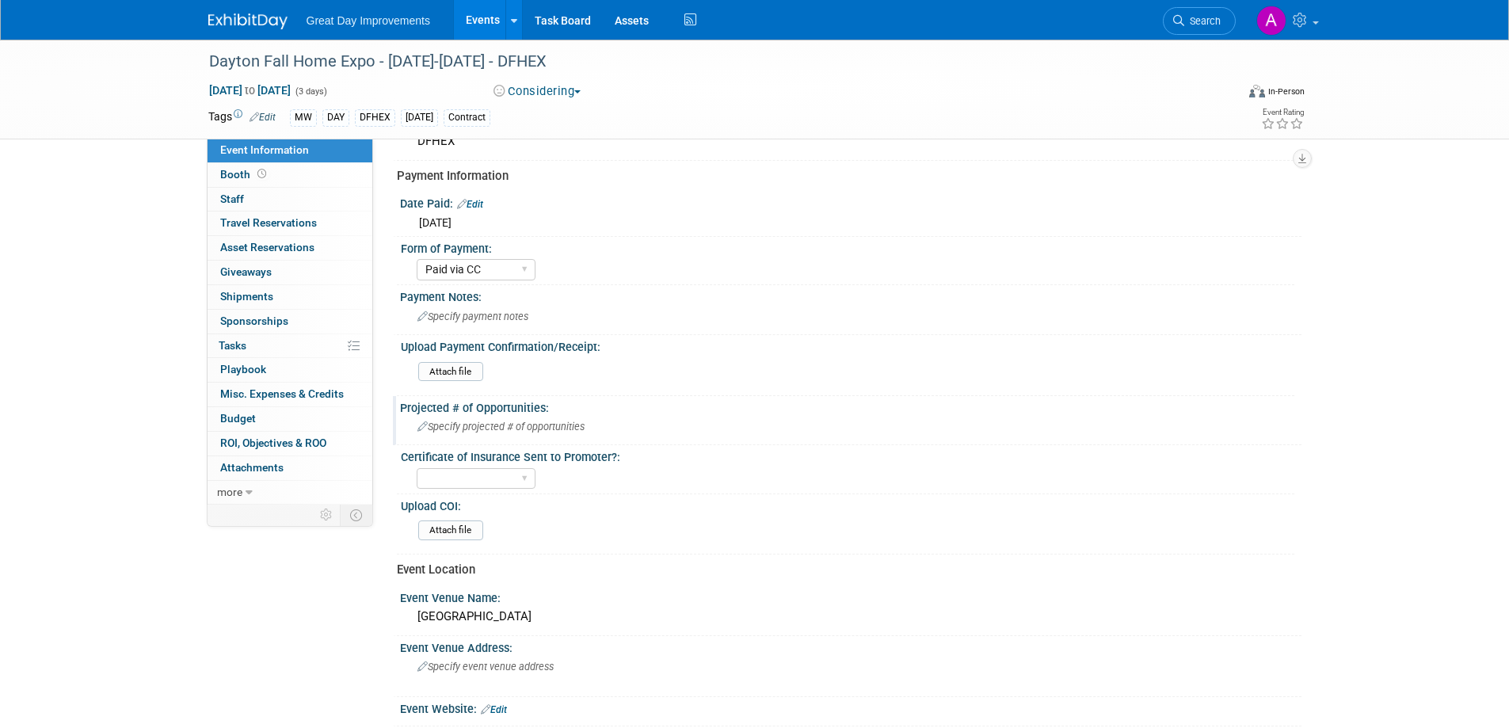
scroll to position [238, 0]
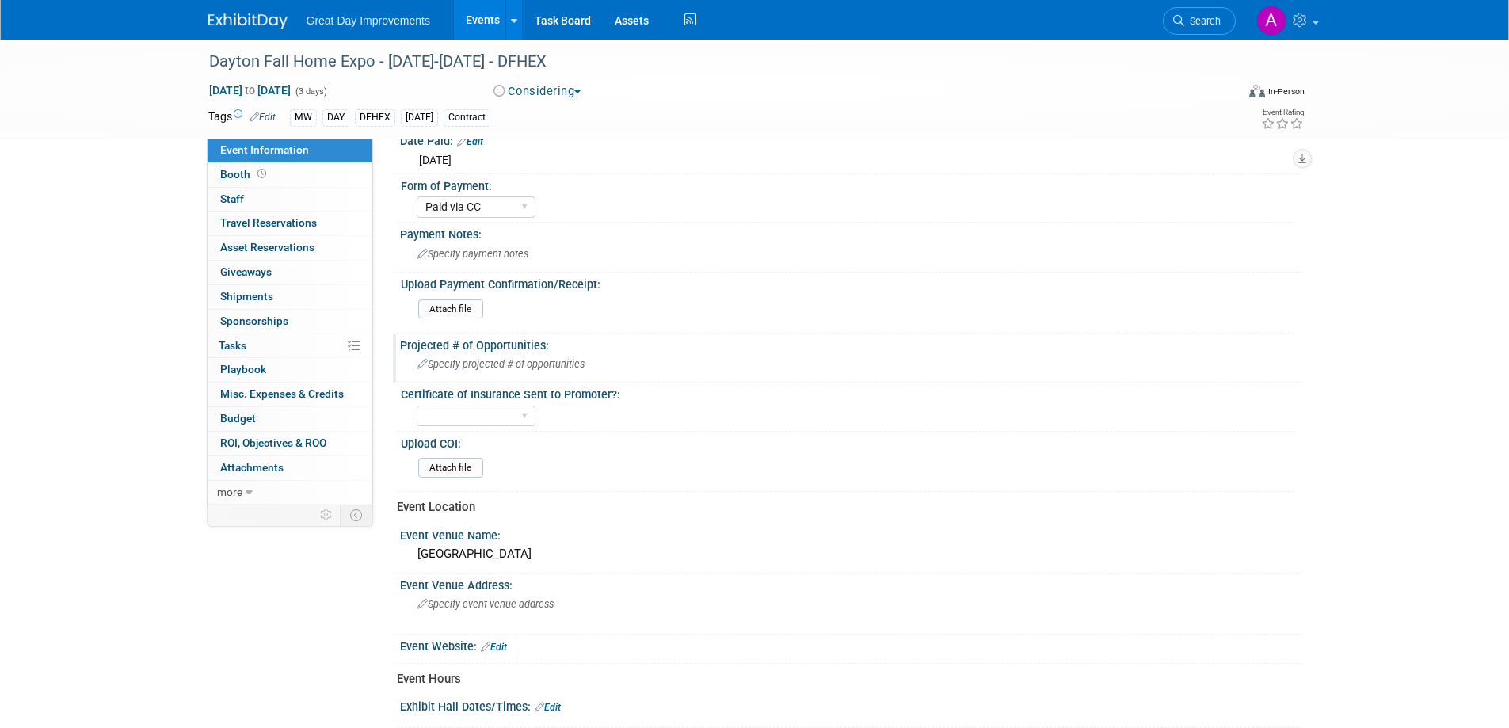
click at [472, 368] on span "Specify projected # of opportunities" at bounding box center [501, 364] width 167 height 12
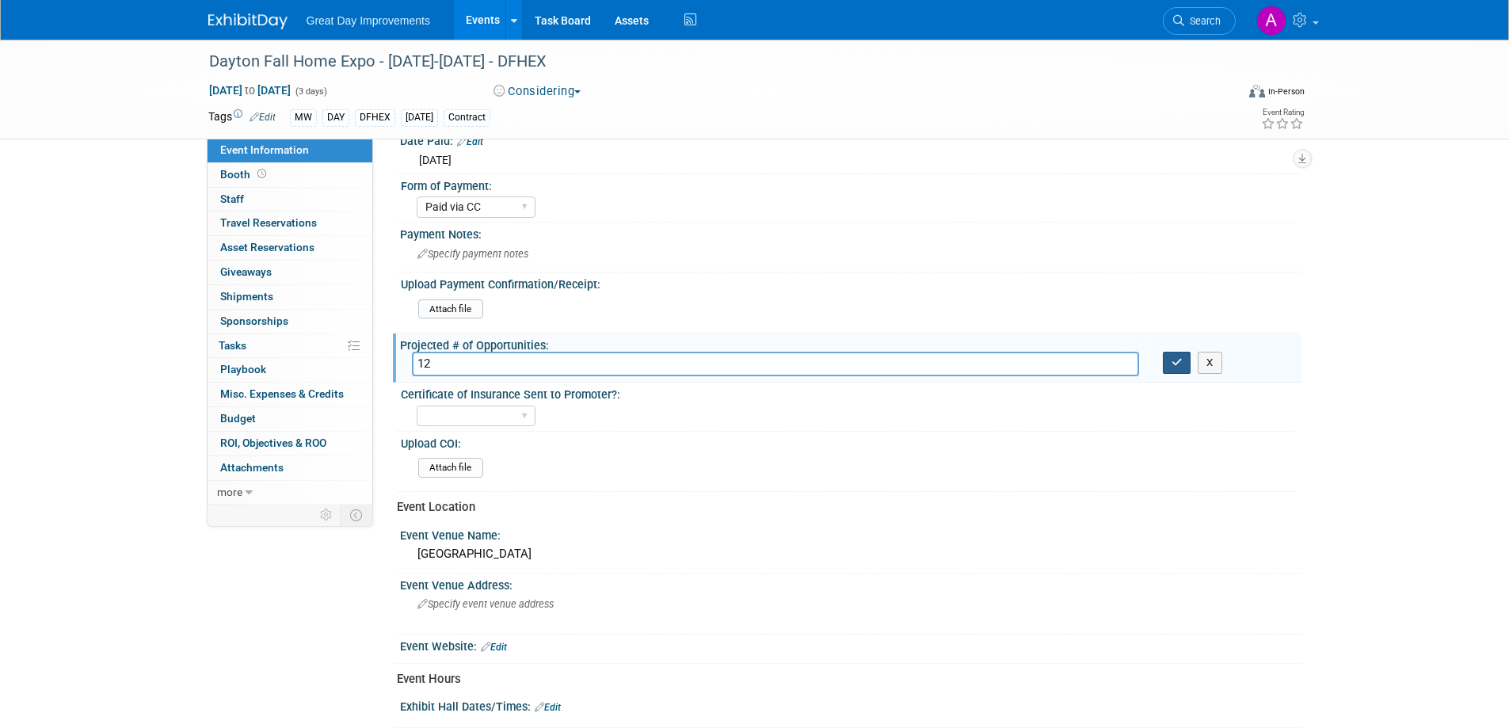
type input "12"
click at [1168, 354] on button "button" at bounding box center [1177, 363] width 29 height 22
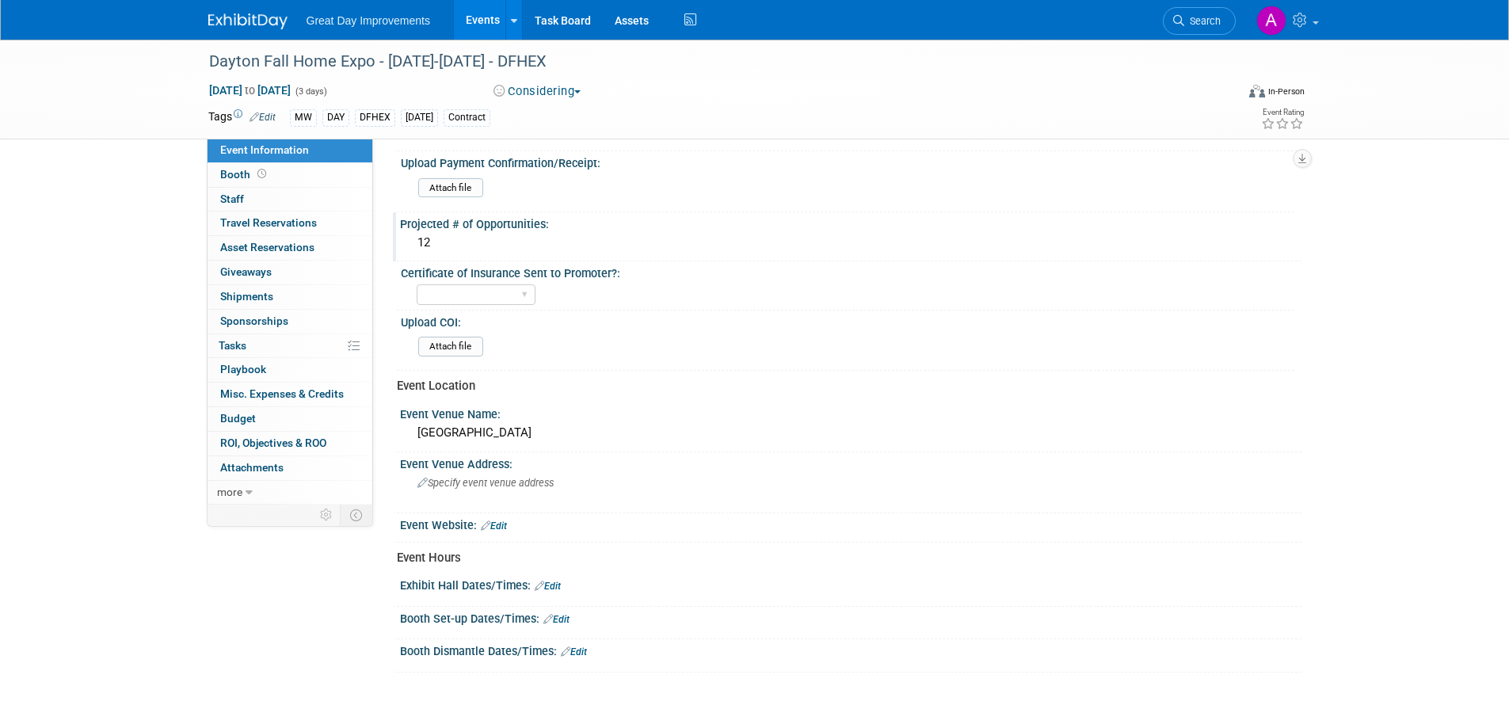
scroll to position [396, 0]
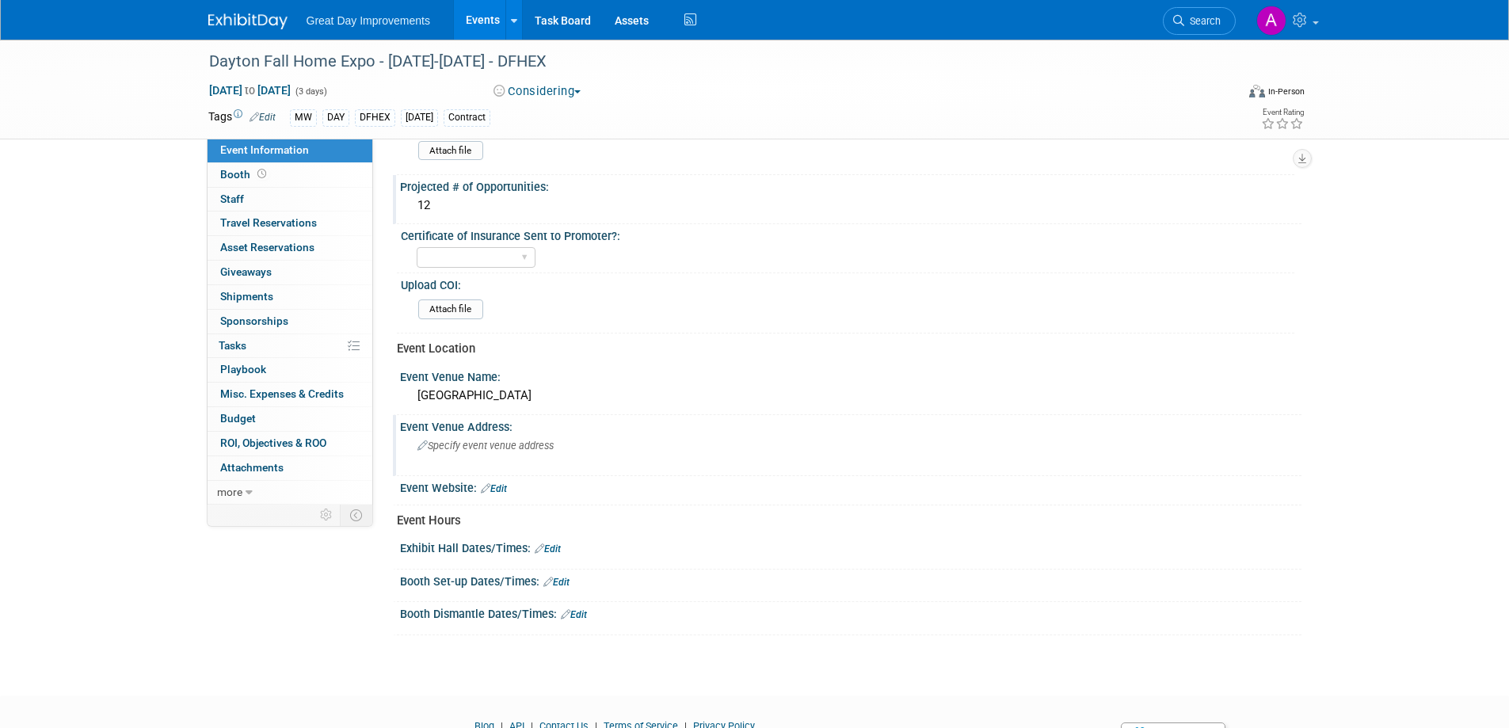
click at [476, 444] on span "Specify event venue address" at bounding box center [486, 446] width 136 height 12
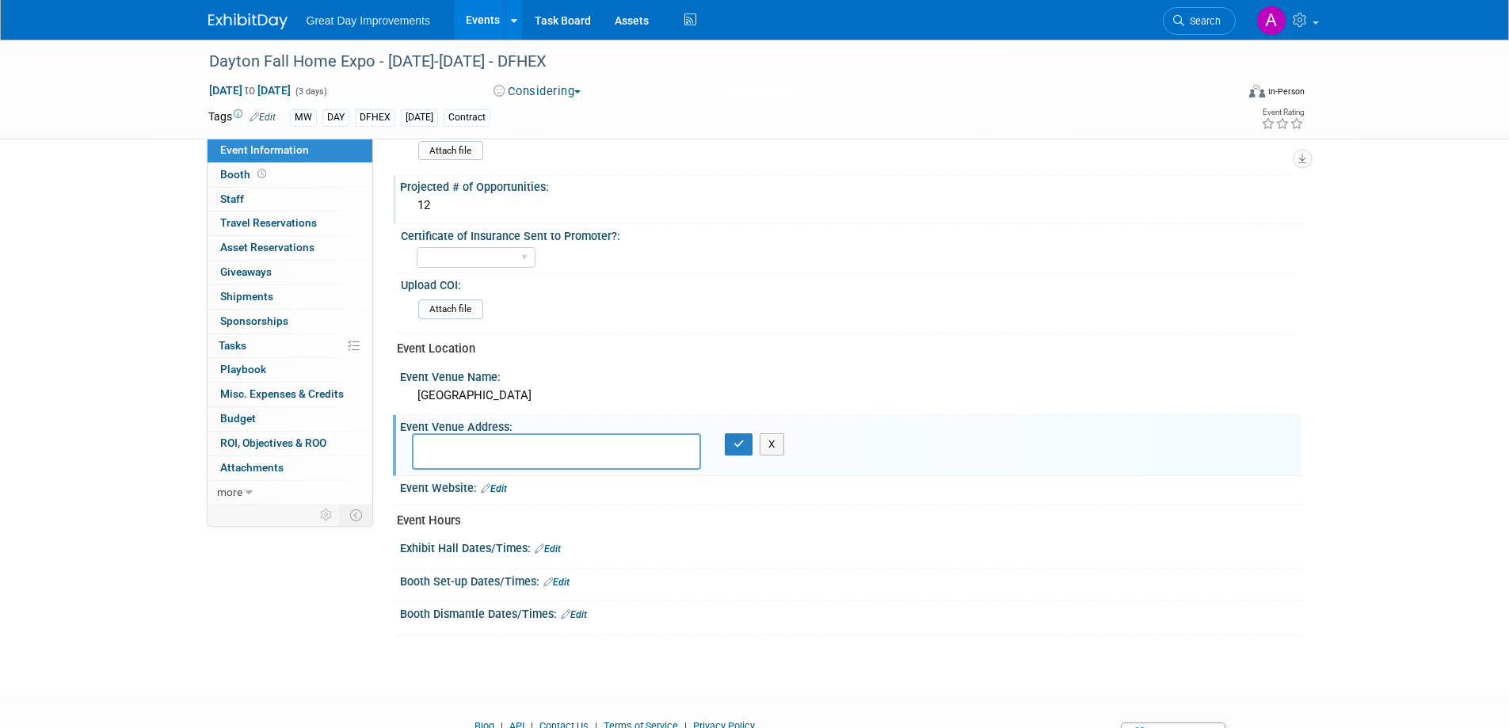
click at [1430, 174] on div "Dayton Fall Home Expo - [DATE]-[DATE] - DFHEX [DATE] to [DATE] (3 days) [DATE] …" at bounding box center [754, 155] width 1509 height 1024
click at [471, 446] on textarea at bounding box center [556, 451] width 289 height 36
drag, startPoint x: 456, startPoint y: 442, endPoint x: 494, endPoint y: 441, distance: 37.3
click at [458, 441] on textarea "645 Infimary" at bounding box center [556, 451] width 289 height 36
click at [512, 440] on textarea "645 Infirmary" at bounding box center [556, 451] width 289 height 36
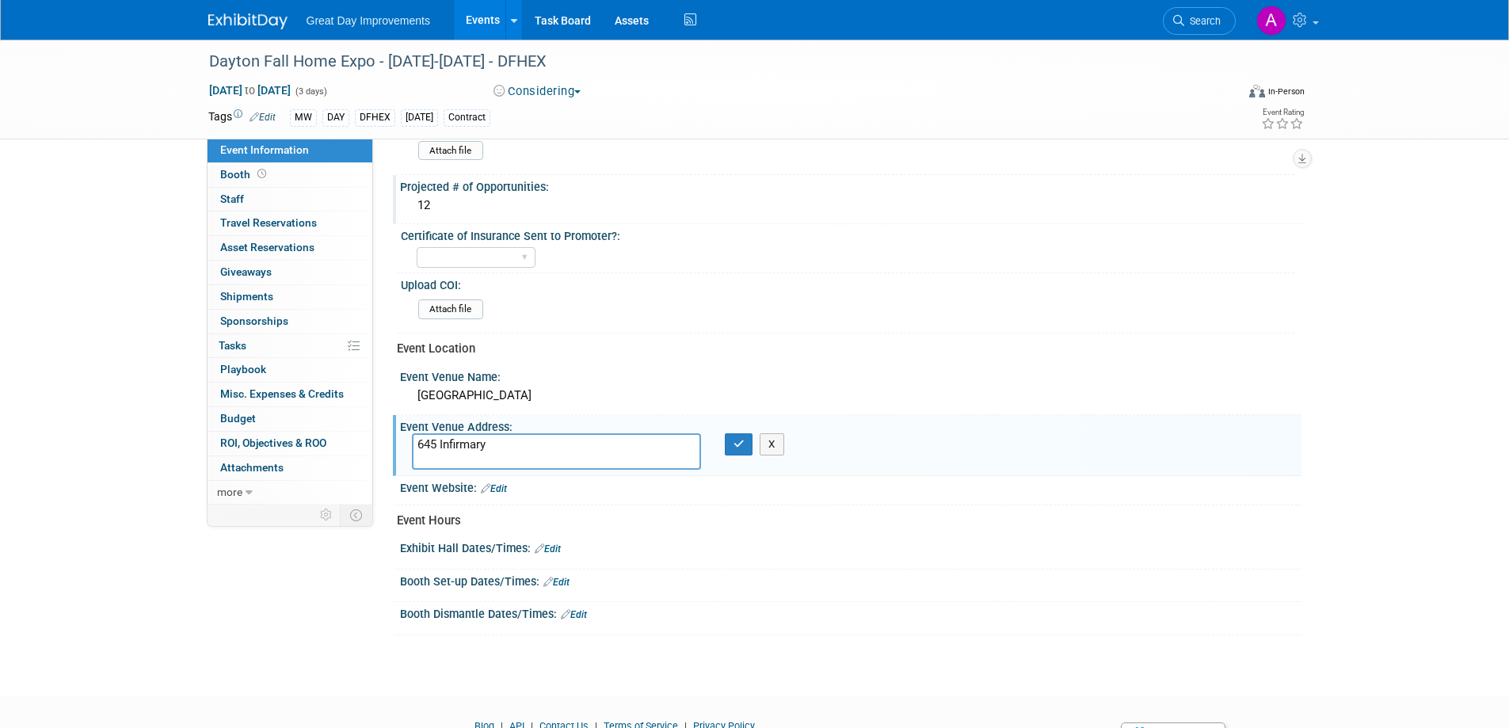
click at [517, 458] on textarea "645 Infirmary" at bounding box center [556, 451] width 289 height 36
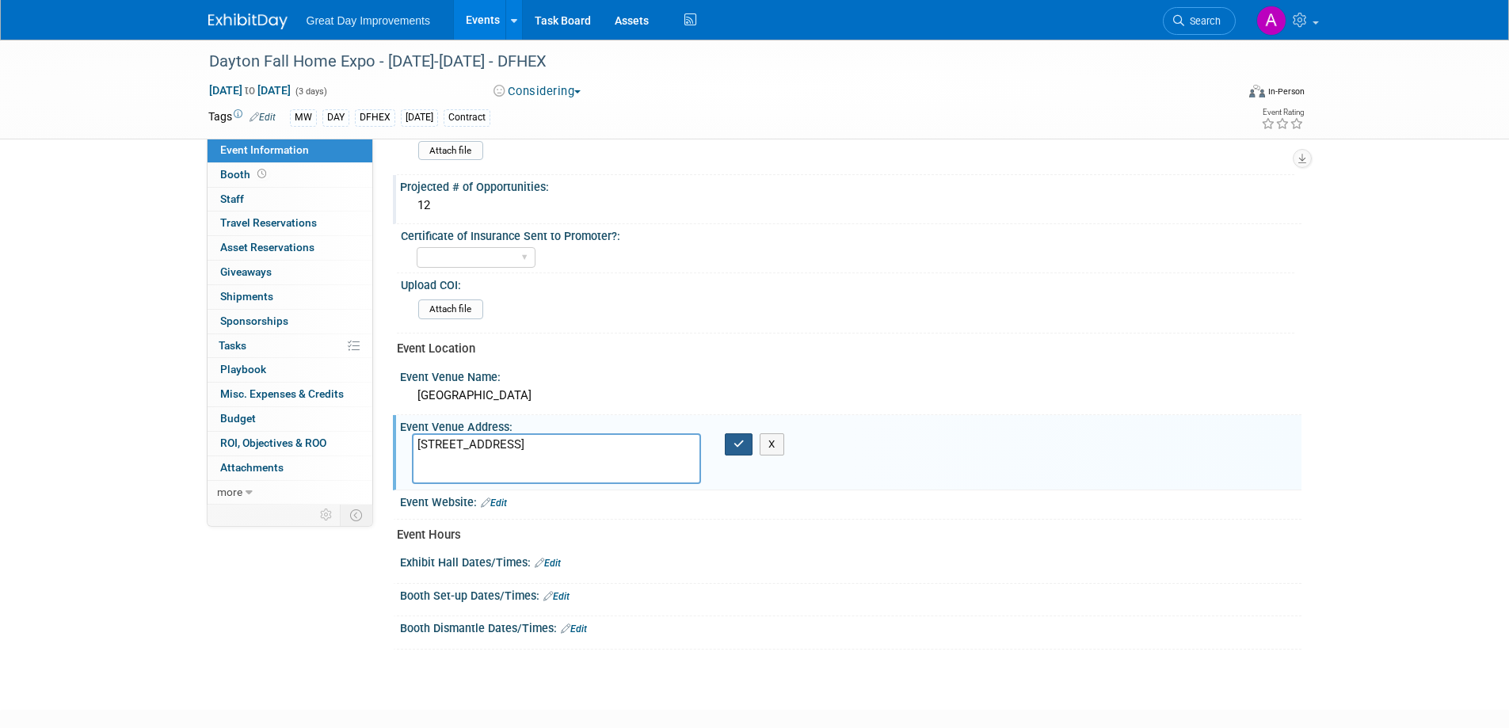
type textarea "[STREET_ADDRESS]"
click at [727, 441] on button "button" at bounding box center [739, 444] width 29 height 22
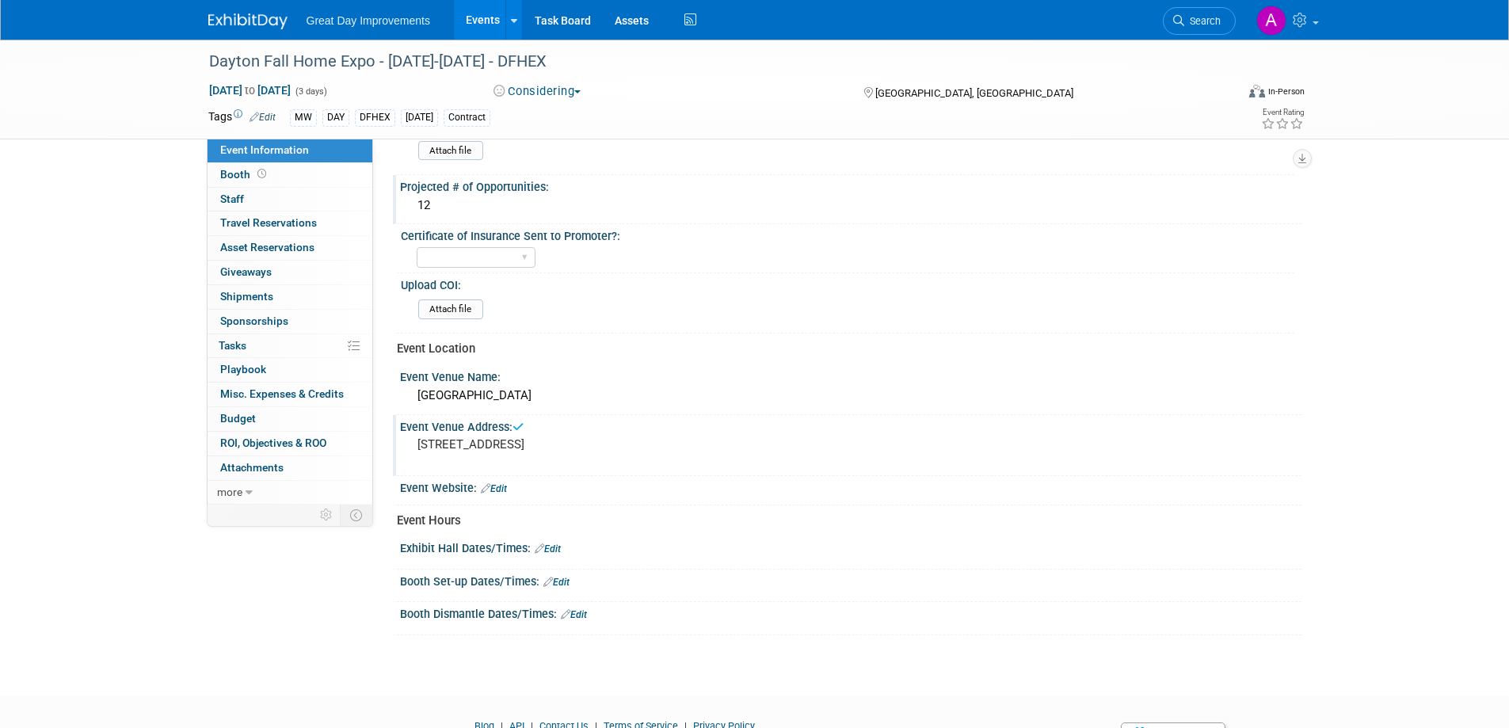
scroll to position [474, 0]
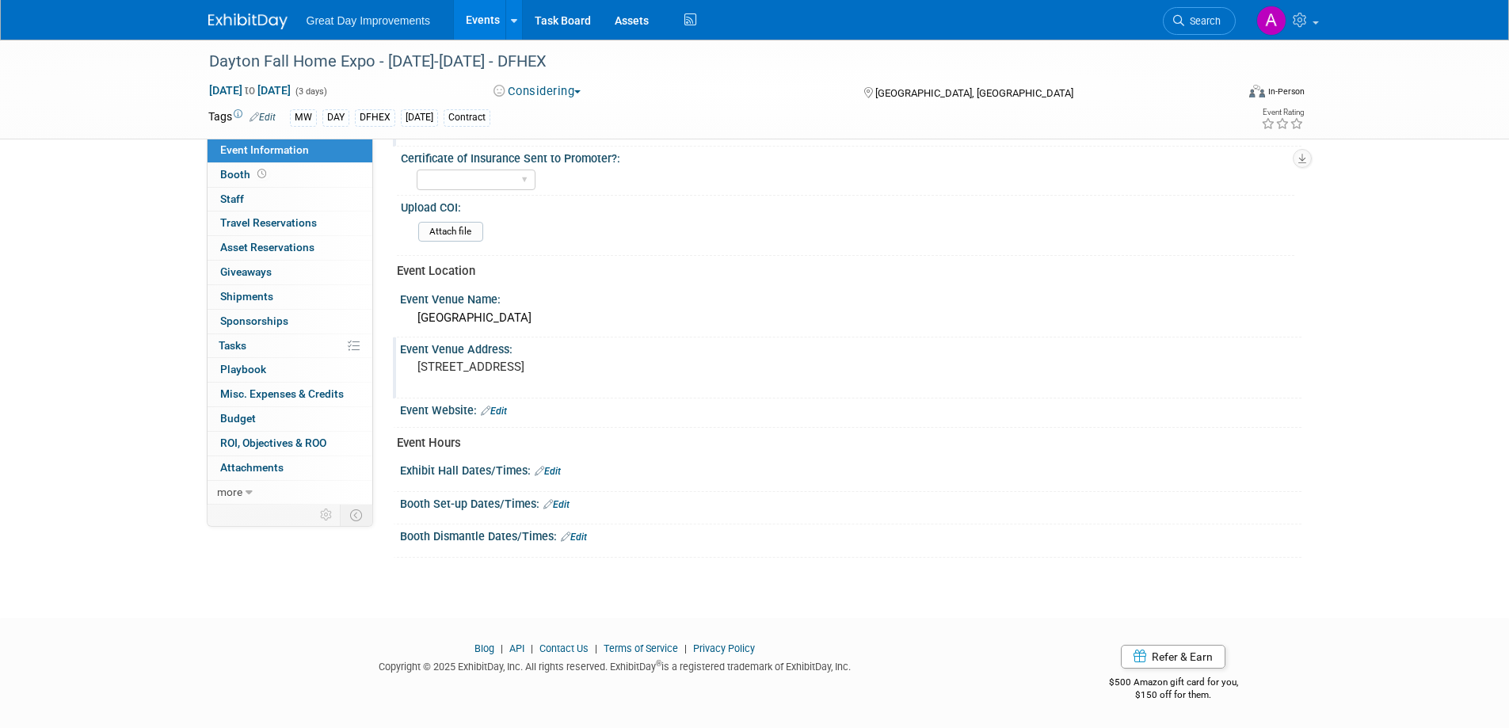
click at [568, 503] on link "Edit" at bounding box center [557, 504] width 26 height 11
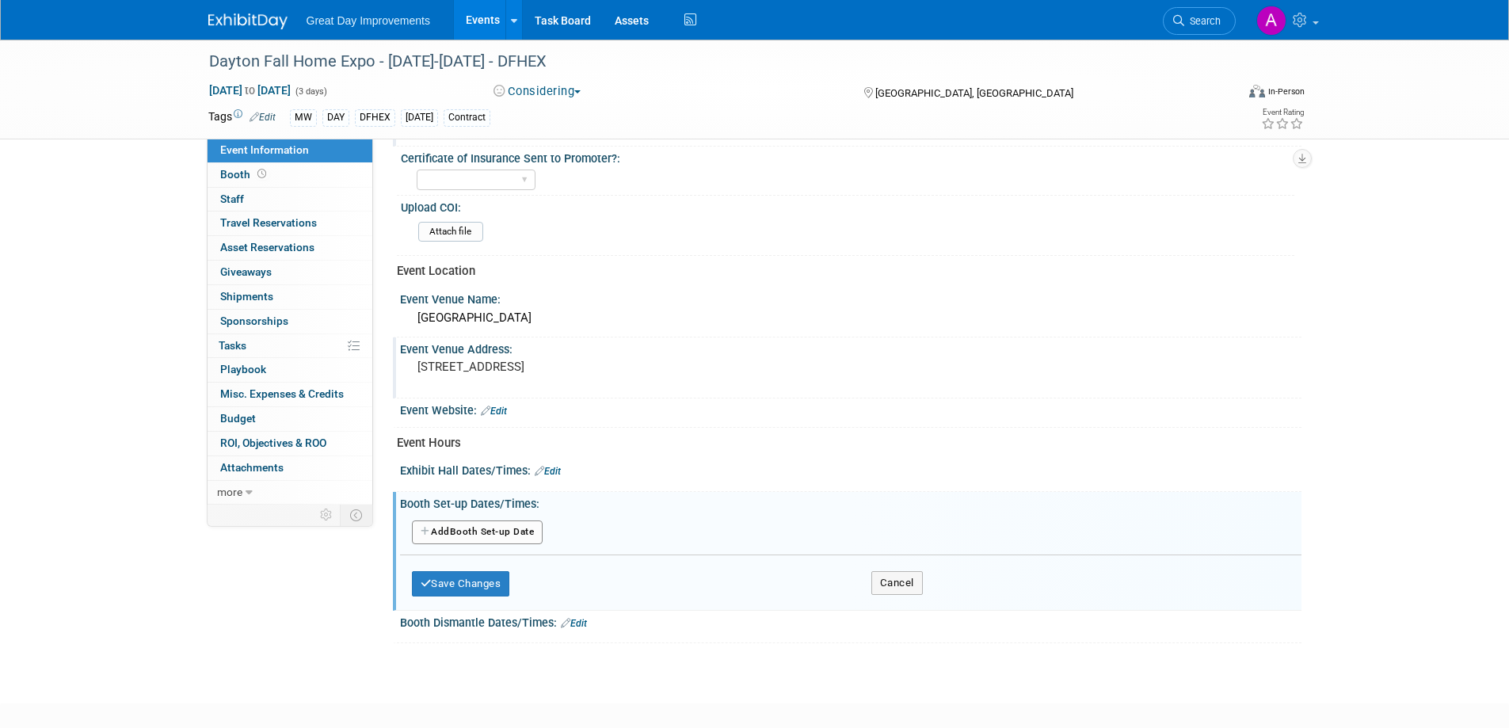
click at [503, 527] on button "Add Another Booth Set-up Date" at bounding box center [478, 533] width 132 height 24
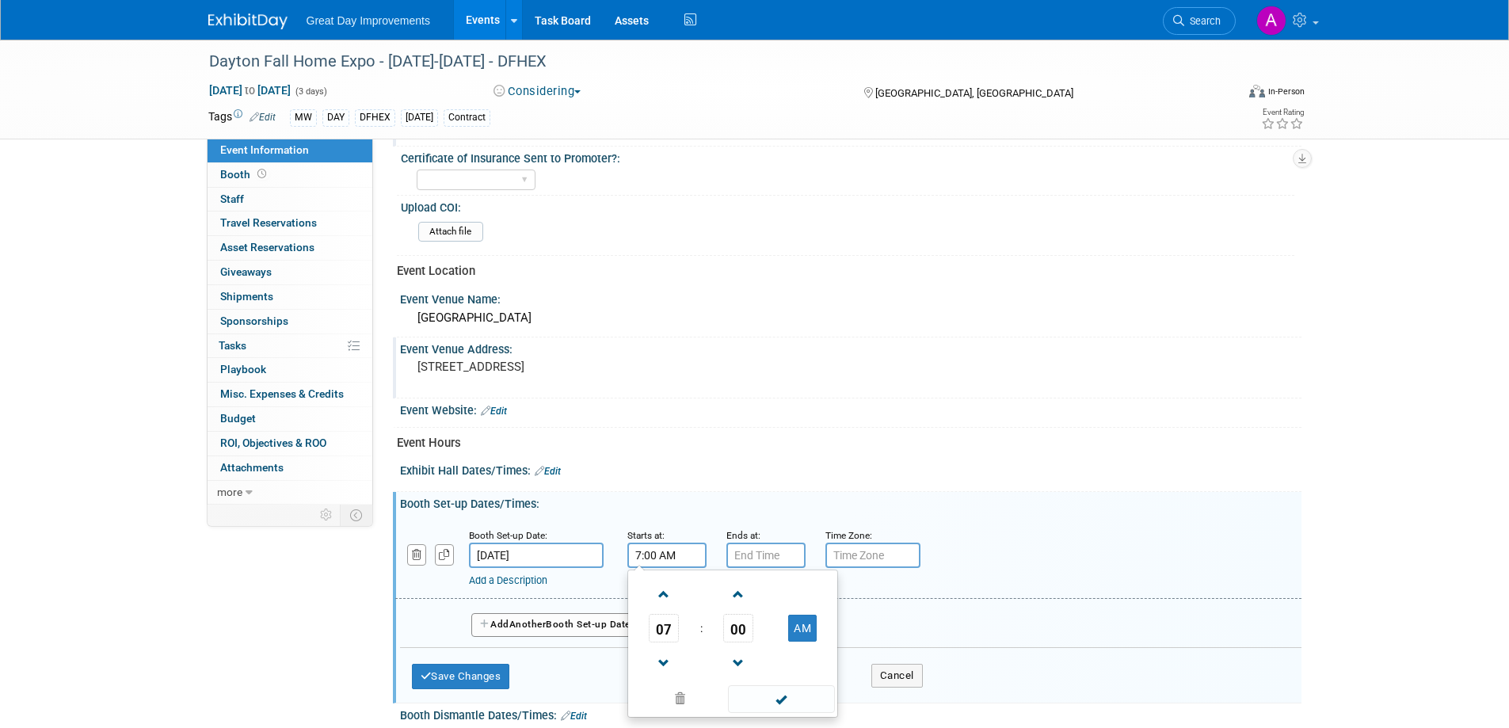
drag, startPoint x: 657, startPoint y: 550, endPoint x: 667, endPoint y: 554, distance: 11.0
click at [658, 551] on input "7:00 AM" at bounding box center [667, 555] width 79 height 25
click at [666, 590] on span at bounding box center [665, 595] width 28 height 28
click at [666, 588] on span at bounding box center [665, 595] width 28 height 28
click at [666, 587] on span at bounding box center [665, 595] width 28 height 28
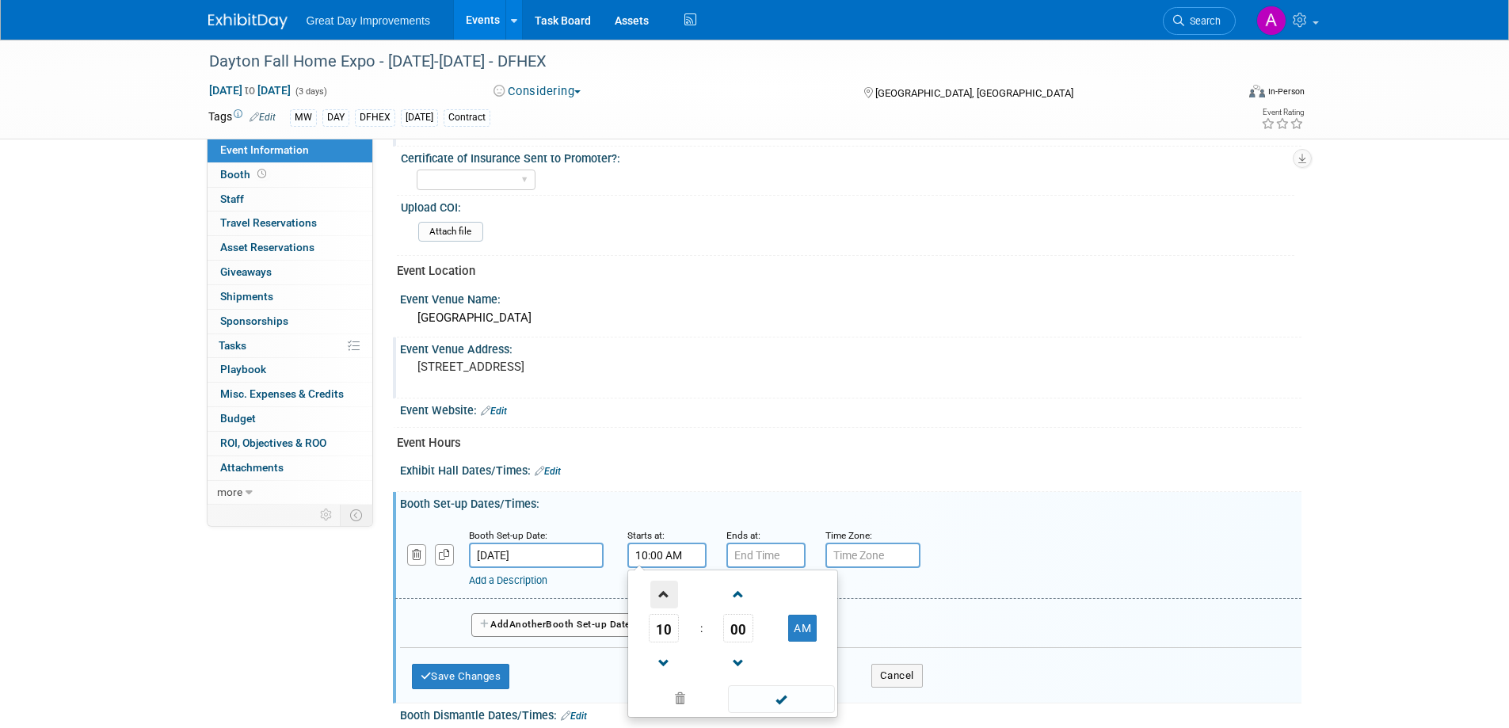
click at [666, 587] on span at bounding box center [665, 595] width 28 height 28
type input "12:00 PM"
click at [800, 698] on span at bounding box center [781, 699] width 107 height 28
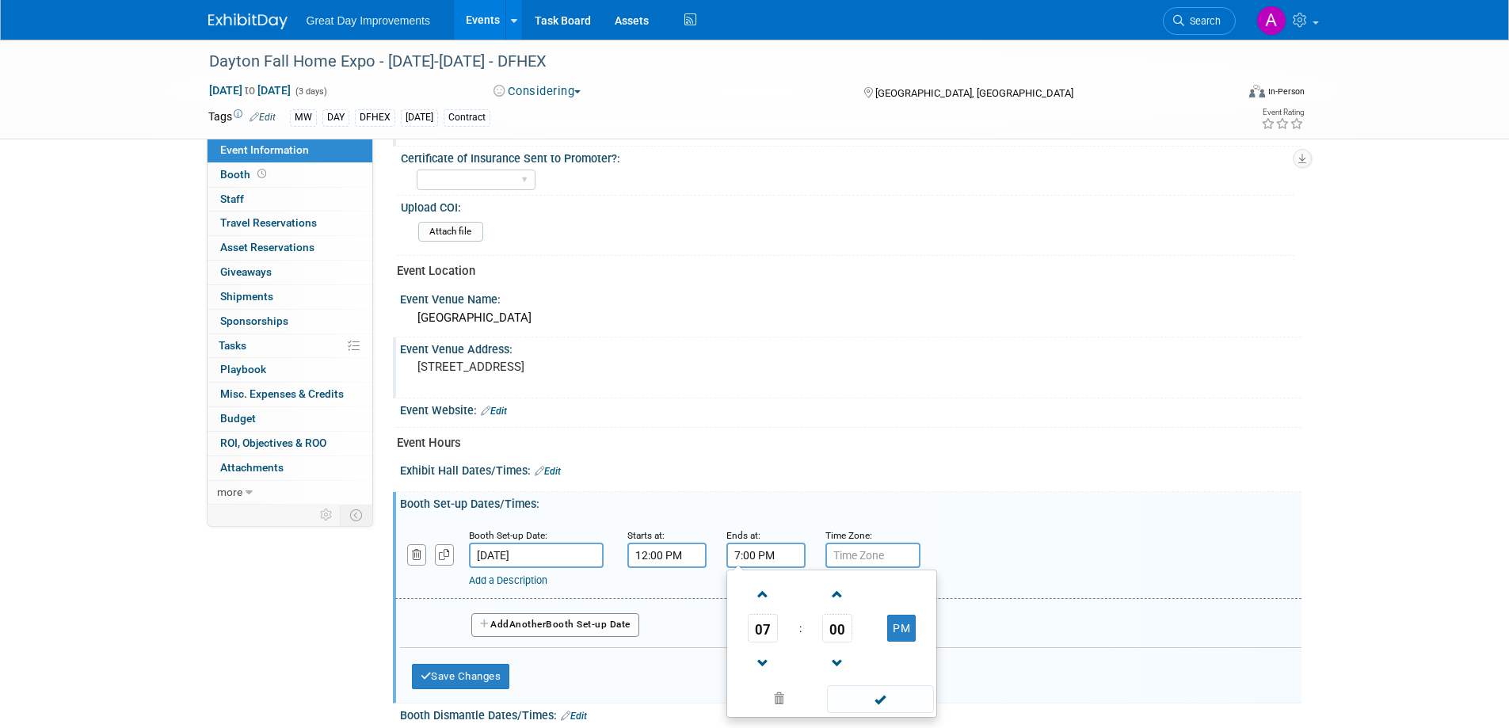
click at [783, 549] on input "7:00 PM" at bounding box center [766, 555] width 79 height 25
click at [759, 661] on span at bounding box center [764, 664] width 28 height 28
type input "6:00 PM"
click at [860, 695] on span at bounding box center [880, 699] width 107 height 28
click at [877, 568] on div "Add a Description Description:" at bounding box center [807, 578] width 677 height 20
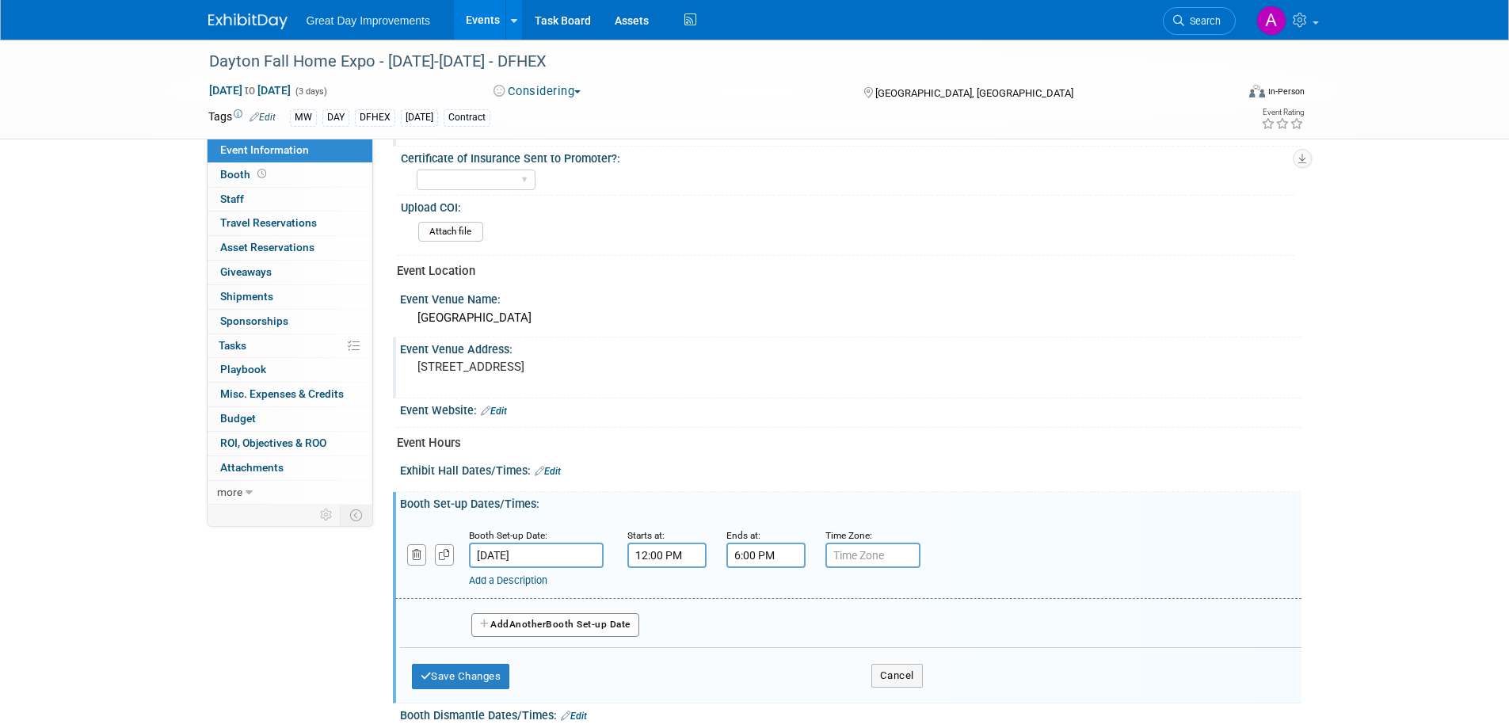
drag, startPoint x: 864, startPoint y: 554, endPoint x: 851, endPoint y: 559, distance: 13.5
click at [862, 554] on input "text" at bounding box center [873, 555] width 95 height 25
type input "EST"
drag, startPoint x: 553, startPoint y: 619, endPoint x: 566, endPoint y: 613, distance: 13.8
click at [555, 621] on button "Add Another Booth Set-up Date" at bounding box center [555, 625] width 168 height 24
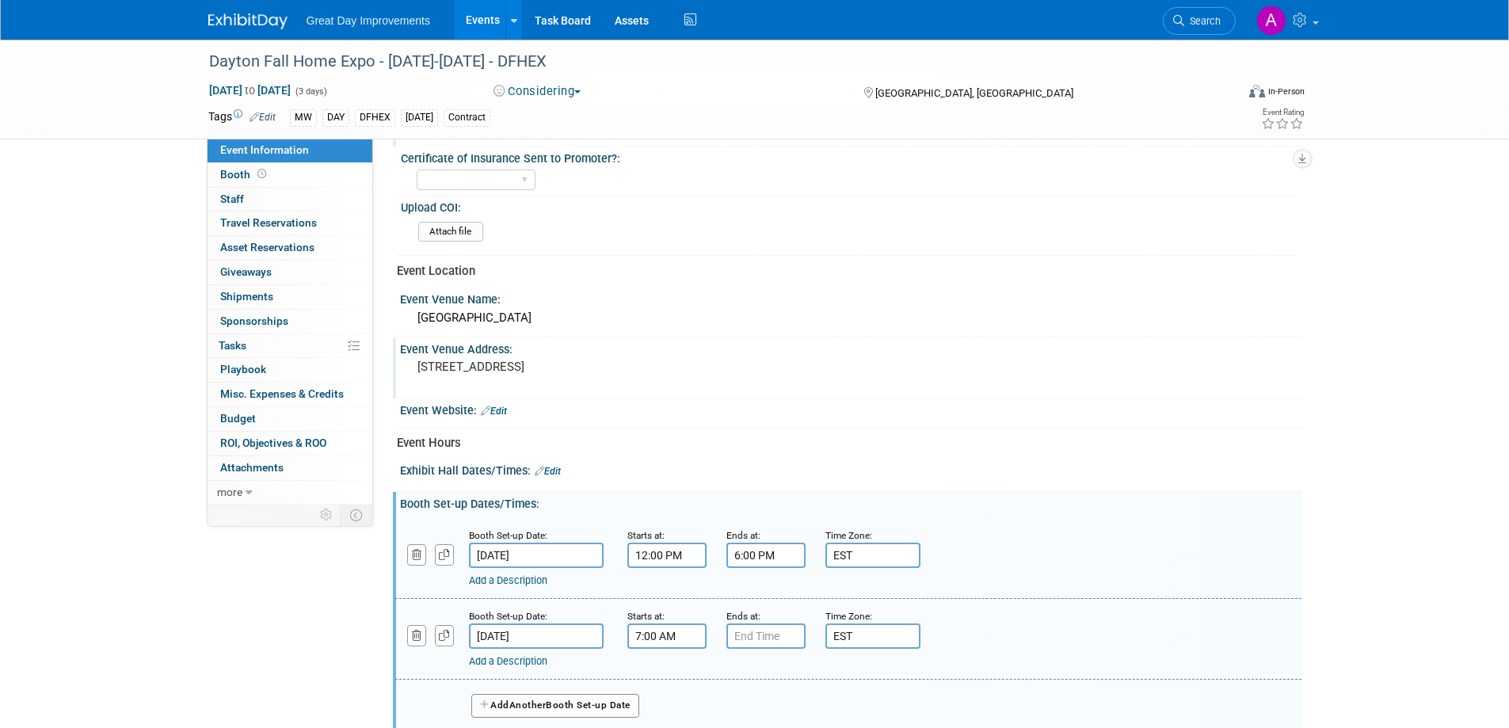
click at [670, 636] on input "7:00 AM" at bounding box center [667, 636] width 79 height 25
type input "10:00 AM"
click at [785, 637] on input "7:00 PM" at bounding box center [766, 636] width 79 height 25
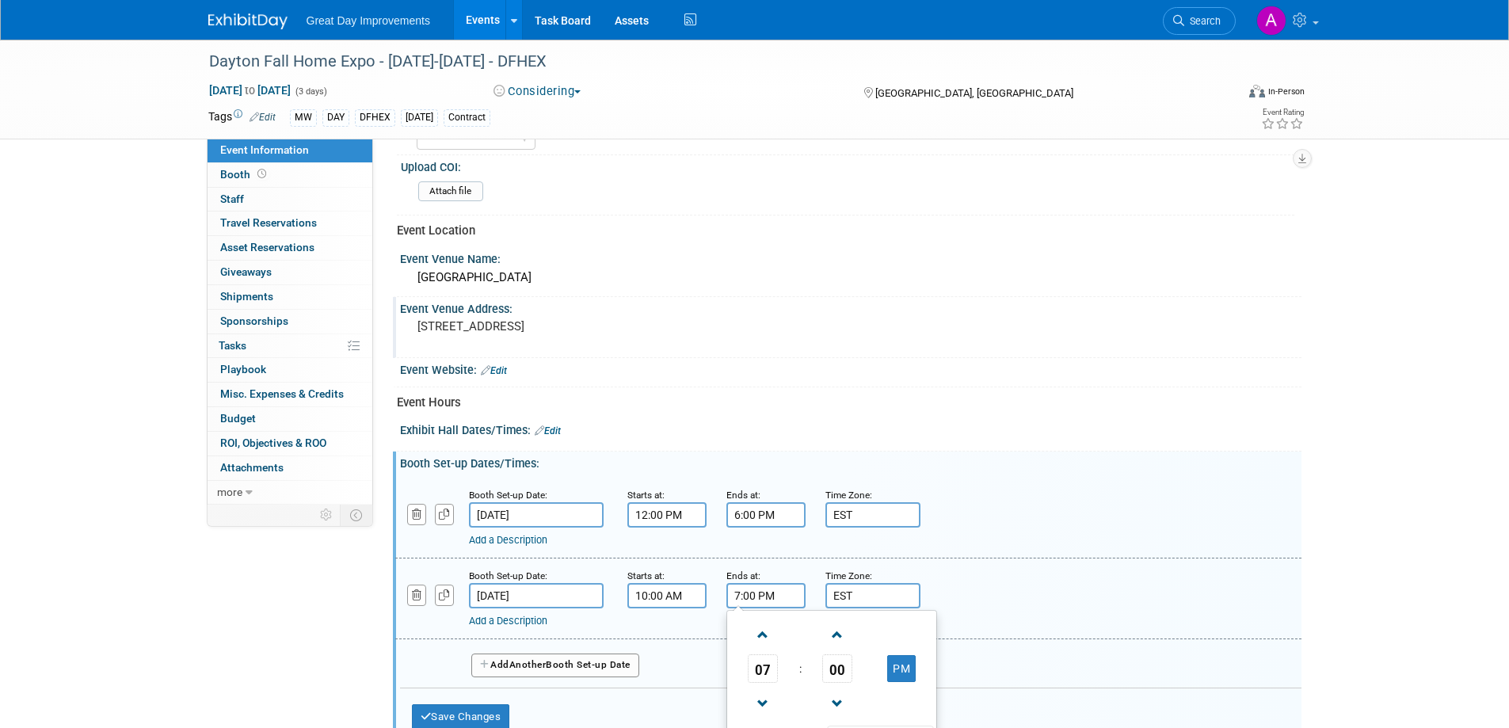
scroll to position [553, 0]
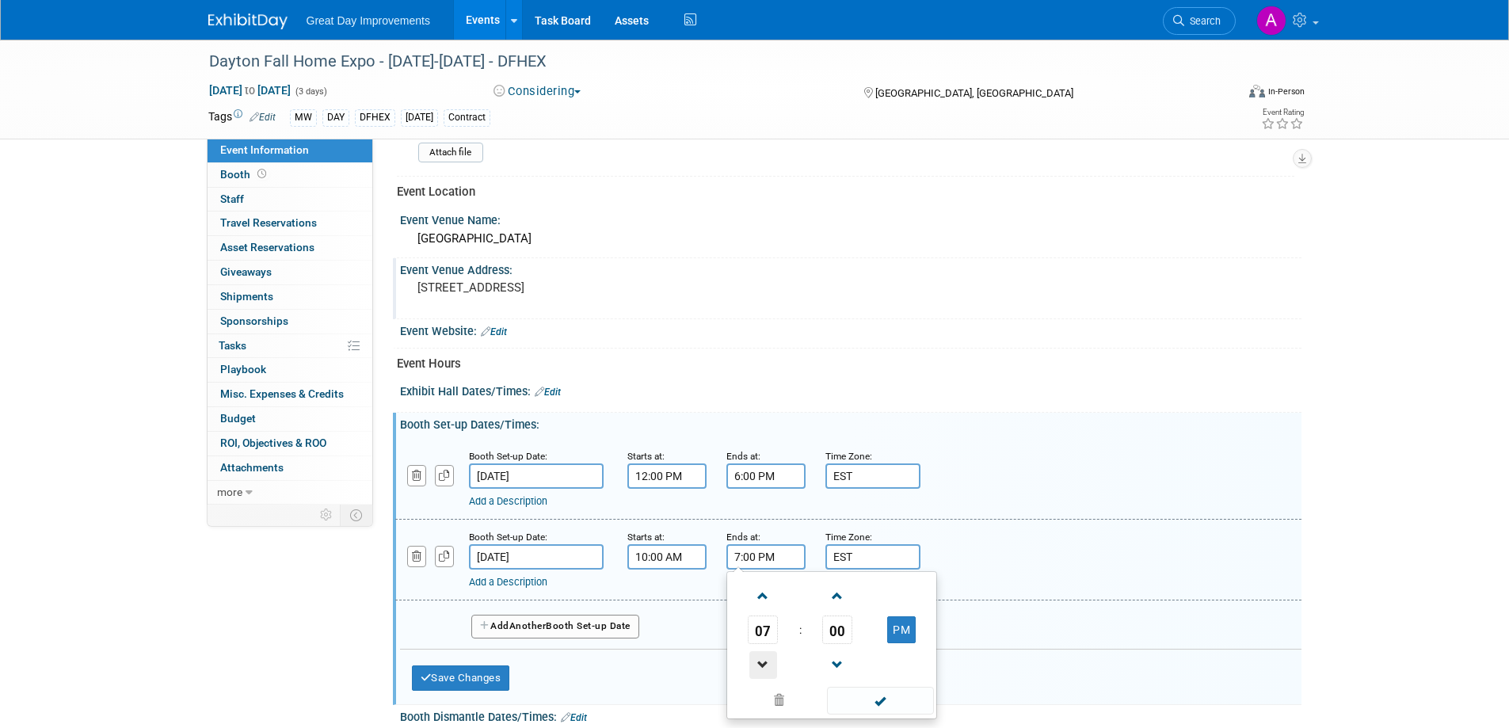
click at [761, 665] on span at bounding box center [764, 665] width 28 height 28
click at [761, 663] on span at bounding box center [764, 665] width 28 height 28
type input "5:00 PM"
click at [898, 695] on span at bounding box center [880, 701] width 107 height 28
click at [595, 615] on button "Add Another Booth Set-up Date" at bounding box center [555, 627] width 168 height 24
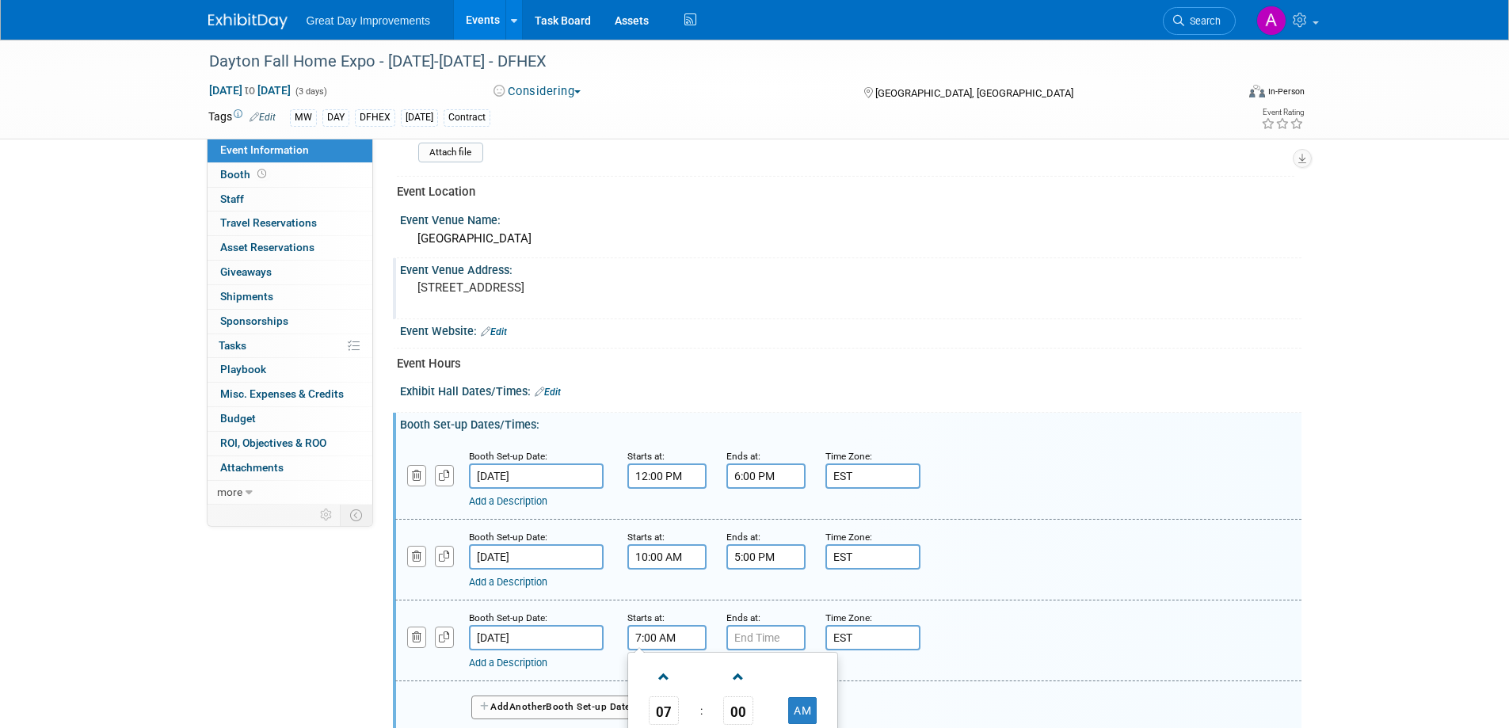
click at [661, 635] on input "7:00 AM" at bounding box center [667, 637] width 79 height 25
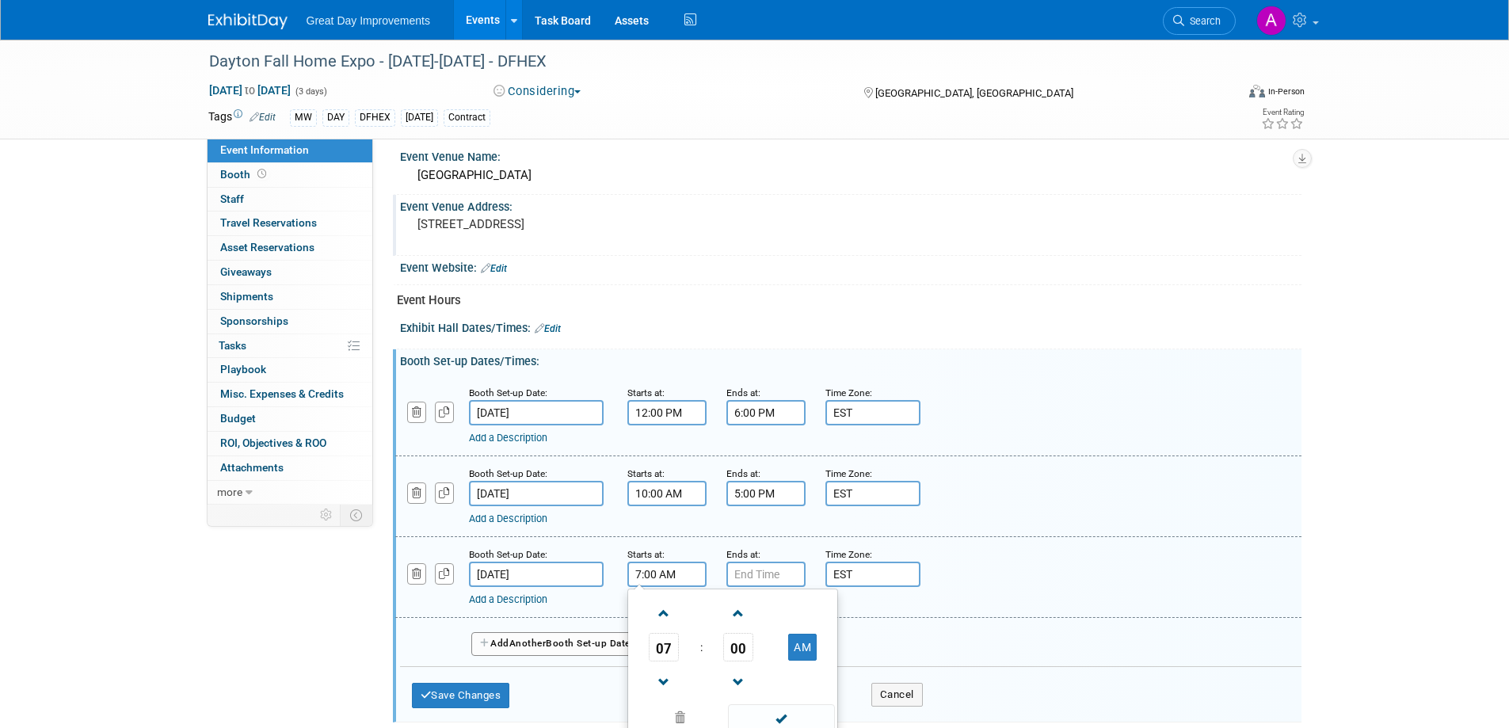
scroll to position [791, 0]
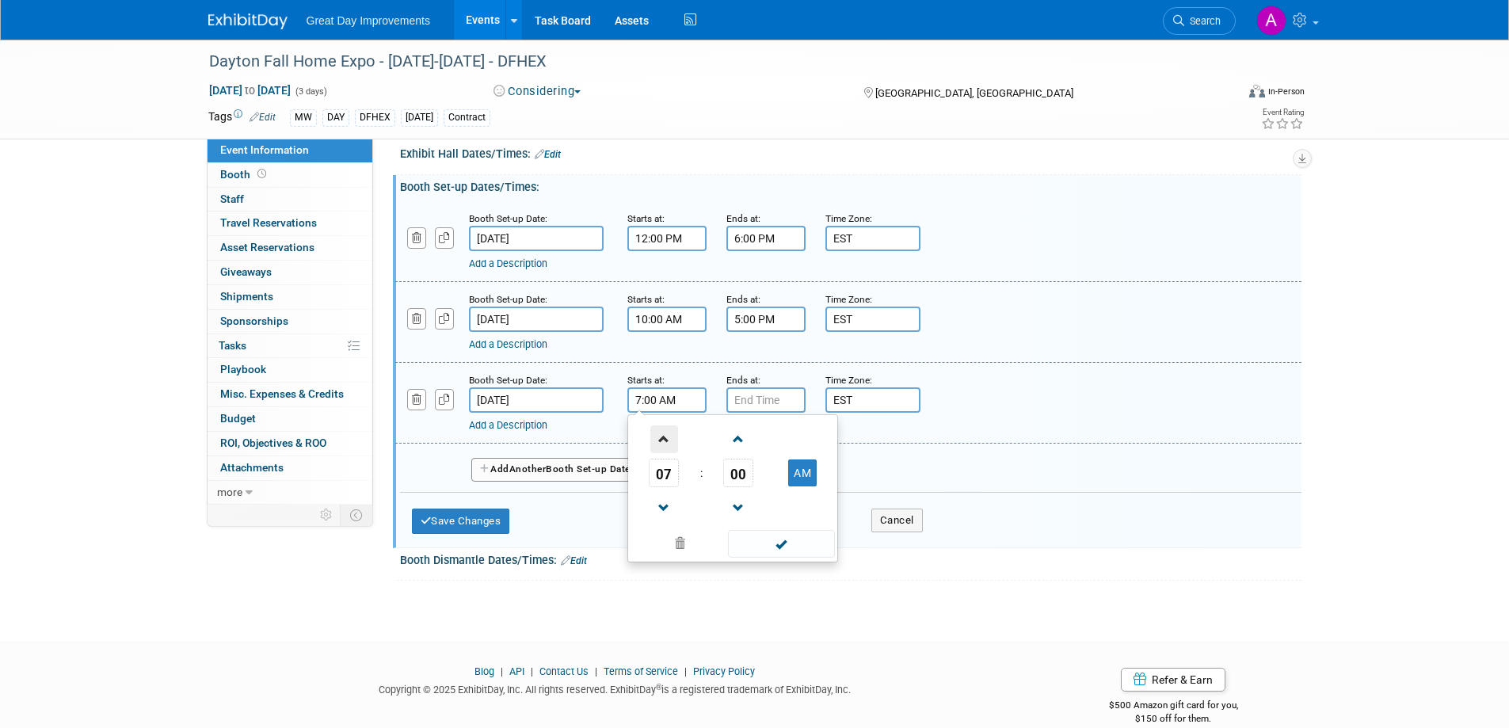
click at [658, 437] on span at bounding box center [665, 439] width 28 height 28
type input "11:00 AM"
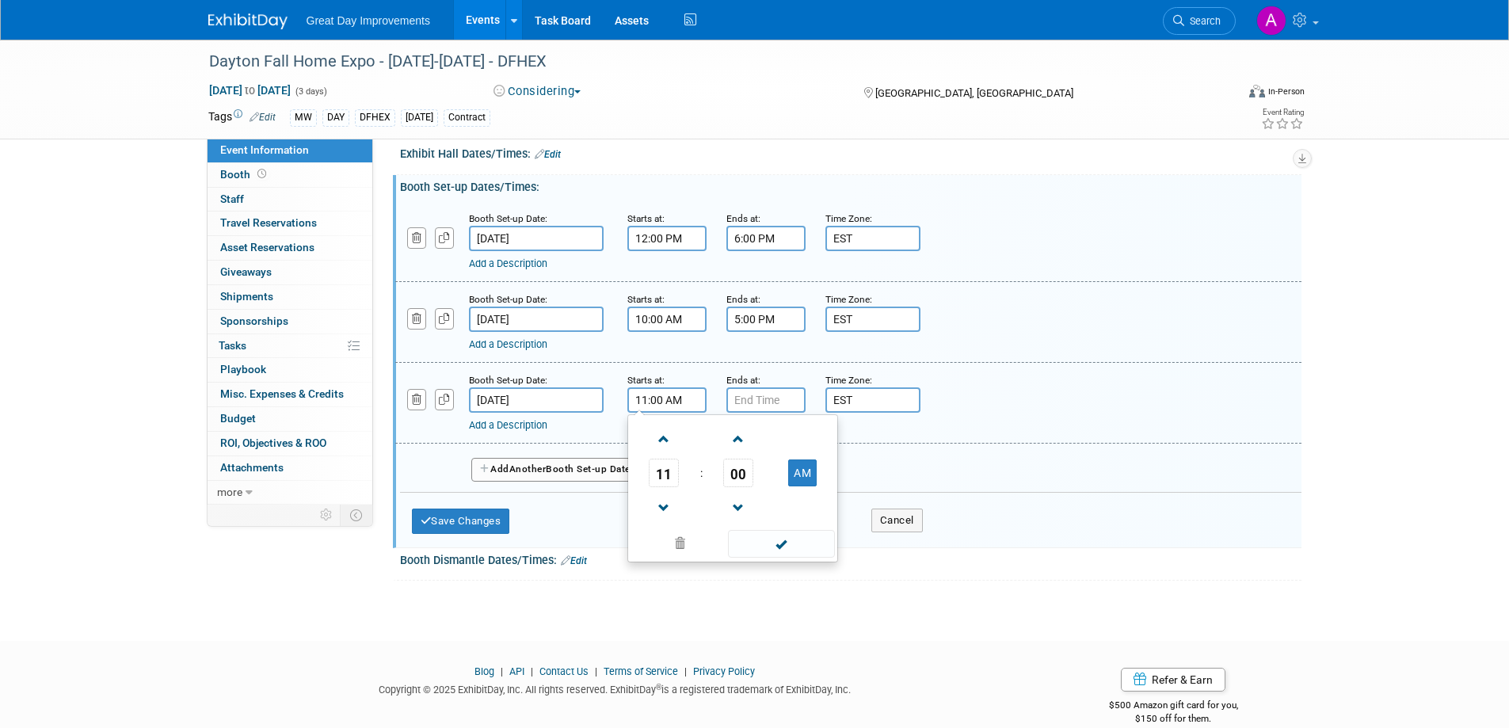
drag, startPoint x: 766, startPoint y: 542, endPoint x: 773, endPoint y: 529, distance: 14.2
click at [766, 540] on span at bounding box center [781, 544] width 107 height 28
click at [769, 403] on input "7:00 PM" at bounding box center [766, 399] width 79 height 25
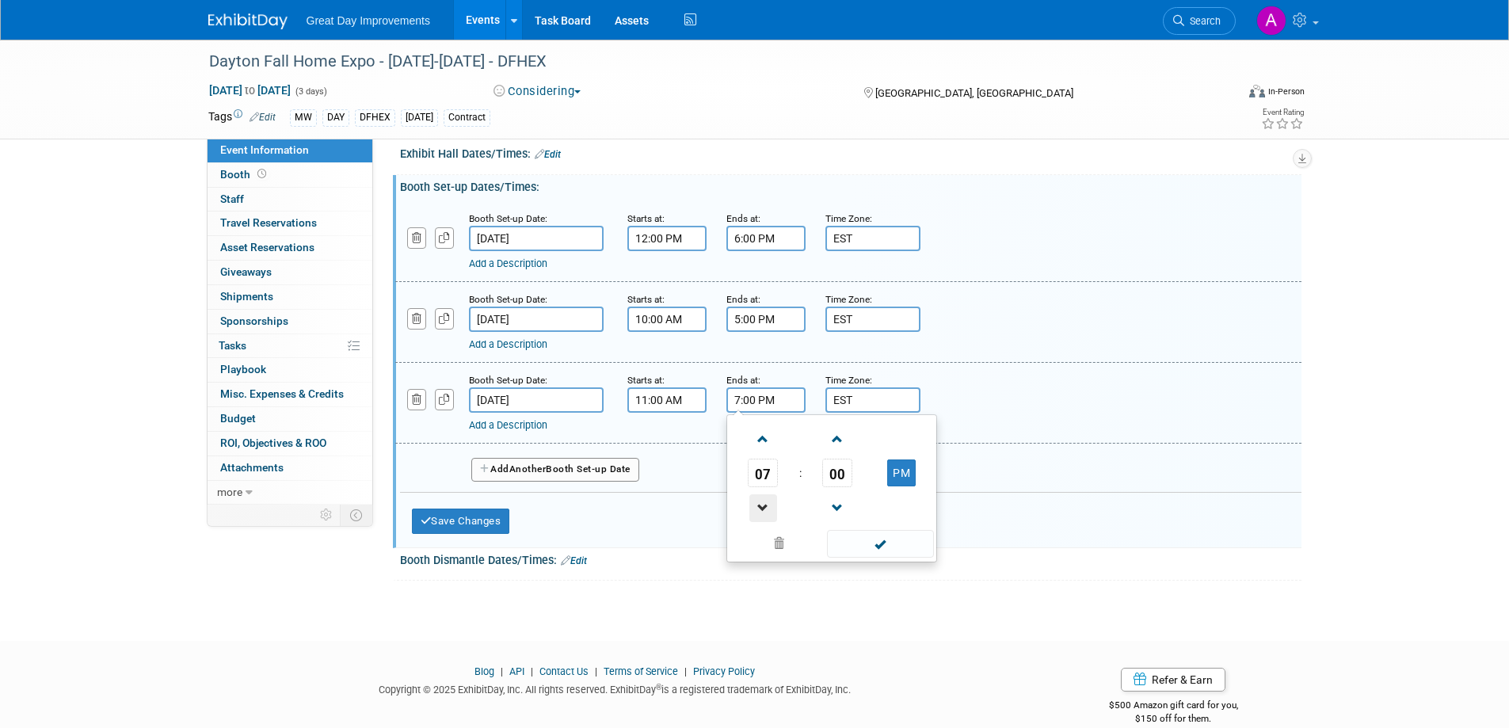
click at [763, 512] on span at bounding box center [764, 508] width 28 height 28
click at [761, 510] on span at bounding box center [764, 508] width 28 height 28
type input "4:00 PM"
click at [897, 545] on span at bounding box center [880, 544] width 107 height 28
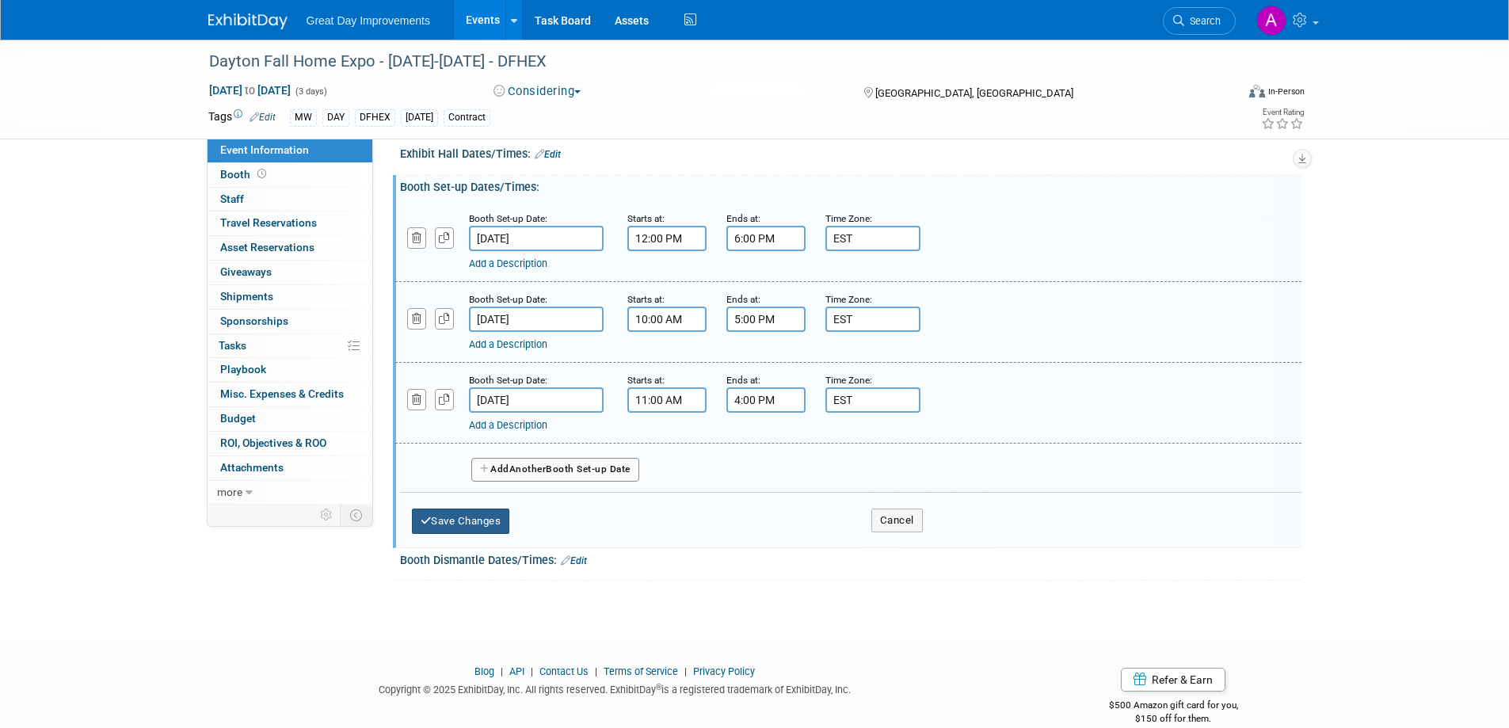
drag, startPoint x: 443, startPoint y: 513, endPoint x: 448, endPoint y: 506, distance: 9.0
click at [443, 515] on button "Save Changes" at bounding box center [461, 521] width 98 height 25
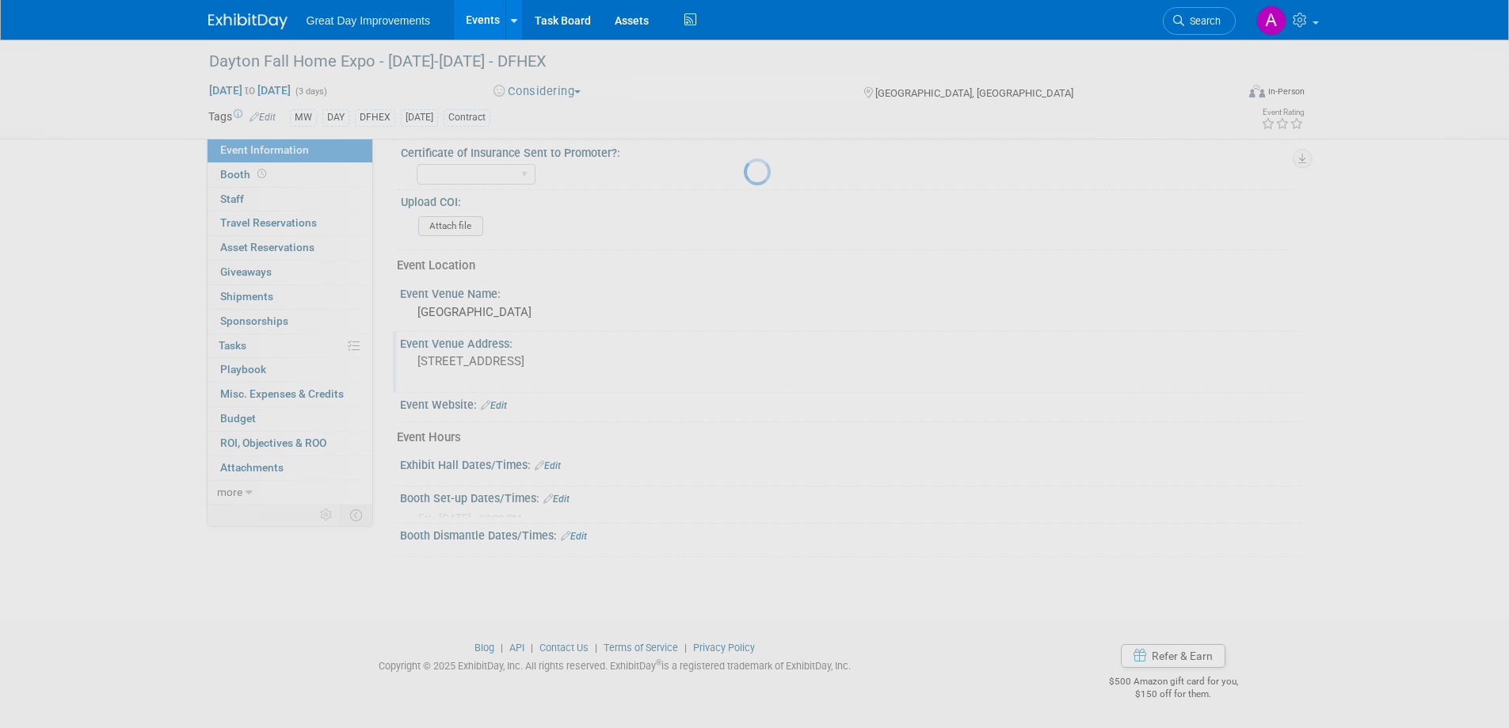
scroll to position [475, 0]
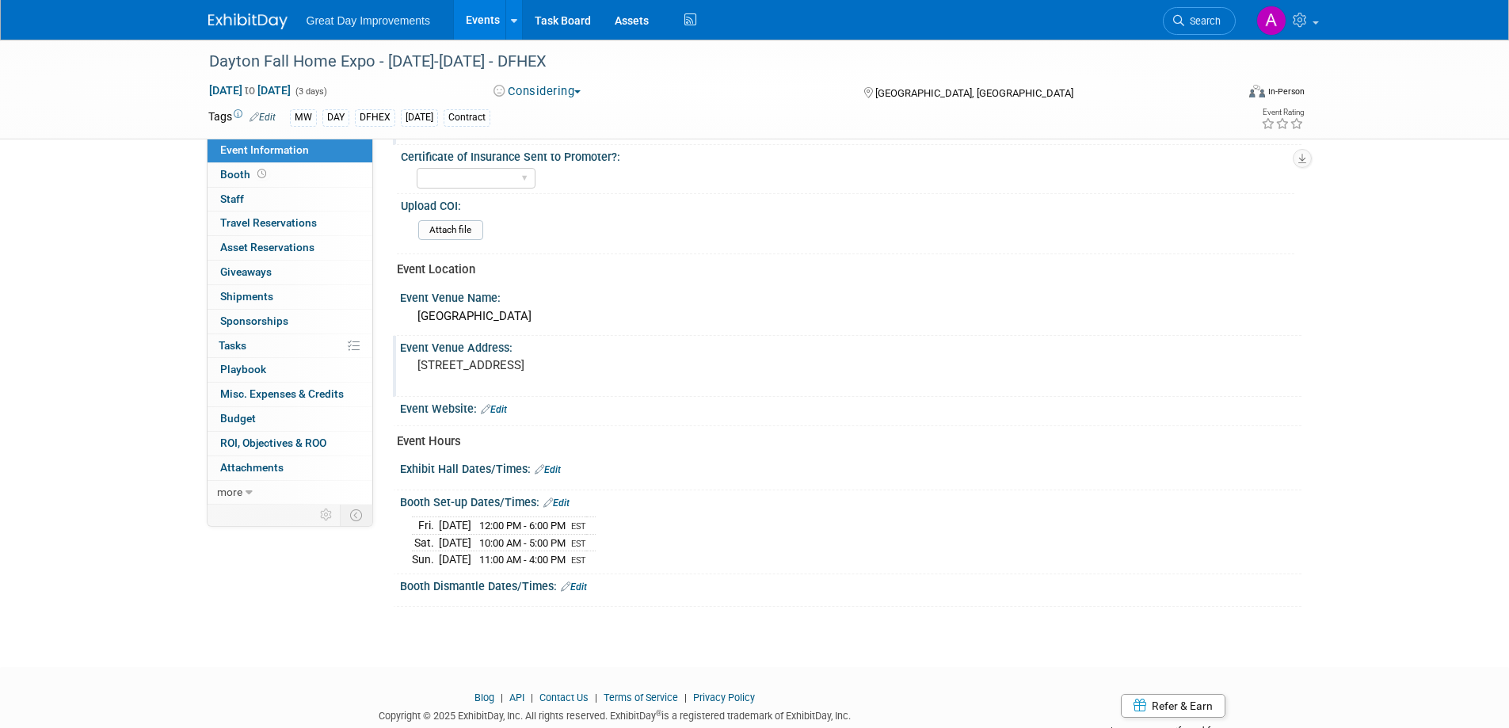
click at [552, 465] on link "Edit" at bounding box center [548, 469] width 26 height 11
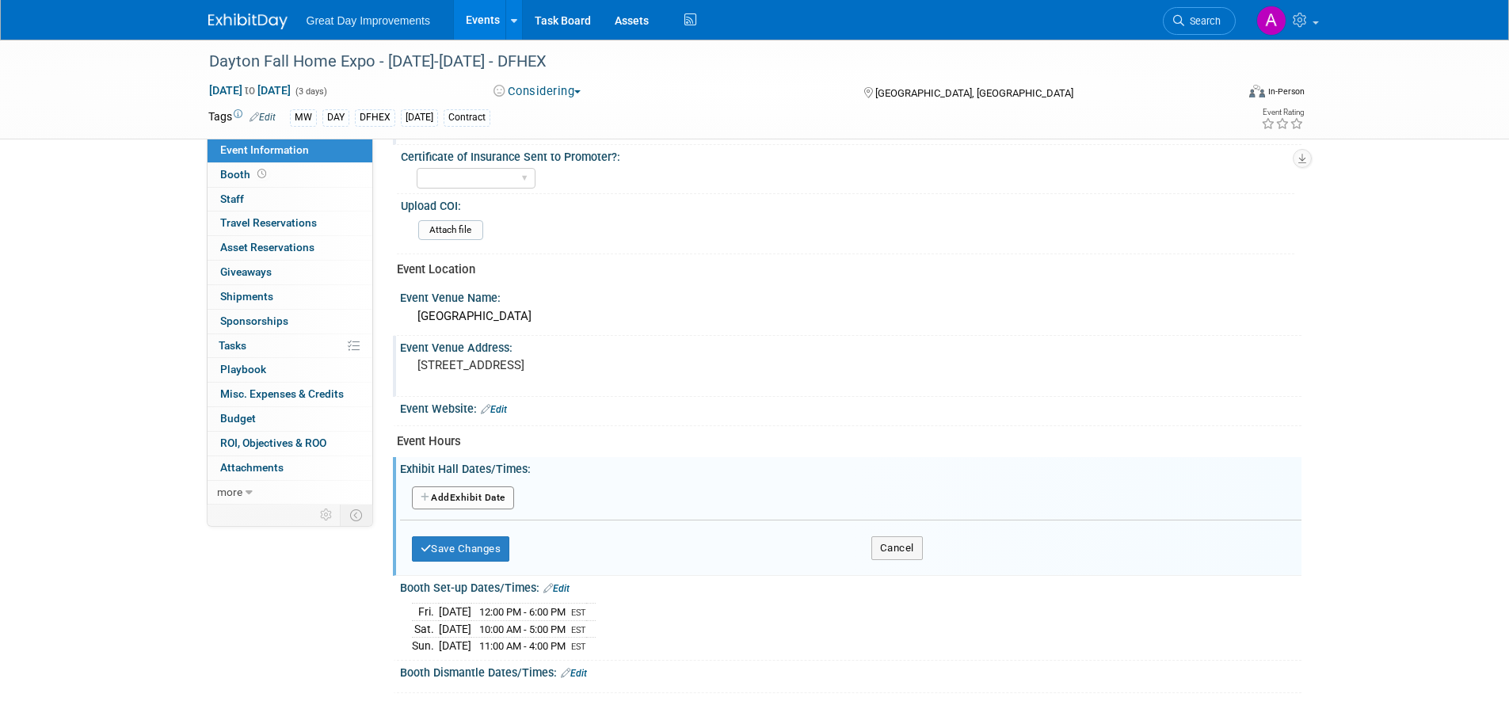
click at [494, 498] on button "Add Another Exhibit Date" at bounding box center [463, 498] width 102 height 24
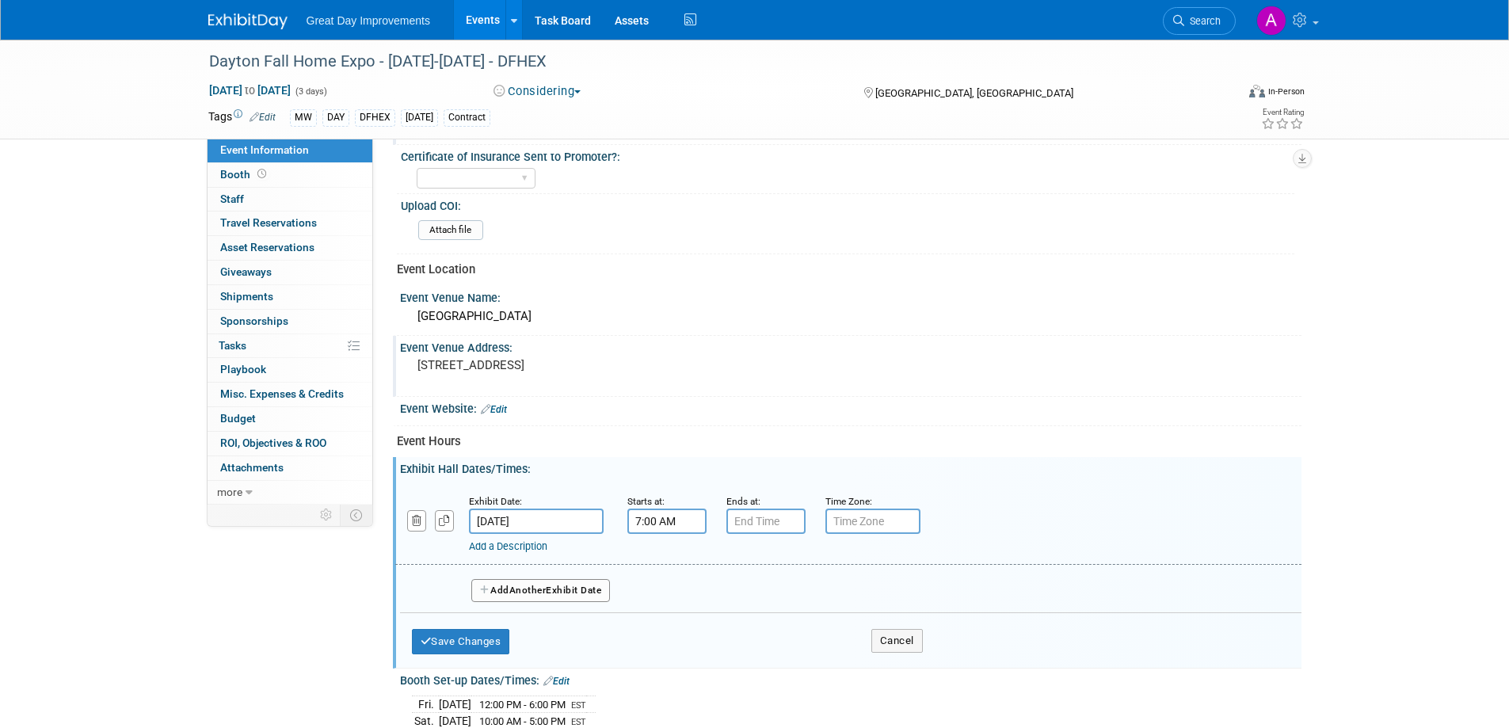
click at [653, 522] on input "7:00 AM" at bounding box center [667, 521] width 79 height 25
click at [671, 558] on span at bounding box center [665, 561] width 28 height 28
click at [670, 556] on span at bounding box center [665, 561] width 28 height 28
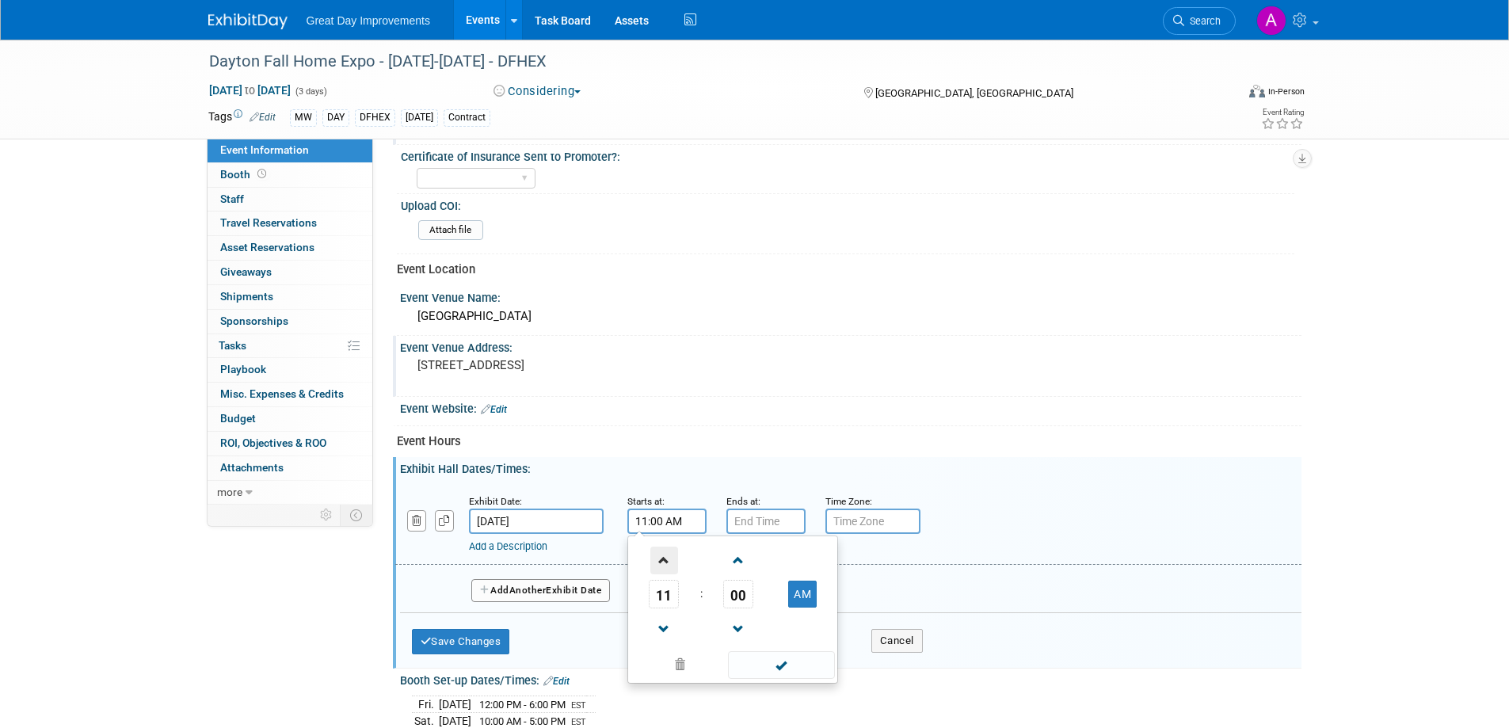
click at [669, 555] on span at bounding box center [665, 561] width 28 height 28
type input "12:00 PM"
drag, startPoint x: 797, startPoint y: 658, endPoint x: 783, endPoint y: 613, distance: 46.6
click at [797, 658] on span at bounding box center [781, 665] width 107 height 28
click at [755, 538] on div "Add a Description Description:" at bounding box center [807, 544] width 677 height 20
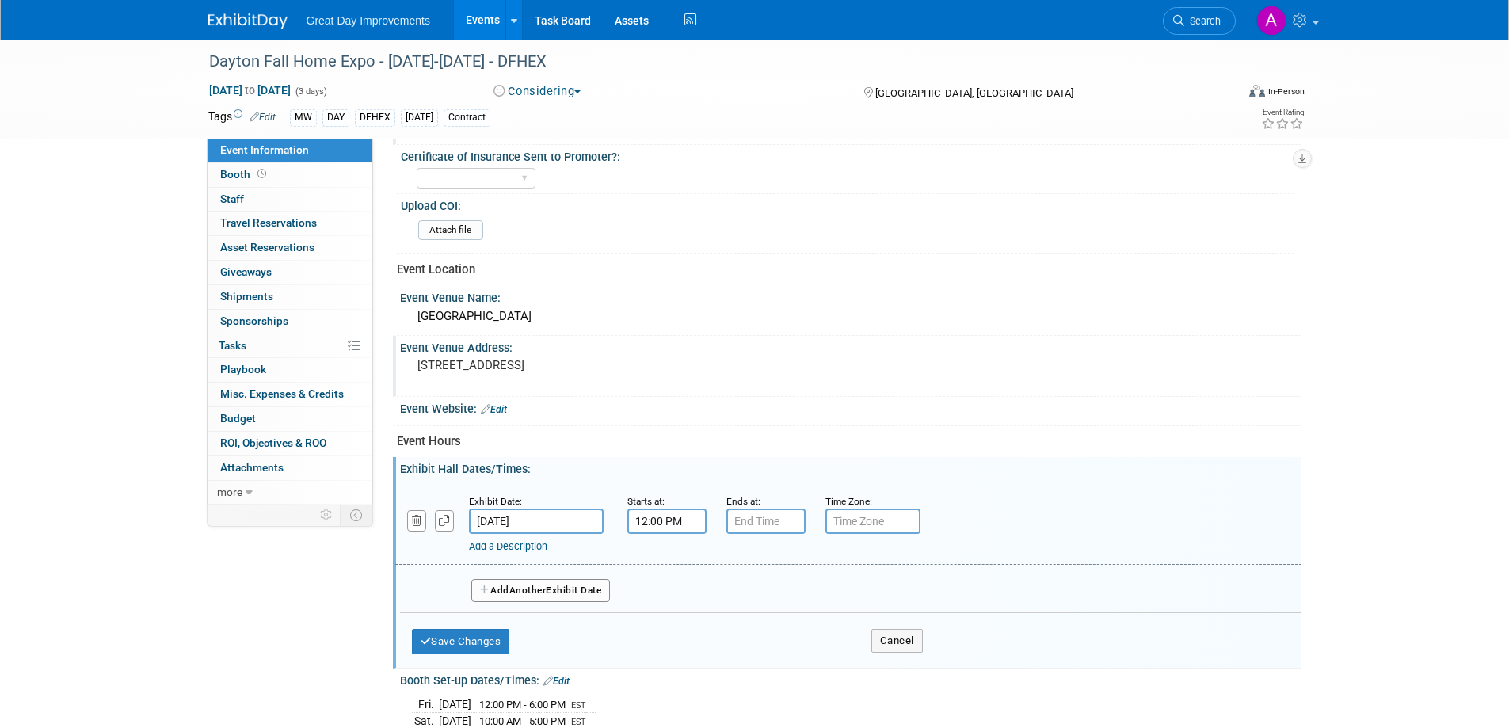
click at [757, 538] on div "Add a Description Description:" at bounding box center [807, 544] width 677 height 20
click at [756, 528] on input "7:00 PM" at bounding box center [766, 521] width 79 height 25
click at [755, 628] on span at bounding box center [764, 630] width 28 height 28
type input "6:00 PM"
click at [869, 651] on span at bounding box center [880, 665] width 107 height 28
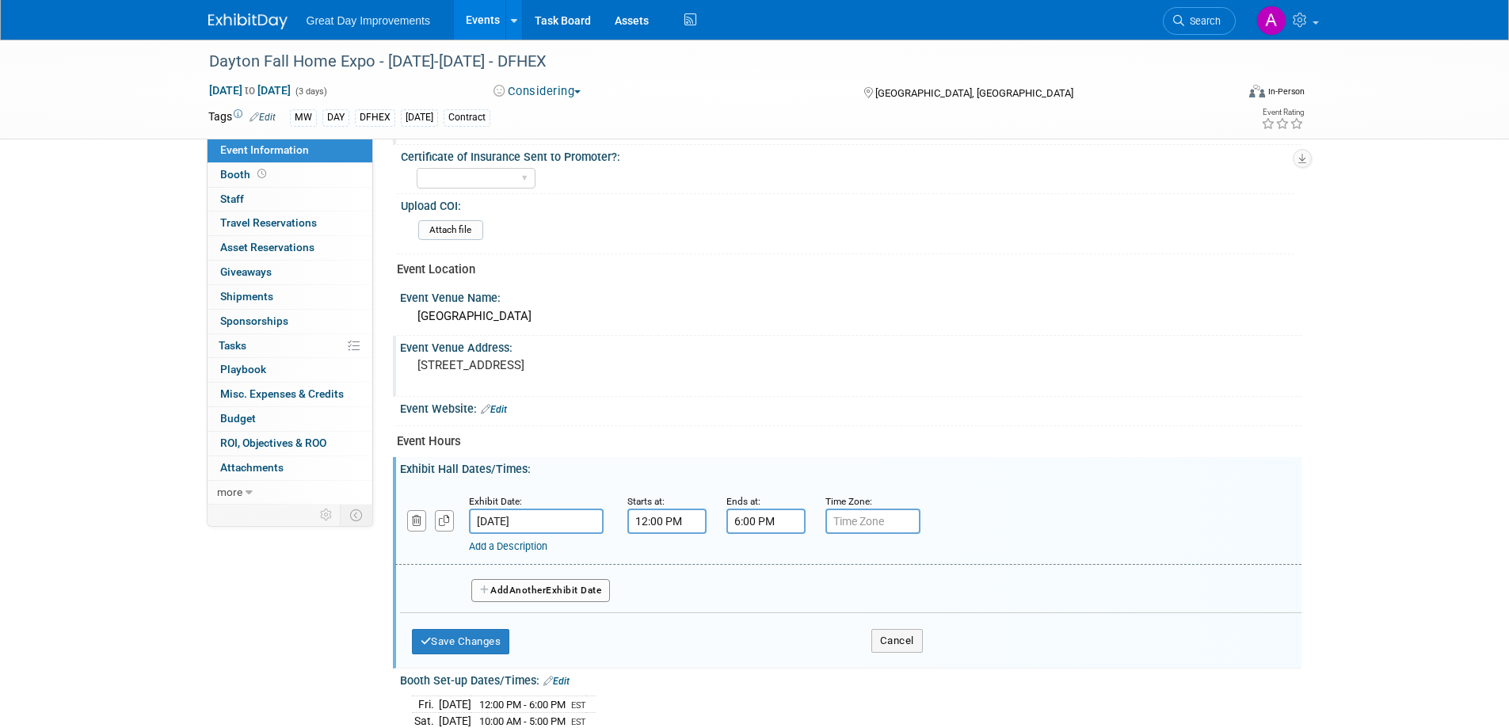
click at [876, 532] on div "Exhibit Date: Sep 5, 2025 Starts at: 12:00 PM Ends at: 6:00 PM Time Zone: Apply…" at bounding box center [848, 524] width 906 height 81
click at [875, 528] on input "text" at bounding box center [873, 521] width 95 height 25
type input "est"
click at [542, 592] on span "Another" at bounding box center [527, 590] width 37 height 11
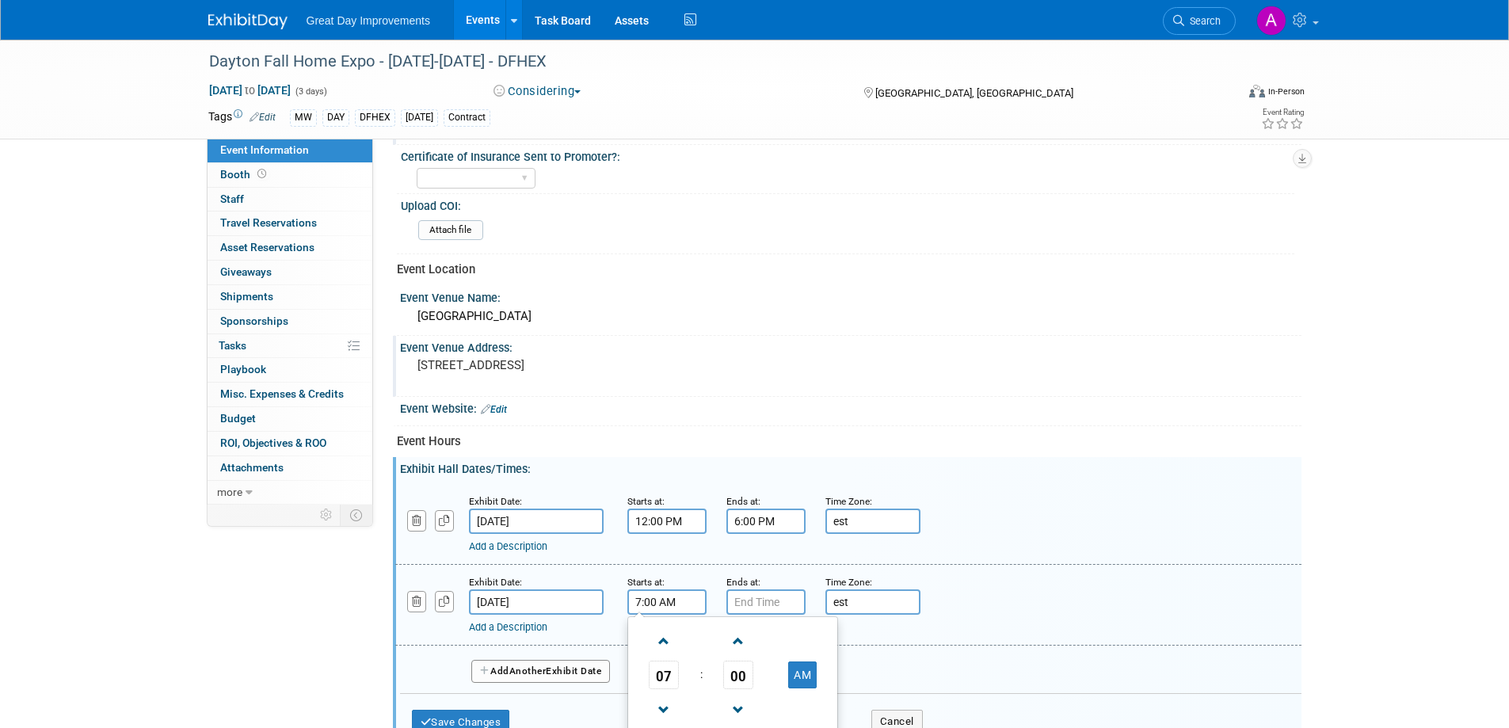
click at [656, 593] on input "7:00 AM" at bounding box center [667, 602] width 79 height 25
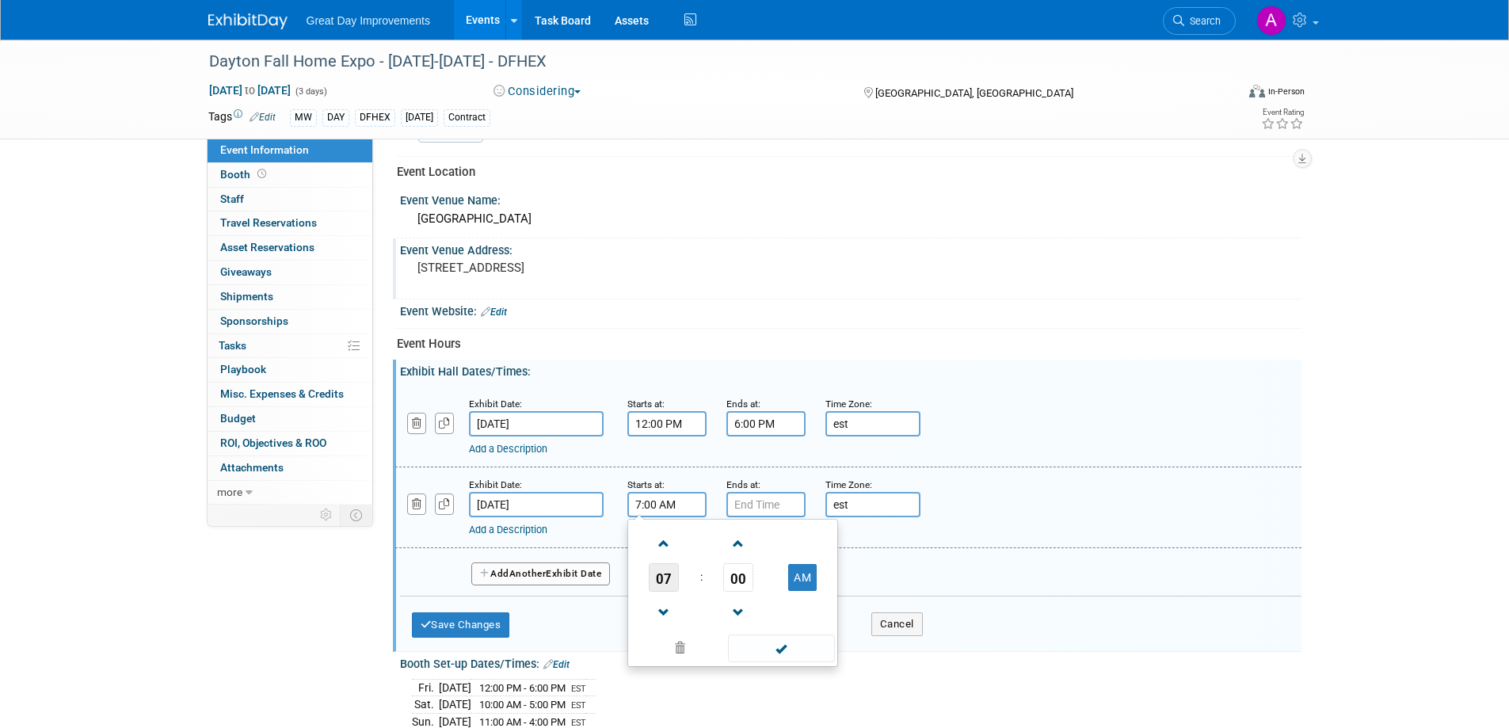
scroll to position [634, 0]
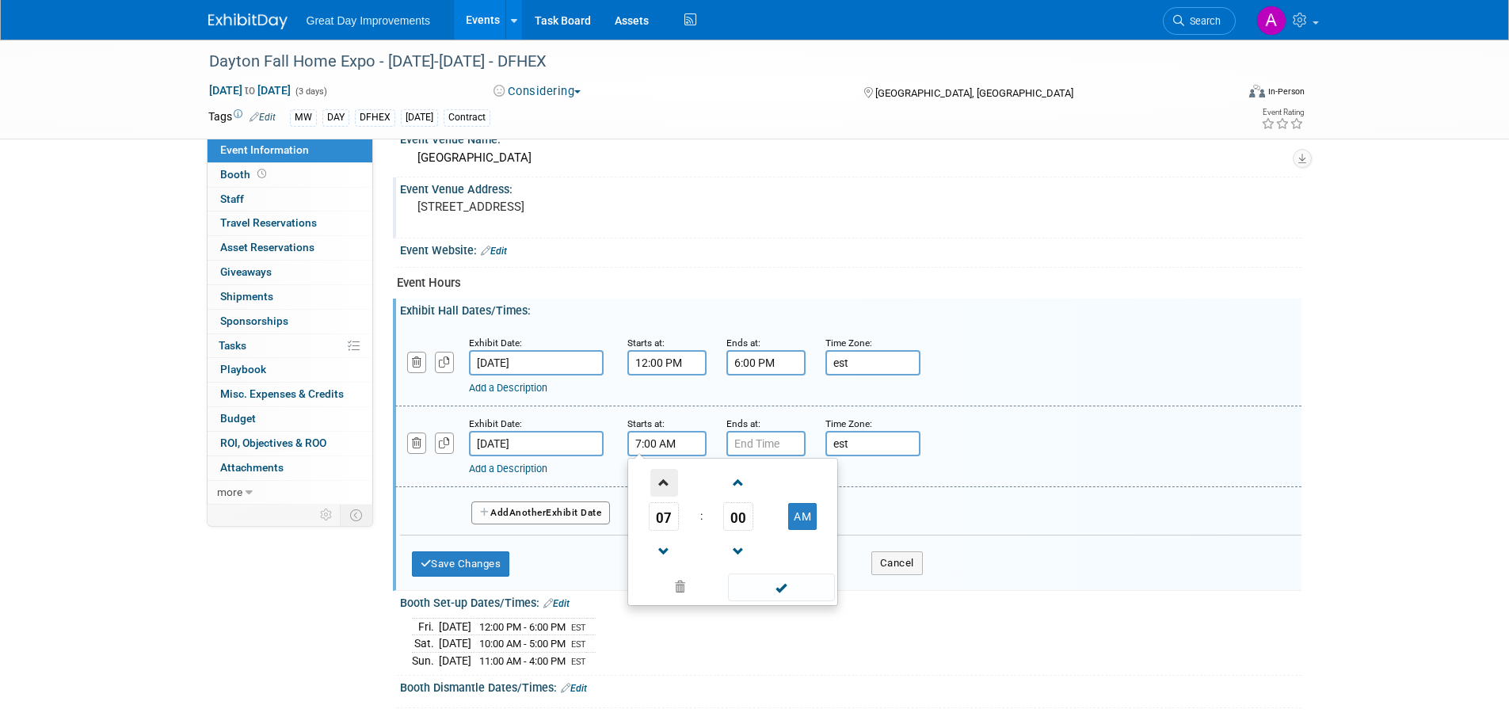
click at [666, 490] on span at bounding box center [665, 483] width 28 height 28
click at [666, 485] on span at bounding box center [665, 483] width 28 height 28
drag, startPoint x: 666, startPoint y: 485, endPoint x: 666, endPoint y: 475, distance: 10.3
click at [666, 475] on span at bounding box center [665, 483] width 28 height 28
type input "10:00 AM"
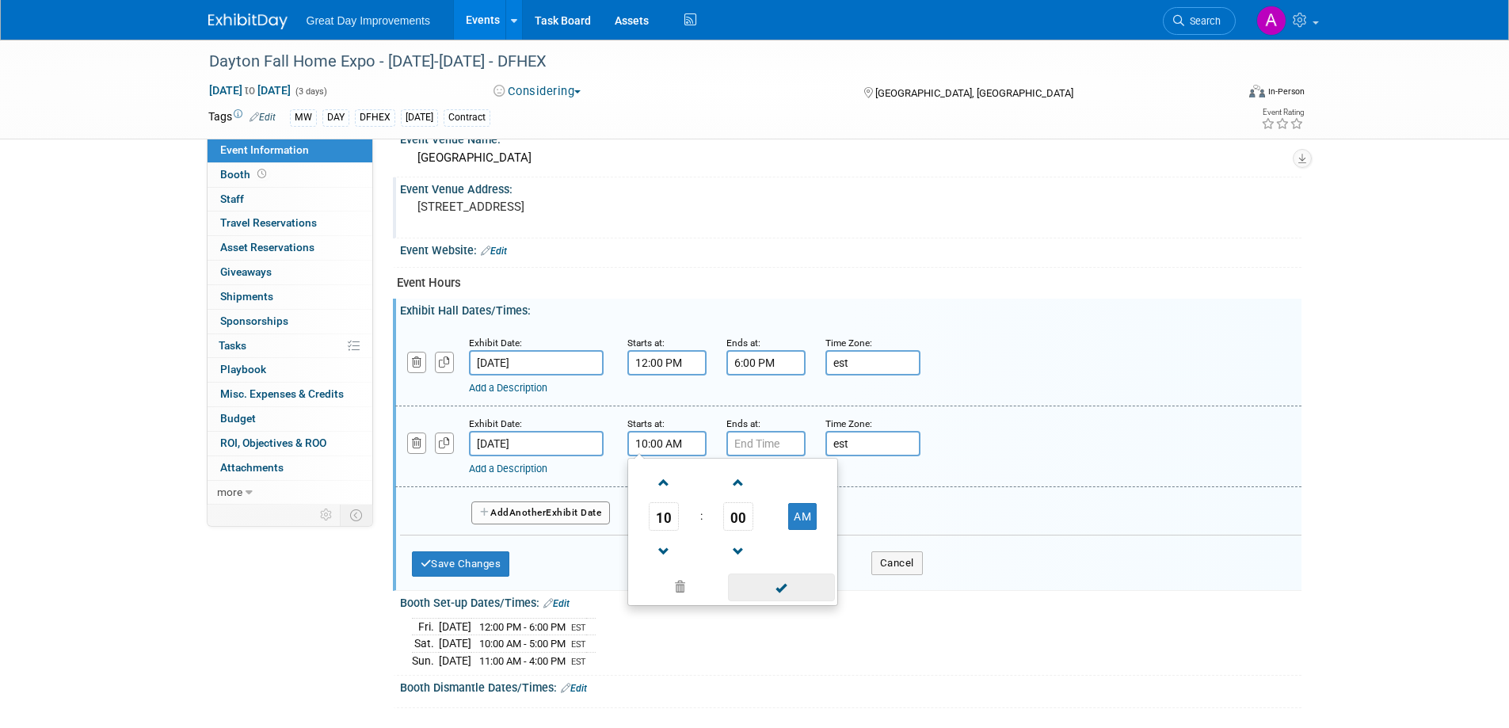
click at [791, 584] on span at bounding box center [781, 588] width 107 height 28
click at [761, 437] on input "7:00 PM" at bounding box center [766, 443] width 79 height 25
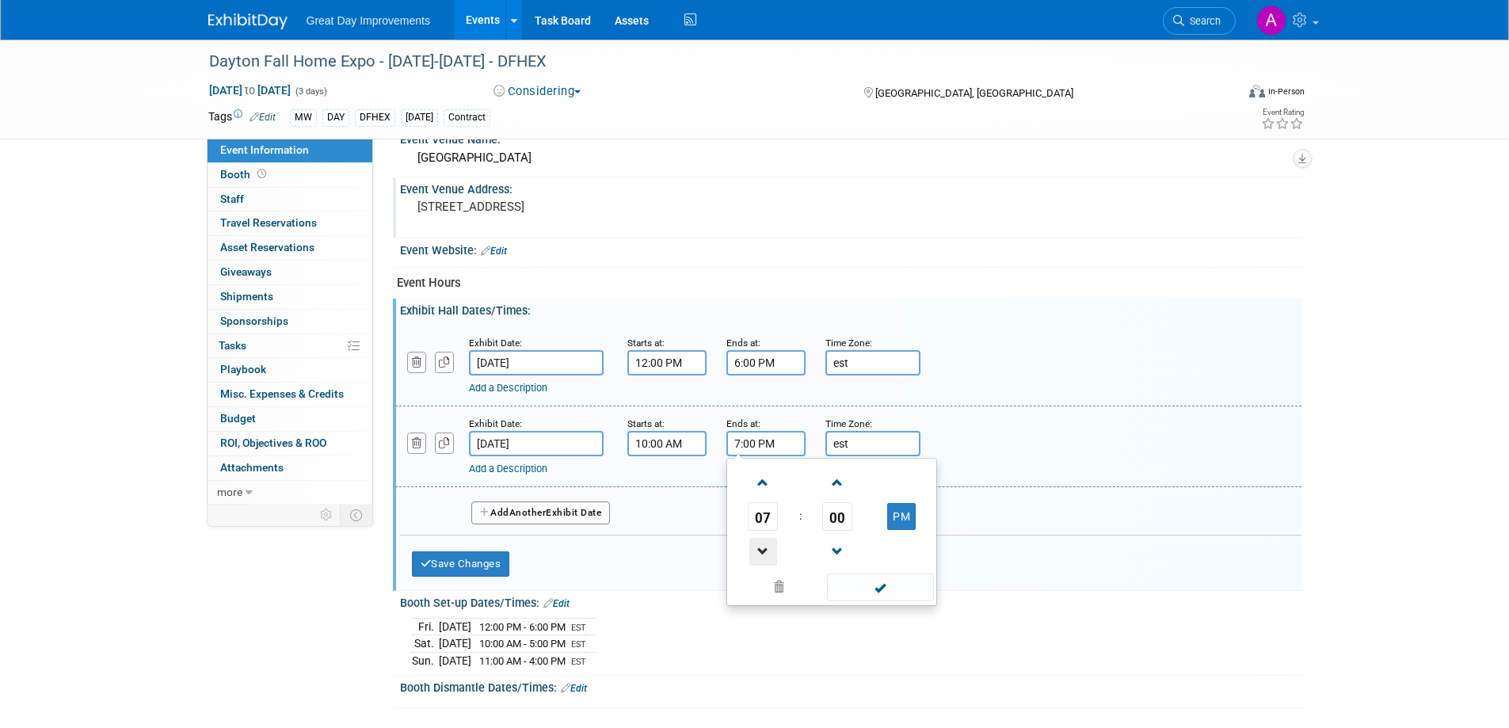
click at [761, 552] on span at bounding box center [764, 552] width 28 height 28
click at [761, 551] on span at bounding box center [764, 552] width 28 height 28
type input "5:00 PM"
click at [857, 586] on span at bounding box center [880, 588] width 107 height 28
click at [540, 515] on span "Another" at bounding box center [527, 512] width 37 height 11
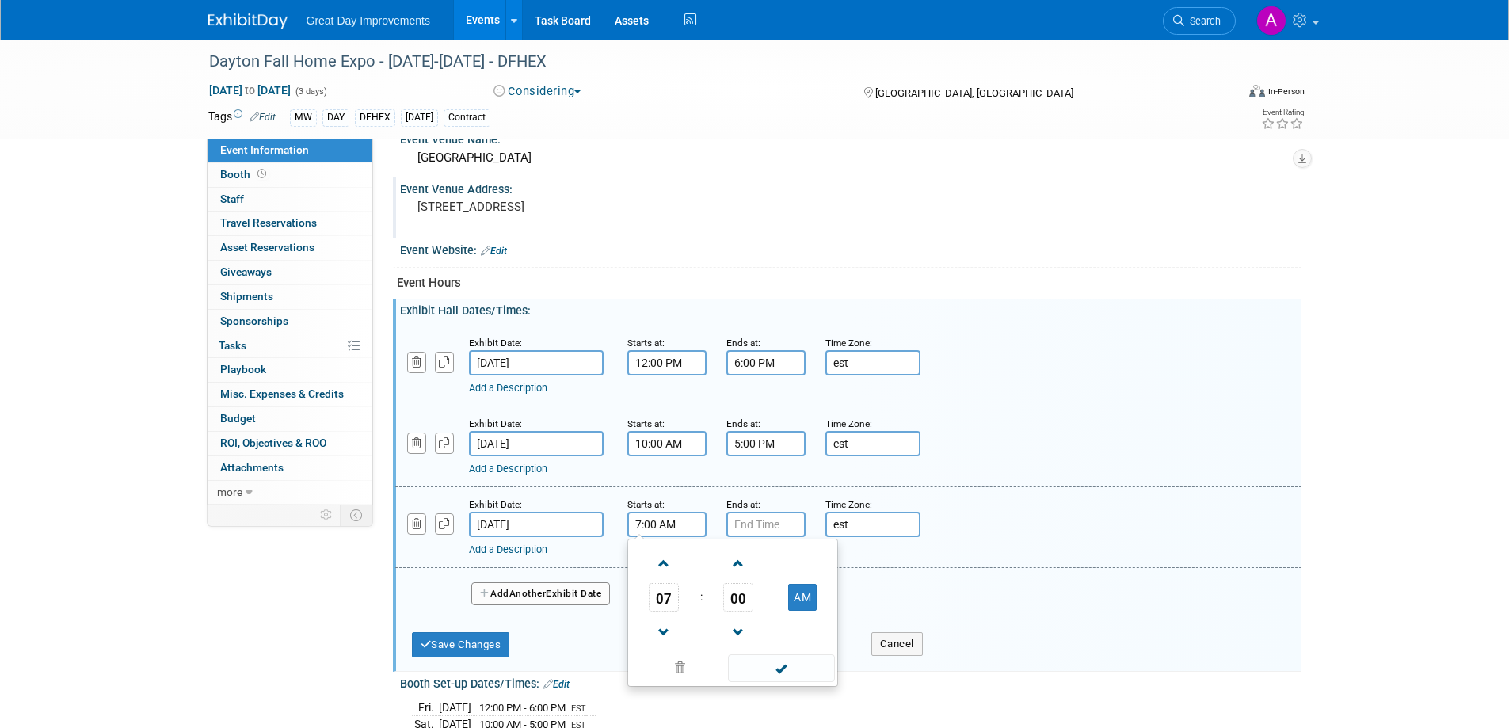
click at [689, 527] on input "7:00 AM" at bounding box center [667, 524] width 79 height 25
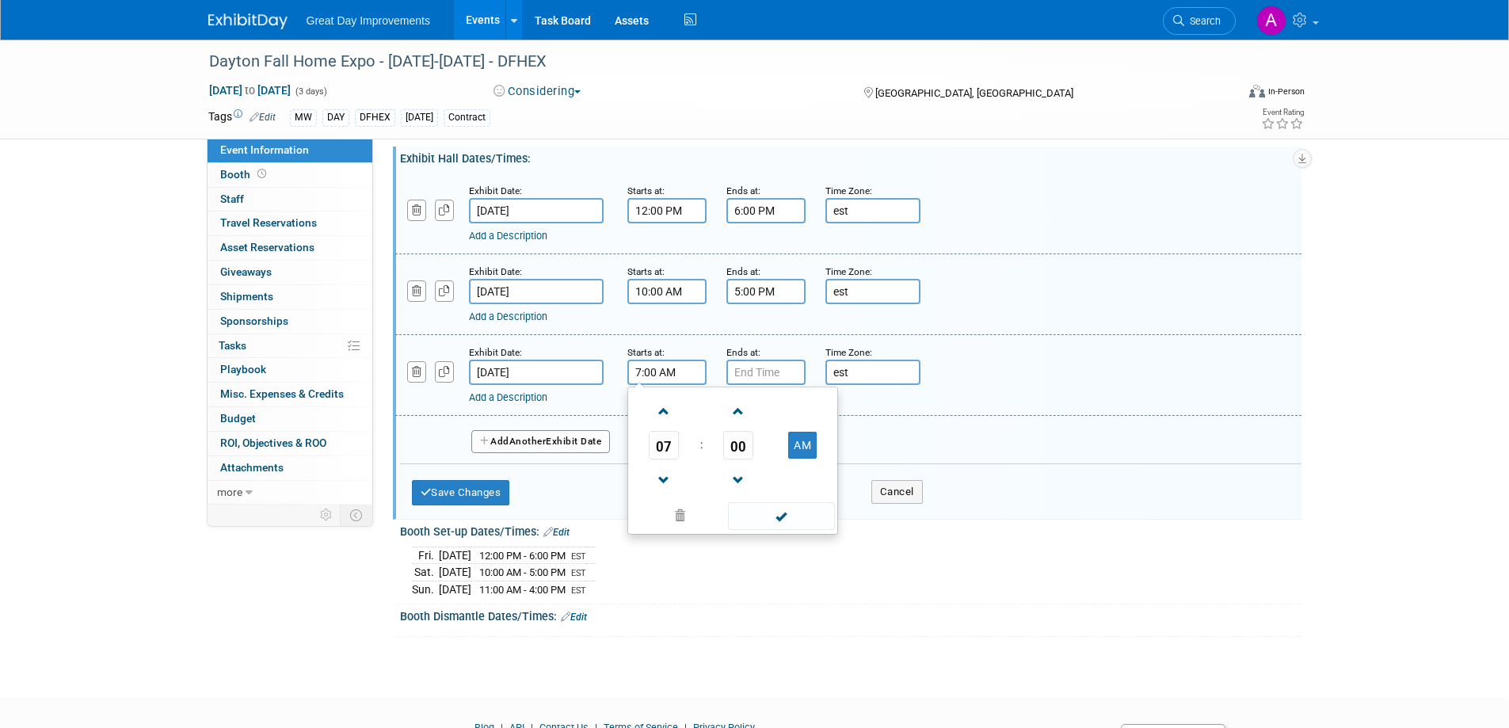
scroll to position [792, 0]
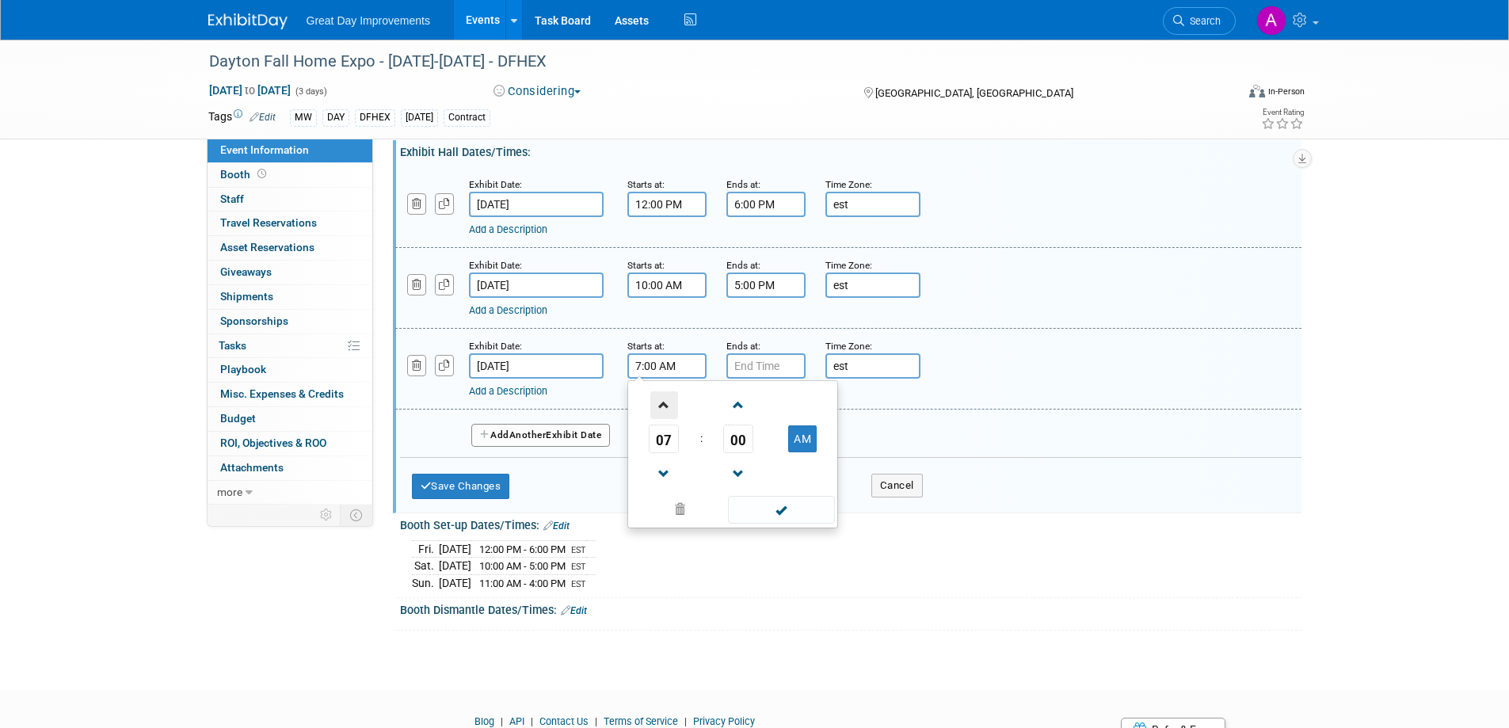
click at [665, 408] on span at bounding box center [665, 405] width 28 height 28
click at [663, 406] on span at bounding box center [665, 405] width 28 height 28
click at [666, 408] on span at bounding box center [665, 405] width 28 height 28
type input "11:00 AM"
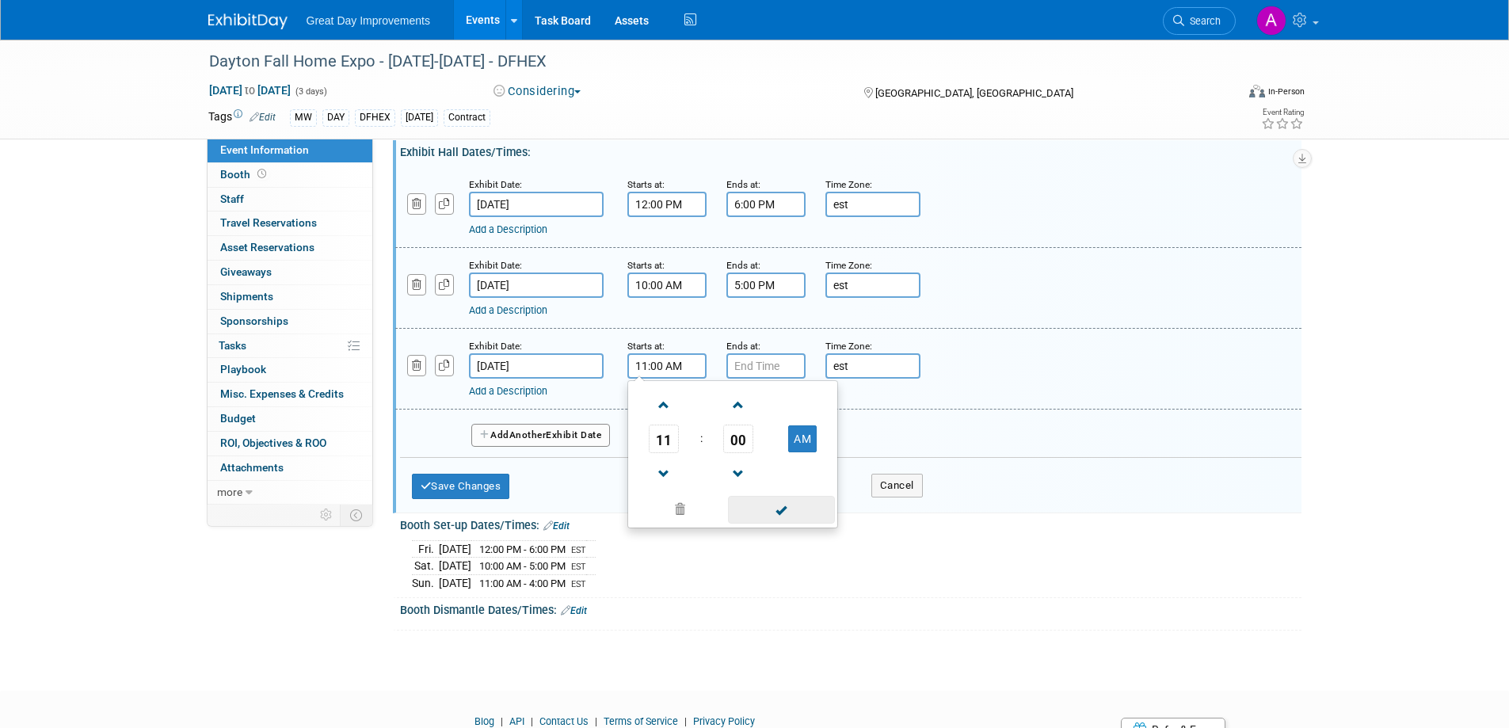
click at [816, 508] on span at bounding box center [781, 510] width 107 height 28
click at [763, 368] on input "7:00 PM" at bounding box center [766, 365] width 79 height 25
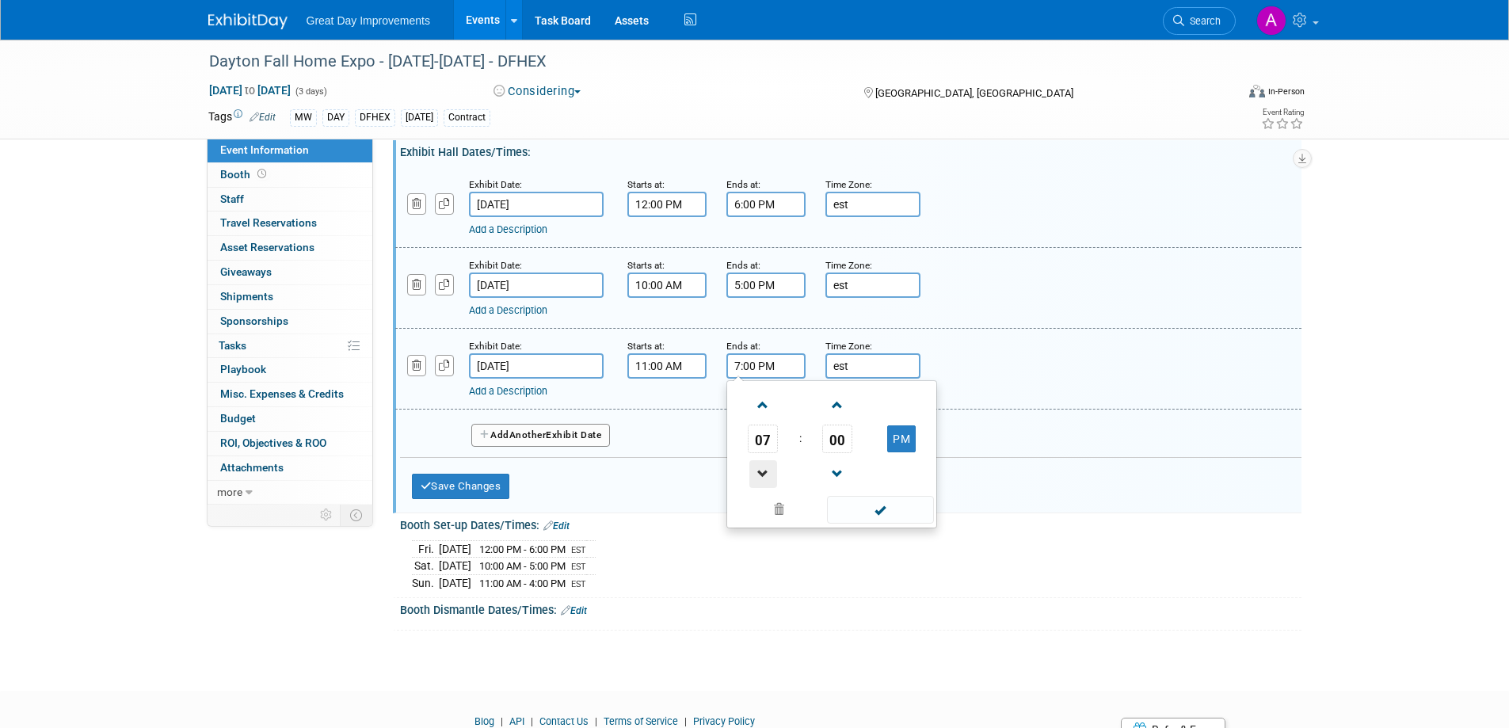
click at [760, 467] on span at bounding box center [764, 474] width 28 height 28
click at [757, 467] on span at bounding box center [764, 474] width 28 height 28
click at [759, 466] on span at bounding box center [764, 474] width 28 height 28
type input "4:00 PM"
click at [872, 511] on span at bounding box center [880, 510] width 107 height 28
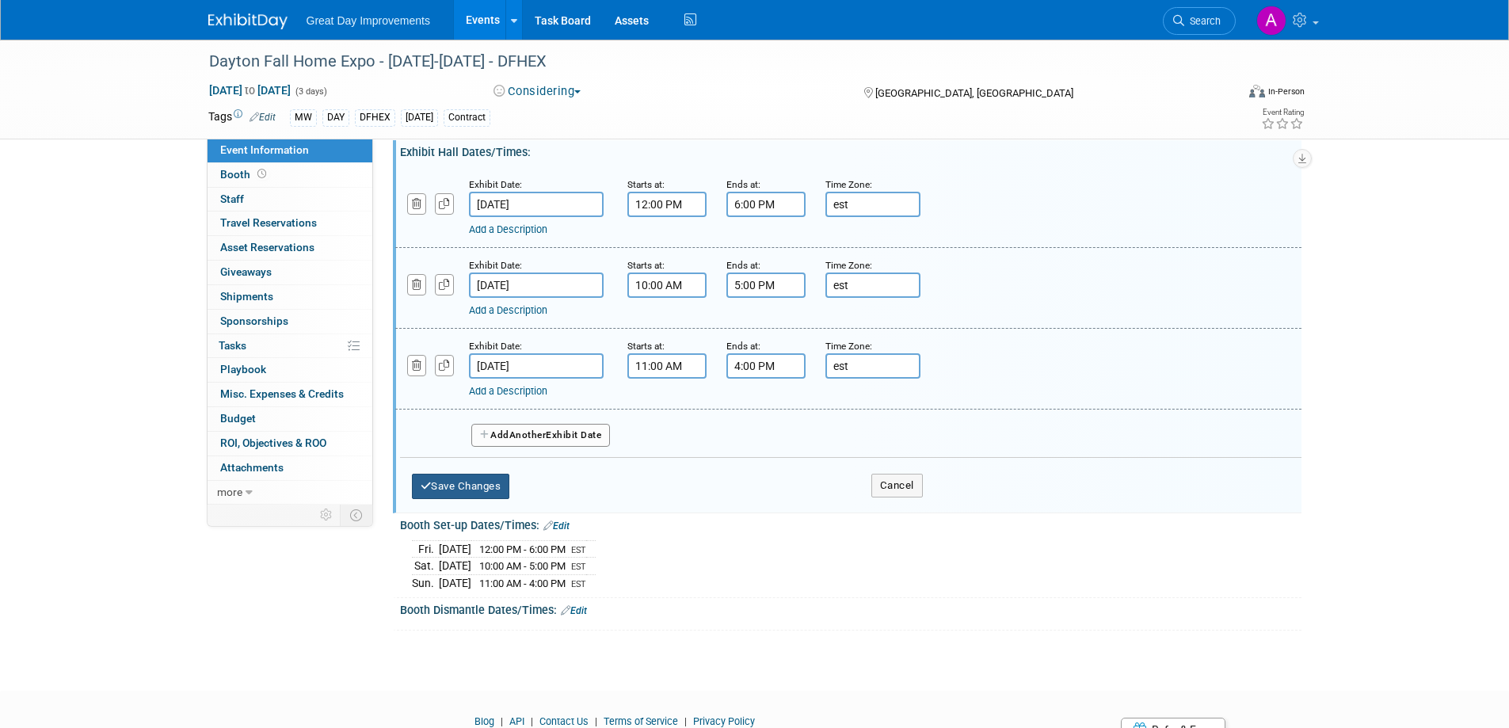
click at [466, 479] on button "Save Changes" at bounding box center [461, 486] width 98 height 25
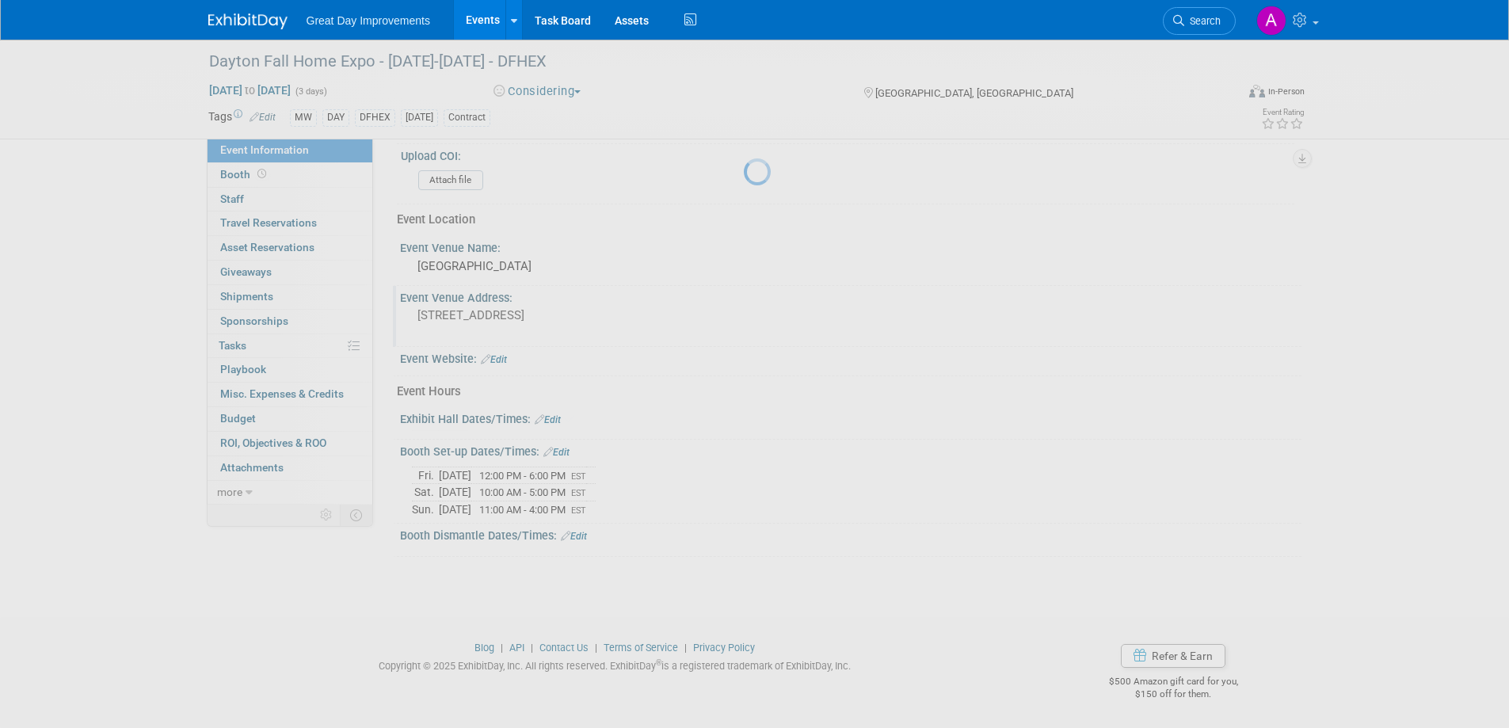
scroll to position [521, 0]
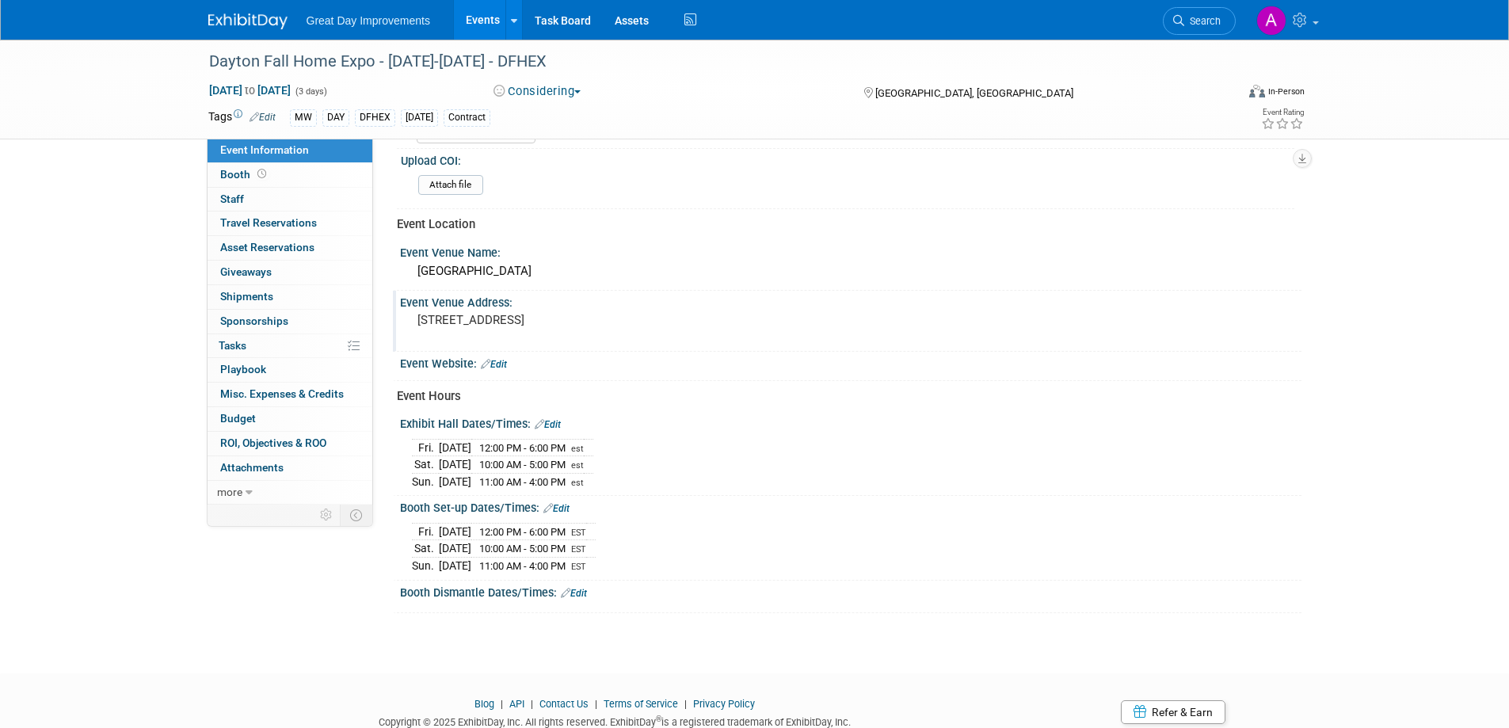
click at [563, 504] on link "Edit" at bounding box center [557, 508] width 26 height 11
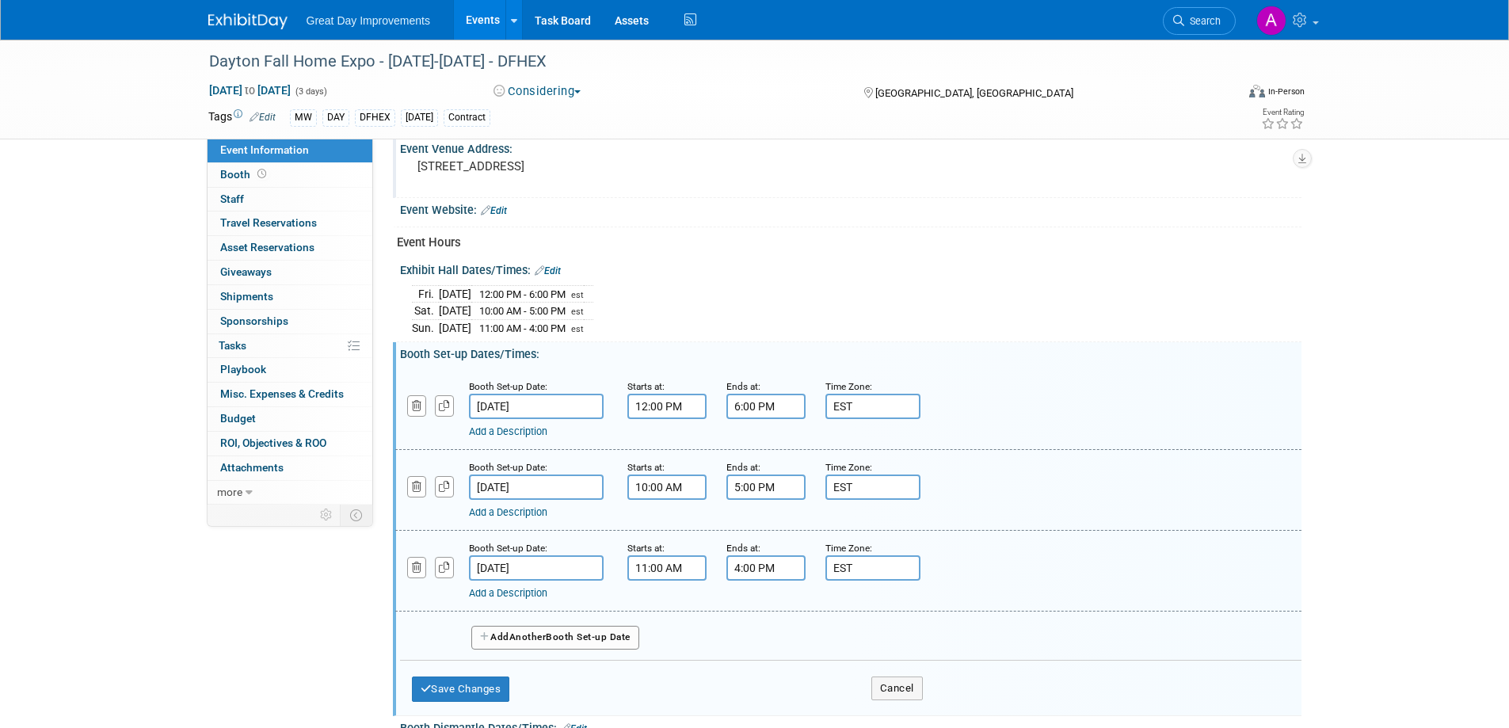
scroll to position [679, 0]
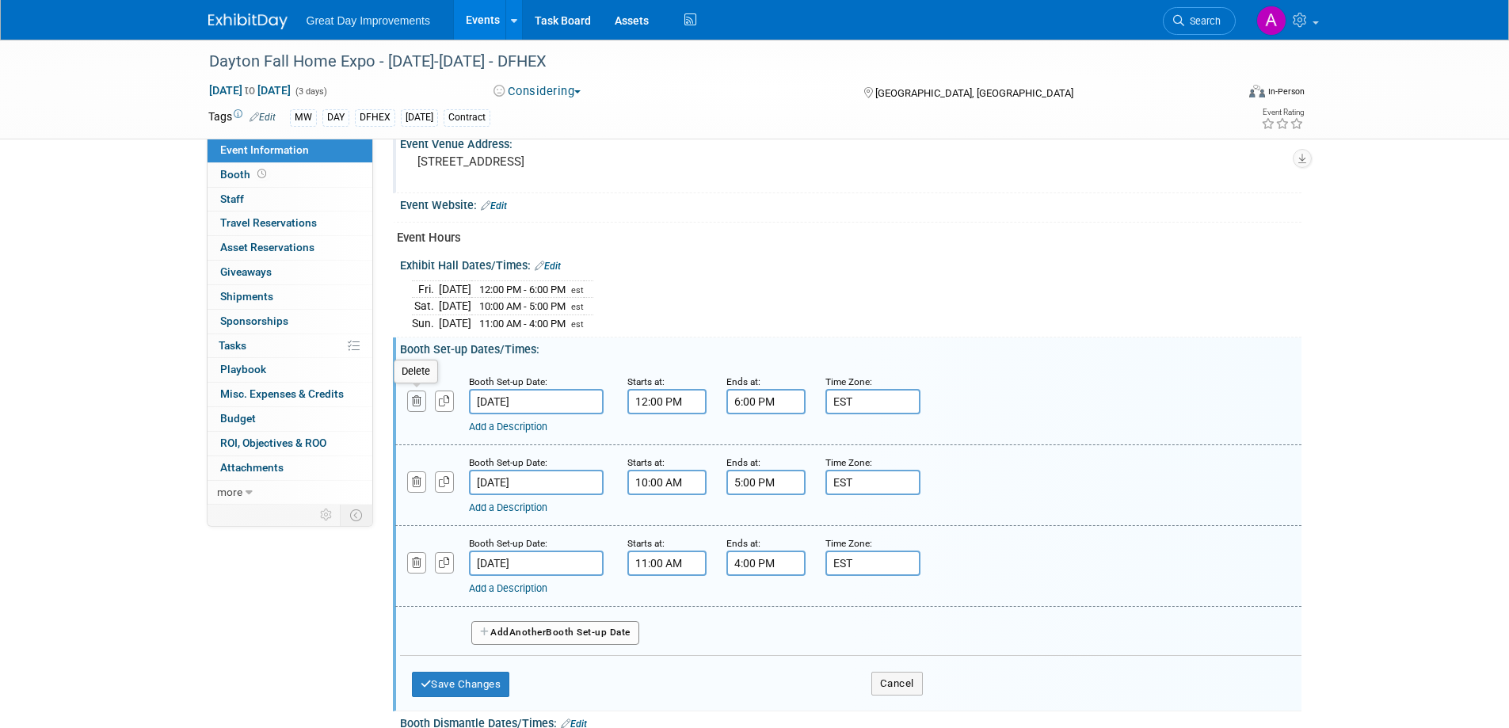
click at [414, 403] on icon "button" at bounding box center [417, 401] width 10 height 10
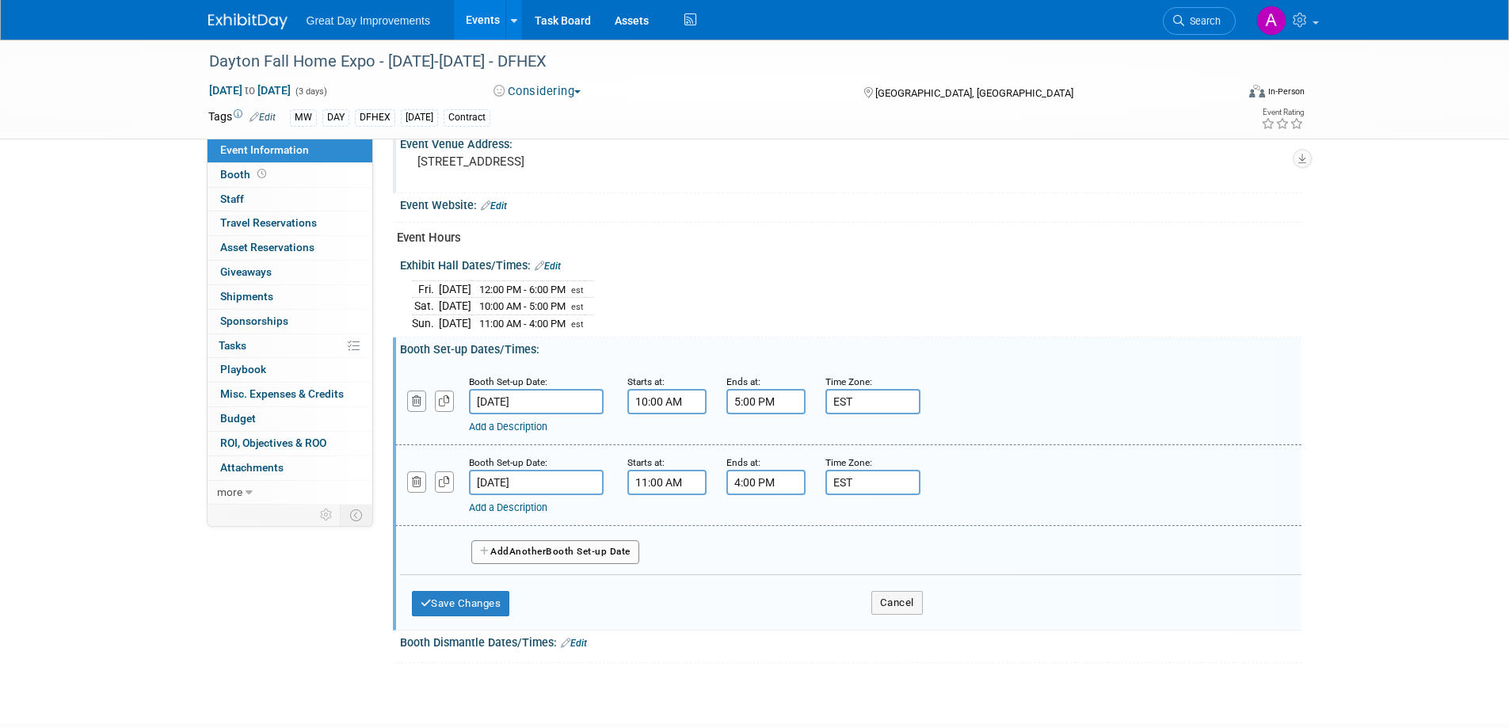
click at [416, 405] on icon "button" at bounding box center [417, 401] width 10 height 10
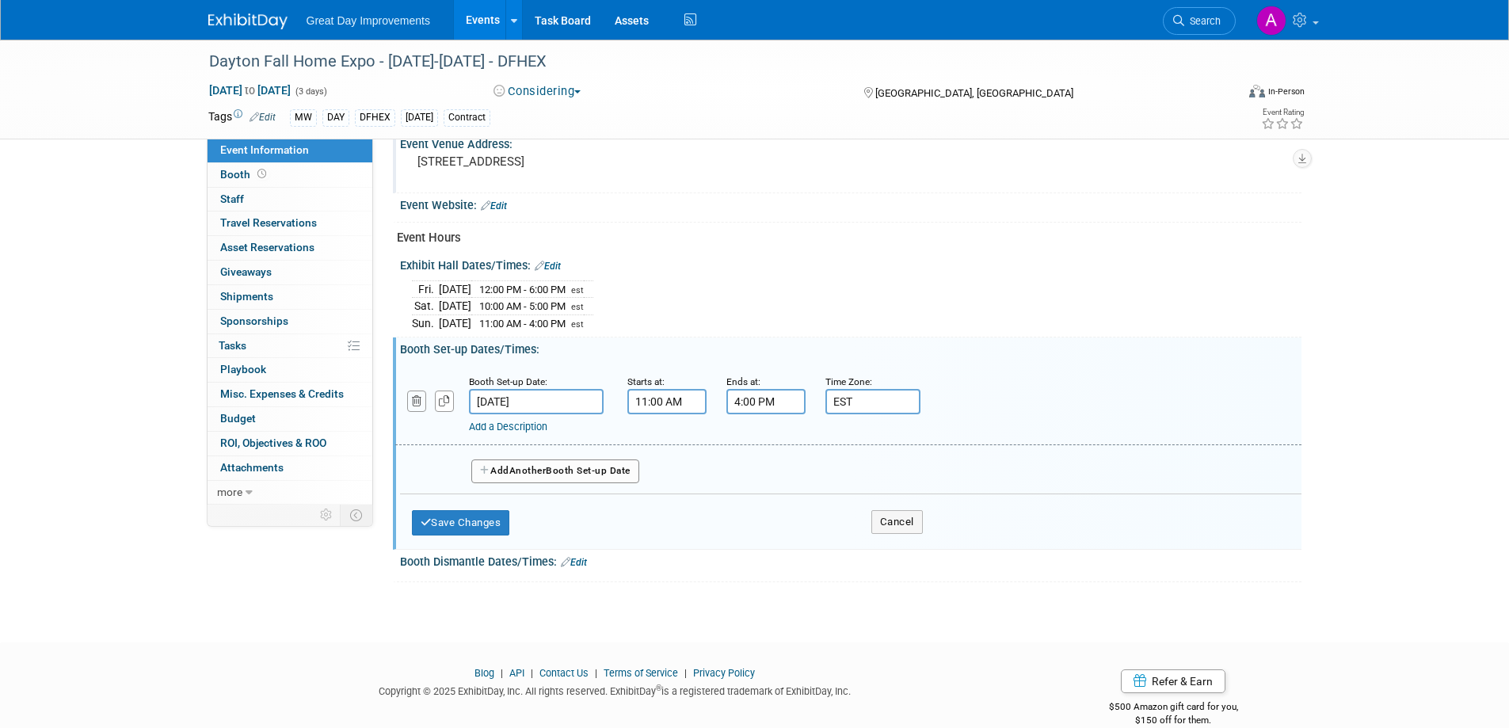
click at [417, 404] on icon "button" at bounding box center [417, 401] width 10 height 10
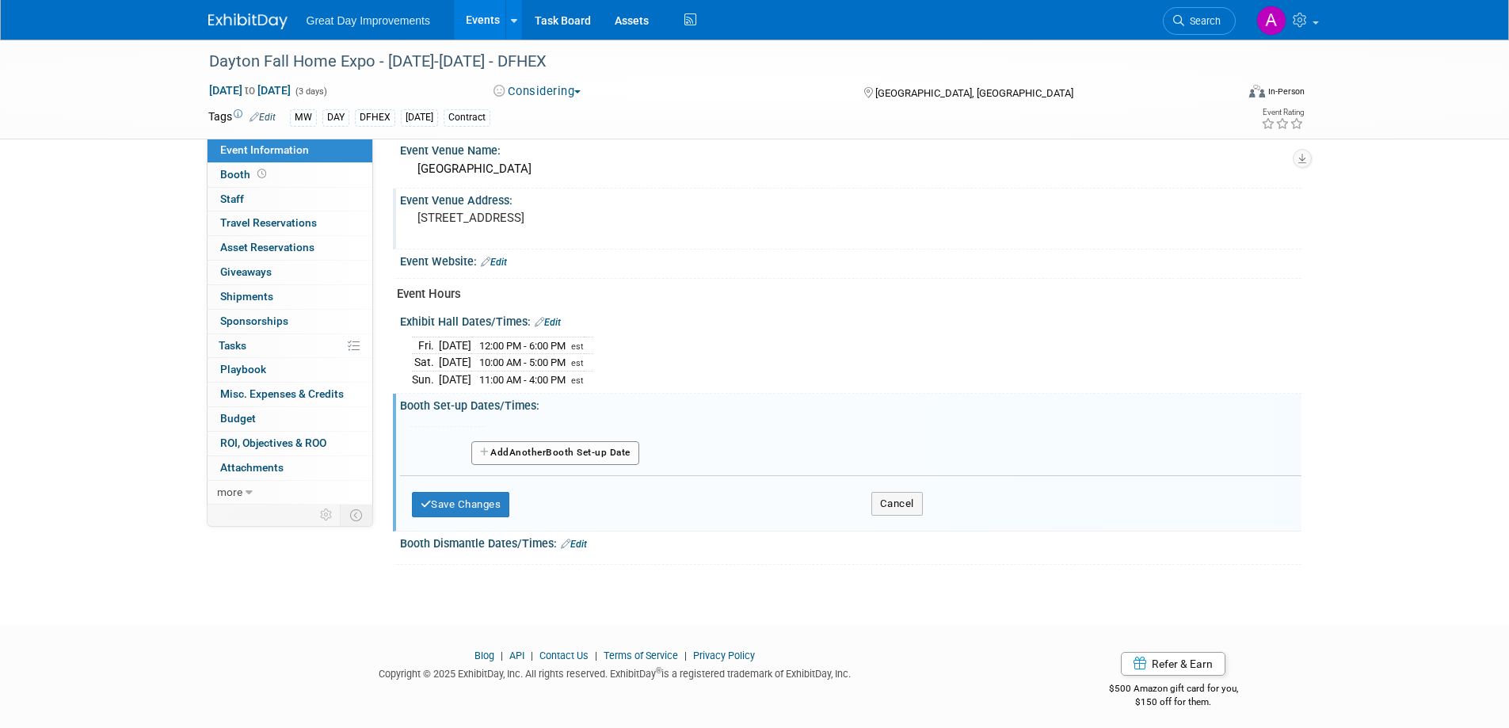
scroll to position [610, 0]
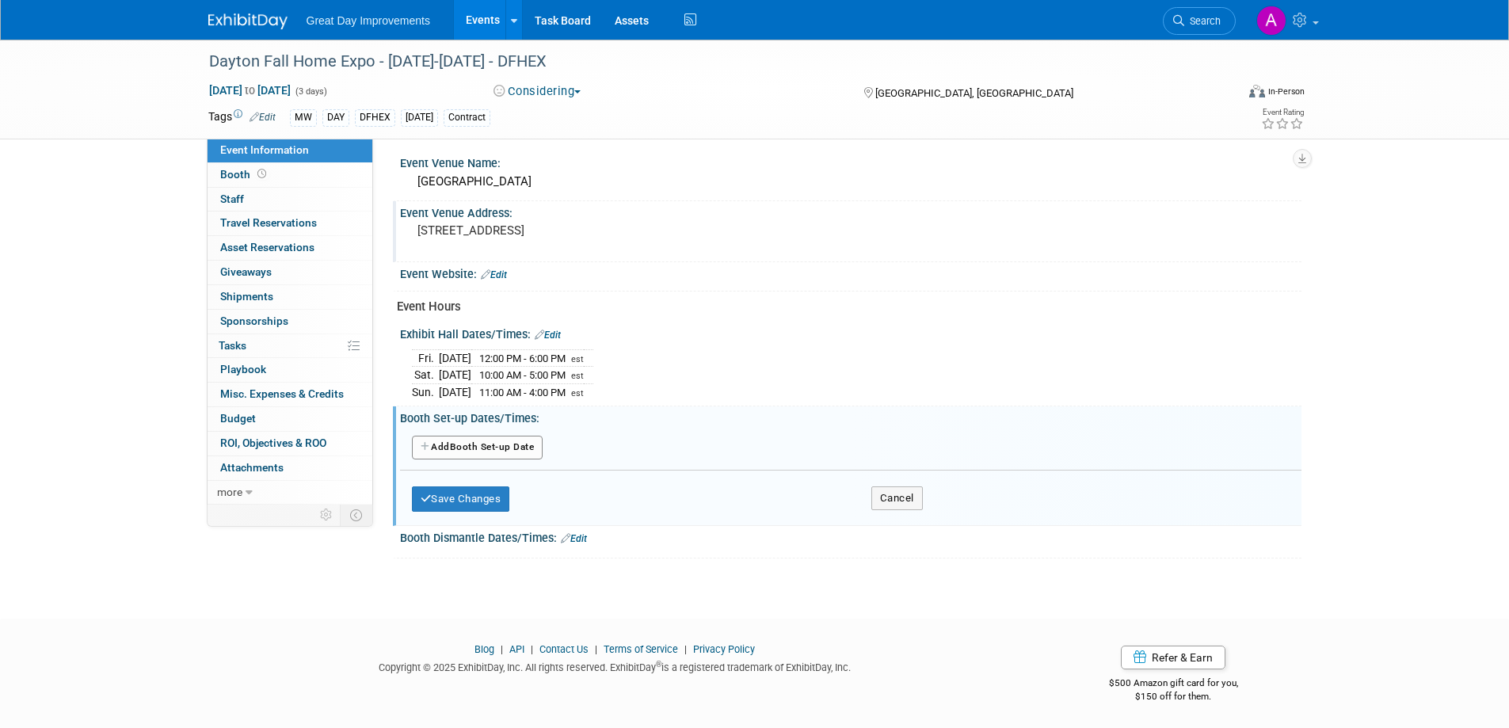
click at [506, 442] on button "Add Another Booth Set-up Date" at bounding box center [478, 448] width 132 height 24
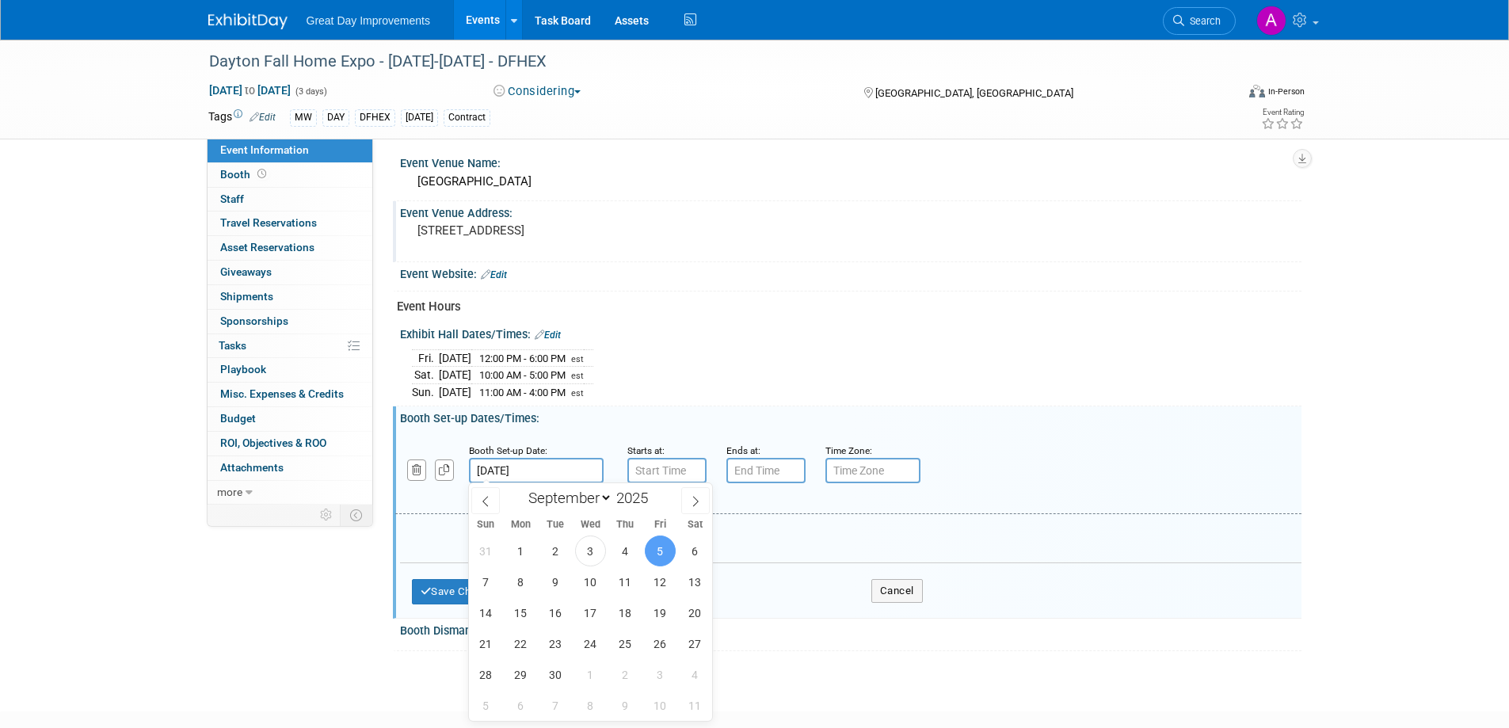
click at [559, 467] on input "Sep 5, 2025" at bounding box center [536, 470] width 135 height 25
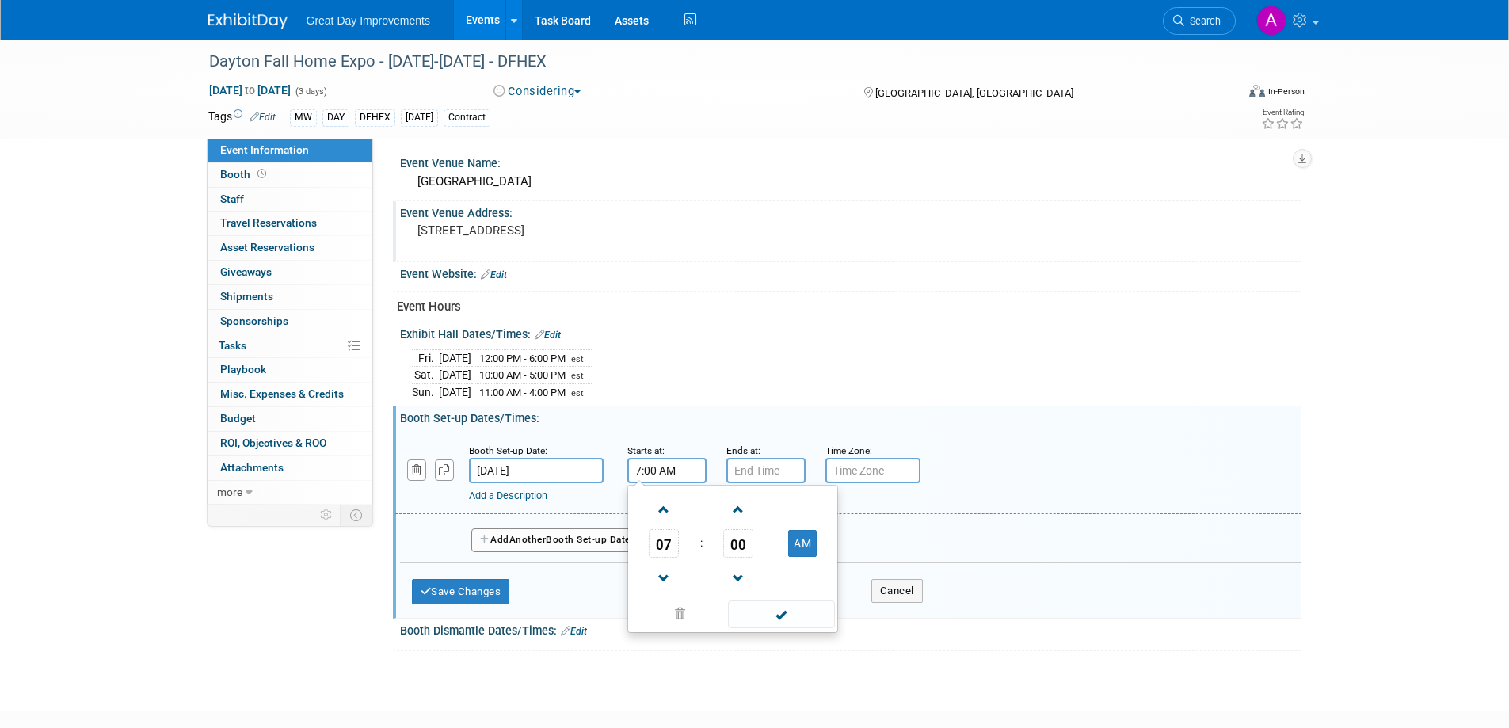
click at [673, 466] on input "7:00 AM" at bounding box center [667, 470] width 79 height 25
click at [660, 503] on span at bounding box center [665, 510] width 28 height 28
type input "8:00 AM"
drag, startPoint x: 798, startPoint y: 612, endPoint x: 800, endPoint y: 591, distance: 21.5
click at [798, 611] on span at bounding box center [781, 615] width 107 height 28
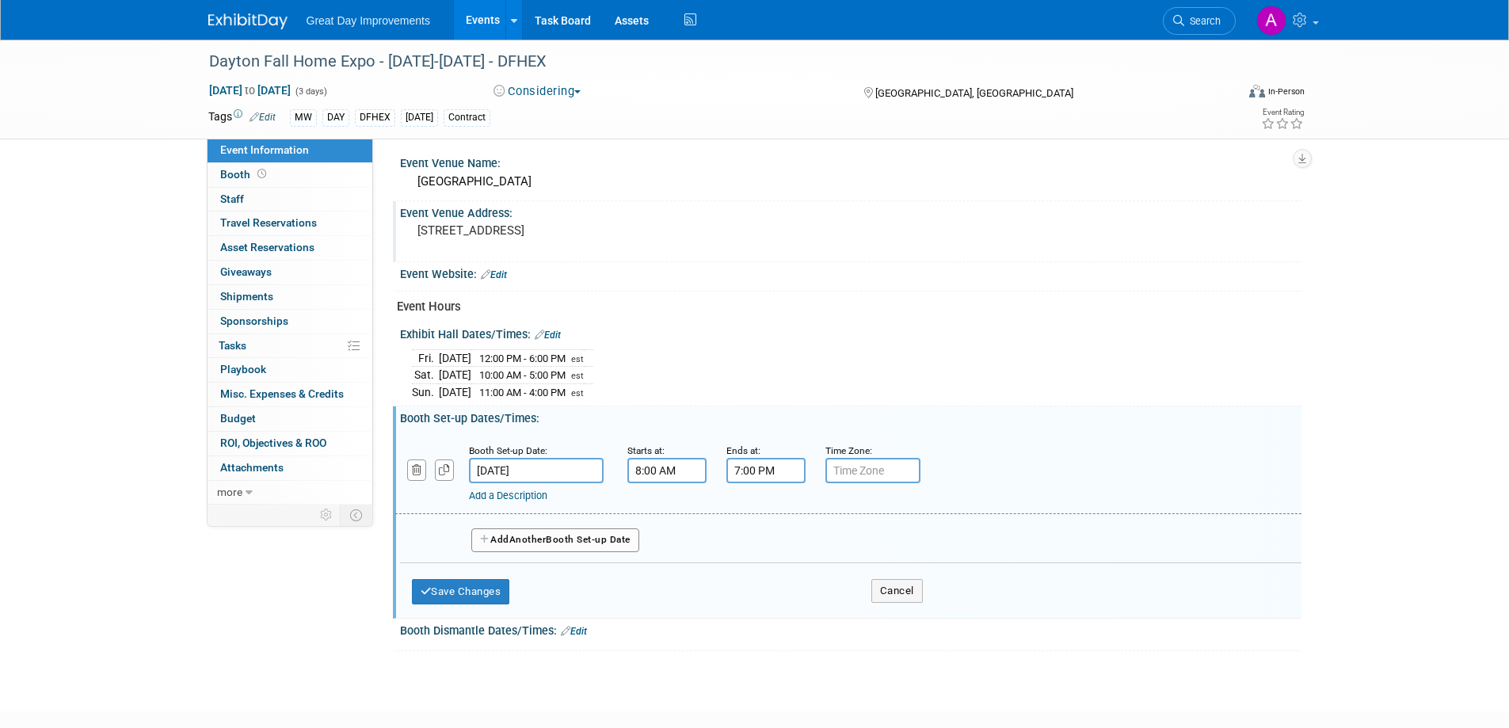
click at [781, 458] on input "7:00 PM" at bounding box center [766, 470] width 79 height 25
click at [762, 567] on span at bounding box center [764, 579] width 28 height 28
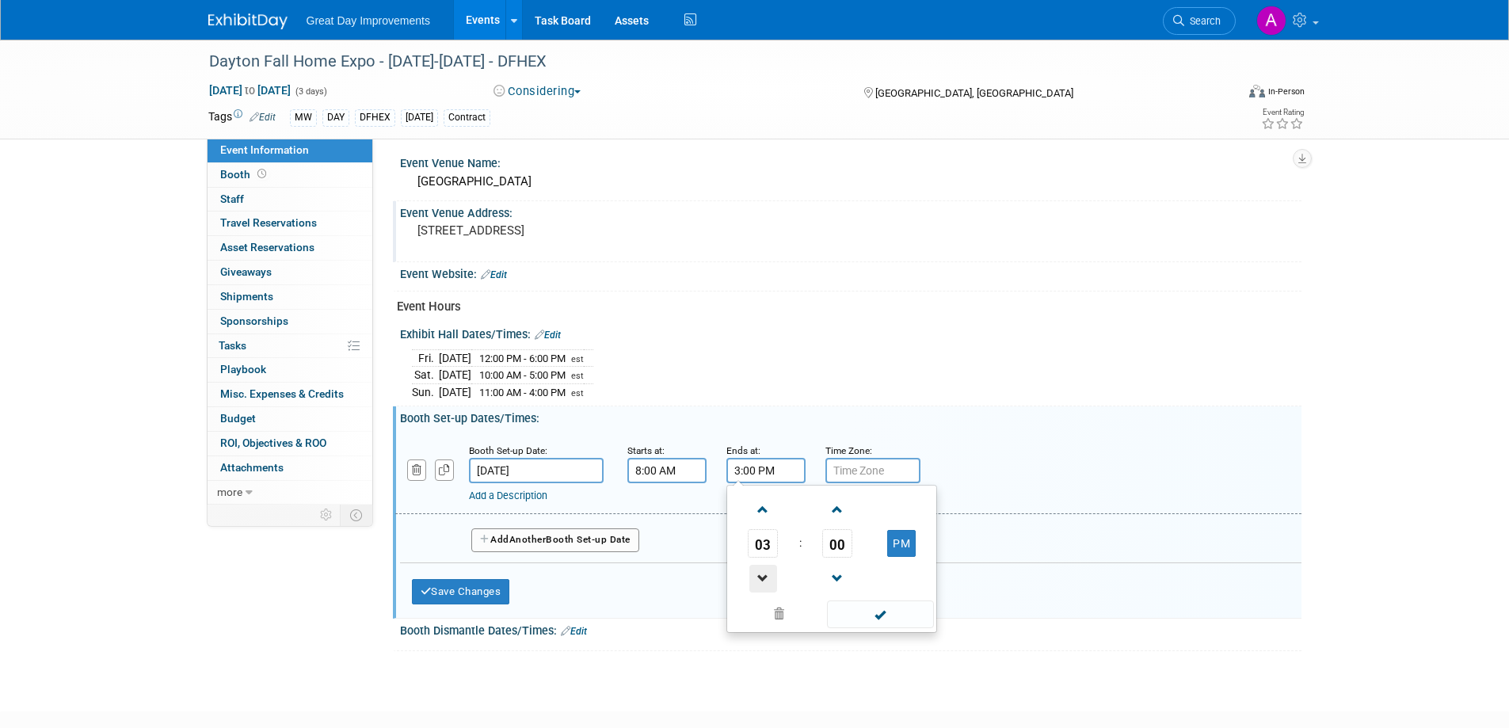
click at [762, 567] on span at bounding box center [764, 579] width 28 height 28
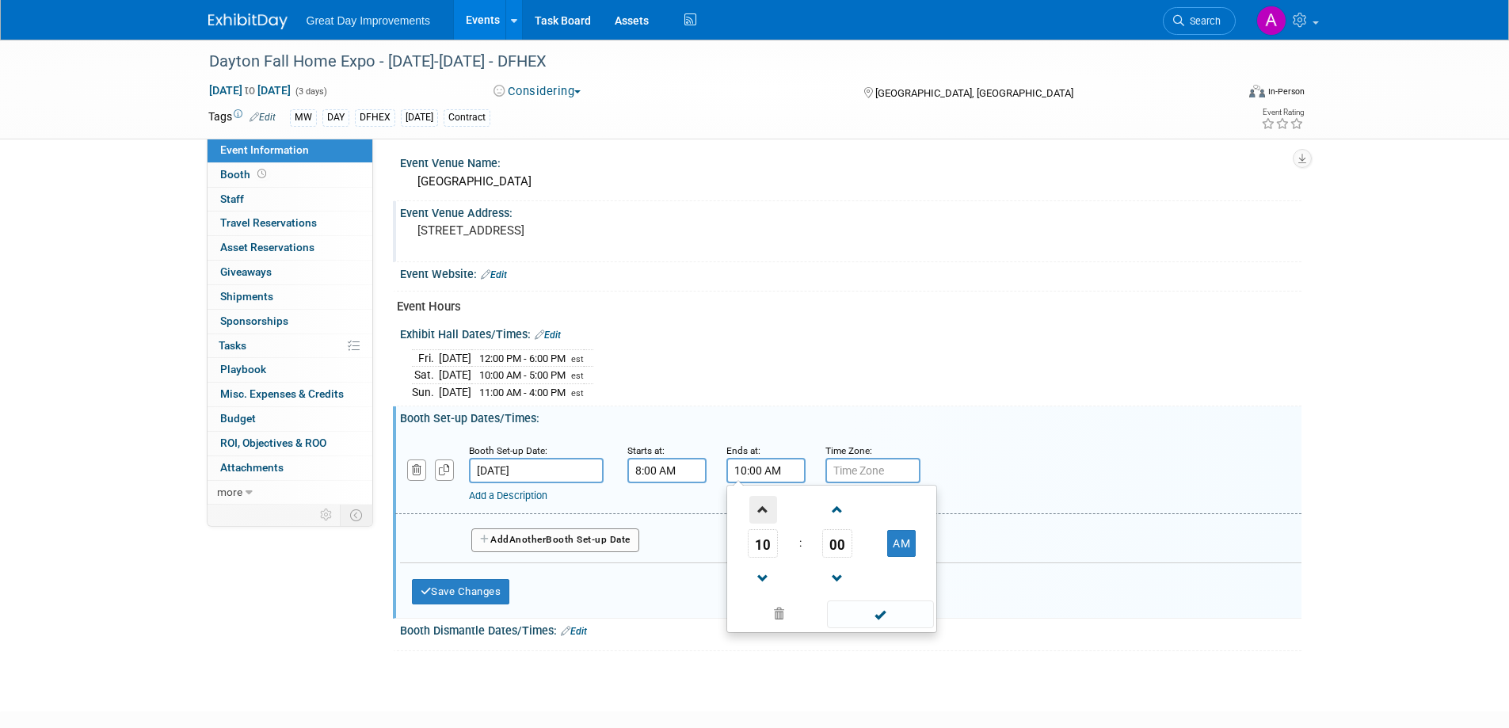
click at [760, 517] on span at bounding box center [764, 510] width 28 height 28
type input "11:00 AM"
click at [896, 611] on span at bounding box center [880, 615] width 107 height 28
click at [891, 464] on input "text" at bounding box center [873, 470] width 95 height 25
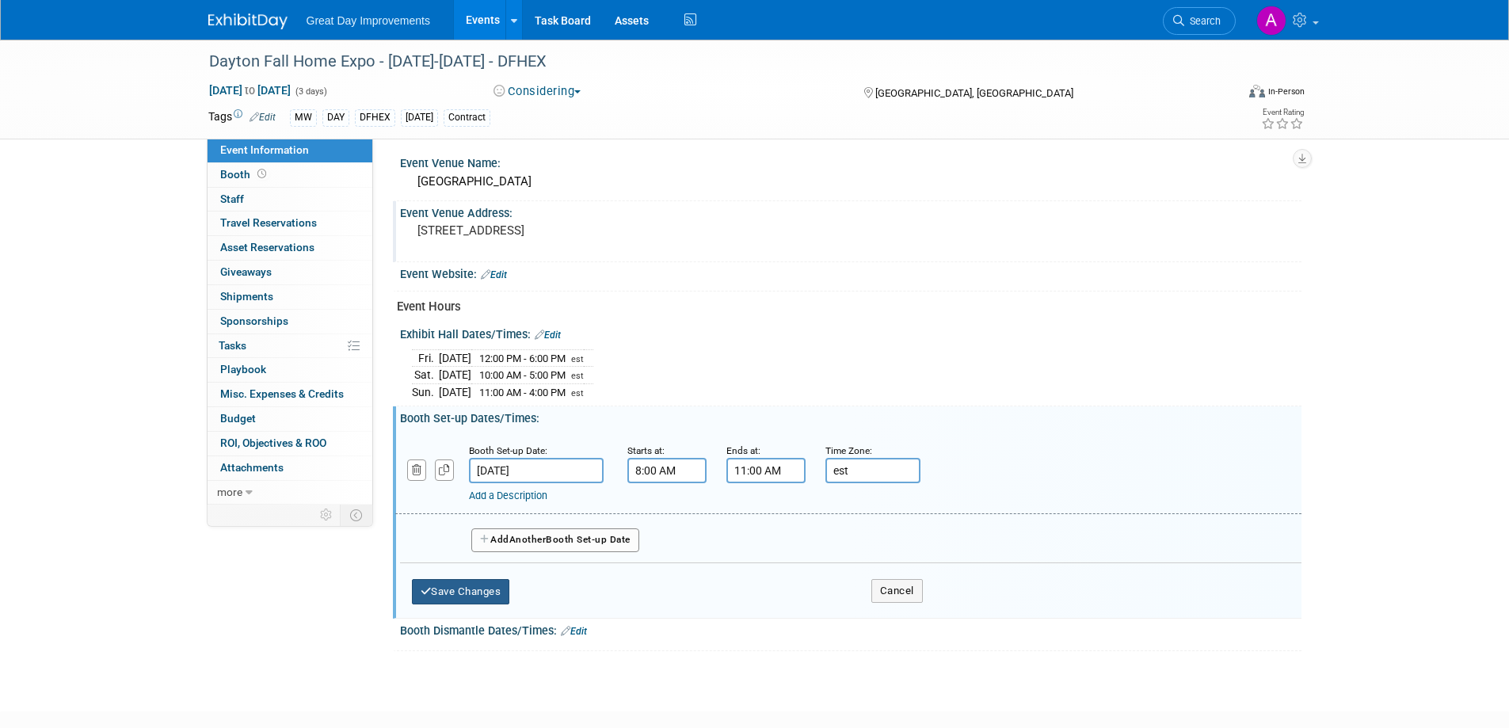
type input "est"
click at [484, 592] on button "Save Changes" at bounding box center [461, 591] width 98 height 25
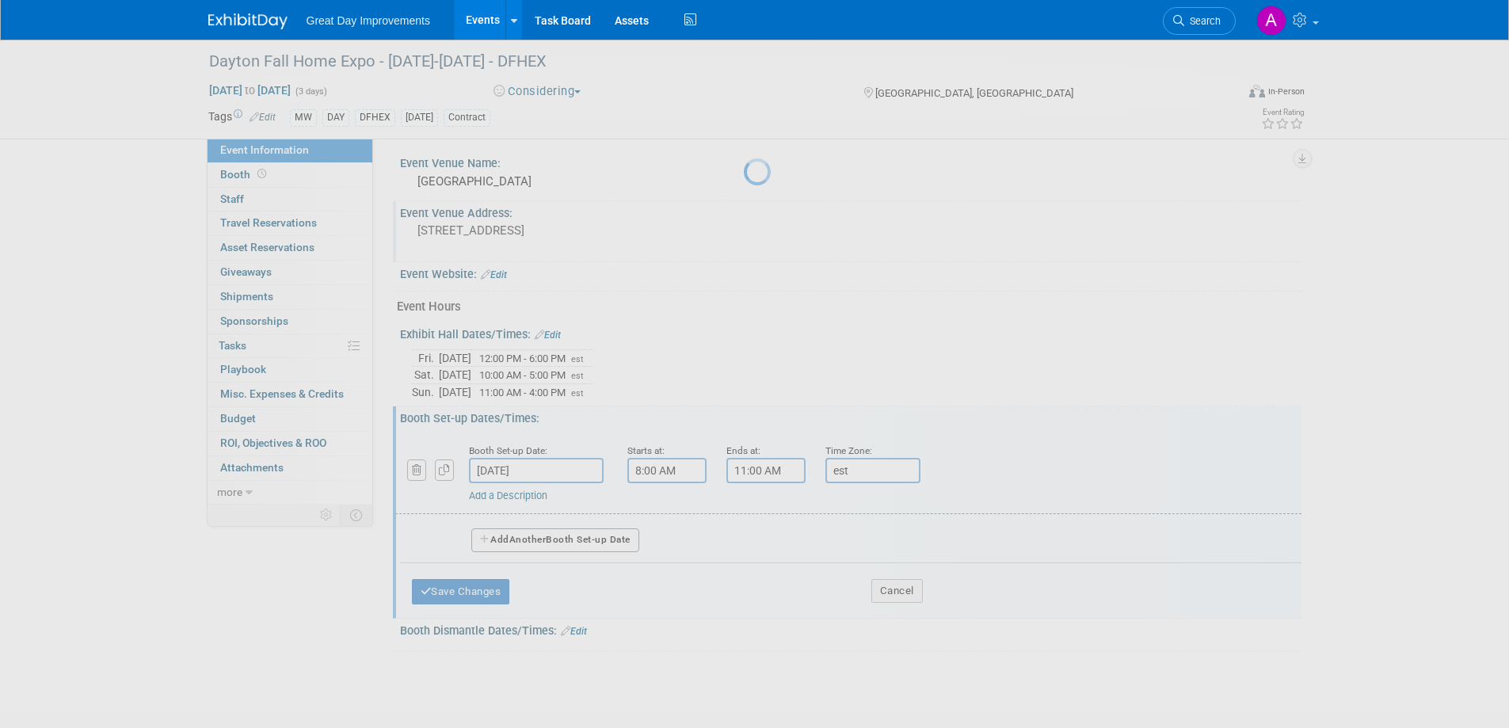
scroll to position [520, 0]
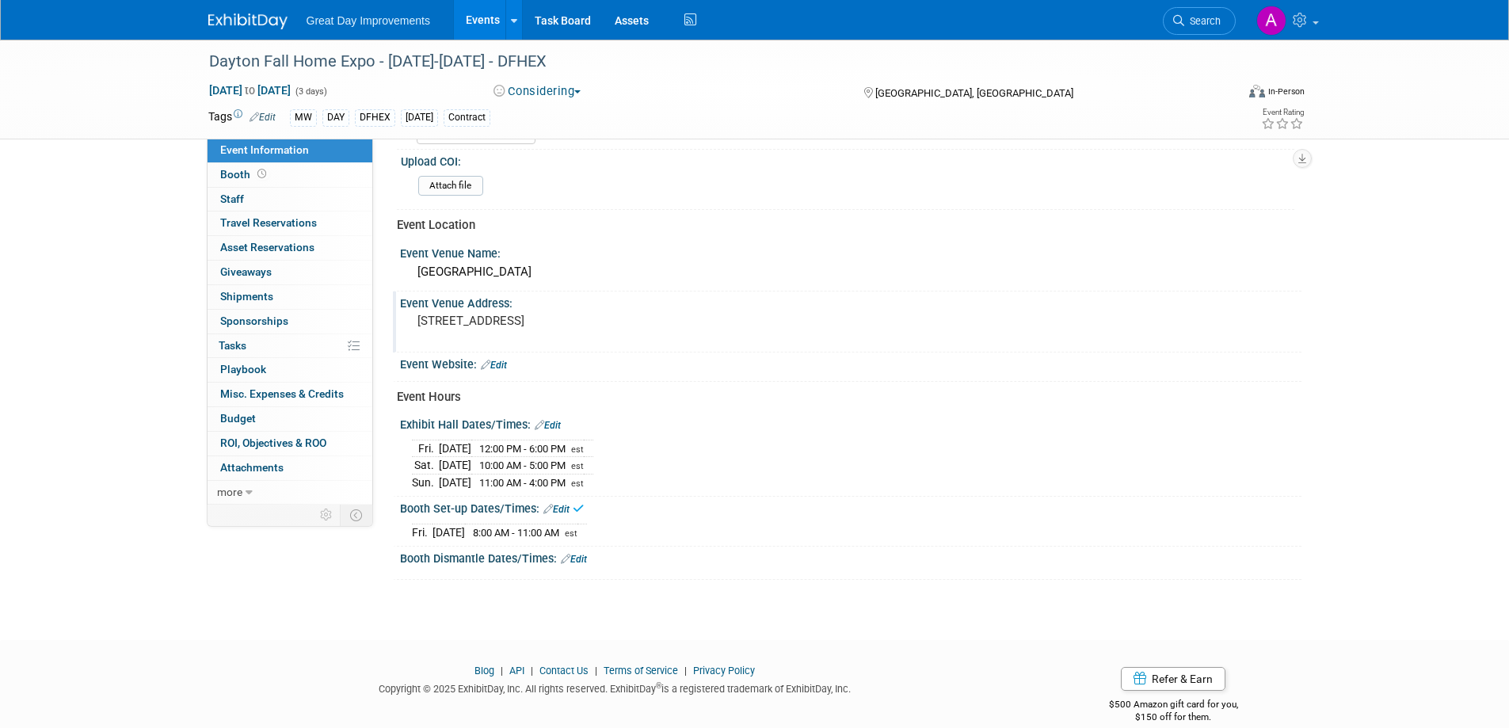
click at [583, 554] on link "Edit" at bounding box center [574, 559] width 26 height 11
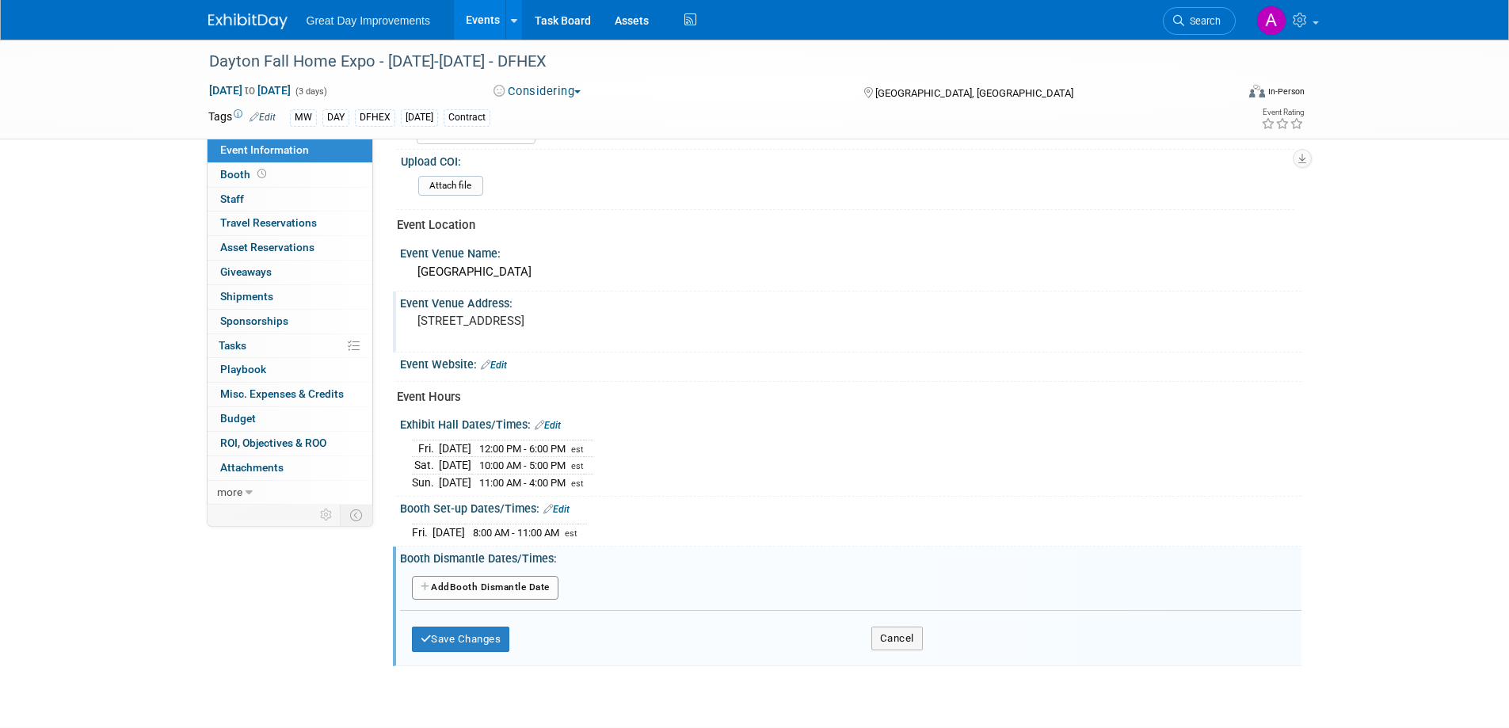
click at [472, 578] on button "Add Another Booth Dismantle Date" at bounding box center [485, 588] width 147 height 24
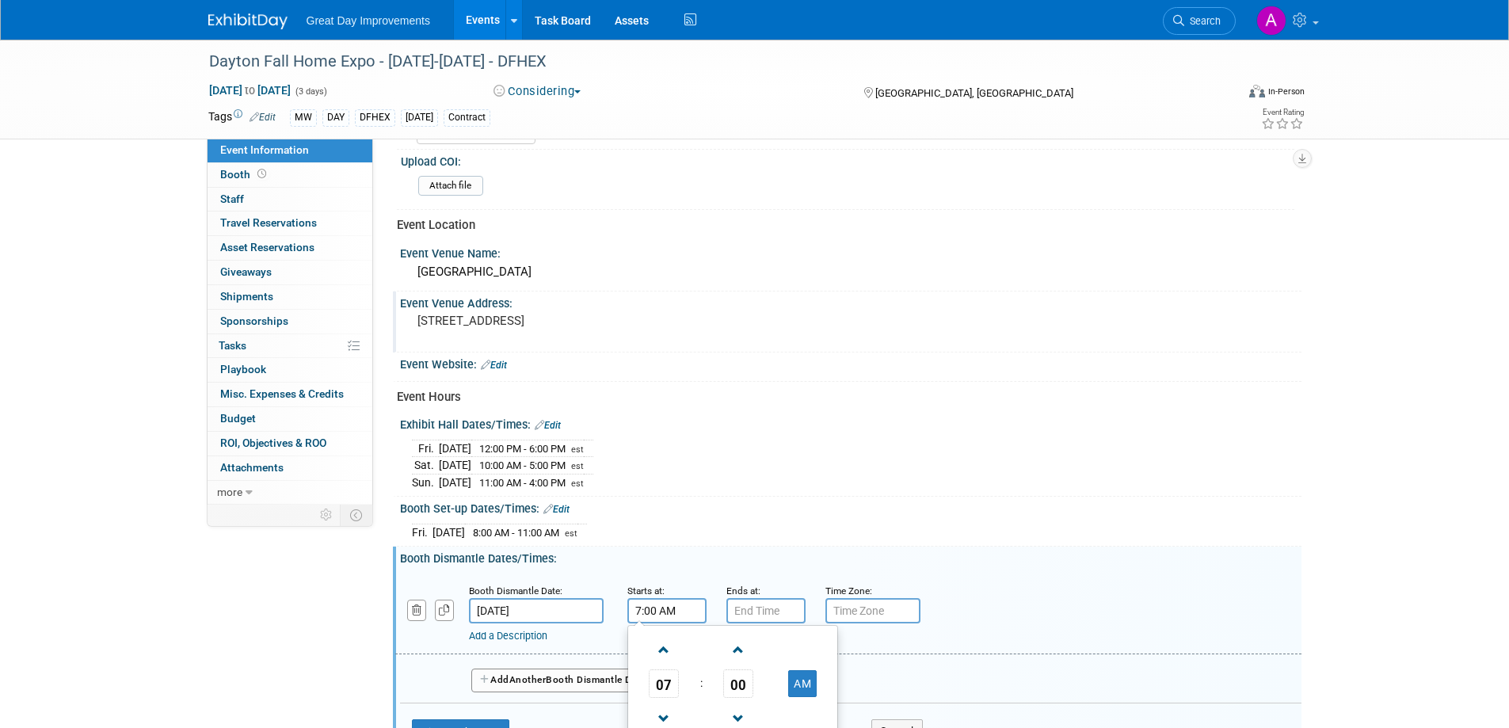
click at [663, 600] on input "7:00 AM" at bounding box center [667, 610] width 79 height 25
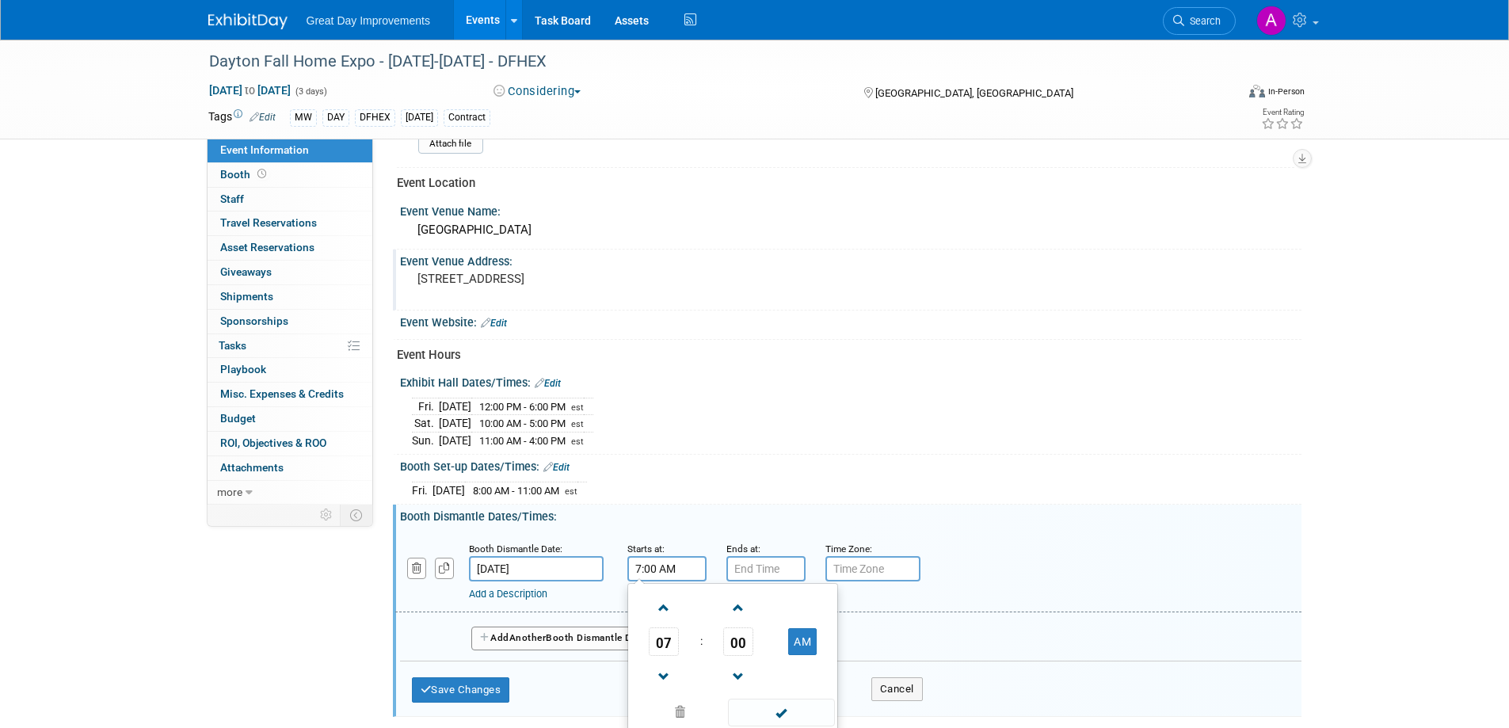
scroll to position [599, 0]
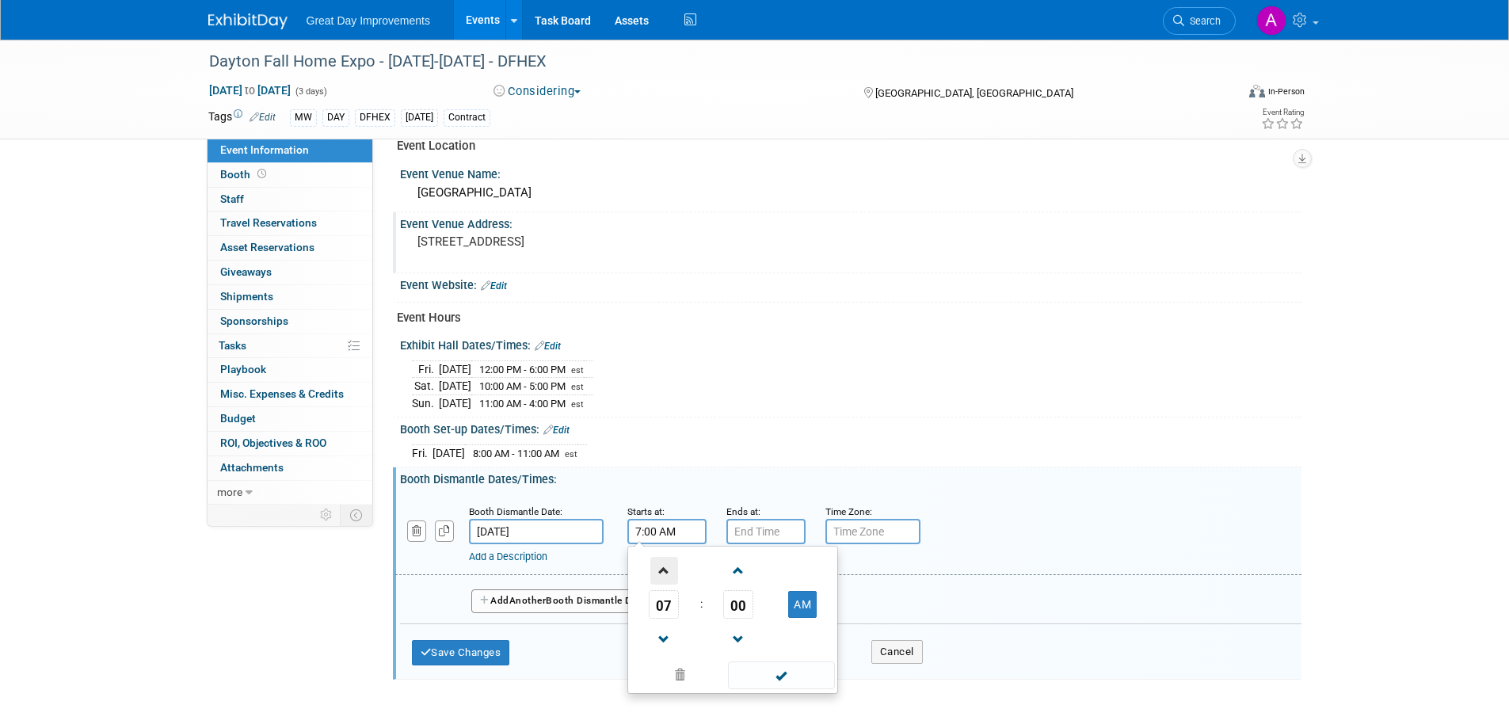
click at [660, 567] on span at bounding box center [665, 571] width 28 height 28
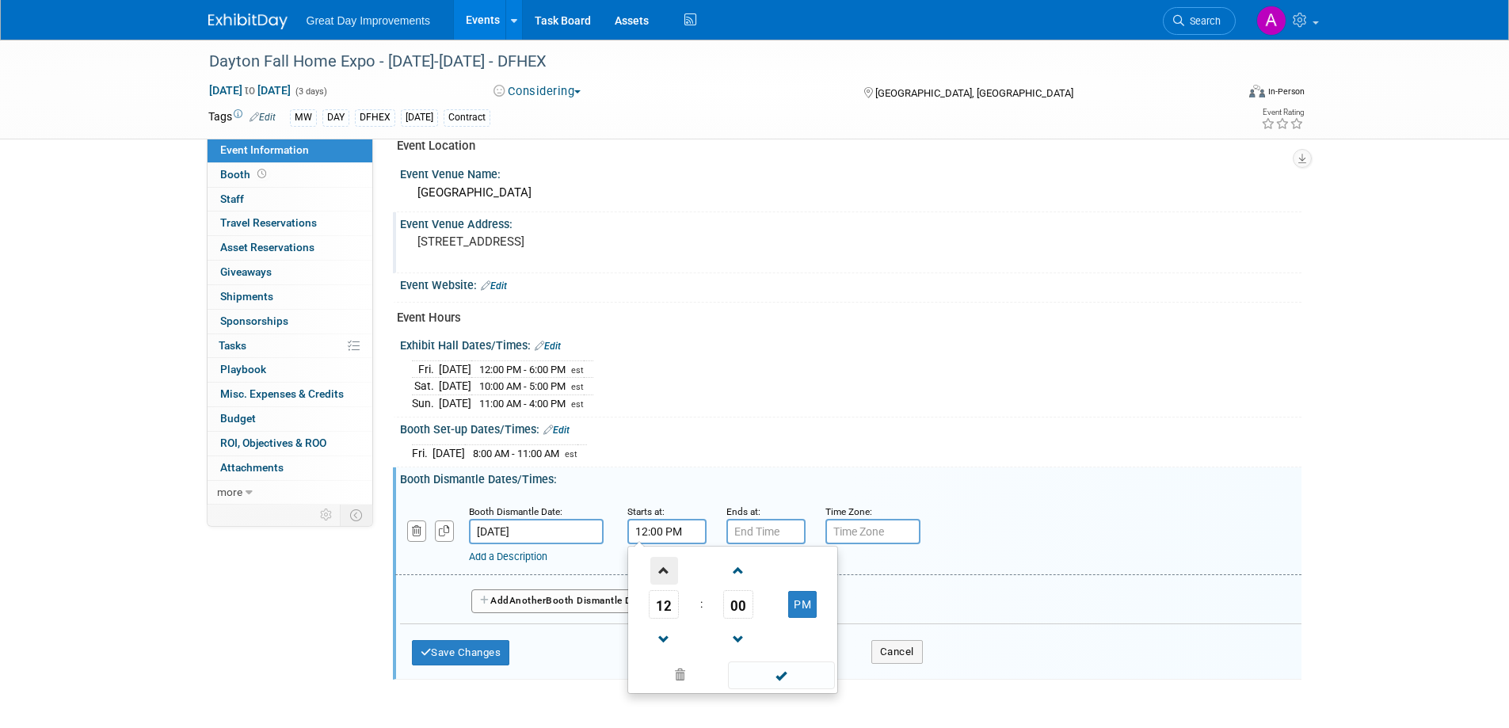
click at [660, 567] on span at bounding box center [665, 571] width 28 height 28
type input "4:00 PM"
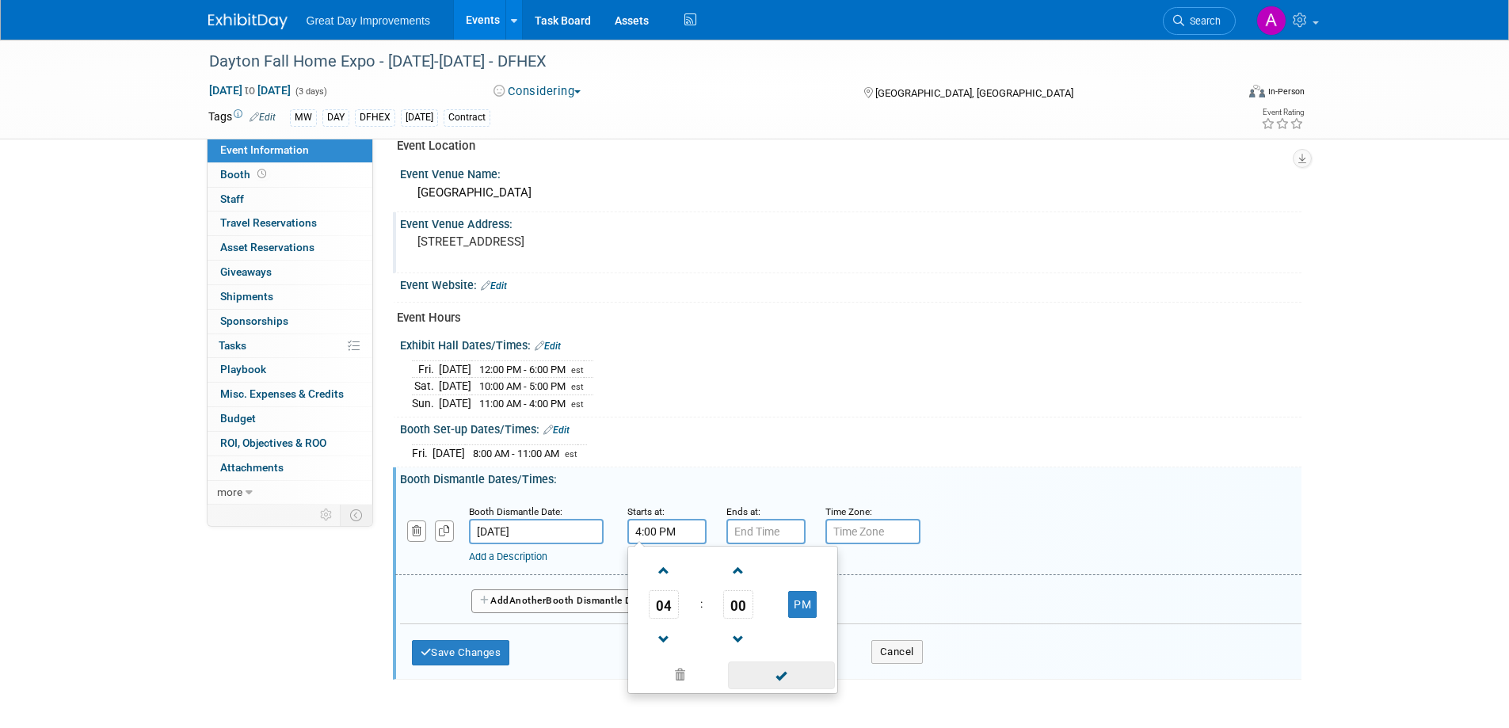
drag, startPoint x: 809, startPoint y: 680, endPoint x: 807, endPoint y: 665, distance: 15.2
click at [808, 679] on span at bounding box center [781, 676] width 107 height 28
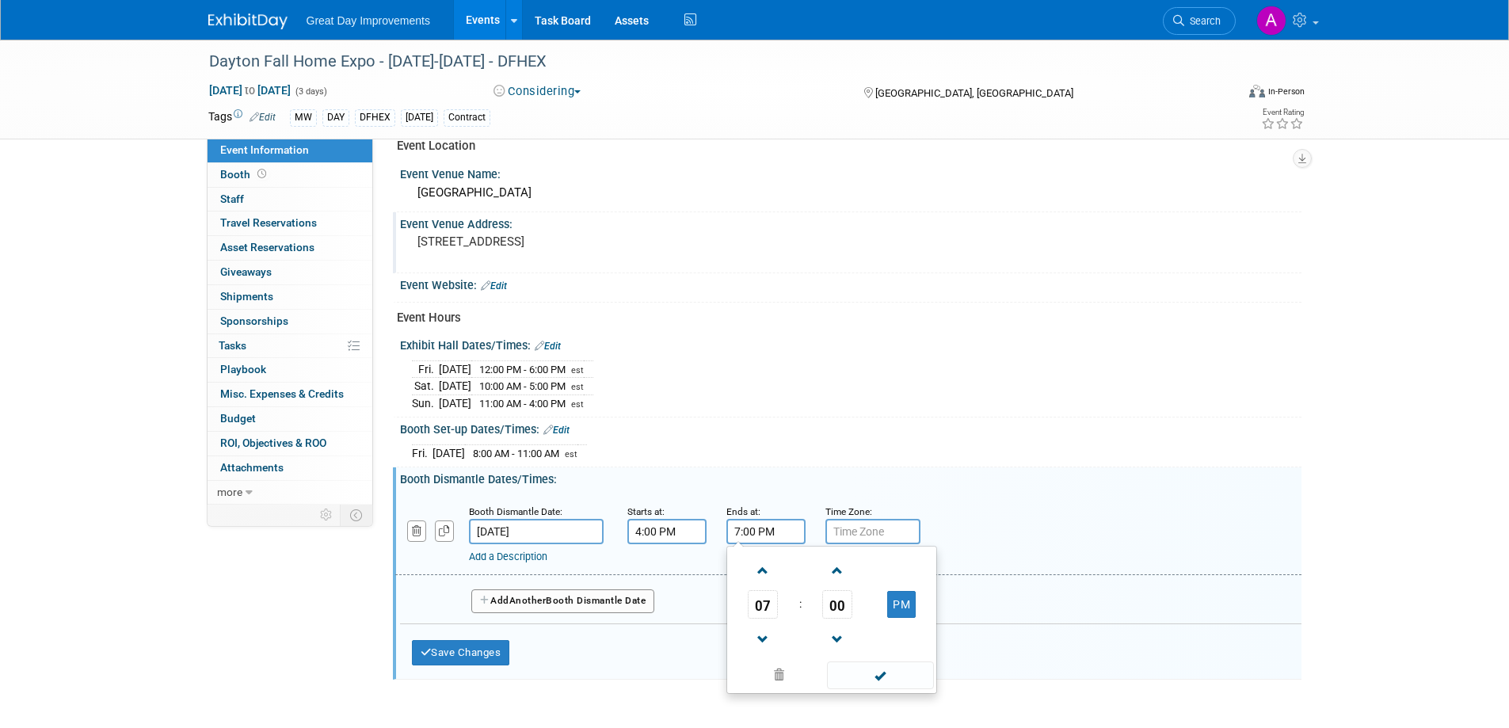
click at [769, 520] on input "7:00 PM" at bounding box center [766, 531] width 79 height 25
click at [772, 629] on span at bounding box center [764, 640] width 28 height 28
click at [772, 630] on span at bounding box center [764, 640] width 28 height 28
type input "5:00 PM"
click at [874, 670] on span at bounding box center [880, 676] width 107 height 28
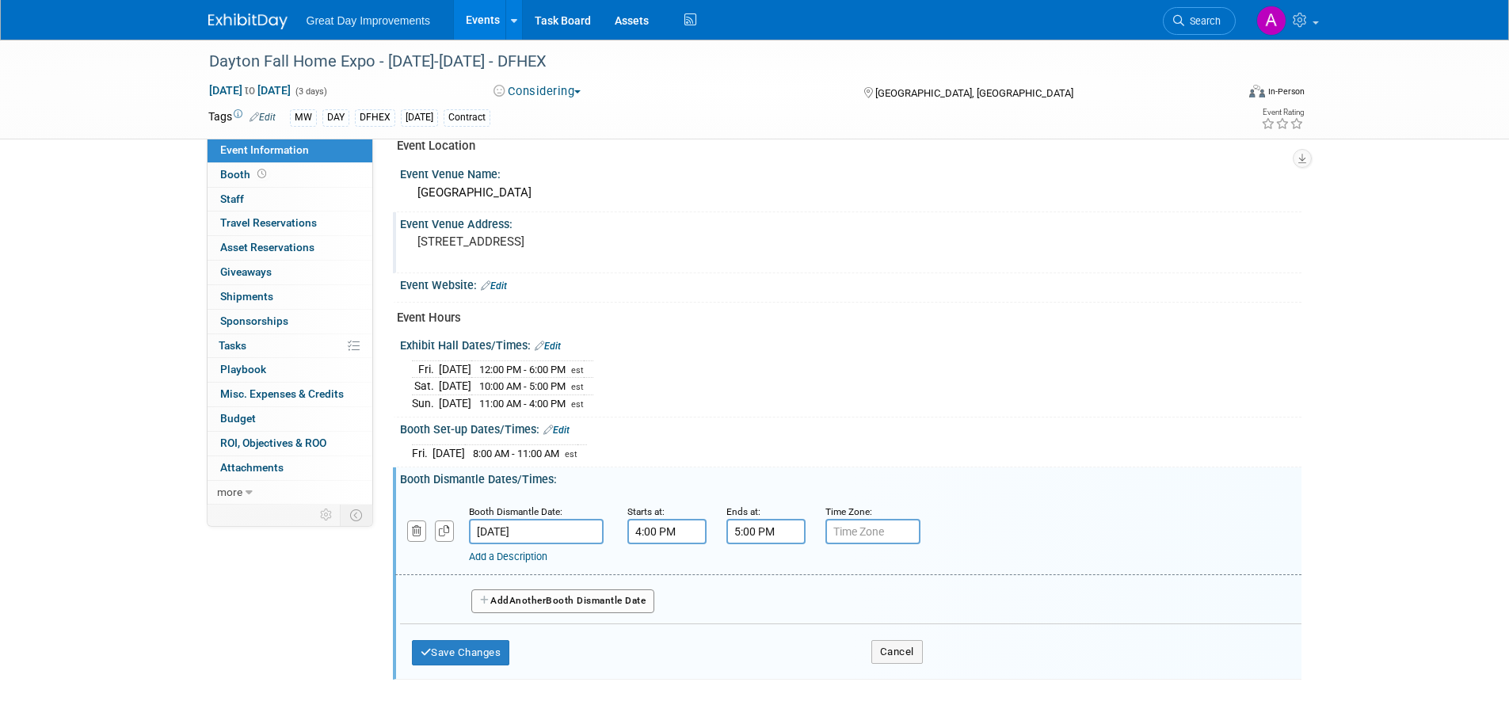
click at [856, 534] on input "text" at bounding box center [873, 531] width 95 height 25
type input "est"
click at [468, 648] on button "Save Changes" at bounding box center [461, 652] width 98 height 25
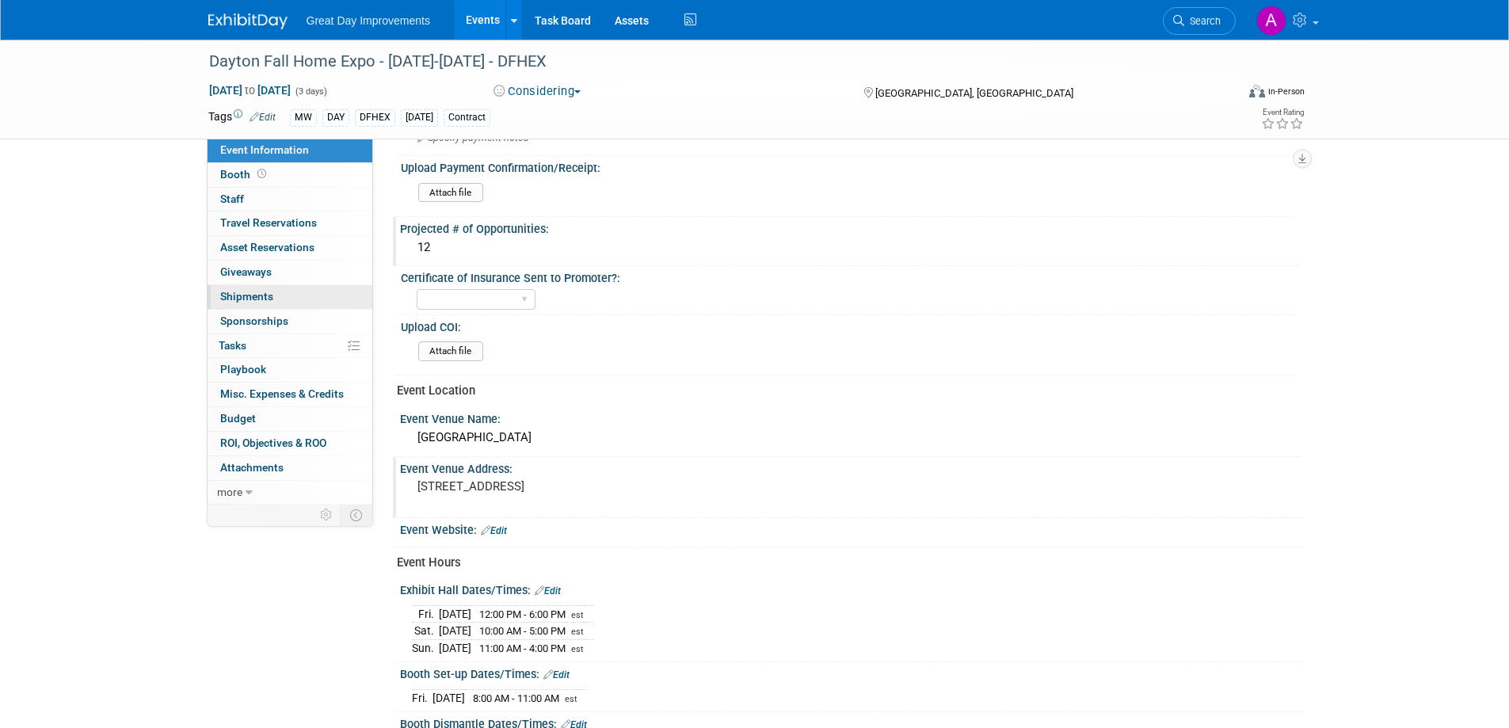
scroll to position [319, 0]
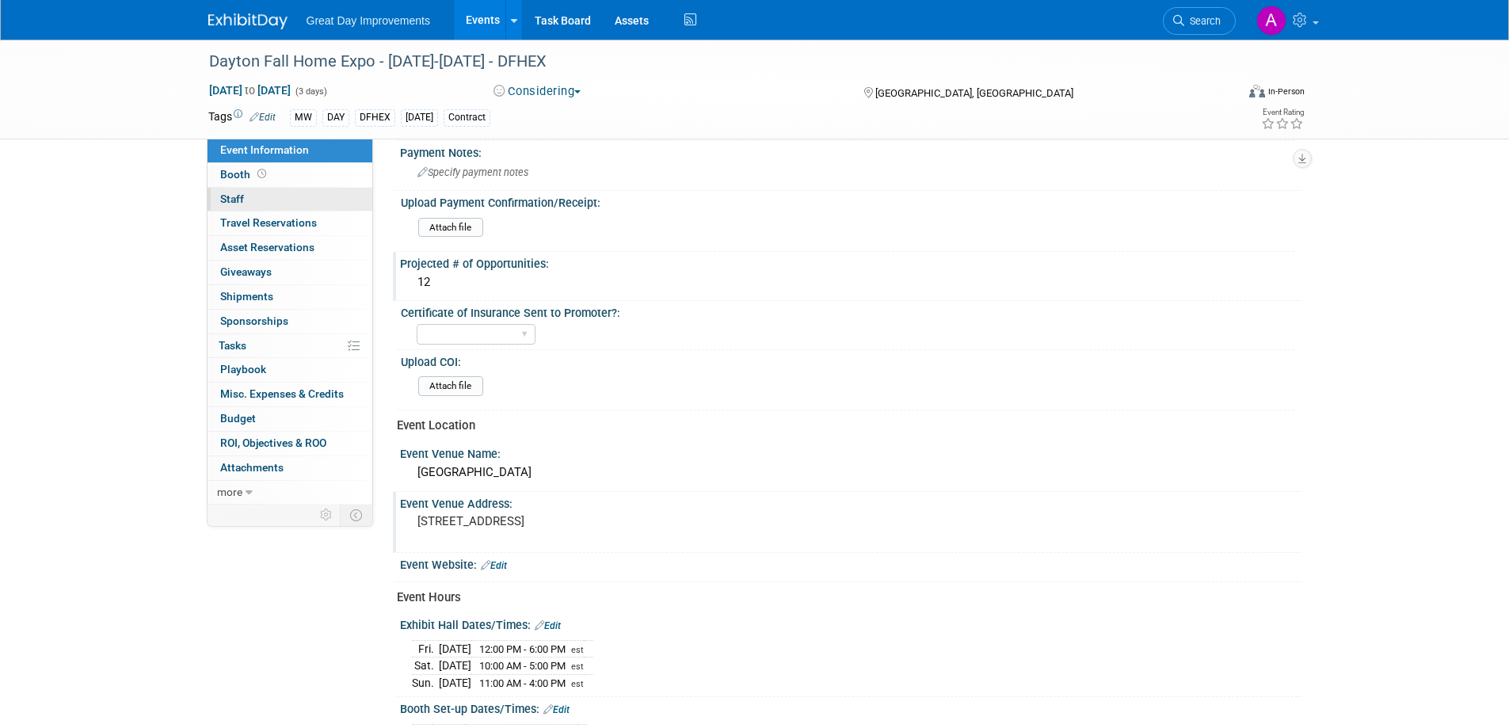
click at [250, 191] on link "0 Staff 0" at bounding box center [290, 200] width 165 height 24
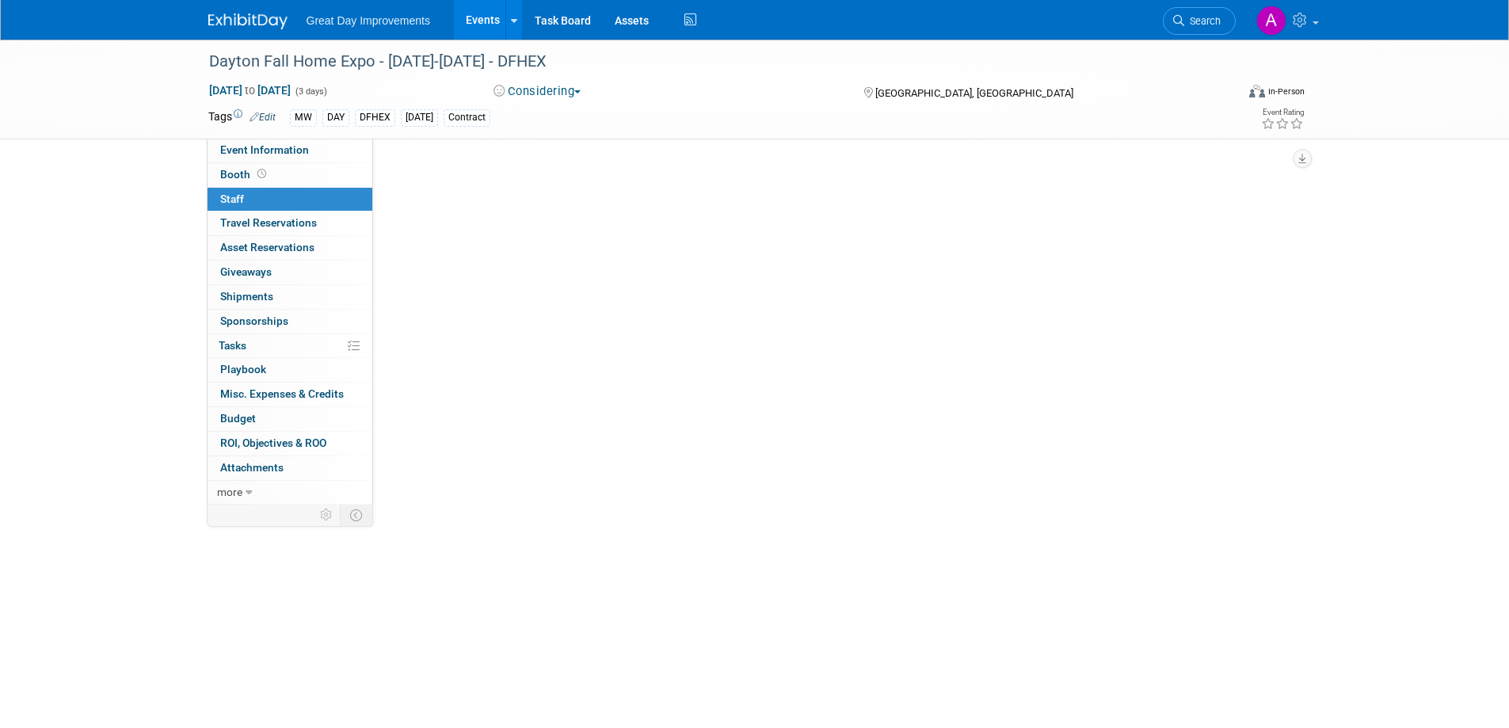
scroll to position [0, 0]
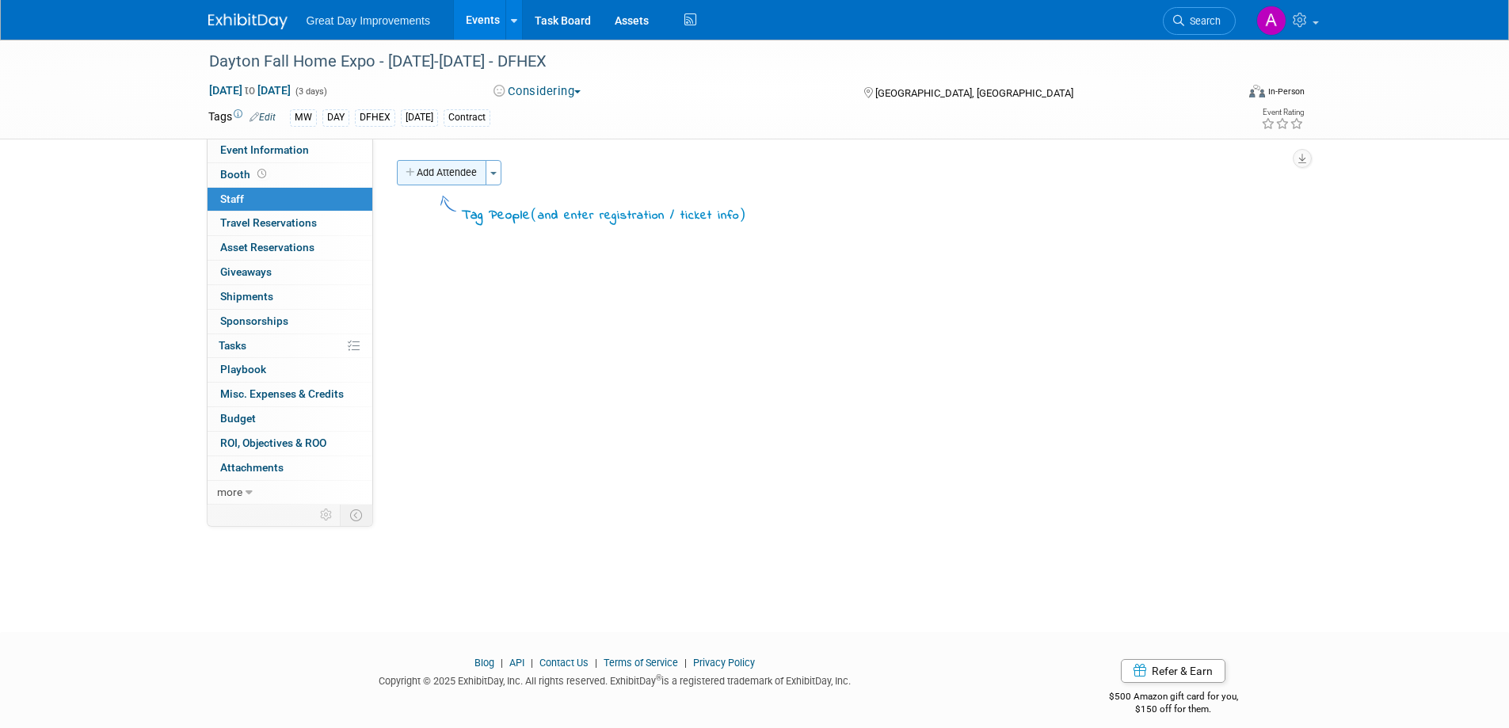
click at [456, 171] on button "Add Attendee" at bounding box center [442, 172] width 90 height 25
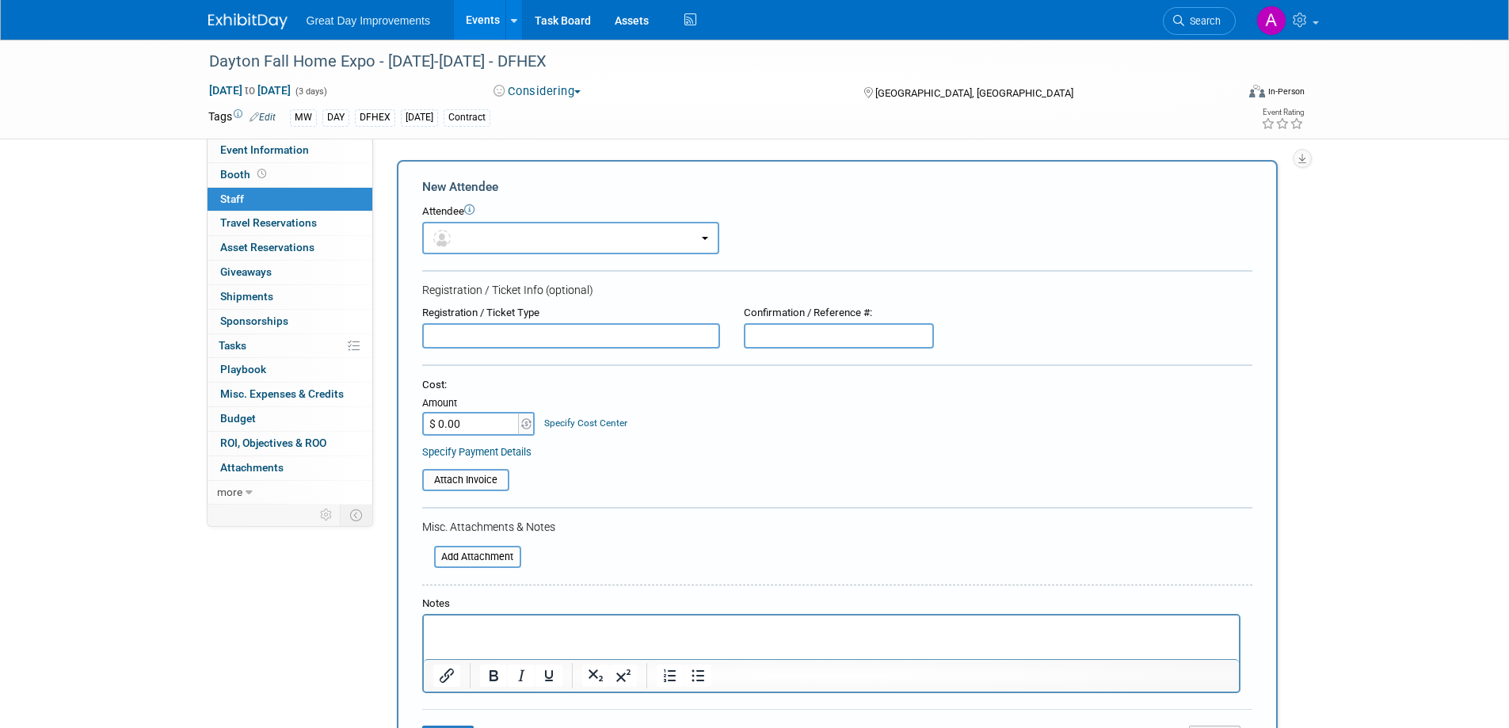
click at [517, 624] on p "Rich Text Area. Press ALT-0 for help." at bounding box center [831, 630] width 797 height 16
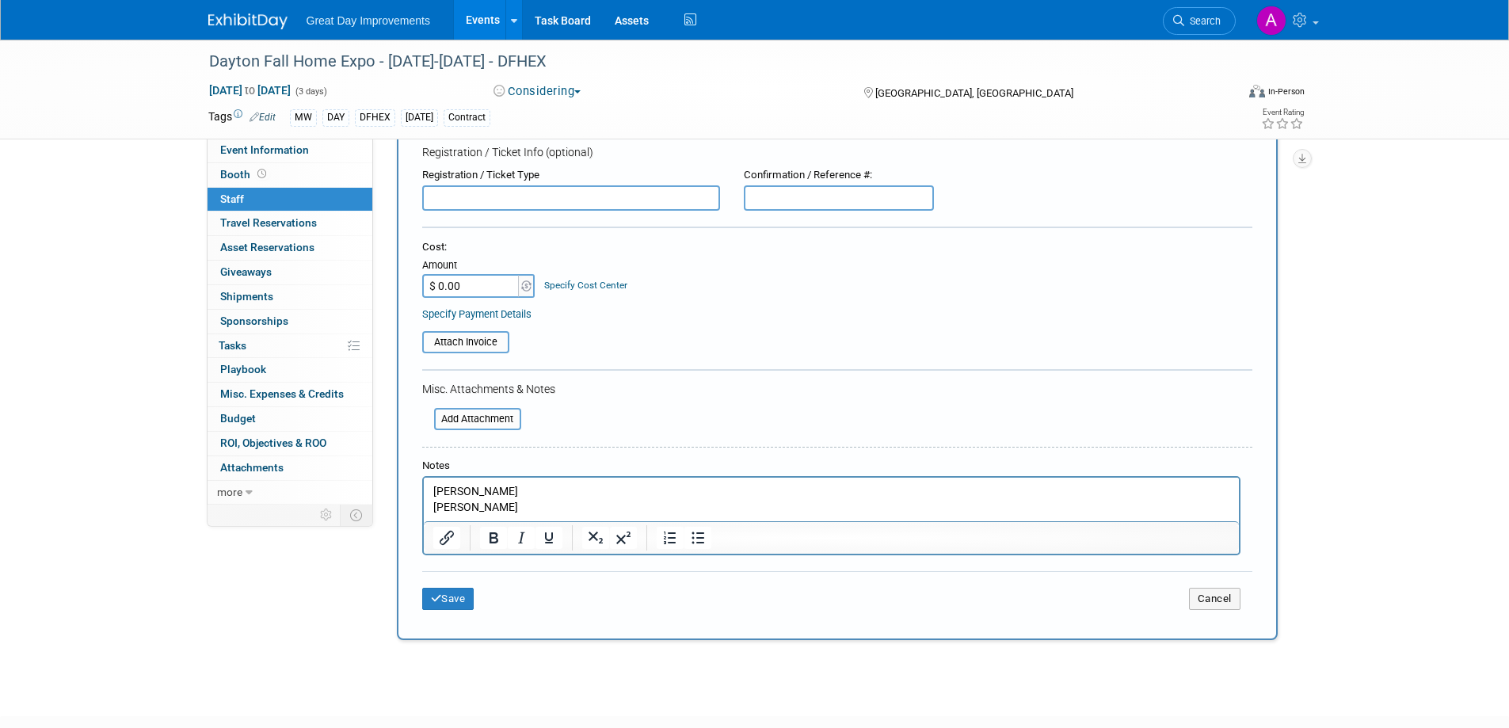
scroll to position [158, 0]
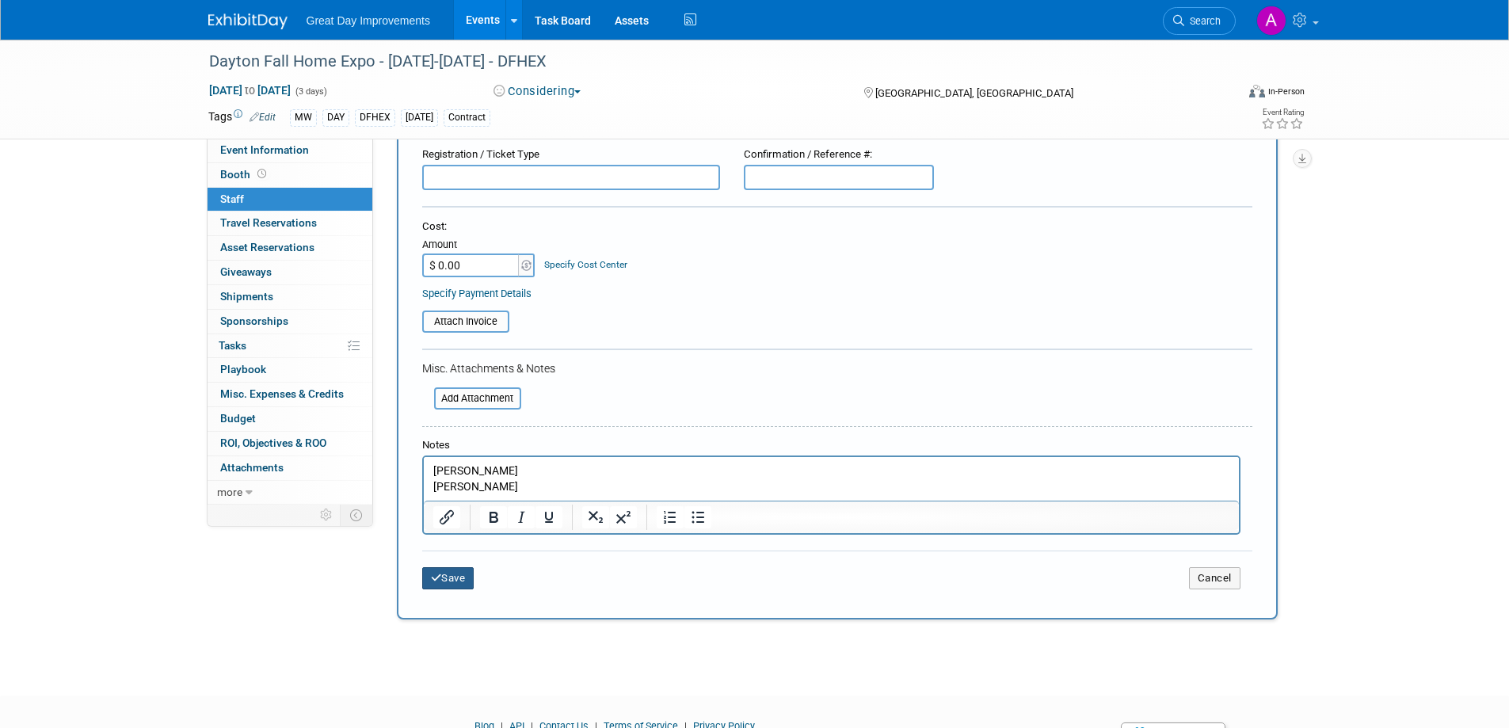
click at [435, 583] on icon "submit" at bounding box center [436, 578] width 11 height 10
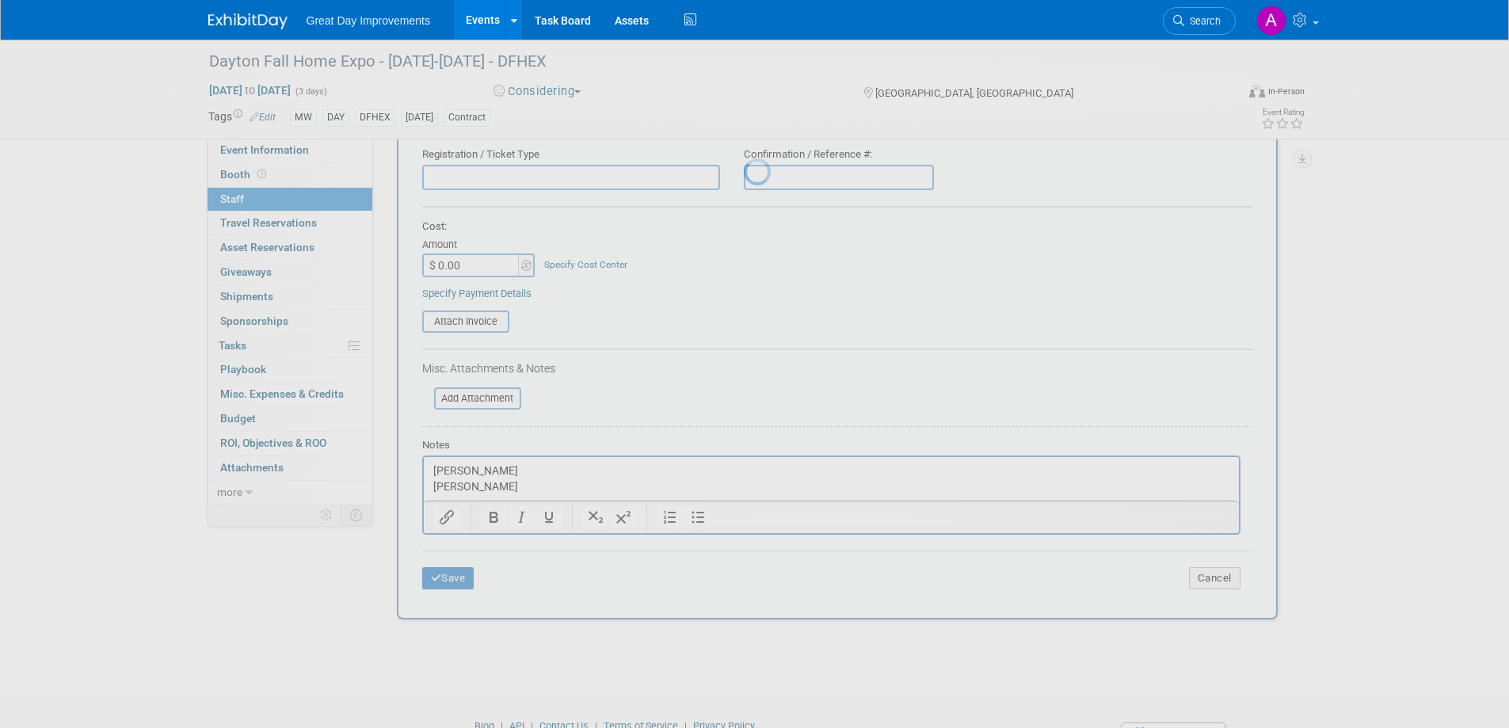
scroll to position [15, 0]
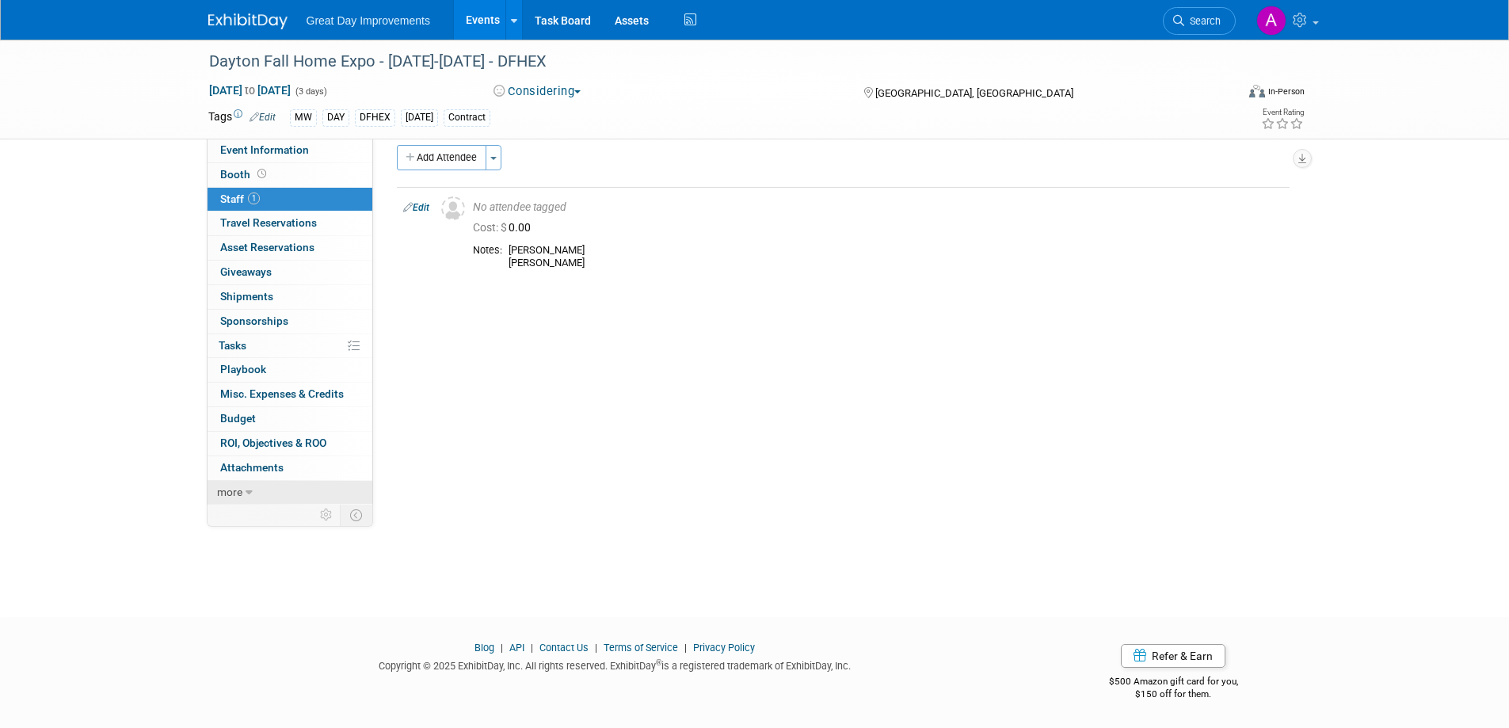
click at [241, 494] on span "more" at bounding box center [229, 492] width 25 height 13
click at [275, 521] on span "Event Binder (.pdf export)" at bounding box center [283, 515] width 127 height 13
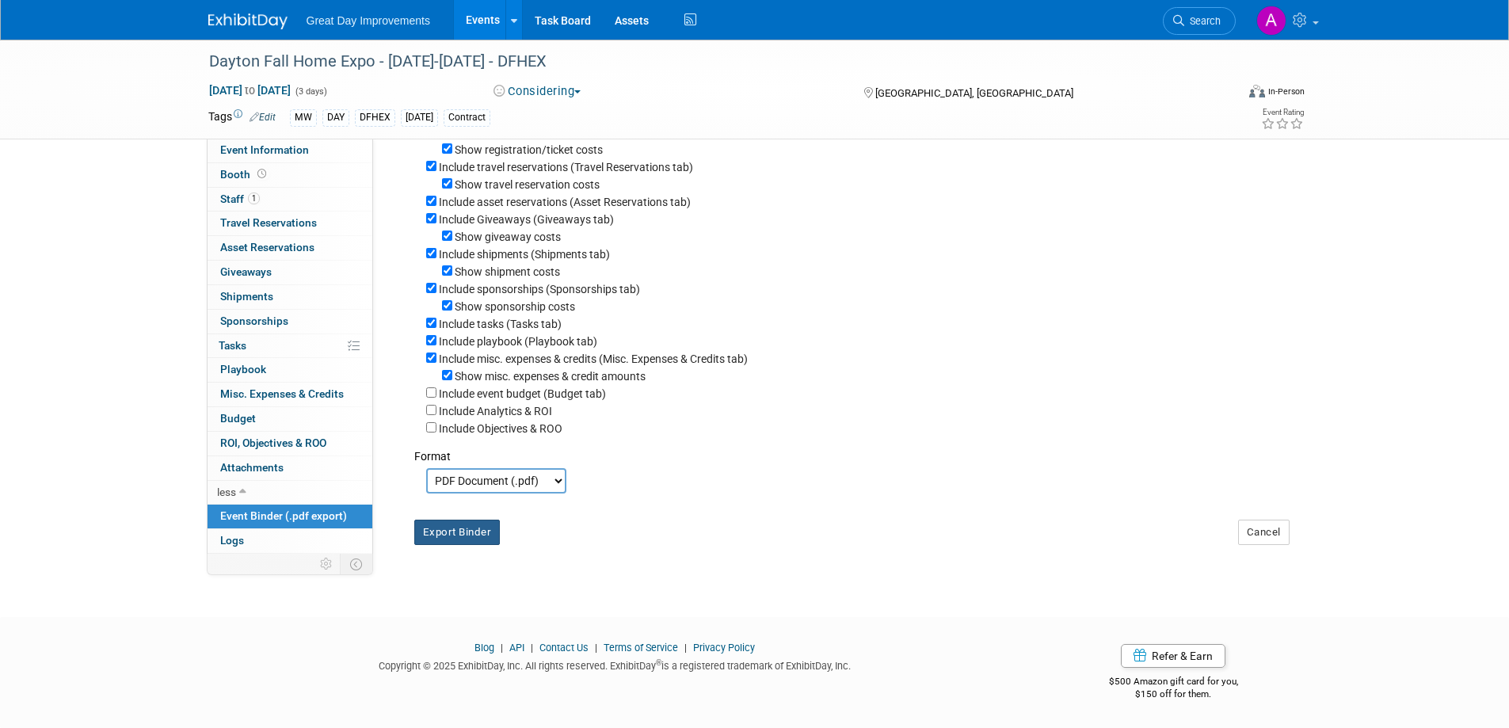
scroll to position [212, 0]
click at [452, 530] on button "Export Binder" at bounding box center [457, 532] width 86 height 25
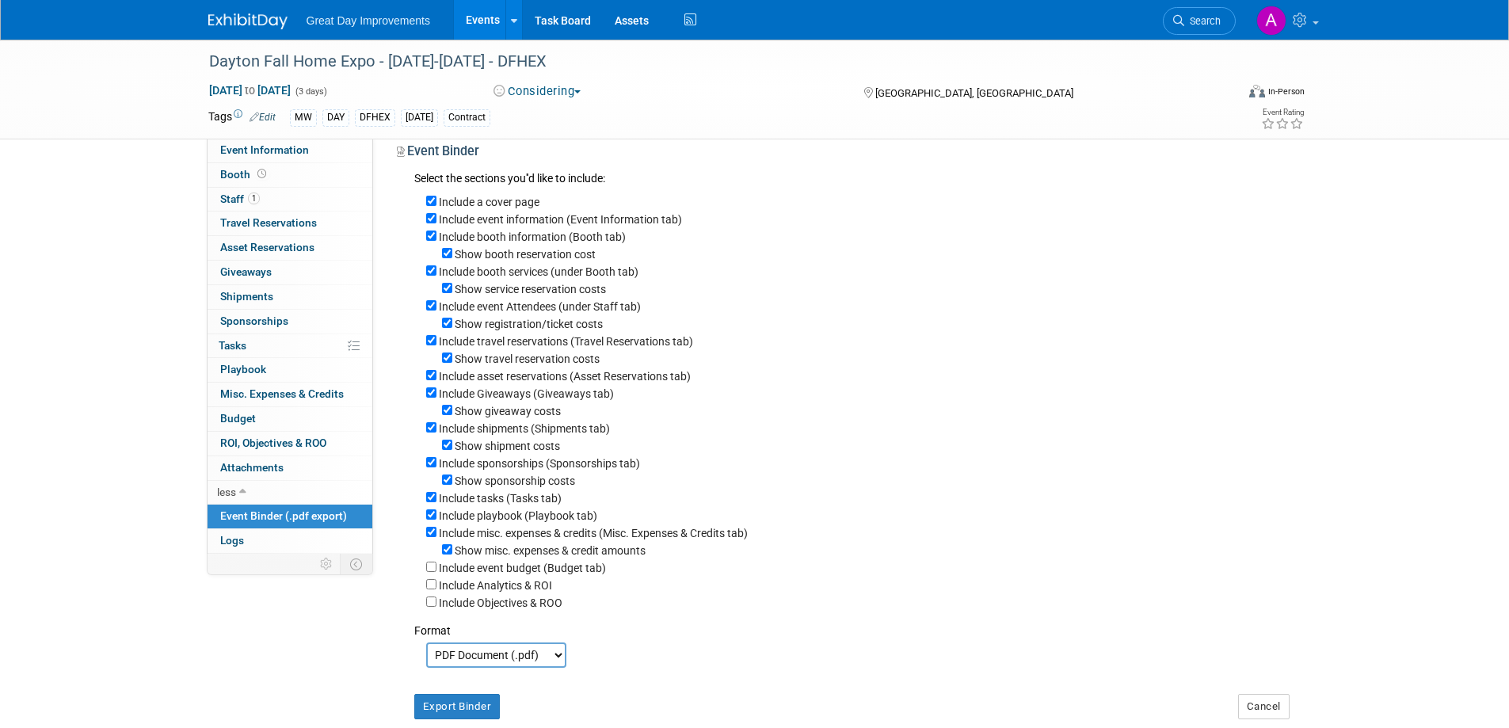
scroll to position [0, 0]
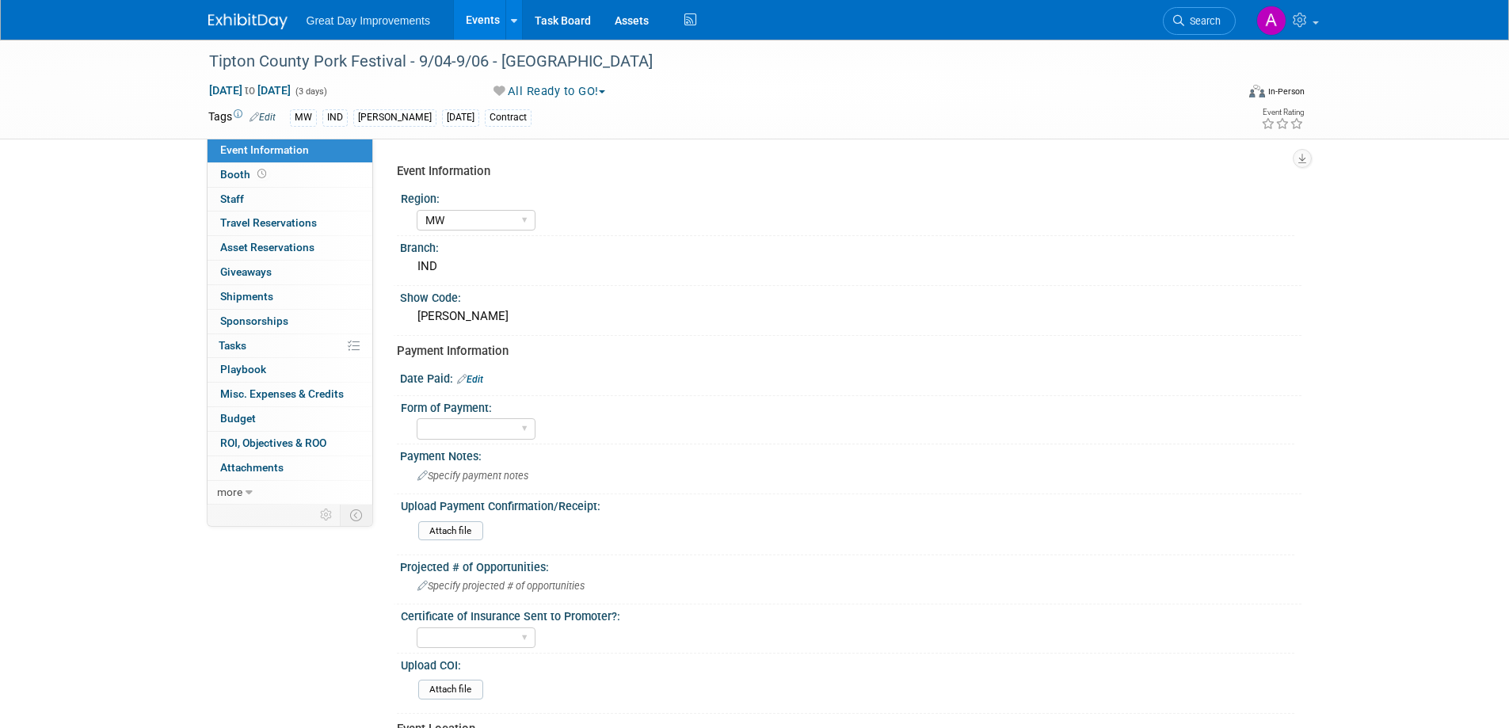
select select "MW"
click at [1213, 14] on link "Search" at bounding box center [1199, 21] width 73 height 28
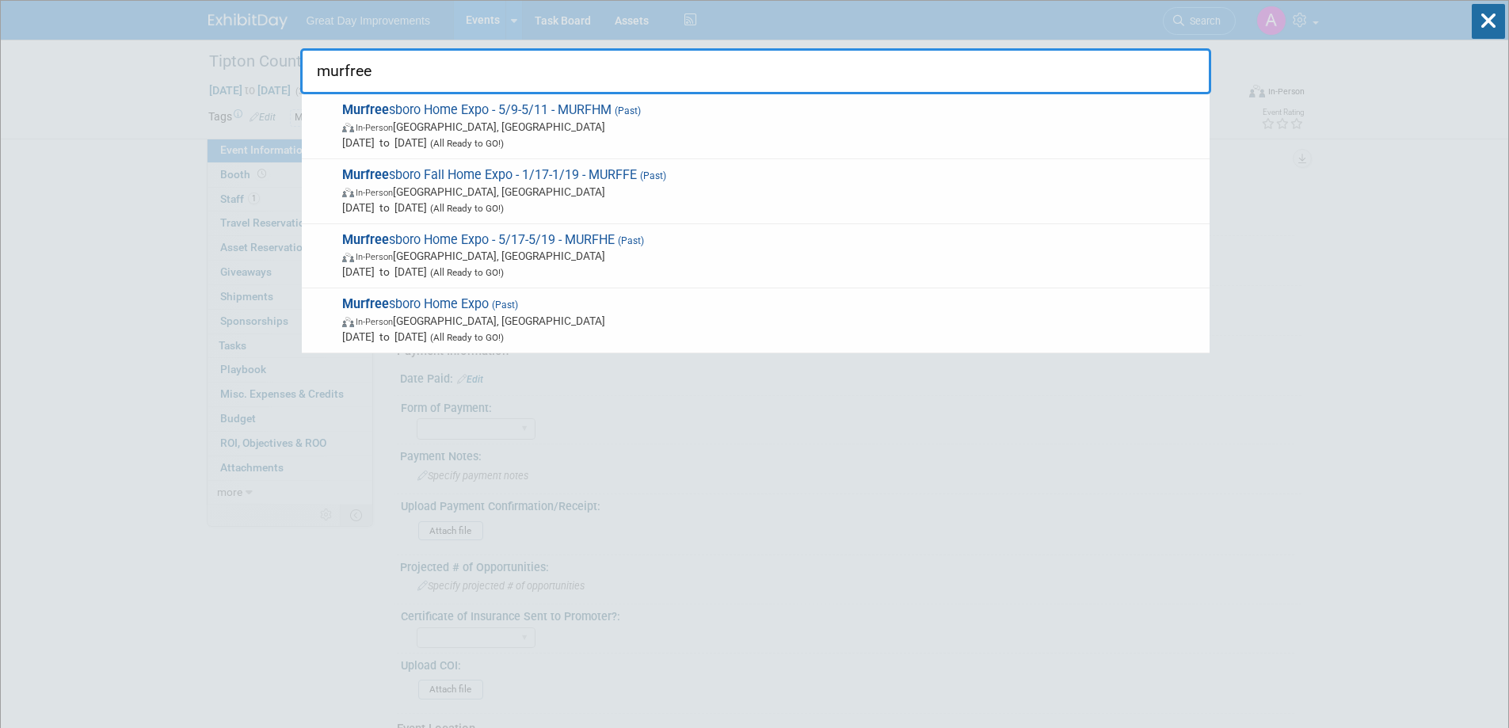
type input "murfrees"
click at [424, 67] on input "murfrees" at bounding box center [755, 71] width 911 height 46
drag, startPoint x: 445, startPoint y: 73, endPoint x: 223, endPoint y: 70, distance: 221.9
